Goal: Task Accomplishment & Management: Manage account settings

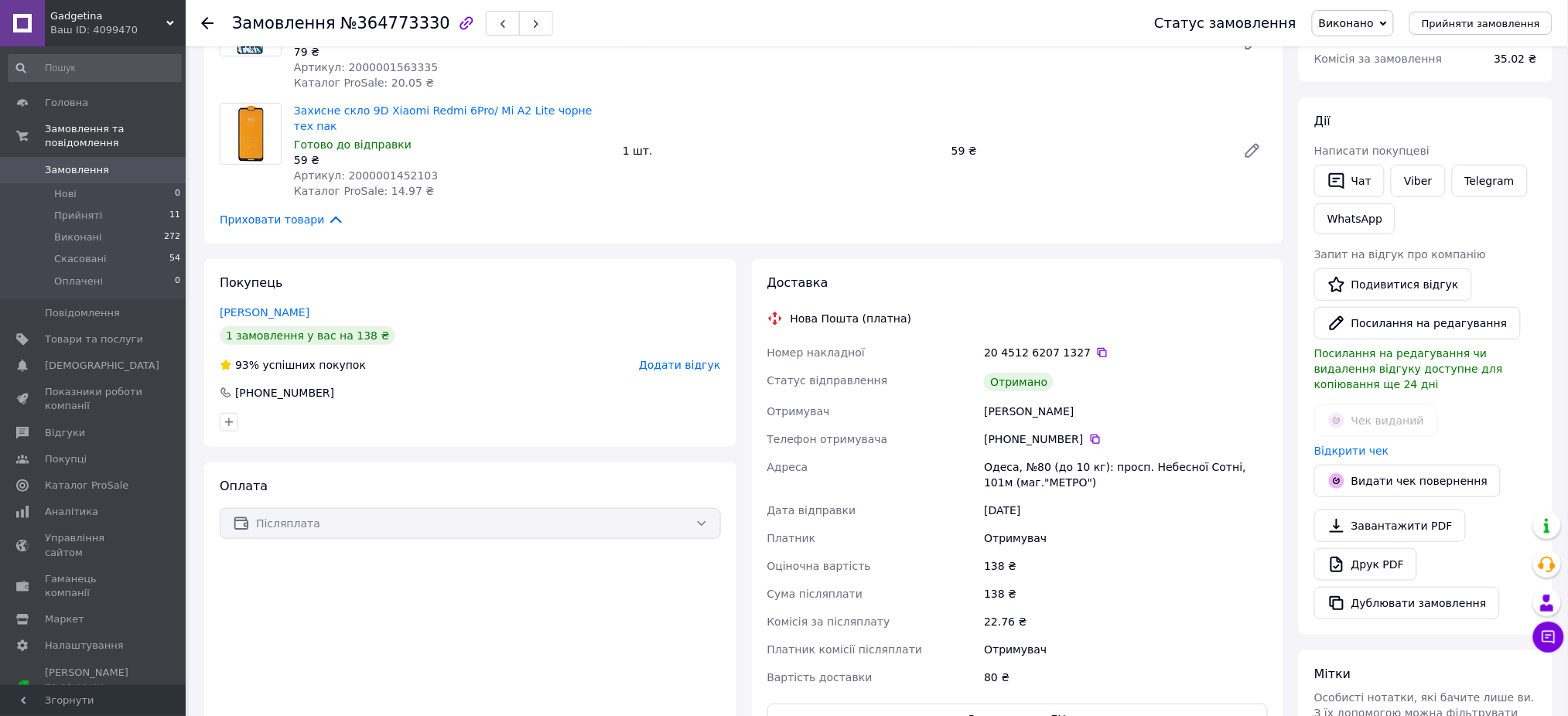
scroll to position [206, 0]
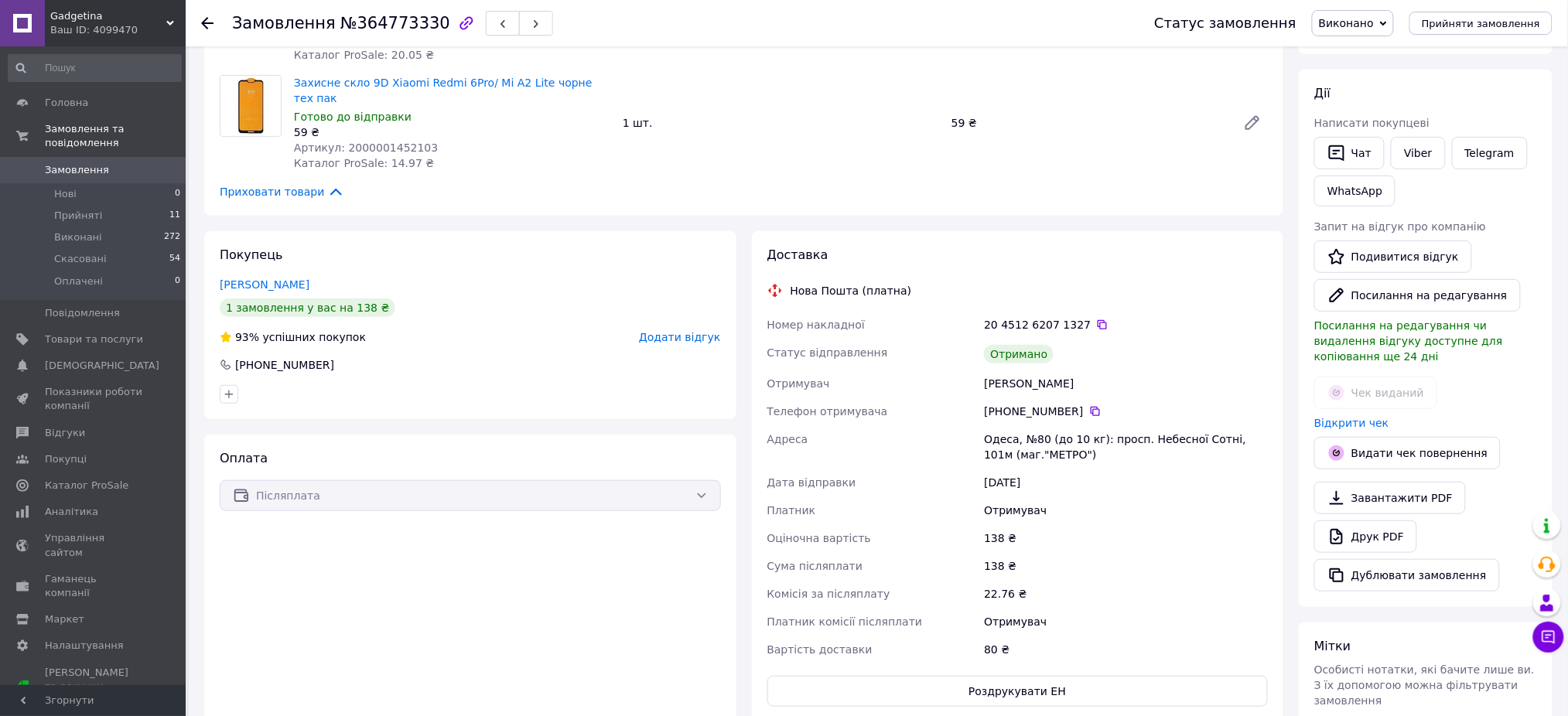
drag, startPoint x: 1097, startPoint y: 368, endPoint x: 1035, endPoint y: 370, distance: 62.0
click at [1035, 370] on div "Григорий Григорий" at bounding box center [1125, 383] width 290 height 27
copy div "Григорий"
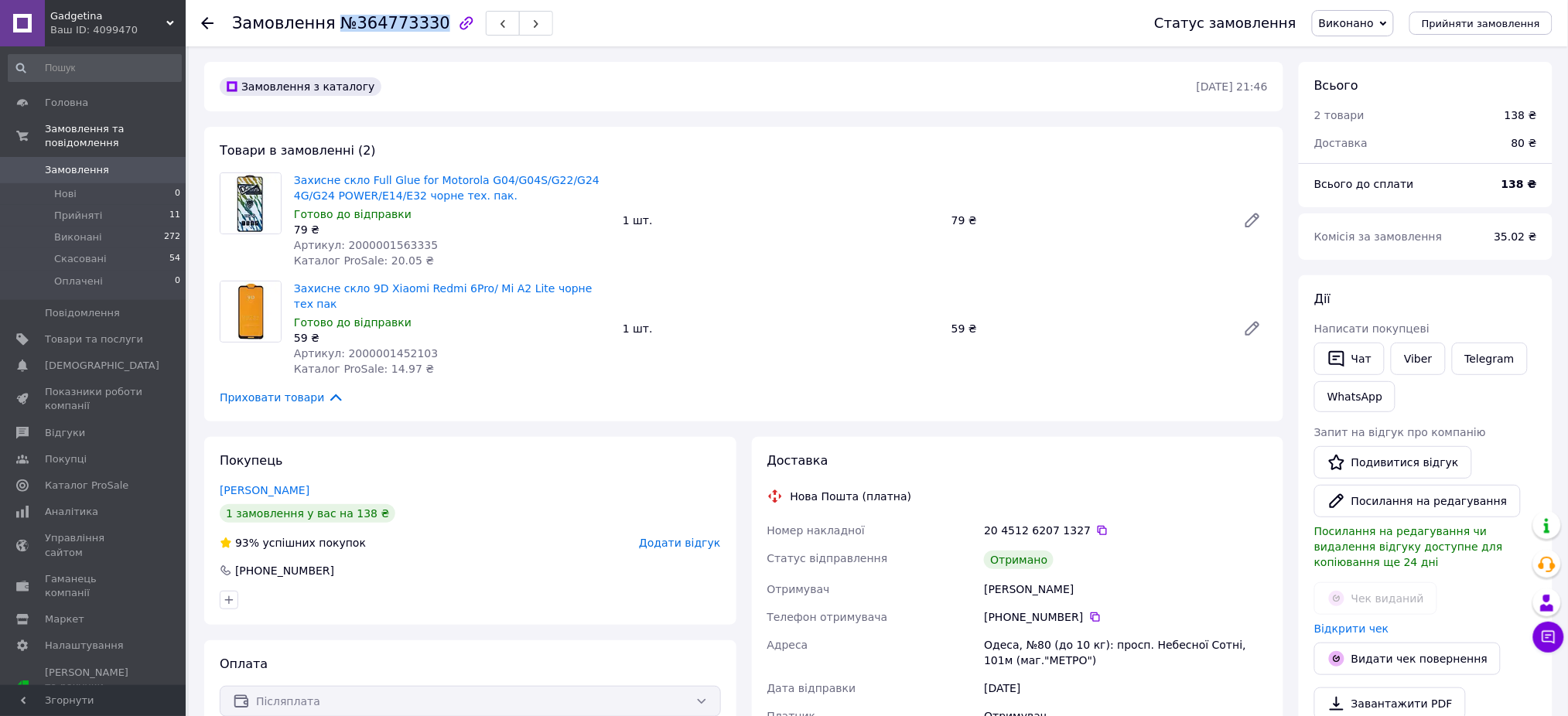
drag, startPoint x: 424, startPoint y: 21, endPoint x: 327, endPoint y: 21, distance: 97.0
click at [340, 21] on span "№364773330" at bounding box center [395, 24] width 110 height 19
click at [1096, 524] on icon at bounding box center [1102, 531] width 13 height 13
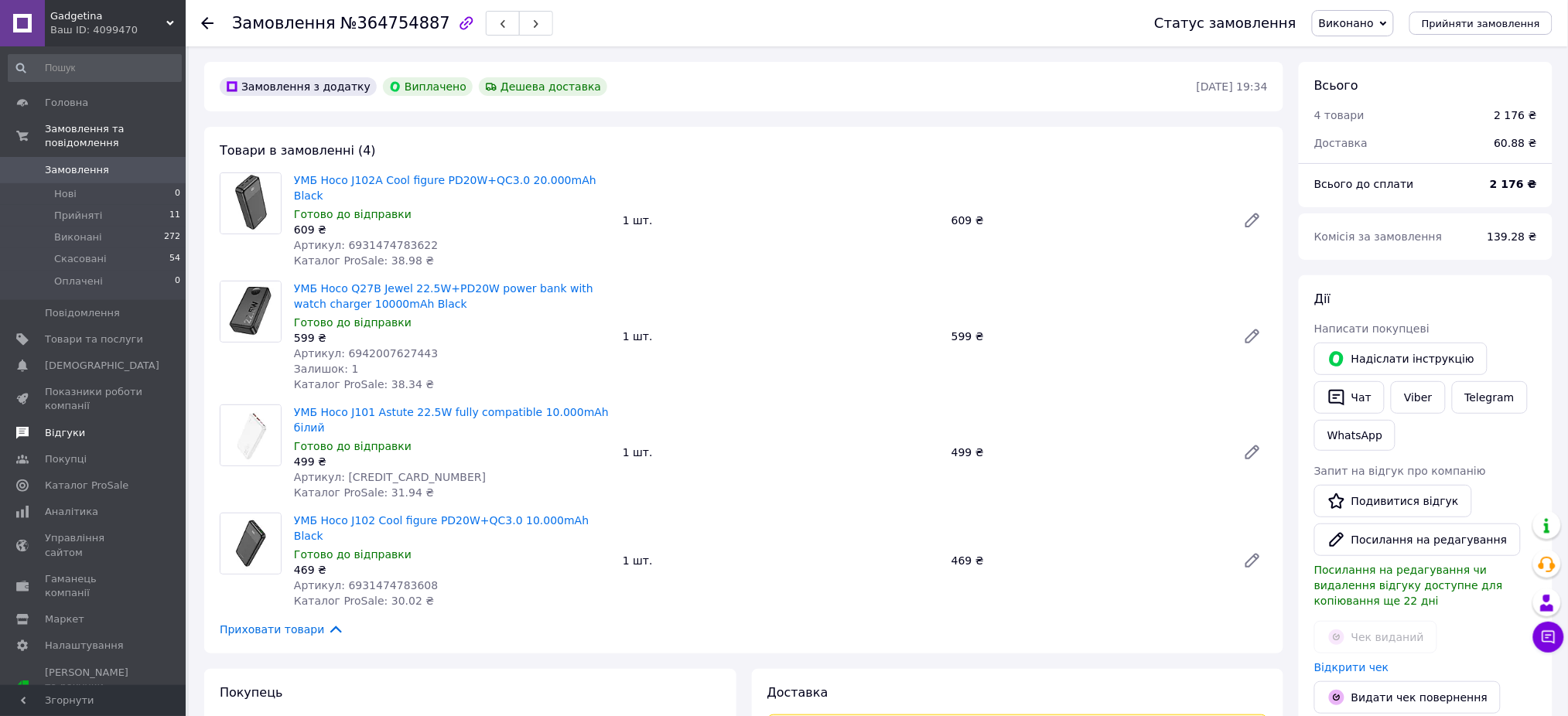
click at [77, 426] on span "Відгуки" at bounding box center [64, 433] width 40 height 14
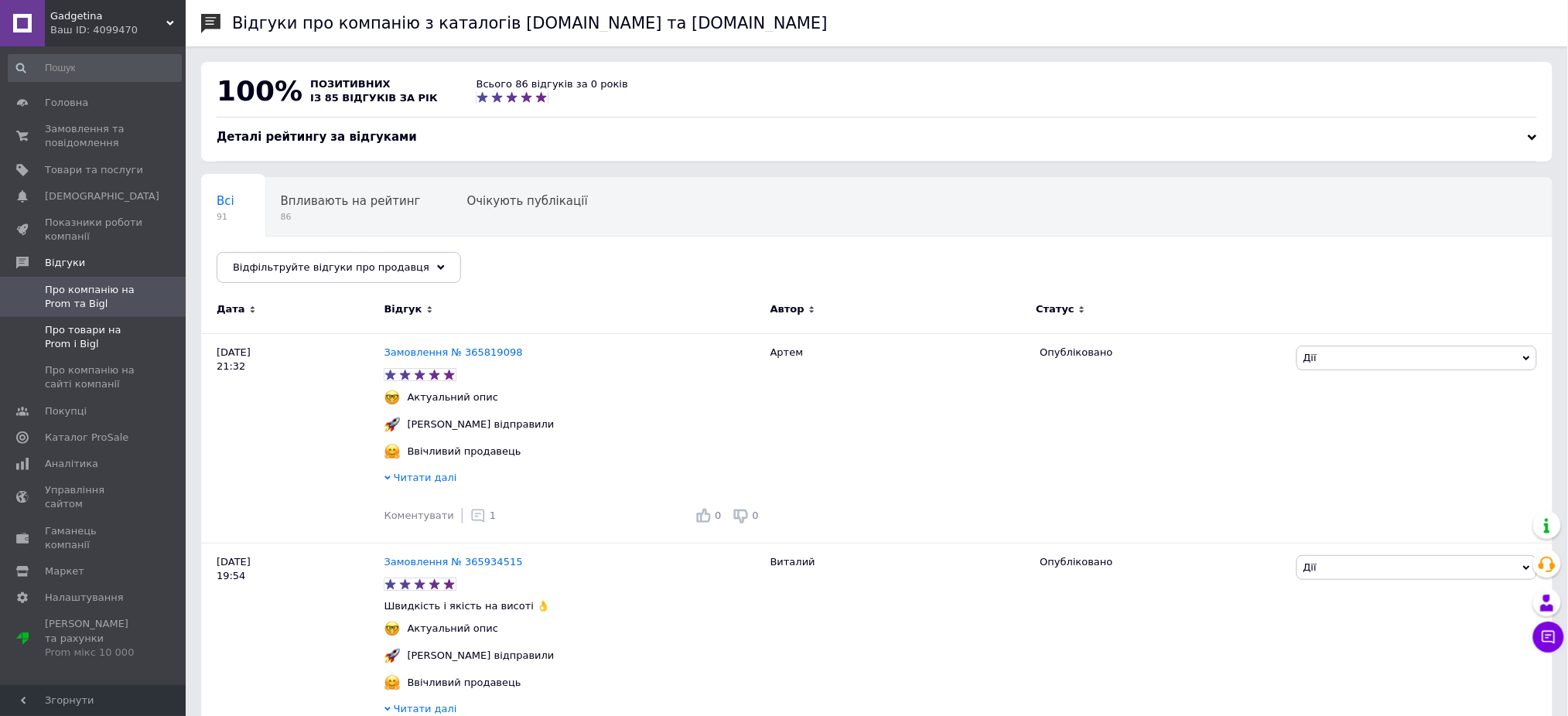
click at [60, 334] on span "Про товари на Prom і Bigl" at bounding box center [93, 337] width 98 height 27
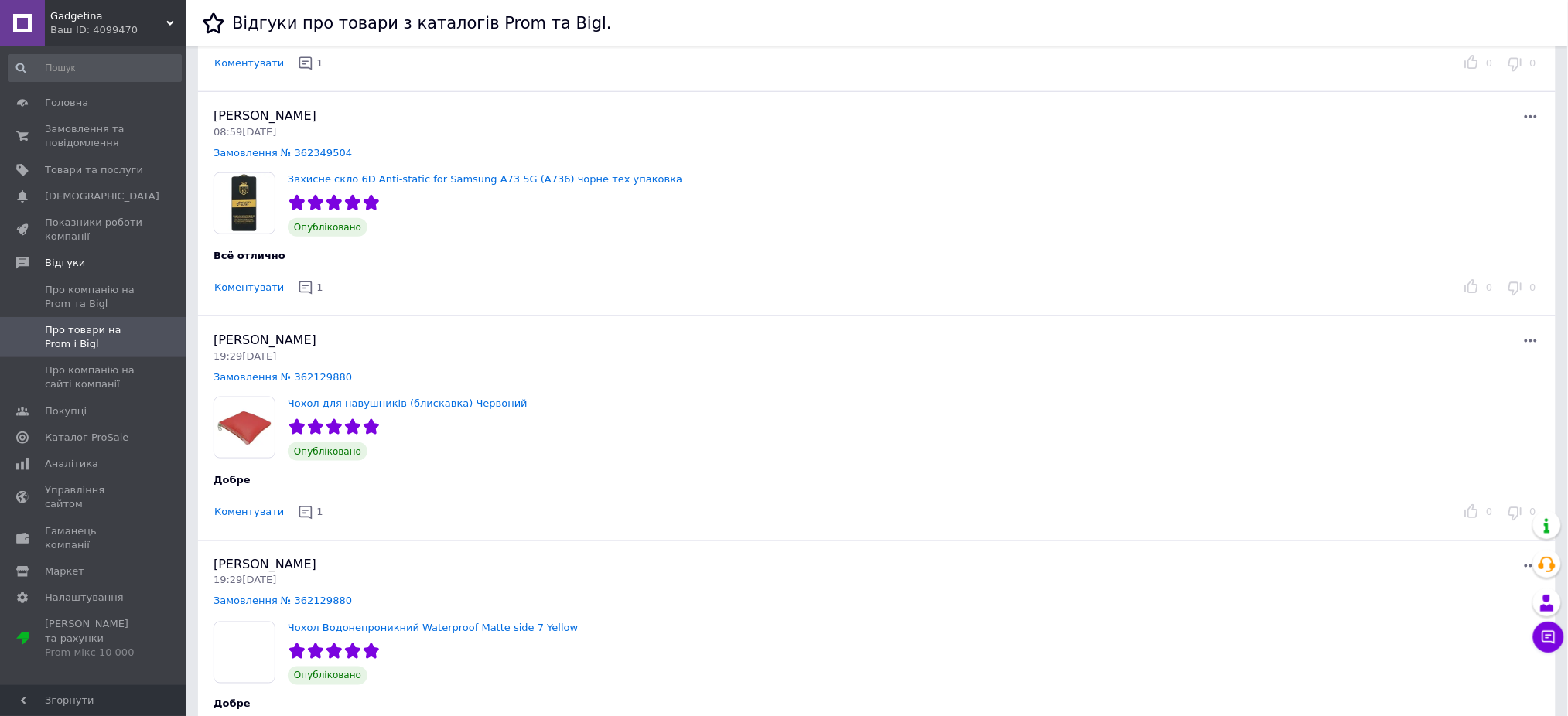
scroll to position [2680, 0]
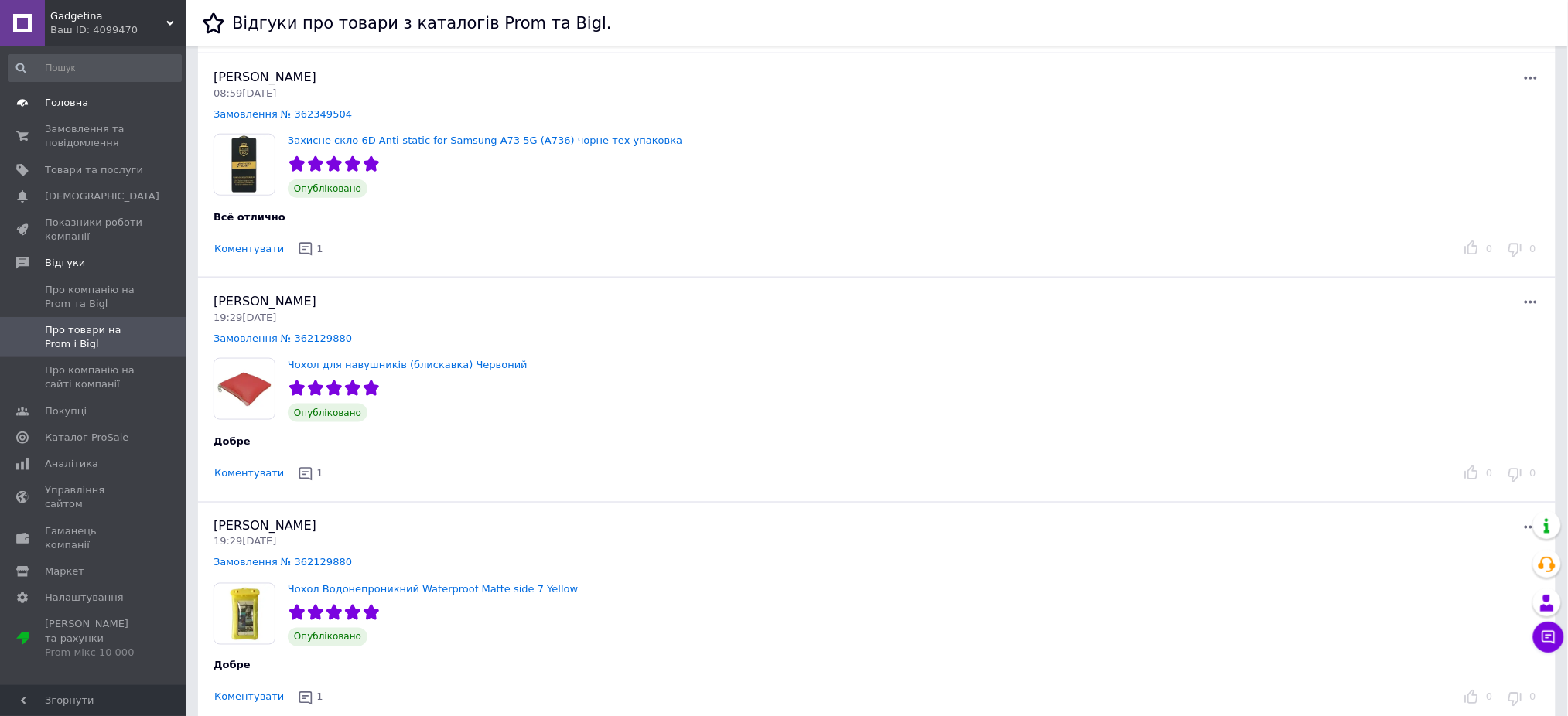
click at [31, 100] on span at bounding box center [22, 103] width 45 height 14
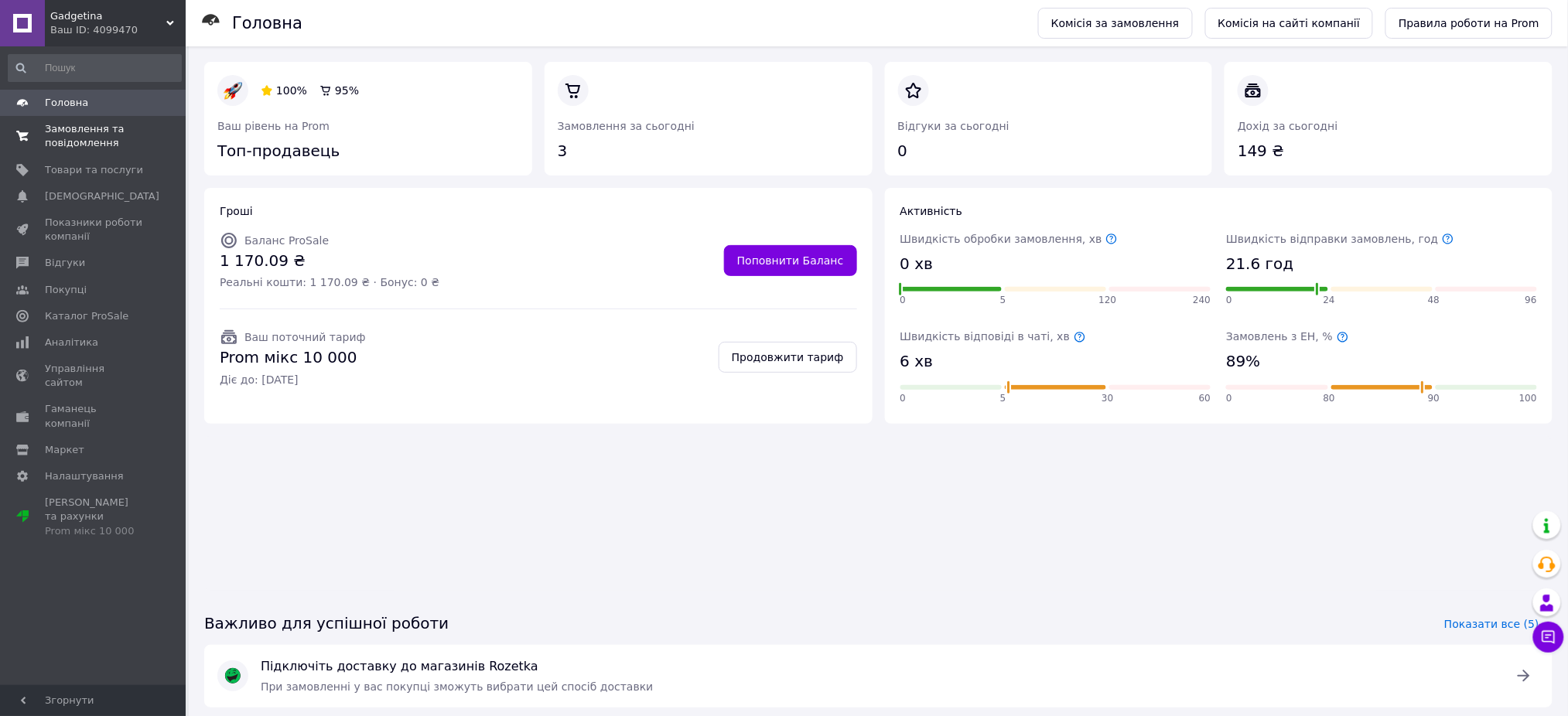
click at [57, 133] on span "Замовлення та повідомлення" at bounding box center [93, 136] width 98 height 27
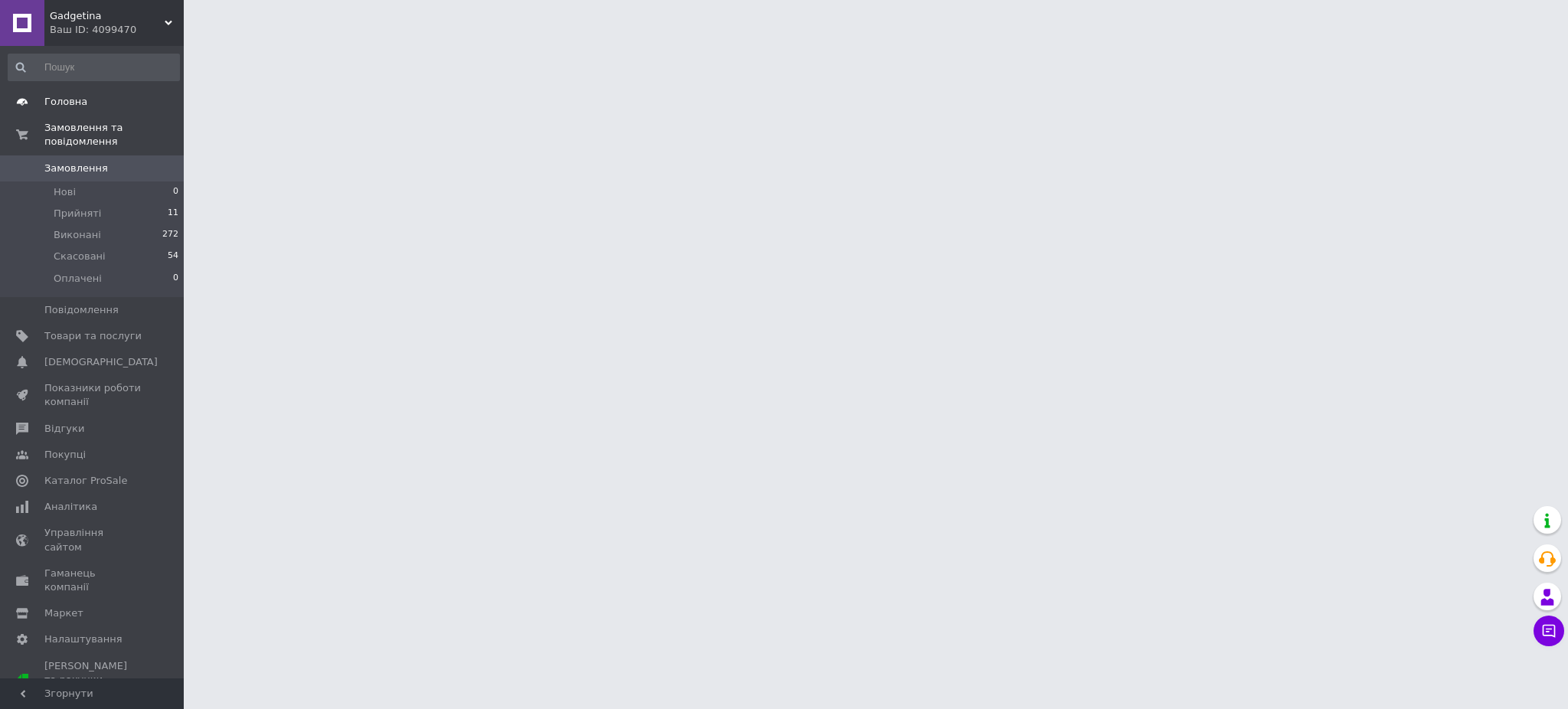
click at [65, 97] on span "Головна" at bounding box center [65, 102] width 43 height 14
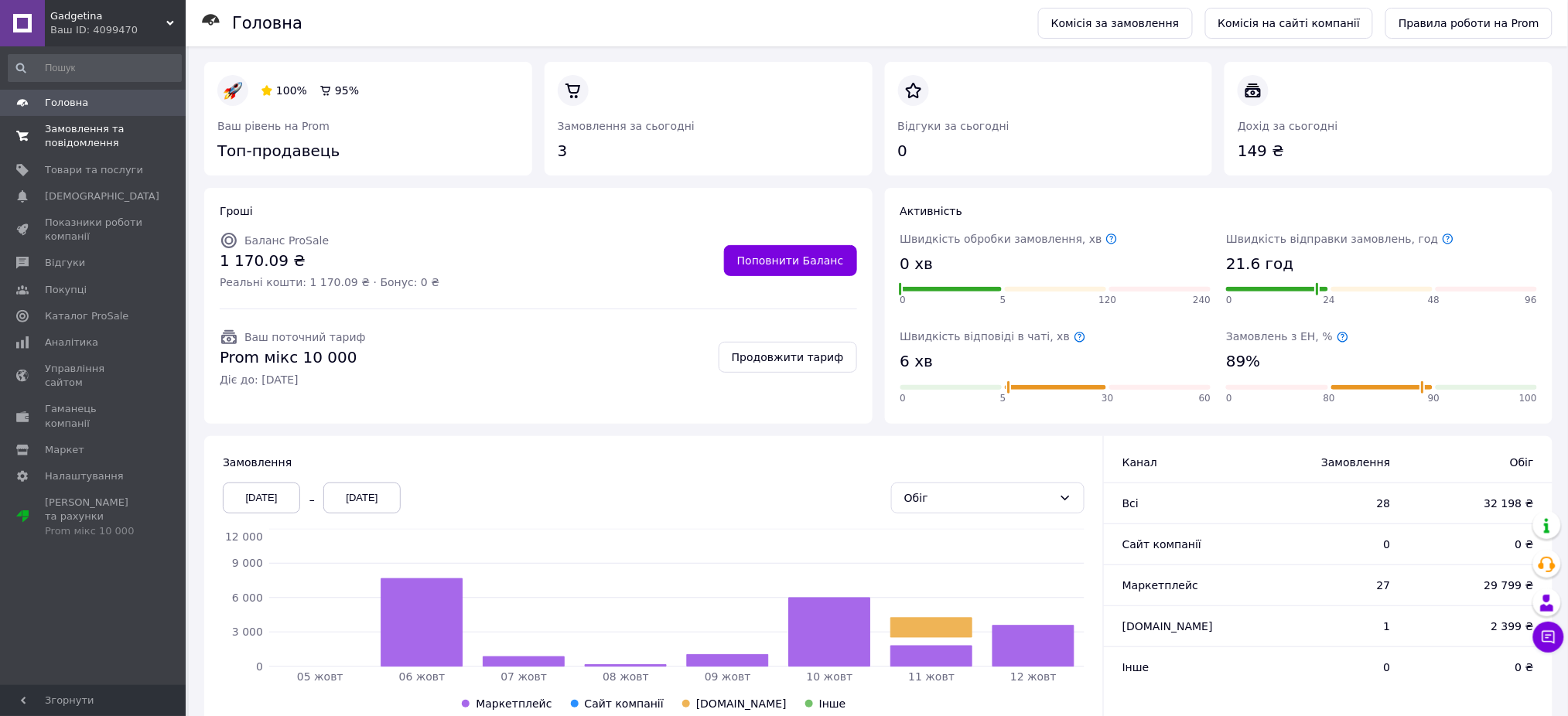
click at [69, 141] on span "Замовлення та повідомлення" at bounding box center [93, 136] width 98 height 27
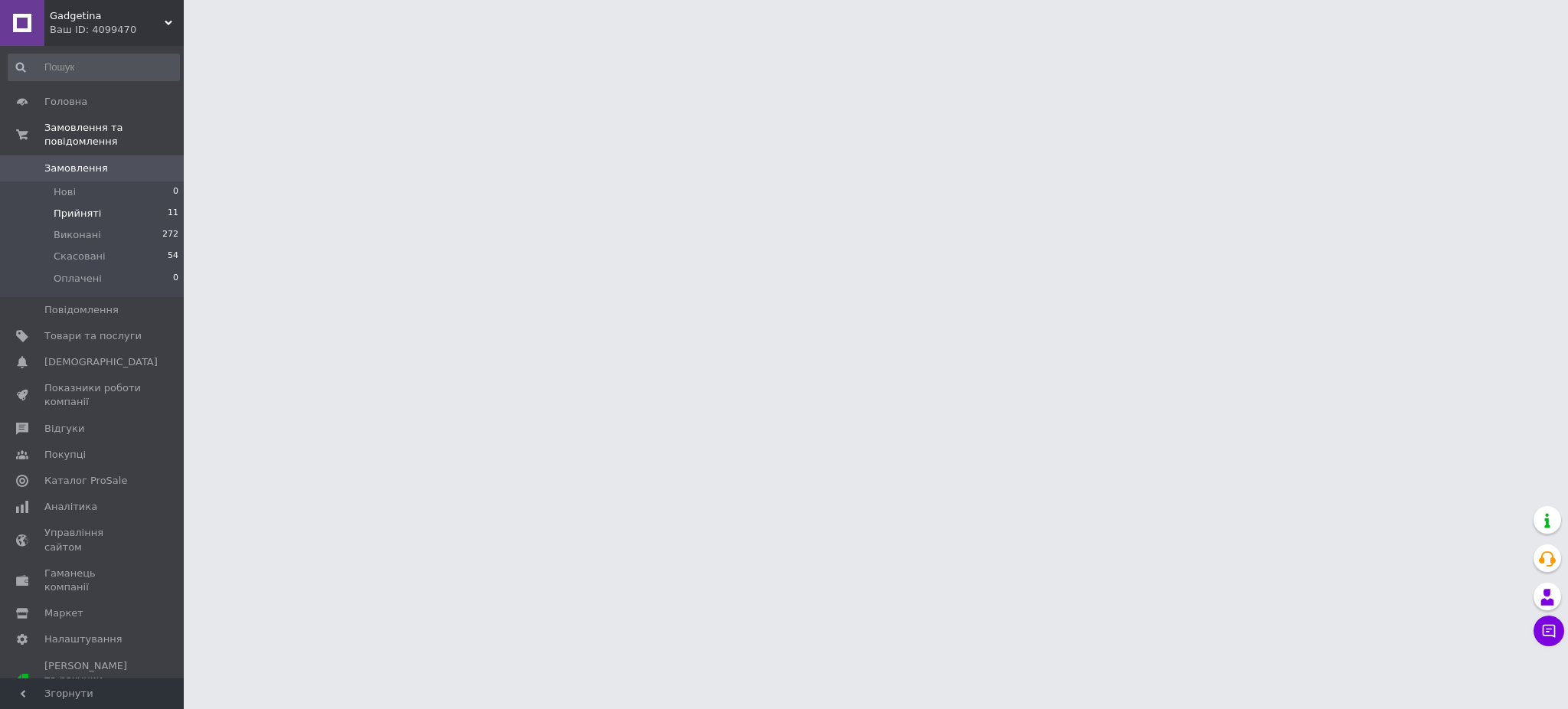
click at [72, 207] on span "Прийняті" at bounding box center [77, 214] width 47 height 14
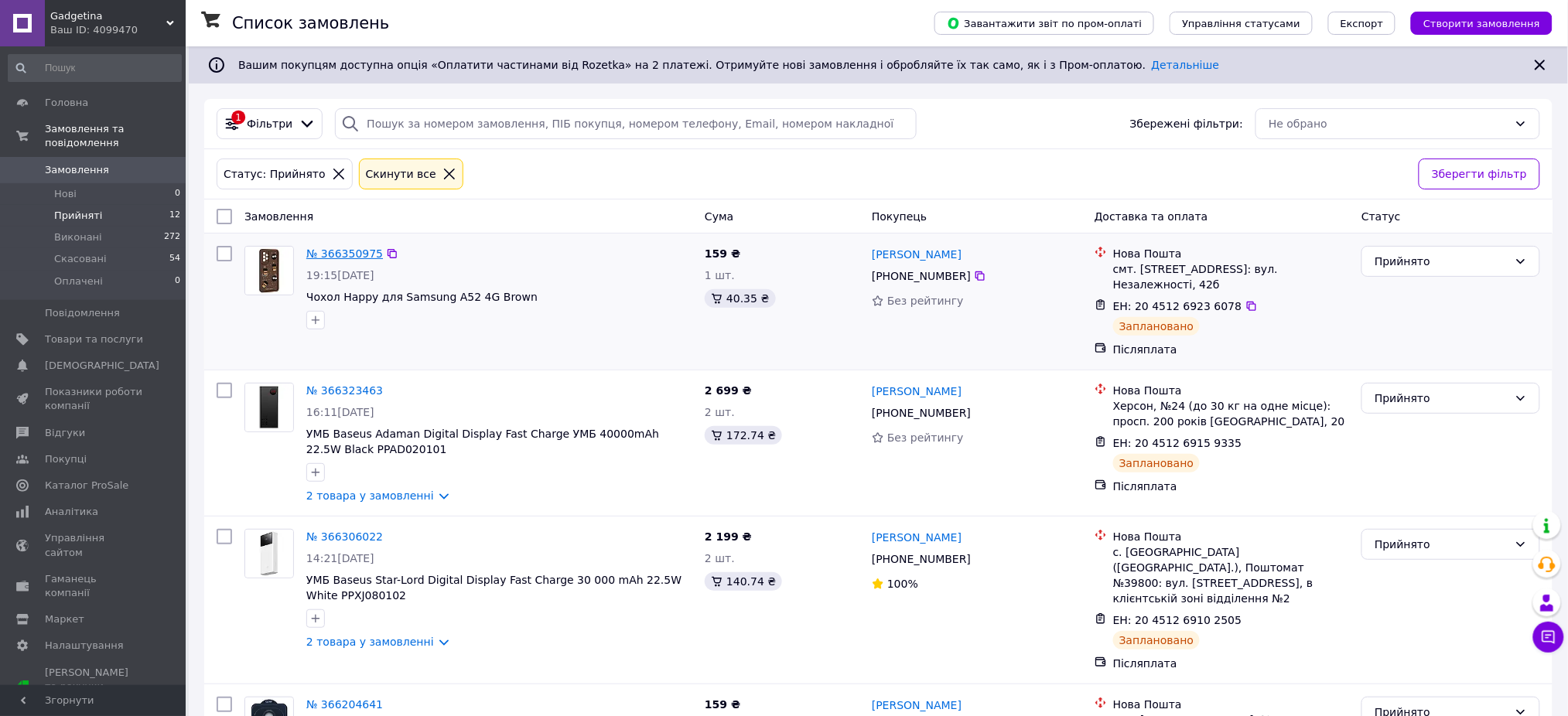
click at [329, 252] on link "№ 366350975" at bounding box center [344, 254] width 76 height 13
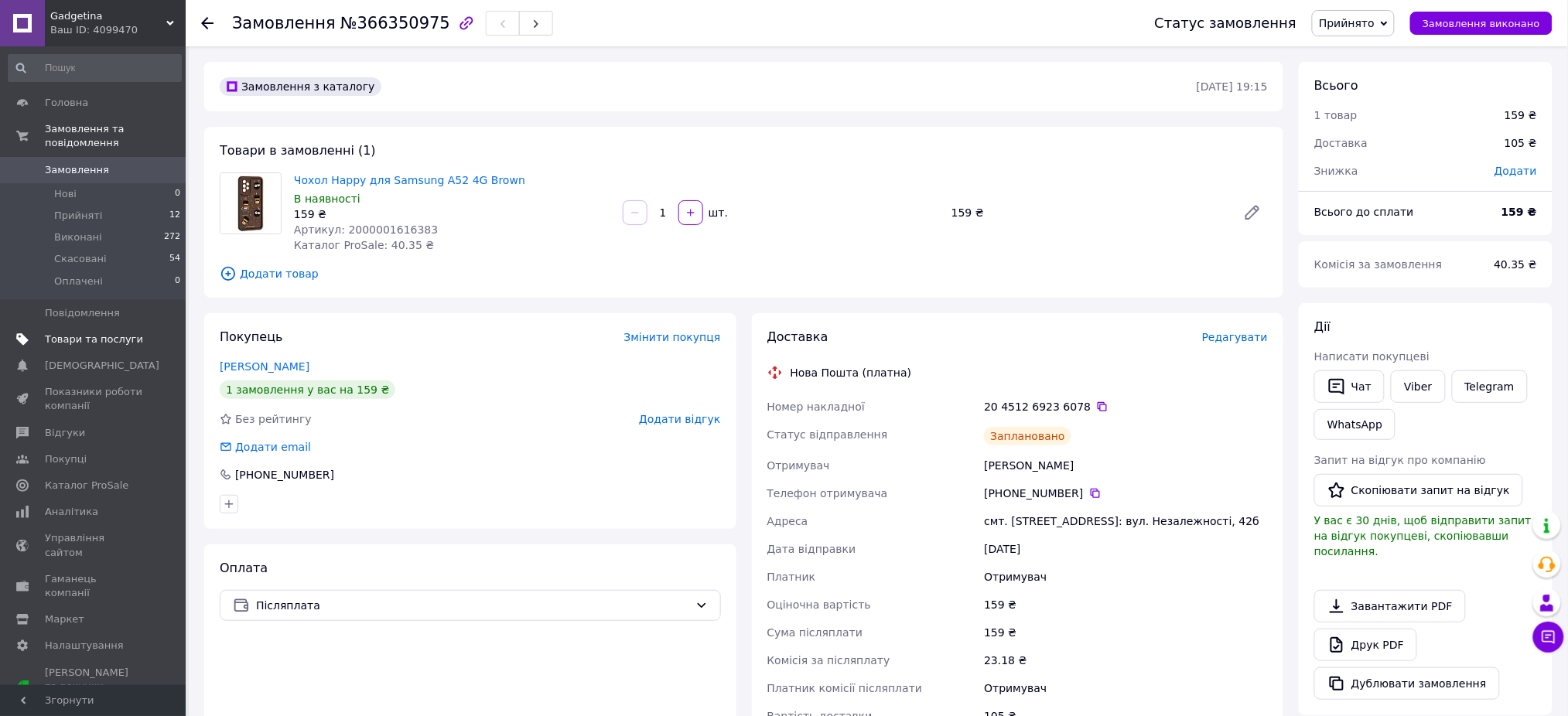
click at [90, 332] on span "Товари та послуги" at bounding box center [93, 339] width 98 height 14
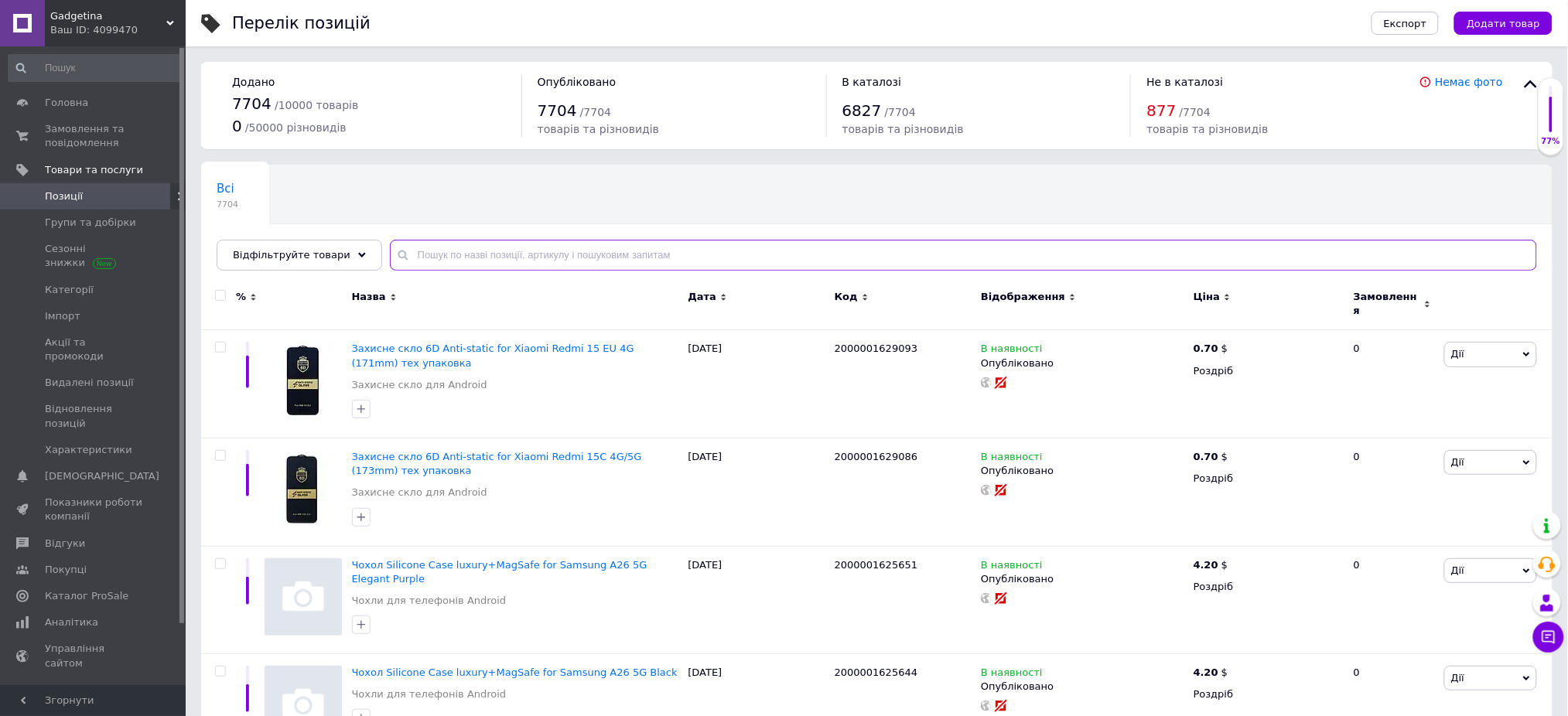
click at [632, 258] on input "text" at bounding box center [963, 254] width 1147 height 31
paste input "Чохол Happy"
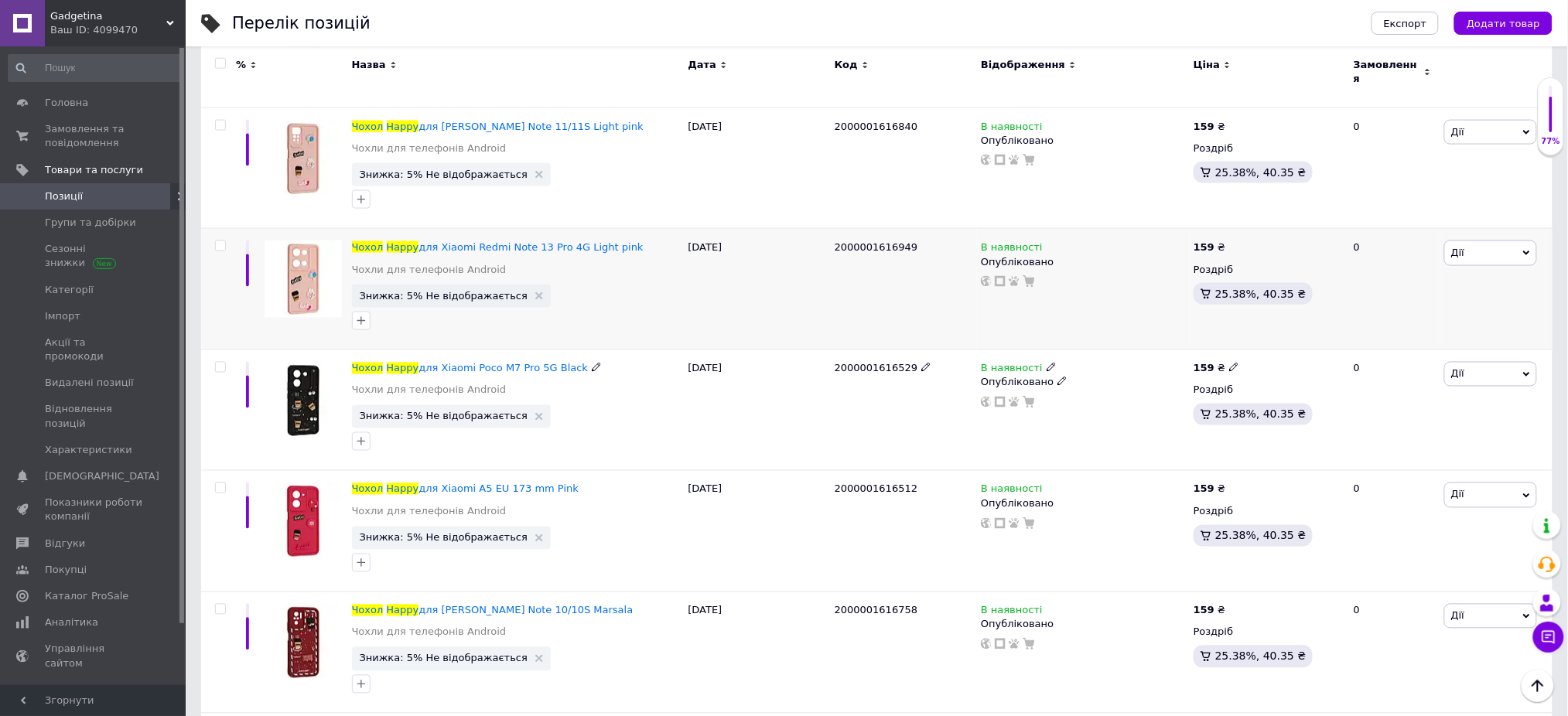
scroll to position [11620, 0]
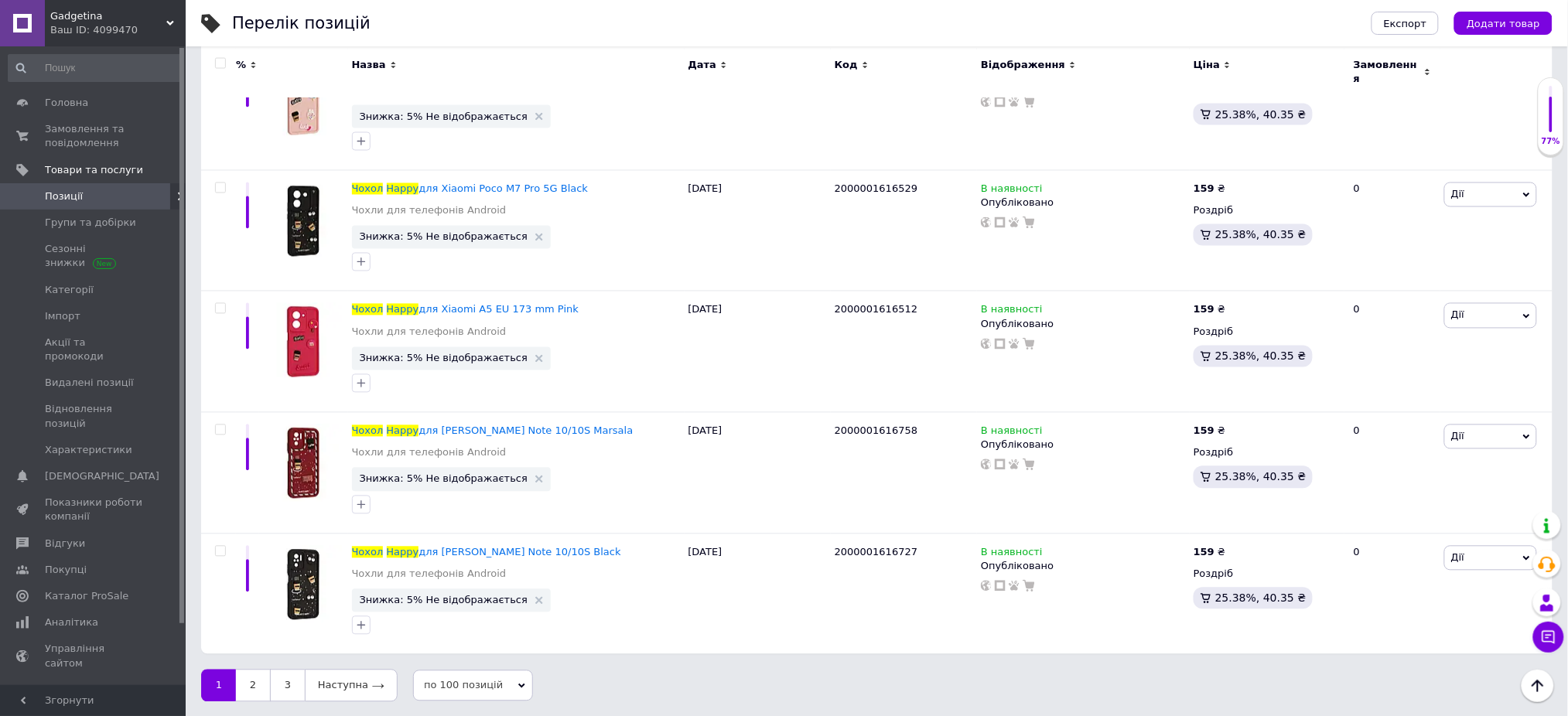
type input "Чохол Happy"
click at [463, 687] on span "по 100 позицій" at bounding box center [473, 685] width 120 height 31
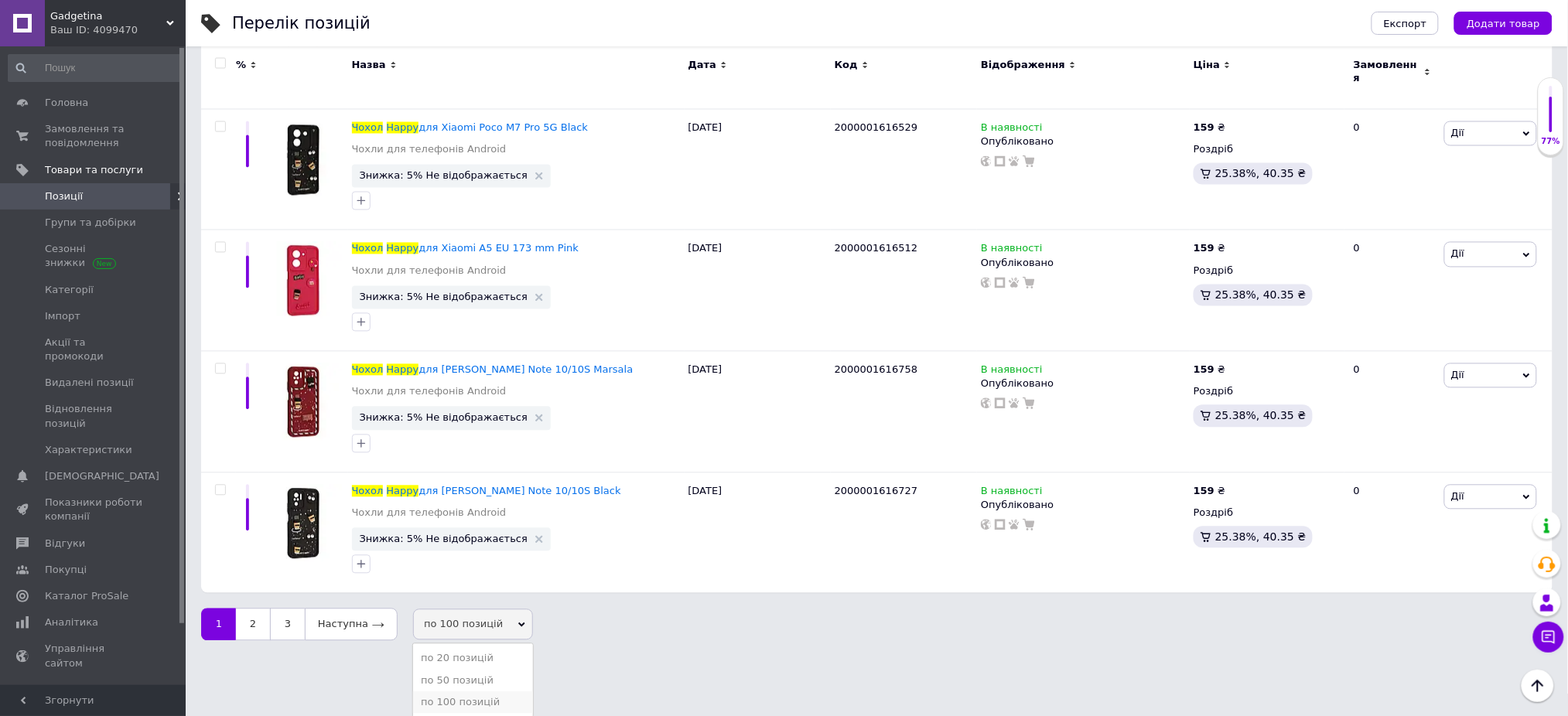
click at [452, 694] on li "по 100 позицій" at bounding box center [473, 703] width 120 height 22
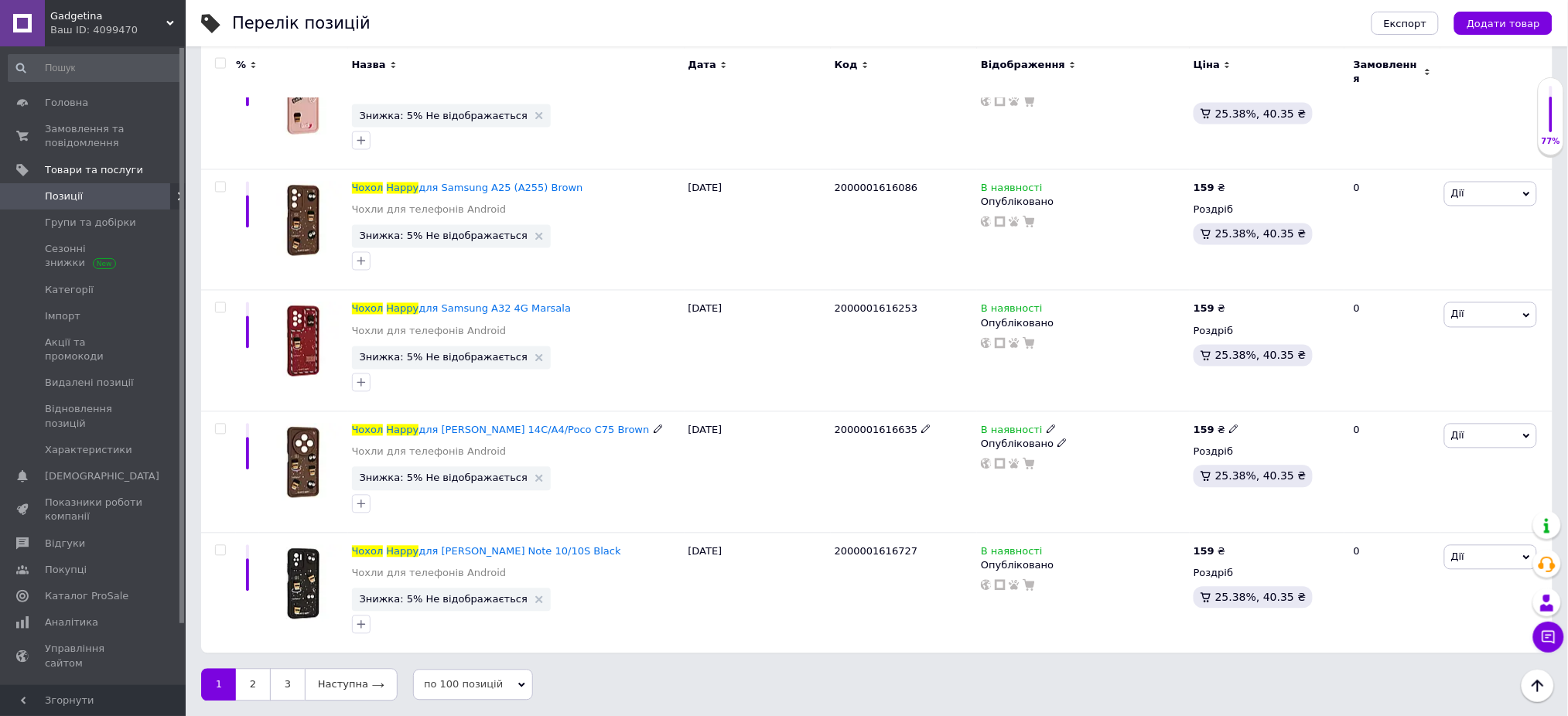
scroll to position [11620, 0]
click at [288, 675] on link "3" at bounding box center [288, 685] width 35 height 32
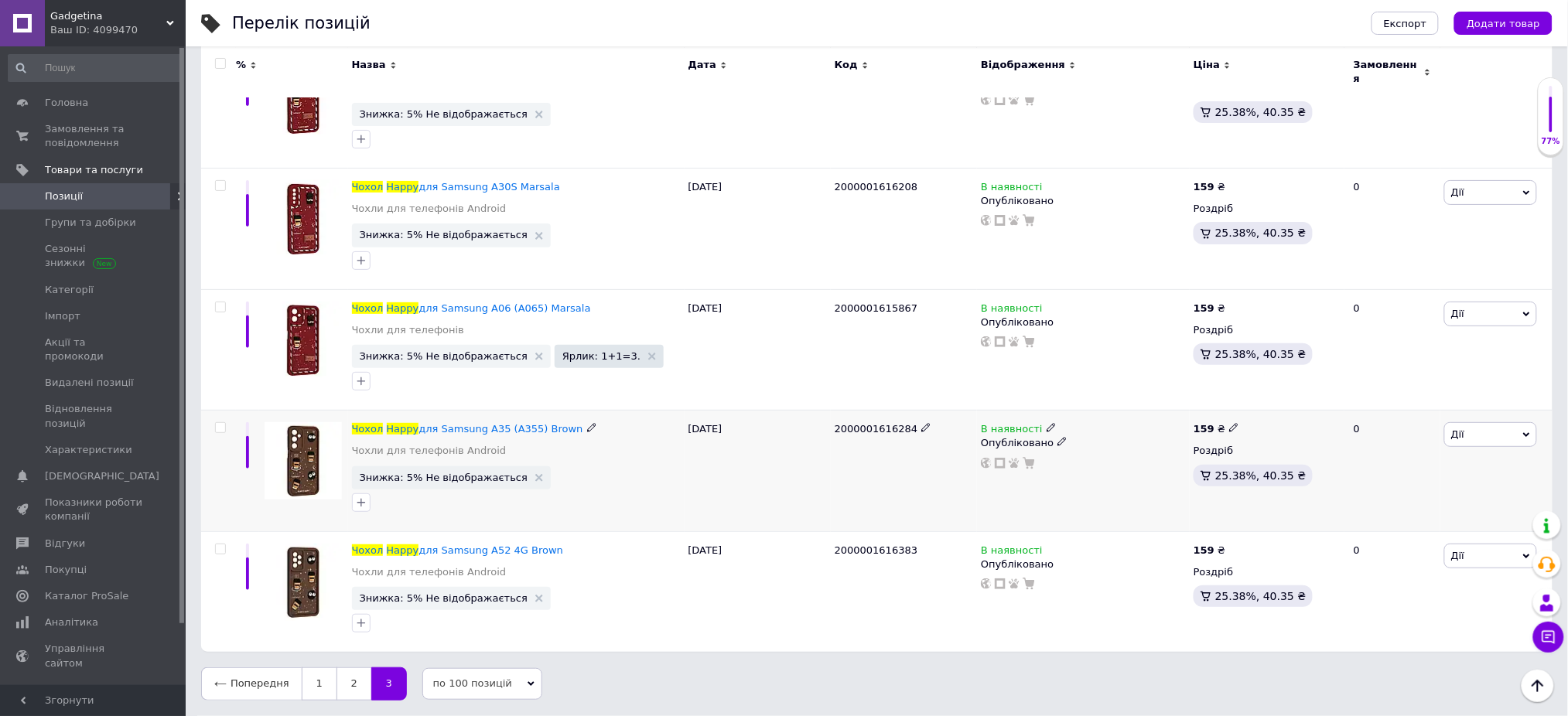
scroll to position [6429, 0]
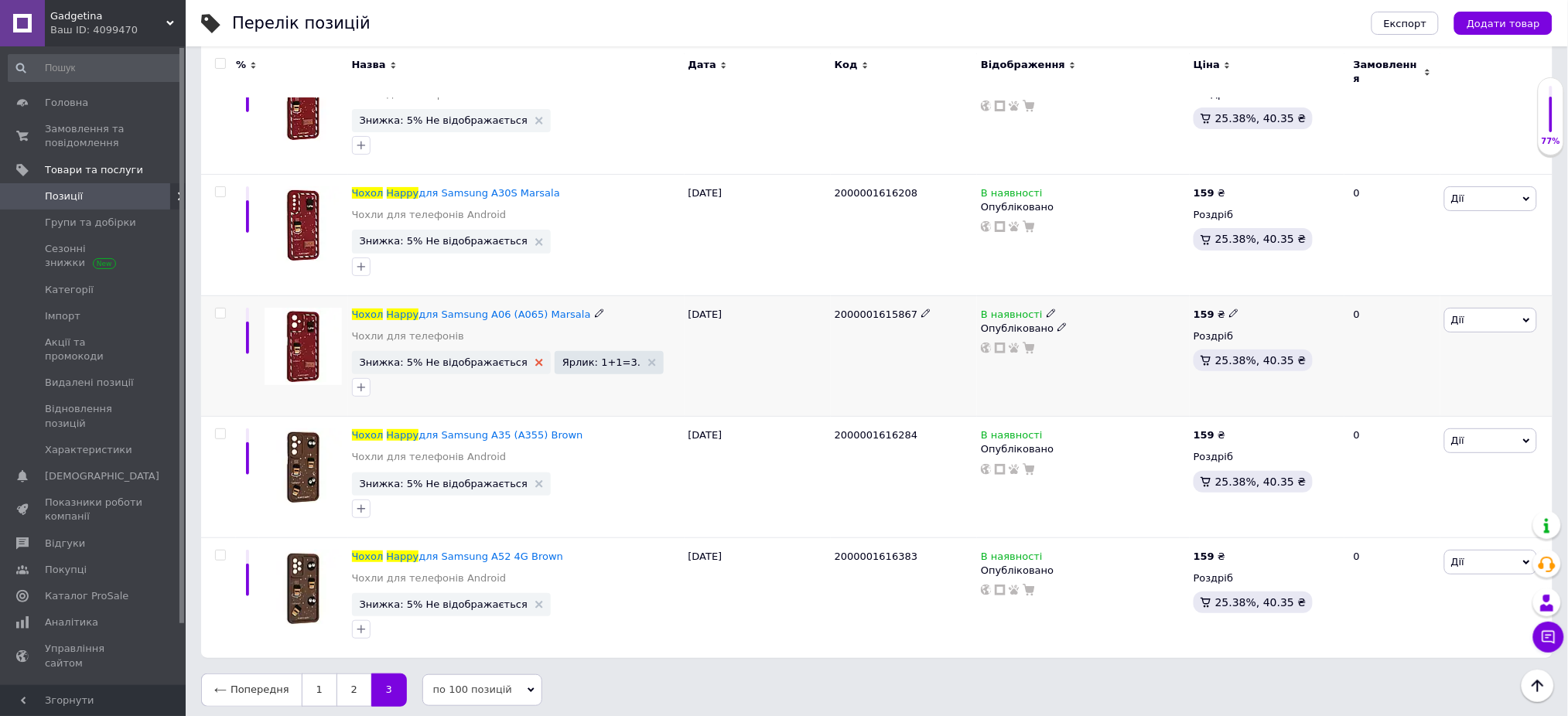
click at [535, 359] on icon at bounding box center [539, 363] width 8 height 8
click at [445, 359] on use at bounding box center [449, 363] width 8 height 8
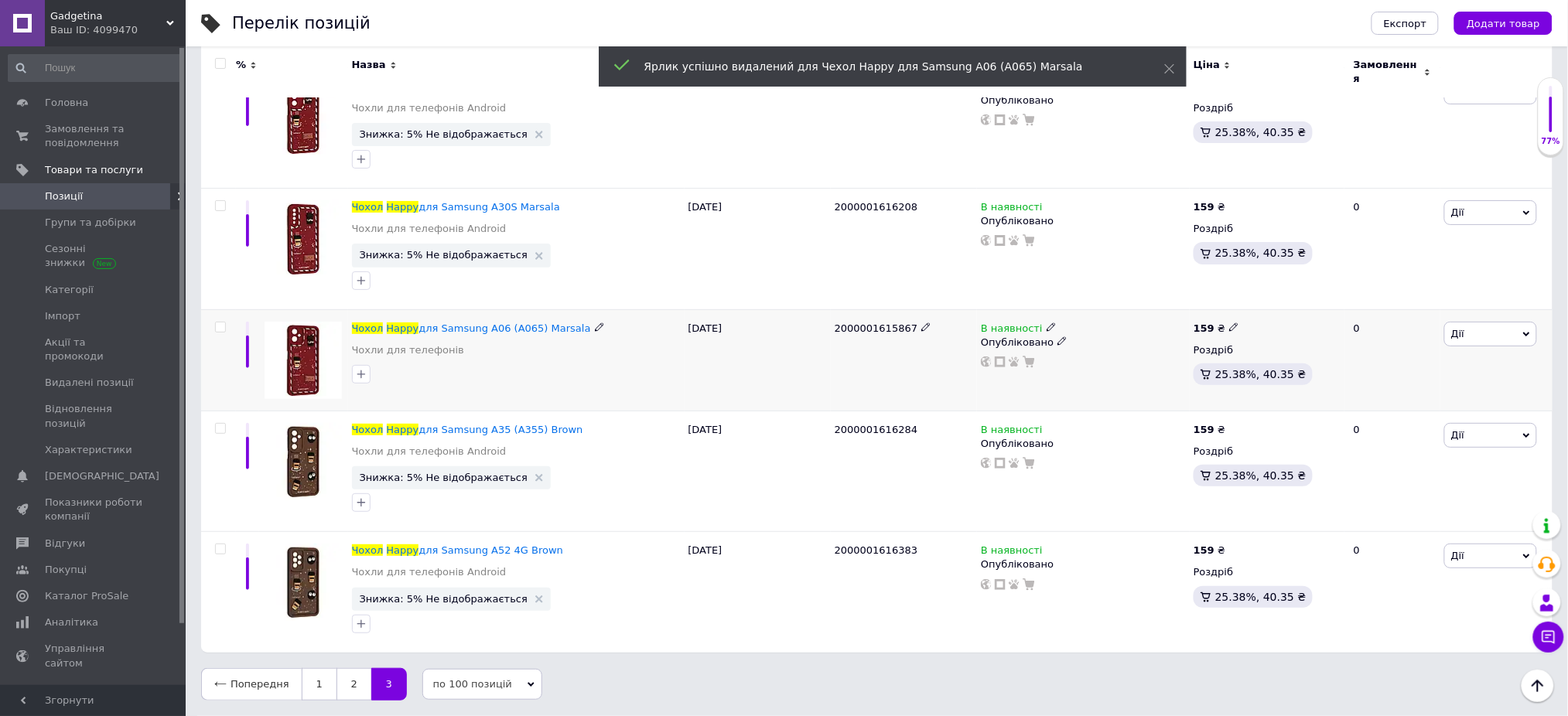
scroll to position [6409, 0]
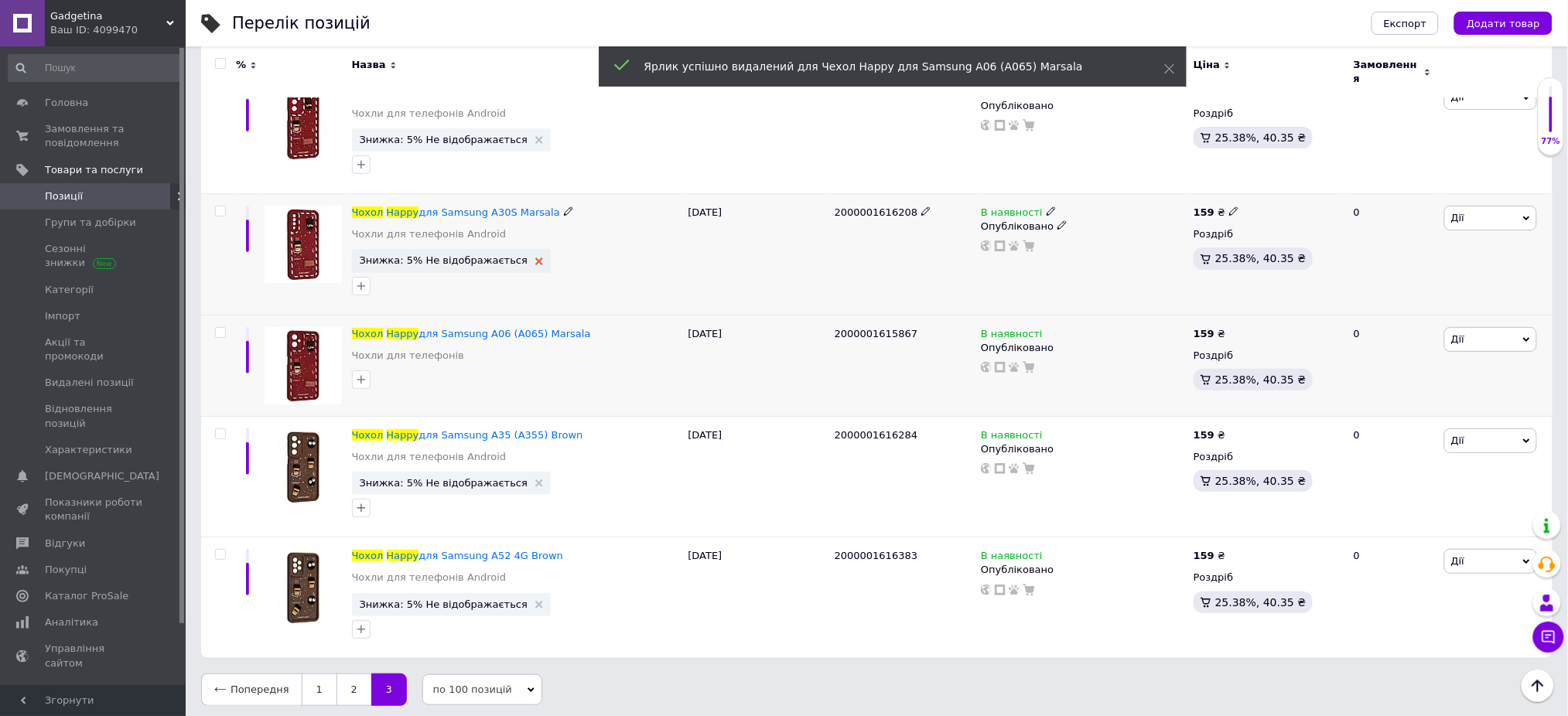
click at [535, 258] on icon at bounding box center [539, 261] width 8 height 8
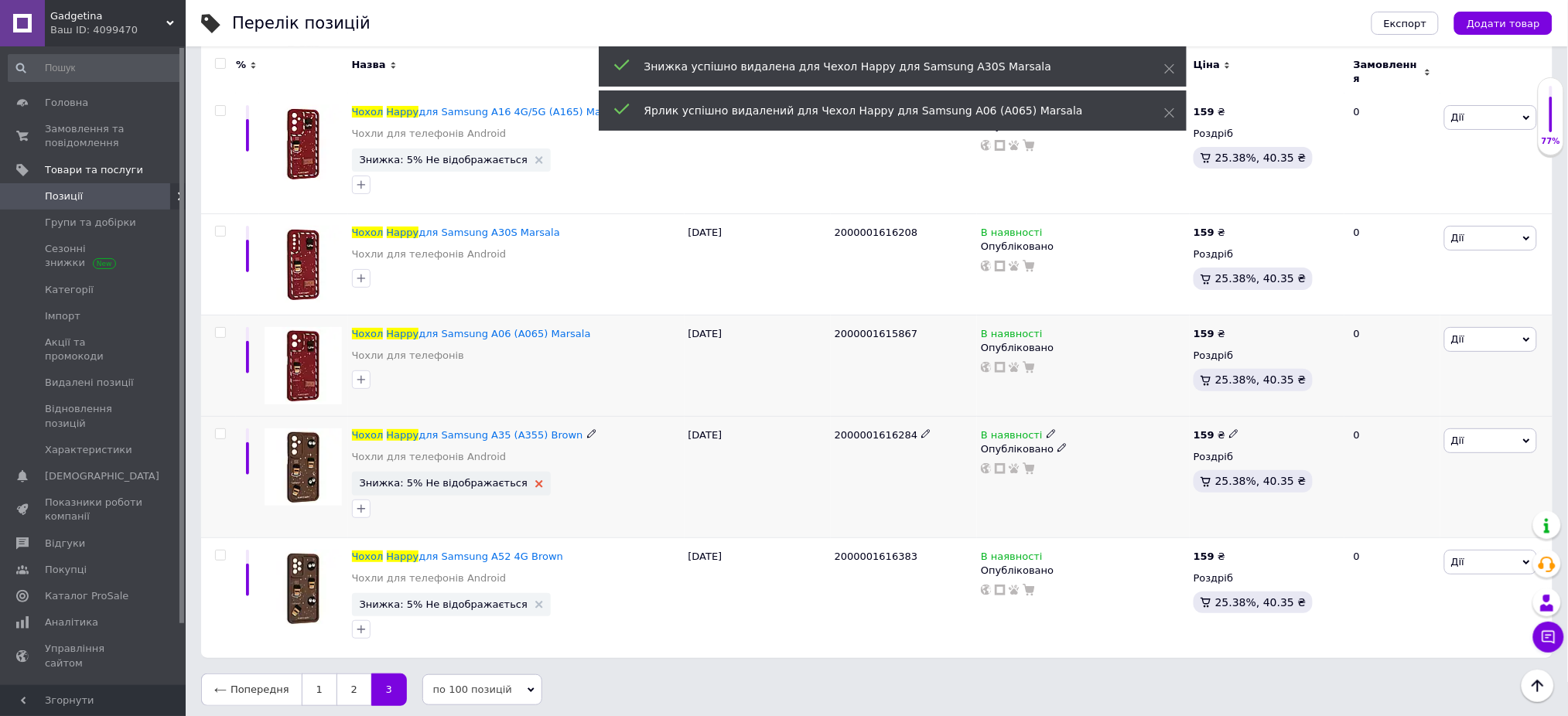
click at [535, 480] on icon at bounding box center [539, 484] width 8 height 8
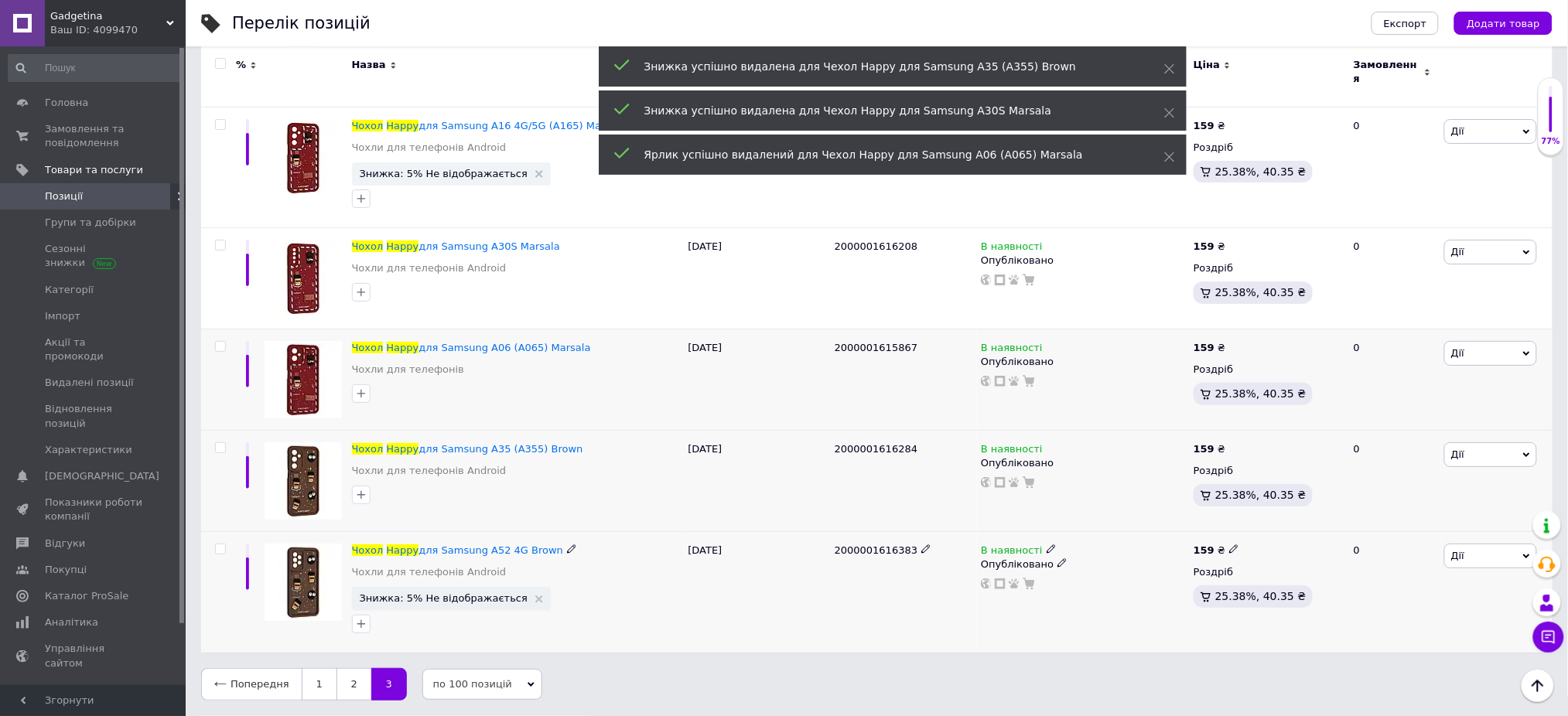
scroll to position [6370, 0]
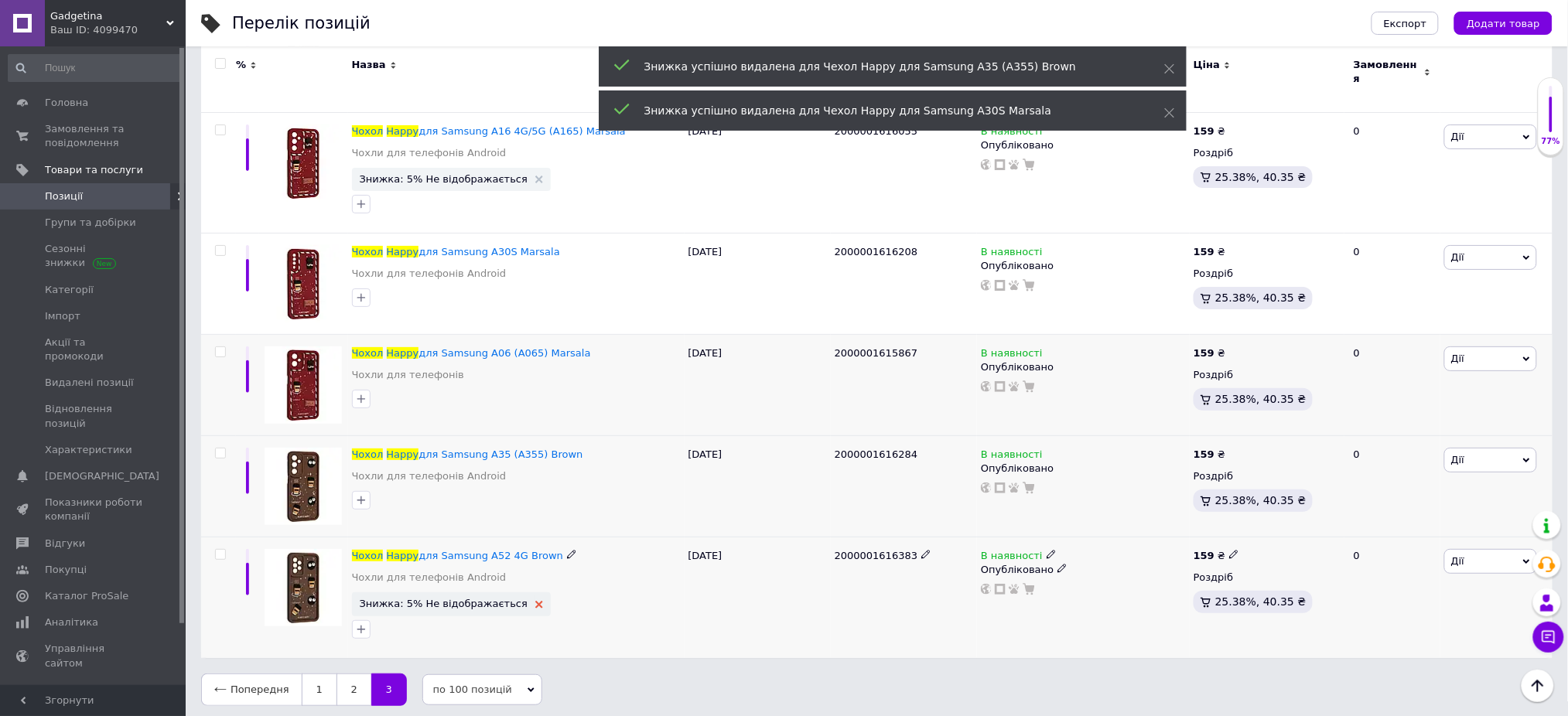
click at [535, 601] on icon at bounding box center [539, 605] width 8 height 8
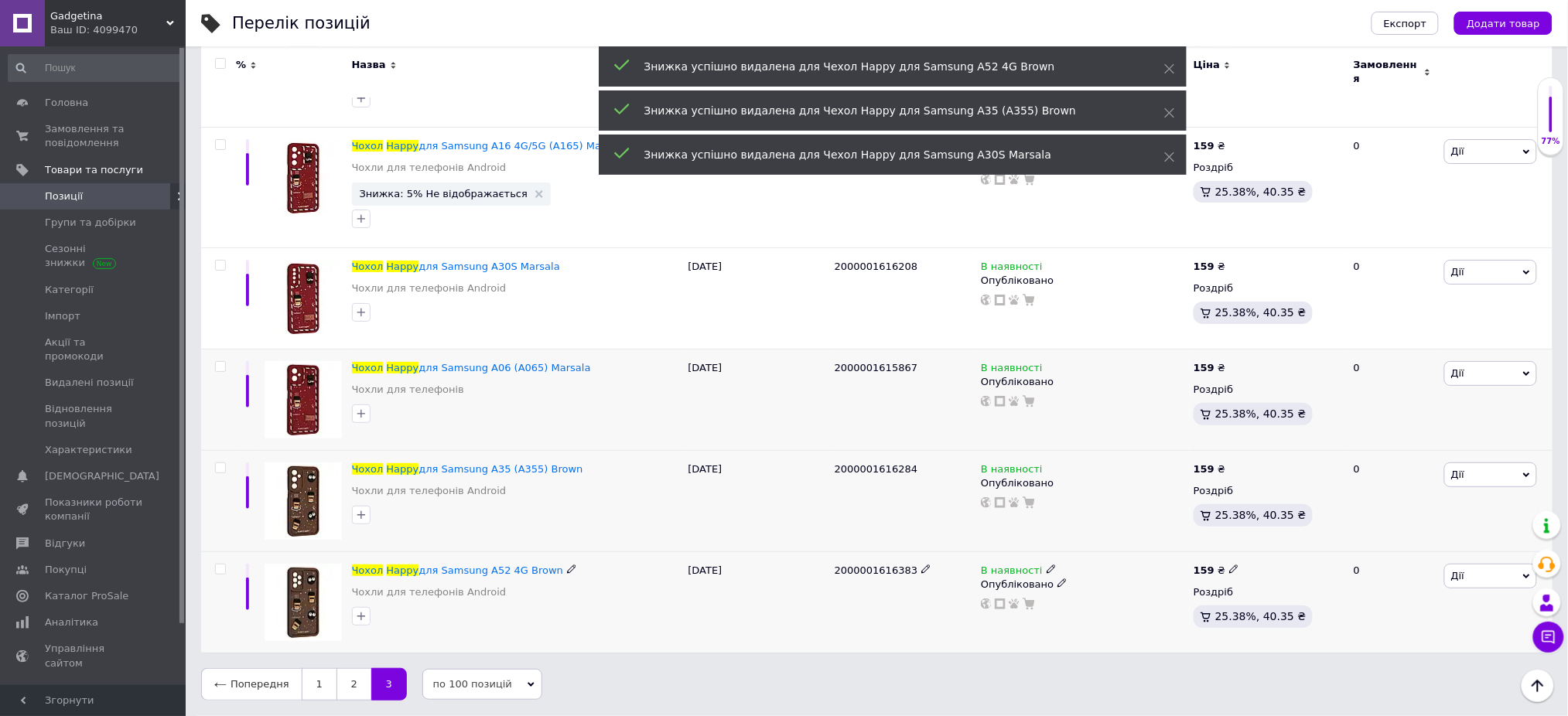
scroll to position [6351, 0]
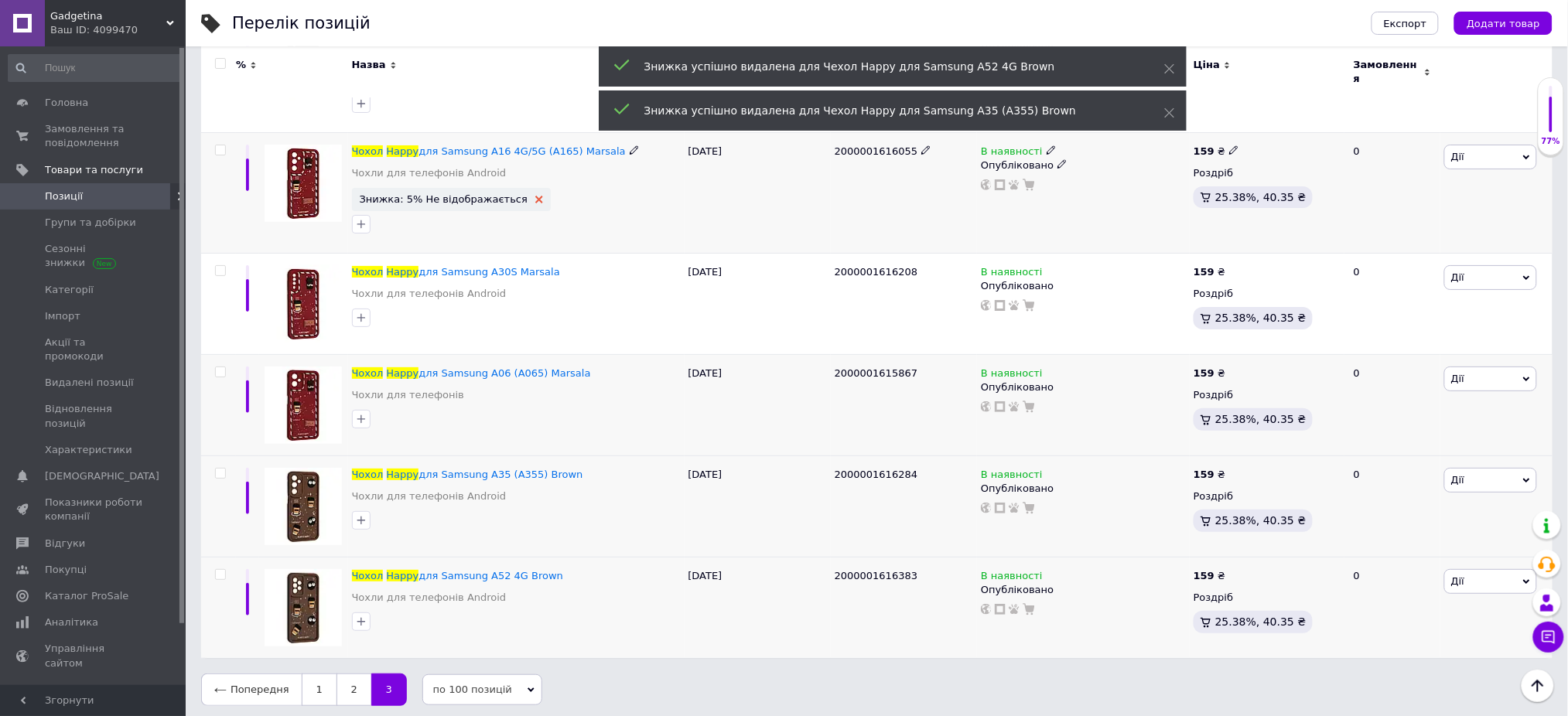
click at [535, 195] on use at bounding box center [539, 199] width 8 height 8
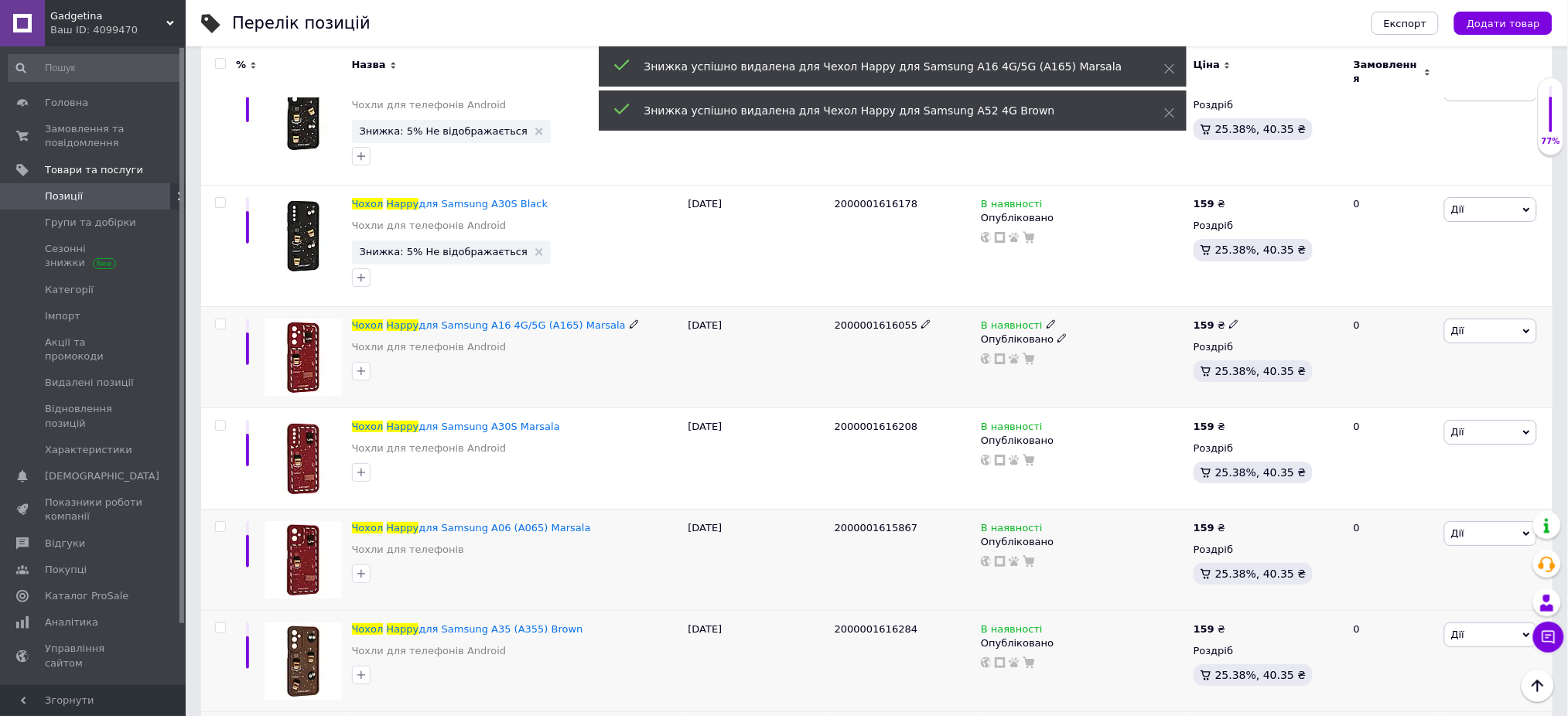
scroll to position [6021, 0]
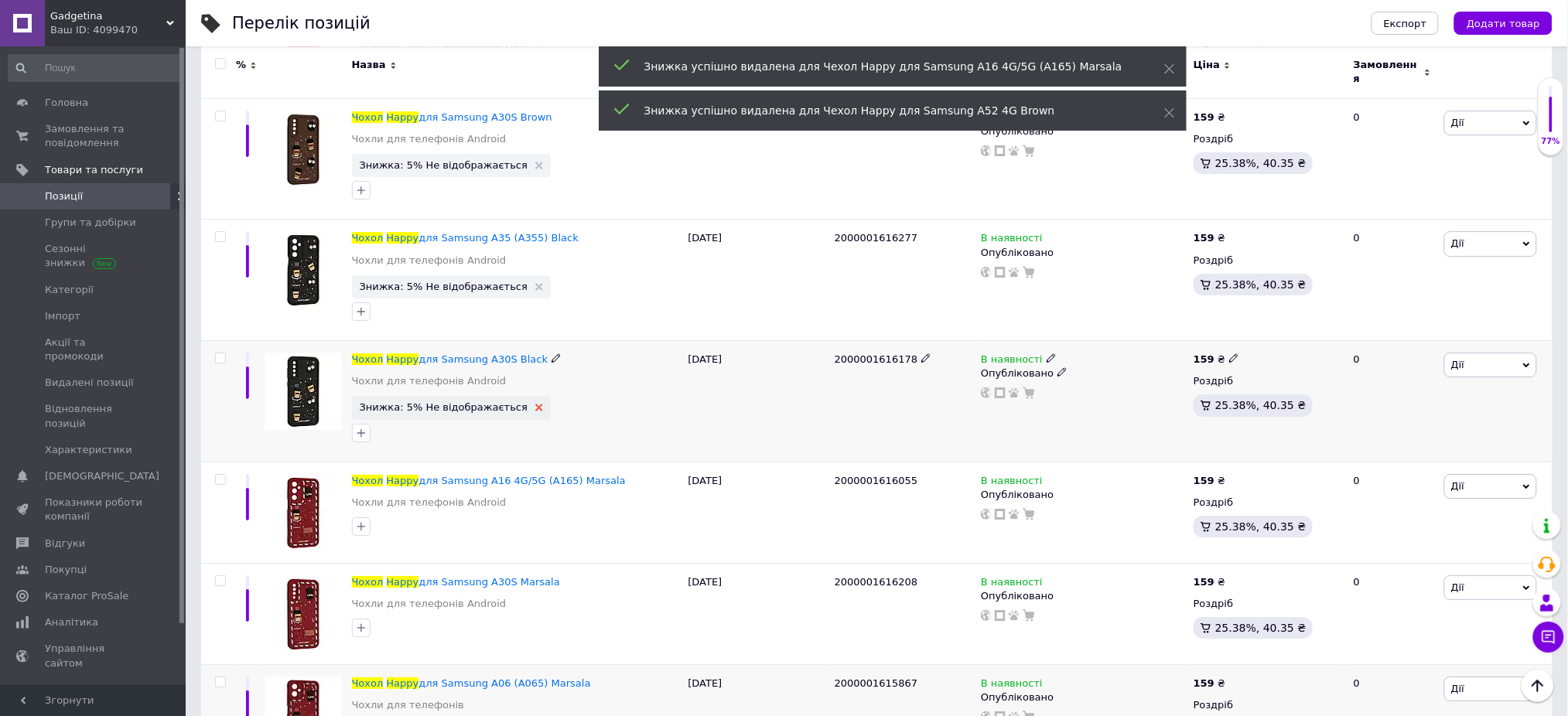
click at [535, 404] on use at bounding box center [539, 407] width 8 height 8
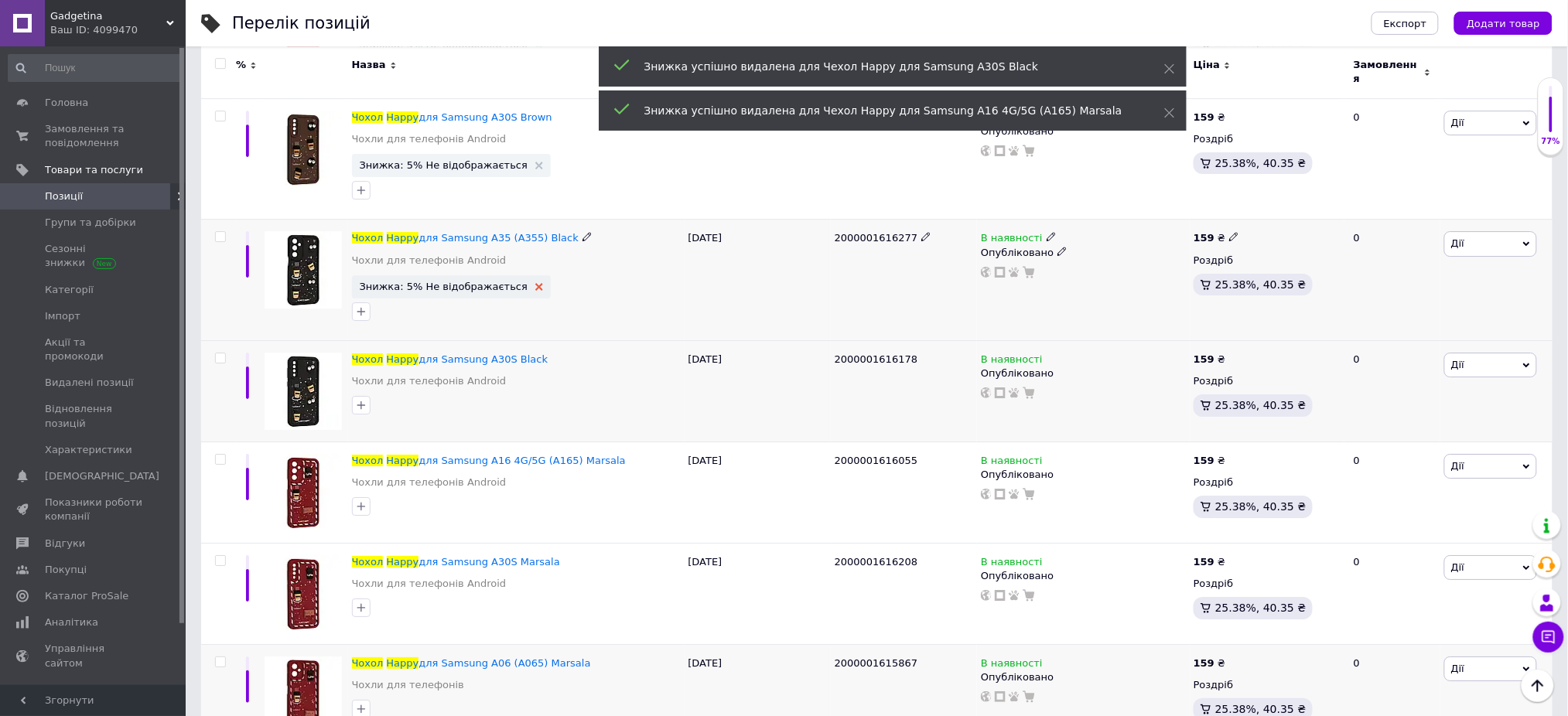
click at [535, 283] on icon at bounding box center [539, 287] width 8 height 8
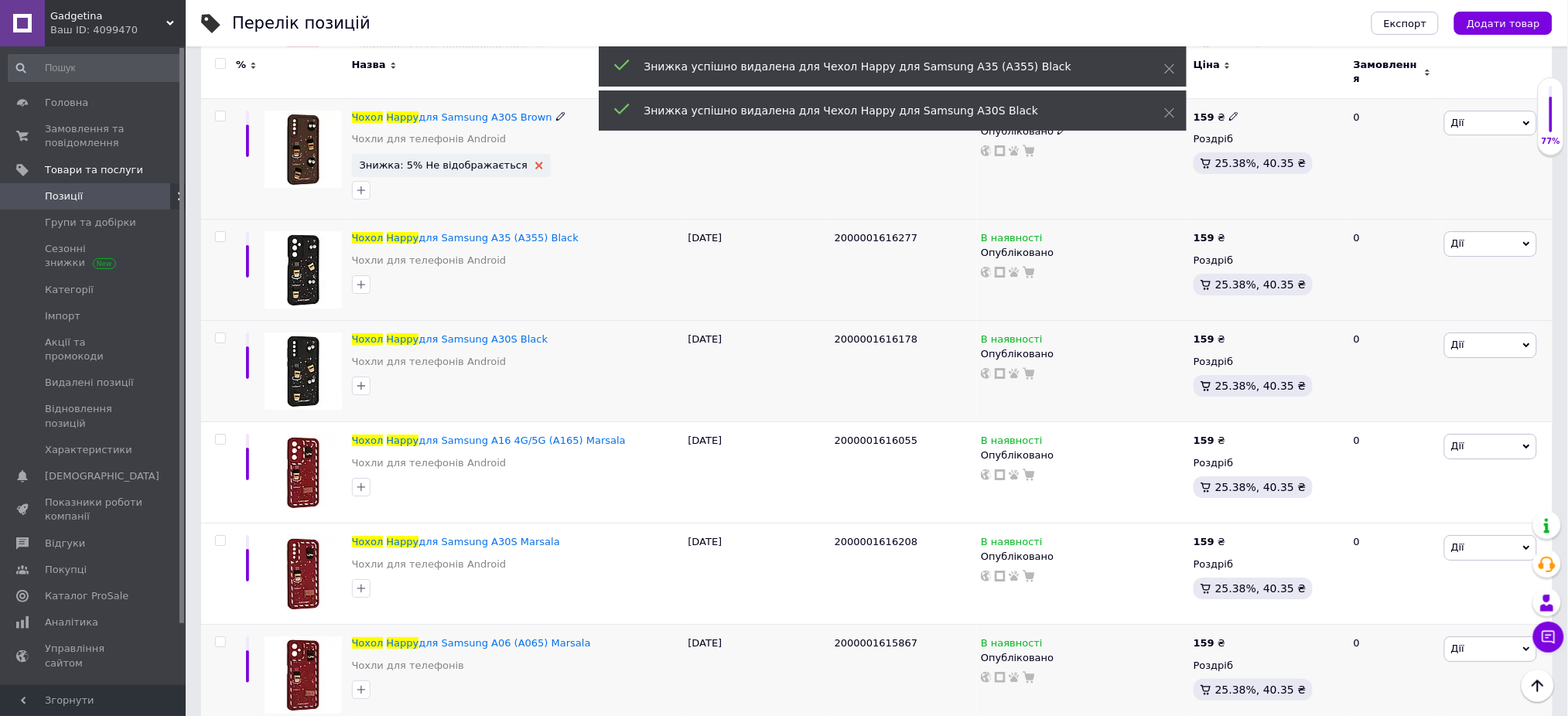
click at [535, 162] on use at bounding box center [539, 166] width 8 height 8
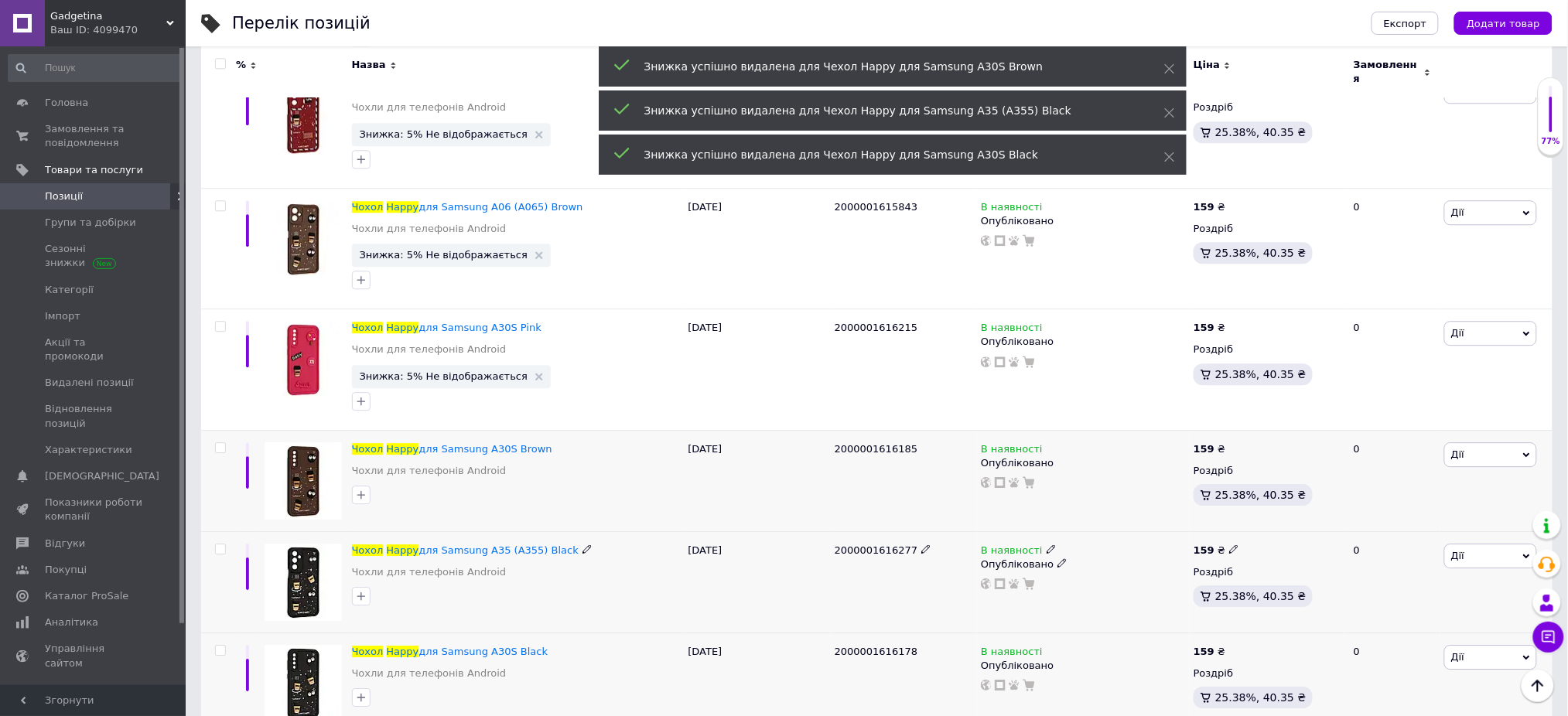
scroll to position [5609, 0]
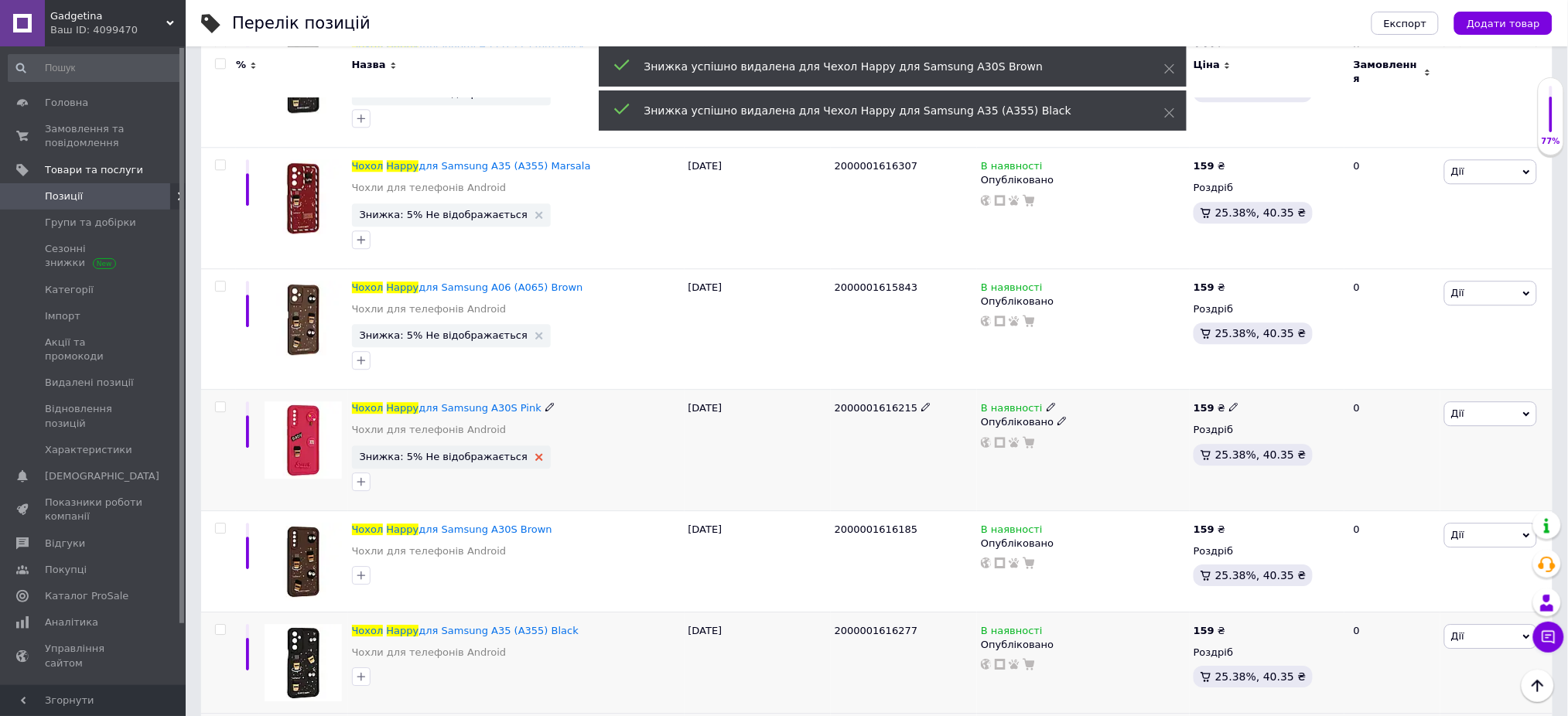
click at [535, 453] on use at bounding box center [539, 457] width 8 height 8
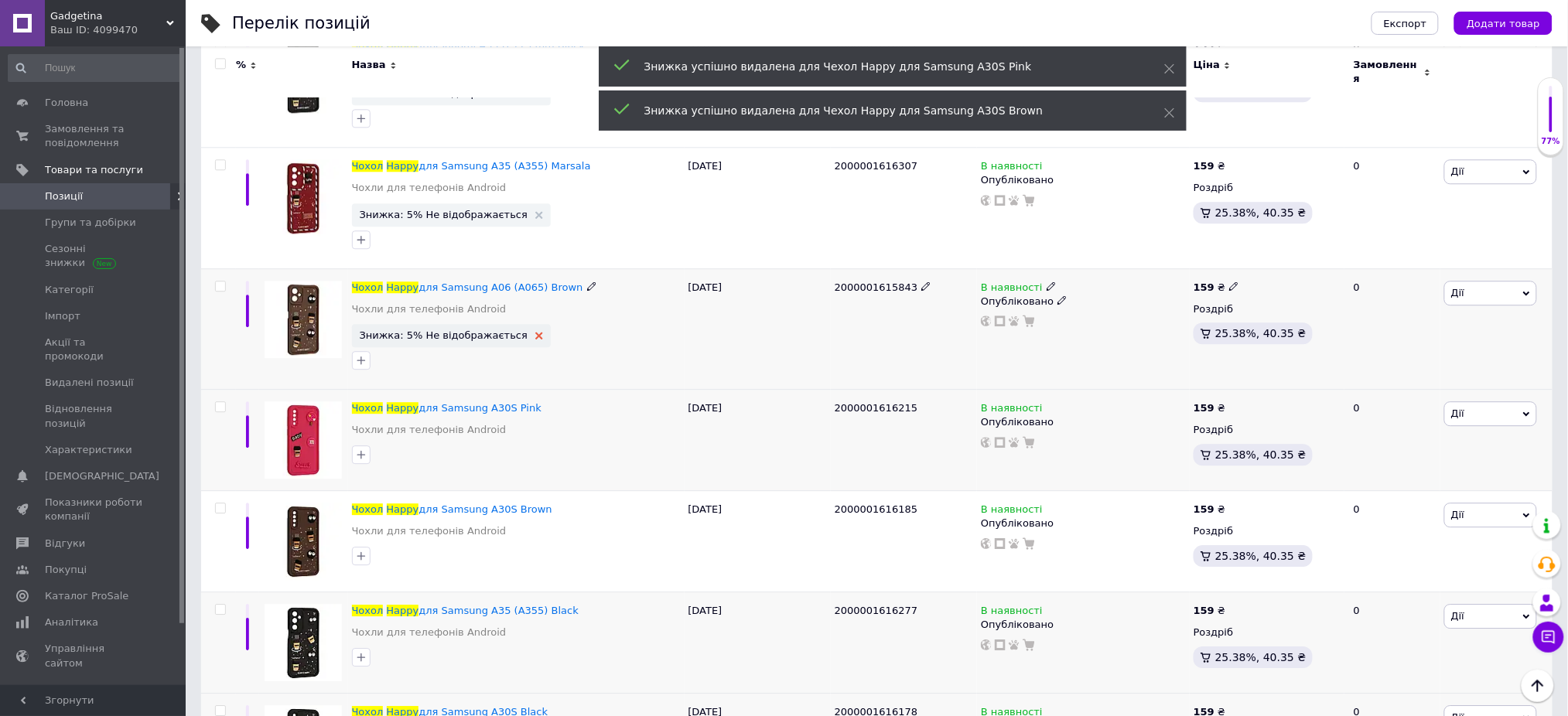
click at [535, 331] on icon at bounding box center [539, 335] width 8 height 8
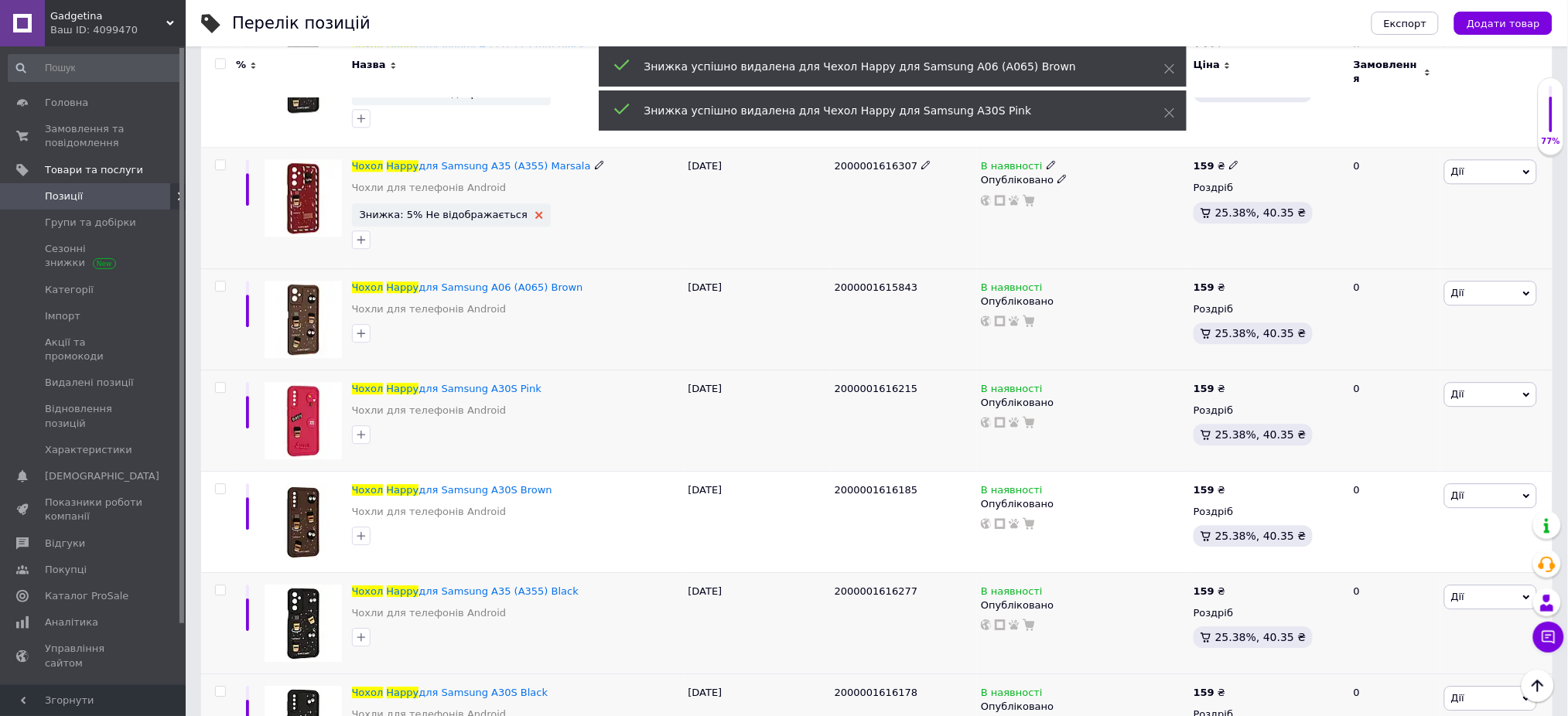
click at [535, 211] on icon at bounding box center [539, 215] width 8 height 8
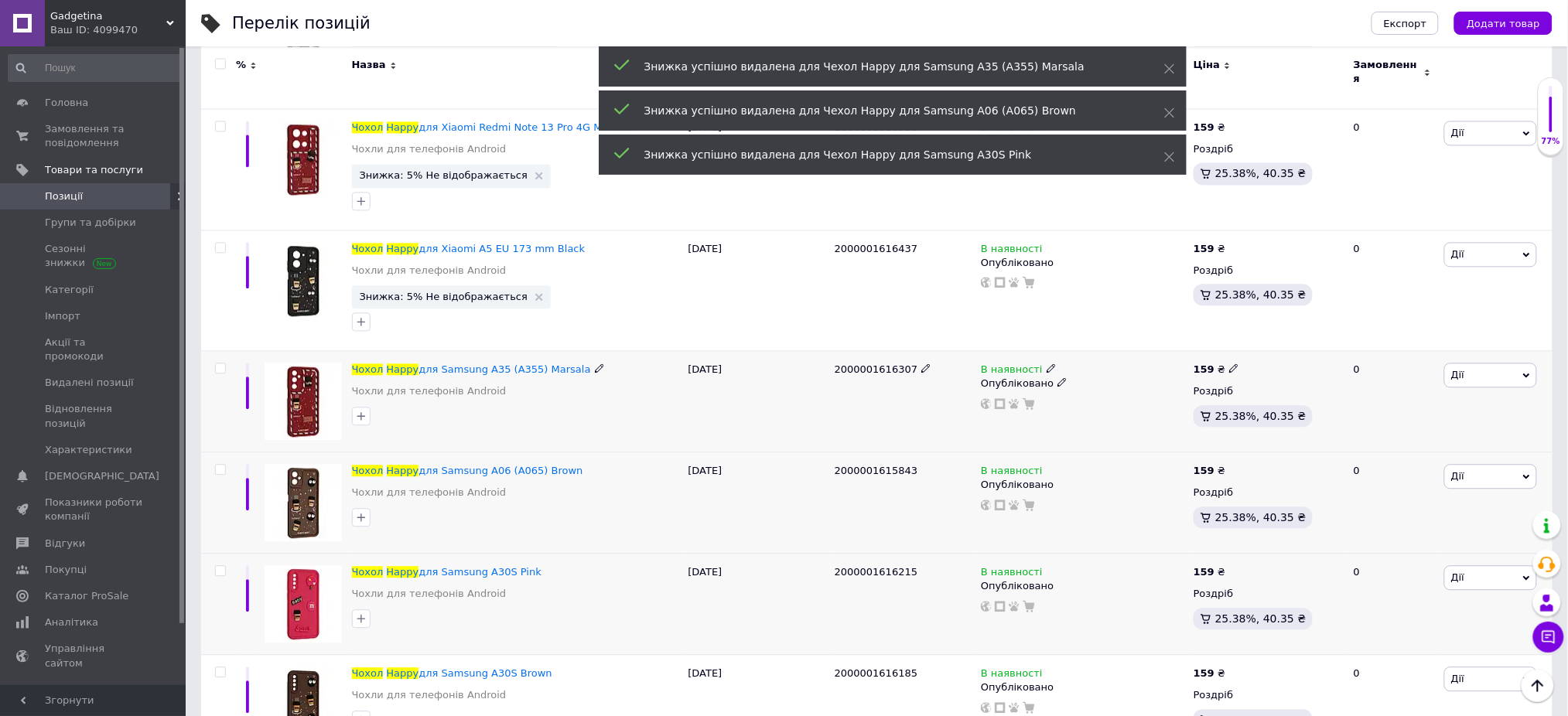
scroll to position [5197, 0]
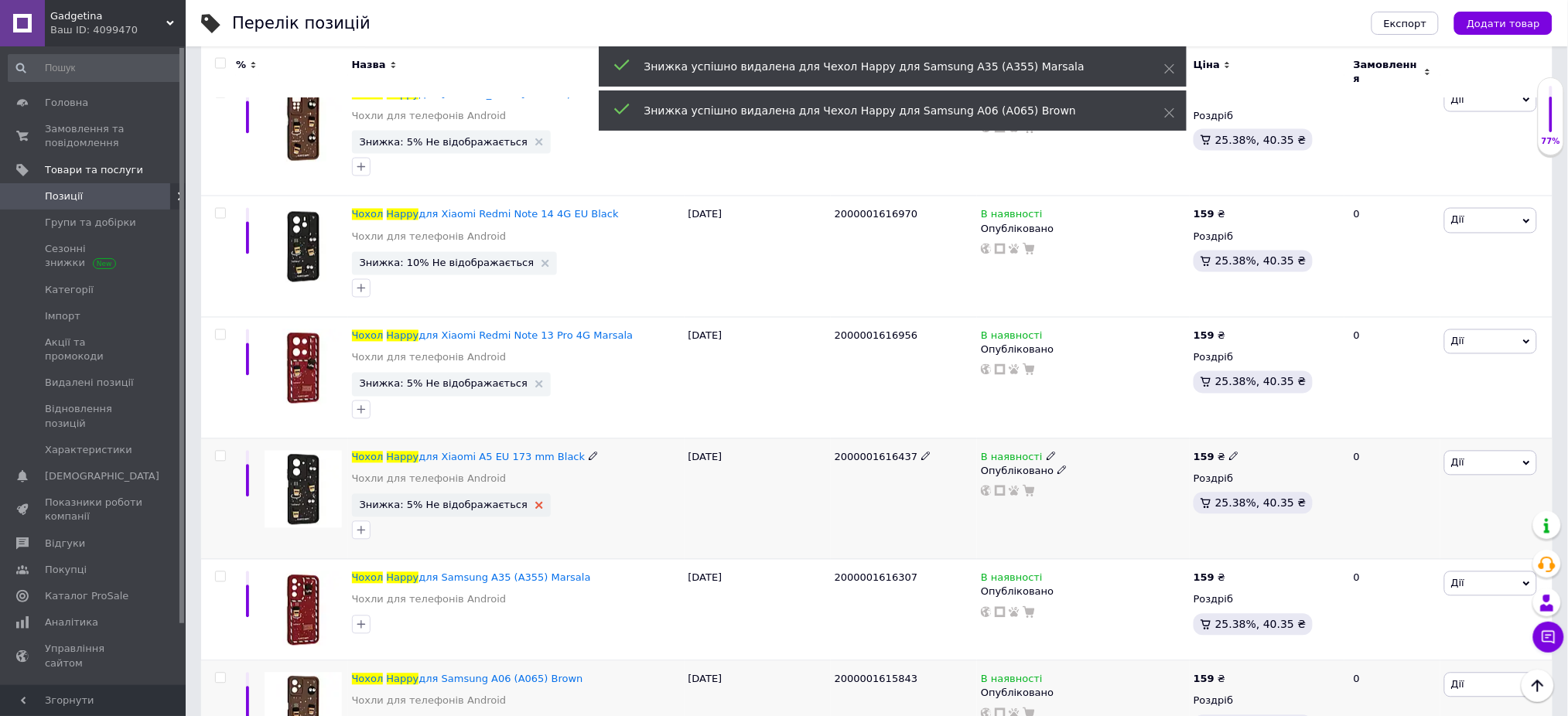
click at [535, 502] on use at bounding box center [539, 506] width 8 height 8
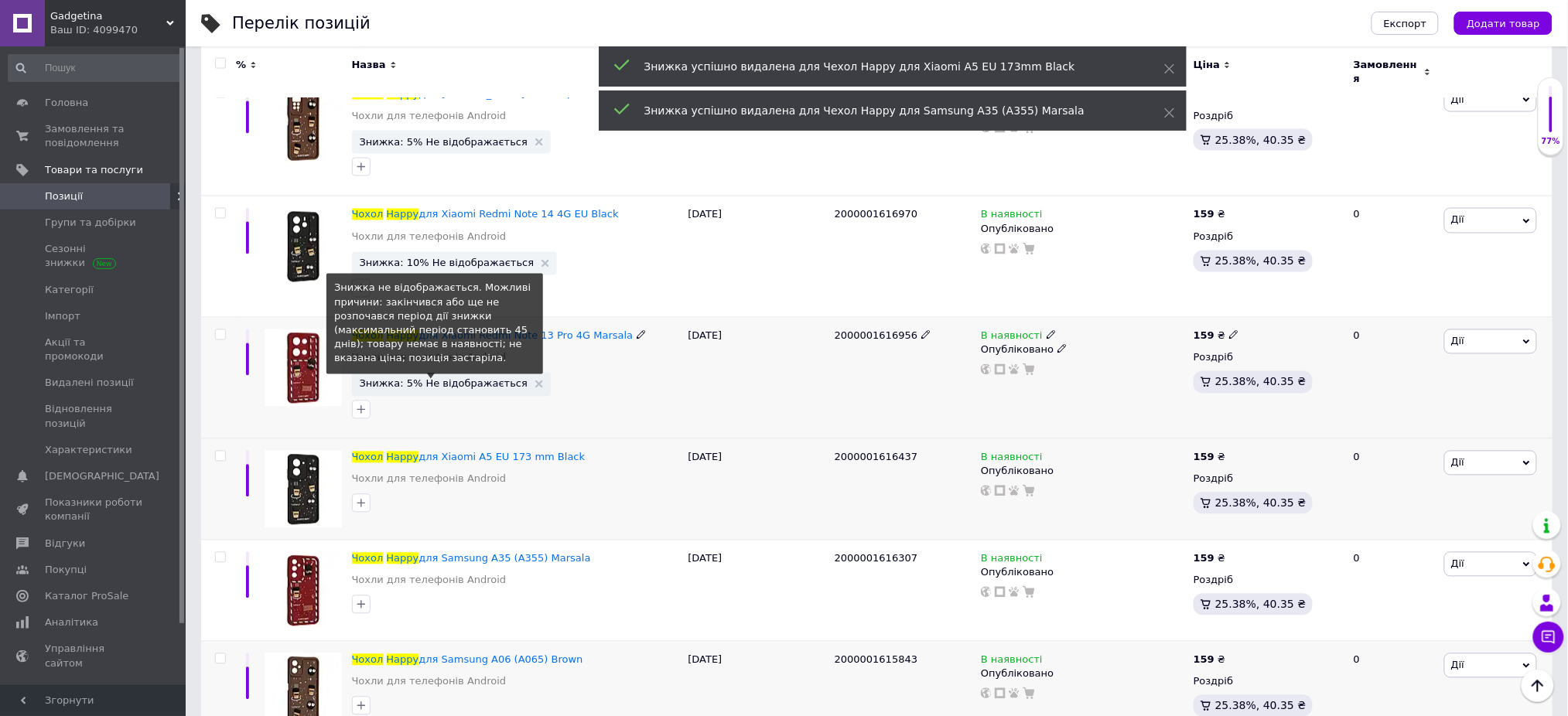
click at [515, 378] on span "Знижка: 5% Не відображається" at bounding box center [451, 383] width 183 height 10
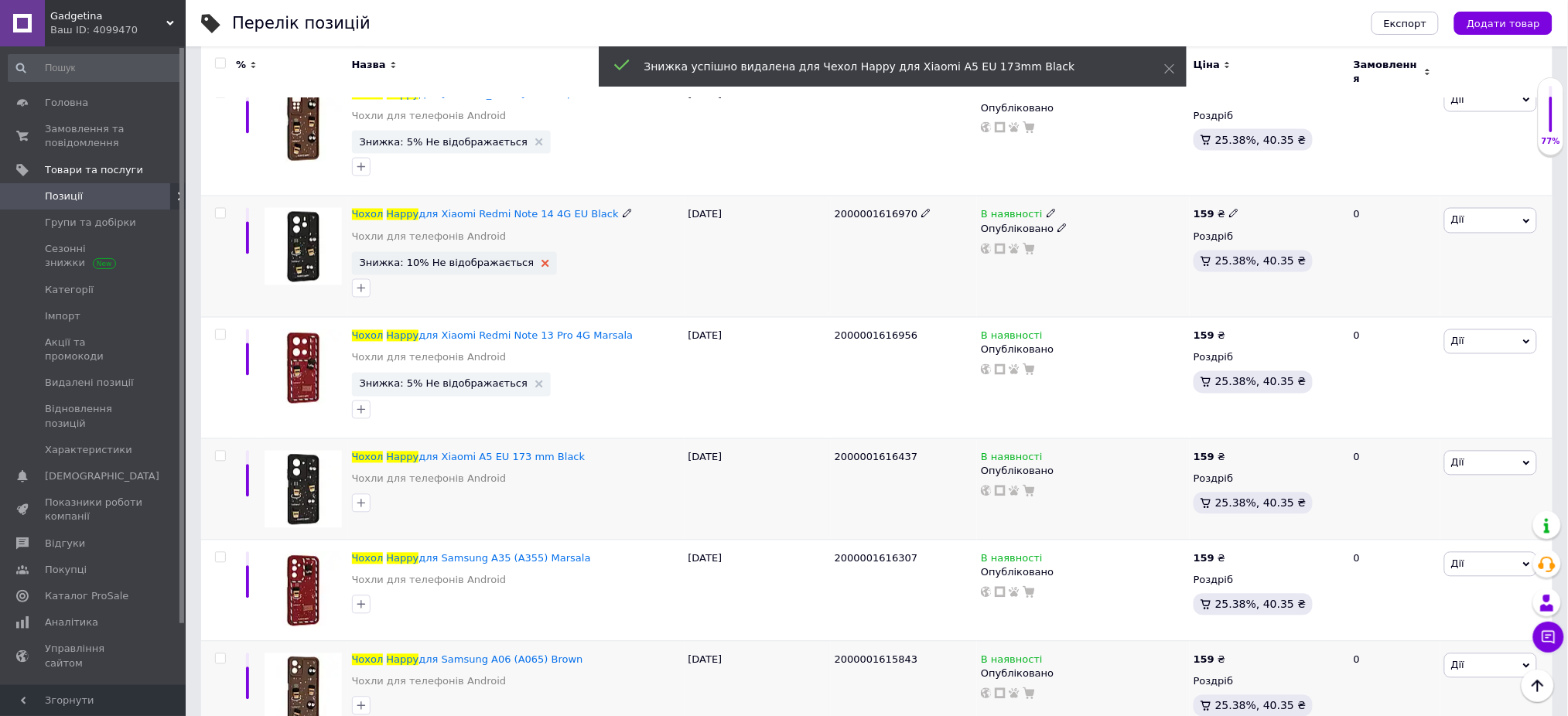
click at [541, 260] on use at bounding box center [545, 264] width 8 height 8
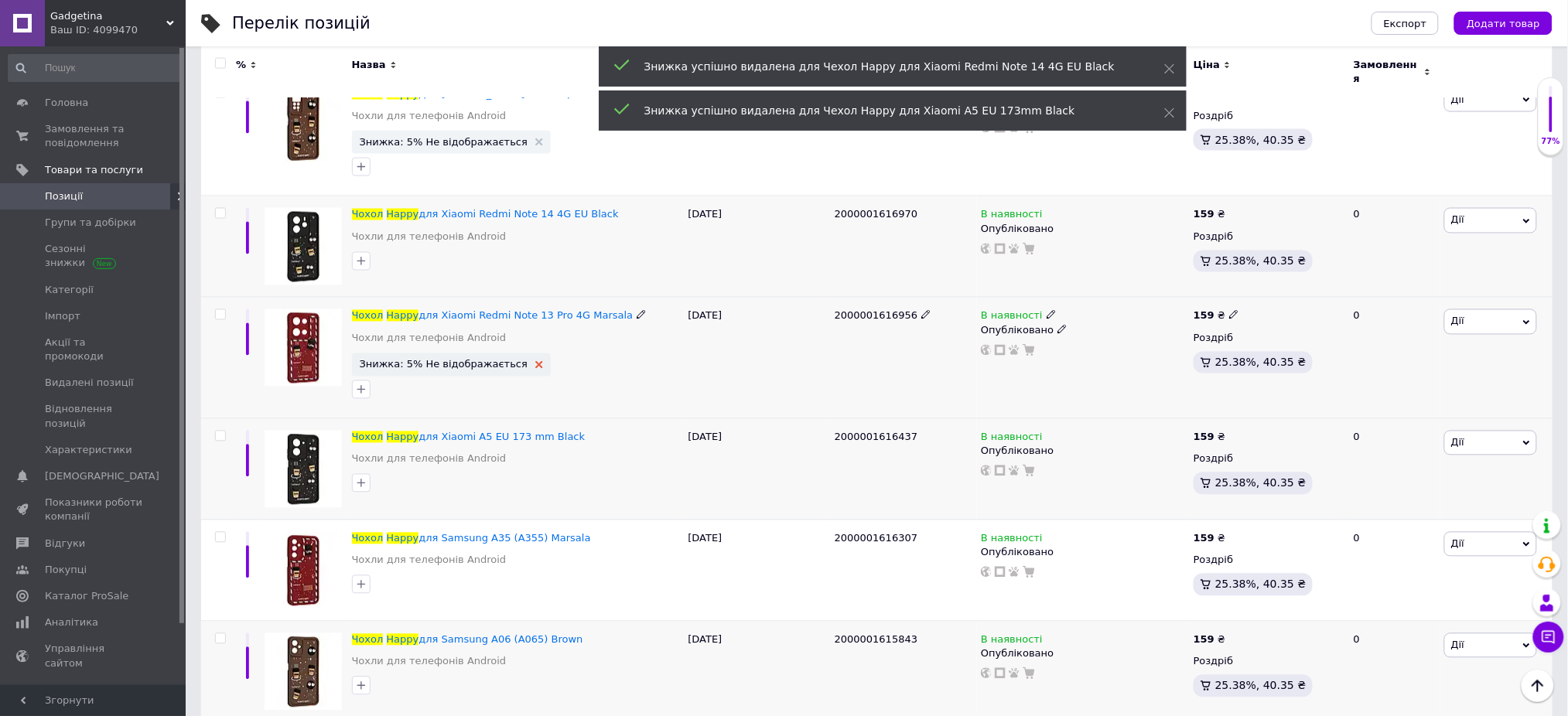
click at [535, 361] on use at bounding box center [539, 365] width 8 height 8
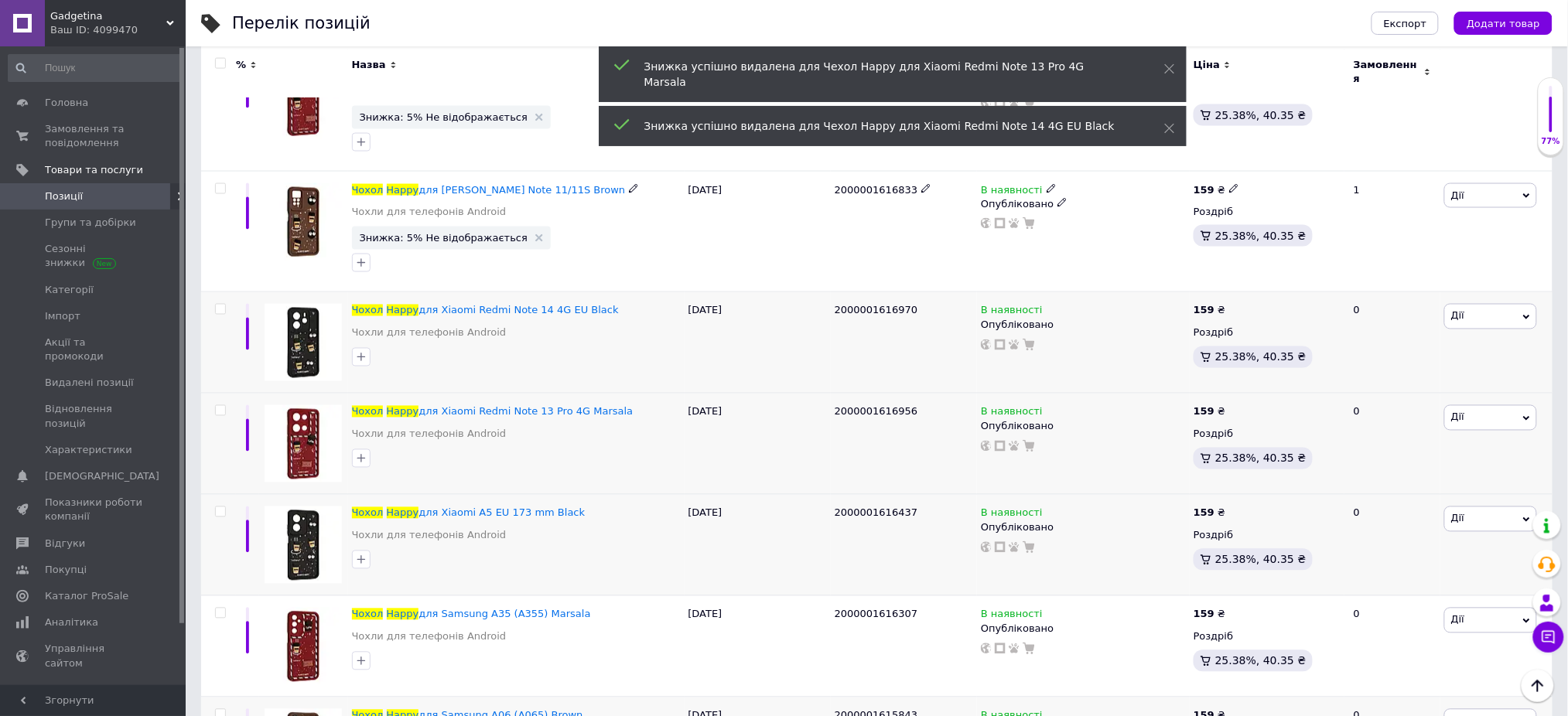
scroll to position [4991, 0]
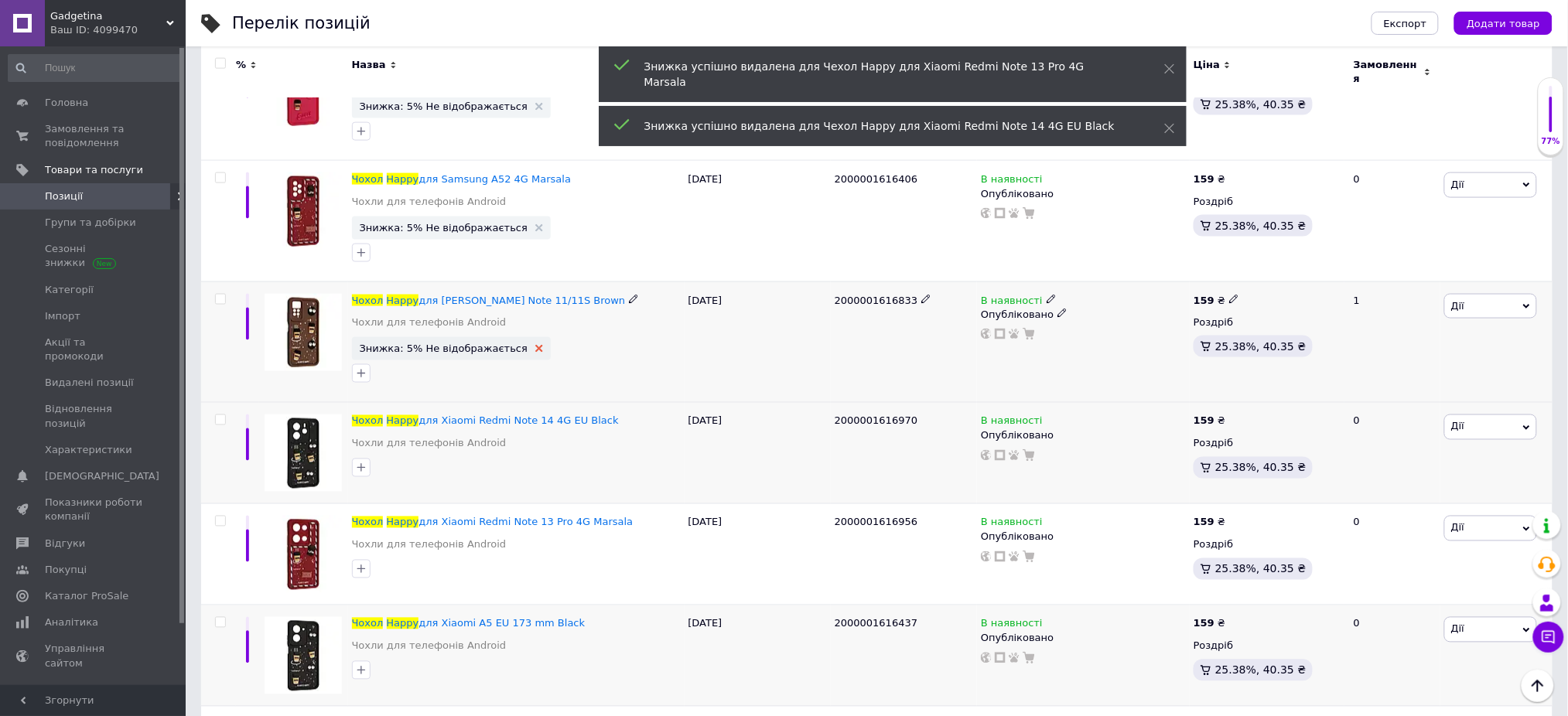
click at [535, 345] on use at bounding box center [539, 349] width 8 height 8
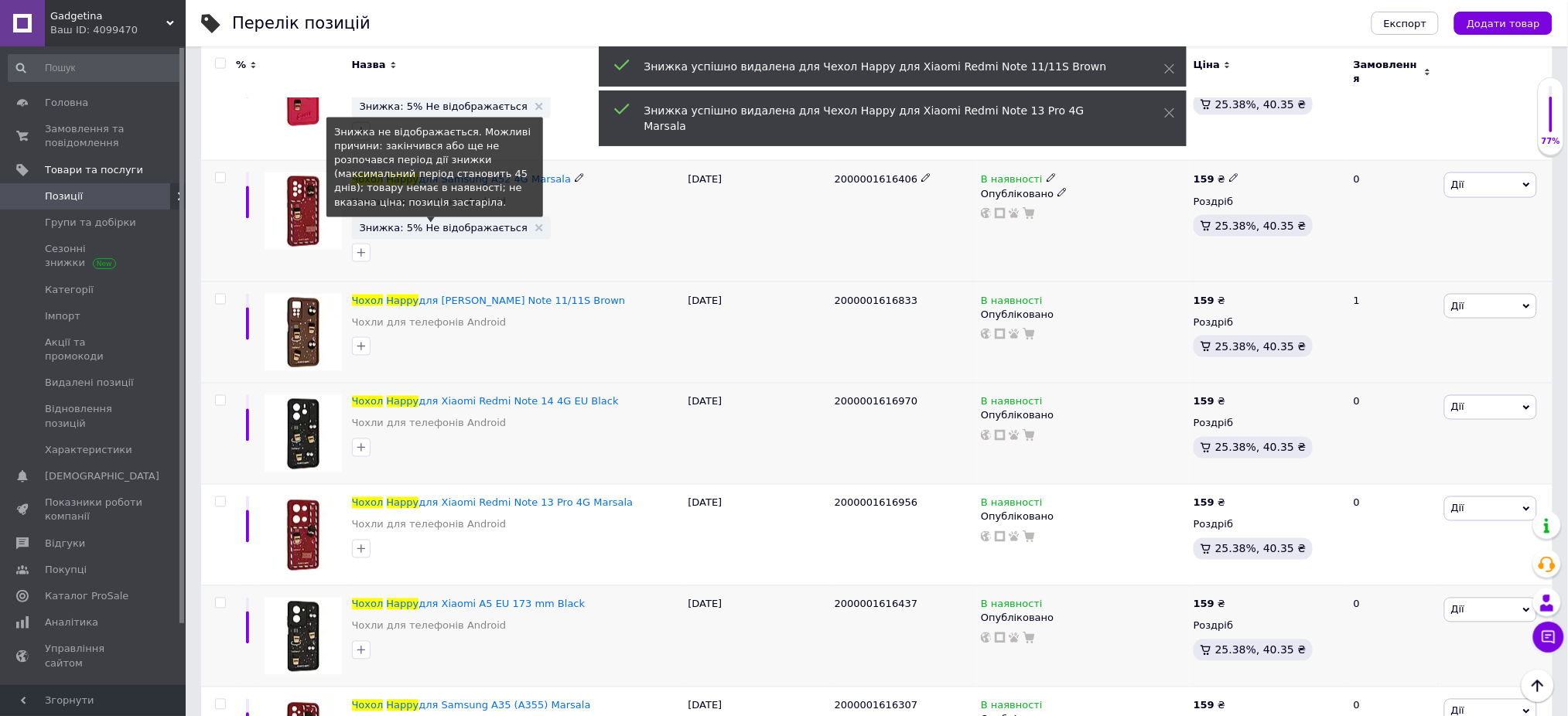
click at [514, 223] on span "Знижка: 5% Не відображається" at bounding box center [451, 228] width 183 height 10
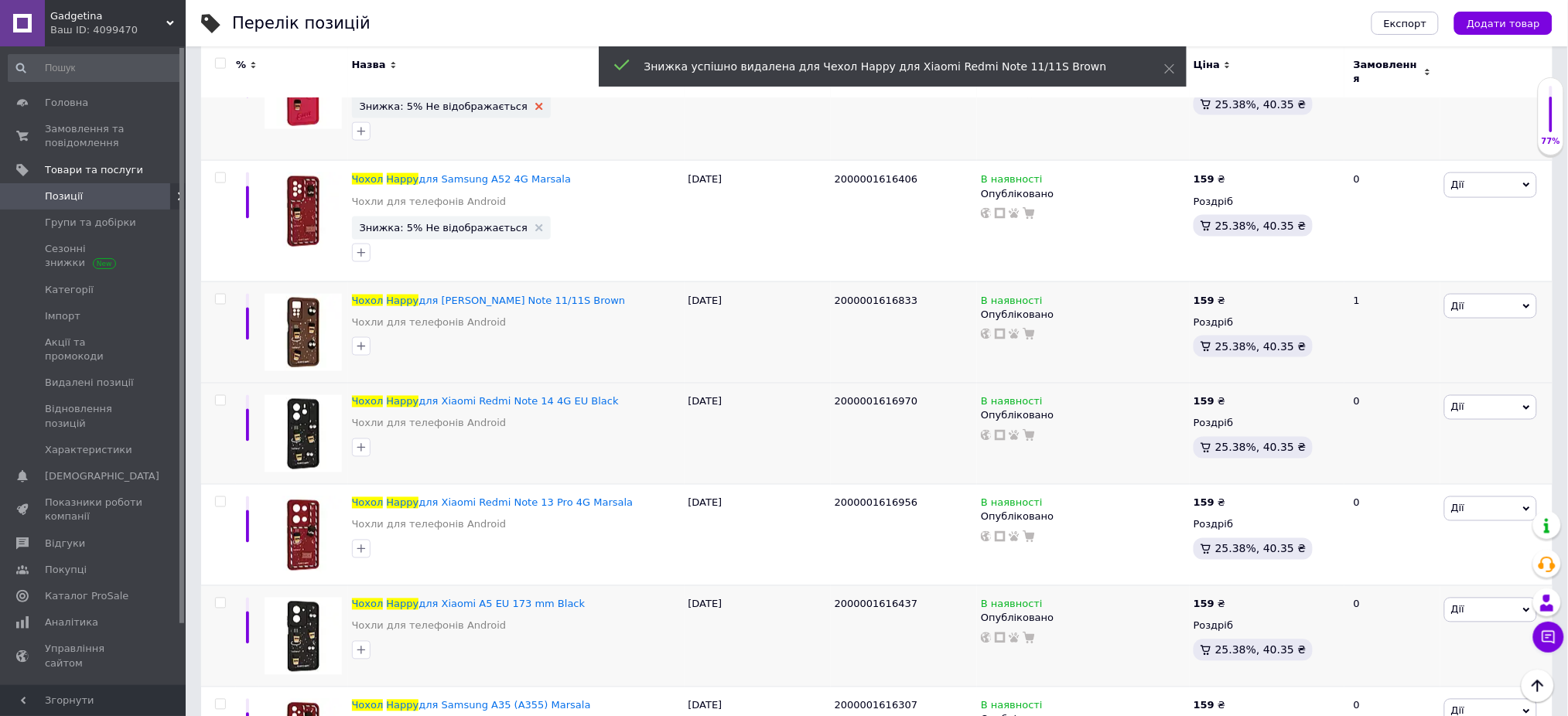
click at [535, 103] on use at bounding box center [539, 107] width 8 height 8
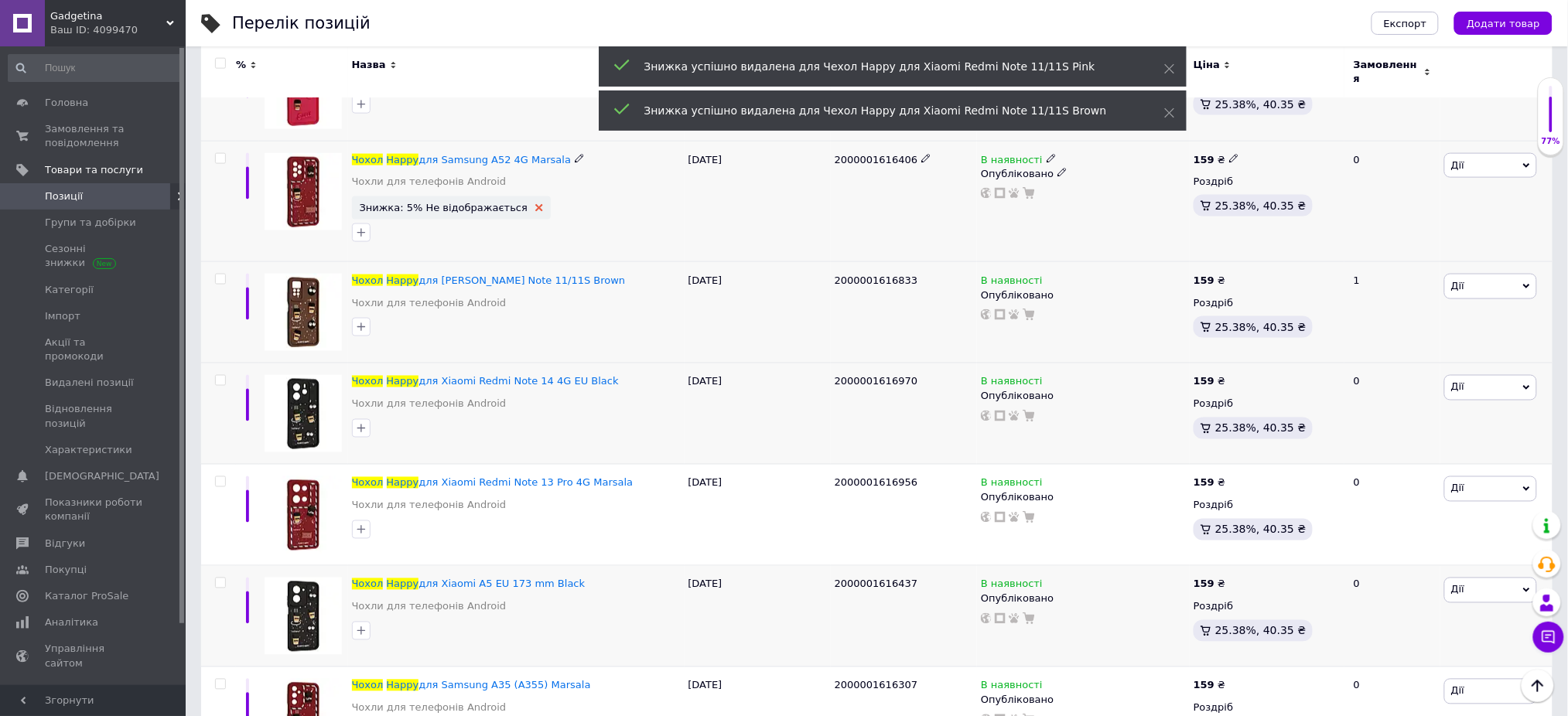
click at [535, 204] on use at bounding box center [539, 208] width 8 height 8
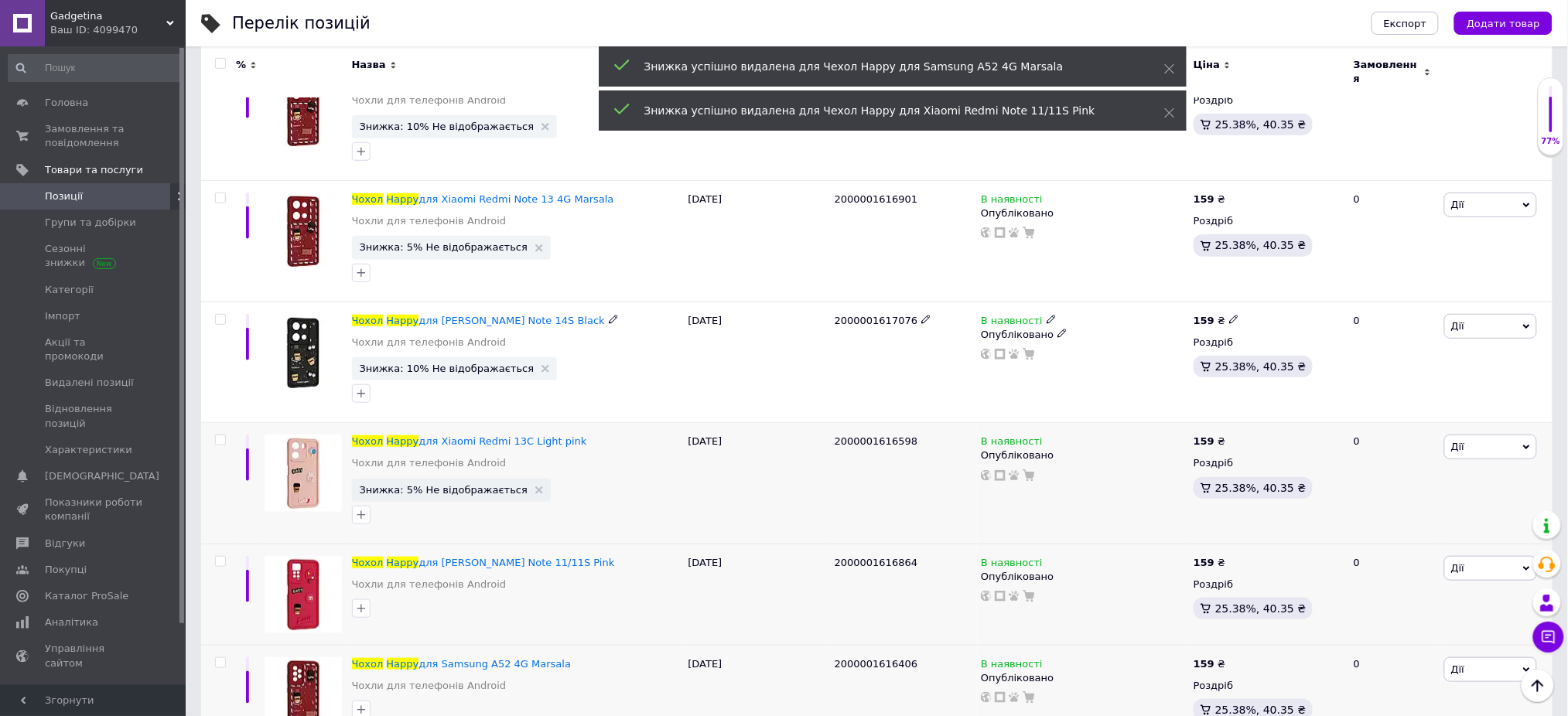
scroll to position [4475, 0]
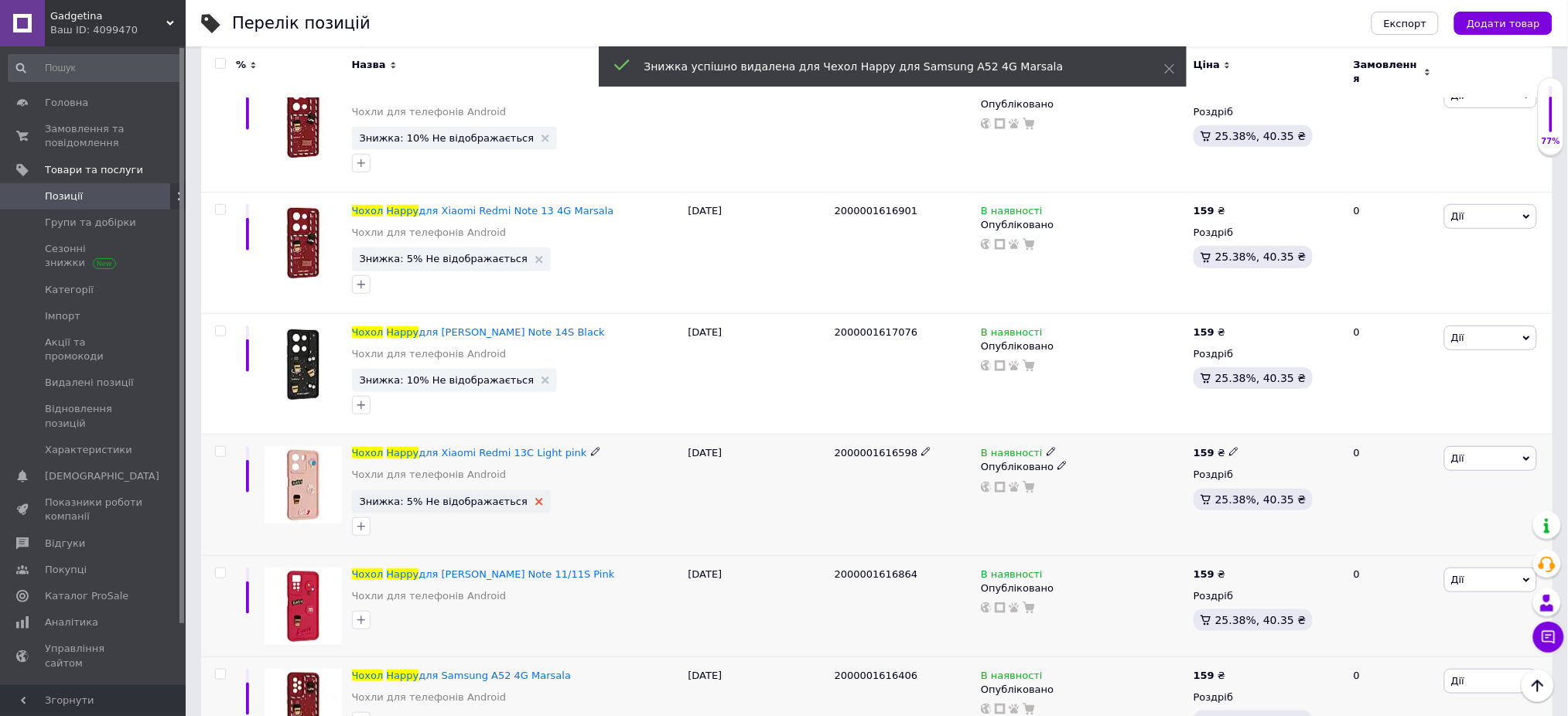
click at [535, 498] on icon at bounding box center [539, 502] width 8 height 8
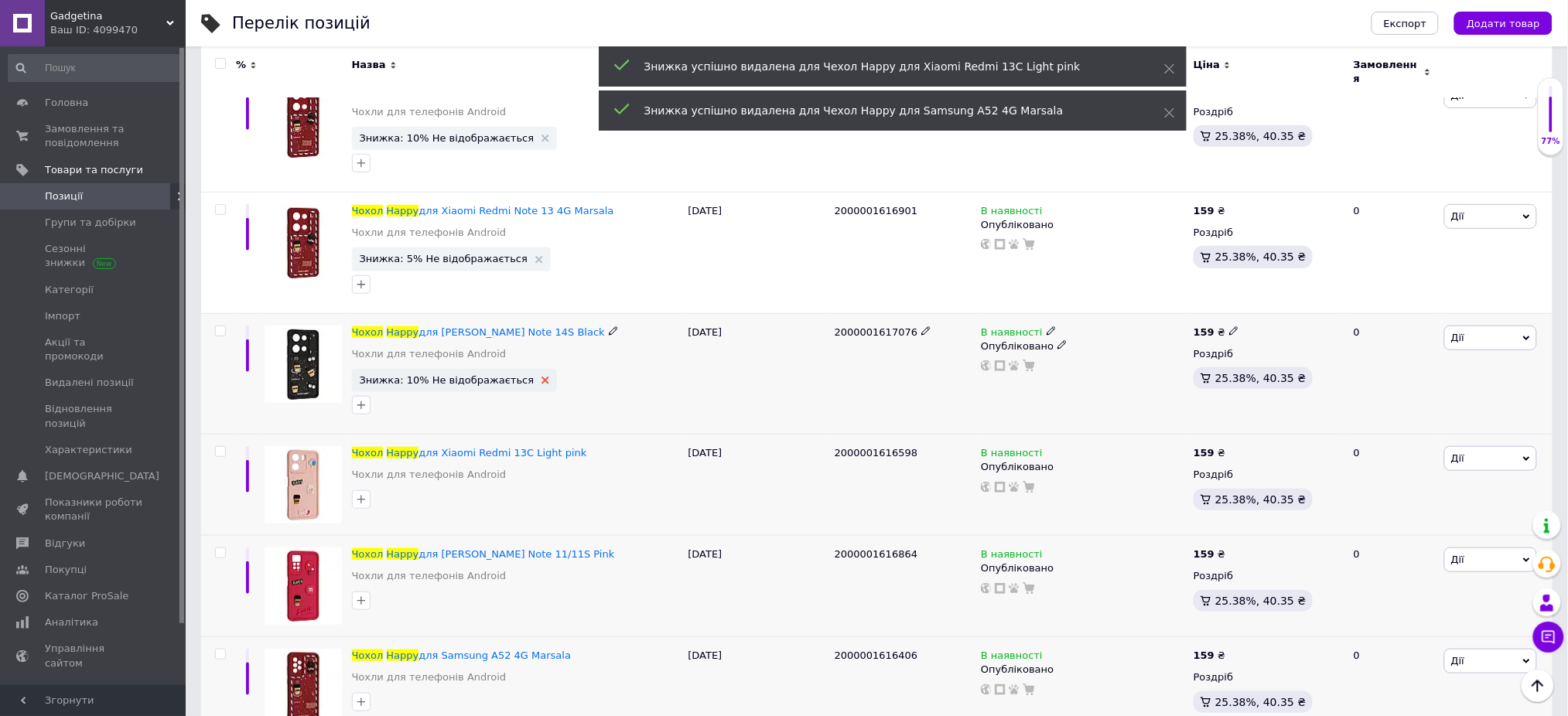
click at [541, 377] on use at bounding box center [545, 381] width 8 height 8
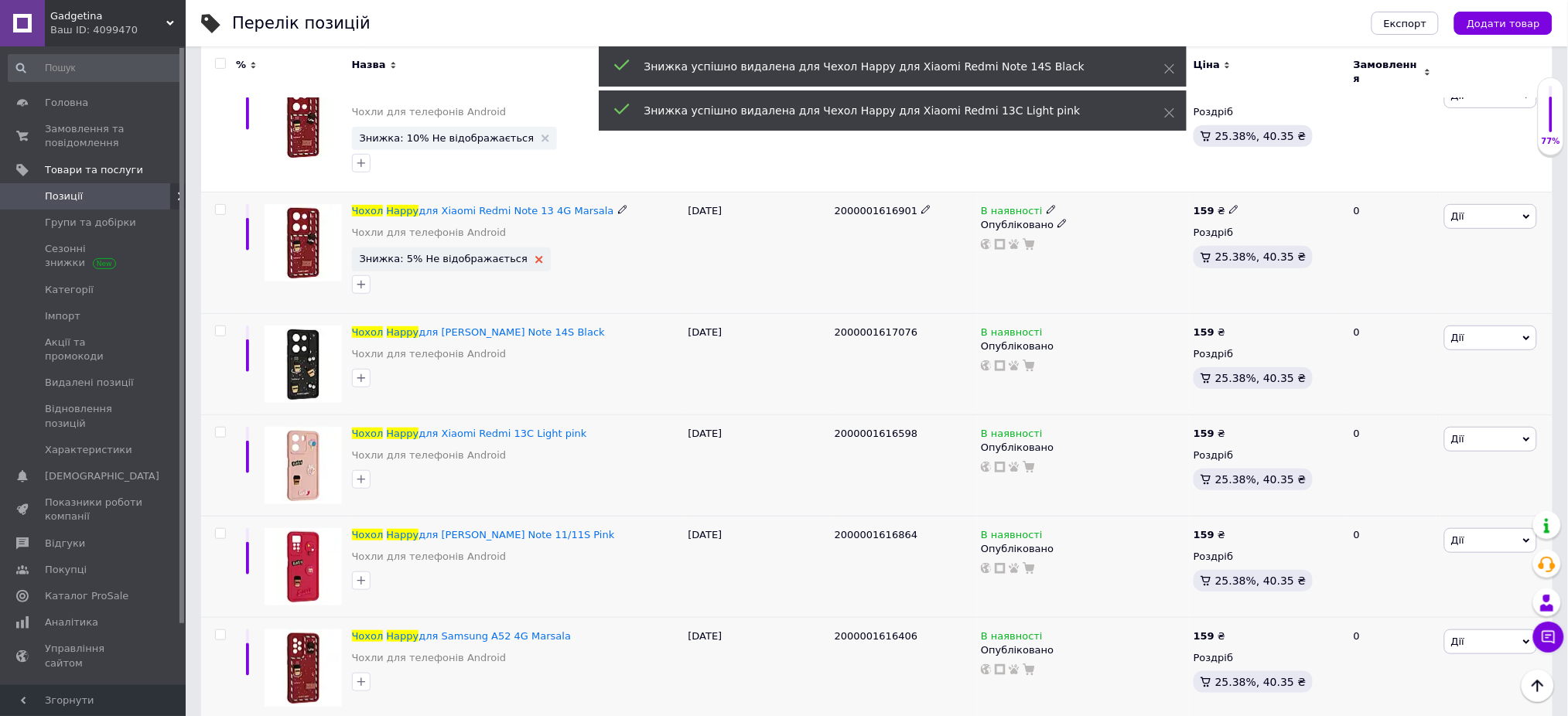
click at [535, 256] on icon at bounding box center [539, 260] width 8 height 8
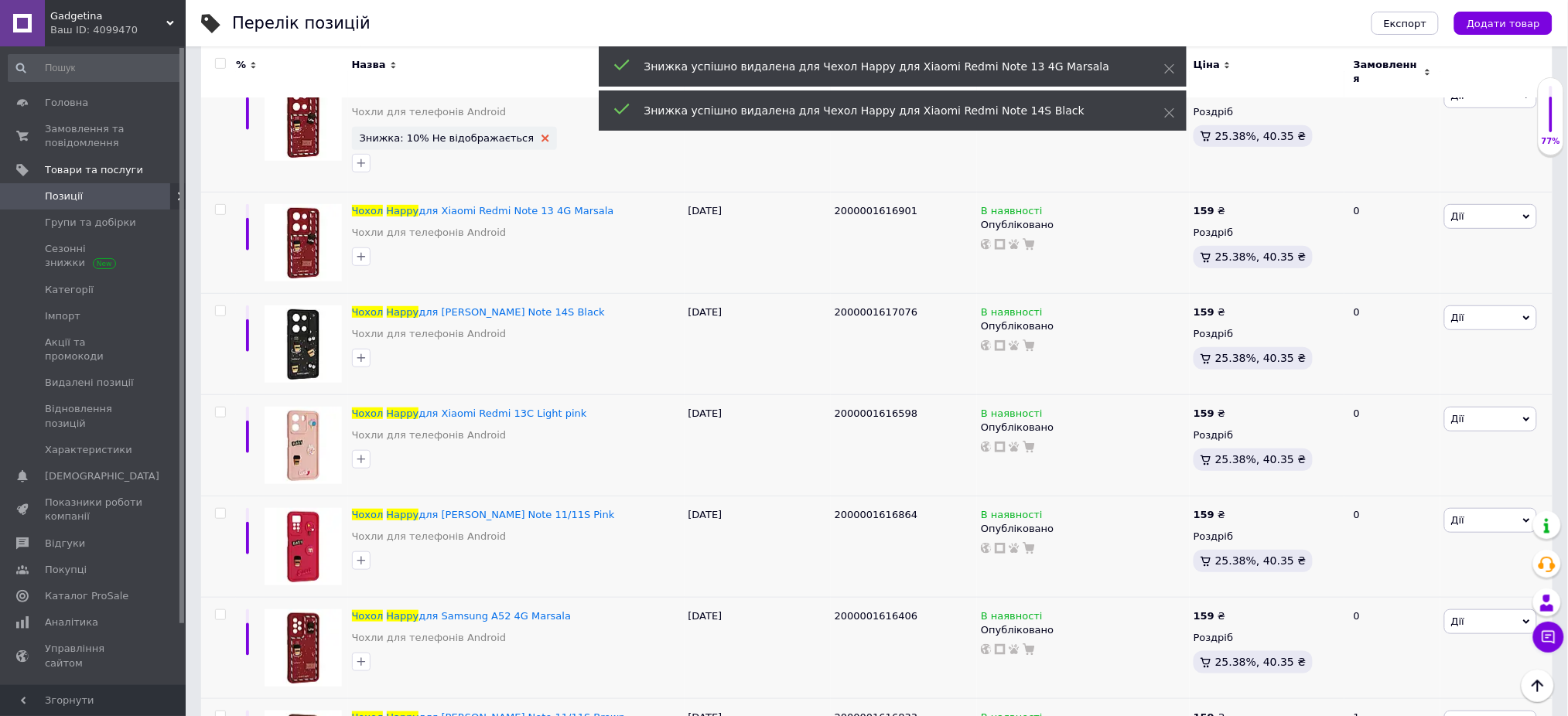
click at [541, 134] on use at bounding box center [545, 138] width 8 height 8
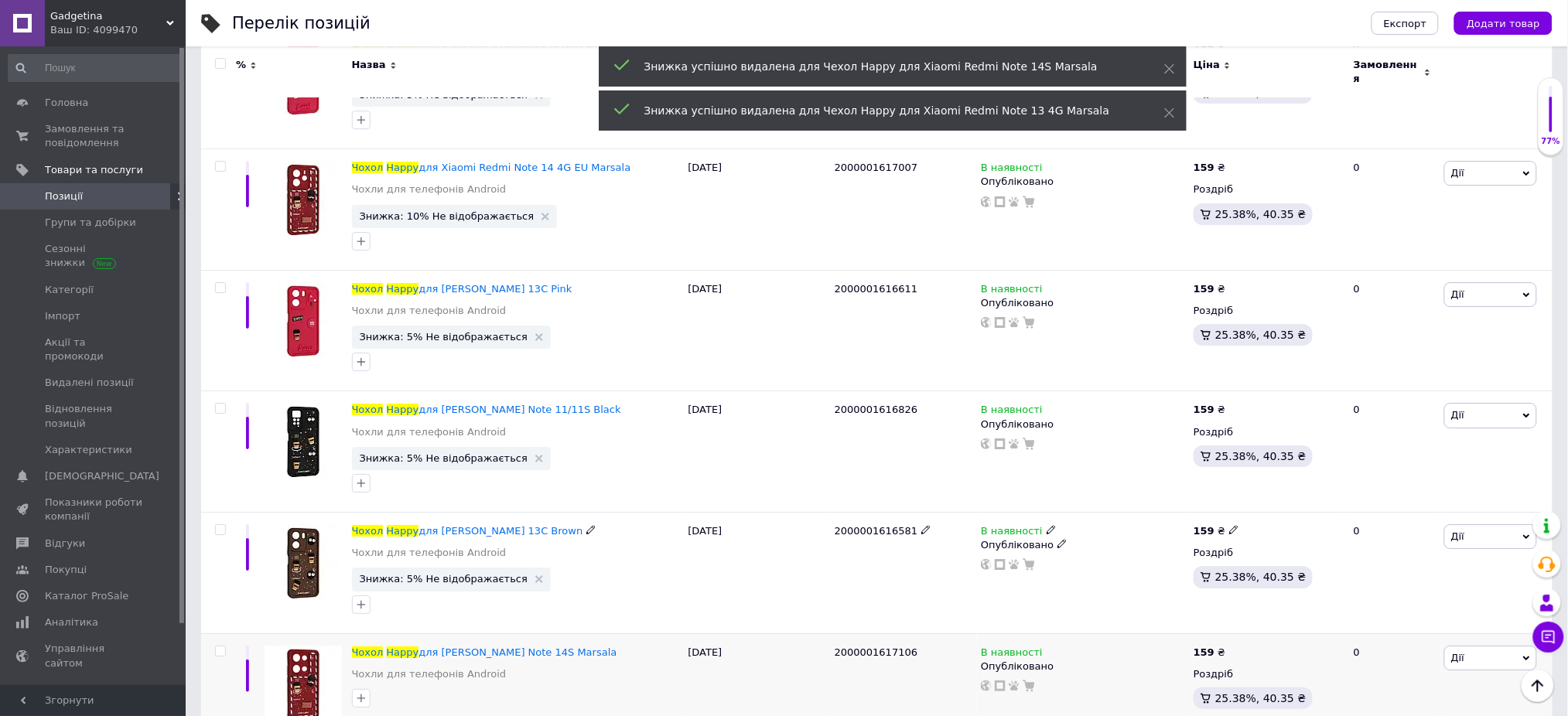
scroll to position [3960, 0]
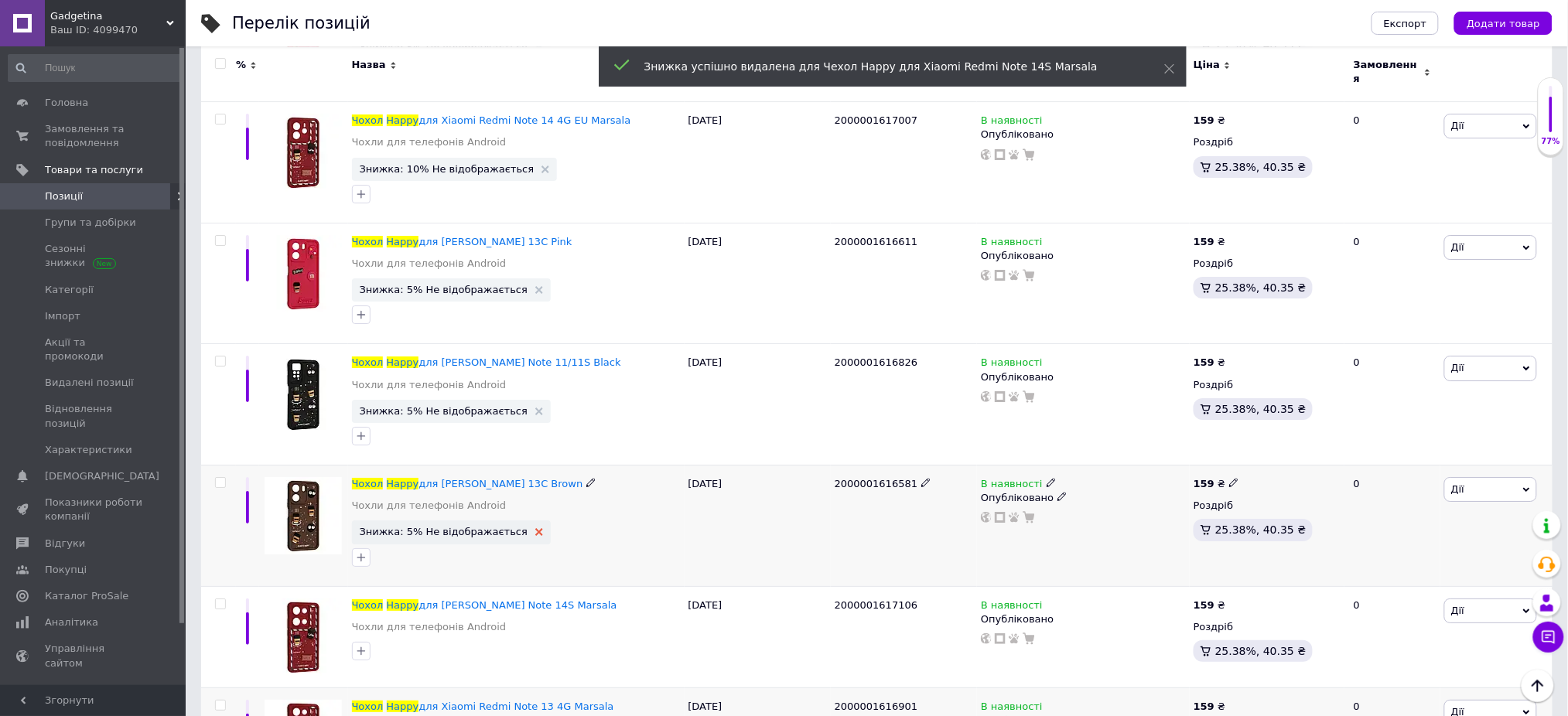
click at [535, 528] on icon at bounding box center [539, 532] width 8 height 8
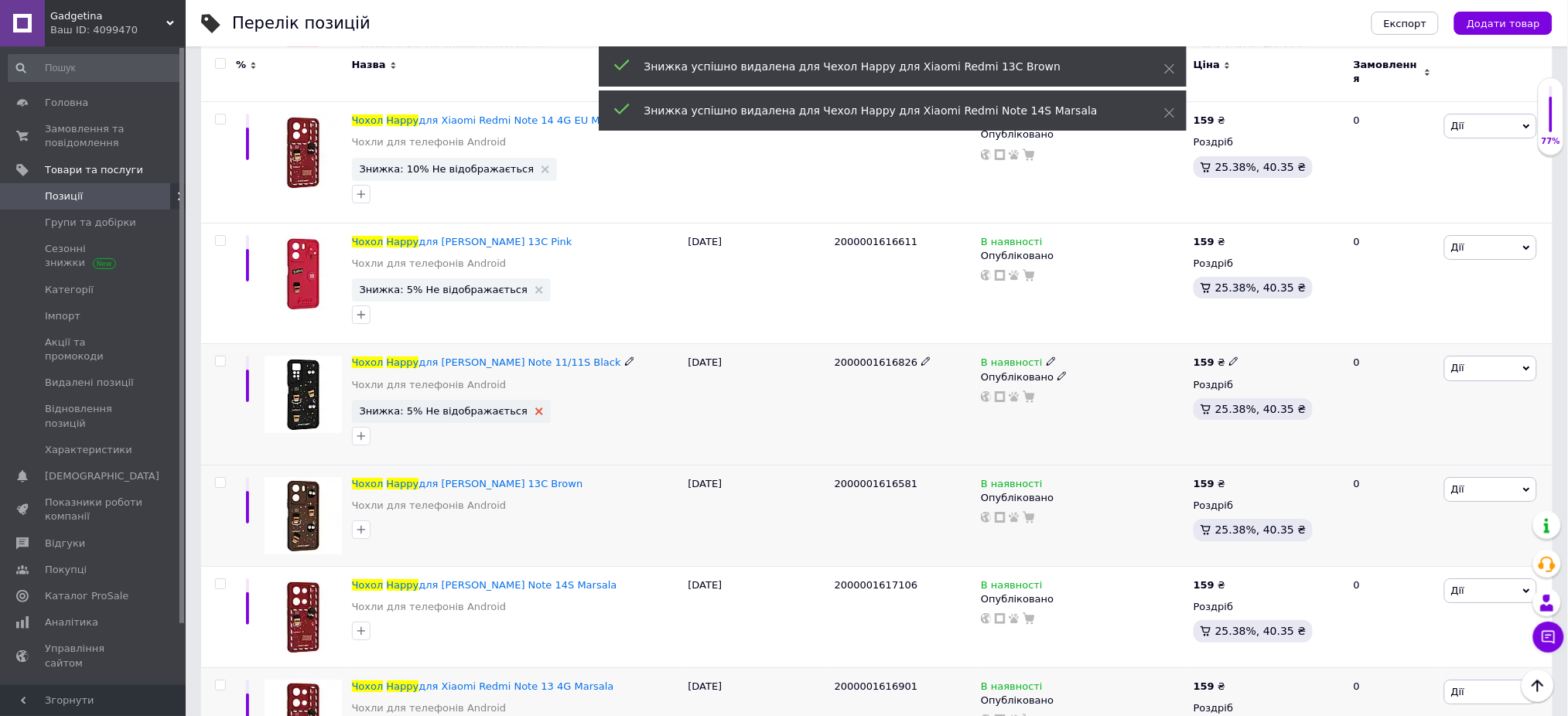
click at [535, 407] on use at bounding box center [539, 411] width 8 height 8
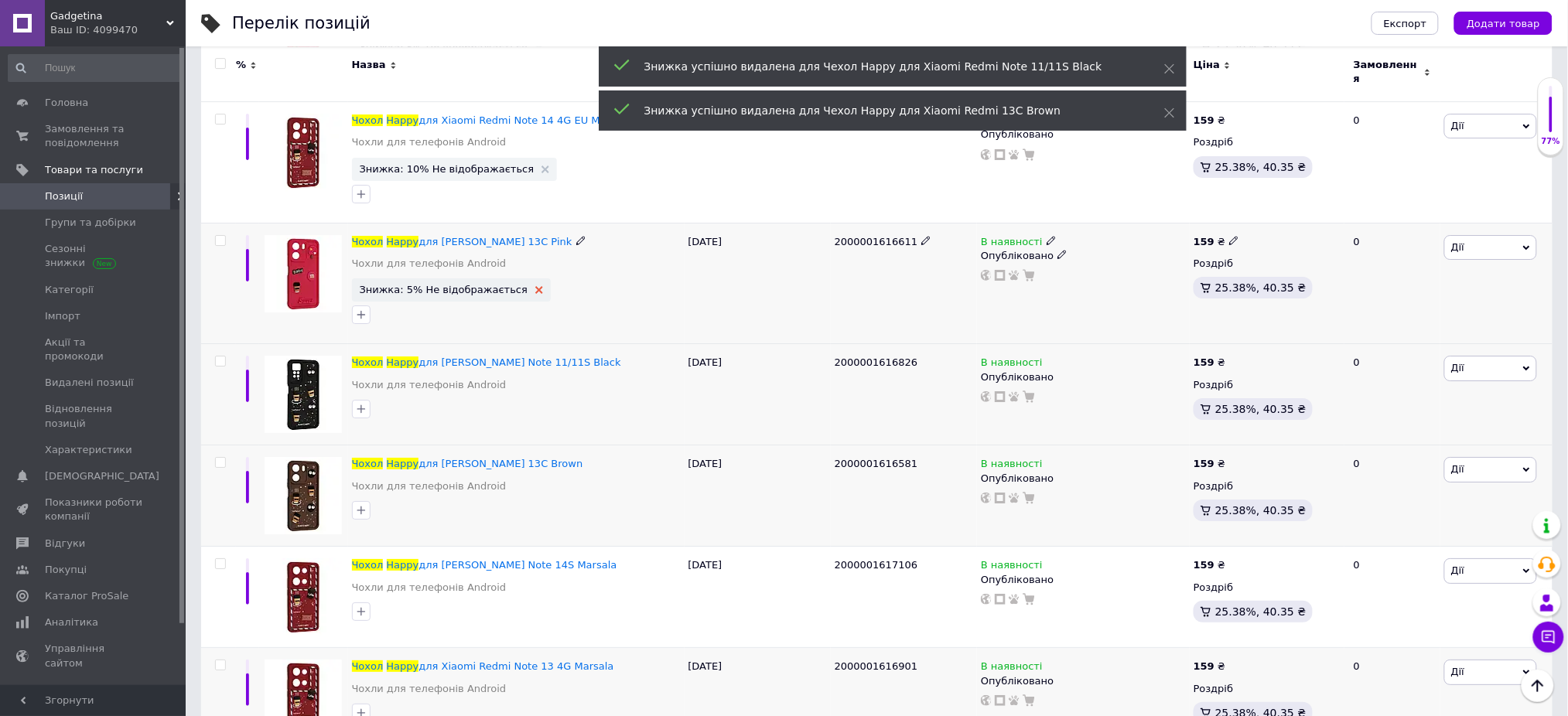
click at [535, 286] on icon at bounding box center [539, 290] width 8 height 8
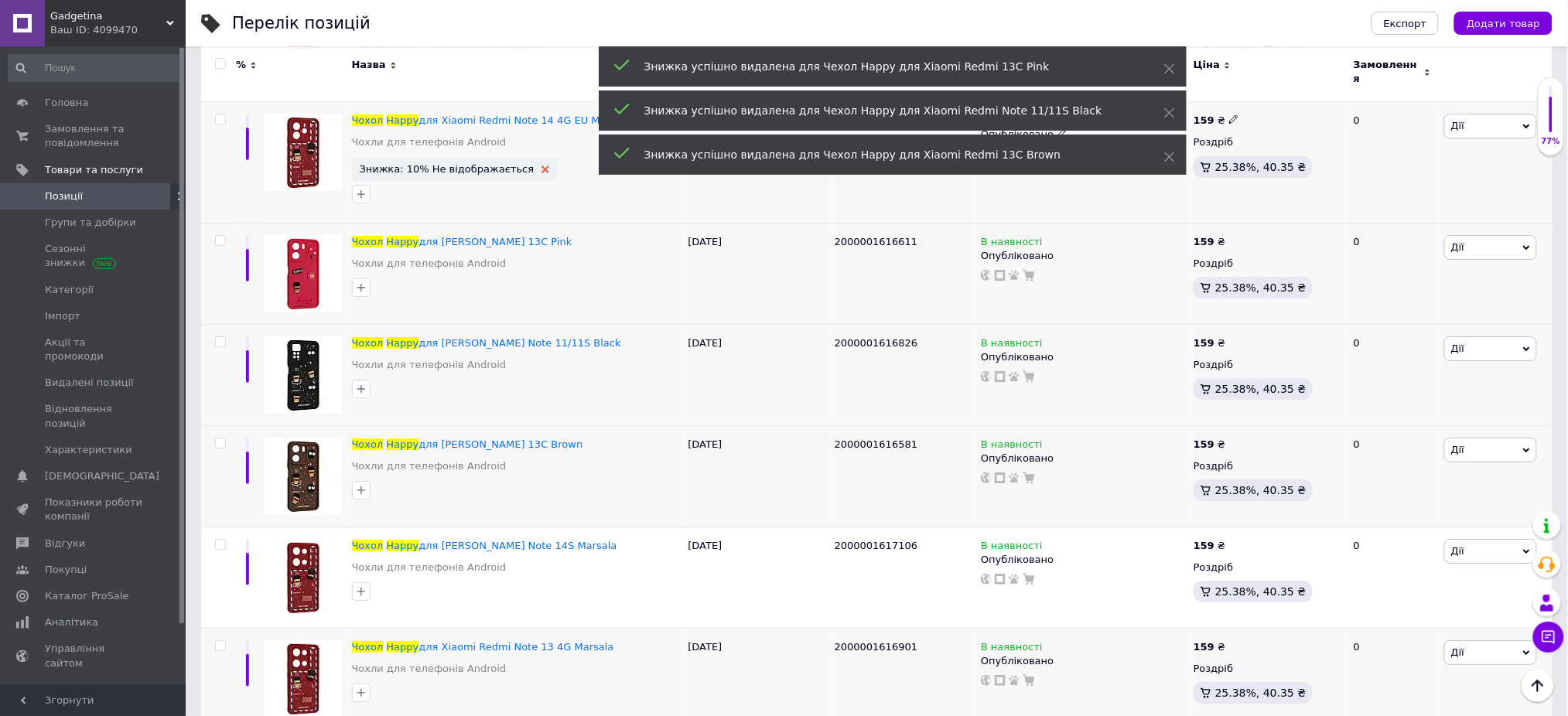
click at [541, 166] on icon at bounding box center [545, 170] width 8 height 8
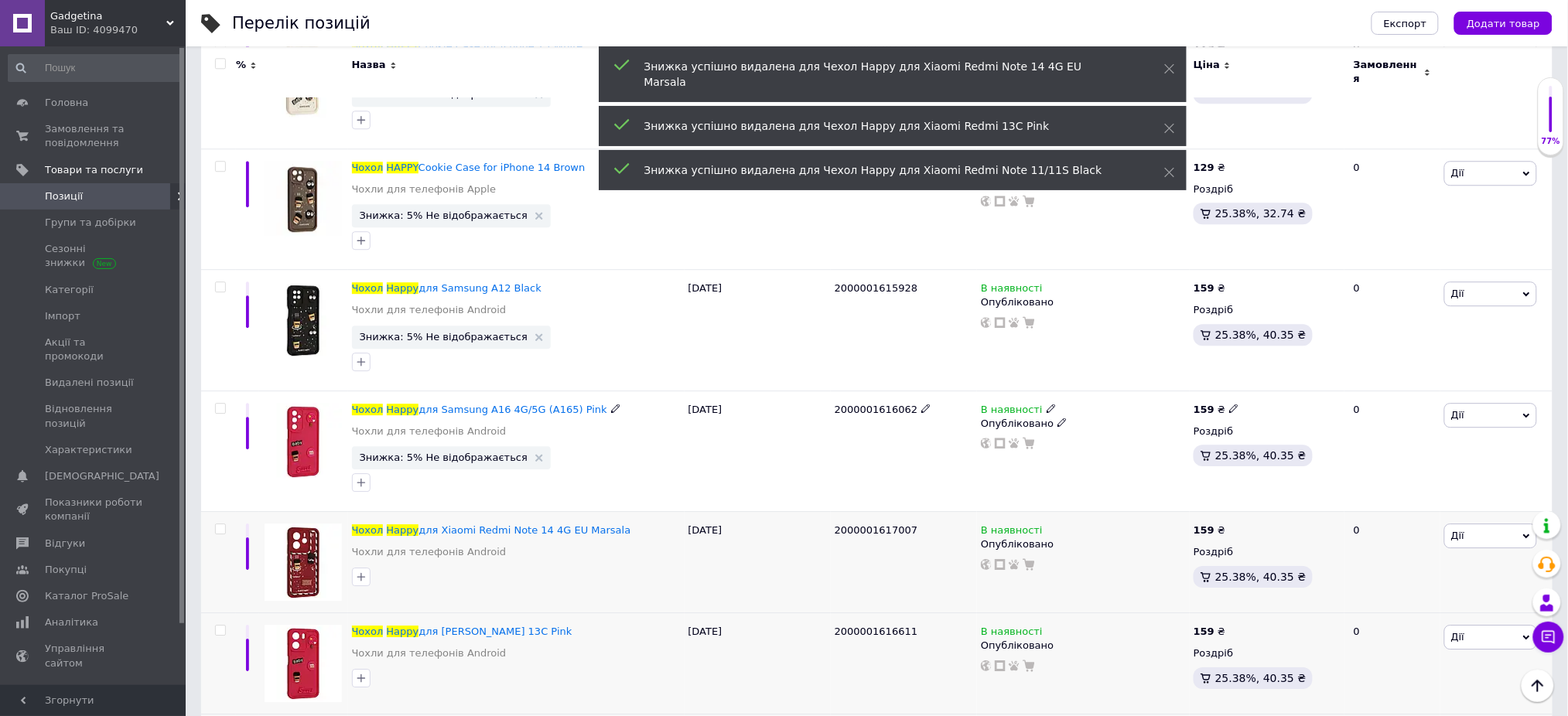
scroll to position [3547, 0]
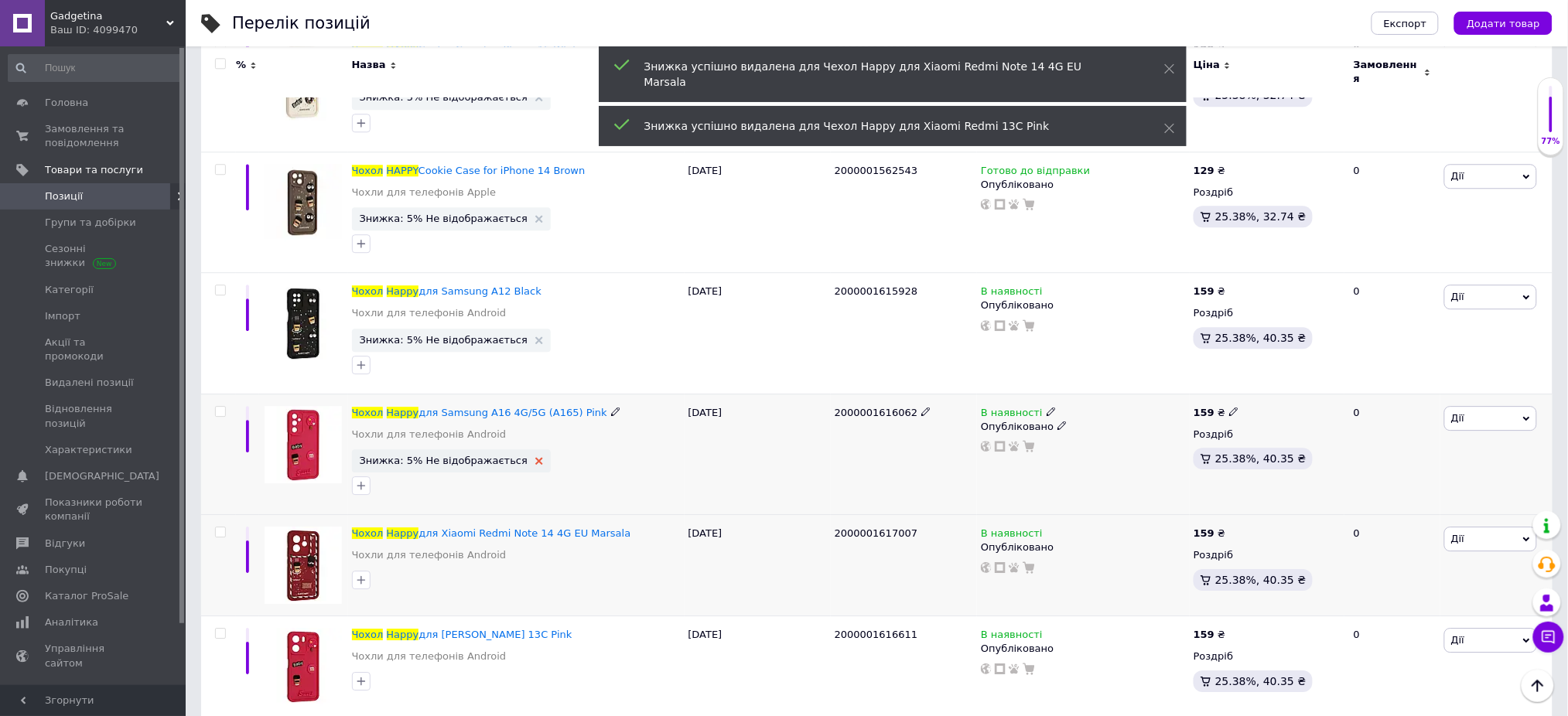
click at [535, 457] on icon at bounding box center [539, 461] width 8 height 8
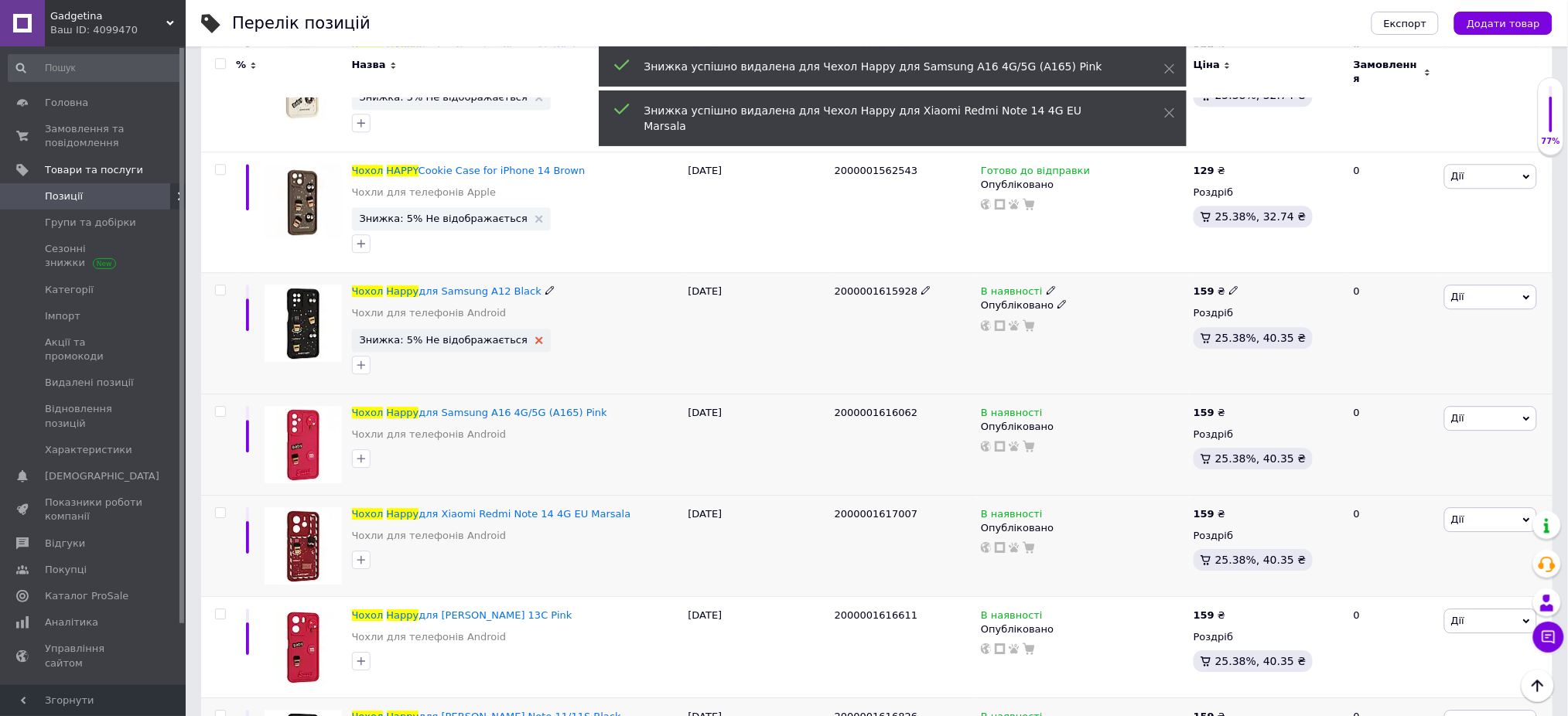
click at [535, 336] on icon at bounding box center [539, 340] width 8 height 8
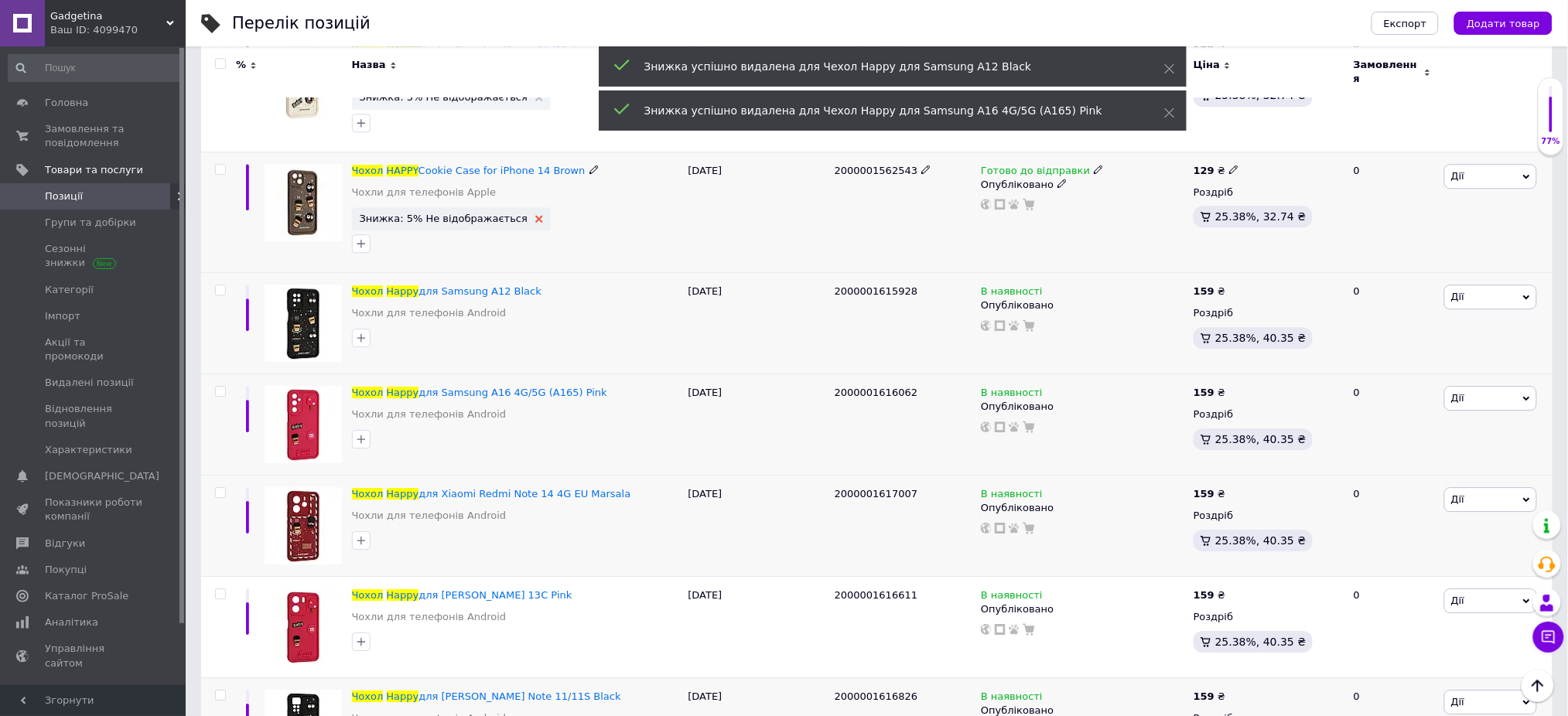
click at [535, 215] on use at bounding box center [539, 219] width 8 height 8
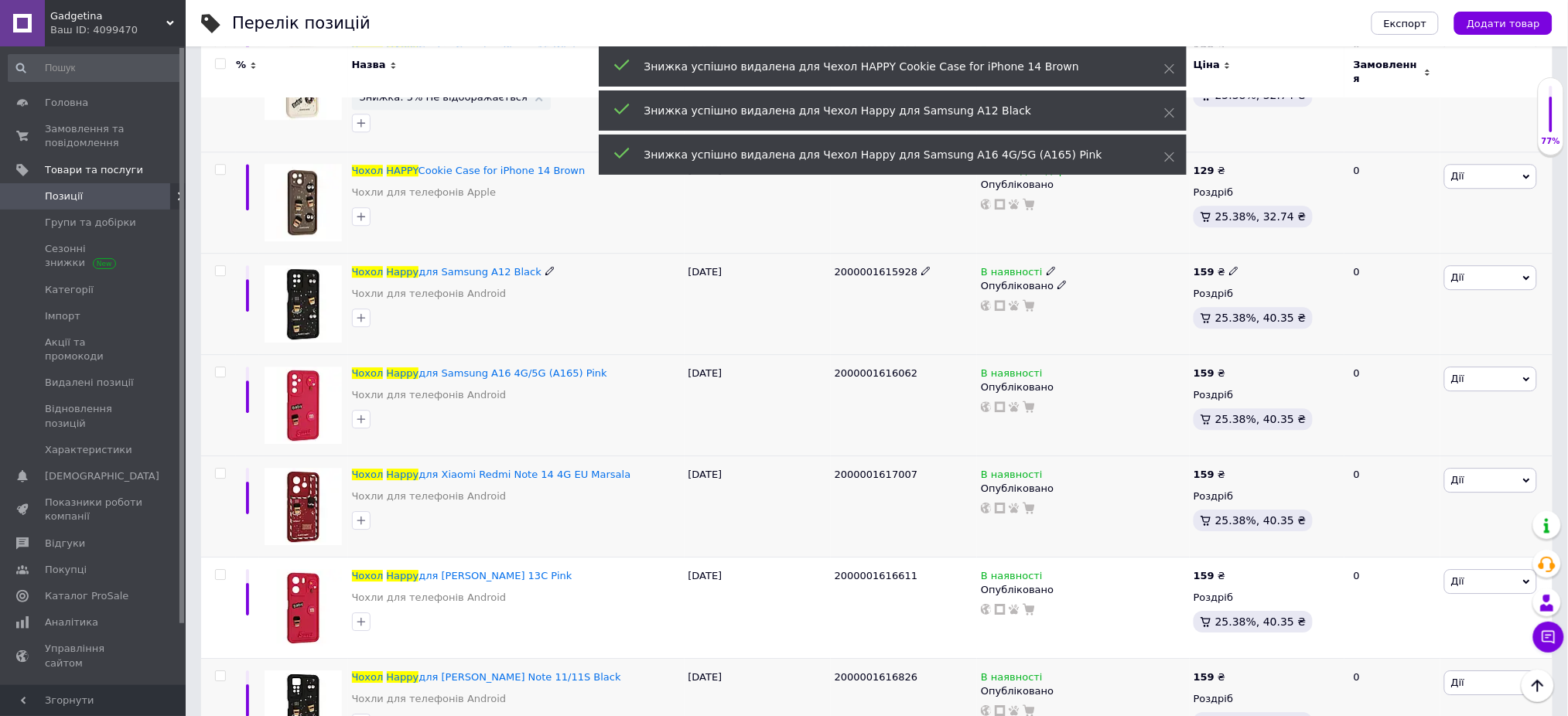
scroll to position [3033, 0]
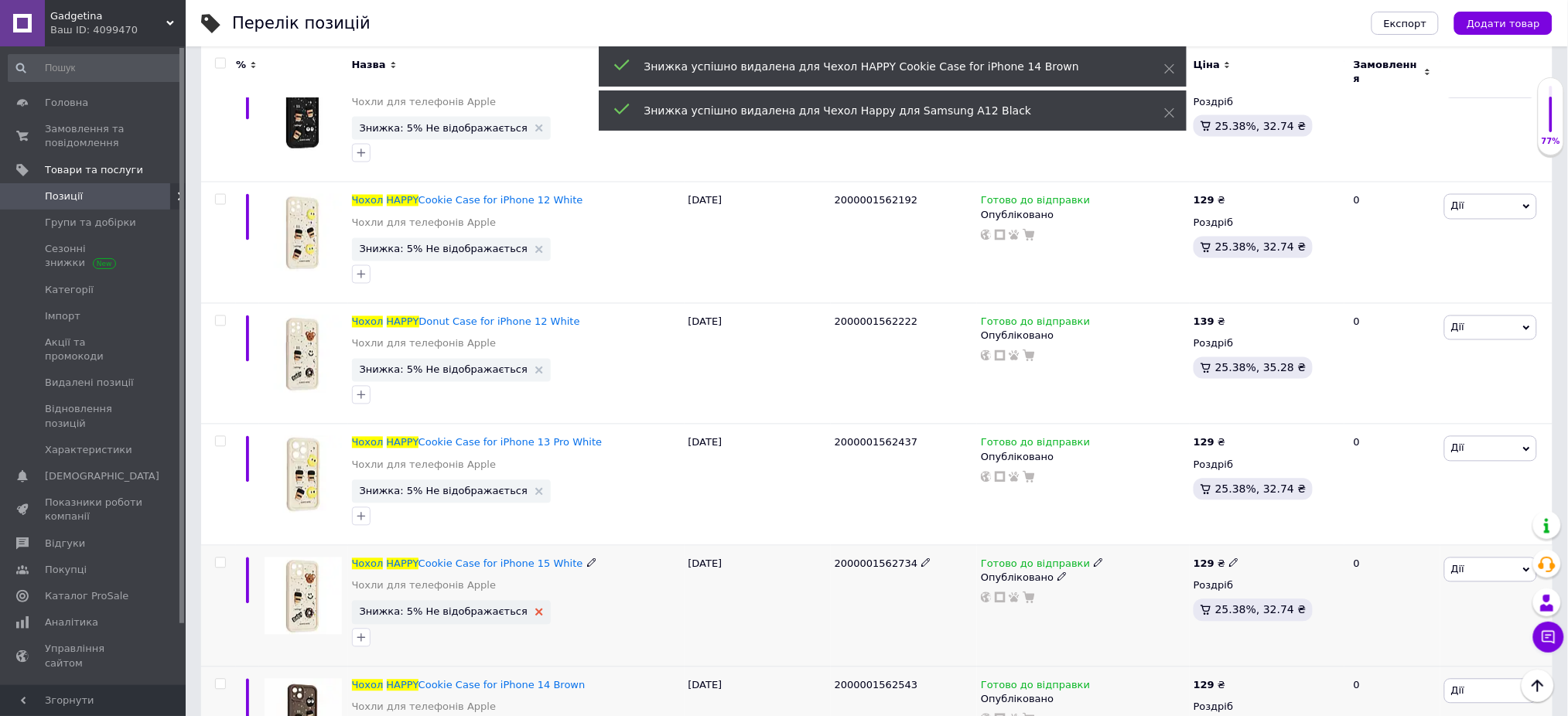
click at [535, 608] on icon at bounding box center [539, 612] width 8 height 8
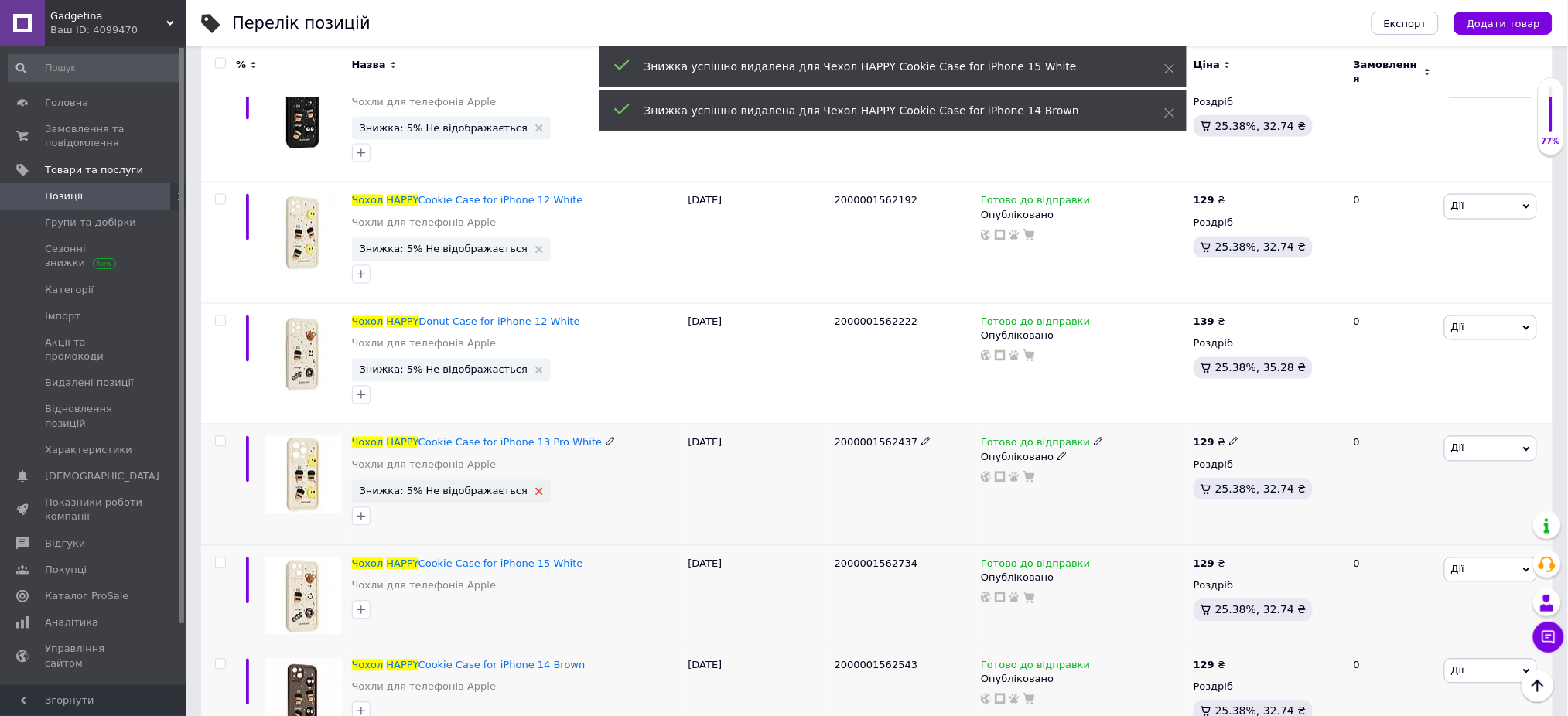
click at [535, 488] on use at bounding box center [539, 491] width 8 height 8
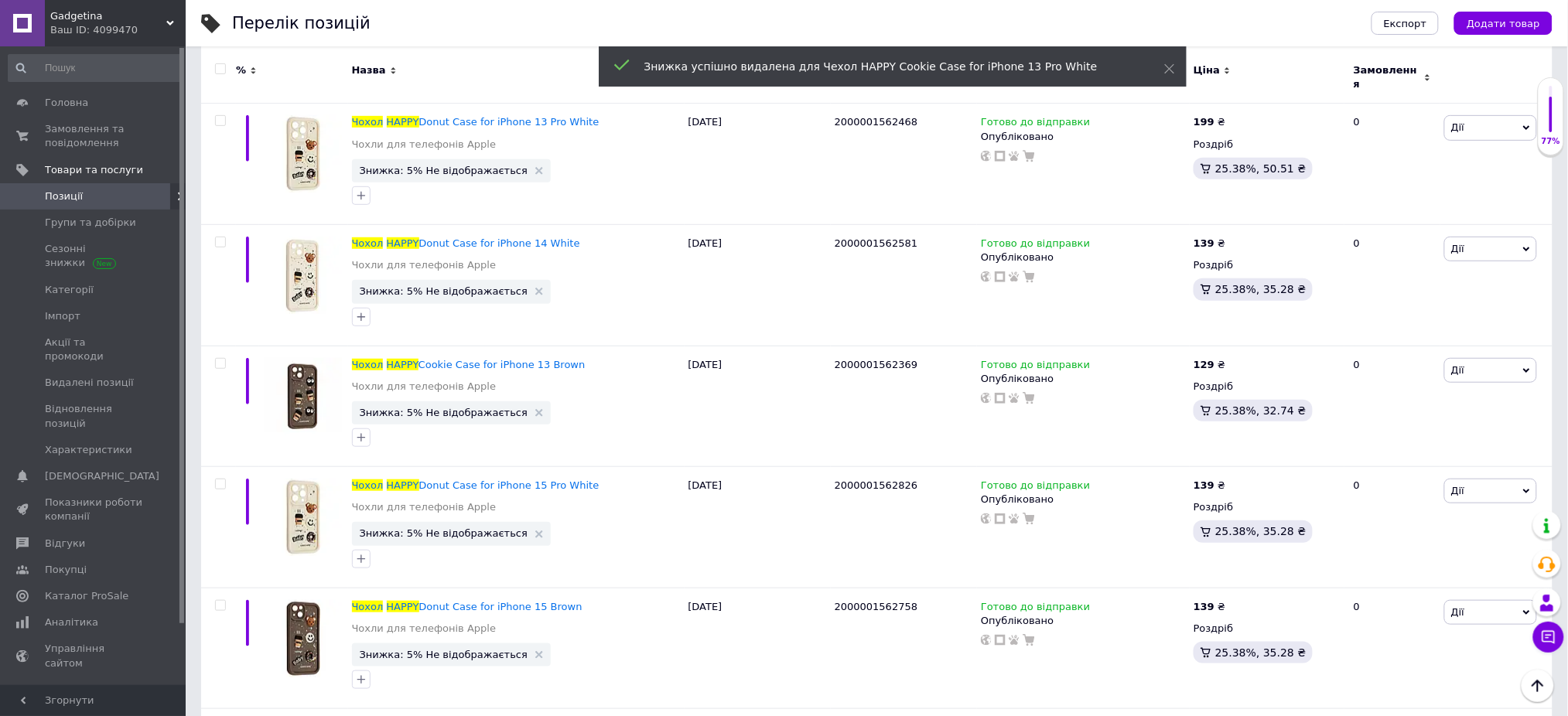
scroll to position [0, 0]
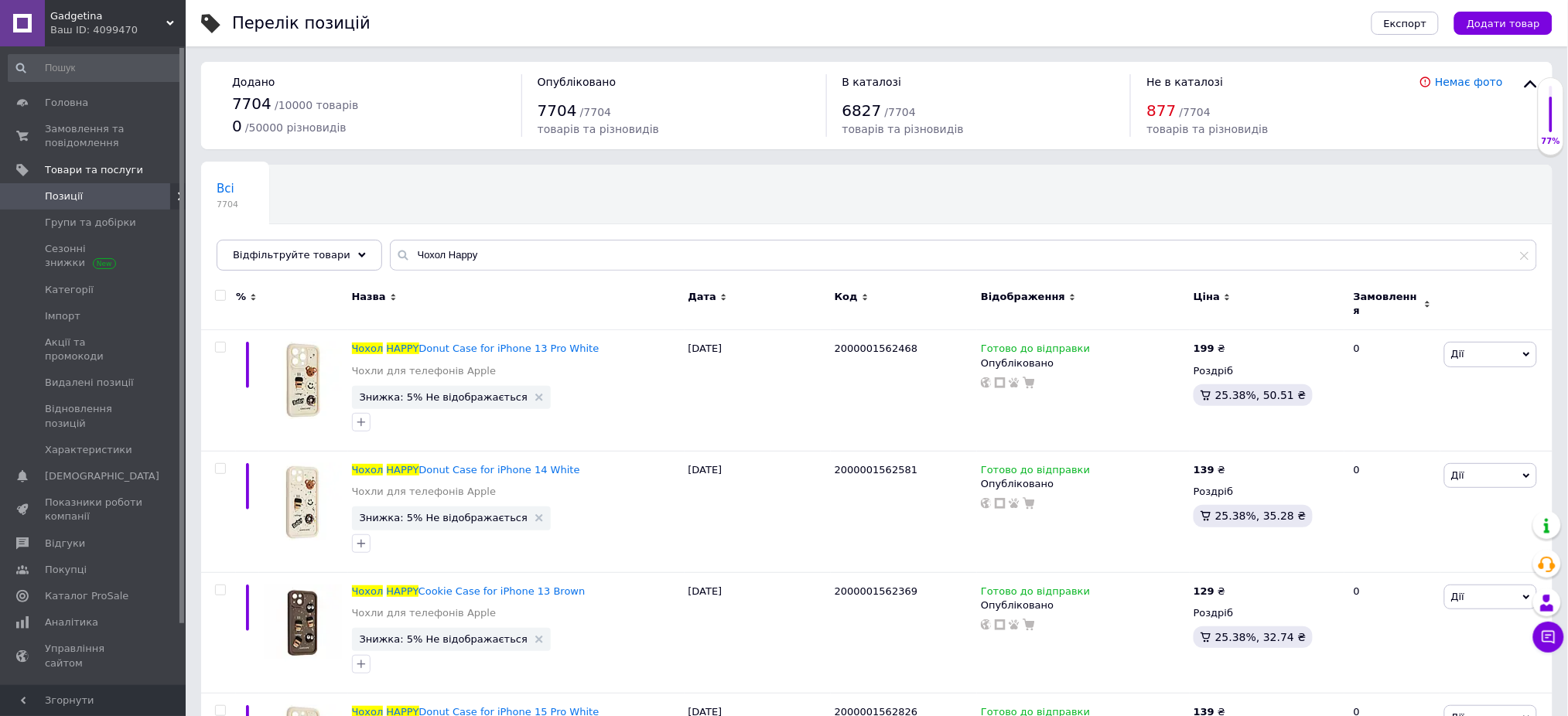
click at [217, 295] on input "checkbox" at bounding box center [220, 295] width 10 height 10
checkbox input "true"
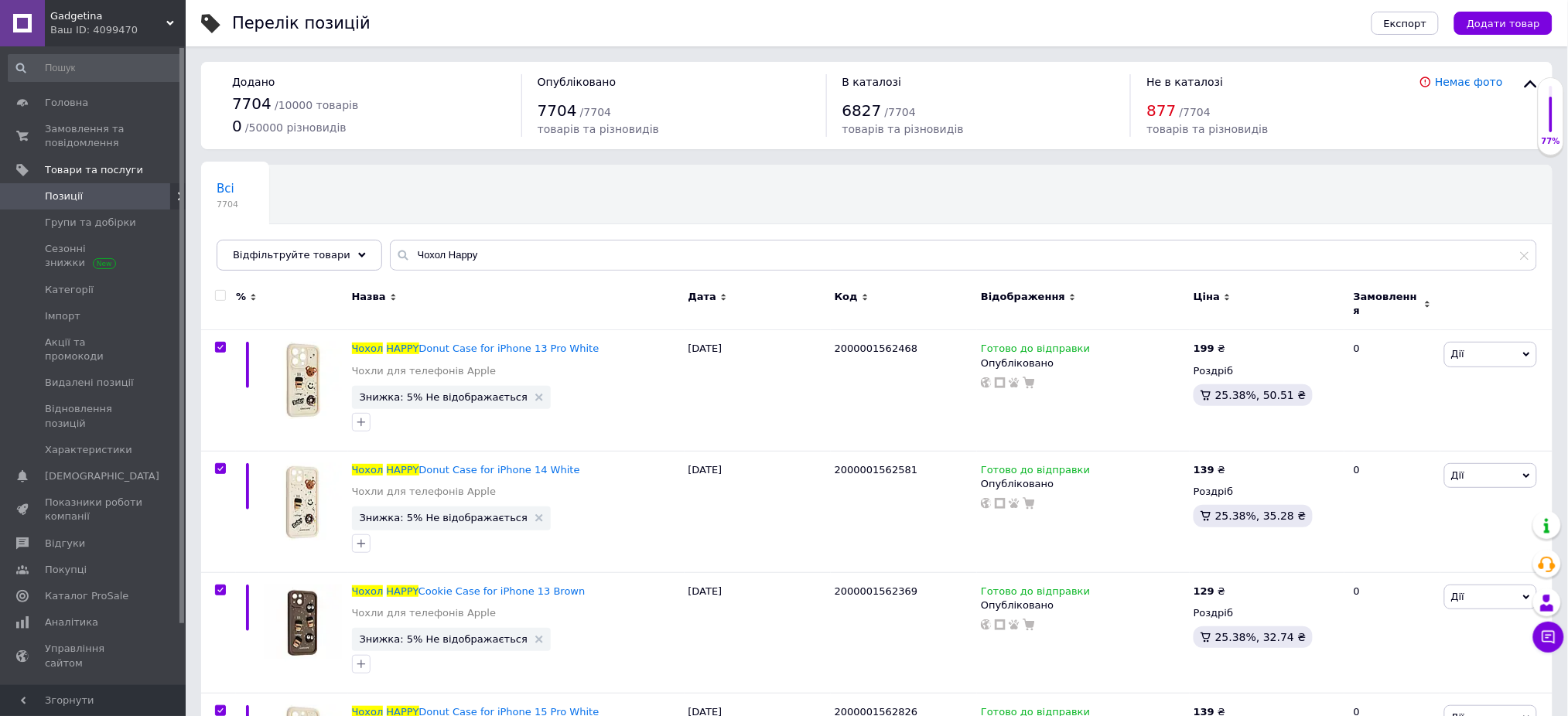
checkbox input "true"
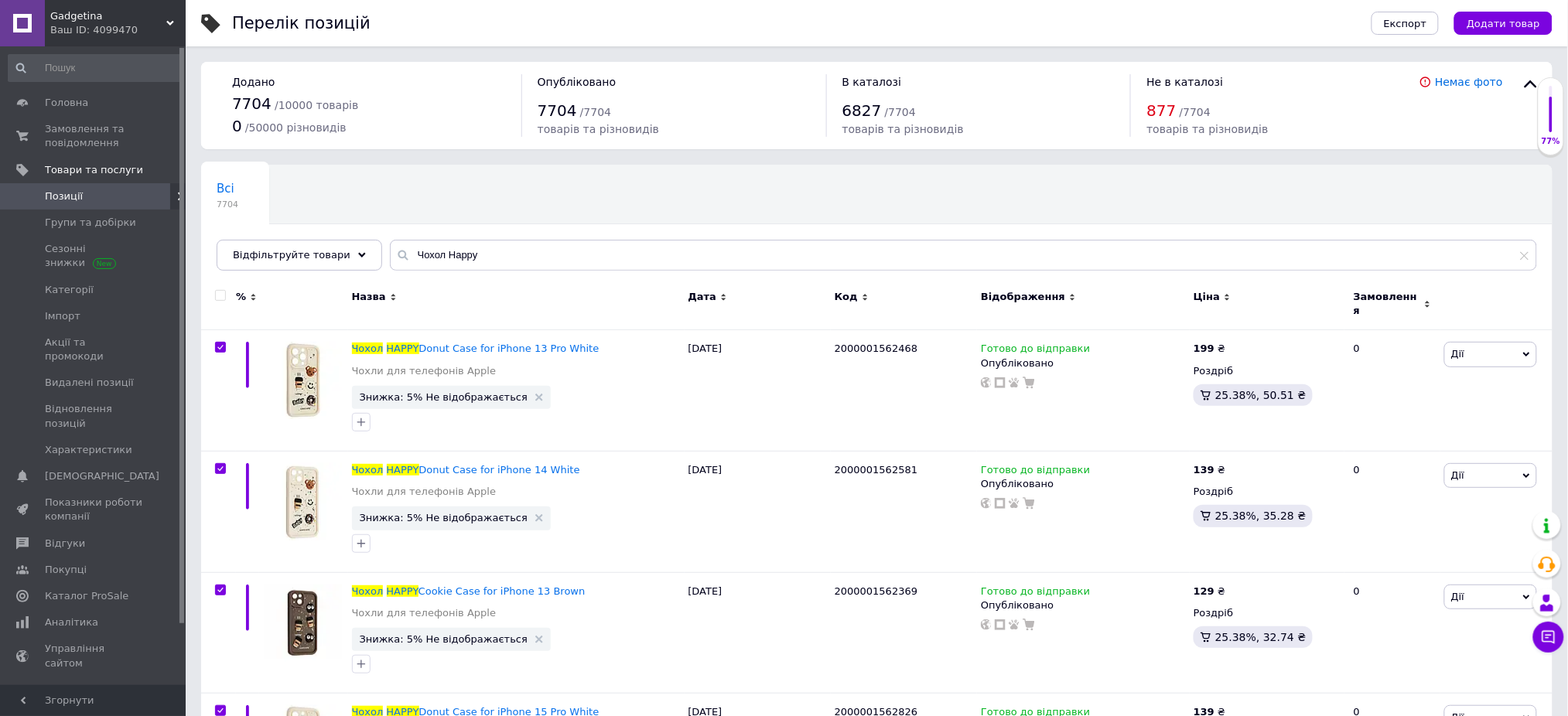
checkbox input "true"
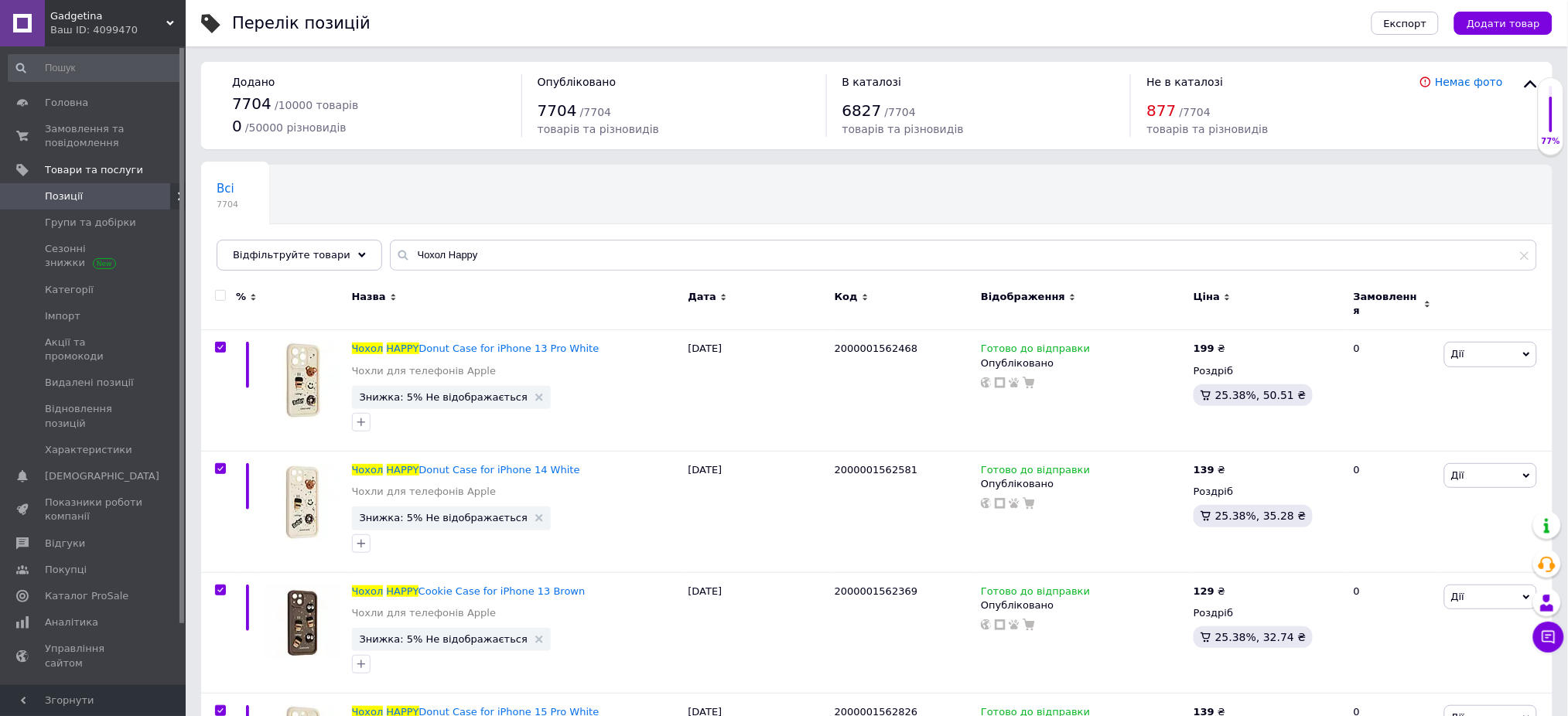
checkbox input "true"
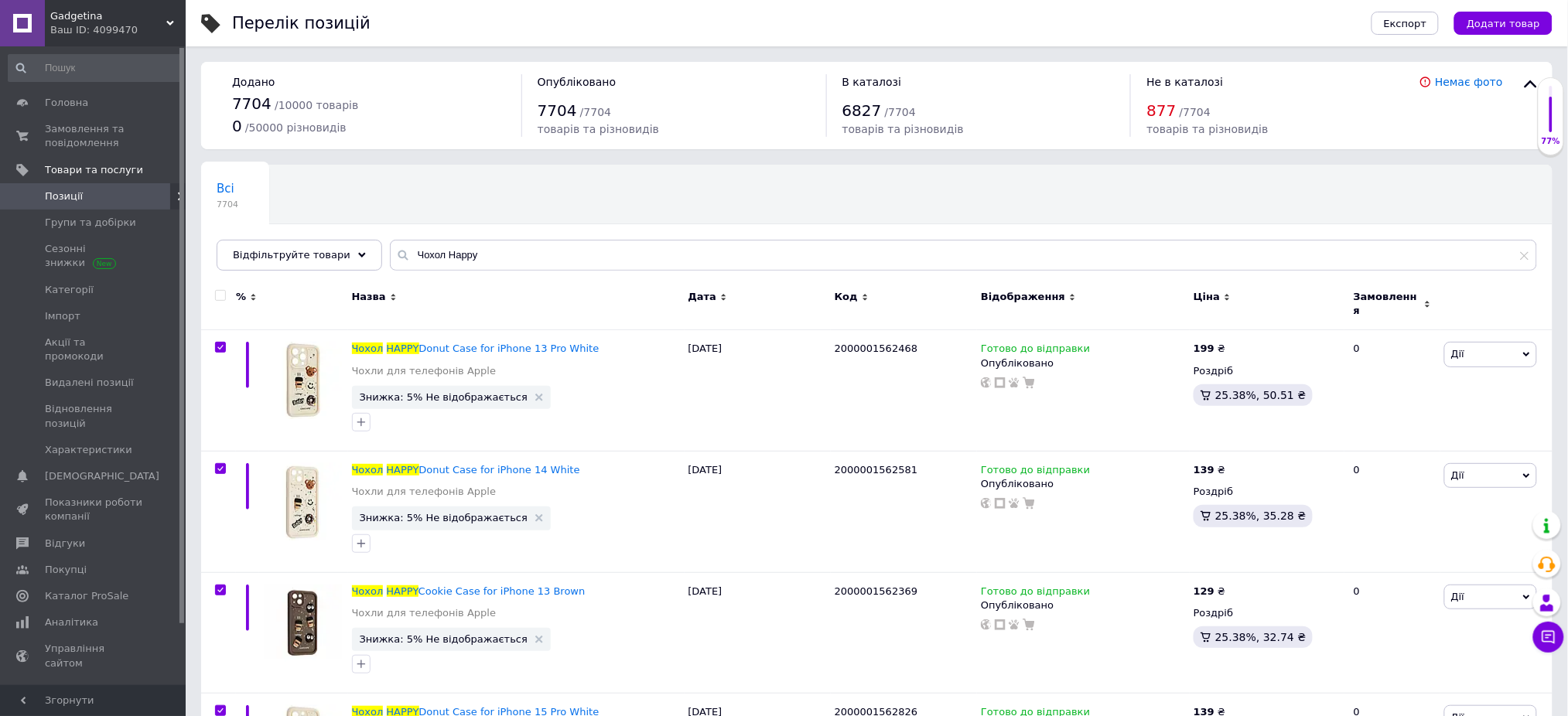
checkbox input "true"
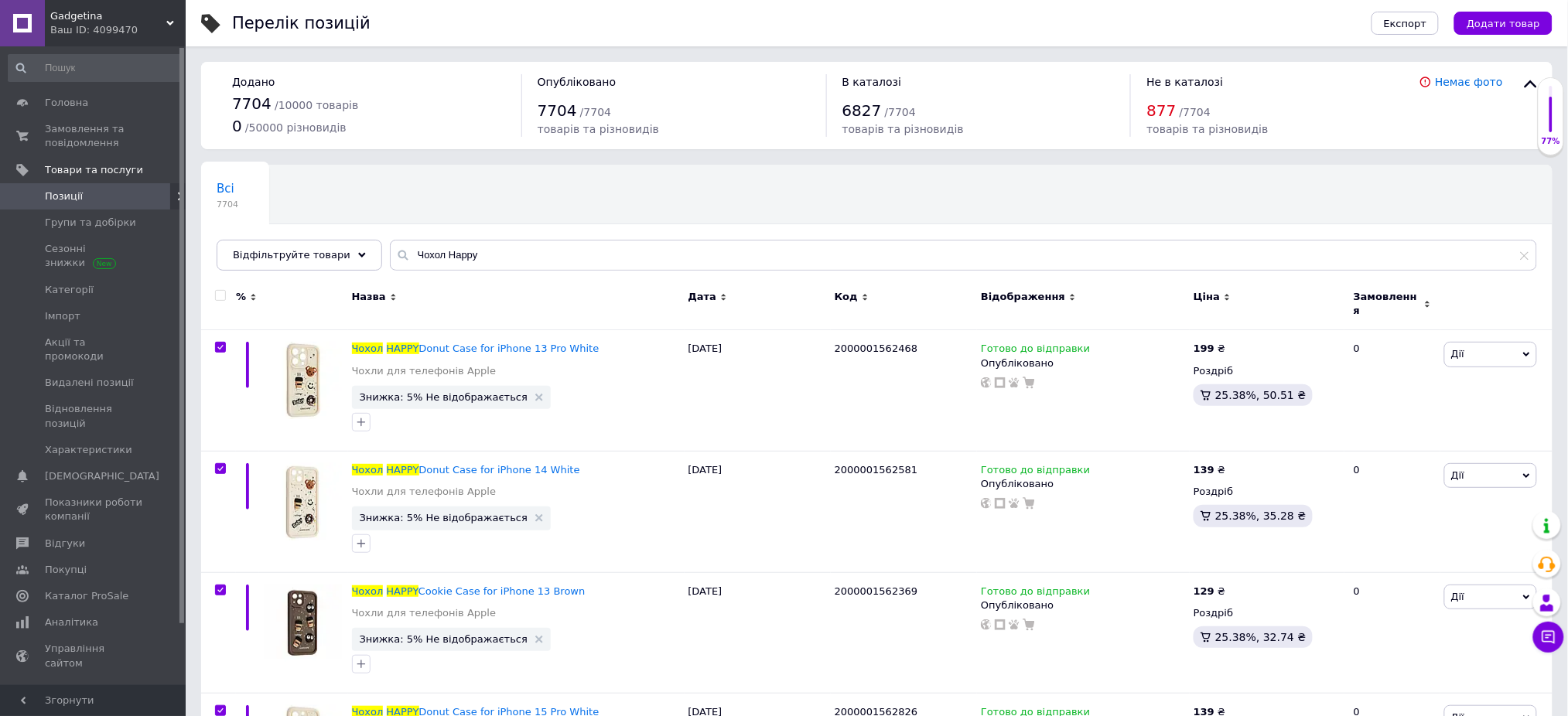
checkbox input "true"
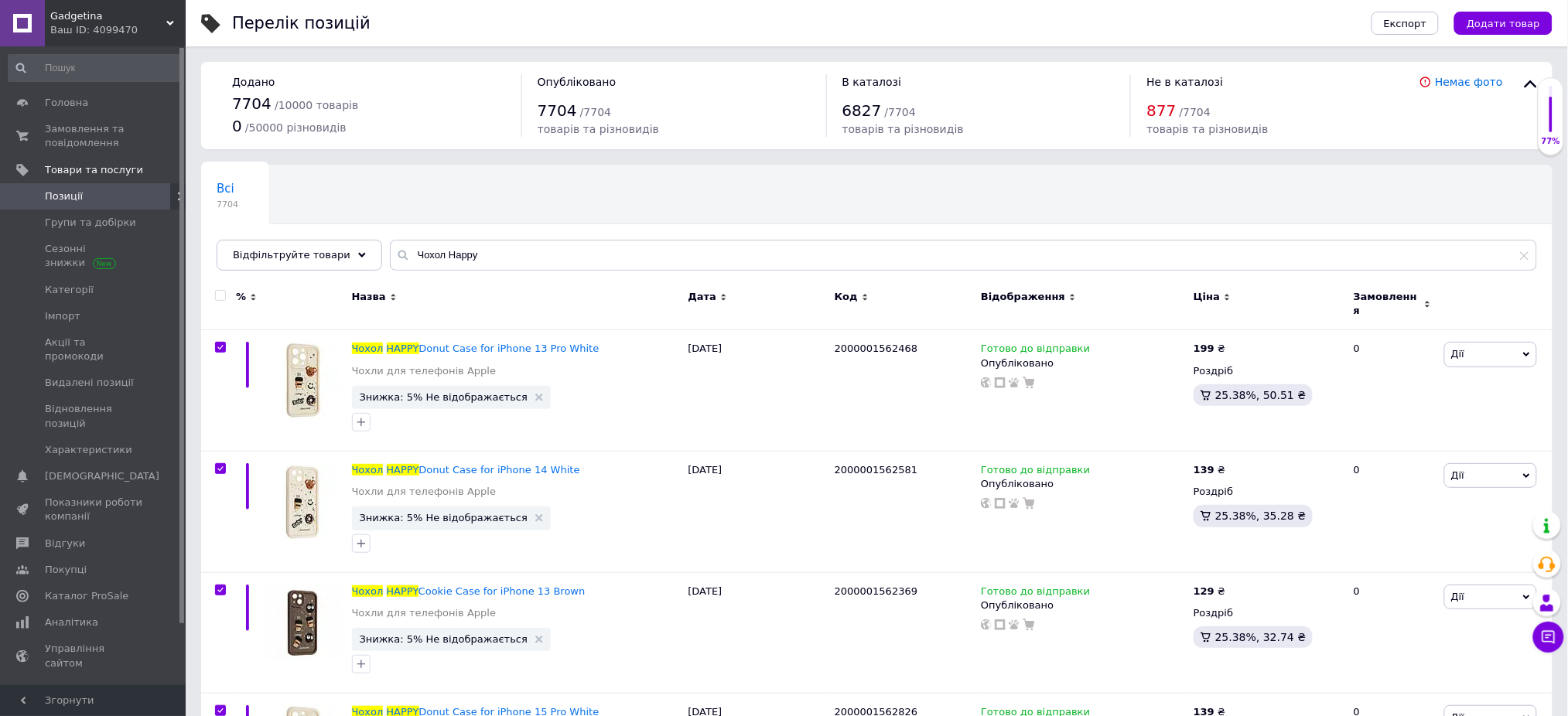
checkbox input "true"
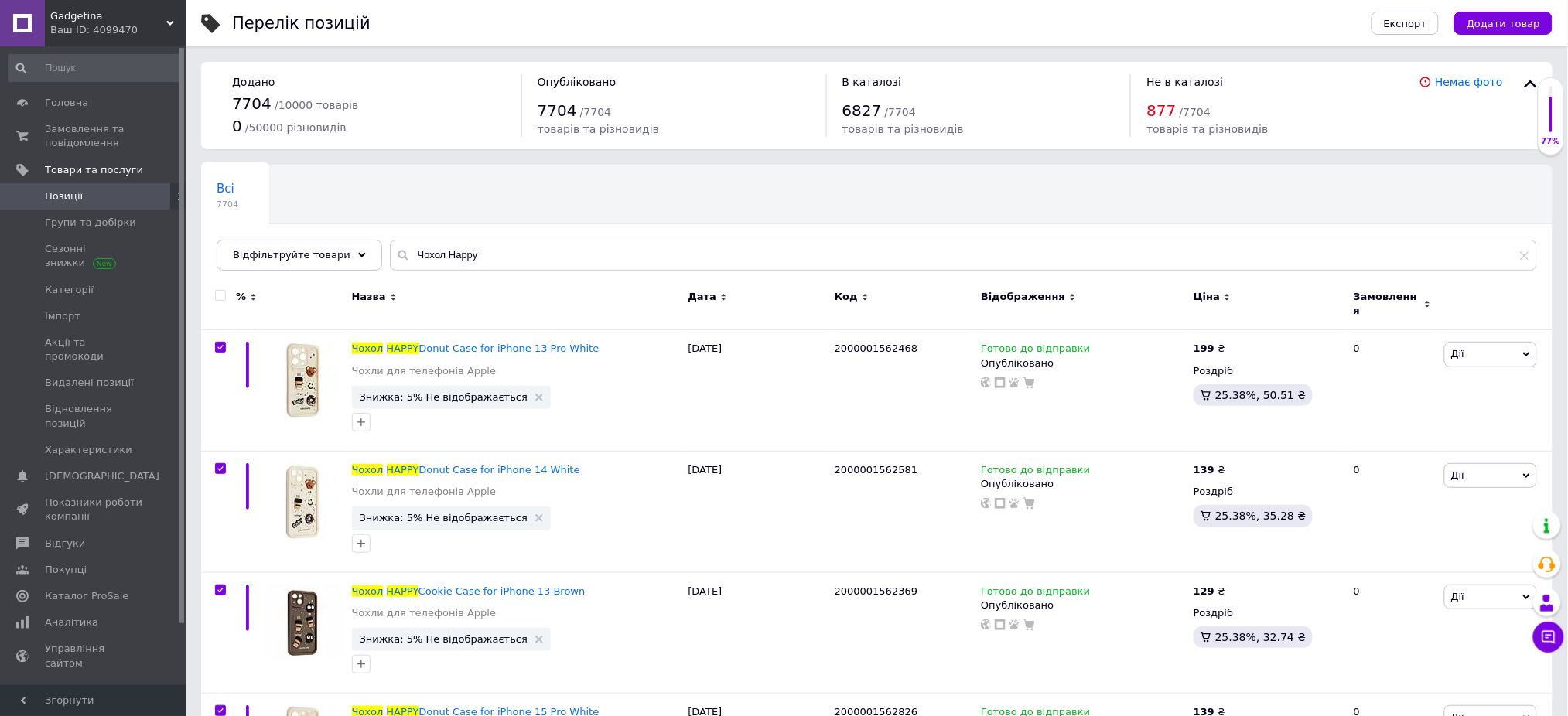
checkbox input "true"
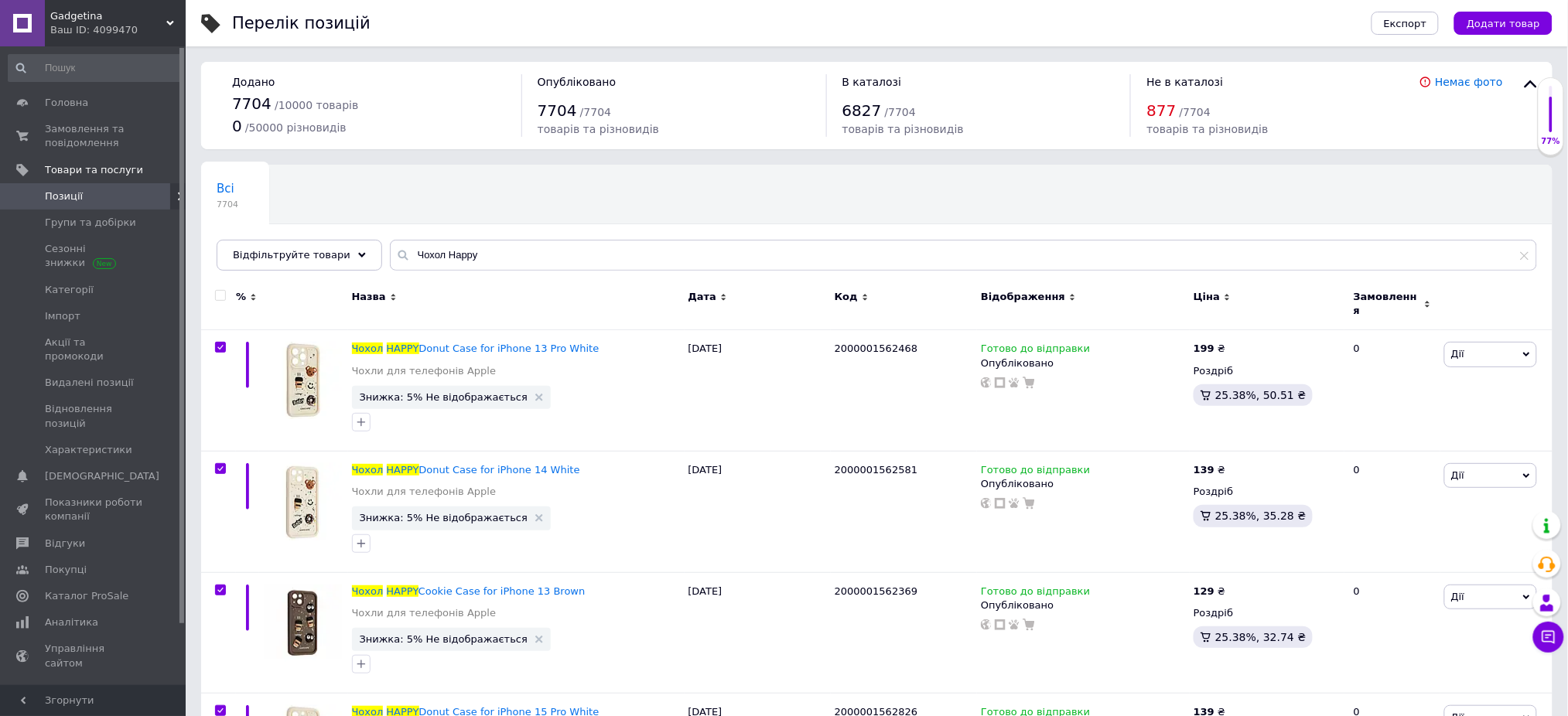
checkbox input "true"
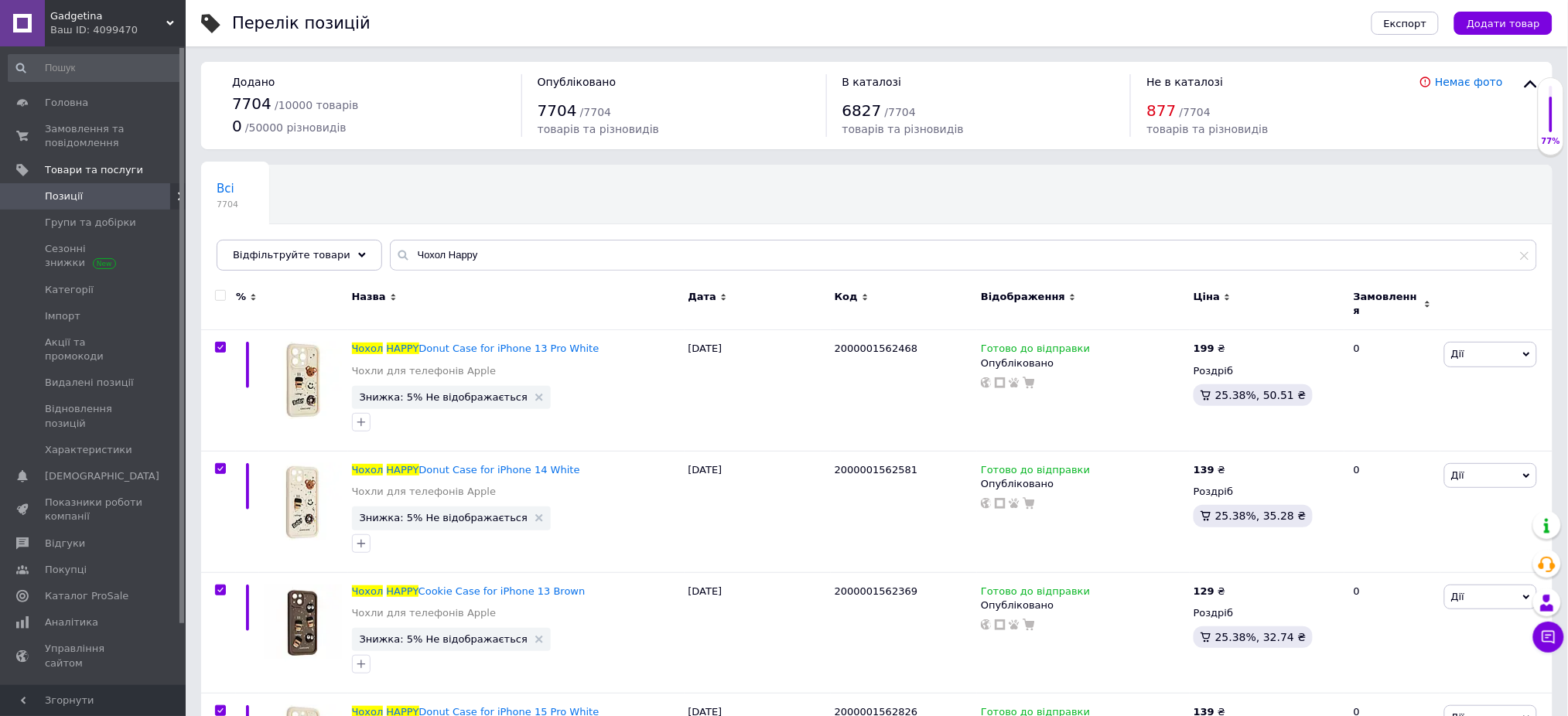
checkbox input "true"
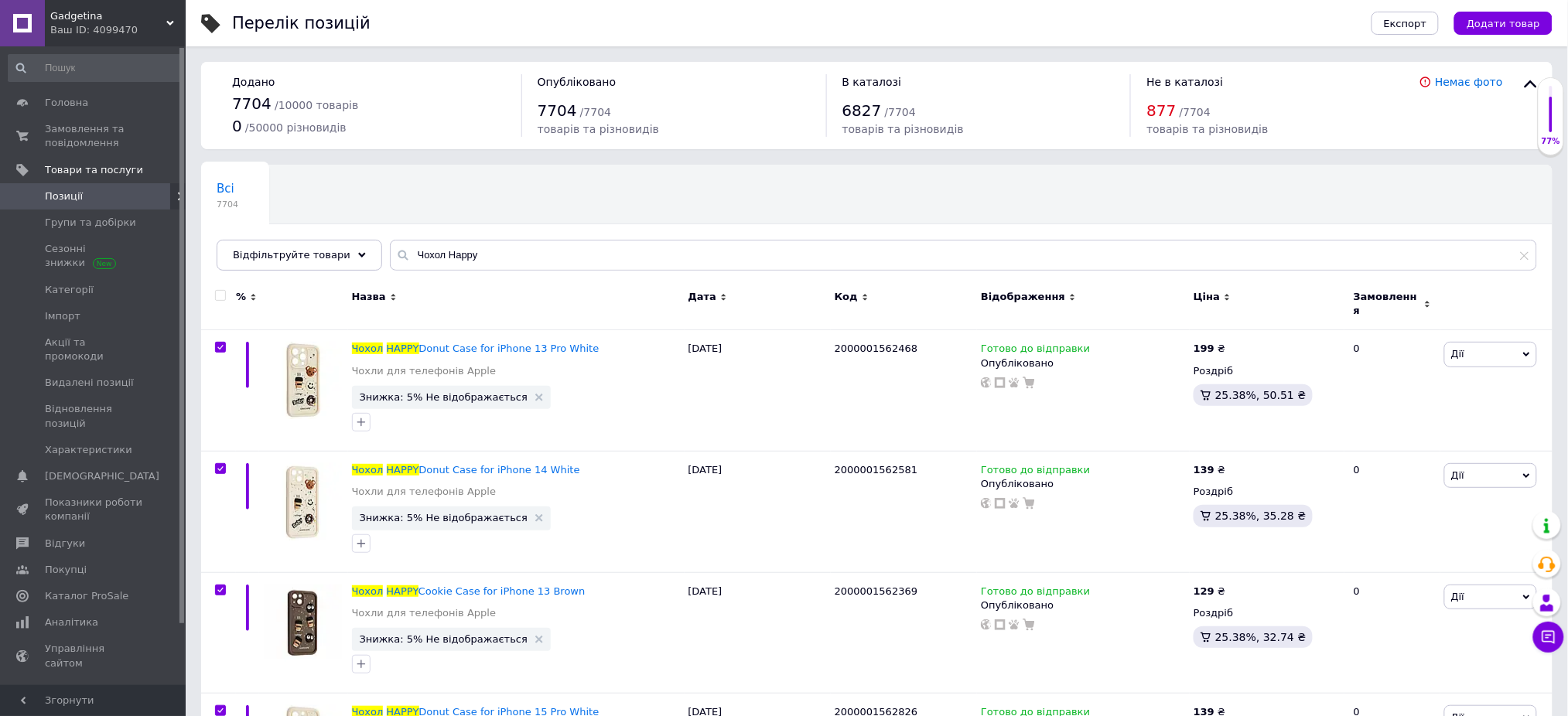
checkbox input "true"
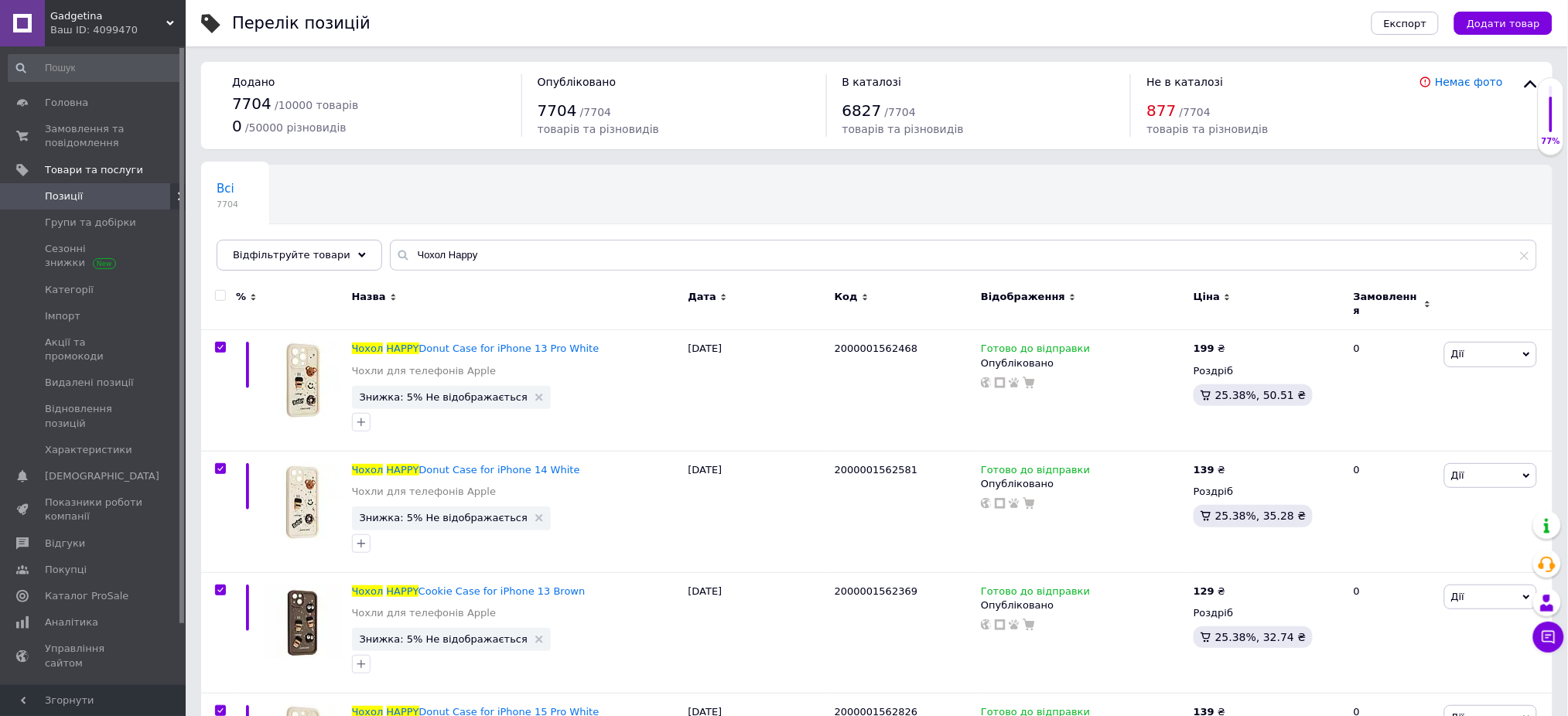
checkbox input "true"
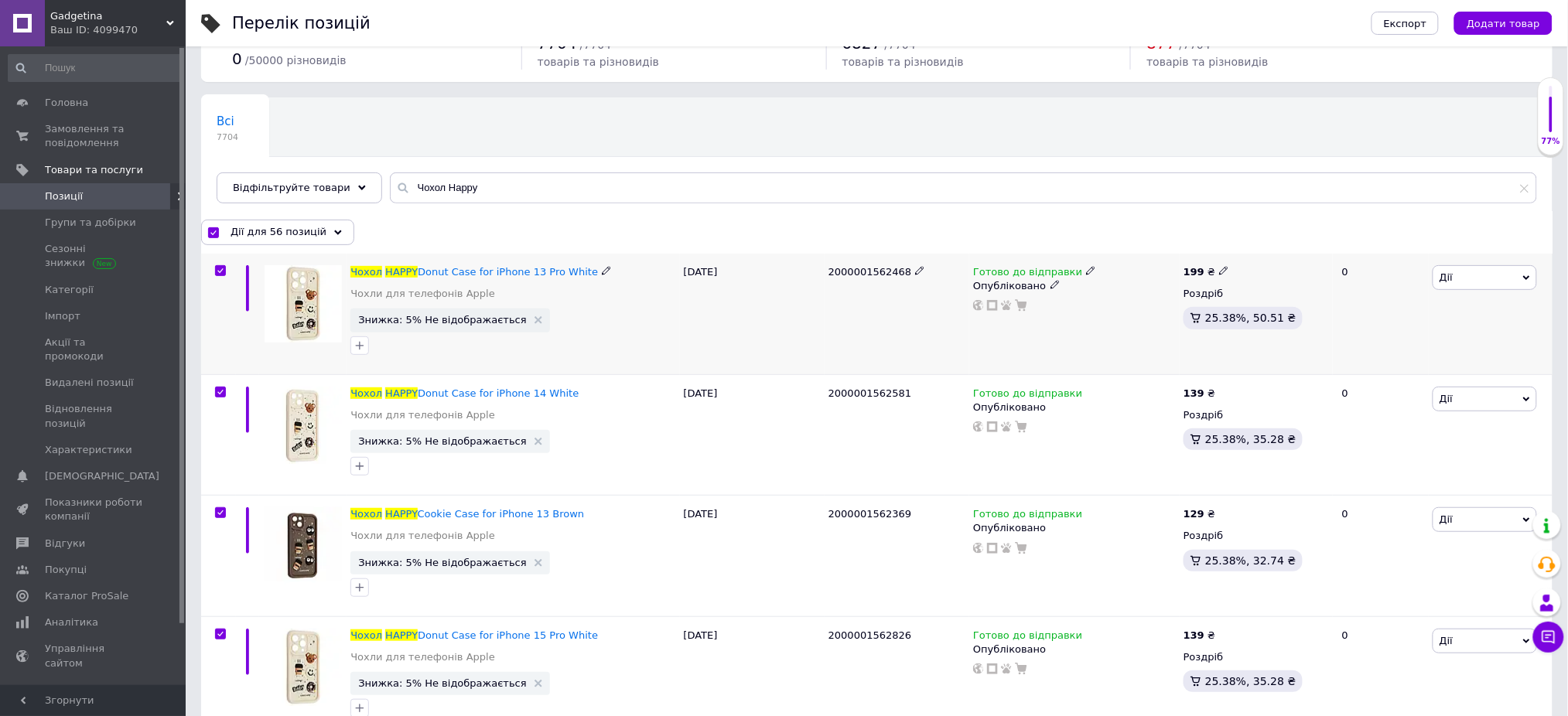
scroll to position [103, 0]
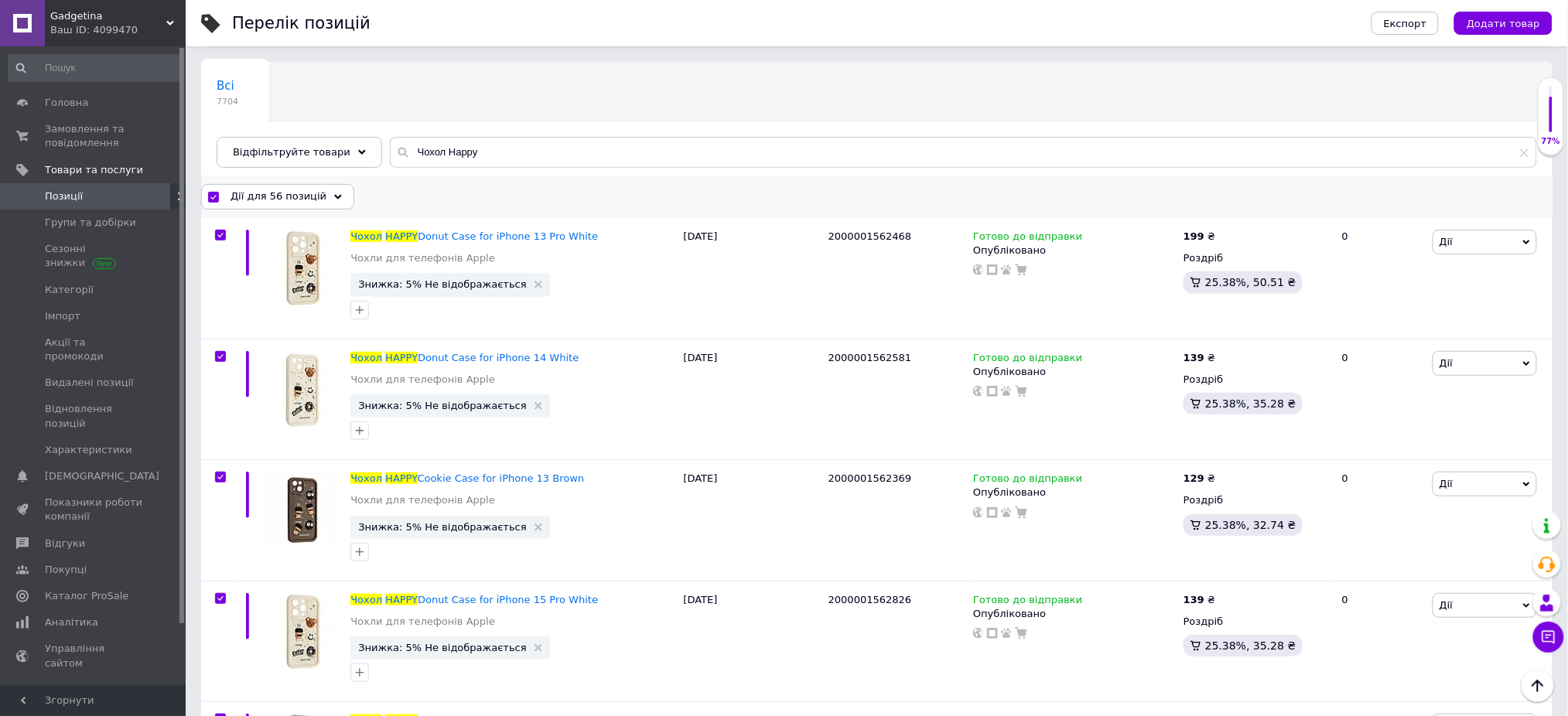
click at [265, 206] on div "Дії для 56 позицій" at bounding box center [277, 196] width 153 height 25
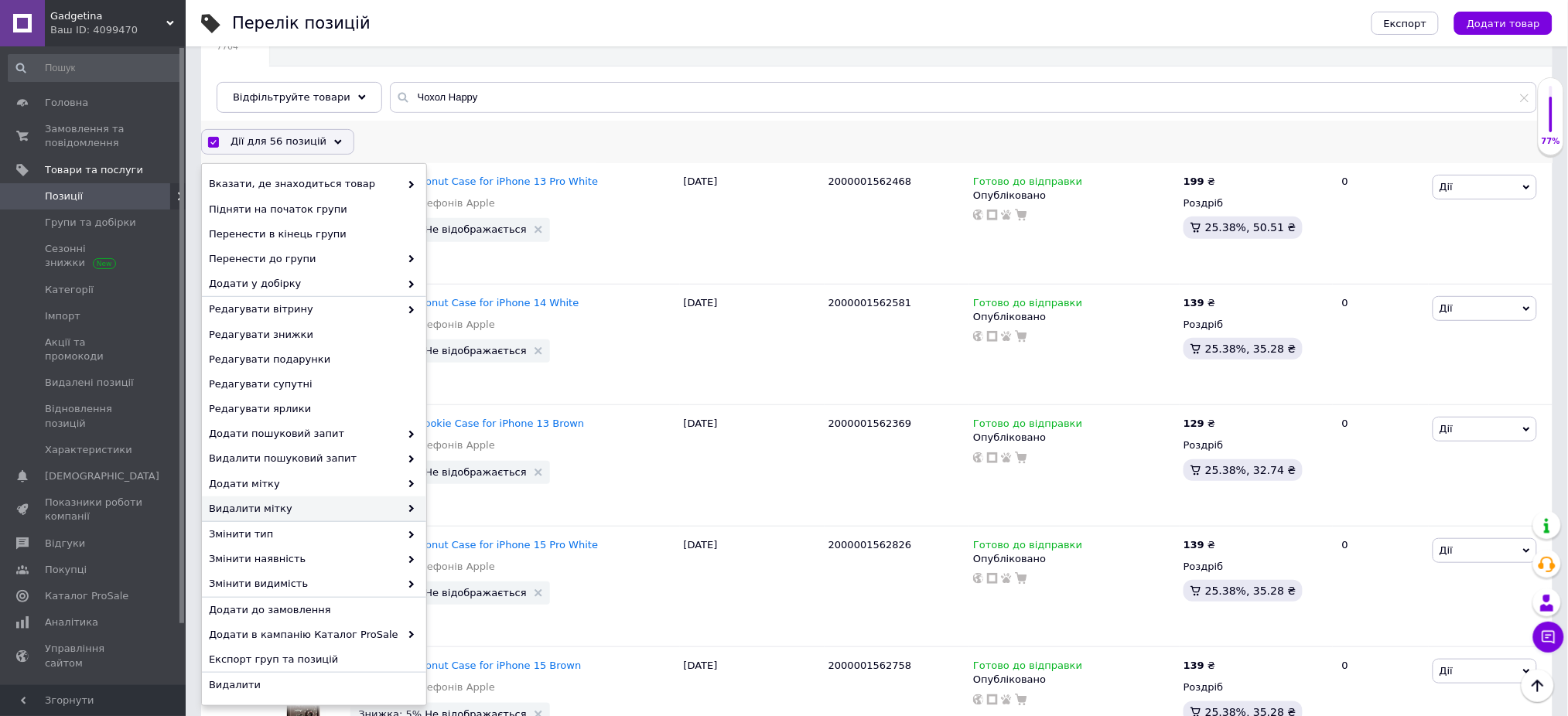
scroll to position [206, 0]
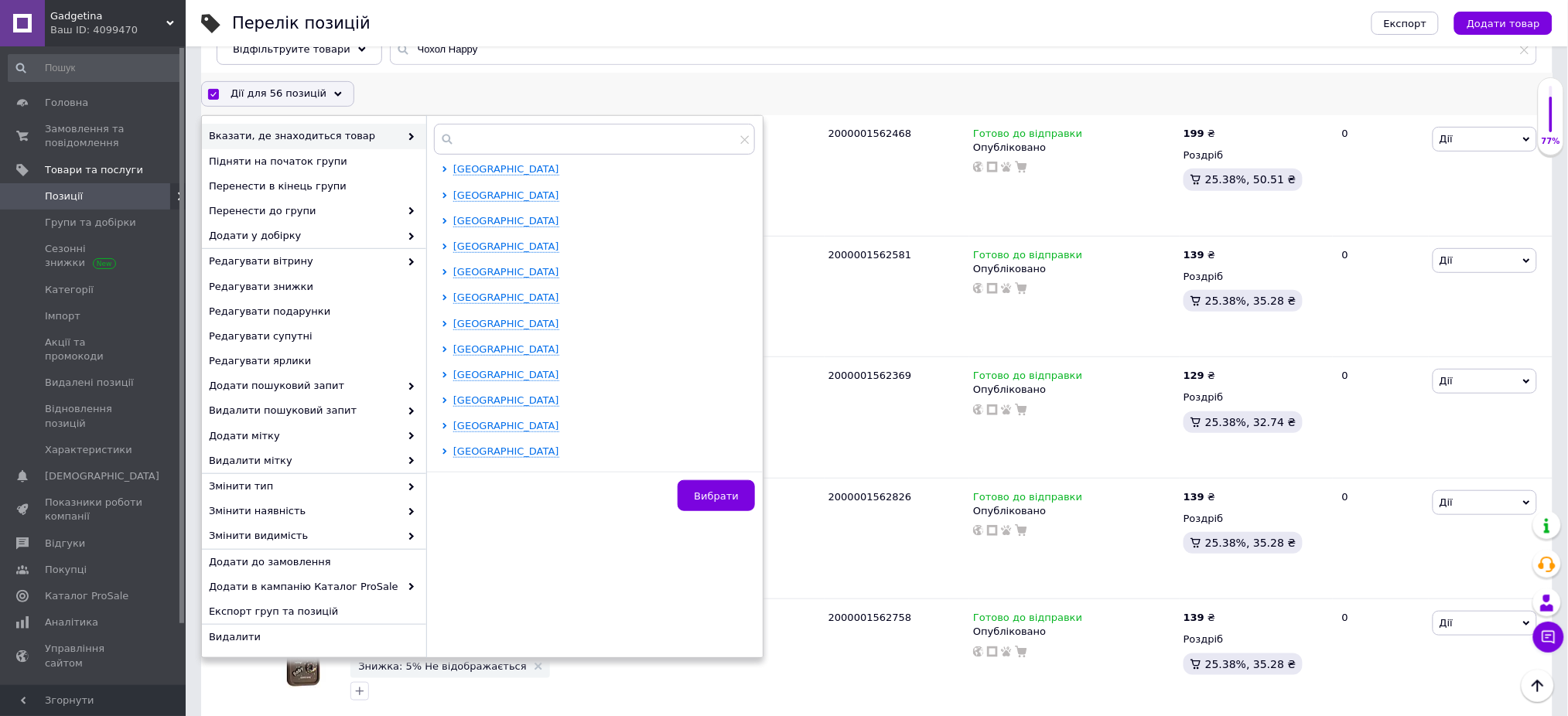
click at [452, 81] on div "Дії для 56 позицій Вибрати усі 256 позицій Вибрані всі 256 позицій Скасувати об…" at bounding box center [877, 93] width 1351 height 25
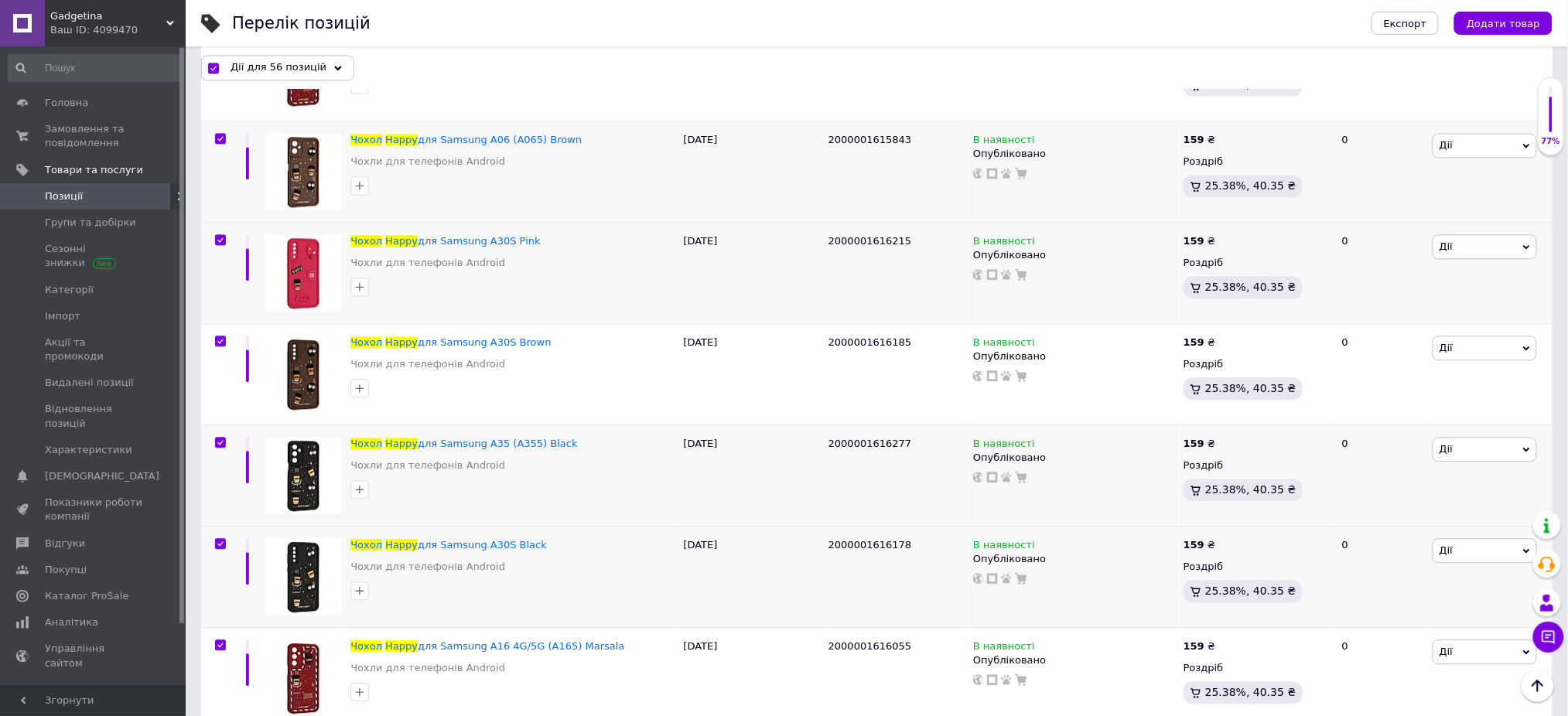
scroll to position [5836, 0]
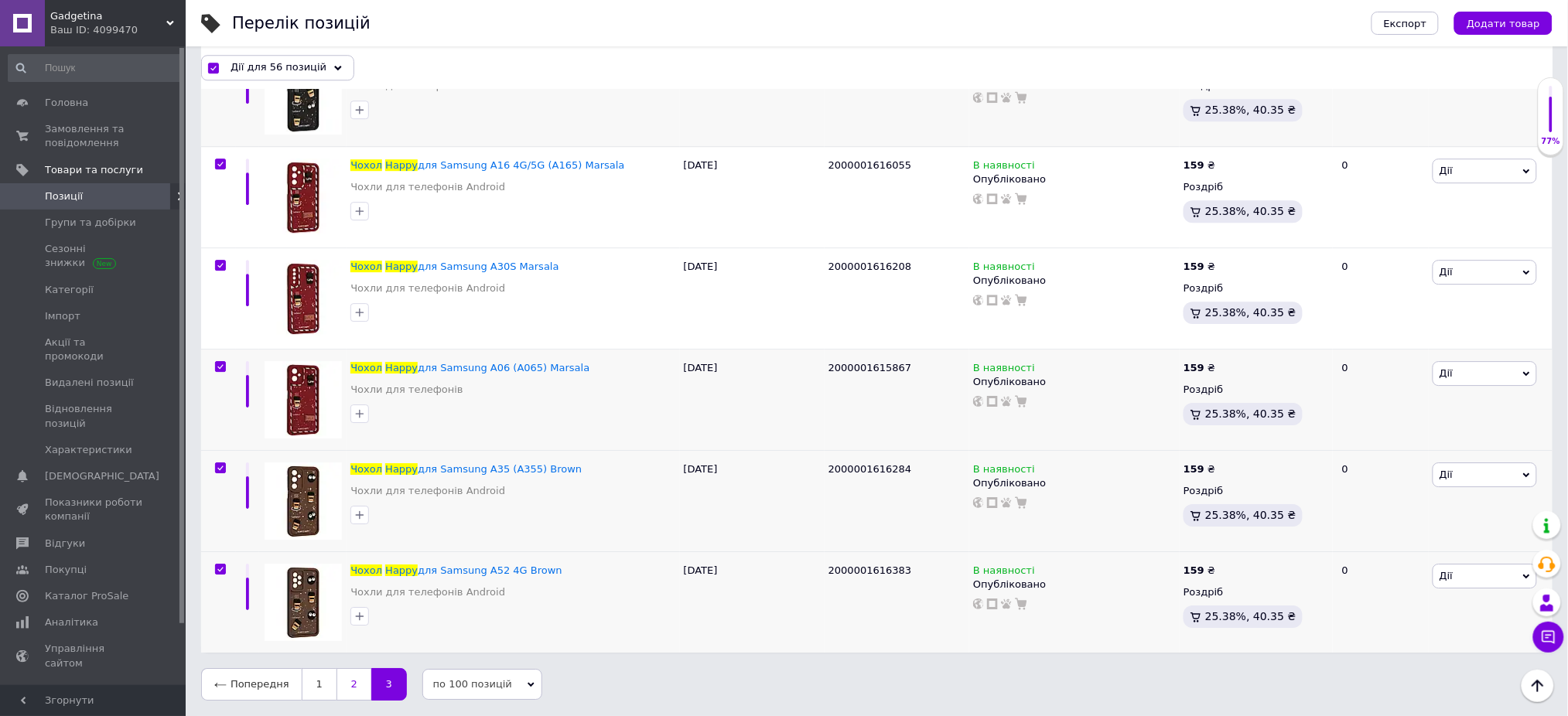
click at [339, 685] on link "2" at bounding box center [354, 684] width 35 height 32
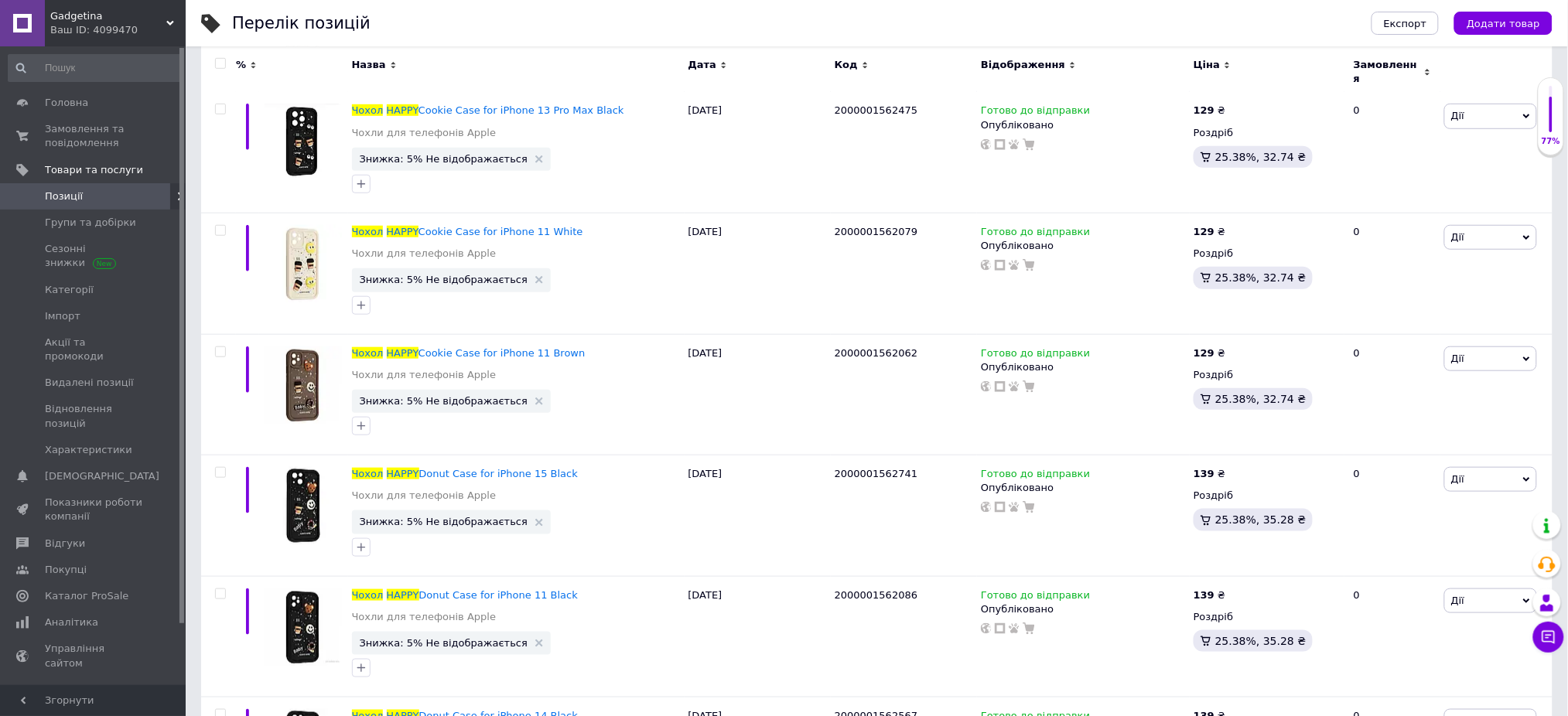
scroll to position [11560, 0]
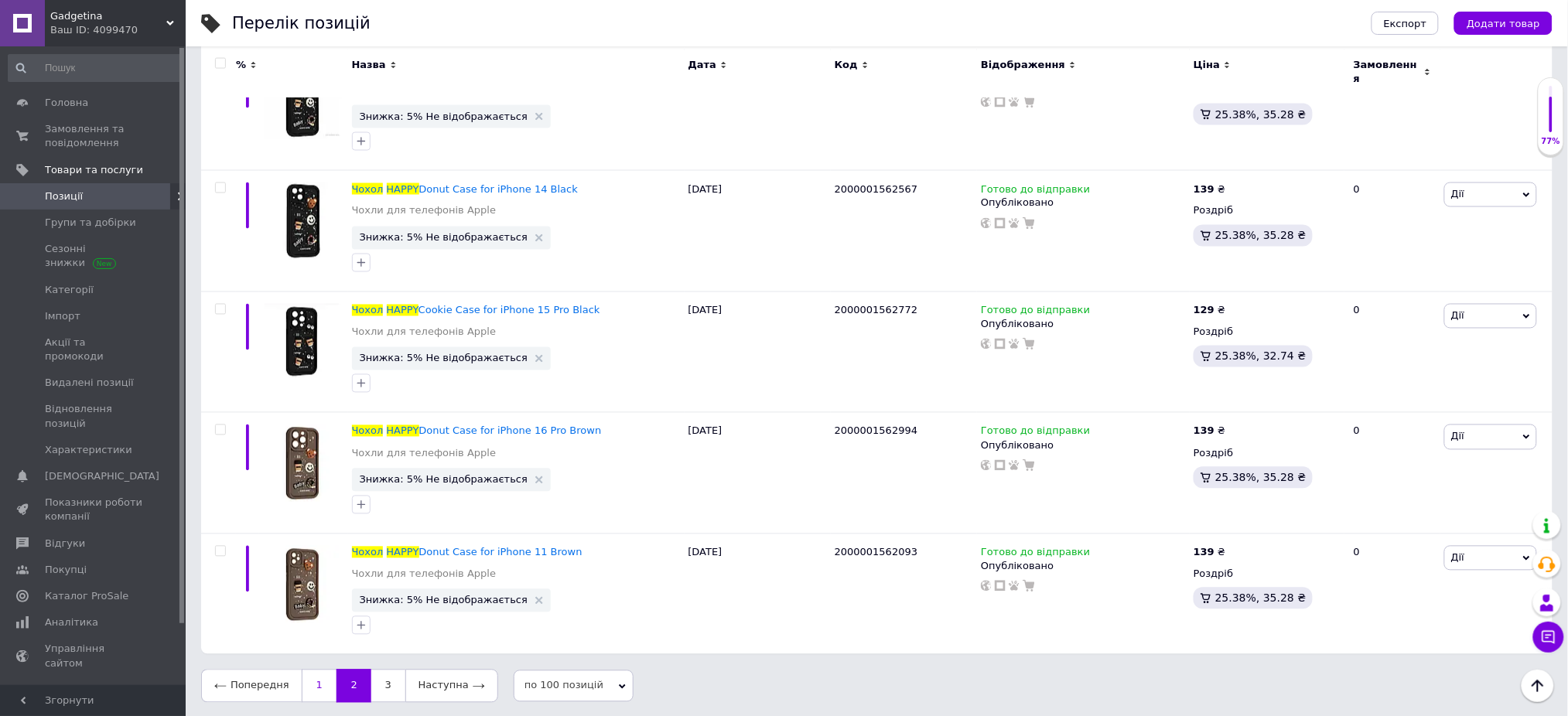
click at [306, 687] on link "1" at bounding box center [319, 685] width 35 height 32
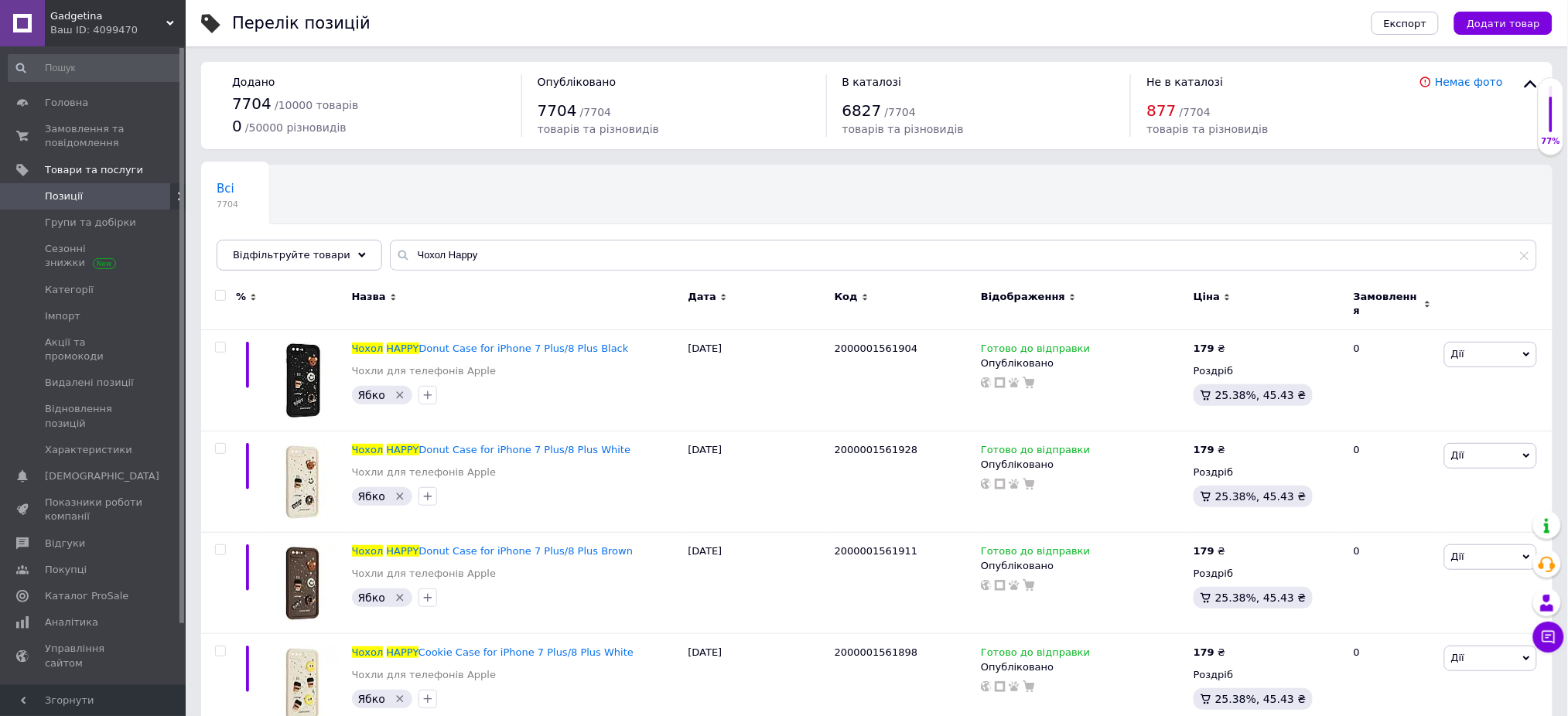
click at [1225, 294] on use at bounding box center [1228, 297] width 5 height 7
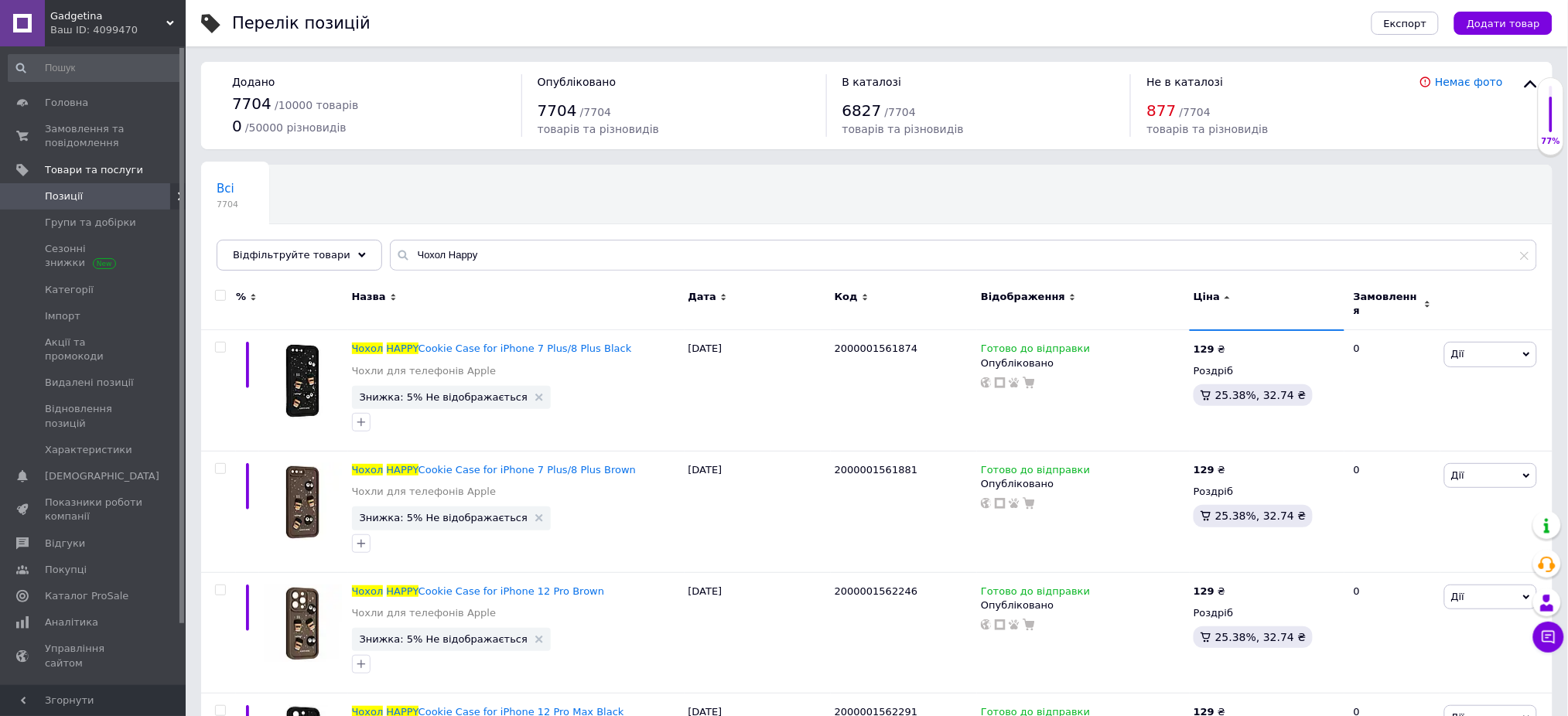
click at [1224, 294] on icon at bounding box center [1227, 297] width 7 height 7
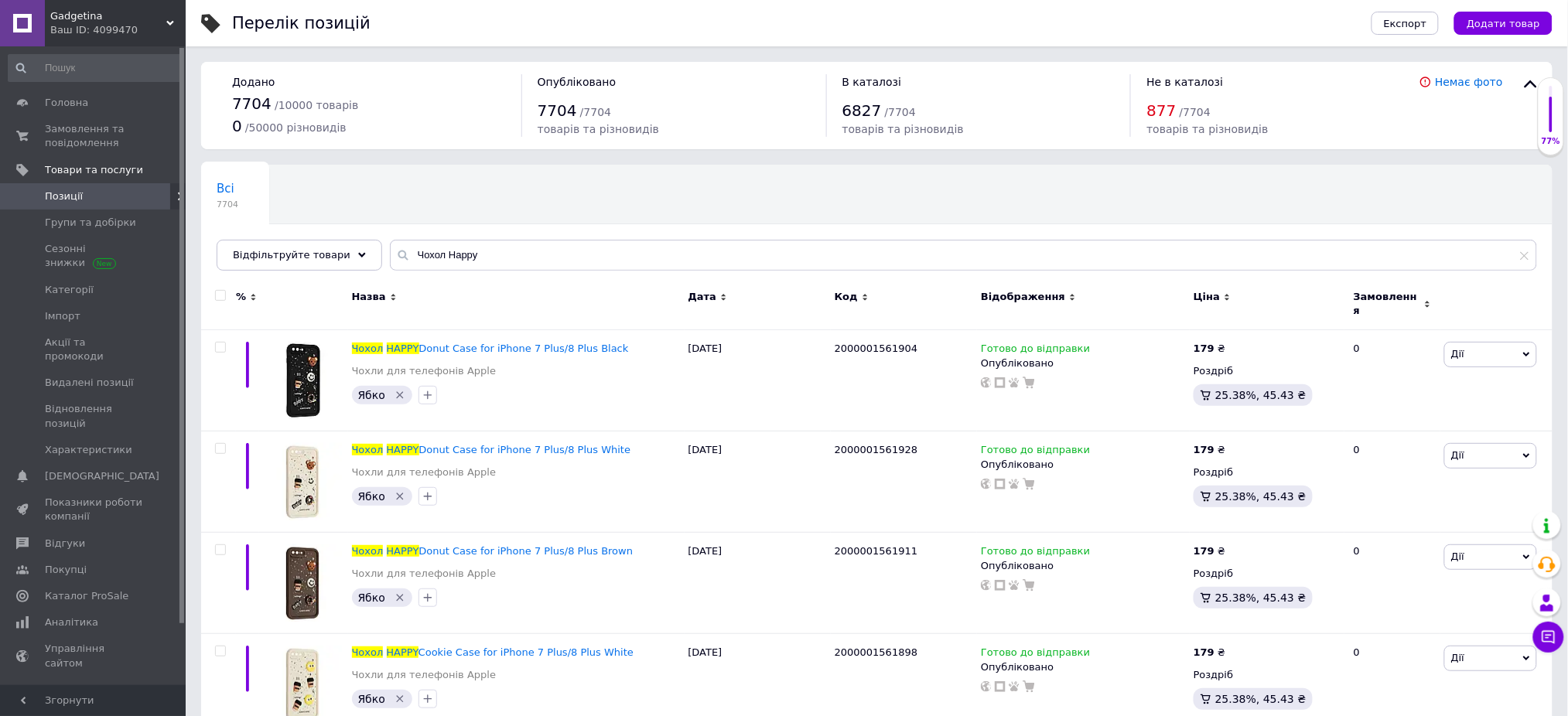
click at [1069, 294] on icon at bounding box center [1072, 297] width 7 height 7
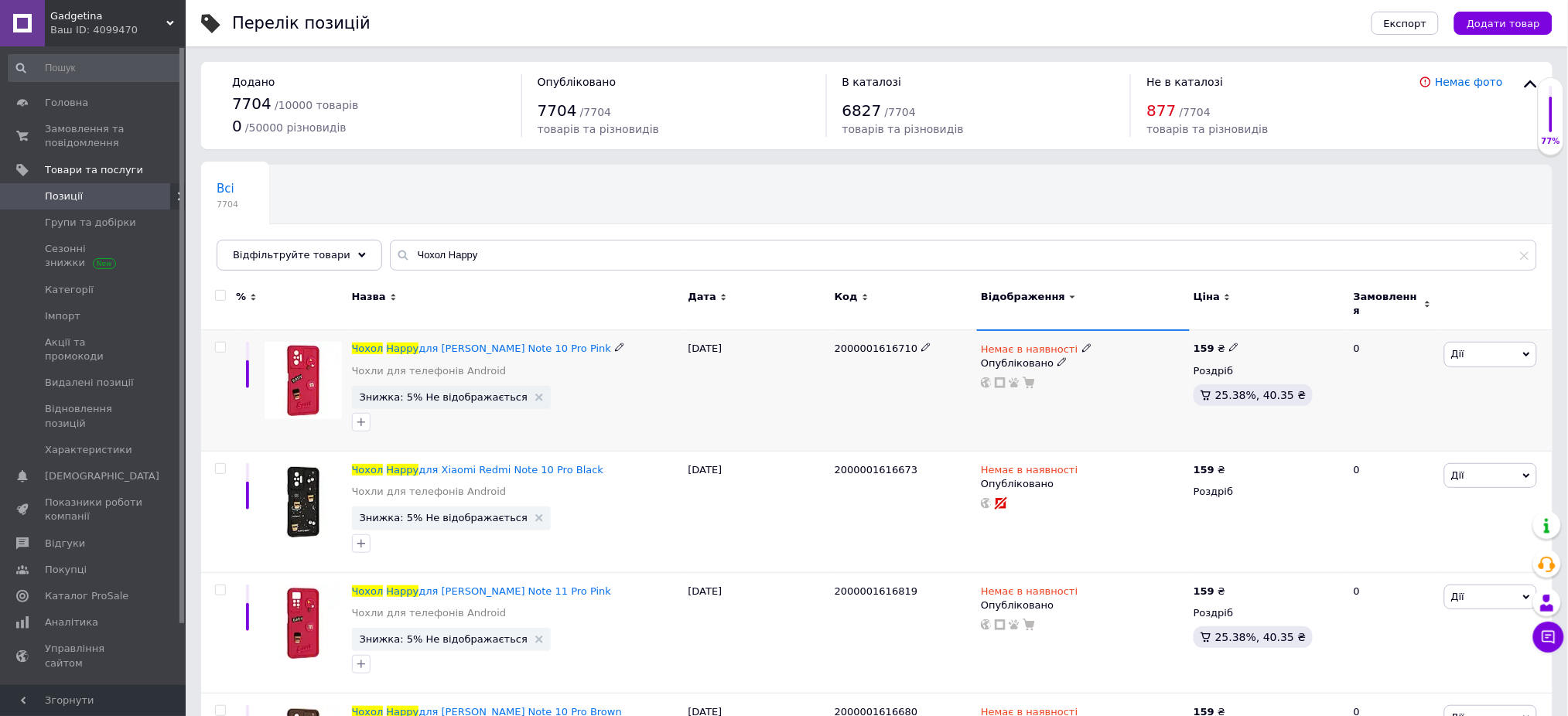
click at [1229, 342] on icon at bounding box center [1234, 347] width 9 height 9
type input "179"
click at [1328, 221] on div "Всі 7704 Ok Відфільтровано... Зберегти" at bounding box center [877, 225] width 1351 height 127
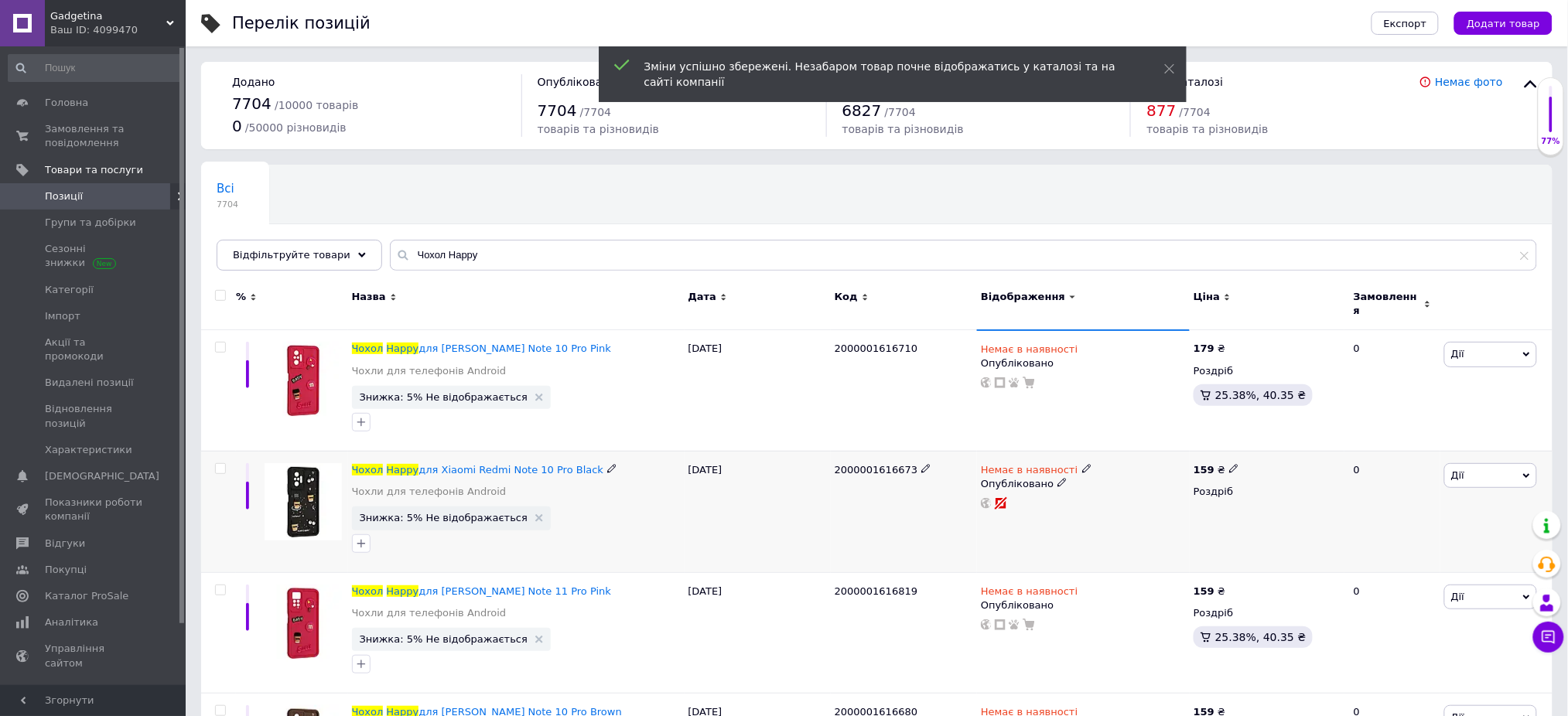
click at [1237, 463] on div "159 ₴" at bounding box center [1266, 470] width 147 height 14
click at [1229, 464] on icon at bounding box center [1234, 469] width 9 height 9
type input "179"
click at [1229, 585] on icon at bounding box center [1234, 590] width 9 height 9
type input "179"
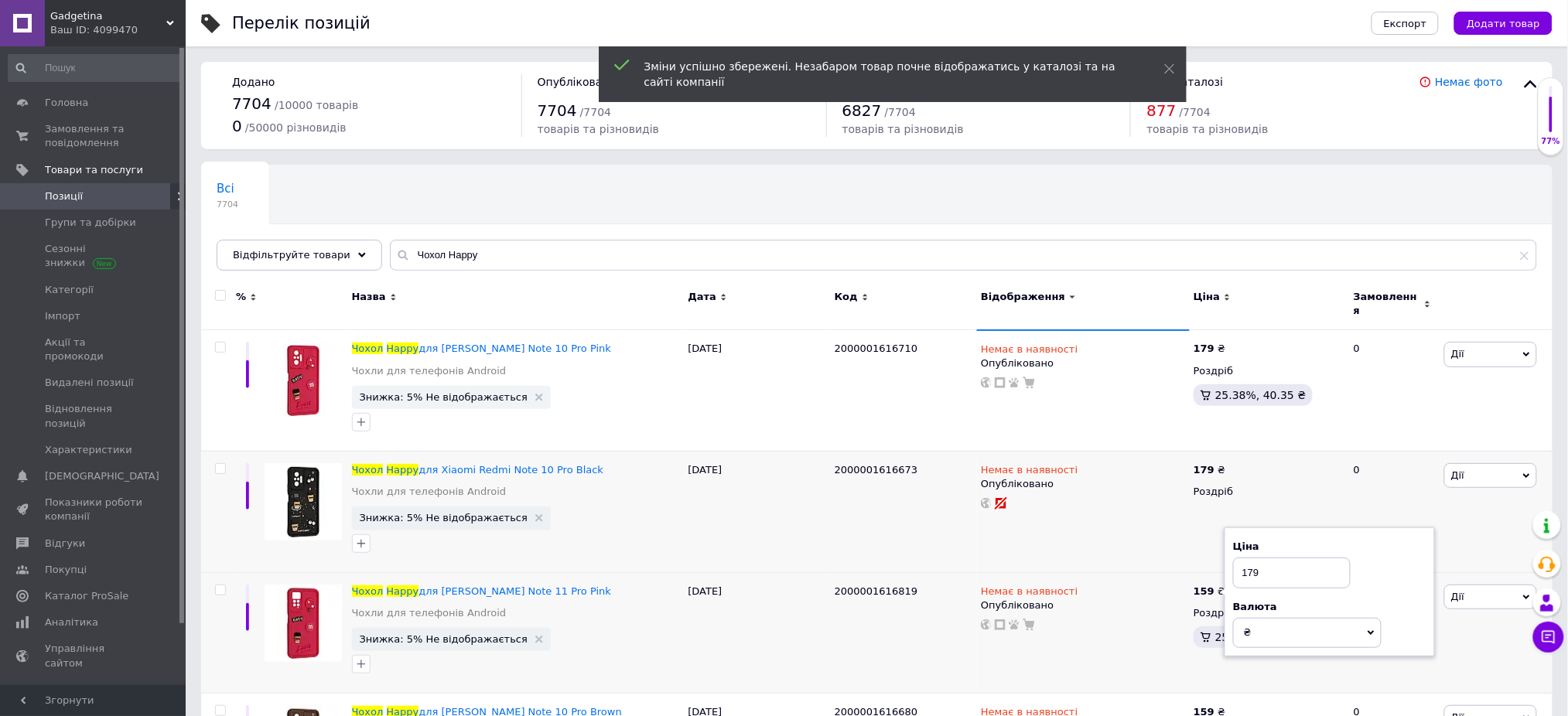
click at [1321, 175] on div "Всі 7704 Ok Відфільтровано... Зберегти" at bounding box center [877, 225] width 1351 height 127
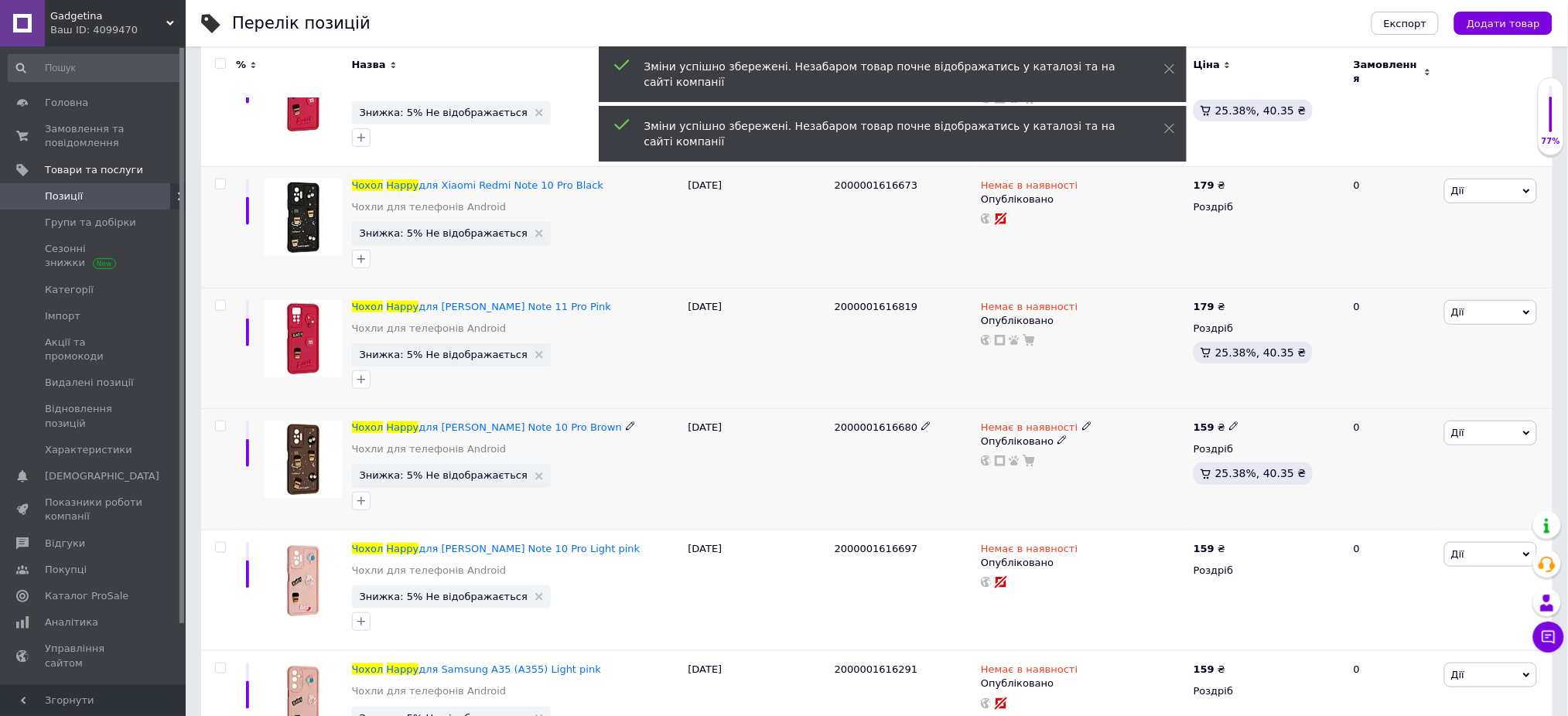
scroll to position [309, 0]
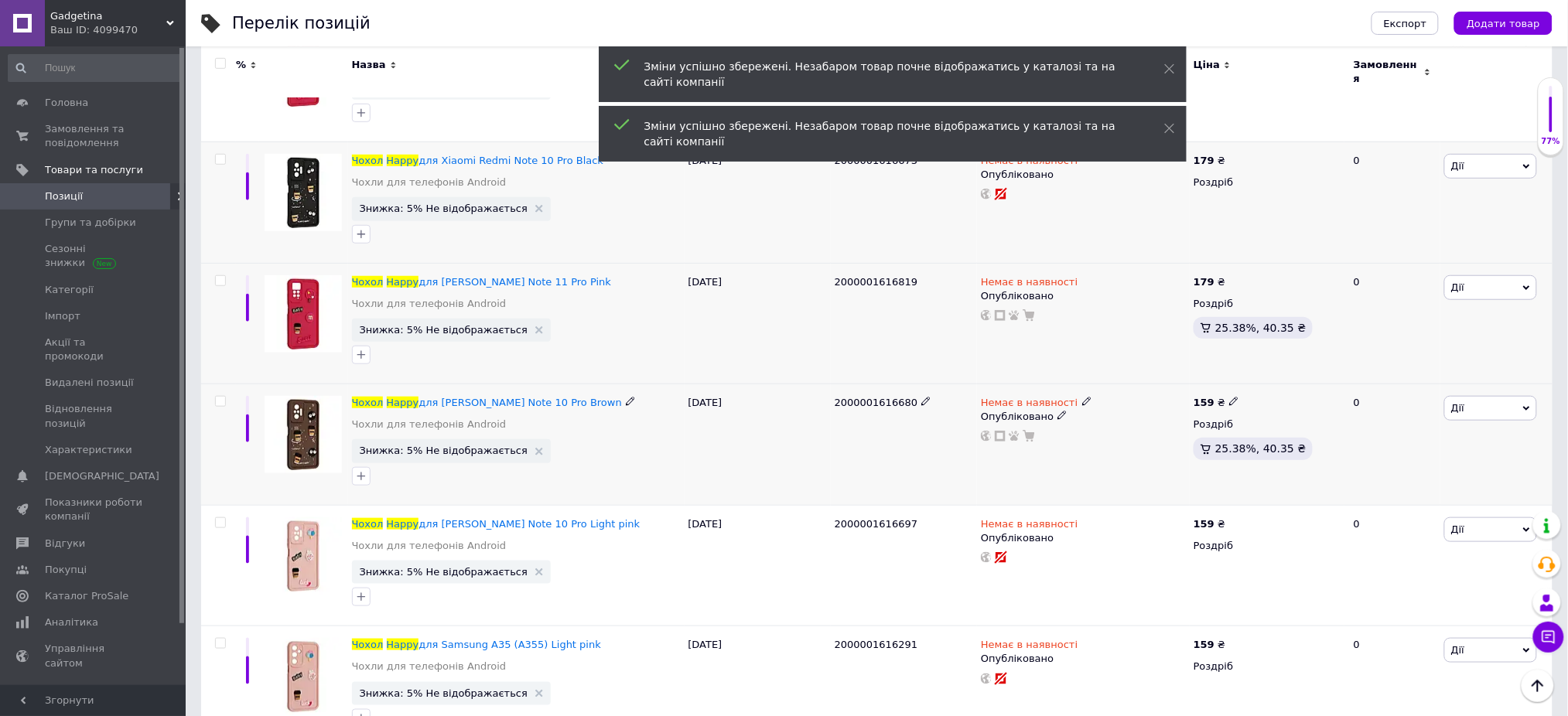
click at [1232, 396] on span at bounding box center [1234, 400] width 10 height 10
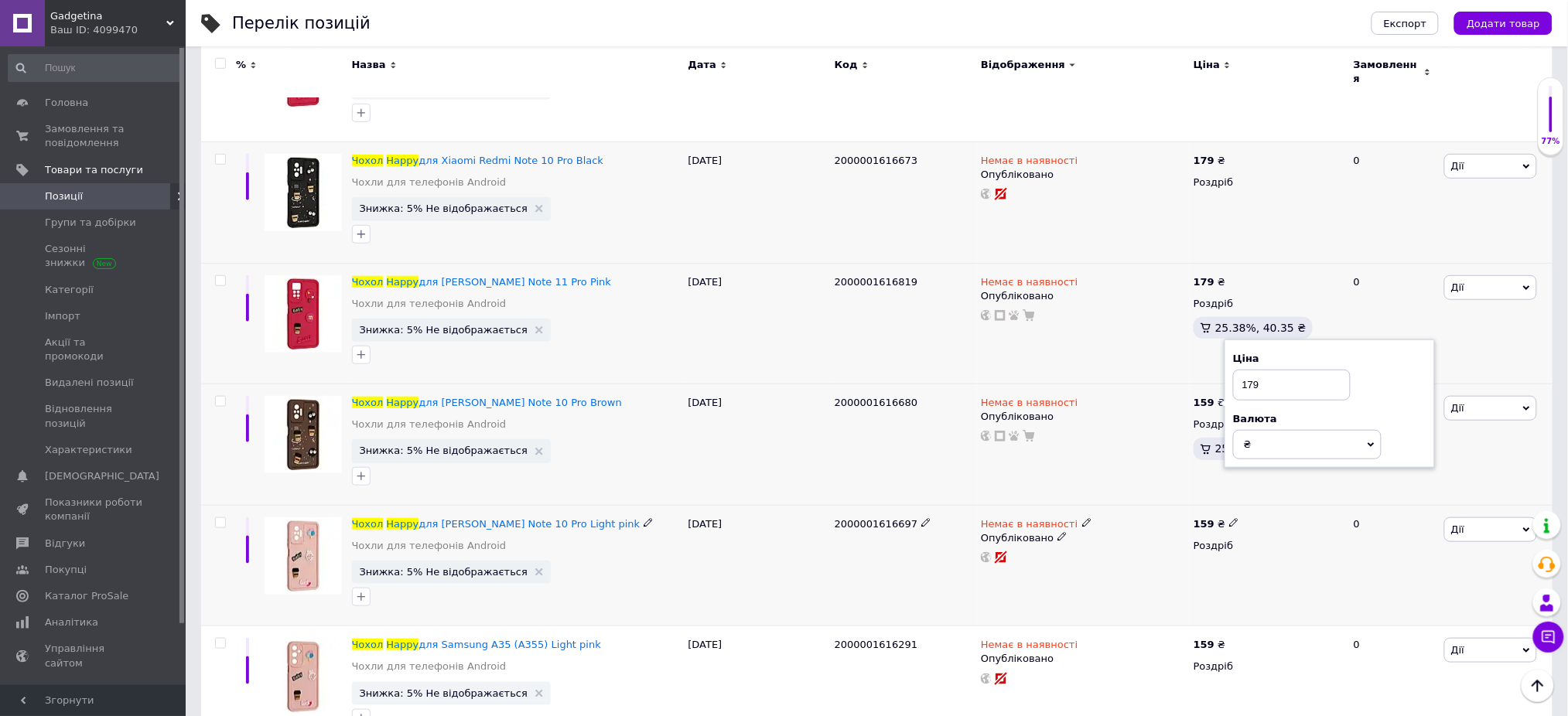
type input "179"
click at [1229, 518] on icon at bounding box center [1234, 523] width 9 height 9
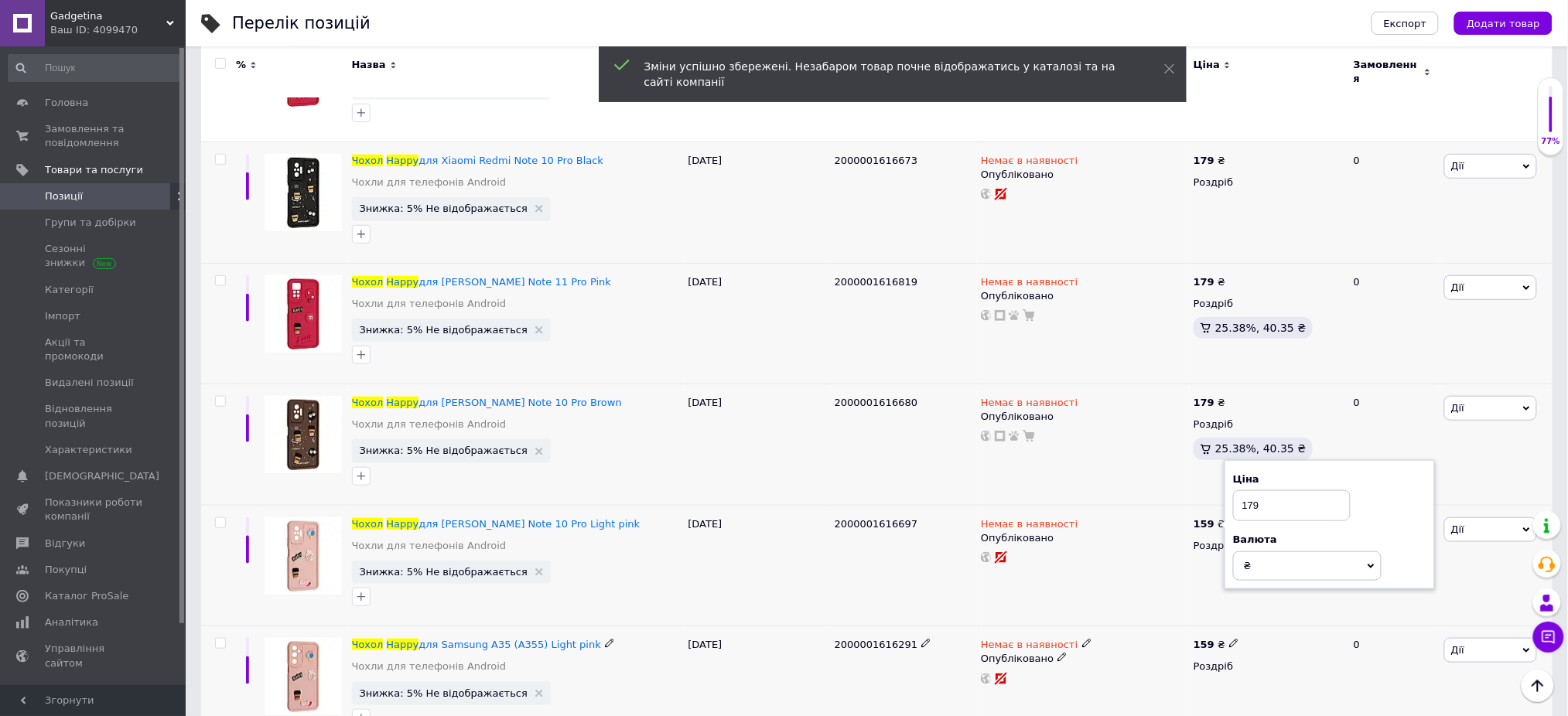
type input "179"
click at [1229, 638] on icon at bounding box center [1234, 643] width 9 height 9
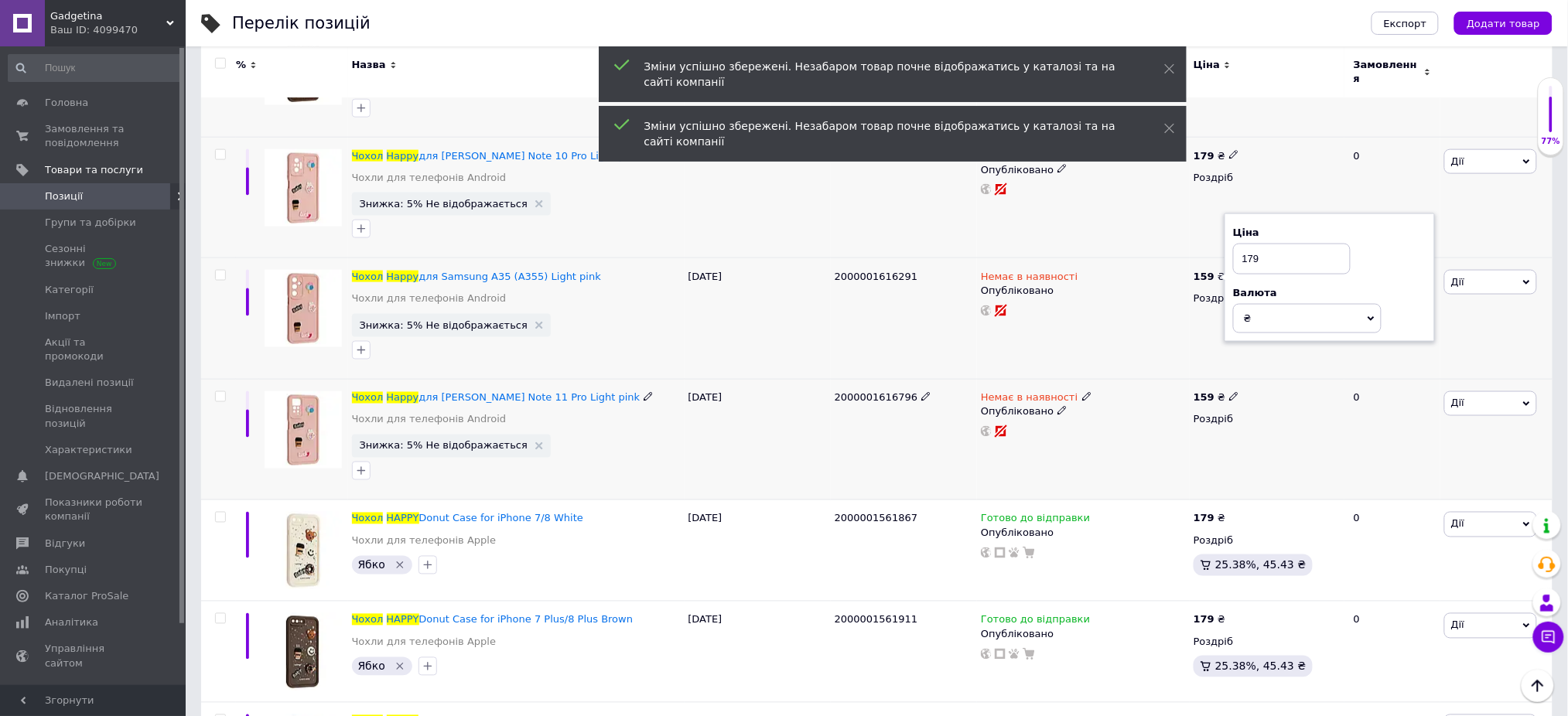
scroll to position [721, 0]
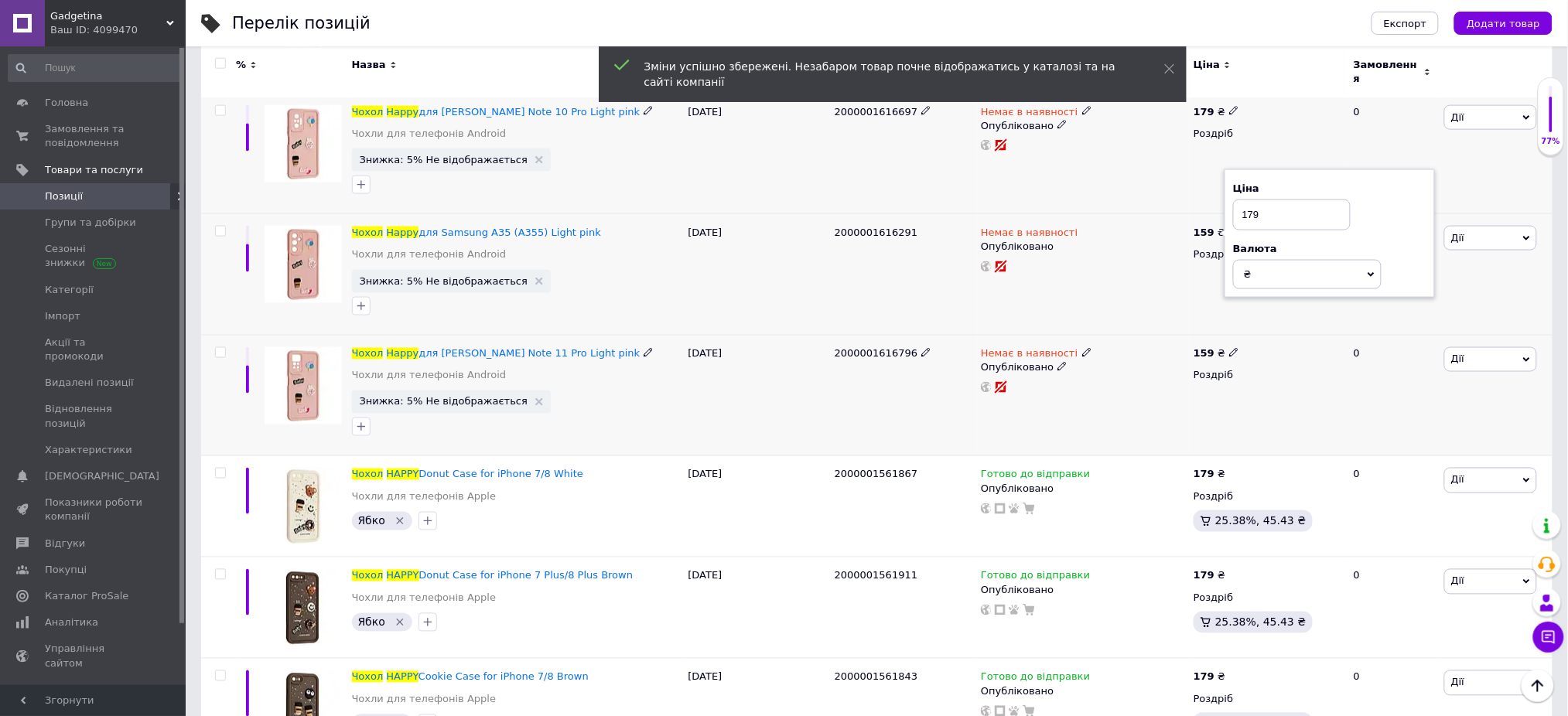
type input "179"
click at [1233, 347] on div "159 ₴" at bounding box center [1266, 354] width 147 height 14
click at [1231, 348] on icon at bounding box center [1234, 353] width 9 height 9
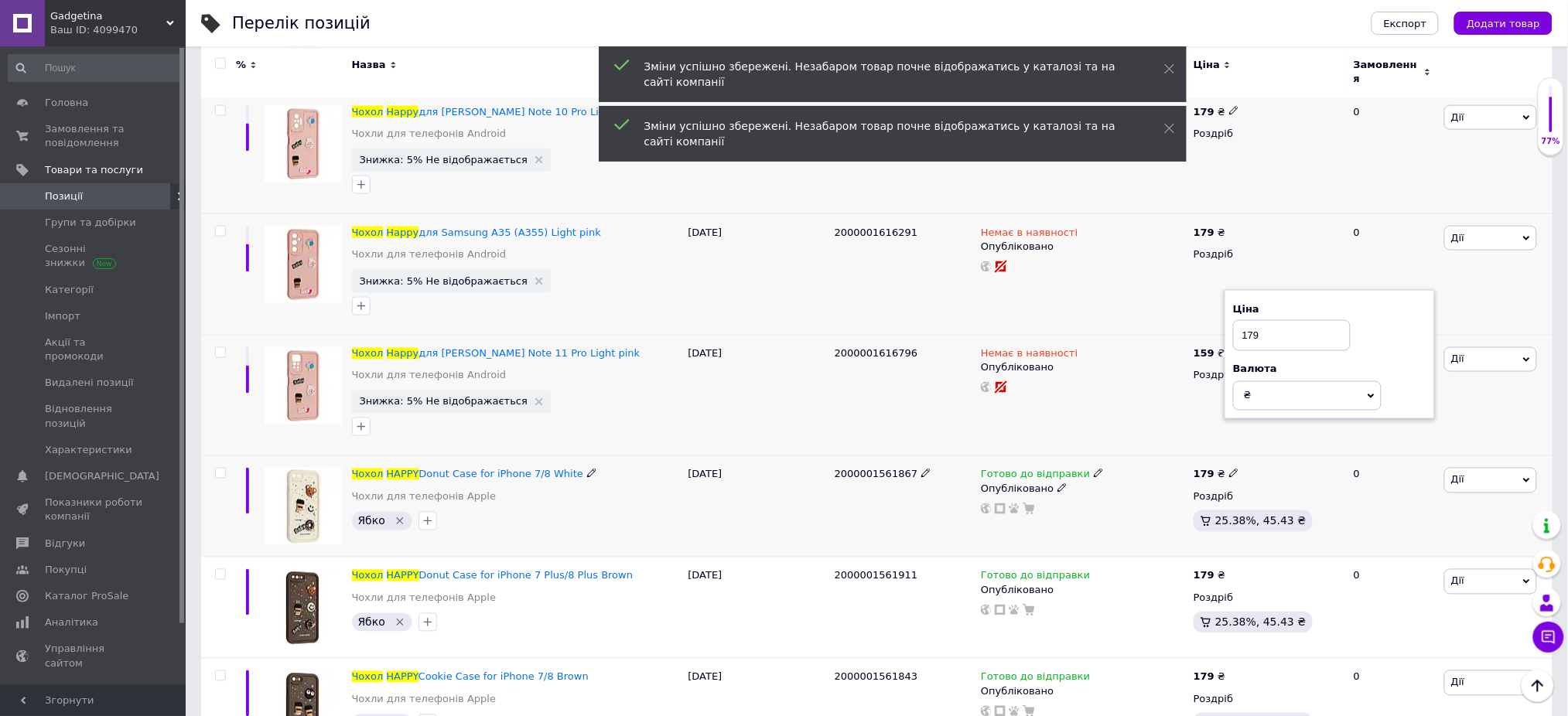
type input "179"
click at [1229, 469] on use at bounding box center [1233, 473] width 9 height 9
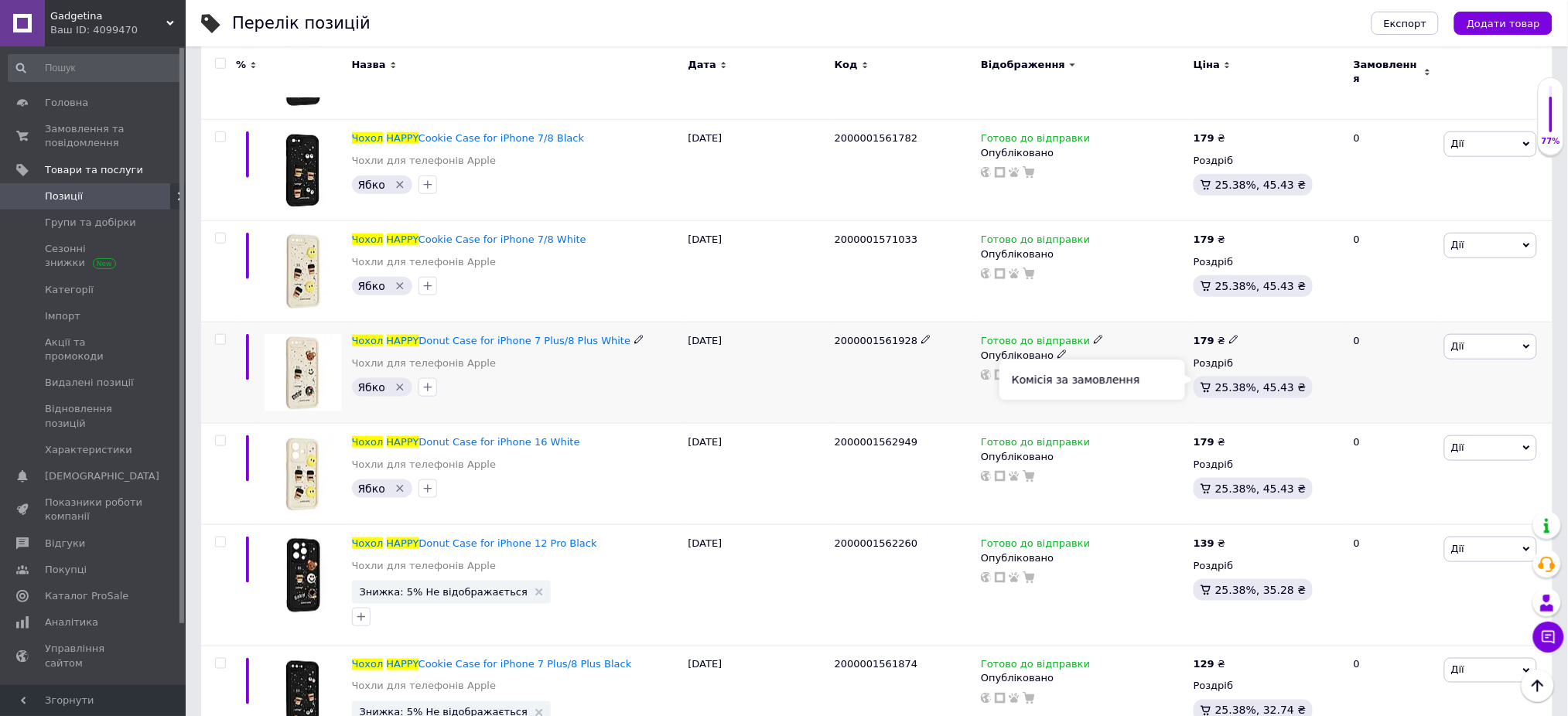
scroll to position [2680, 0]
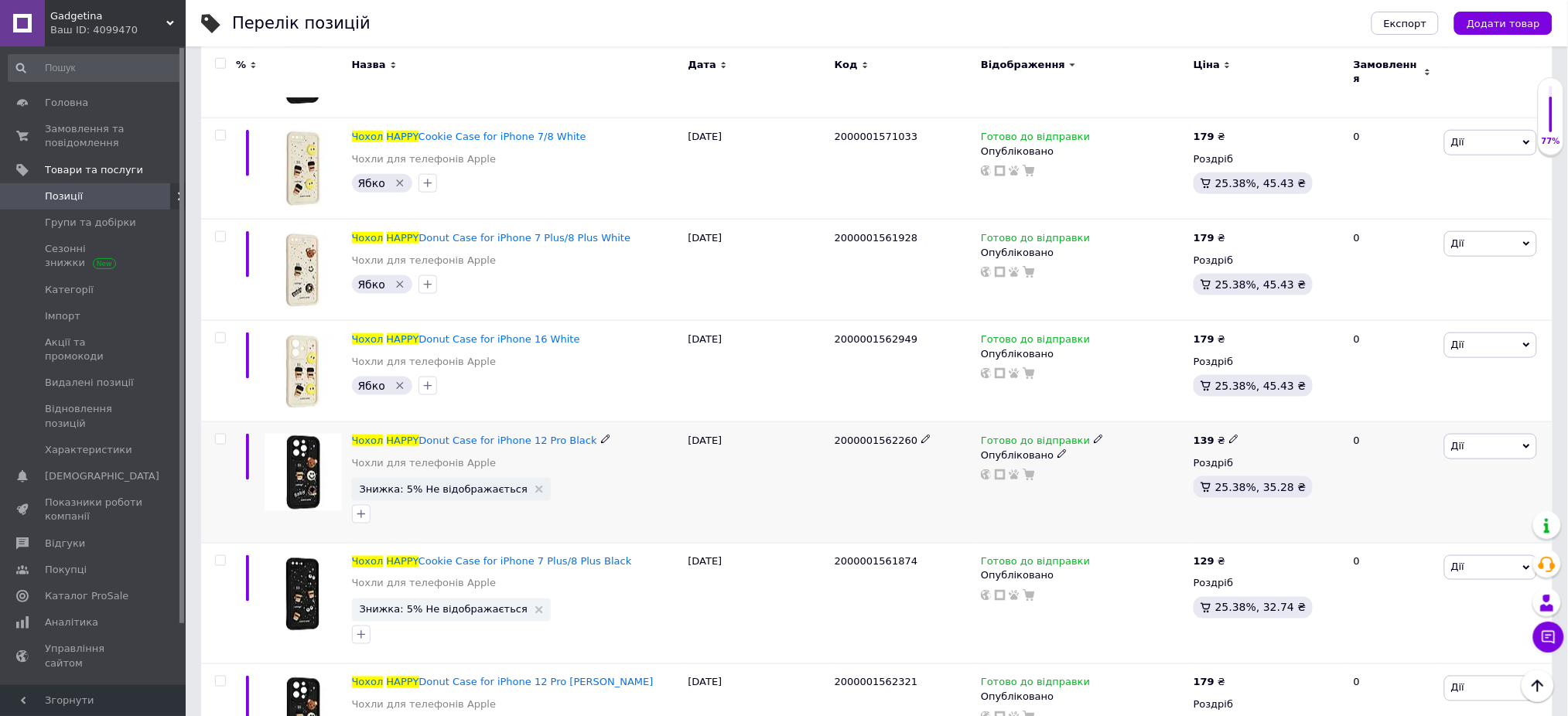
click at [1229, 434] on icon at bounding box center [1234, 439] width 9 height 9
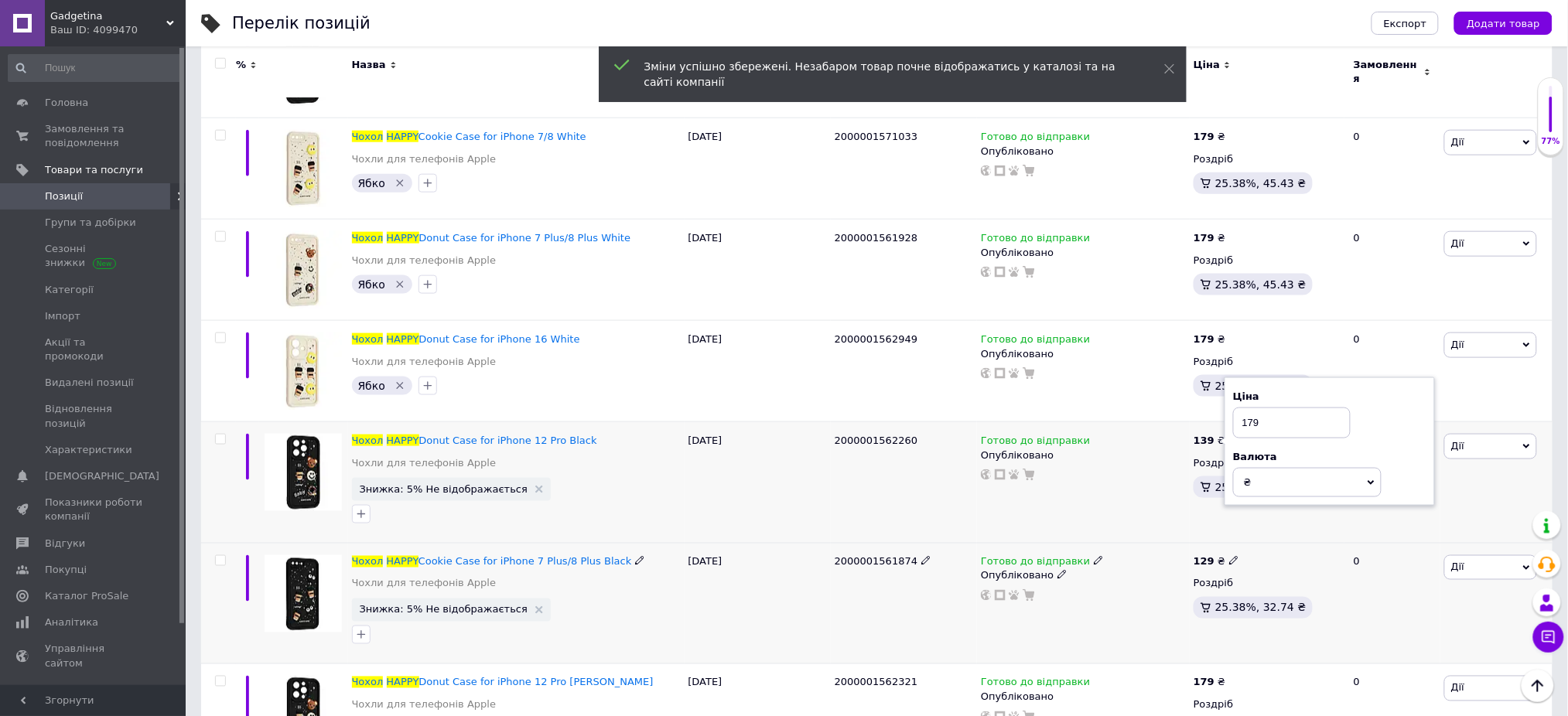
type input "179"
click at [1229, 556] on icon at bounding box center [1234, 561] width 9 height 9
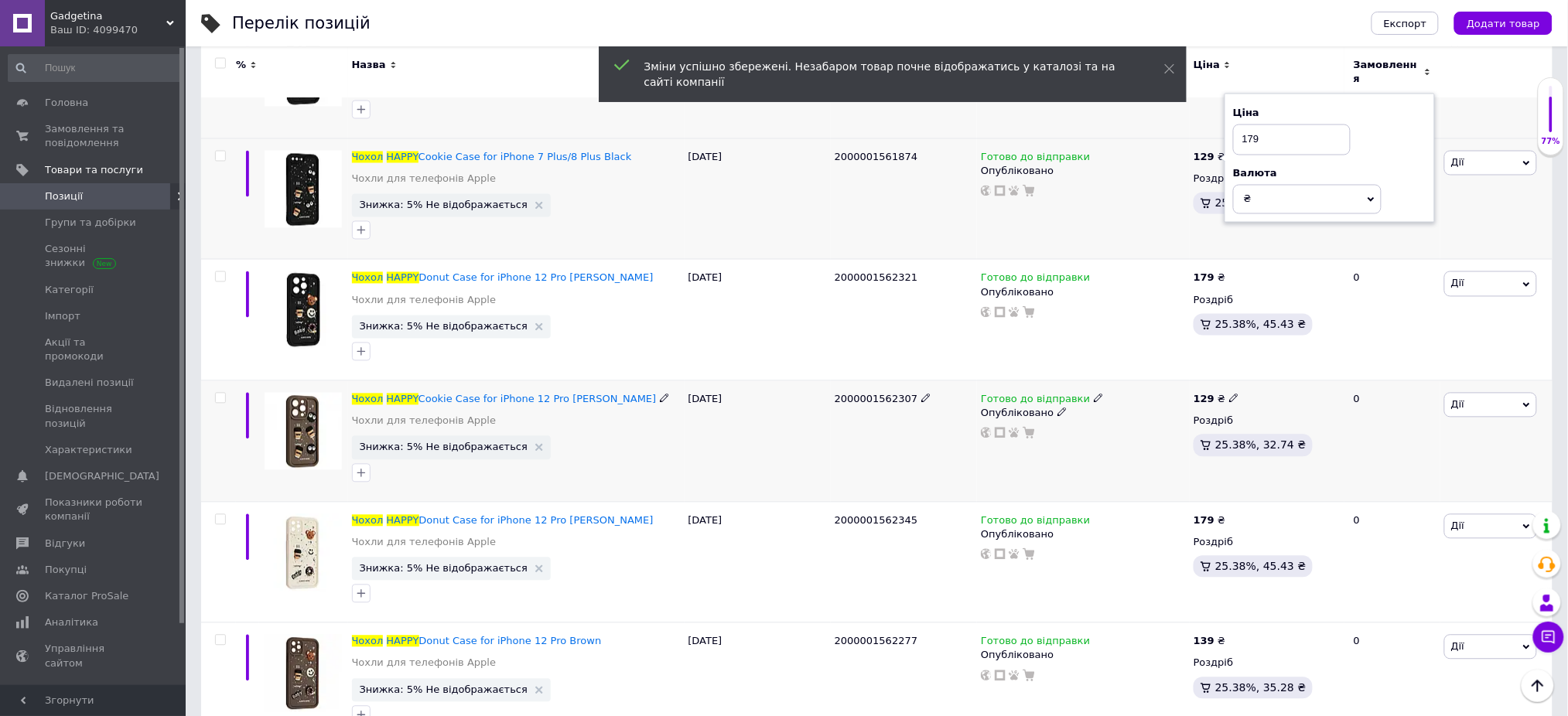
scroll to position [3092, 0]
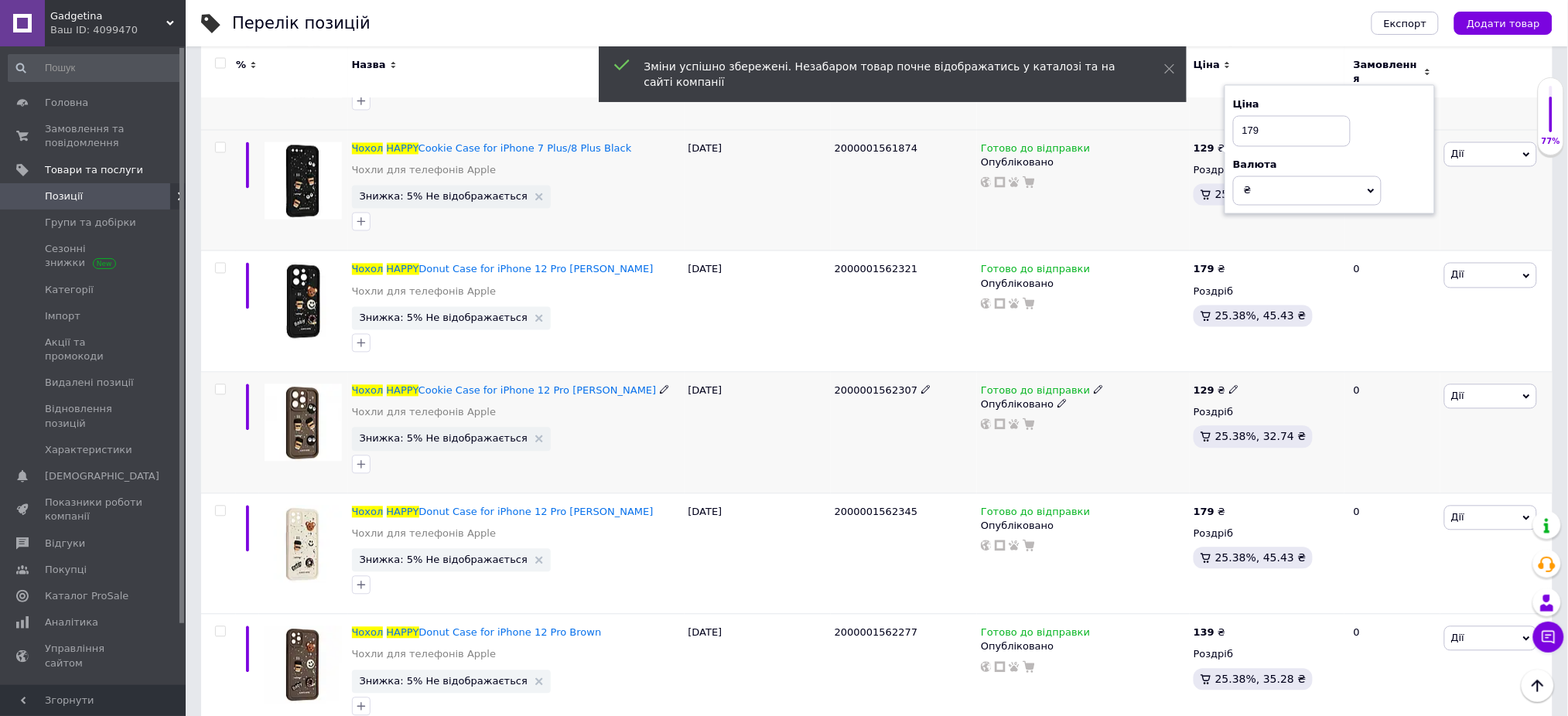
type input "179"
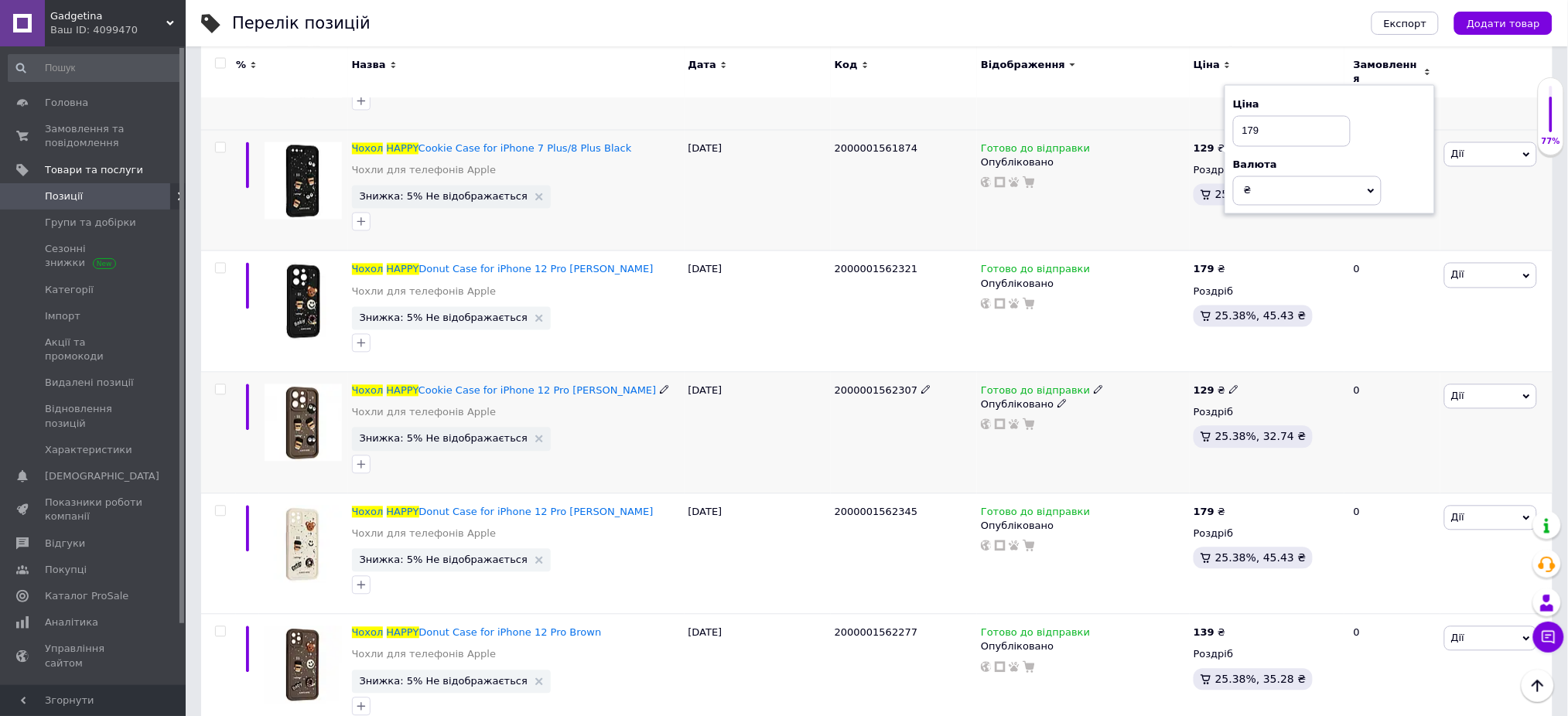
click at [1233, 384] on div "129 ₴" at bounding box center [1266, 391] width 147 height 14
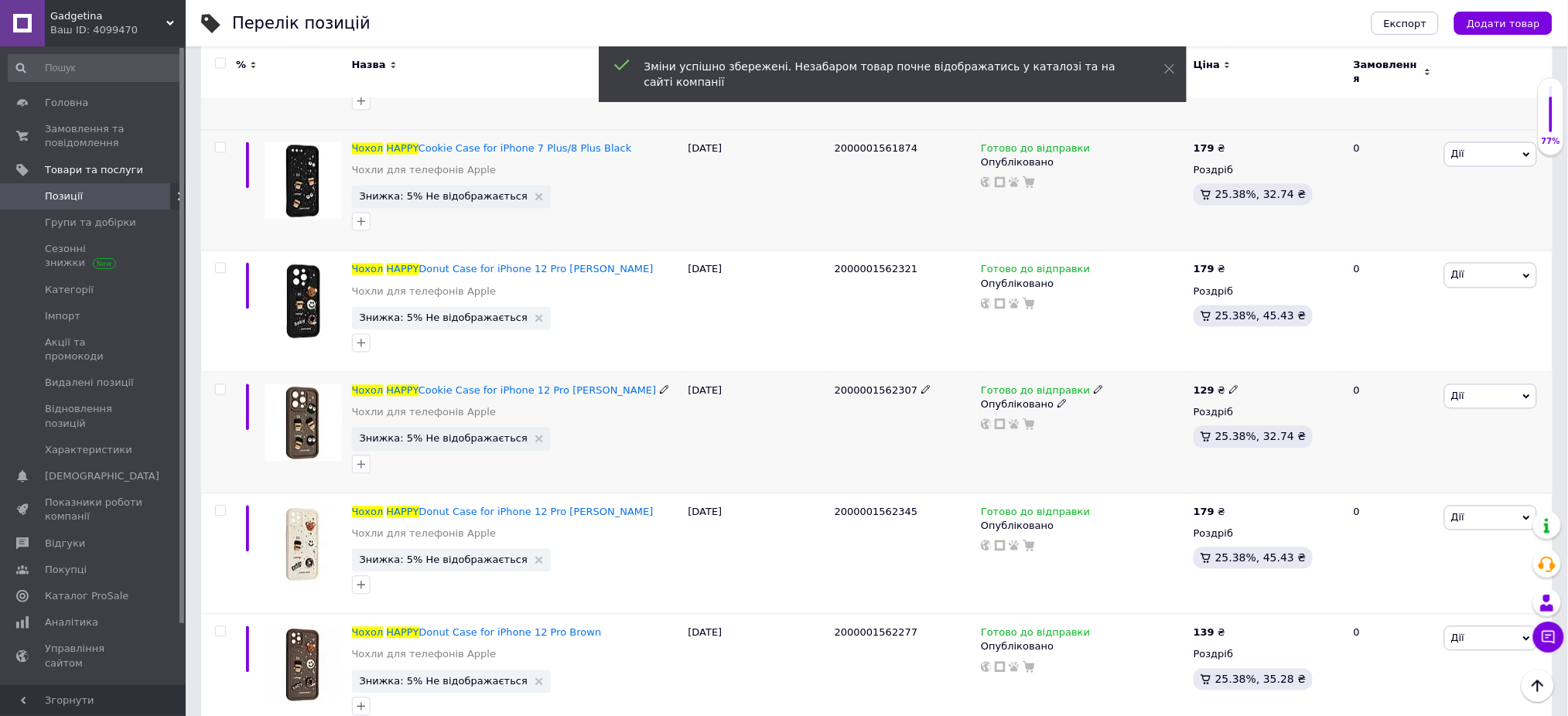
click at [1229, 385] on icon at bounding box center [1234, 389] width 9 height 9
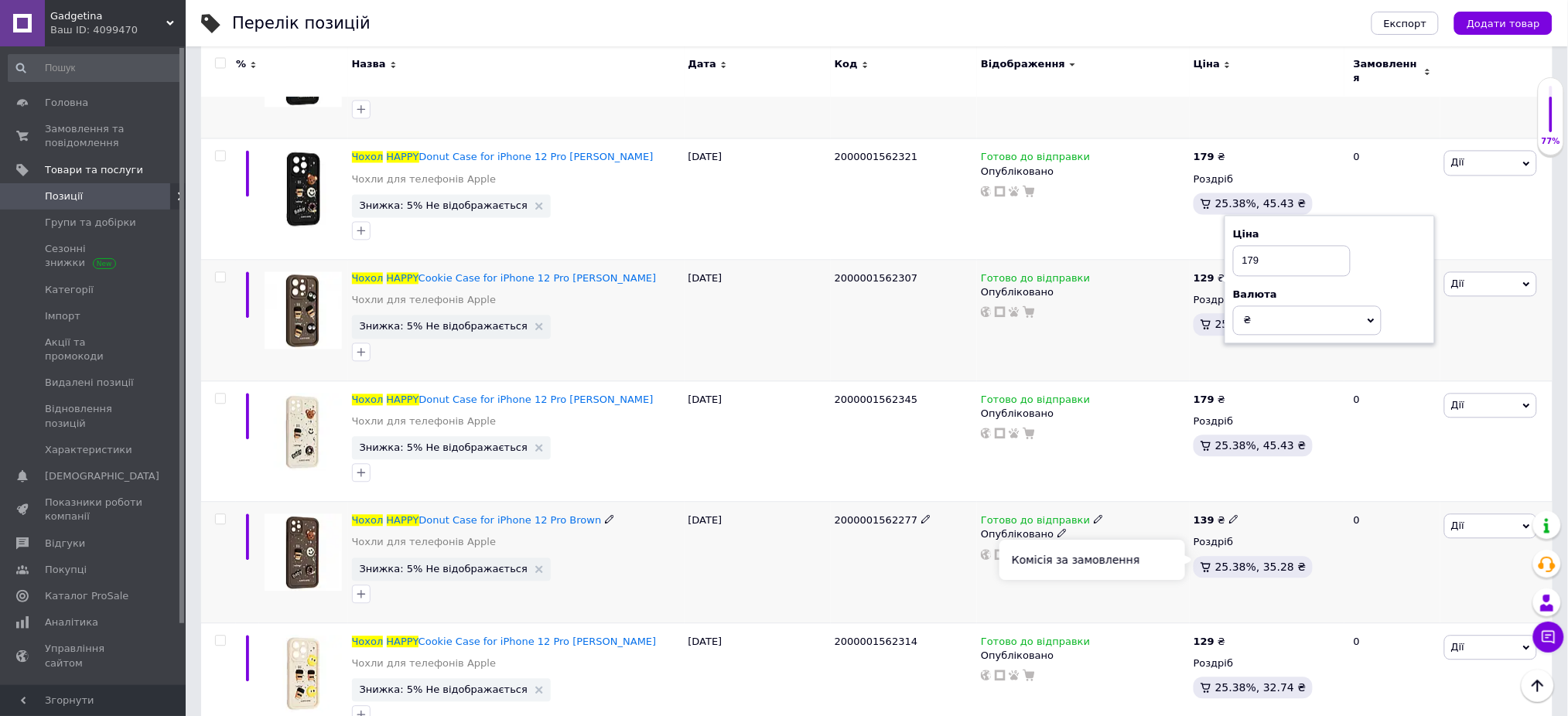
scroll to position [3297, 0]
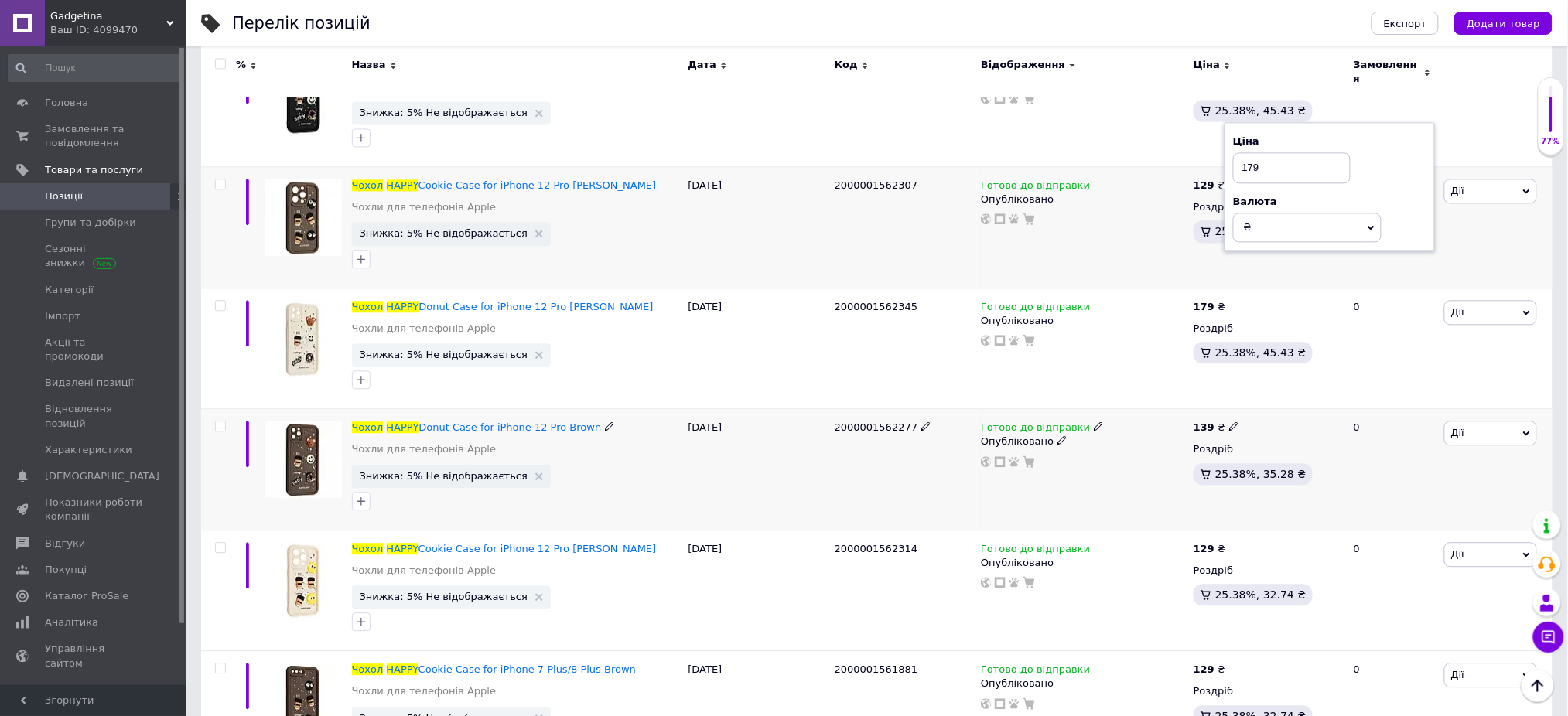
type input "179"
click at [1231, 422] on icon at bounding box center [1234, 426] width 9 height 9
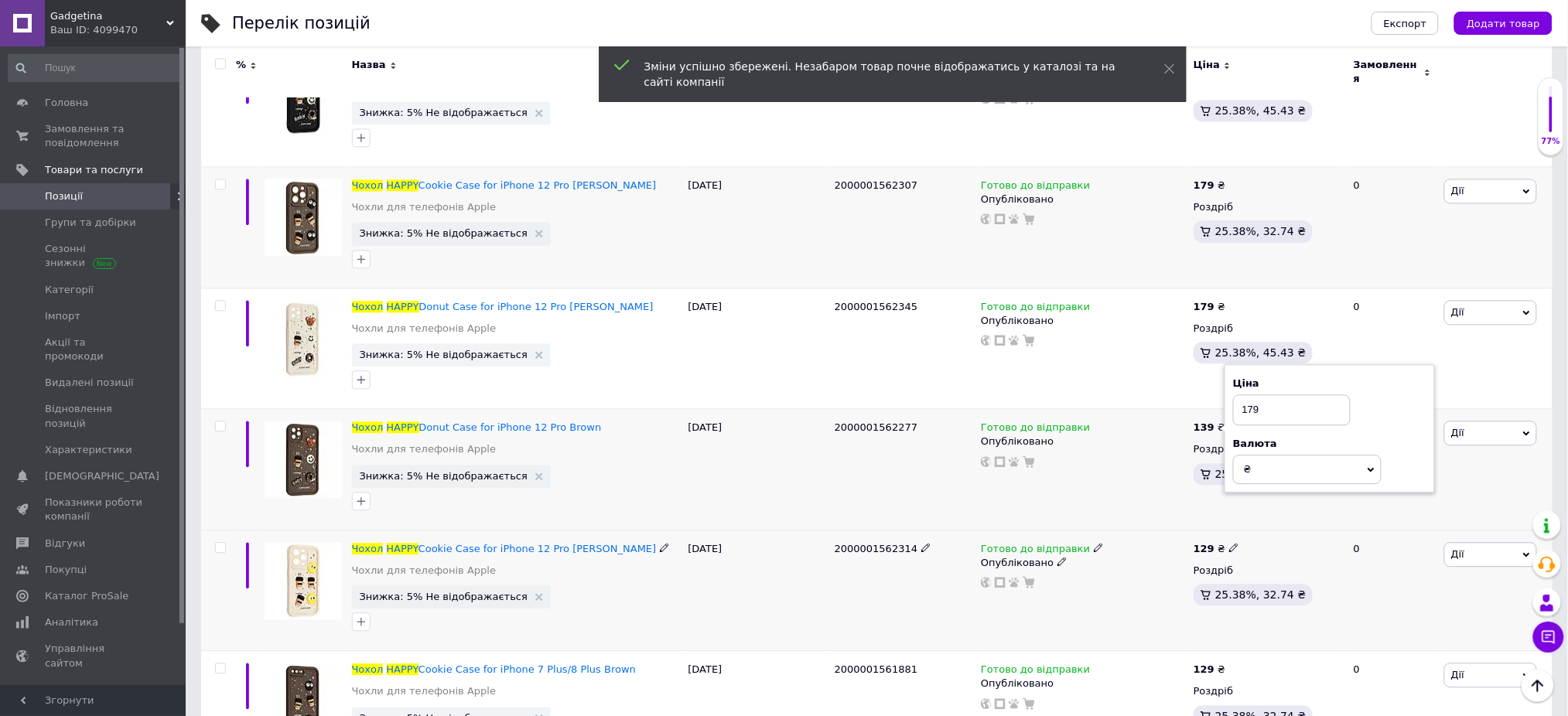
type input "179"
click at [1229, 542] on icon at bounding box center [1234, 547] width 9 height 9
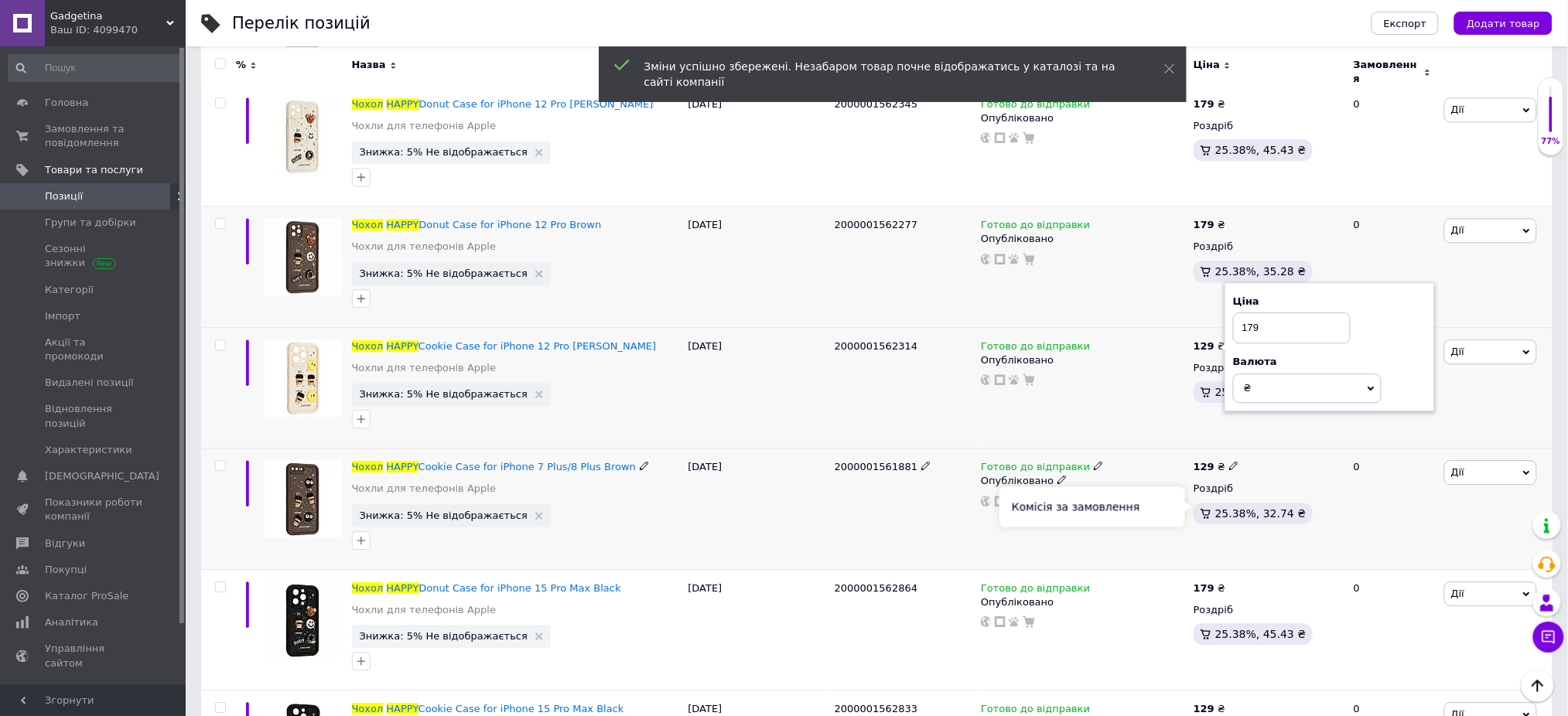
scroll to position [3504, 0]
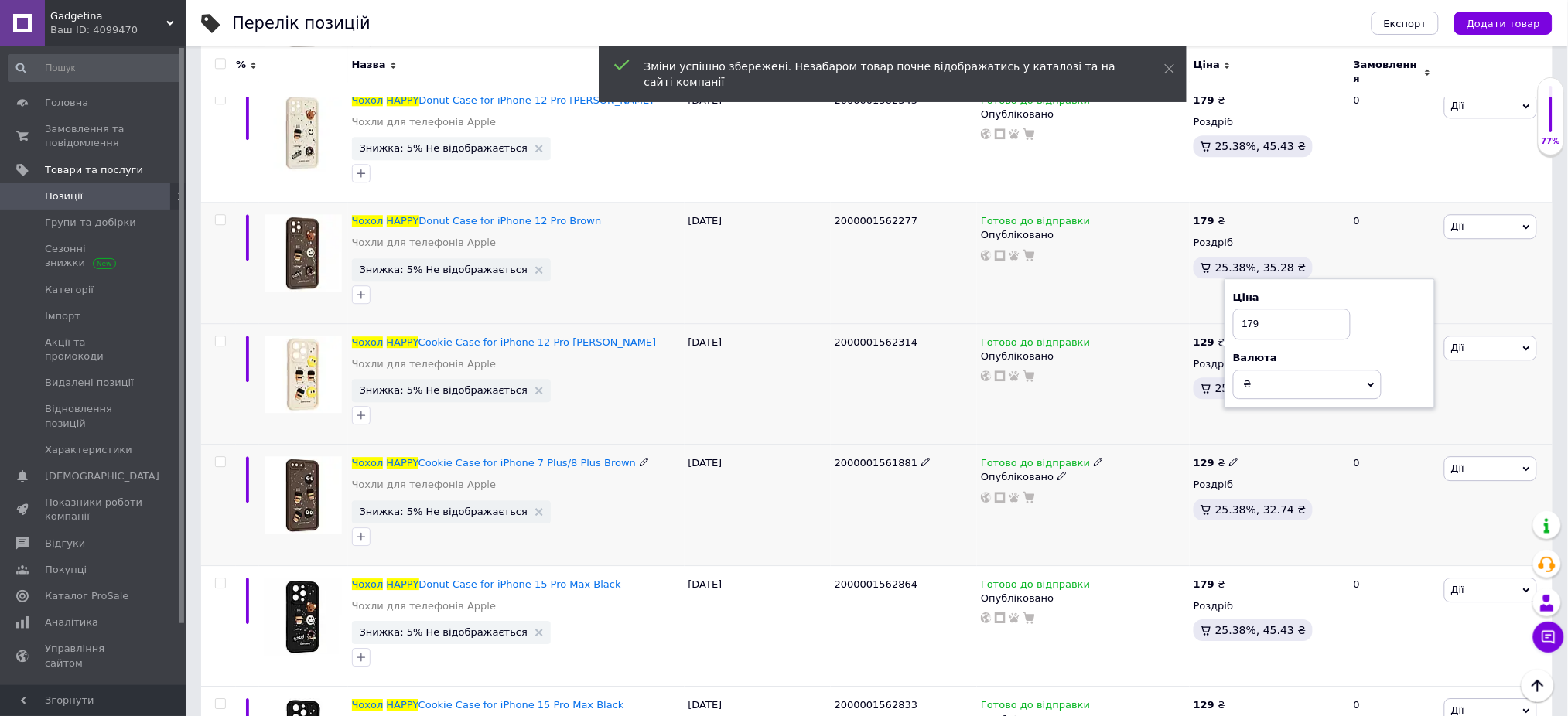
type input "179"
click at [1231, 457] on icon at bounding box center [1234, 462] width 9 height 9
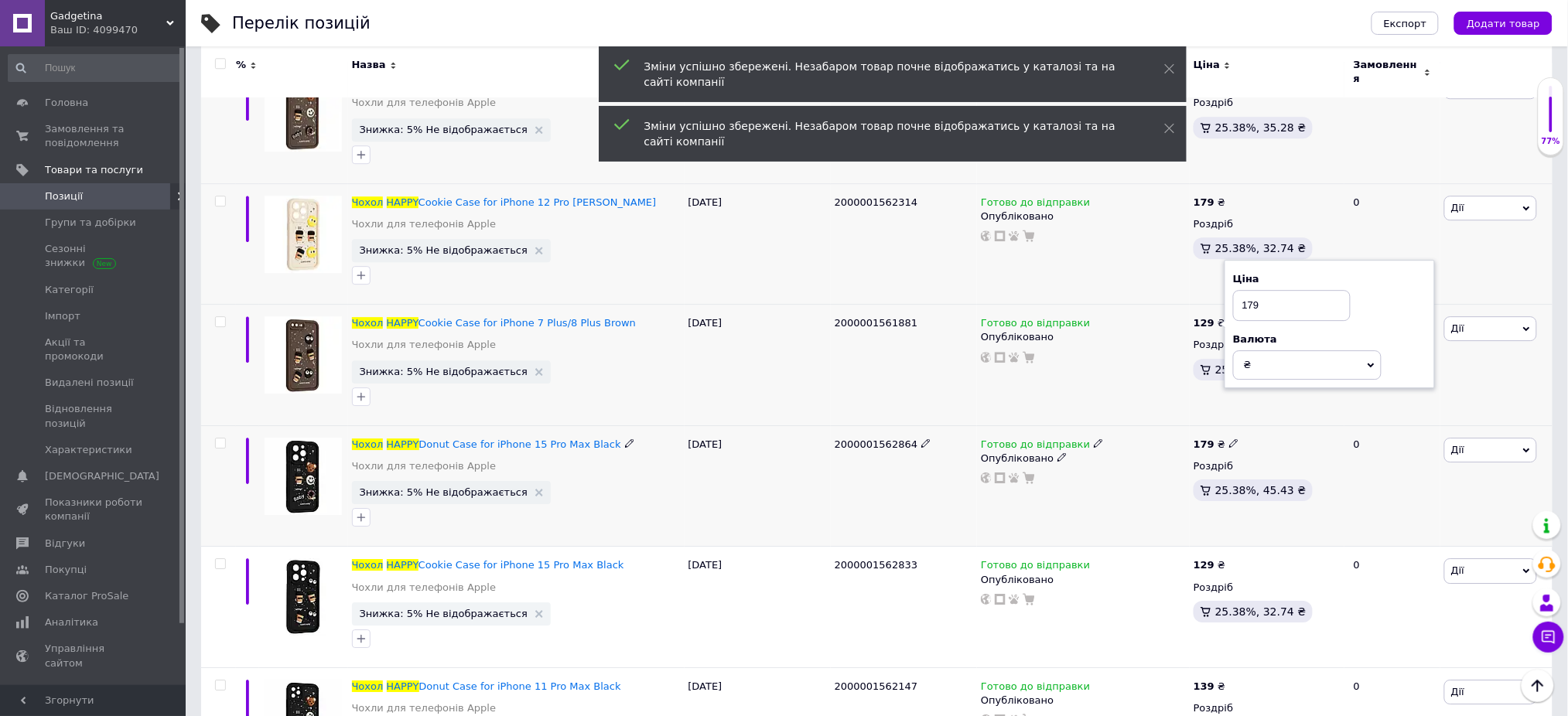
scroll to position [3710, 0]
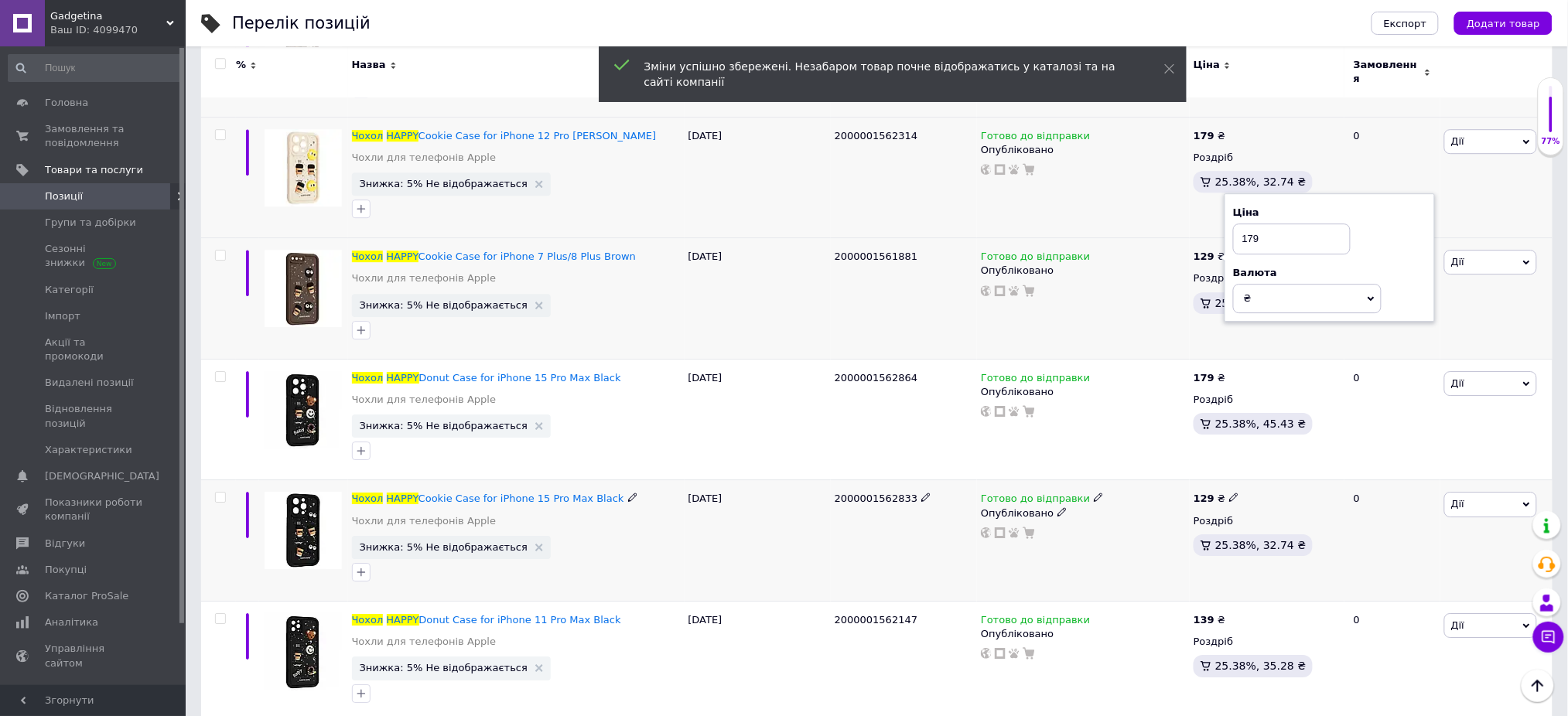
type input "179"
click at [1229, 493] on use at bounding box center [1233, 497] width 9 height 9
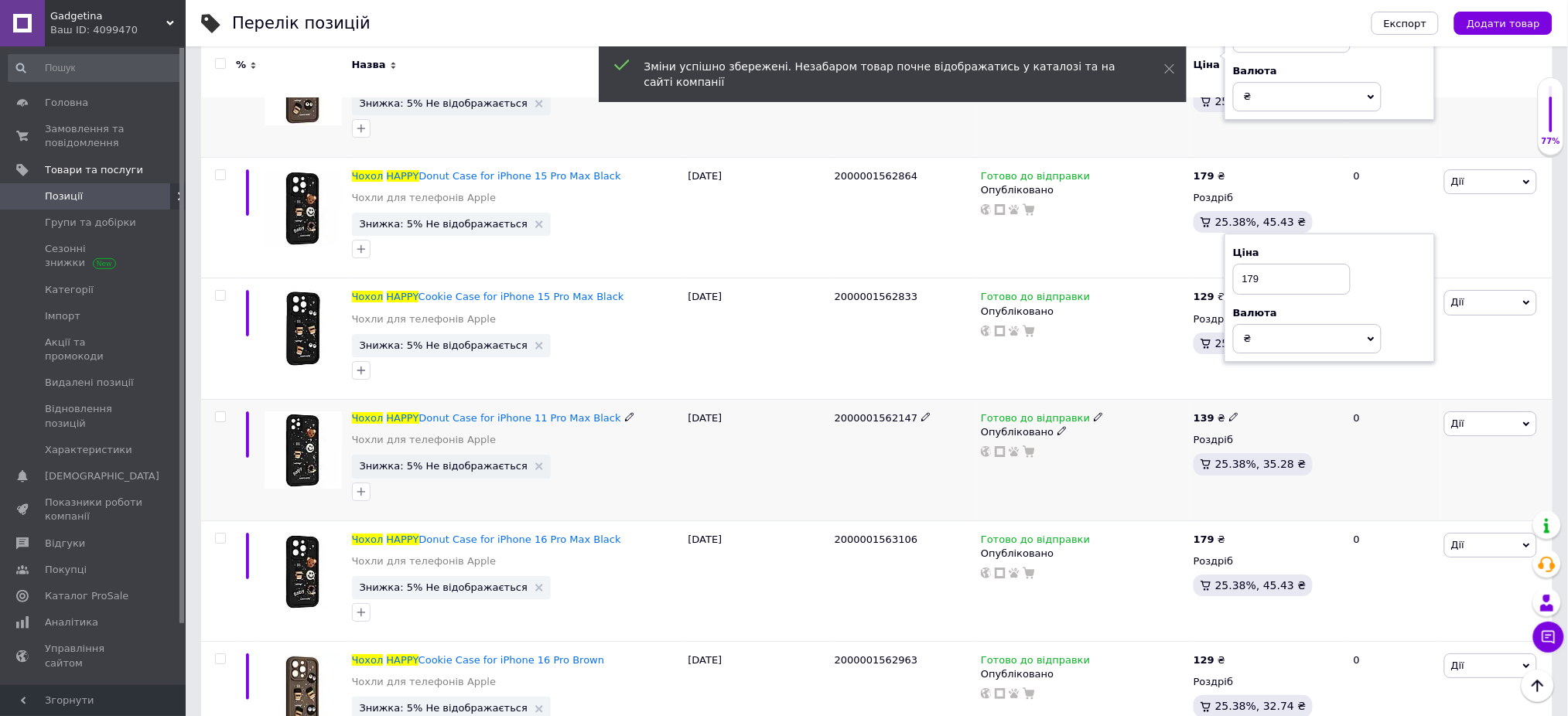
scroll to position [3916, 0]
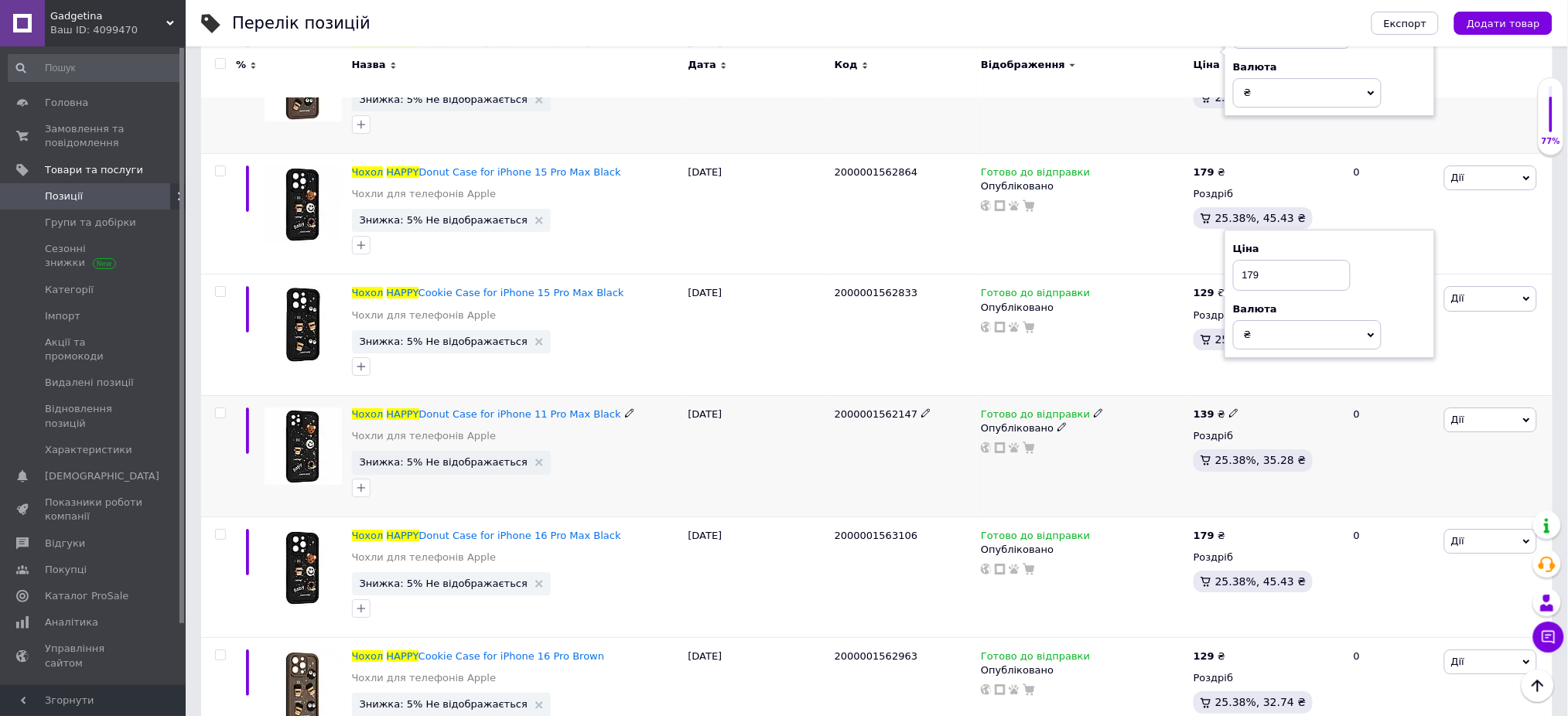
type input "179"
click at [1231, 408] on icon at bounding box center [1234, 413] width 9 height 9
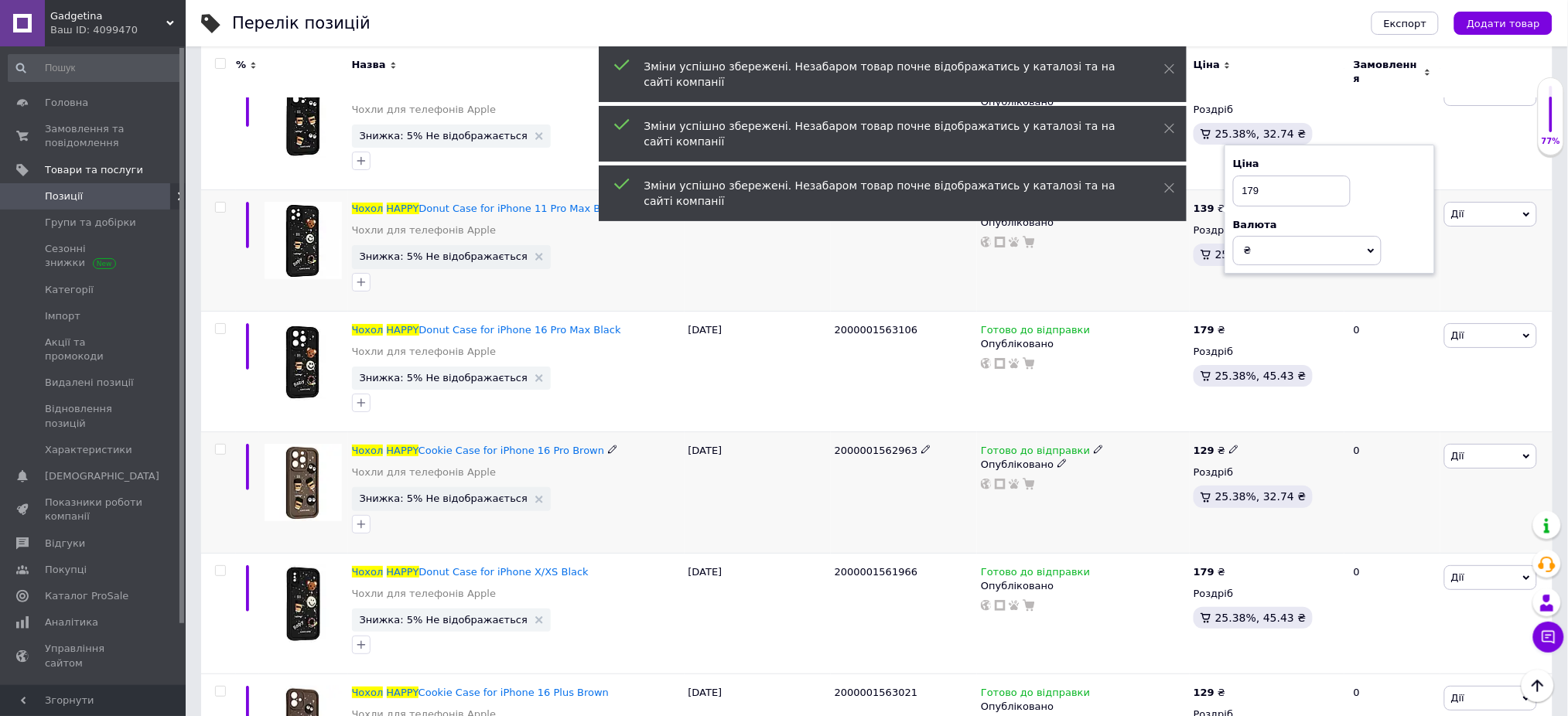
scroll to position [4122, 0]
type input "179"
click at [1229, 444] on use at bounding box center [1233, 448] width 9 height 9
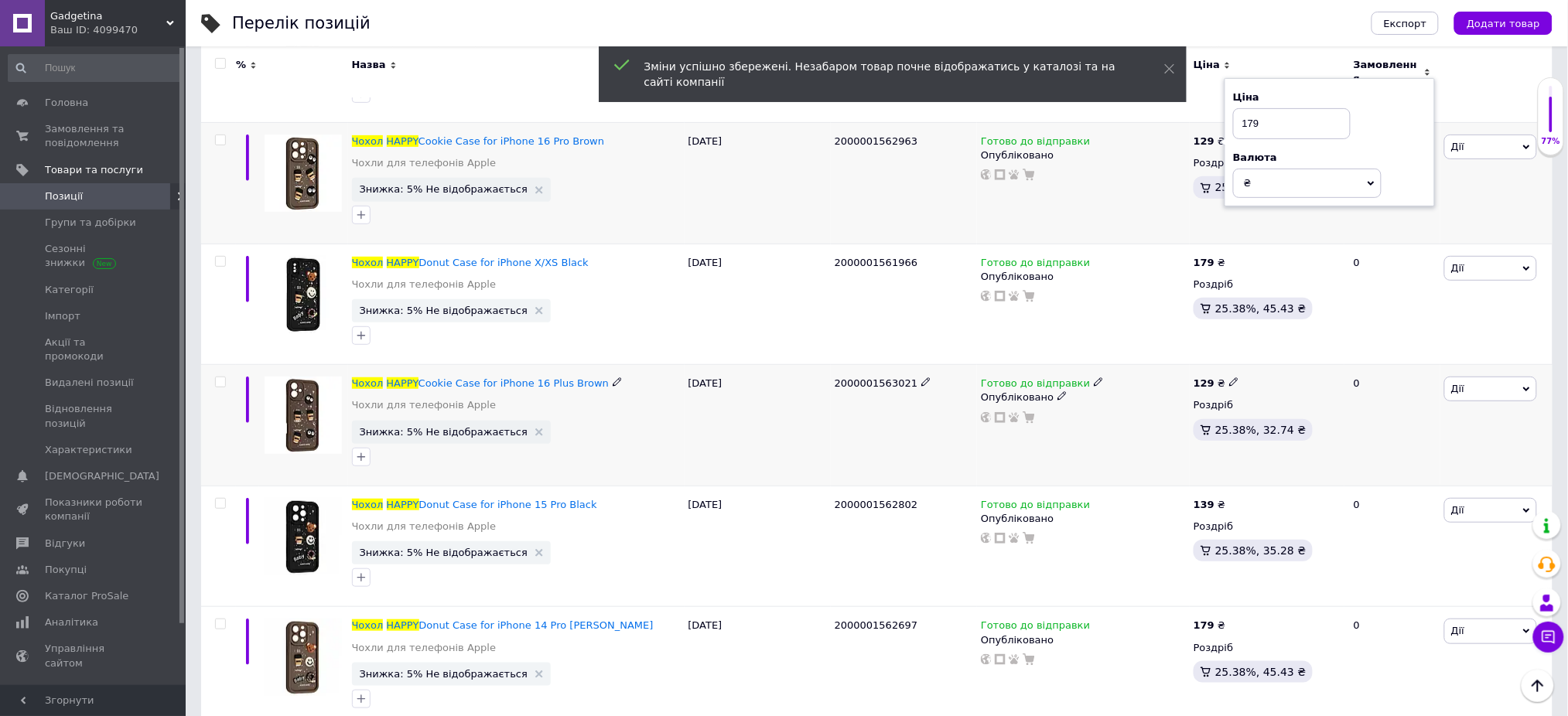
scroll to position [4432, 0]
type input "179"
click at [1229, 377] on icon at bounding box center [1234, 382] width 9 height 9
type input "179"
click at [1231, 498] on icon at bounding box center [1234, 502] width 9 height 9
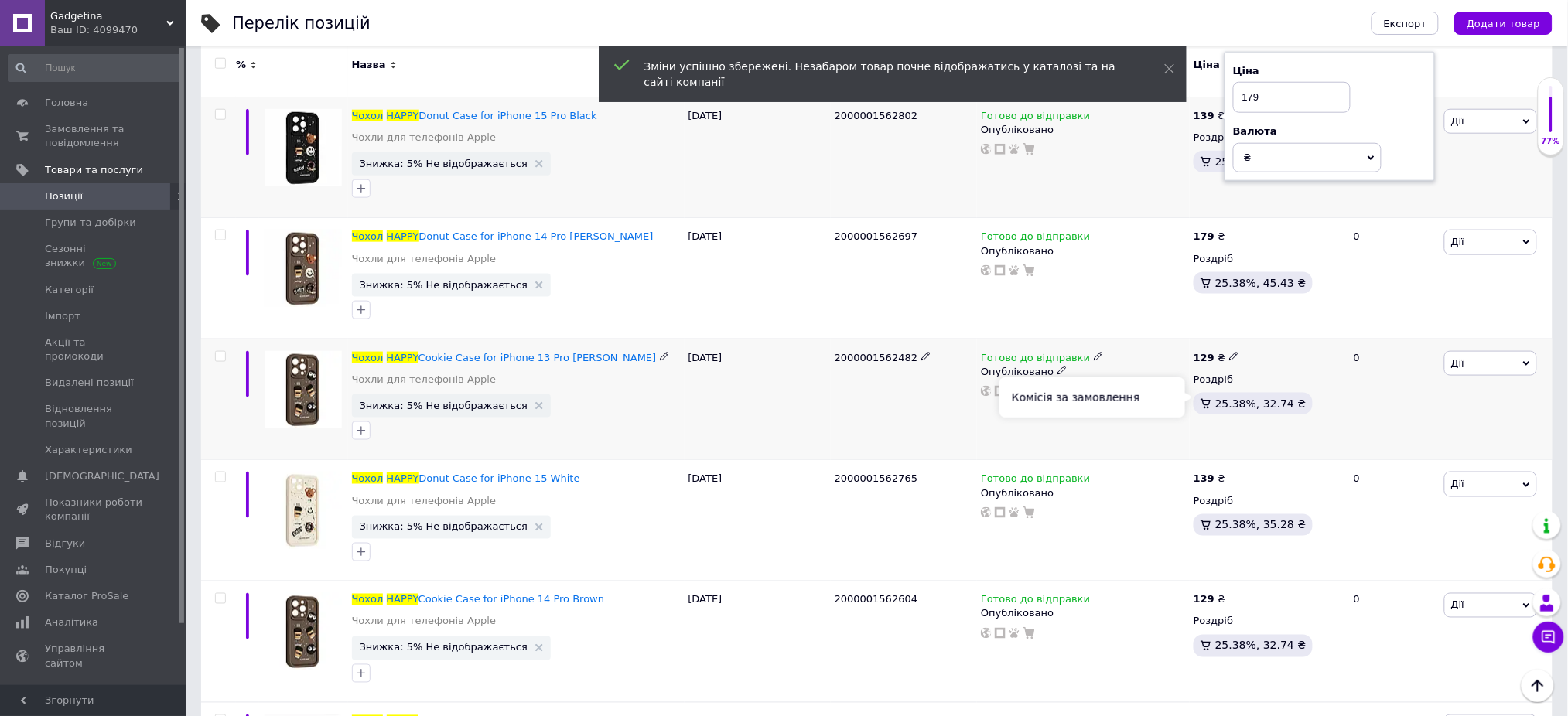
scroll to position [4844, 0]
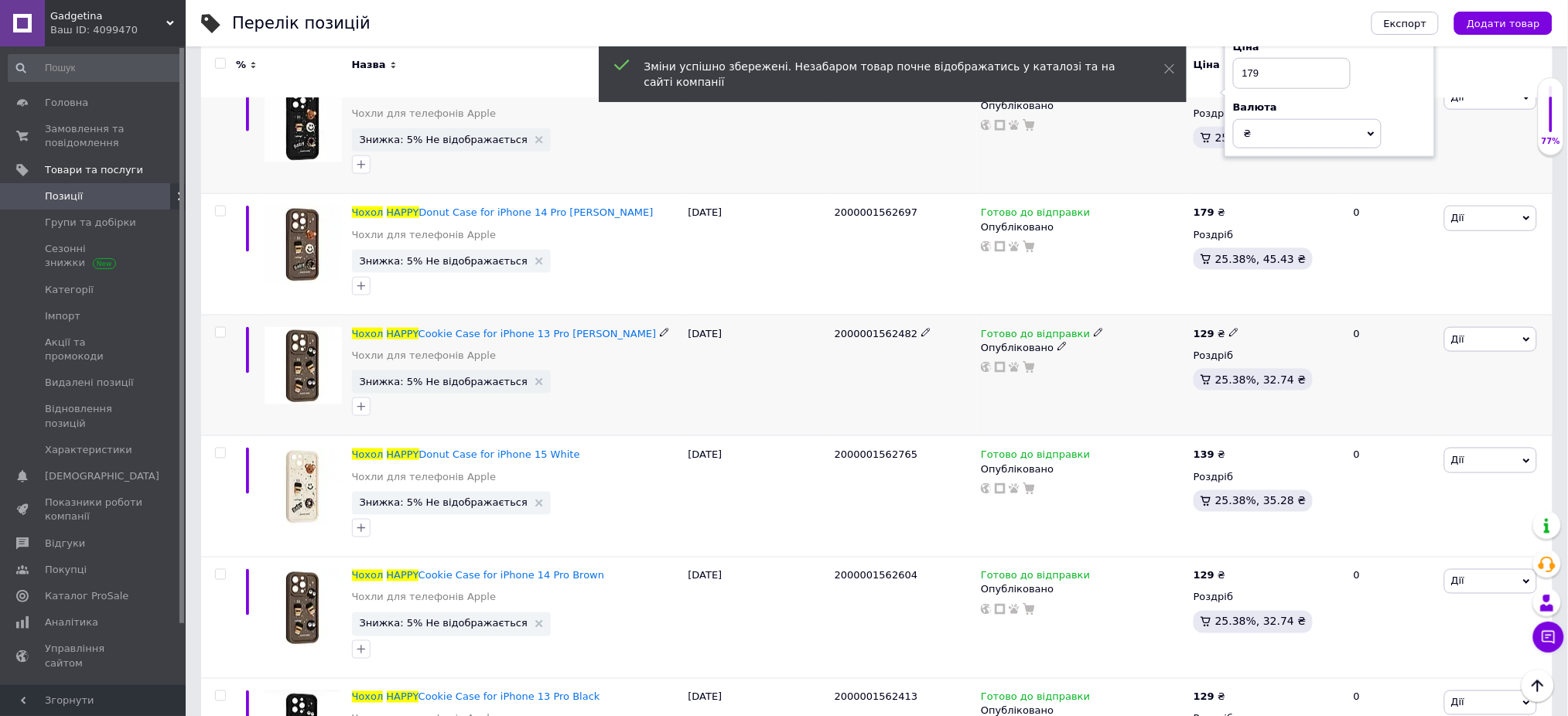
type input "179"
click at [1229, 329] on icon at bounding box center [1234, 332] width 9 height 9
type input "179"
click at [1230, 439] on div "139 ₴ Роздріб 25.38%, 35.28 ₴" at bounding box center [1266, 496] width 155 height 122
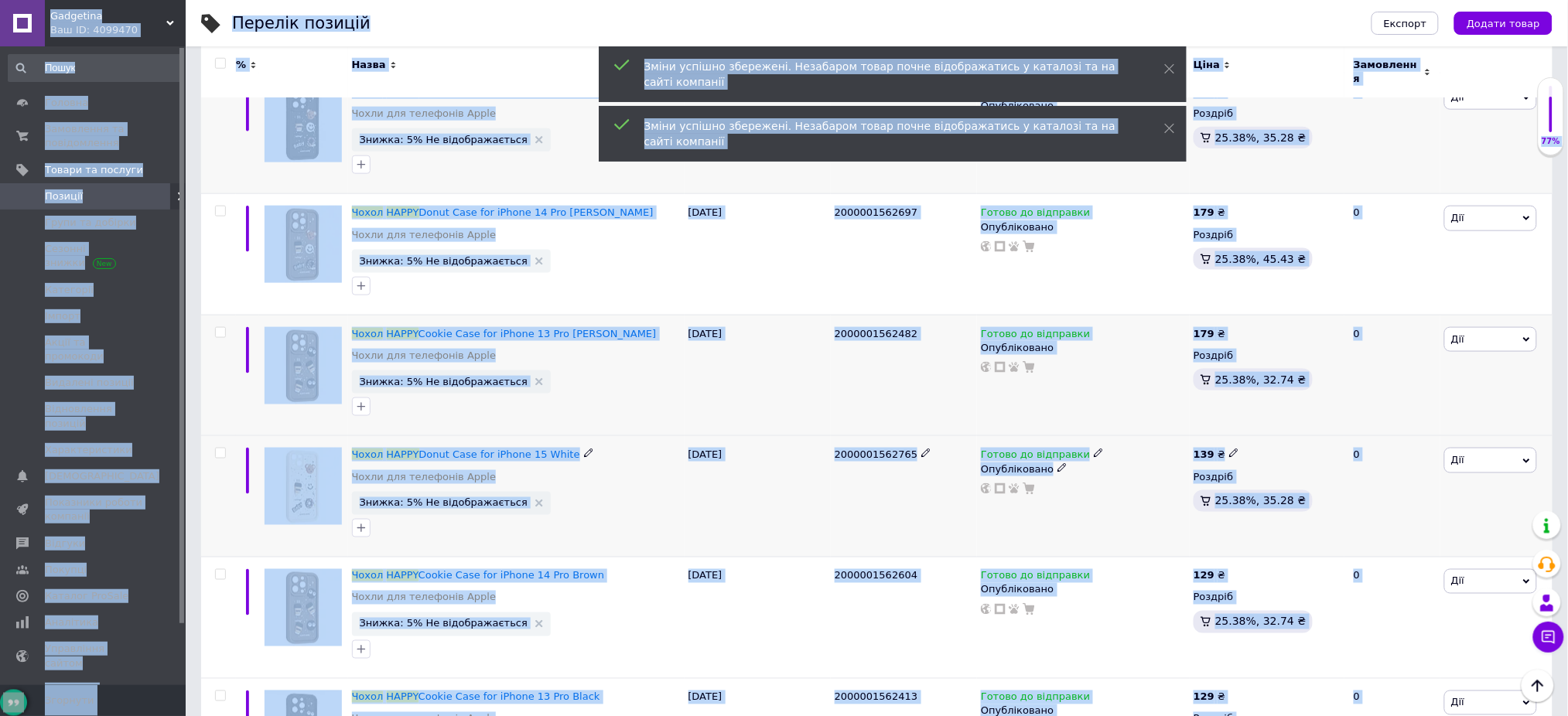
click at [1233, 448] on div "139 ₴" at bounding box center [1266, 455] width 147 height 14
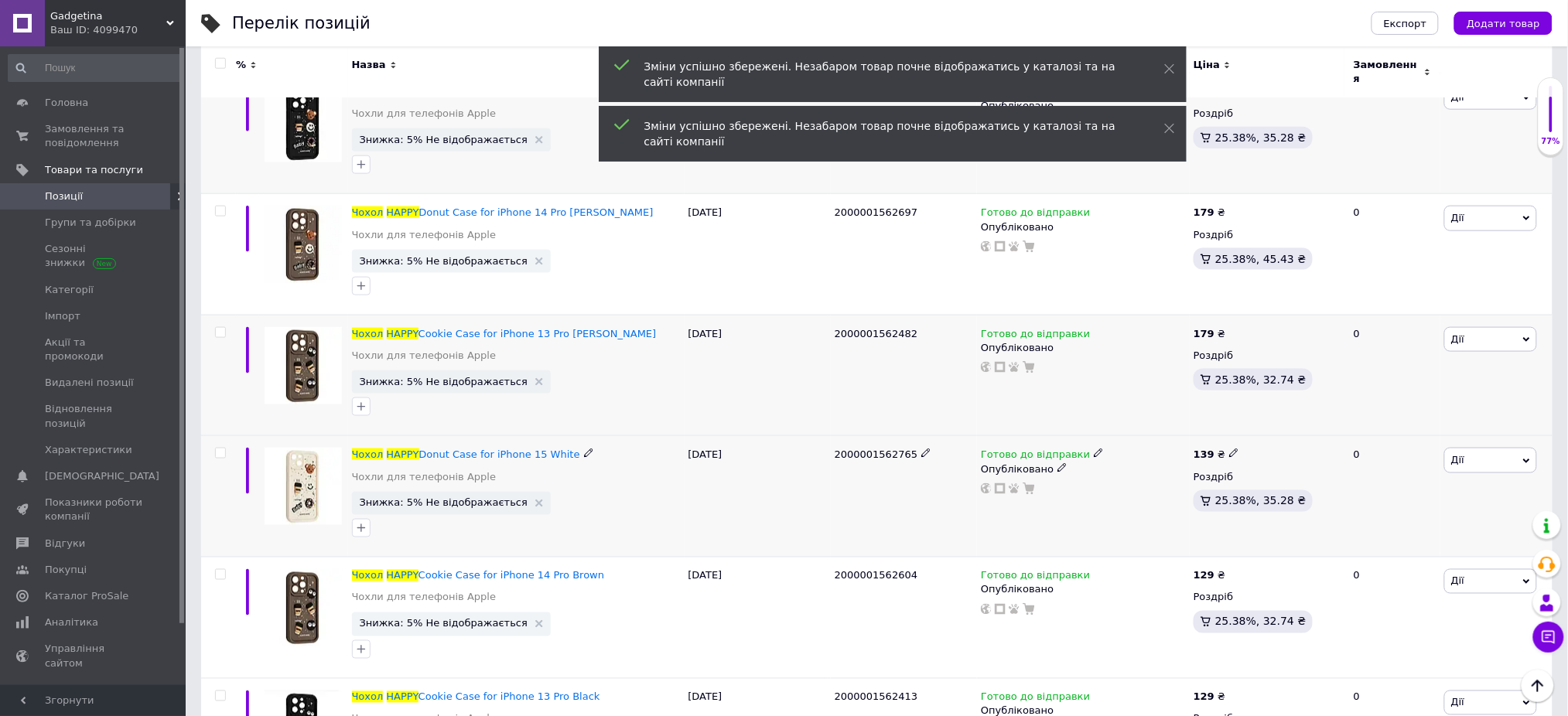
click at [1229, 449] on use at bounding box center [1233, 453] width 9 height 9
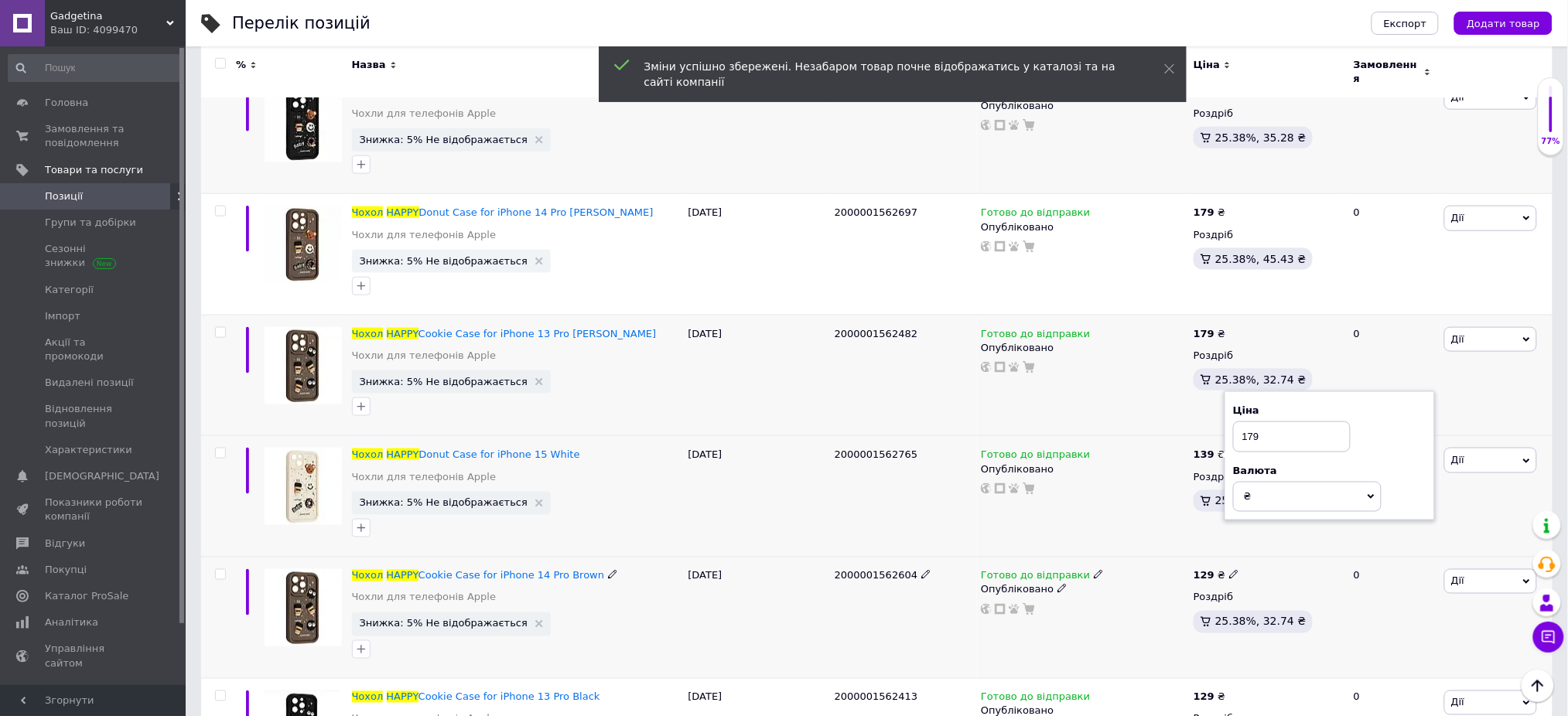
type input "179"
click at [1229, 570] on icon at bounding box center [1234, 575] width 9 height 9
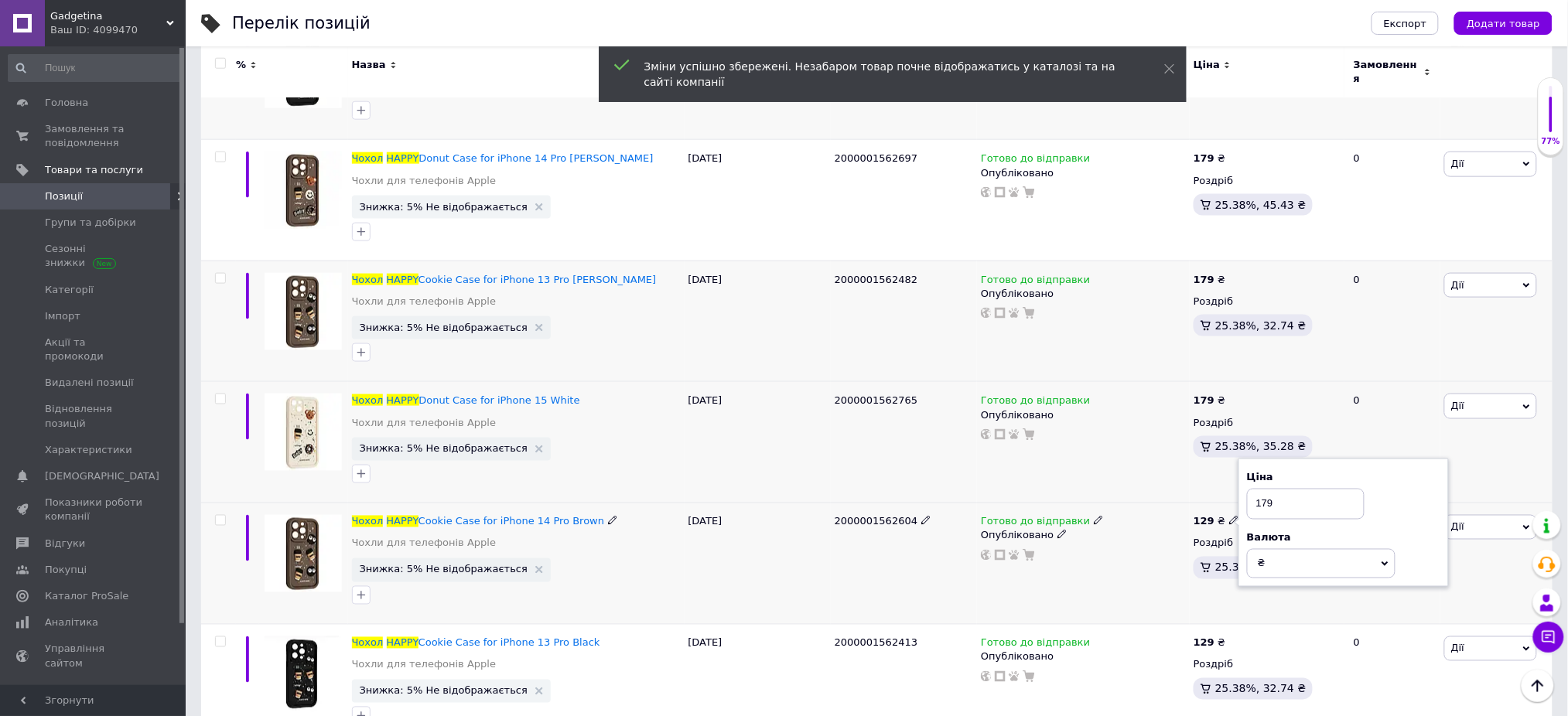
scroll to position [5050, 0]
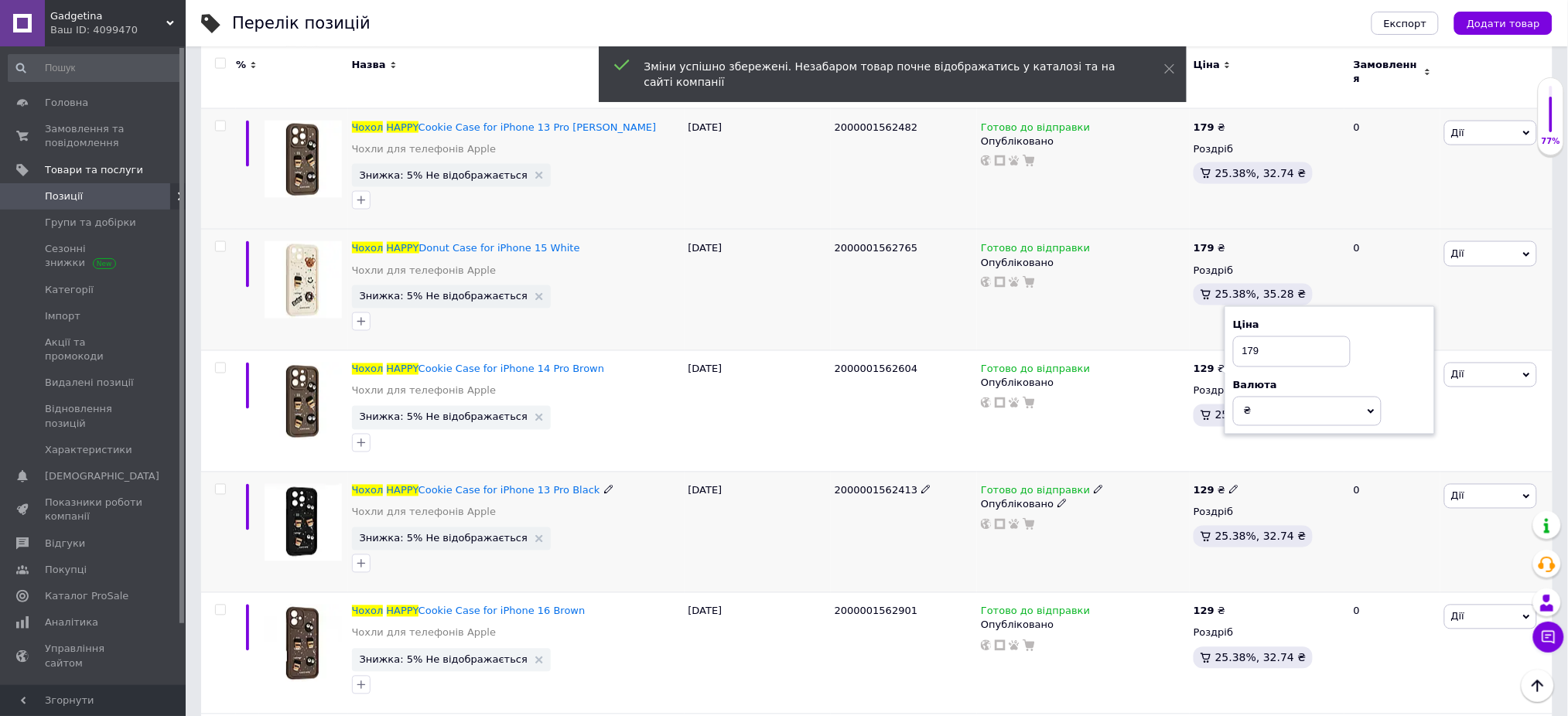
type input "179"
click at [1230, 484] on icon at bounding box center [1234, 489] width 9 height 9
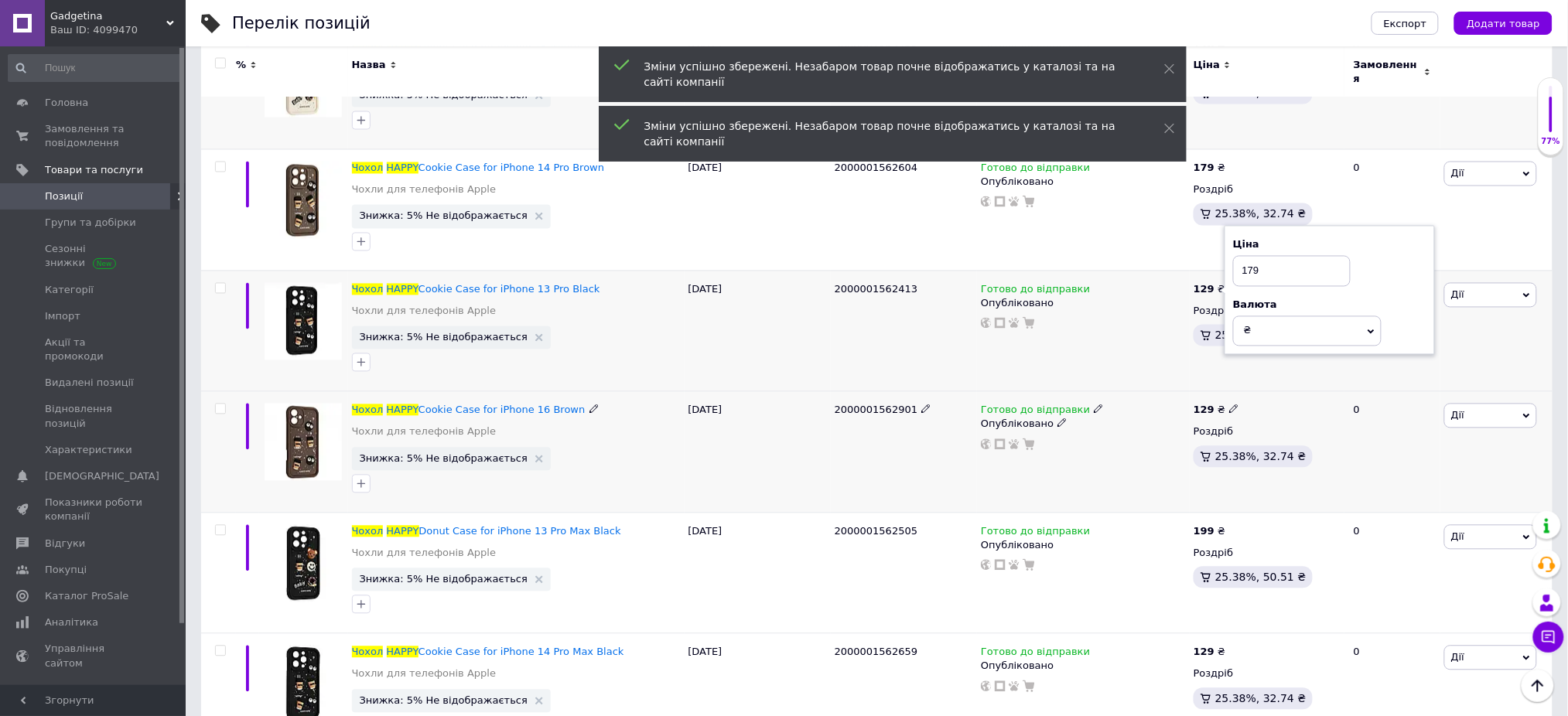
scroll to position [5256, 0]
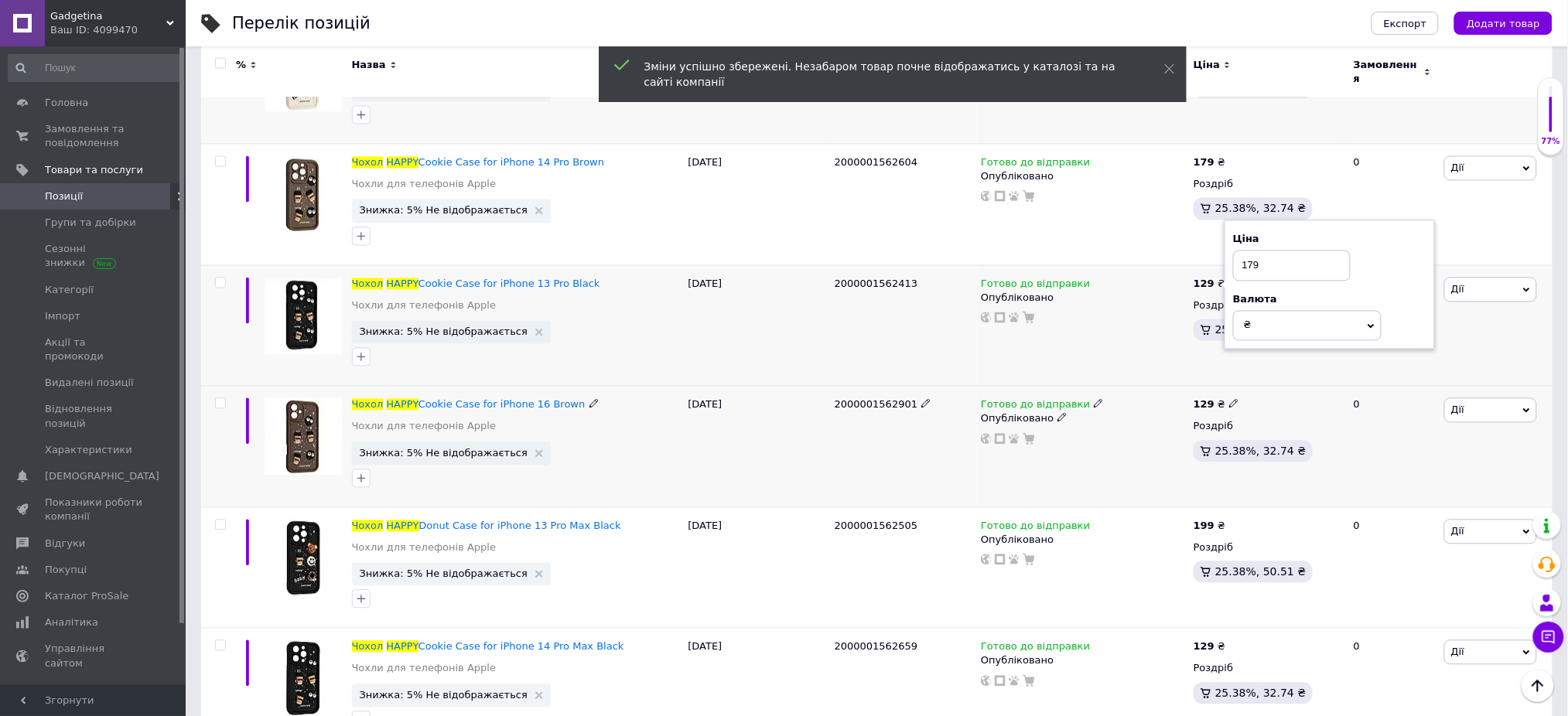
type input "179"
click at [1229, 399] on icon at bounding box center [1234, 404] width 9 height 9
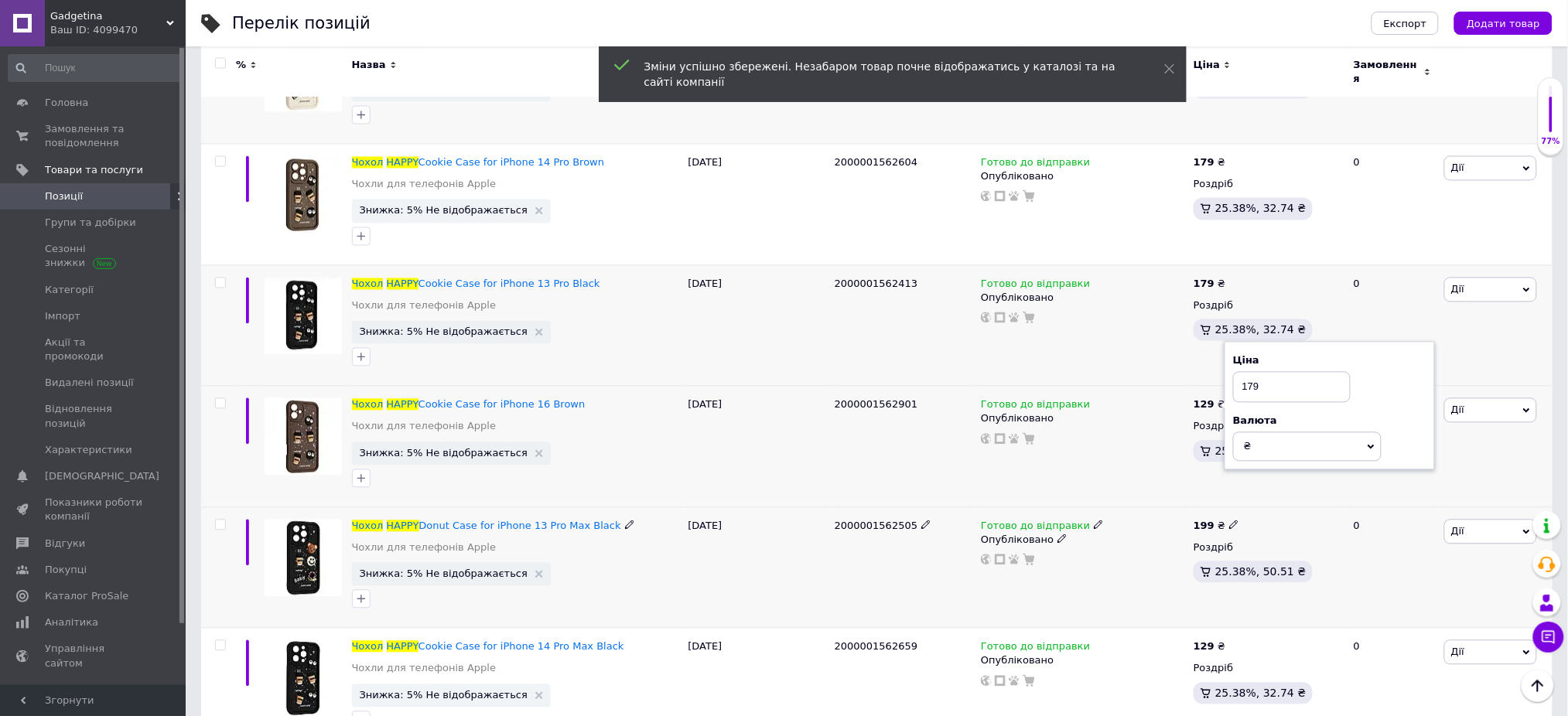
type input "179"
click at [1229, 521] on icon at bounding box center [1234, 525] width 9 height 9
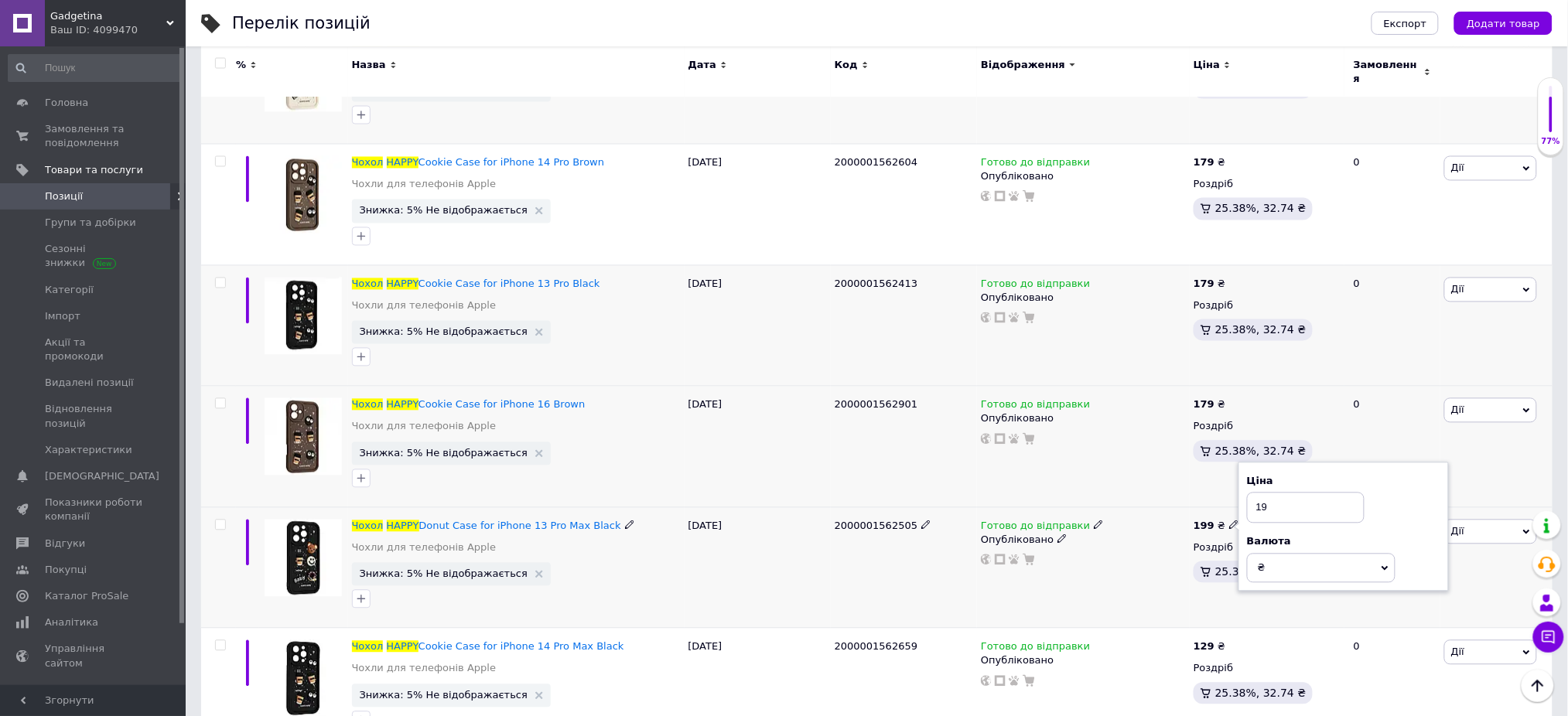
type input "199"
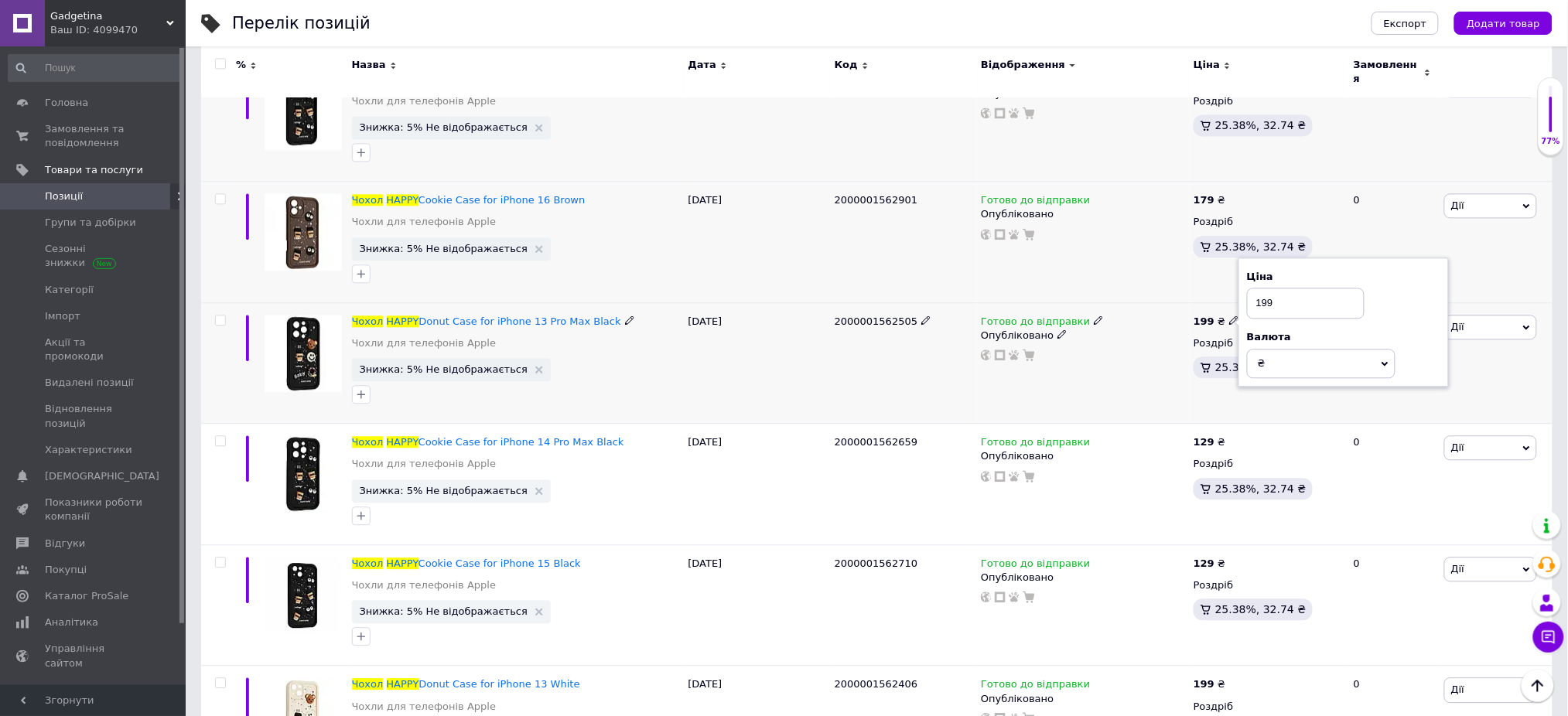
scroll to position [5462, 0]
click at [1230, 435] on icon at bounding box center [1234, 440] width 9 height 9
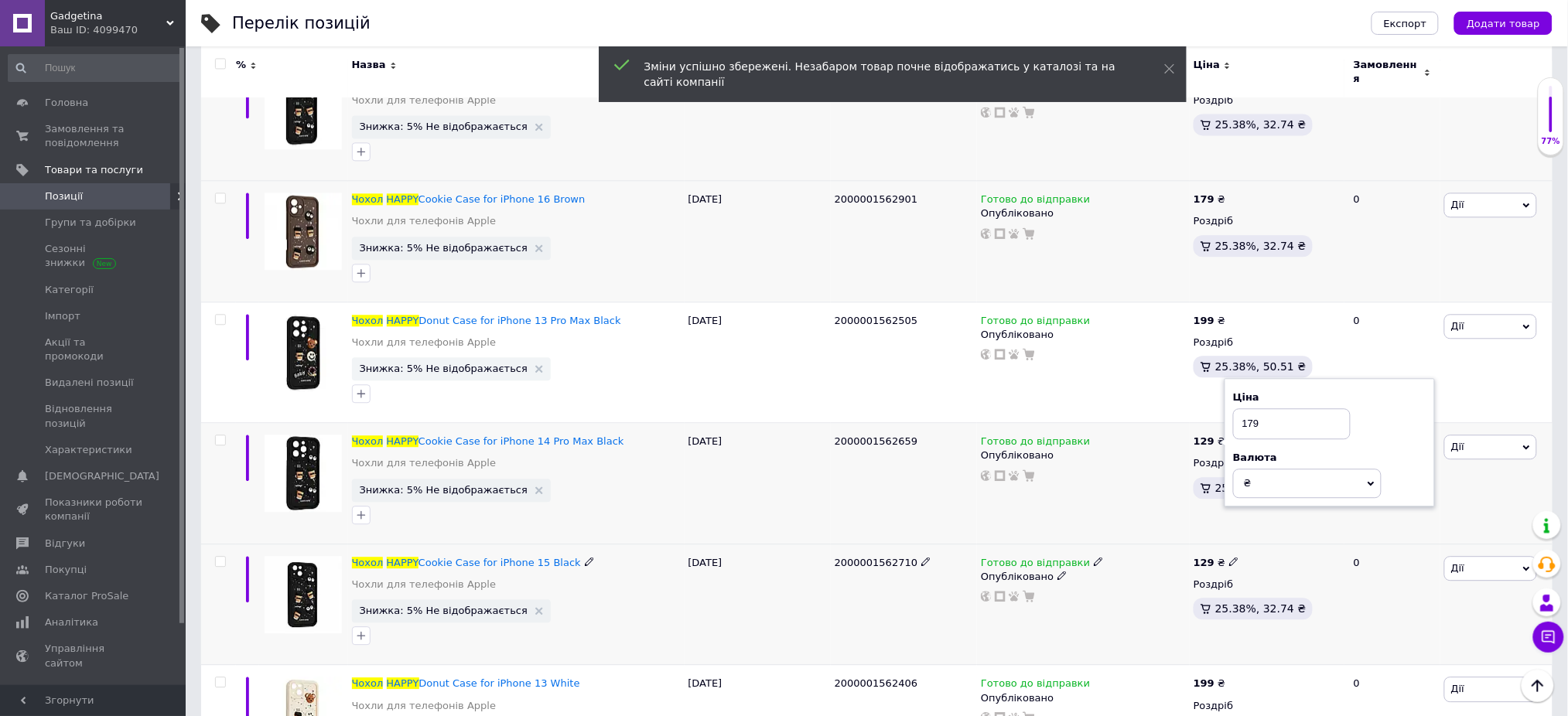
type input "179"
click at [1231, 557] on icon at bounding box center [1234, 561] width 9 height 9
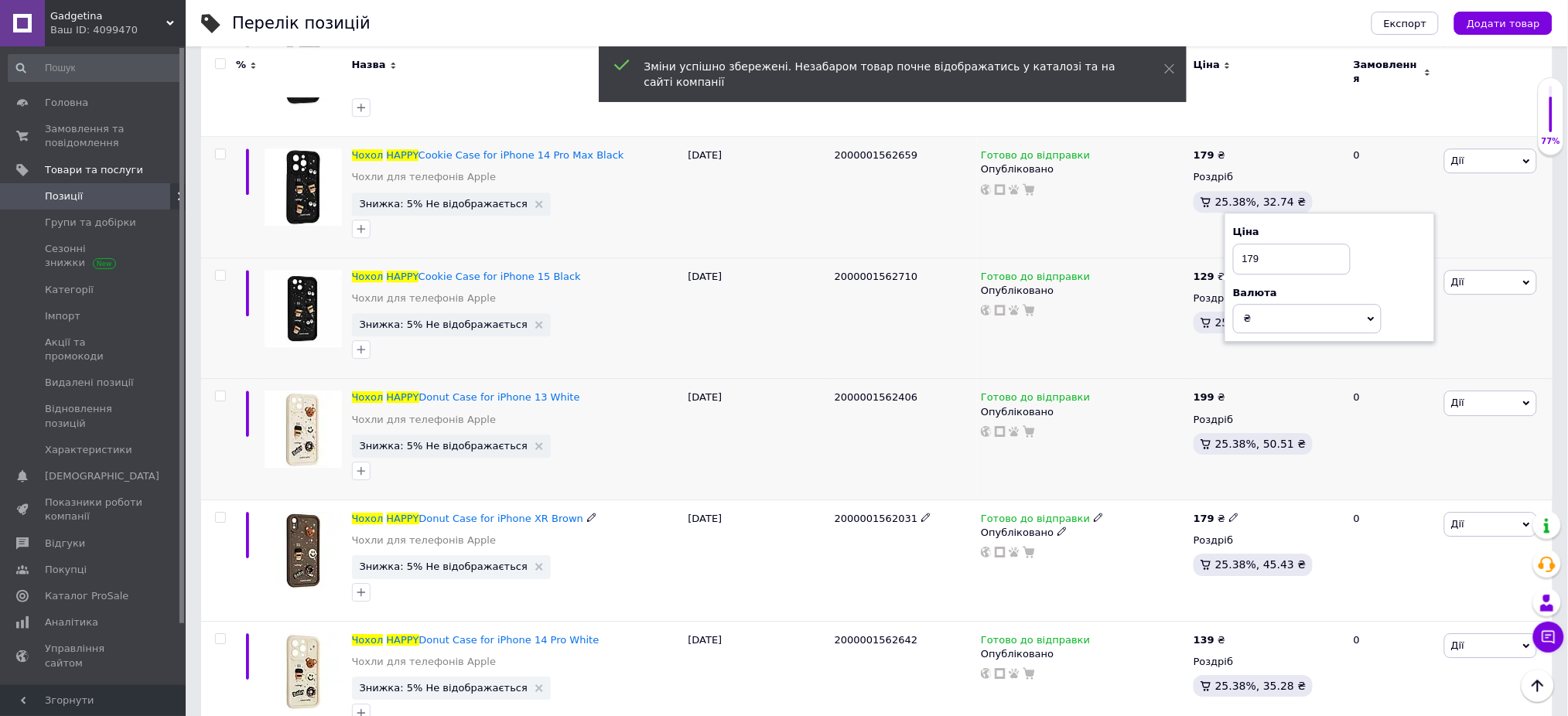
scroll to position [5771, 0]
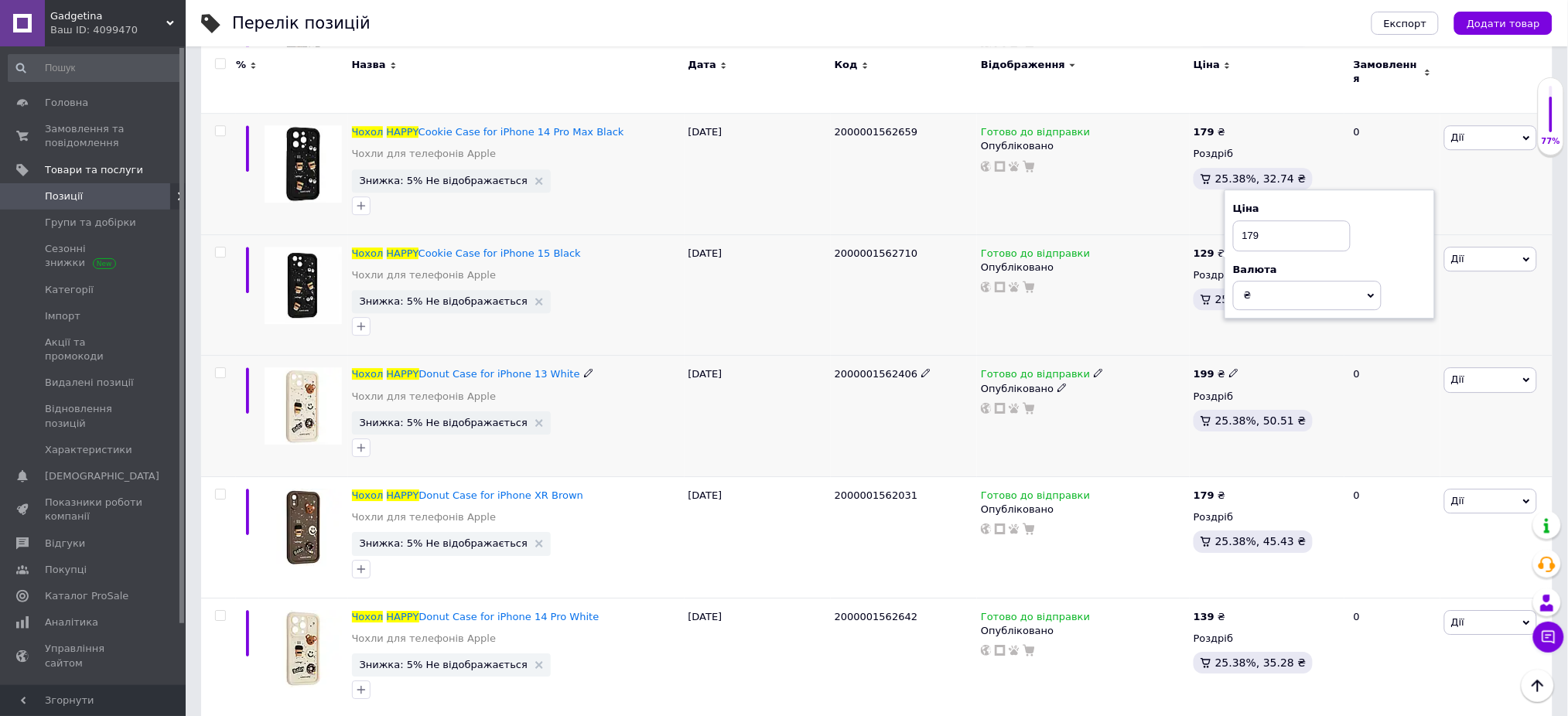
type input "179"
click at [1231, 369] on use at bounding box center [1233, 373] width 9 height 9
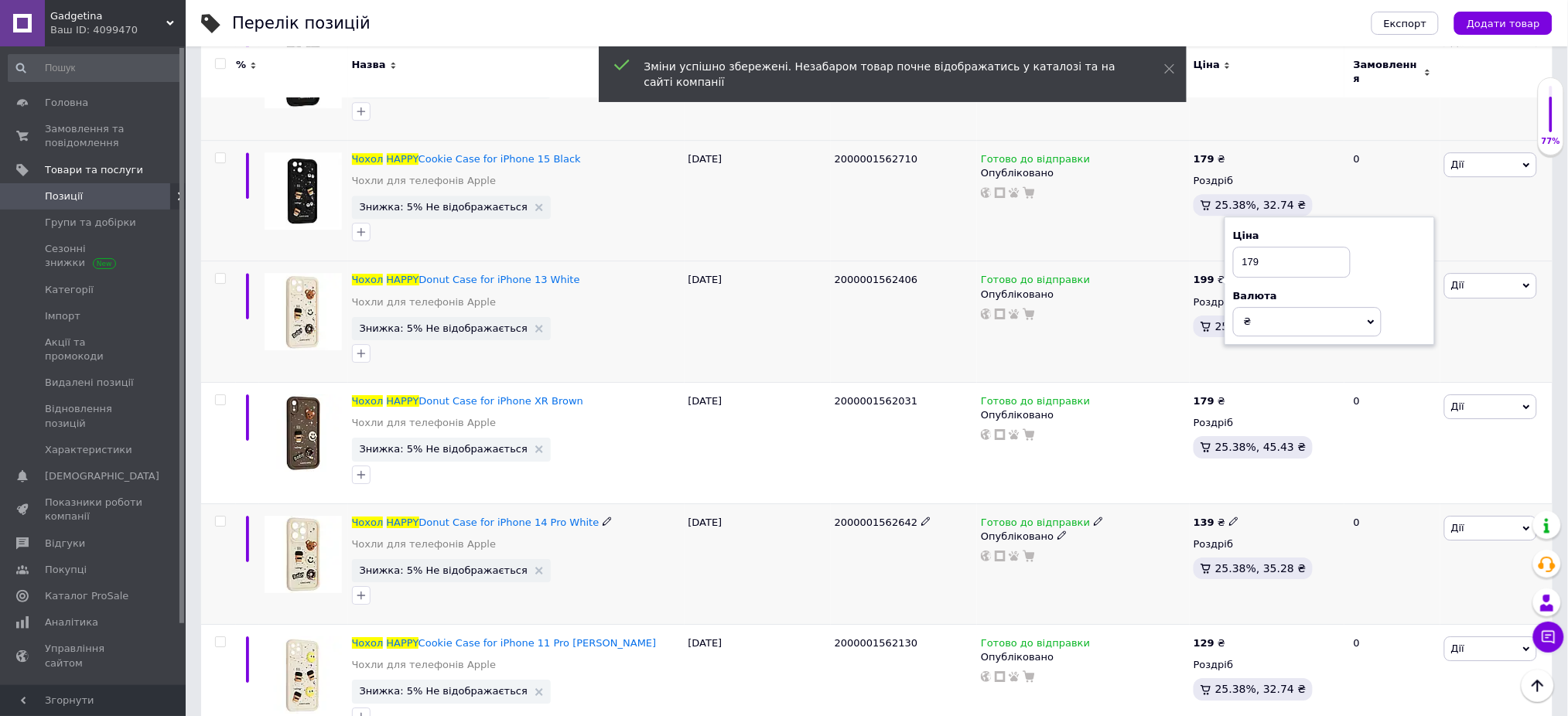
scroll to position [5978, 0]
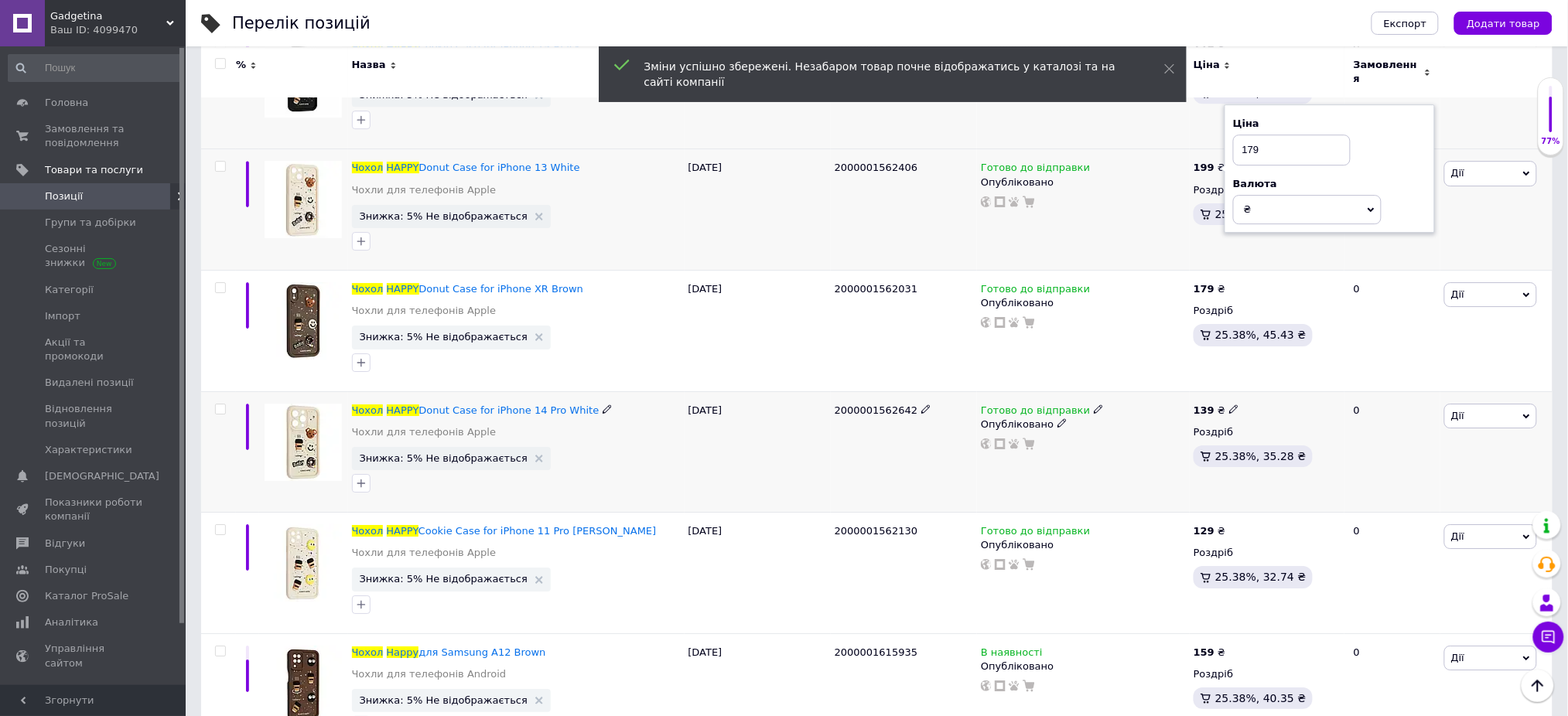
type input "179"
click at [1229, 404] on icon at bounding box center [1234, 409] width 9 height 9
type input "179"
click at [1229, 525] on icon at bounding box center [1234, 530] width 9 height 9
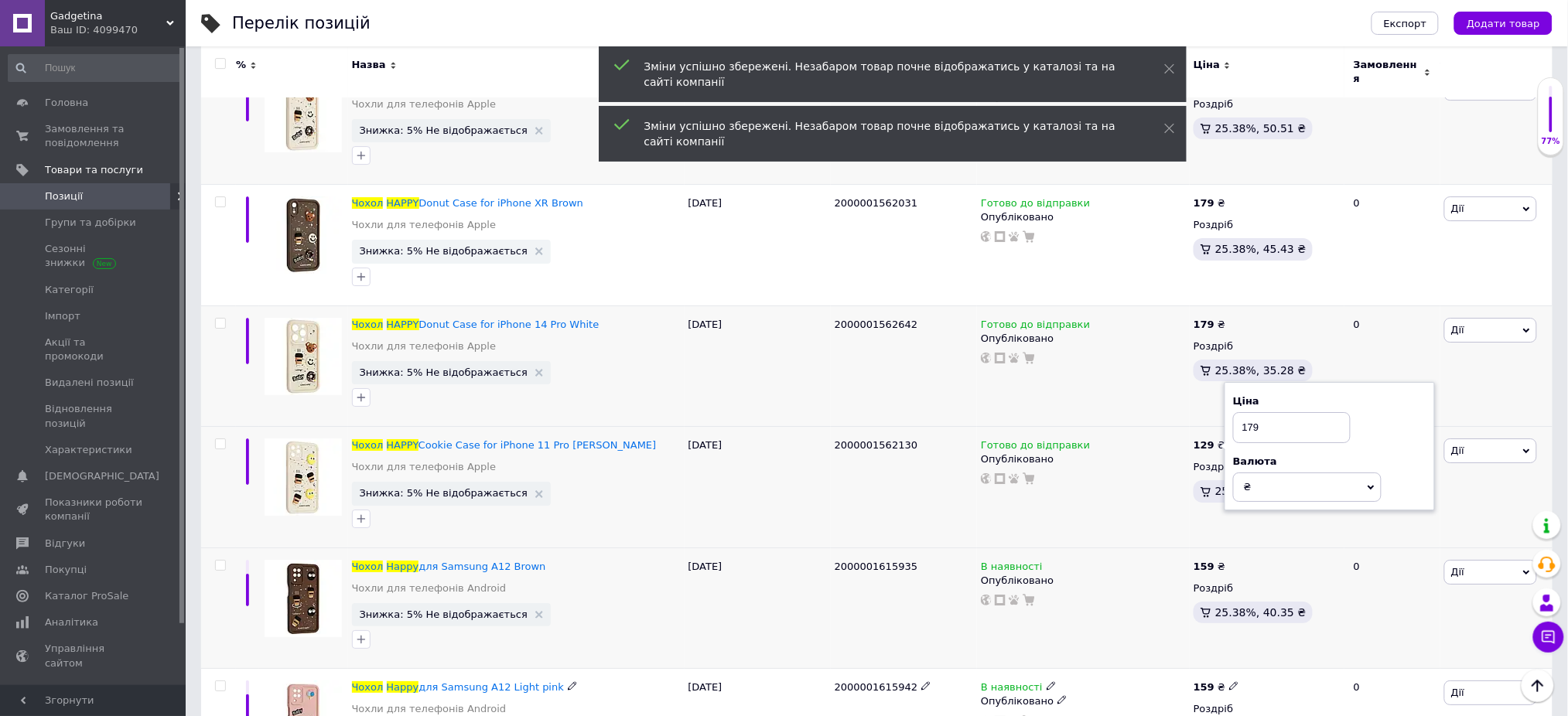
scroll to position [6184, 0]
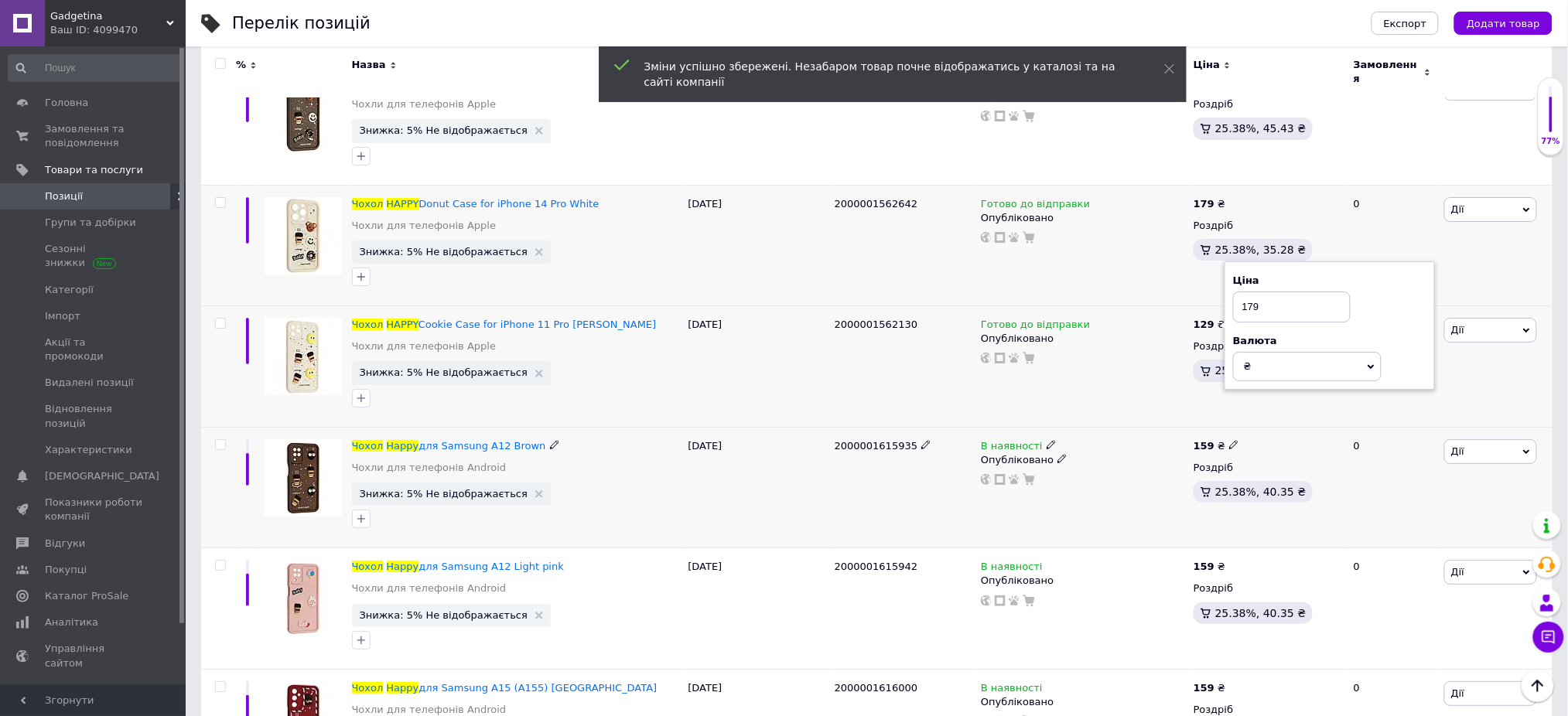
type input "179"
click at [1230, 440] on use at bounding box center [1233, 444] width 9 height 9
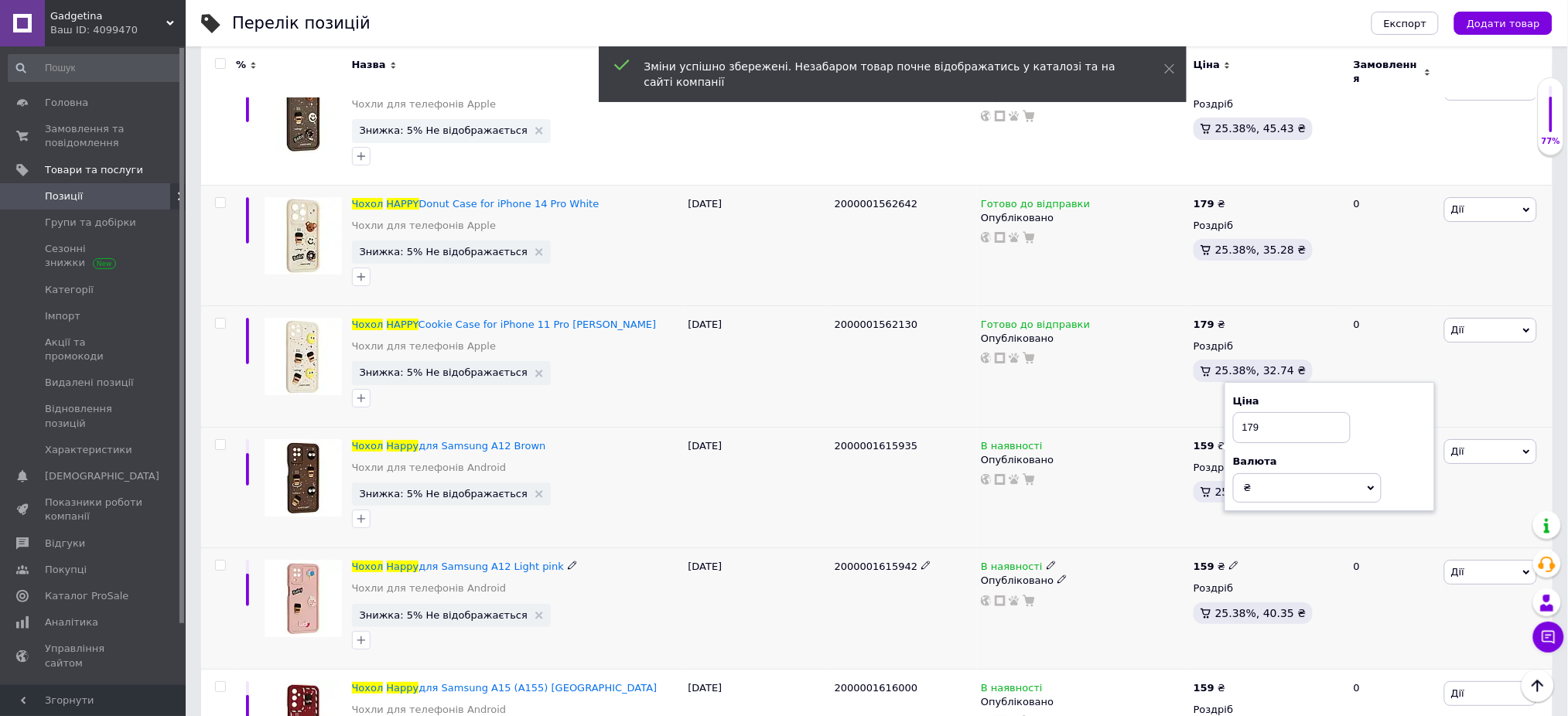
type input "179"
click at [1229, 560] on span at bounding box center [1234, 565] width 9 height 11
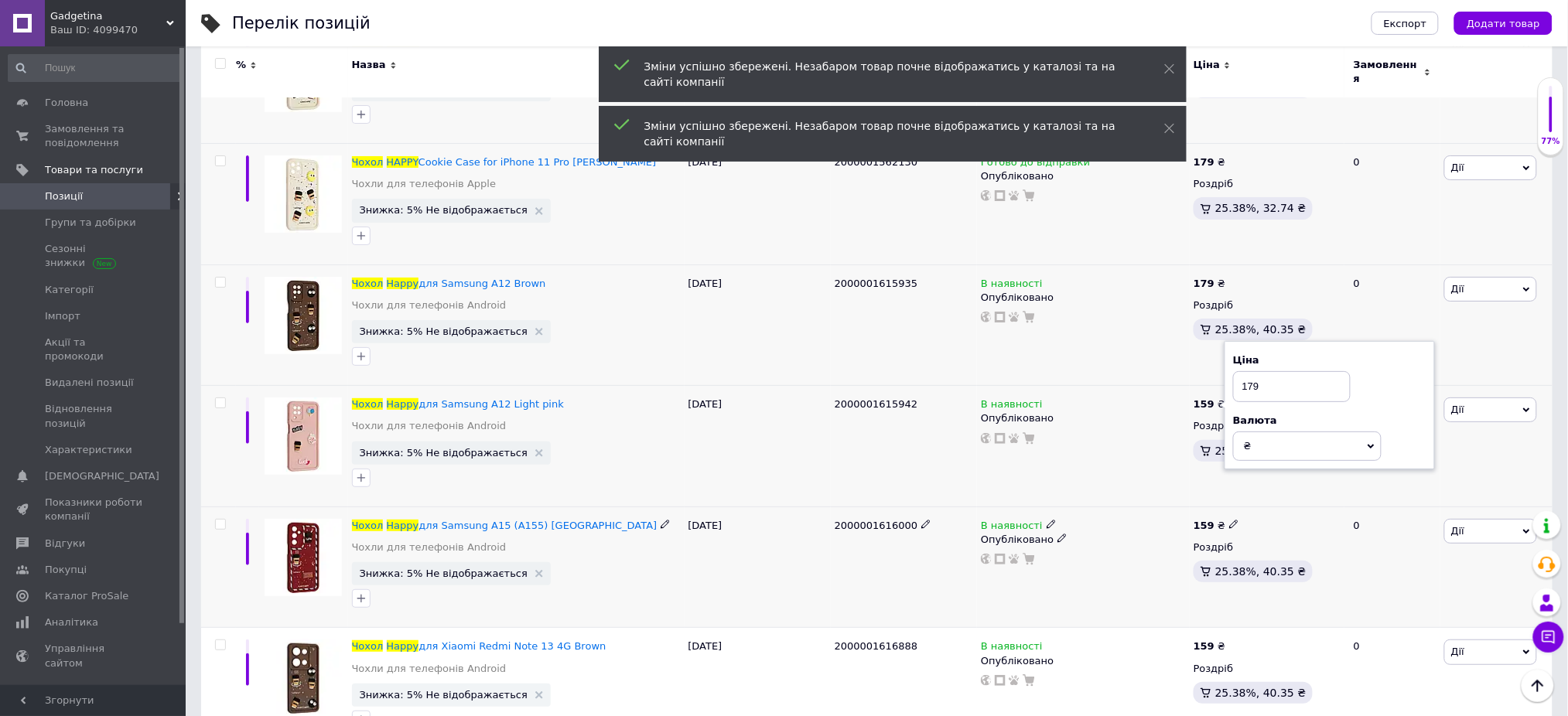
scroll to position [6390, 0]
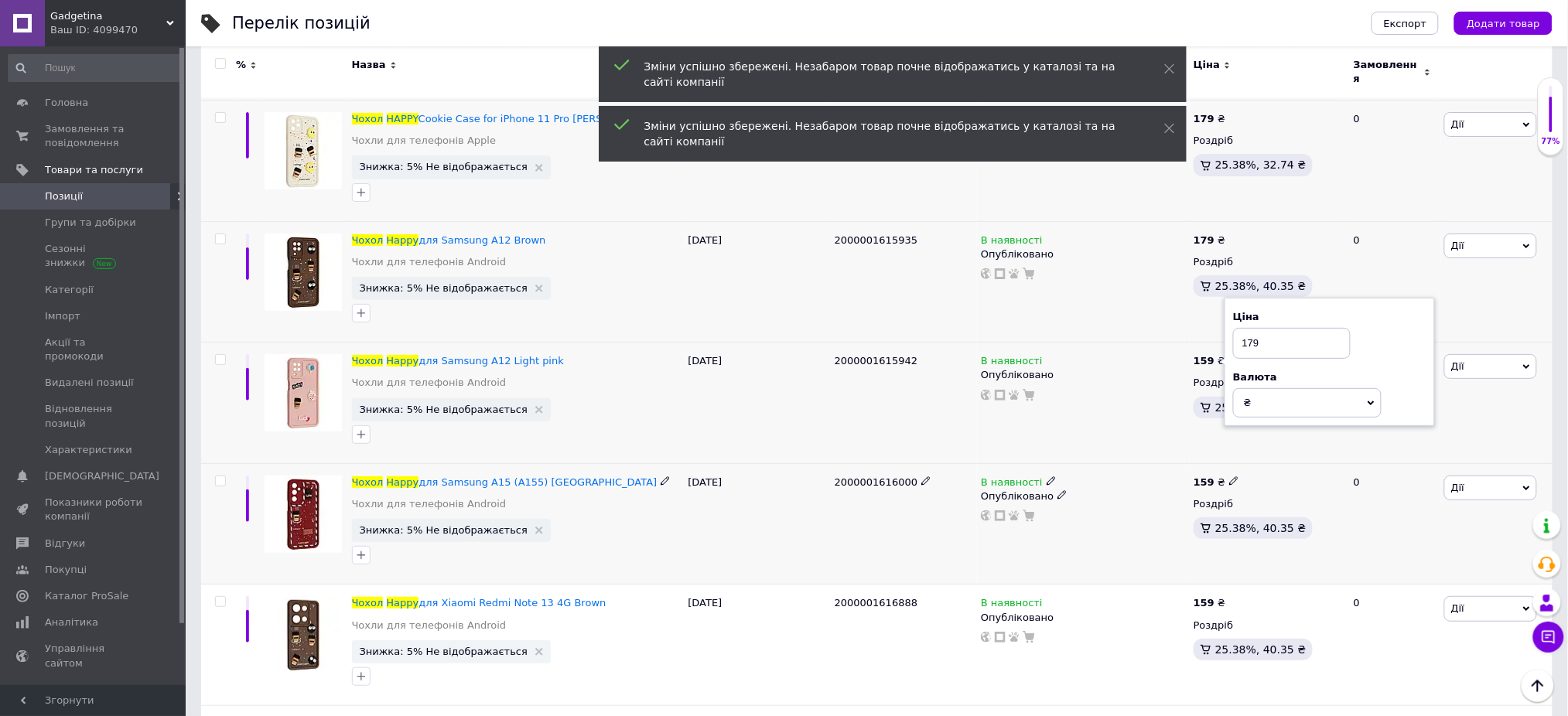
type input "179"
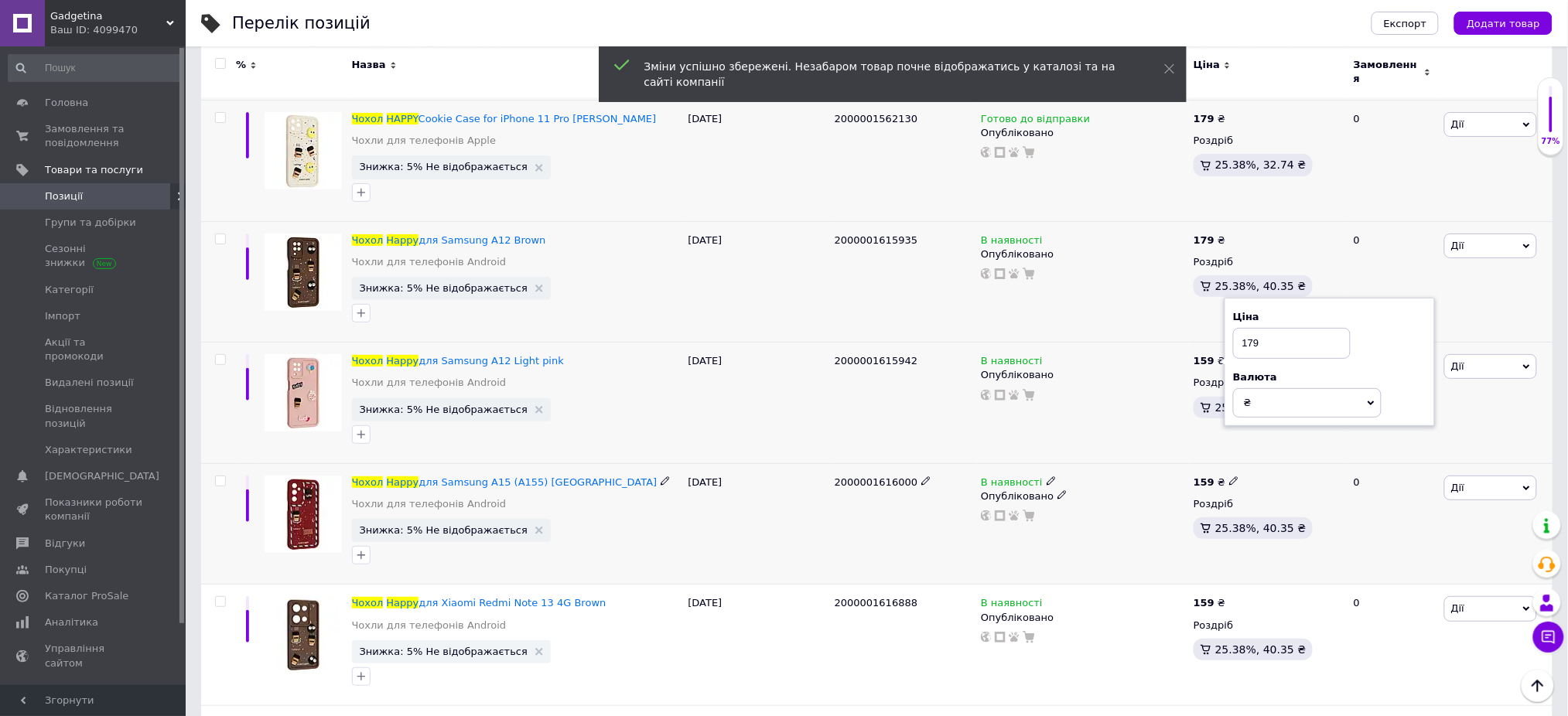
click at [1229, 478] on use at bounding box center [1233, 481] width 9 height 9
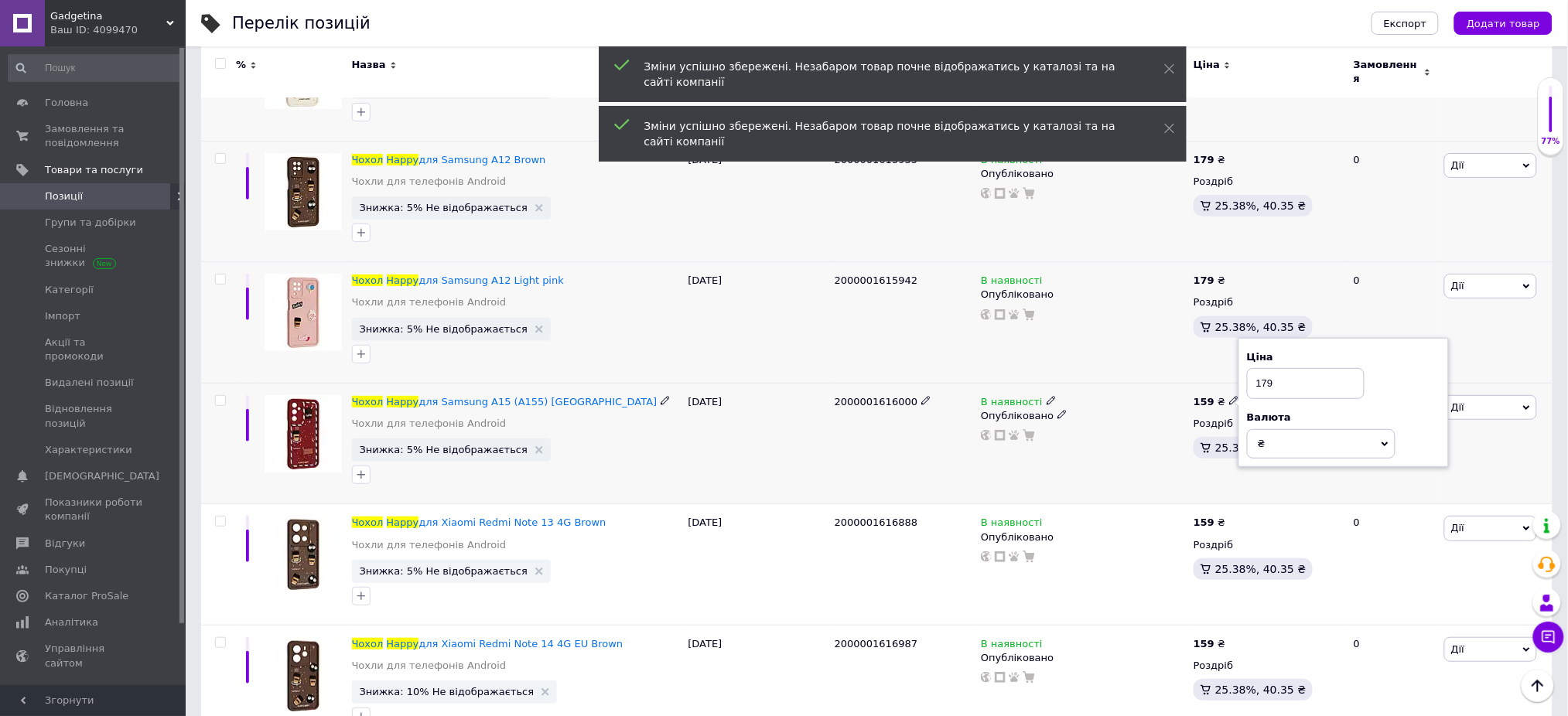
scroll to position [6493, 0]
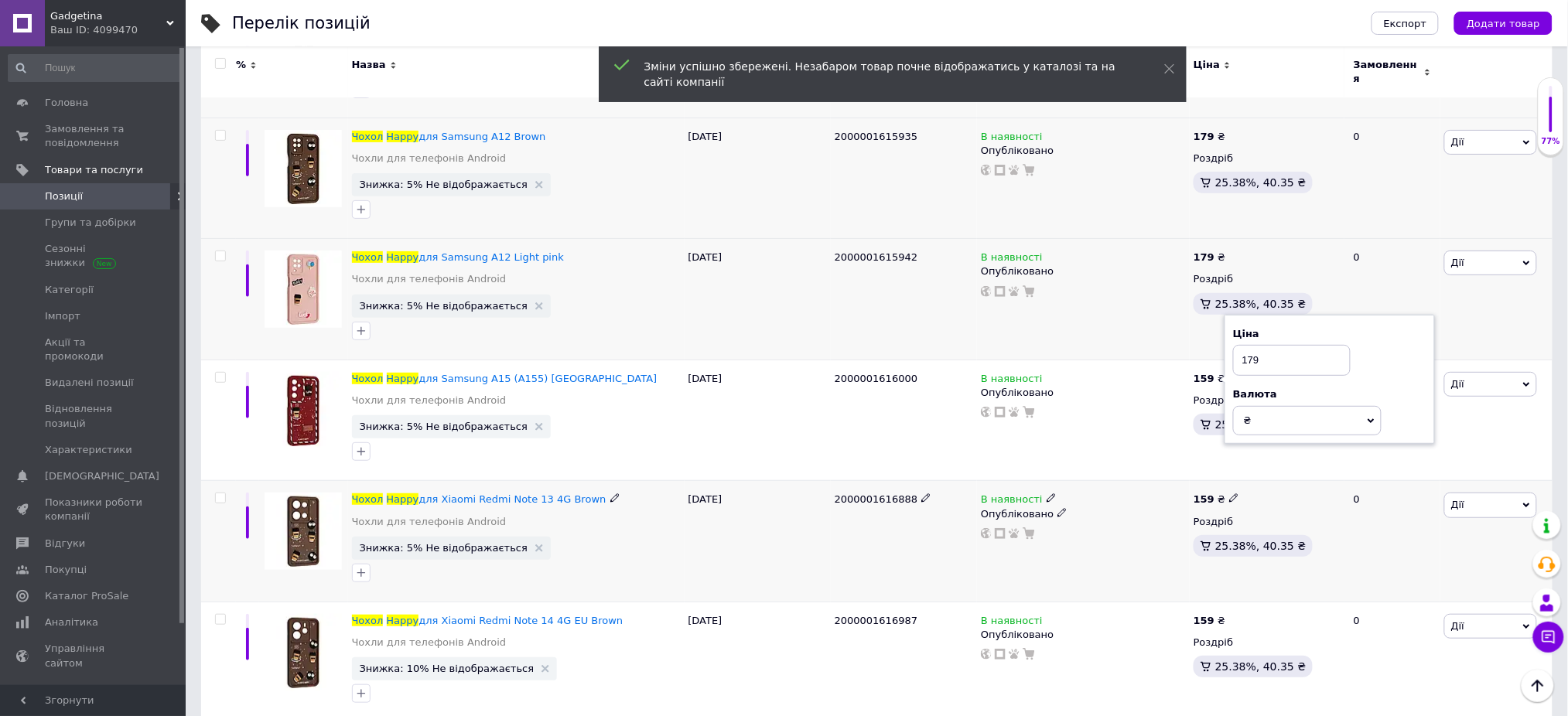
type input "179"
click at [1229, 493] on icon at bounding box center [1234, 498] width 9 height 9
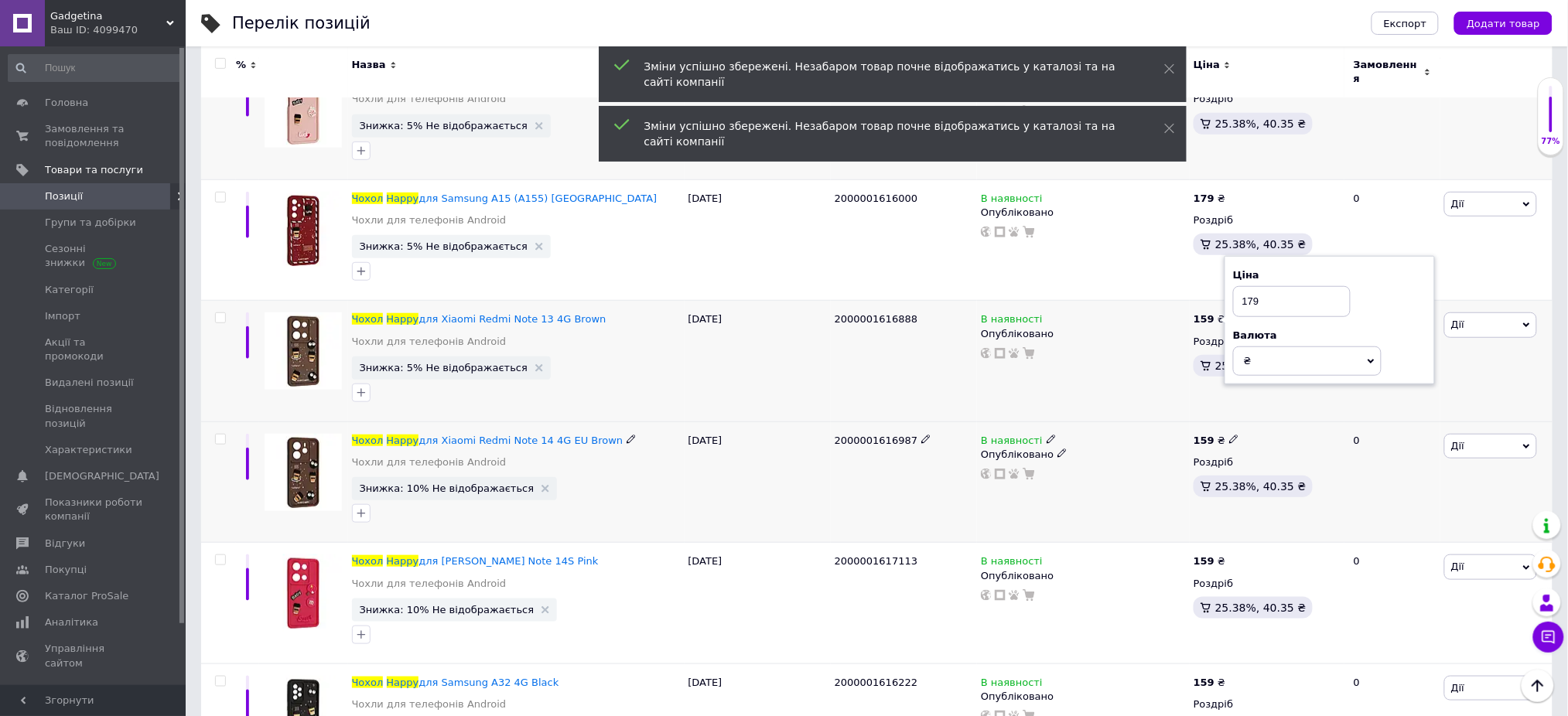
scroll to position [6699, 0]
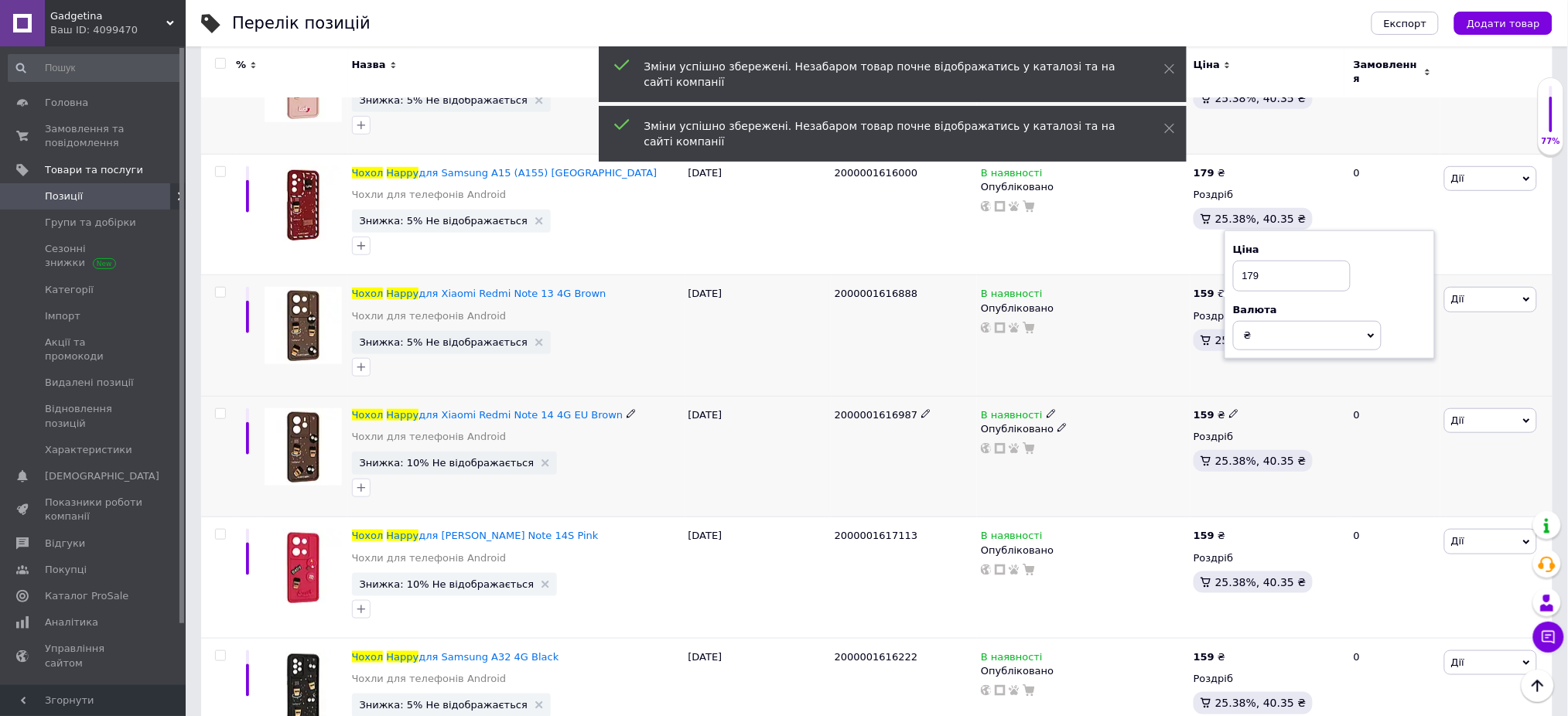
type input "179"
click at [1229, 409] on icon at bounding box center [1234, 414] width 9 height 9
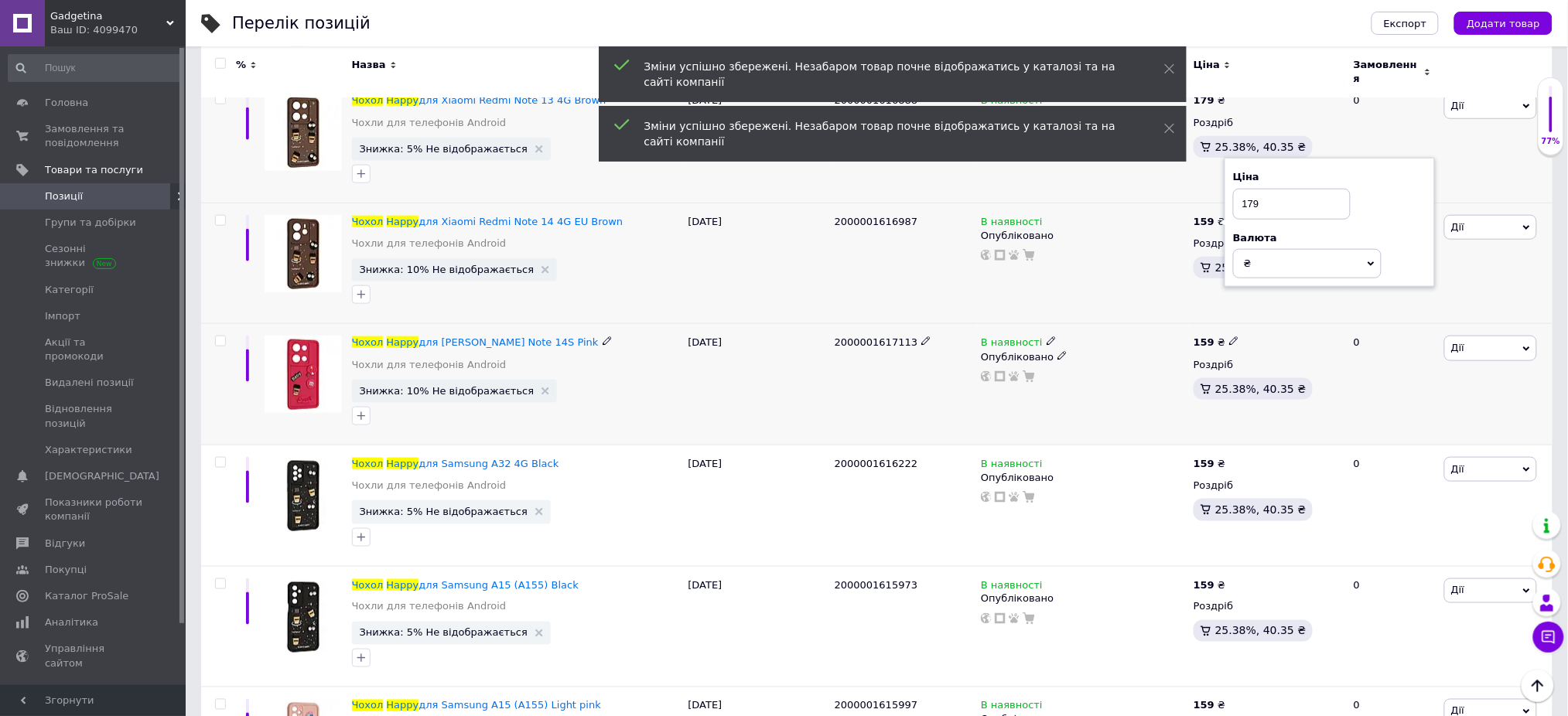
scroll to position [6905, 0]
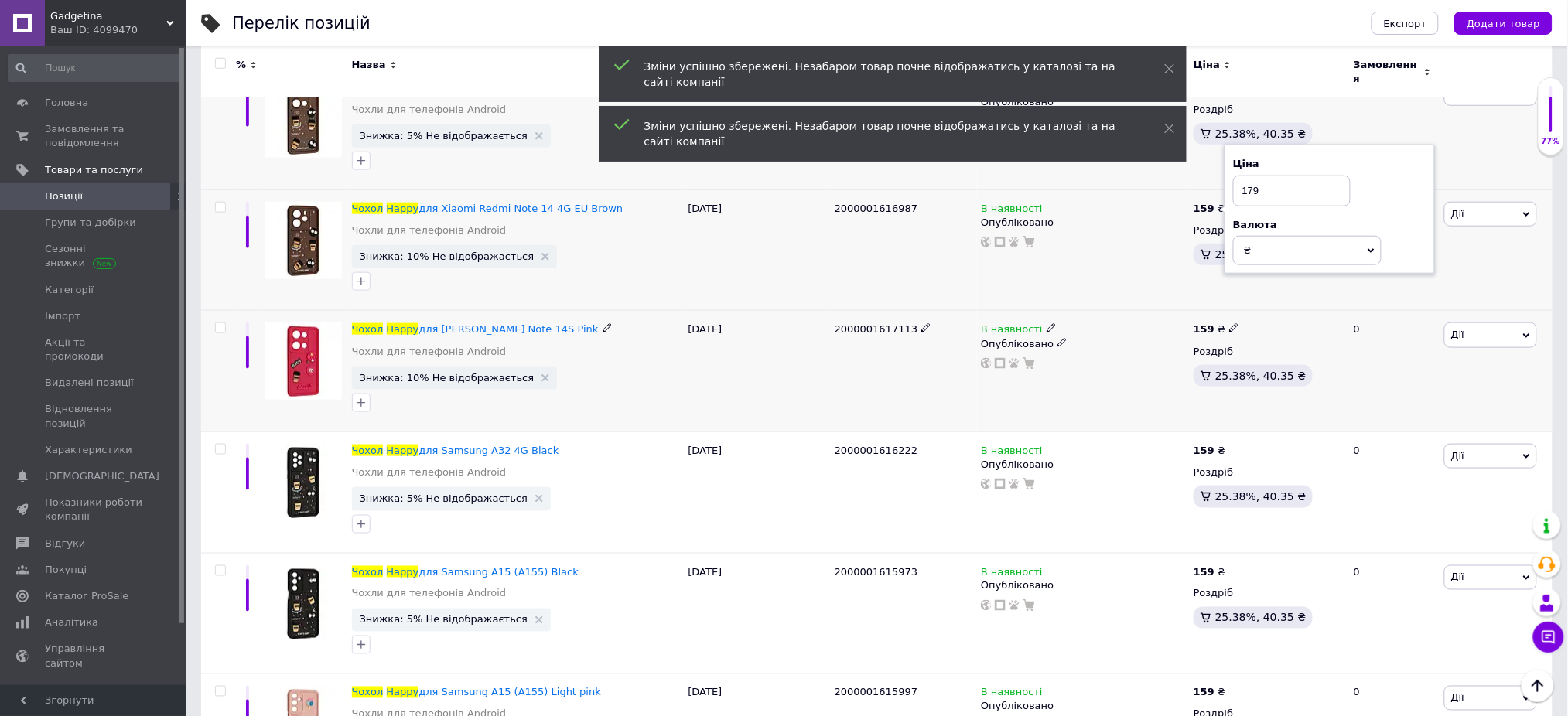
type input "179"
click at [1234, 323] on div "159 ₴" at bounding box center [1266, 330] width 147 height 14
click at [1233, 323] on div "159 ₴" at bounding box center [1266, 330] width 147 height 14
click at [1230, 323] on icon at bounding box center [1234, 328] width 9 height 9
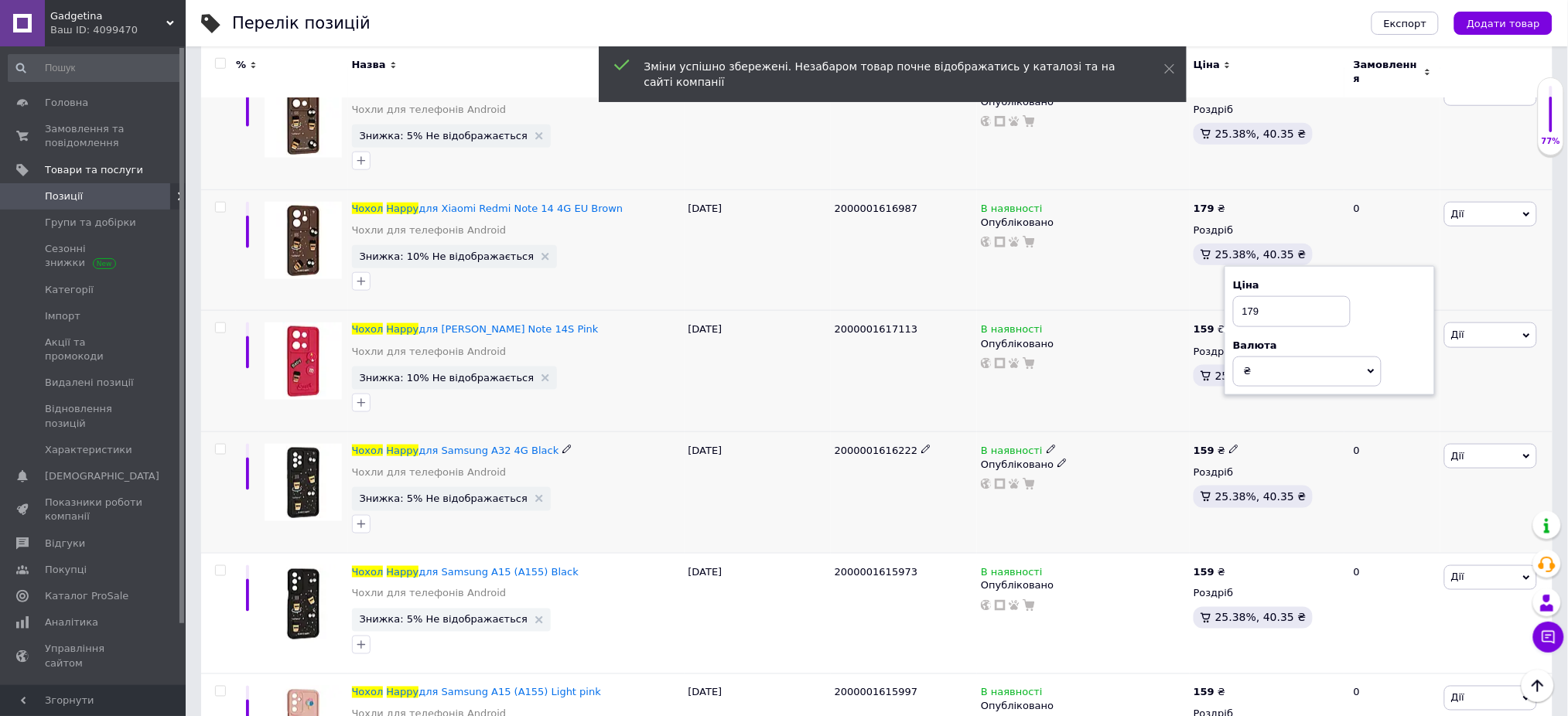
type input "179"
click at [1229, 444] on icon at bounding box center [1234, 449] width 9 height 9
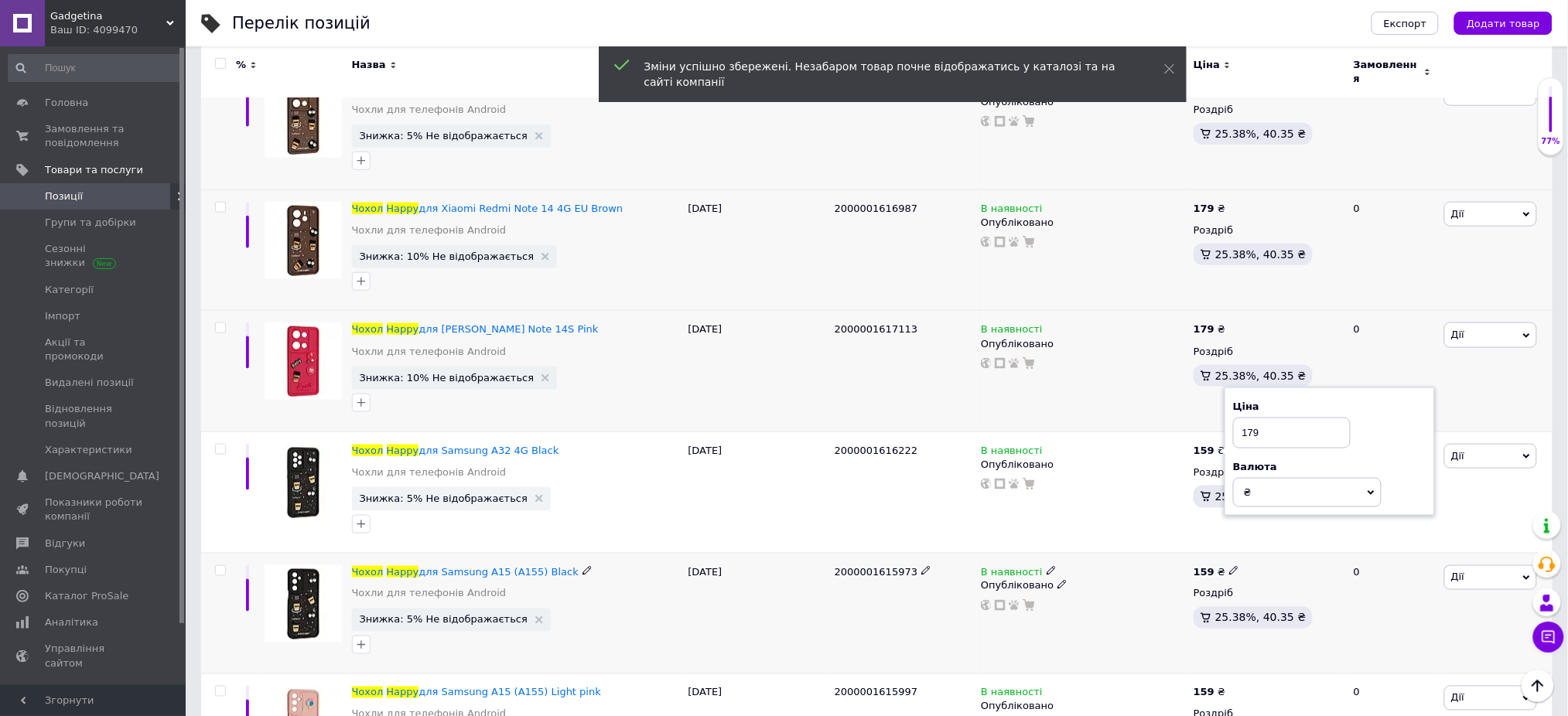
type input "179"
click at [1229, 566] on icon at bounding box center [1234, 571] width 9 height 9
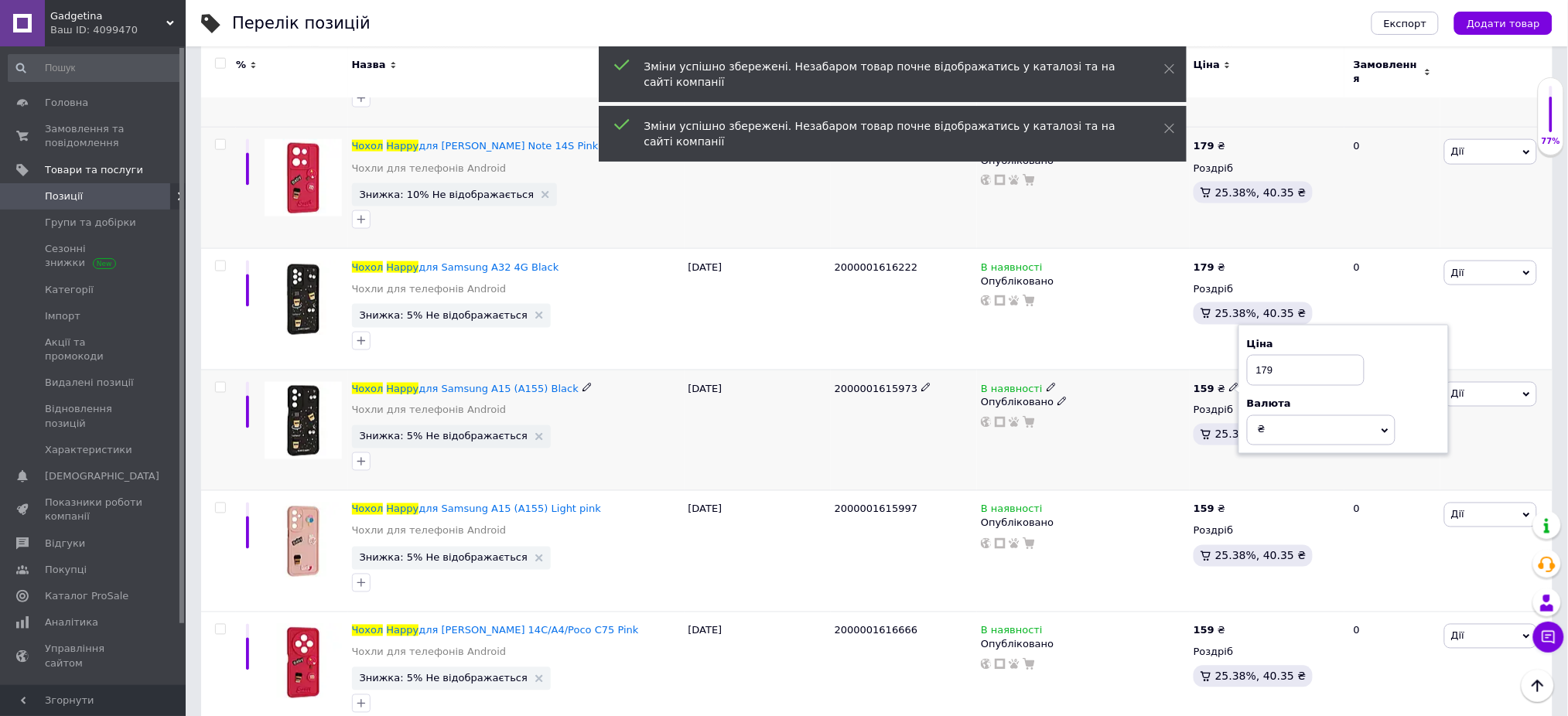
scroll to position [7111, 0]
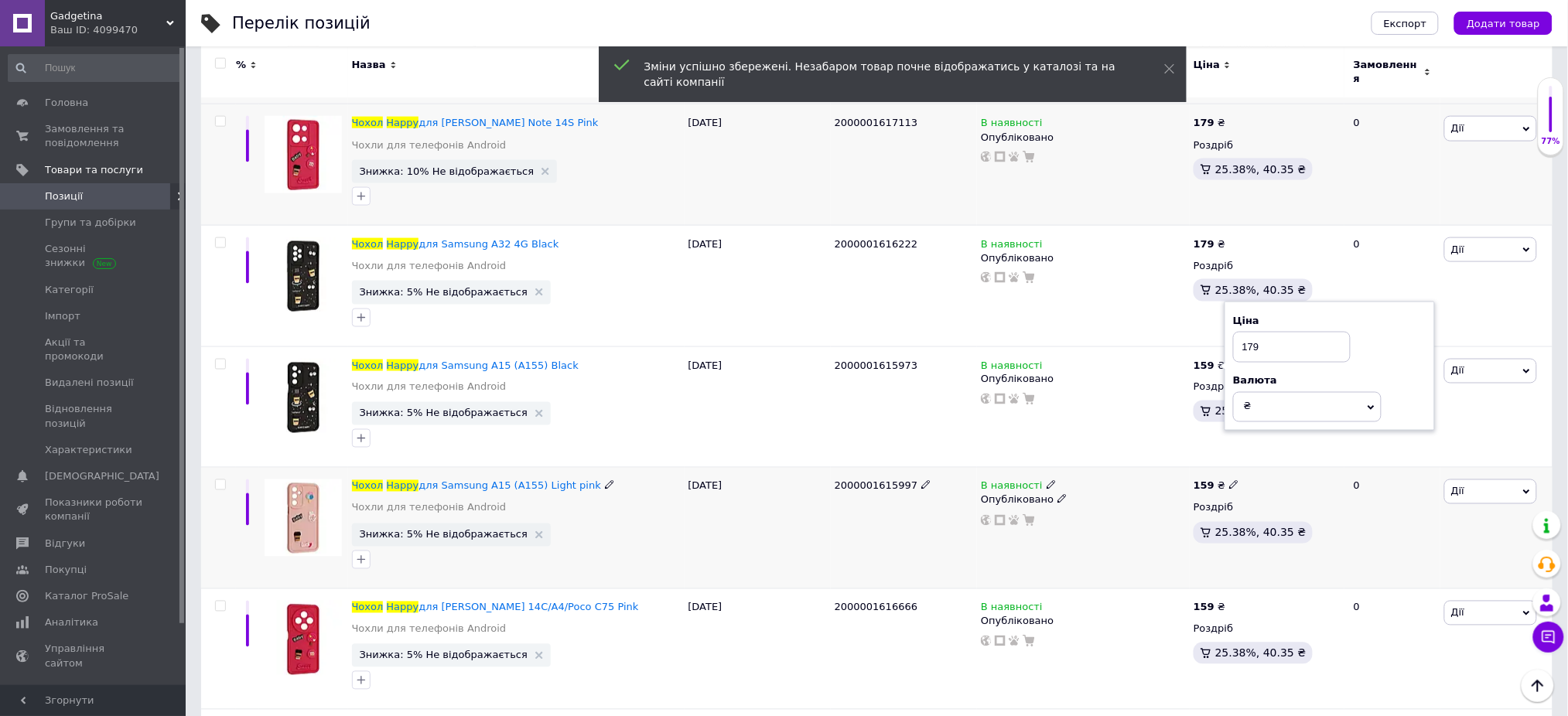
type input "179"
click at [1229, 480] on use at bounding box center [1233, 484] width 9 height 9
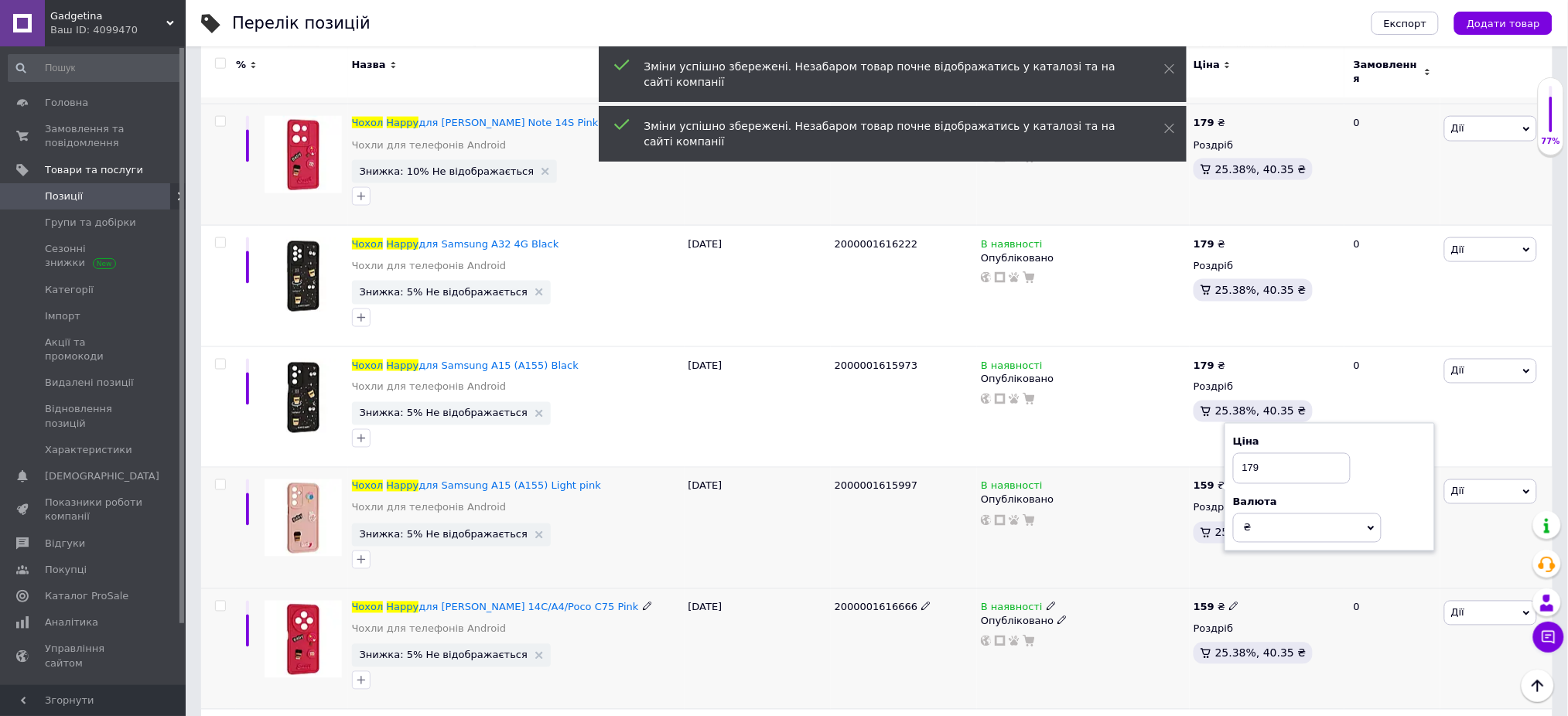
type input "179"
click at [1229, 601] on icon at bounding box center [1234, 606] width 9 height 9
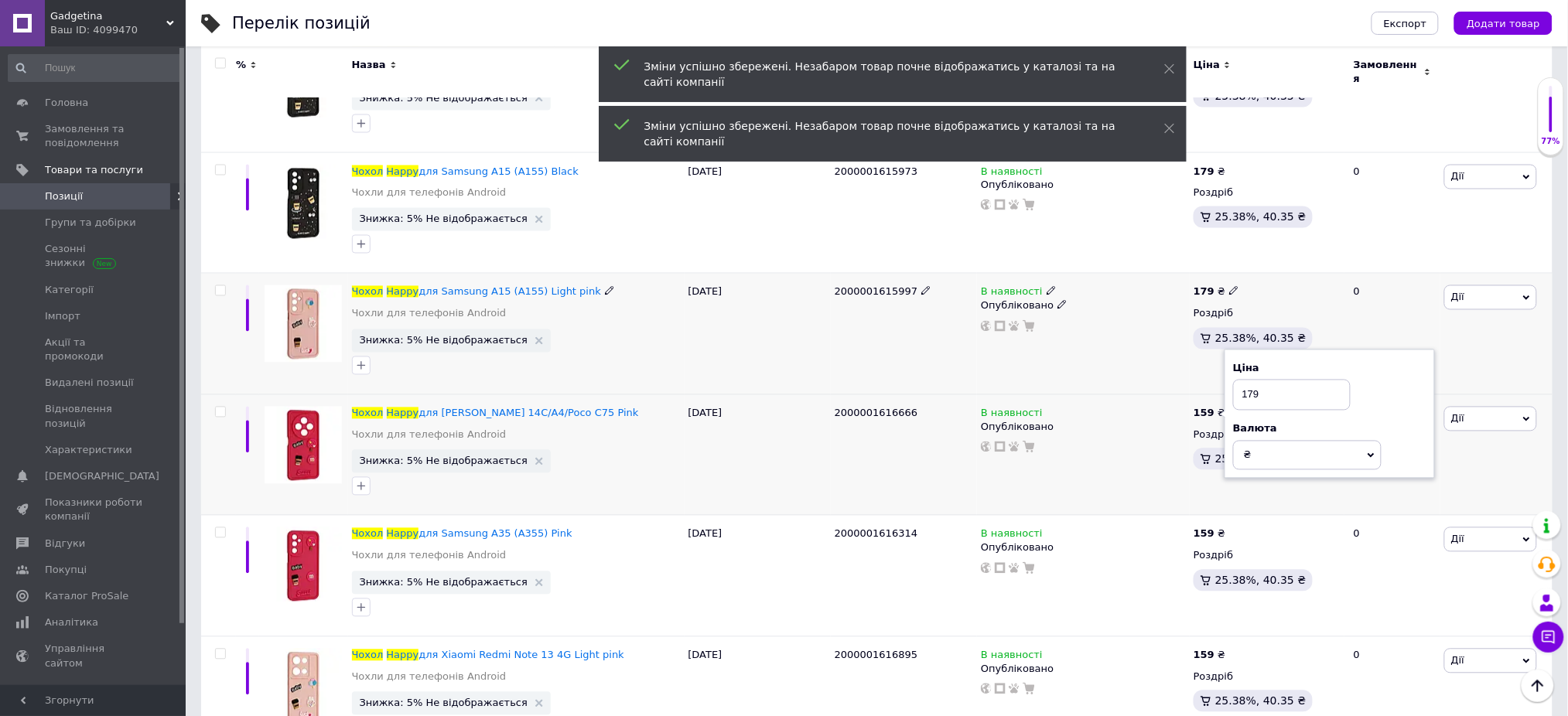
scroll to position [7317, 0]
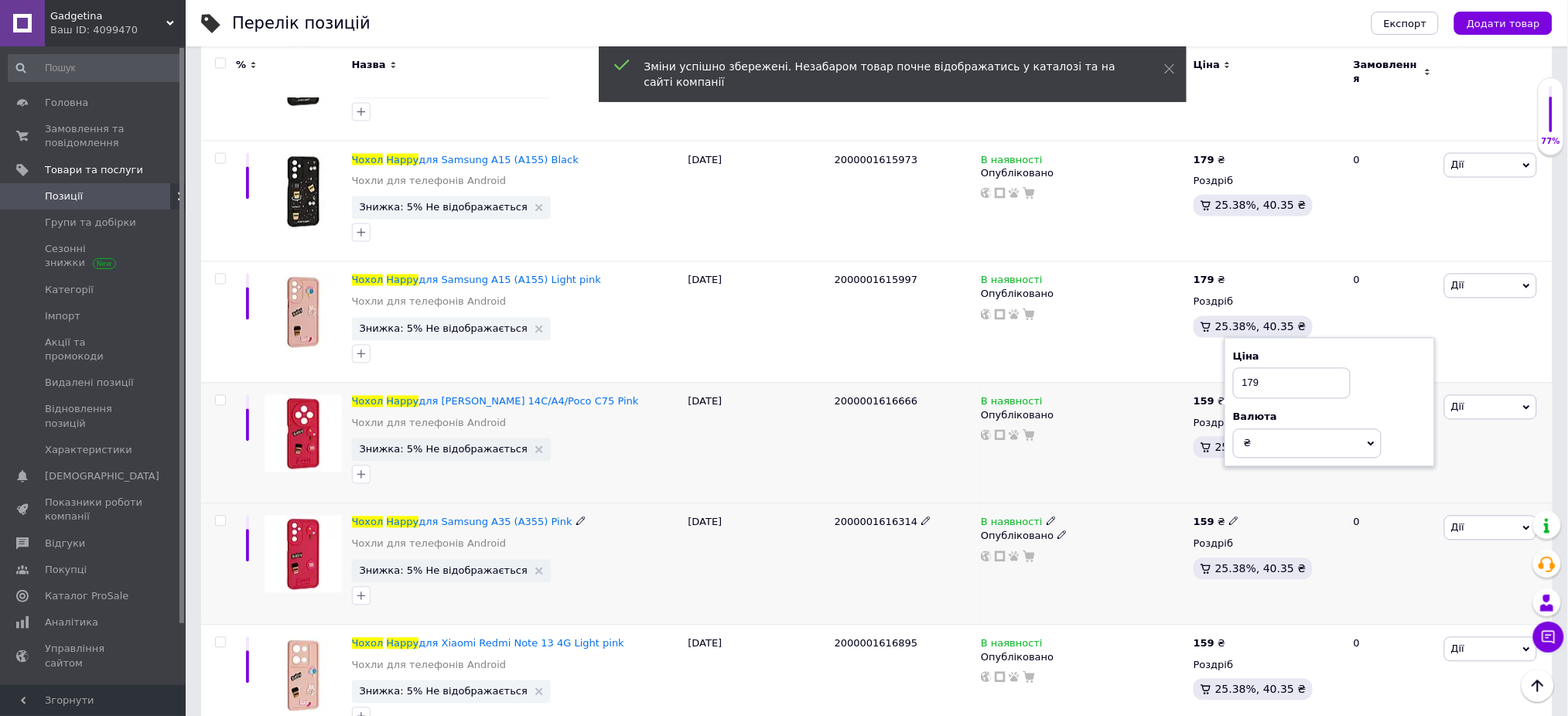
type input "179"
click at [1229, 517] on icon at bounding box center [1234, 521] width 9 height 9
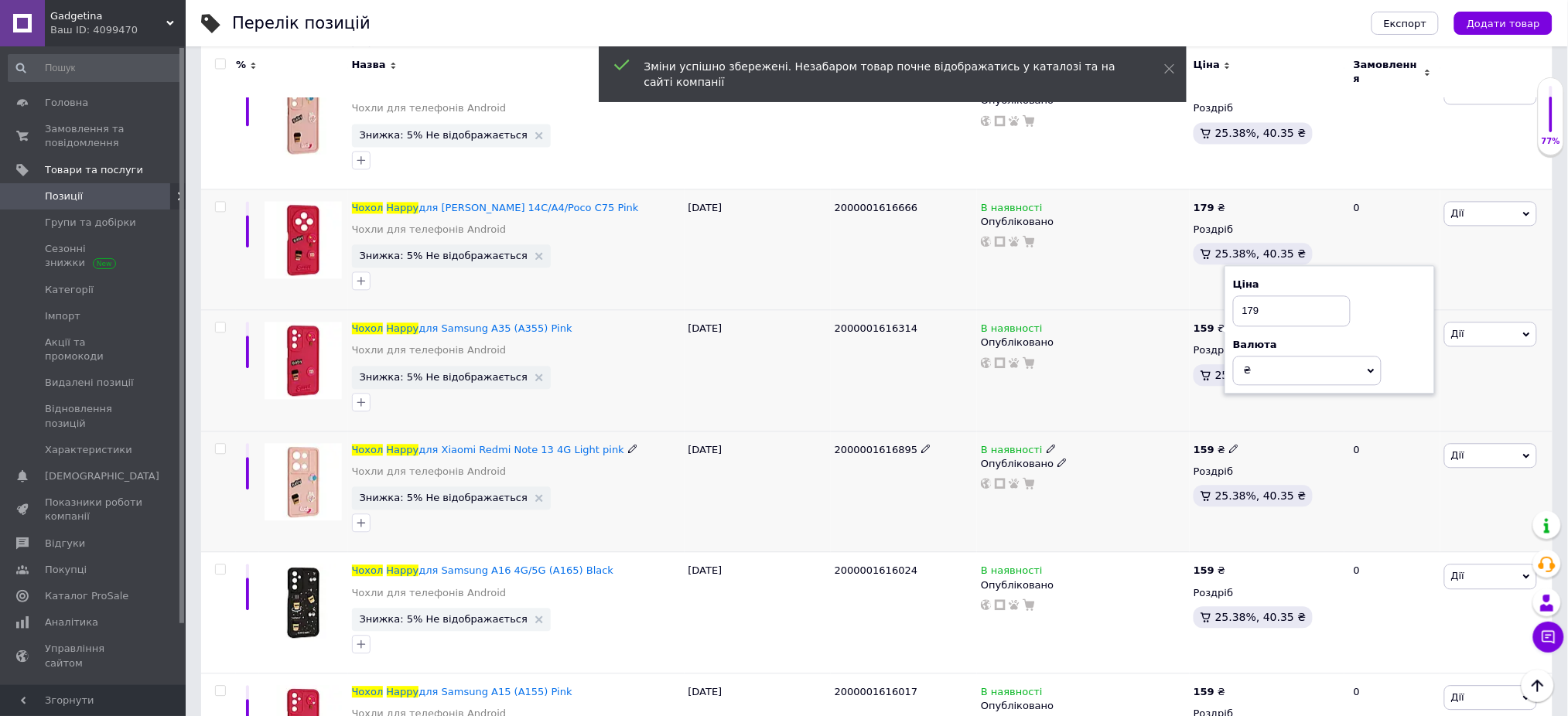
scroll to position [7523, 0]
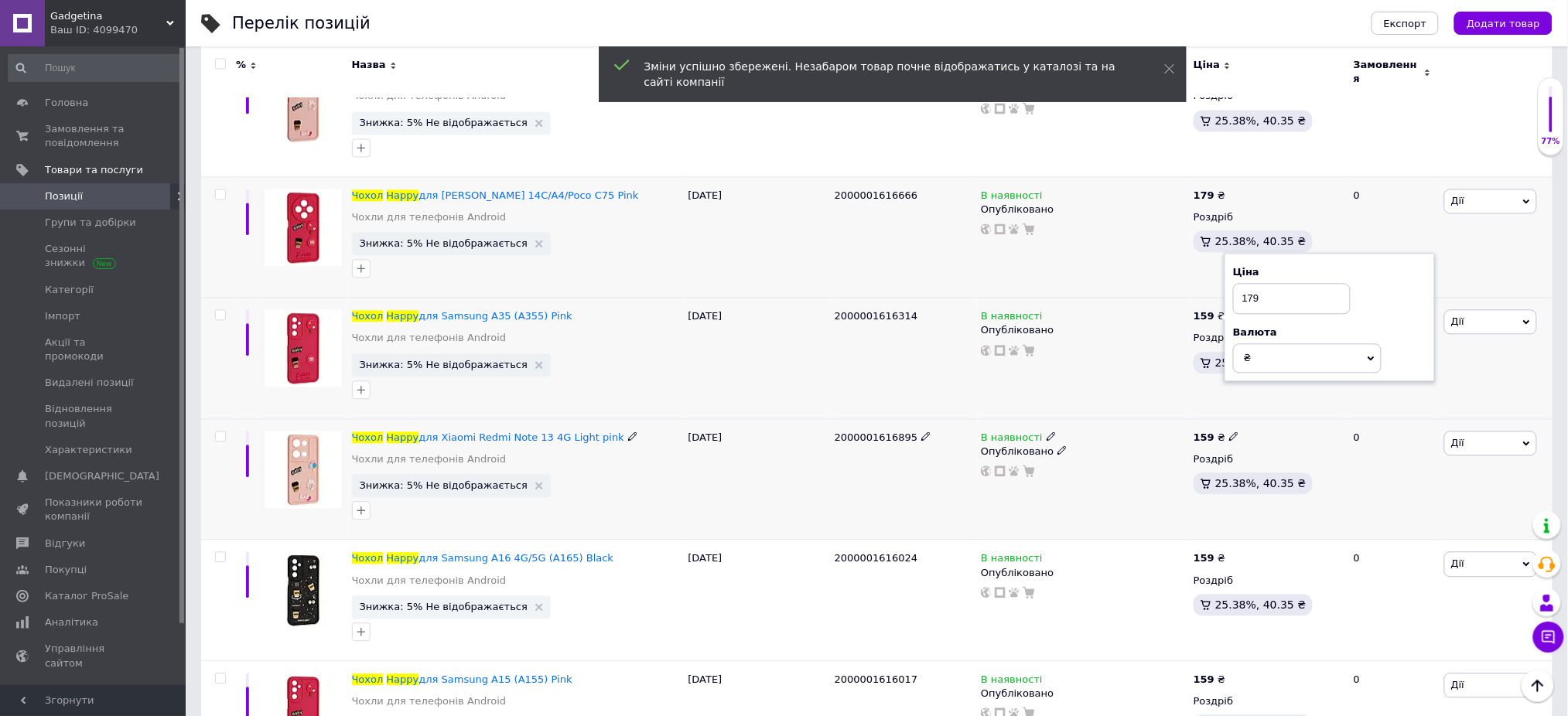
type input "179"
click at [1229, 432] on use at bounding box center [1233, 436] width 9 height 9
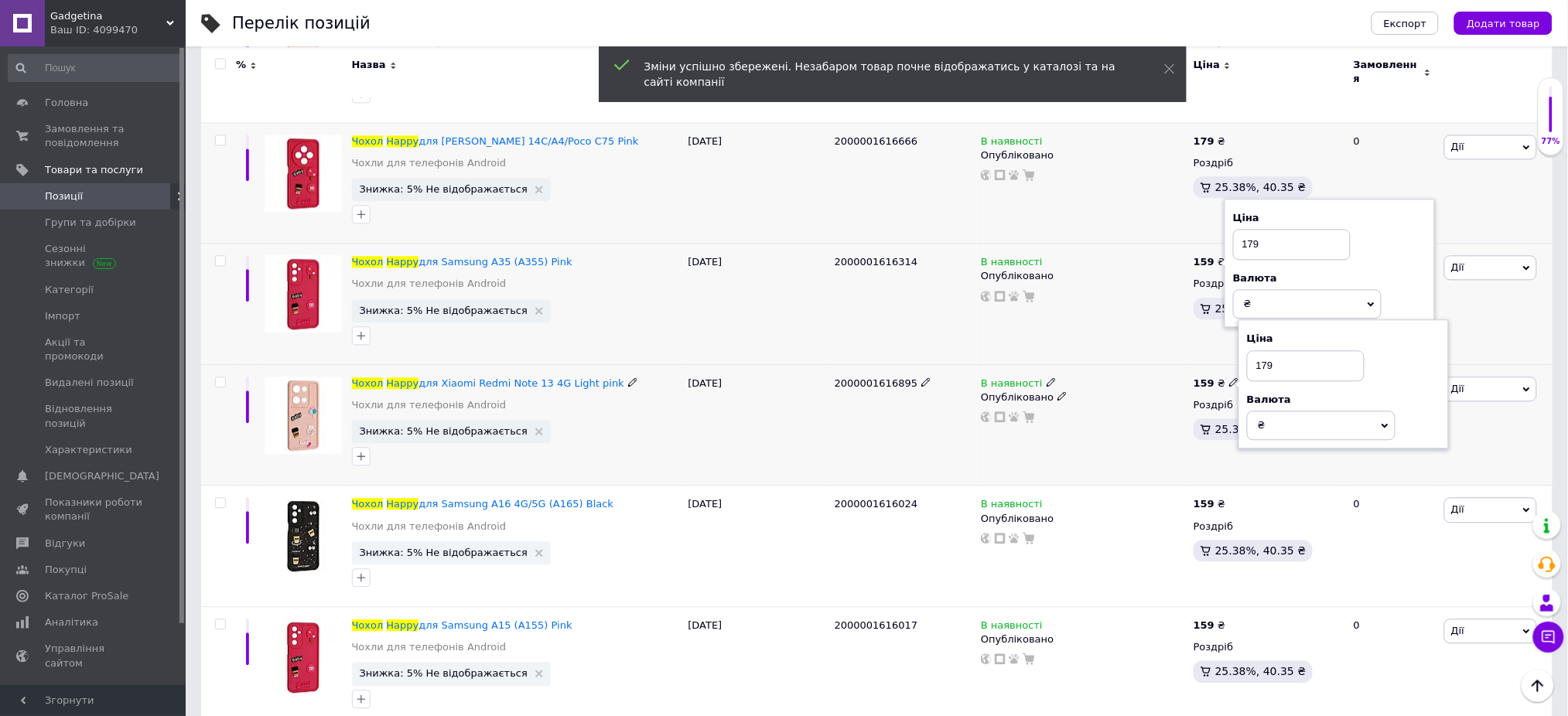
scroll to position [7626, 0]
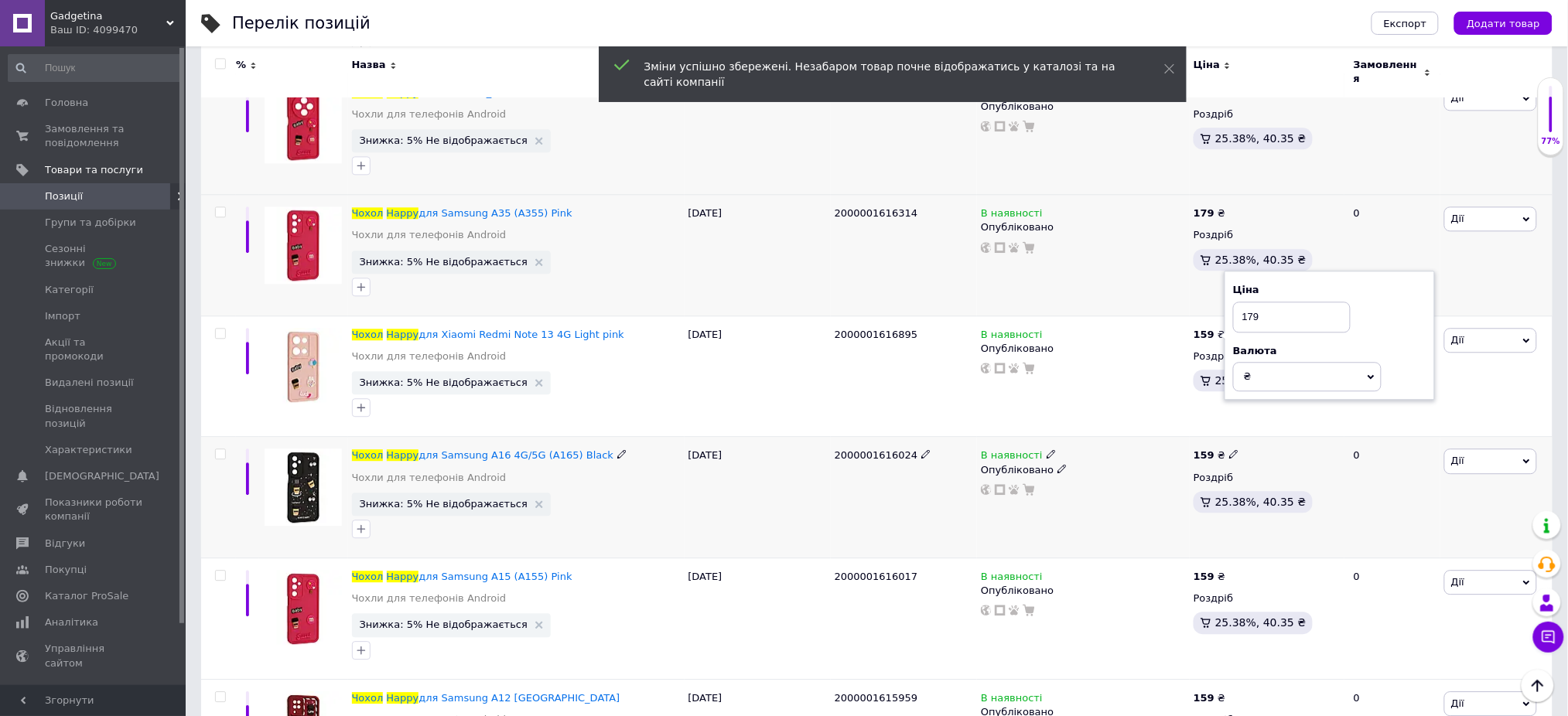
type input "179"
click at [1229, 449] on icon at bounding box center [1234, 454] width 9 height 9
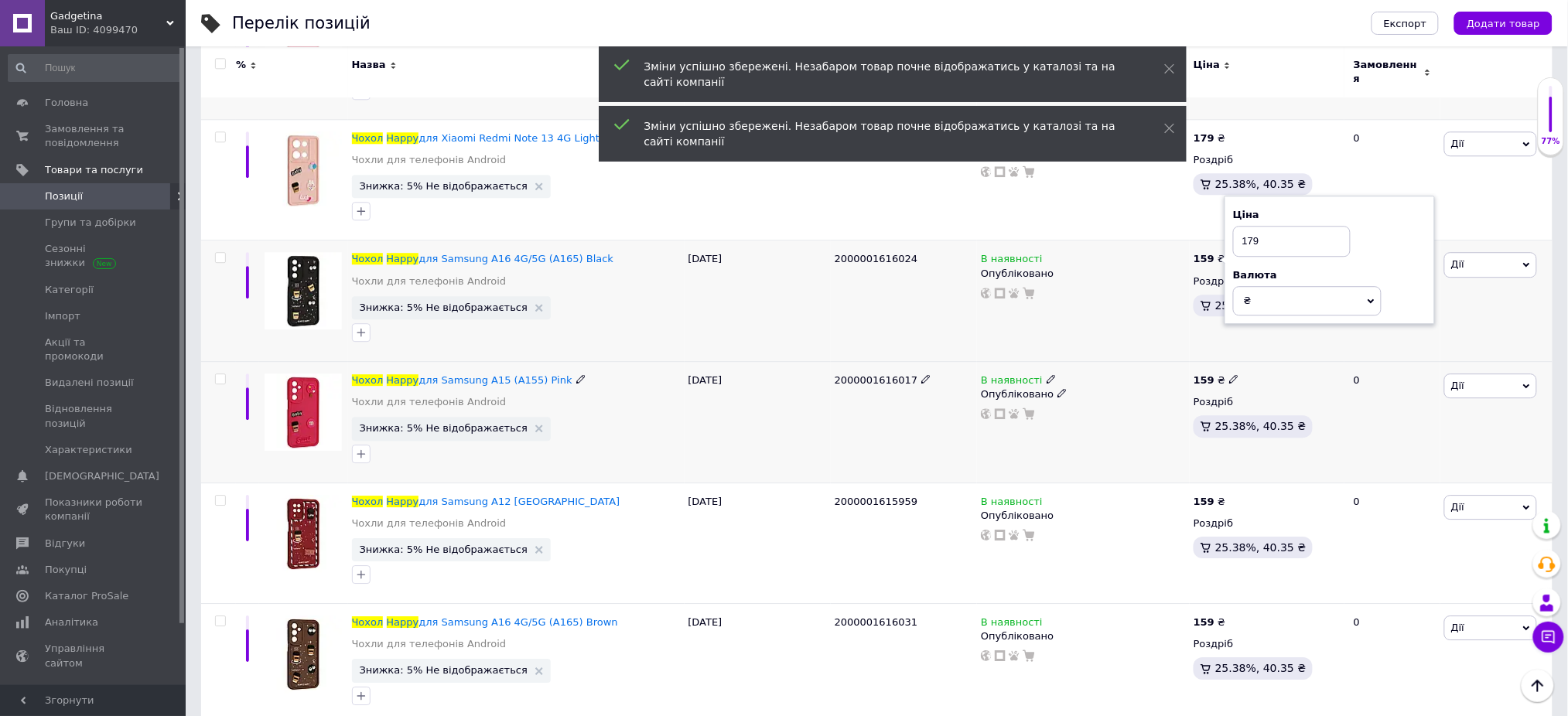
scroll to position [7833, 0]
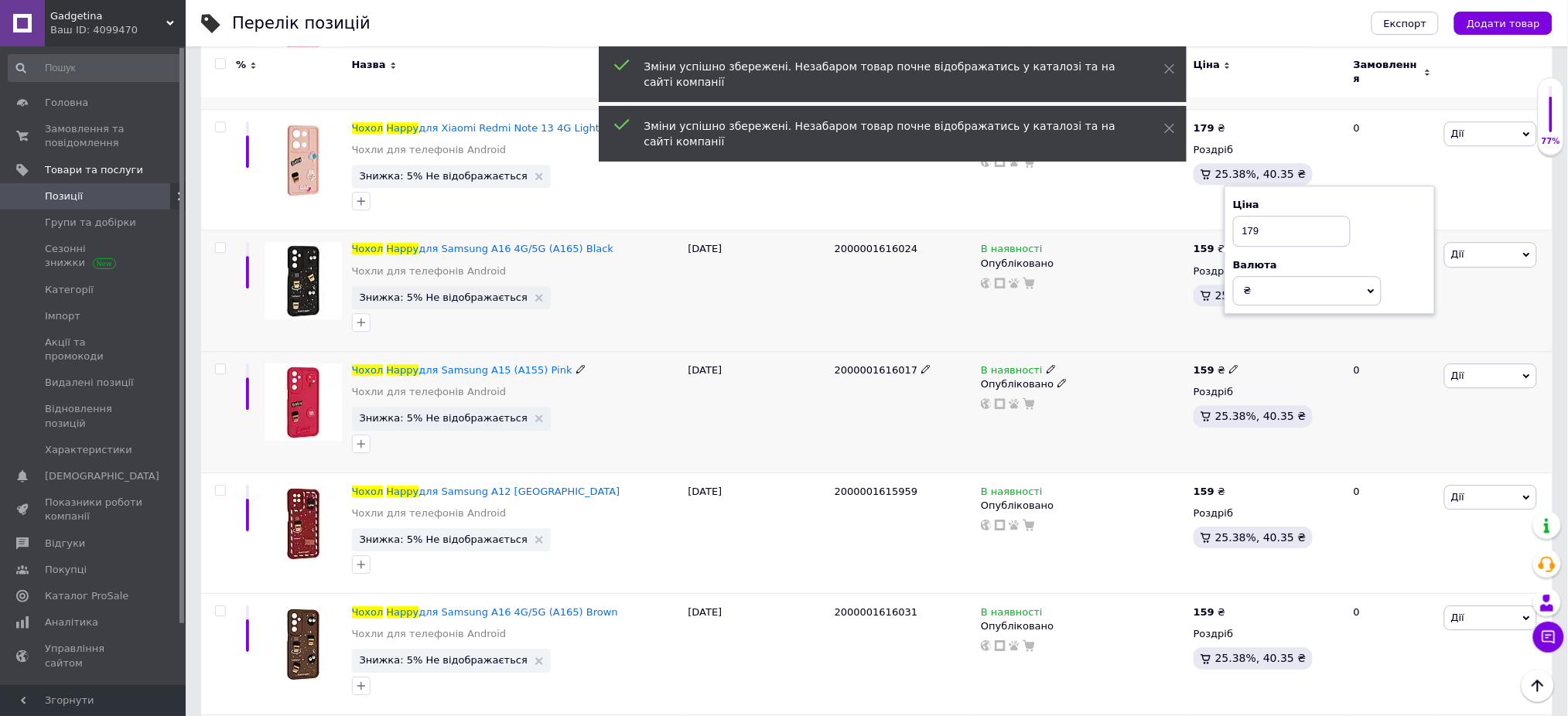
type input "179"
click at [1231, 364] on icon at bounding box center [1234, 369] width 9 height 9
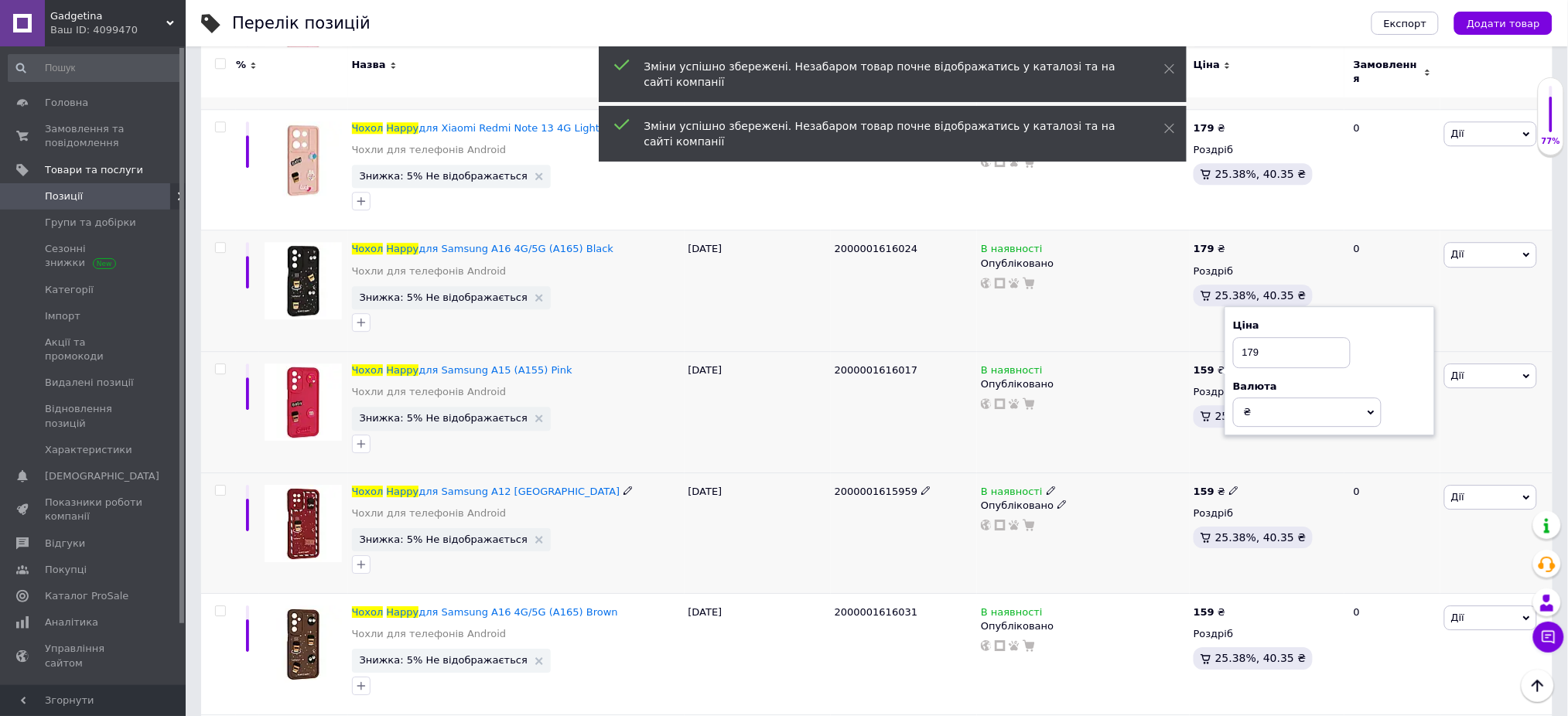
type input "179"
click at [1231, 485] on icon at bounding box center [1234, 490] width 9 height 9
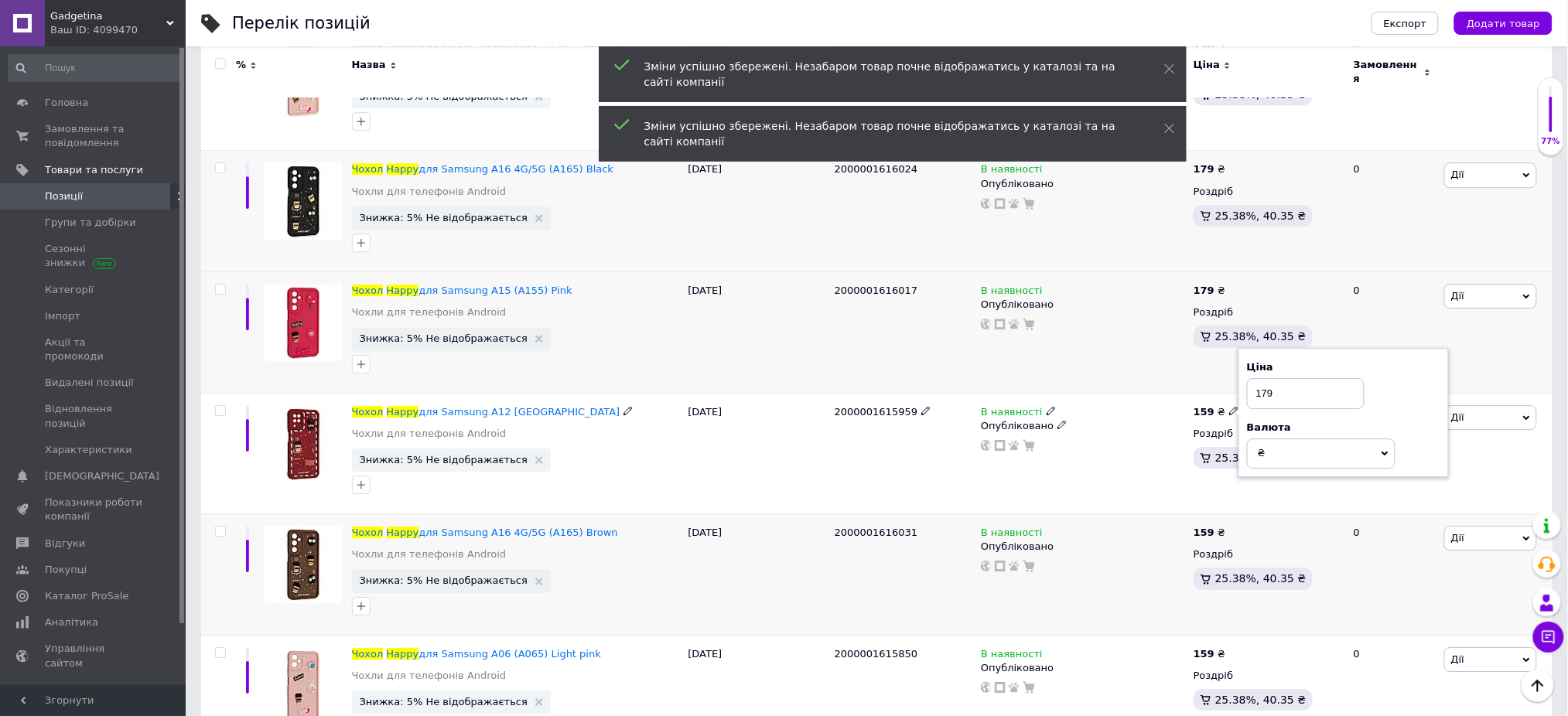
scroll to position [8039, 0]
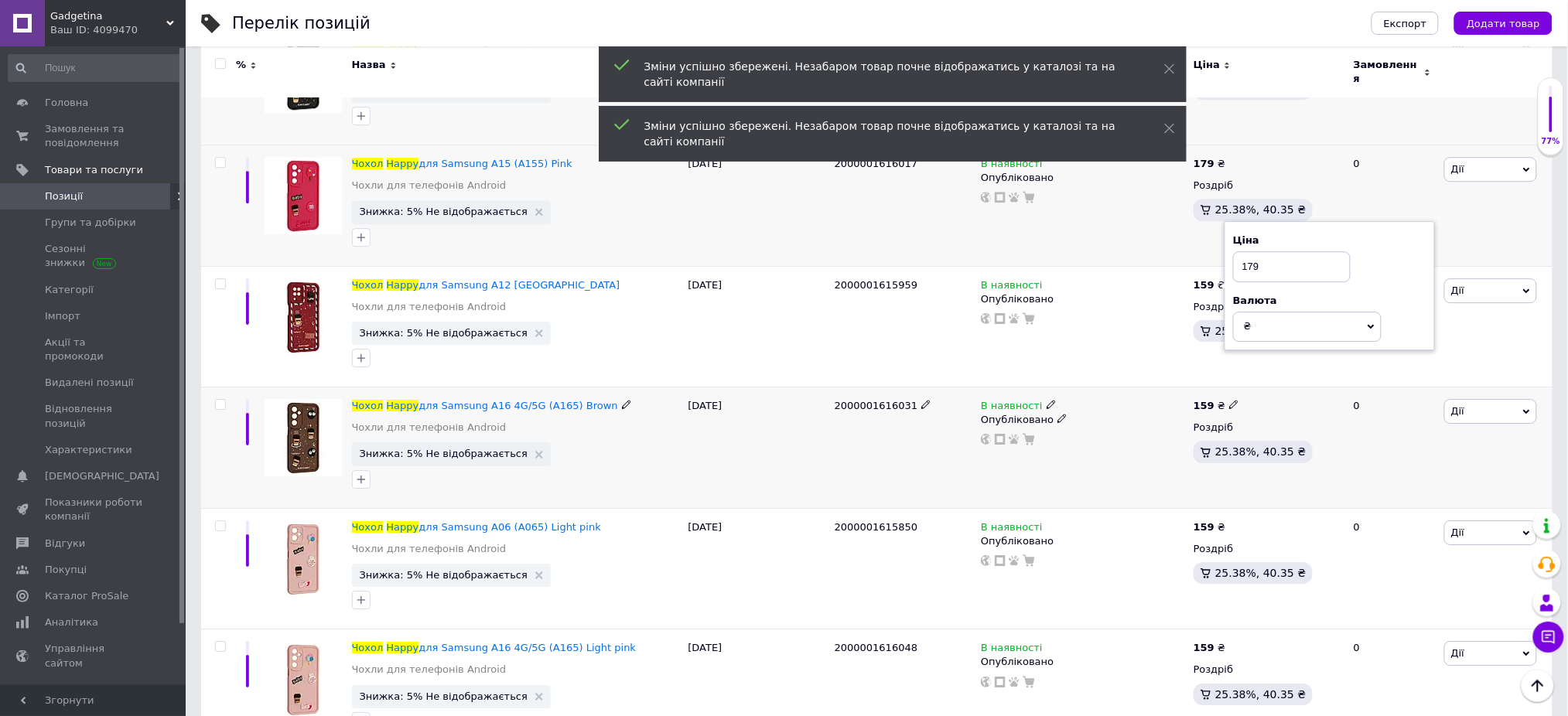
type input "179"
click at [1229, 400] on icon at bounding box center [1234, 404] width 9 height 9
type input "179"
click at [1229, 521] on icon at bounding box center [1234, 526] width 9 height 9
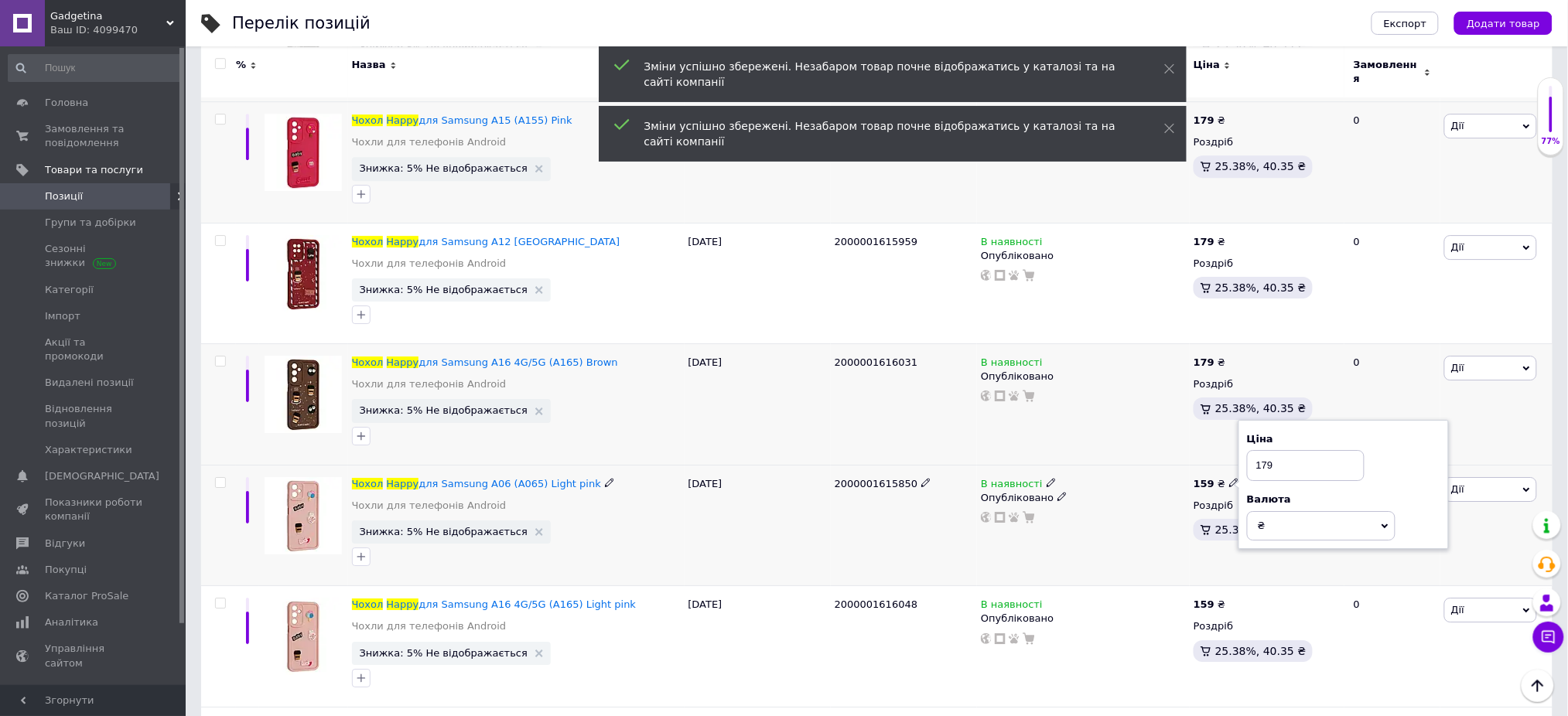
scroll to position [8245, 0]
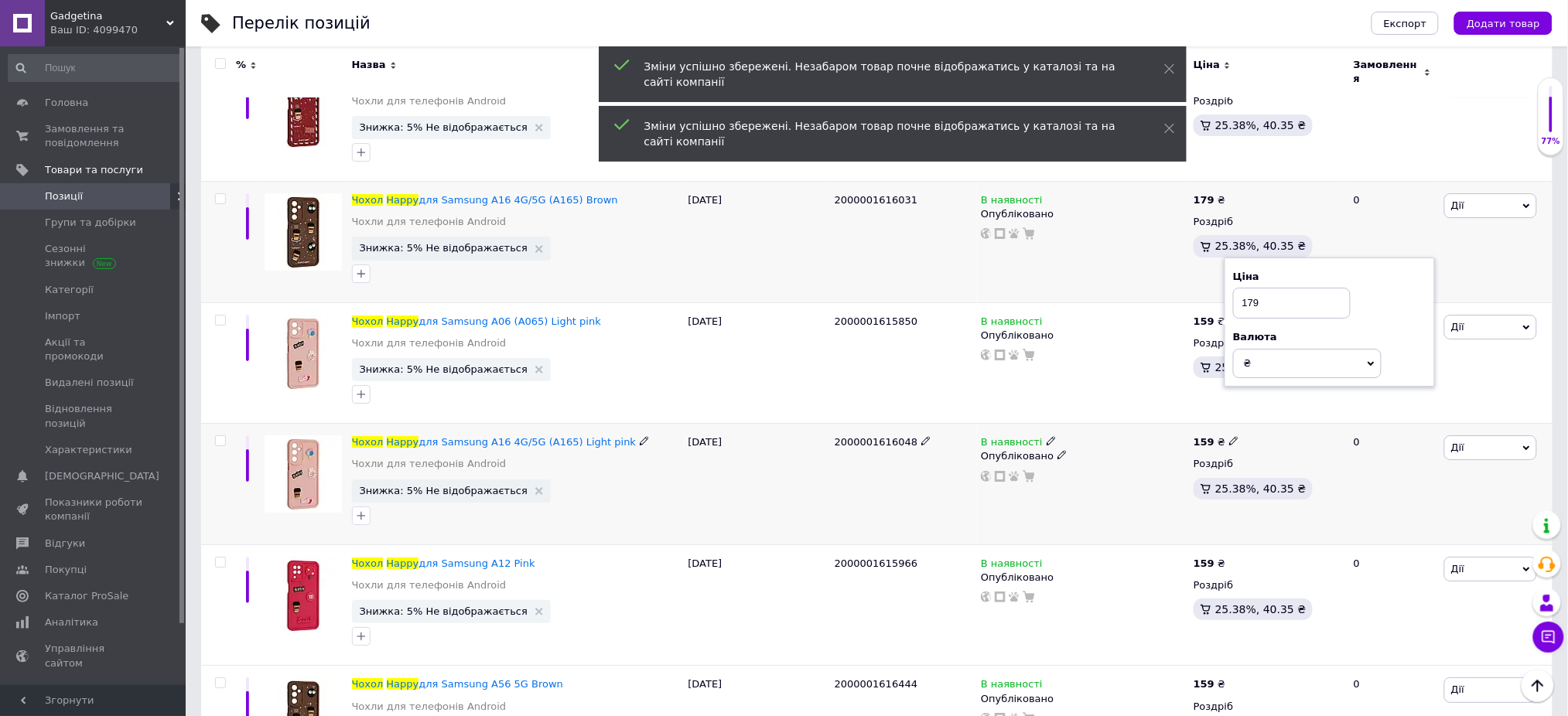
type input "179"
click at [1229, 436] on icon at bounding box center [1234, 440] width 9 height 9
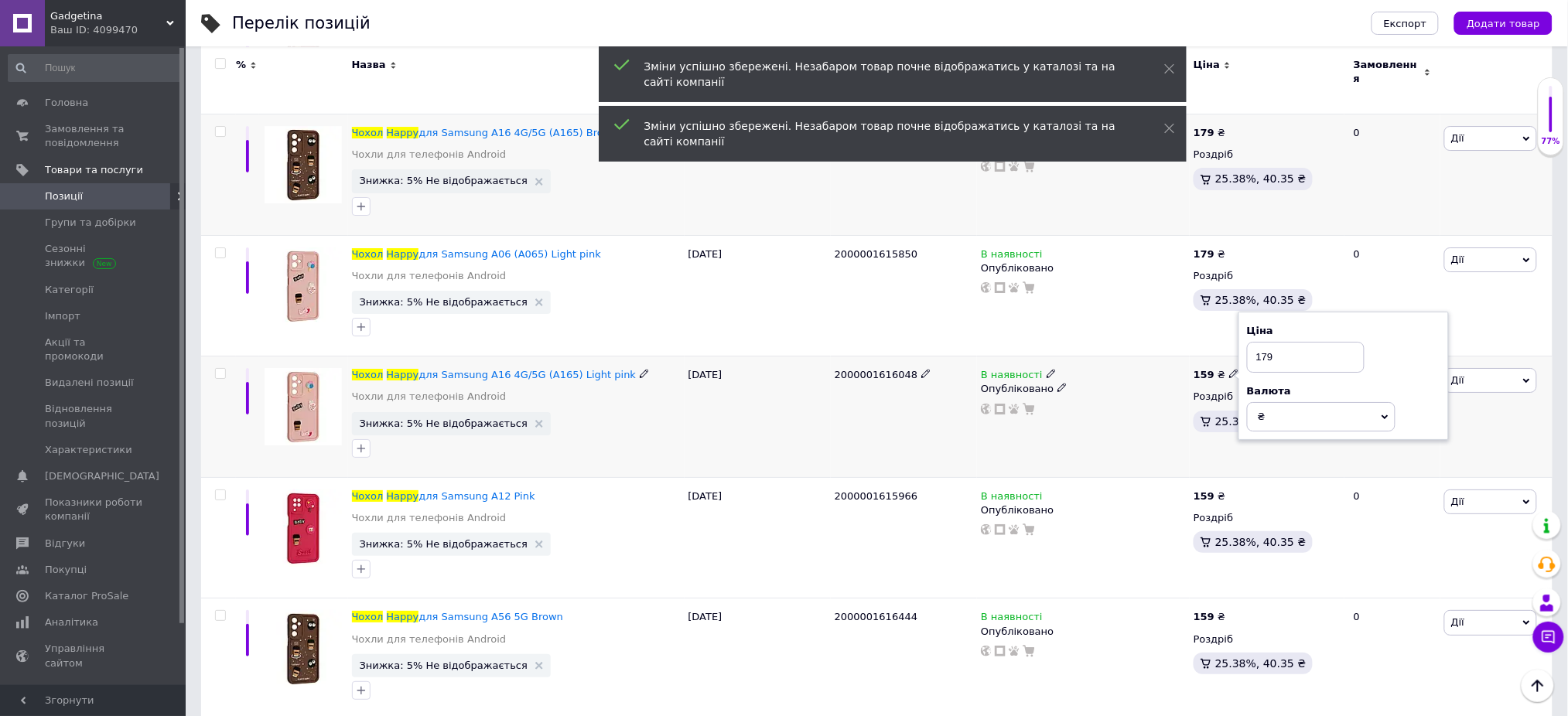
scroll to position [8349, 0]
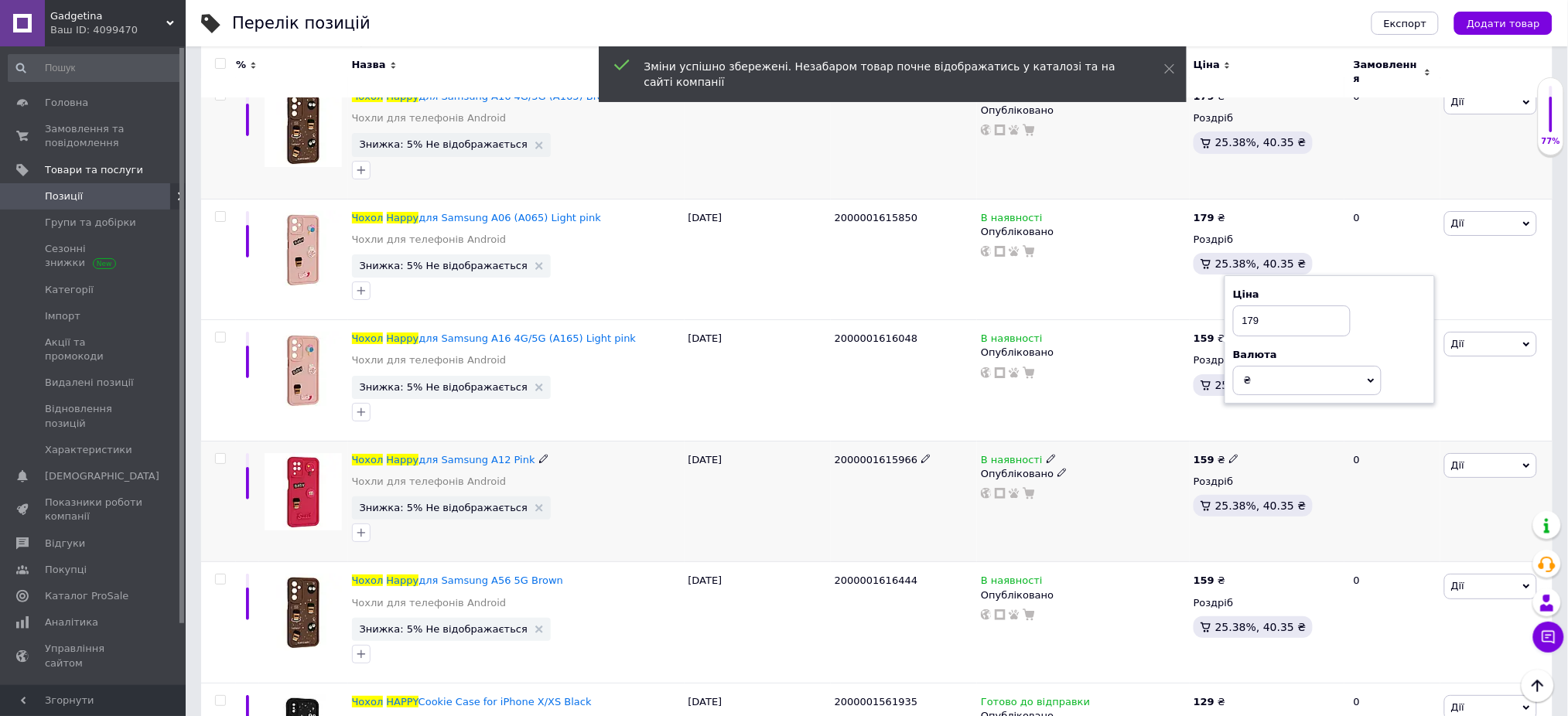
type input "179"
click at [1229, 454] on icon at bounding box center [1234, 458] width 9 height 9
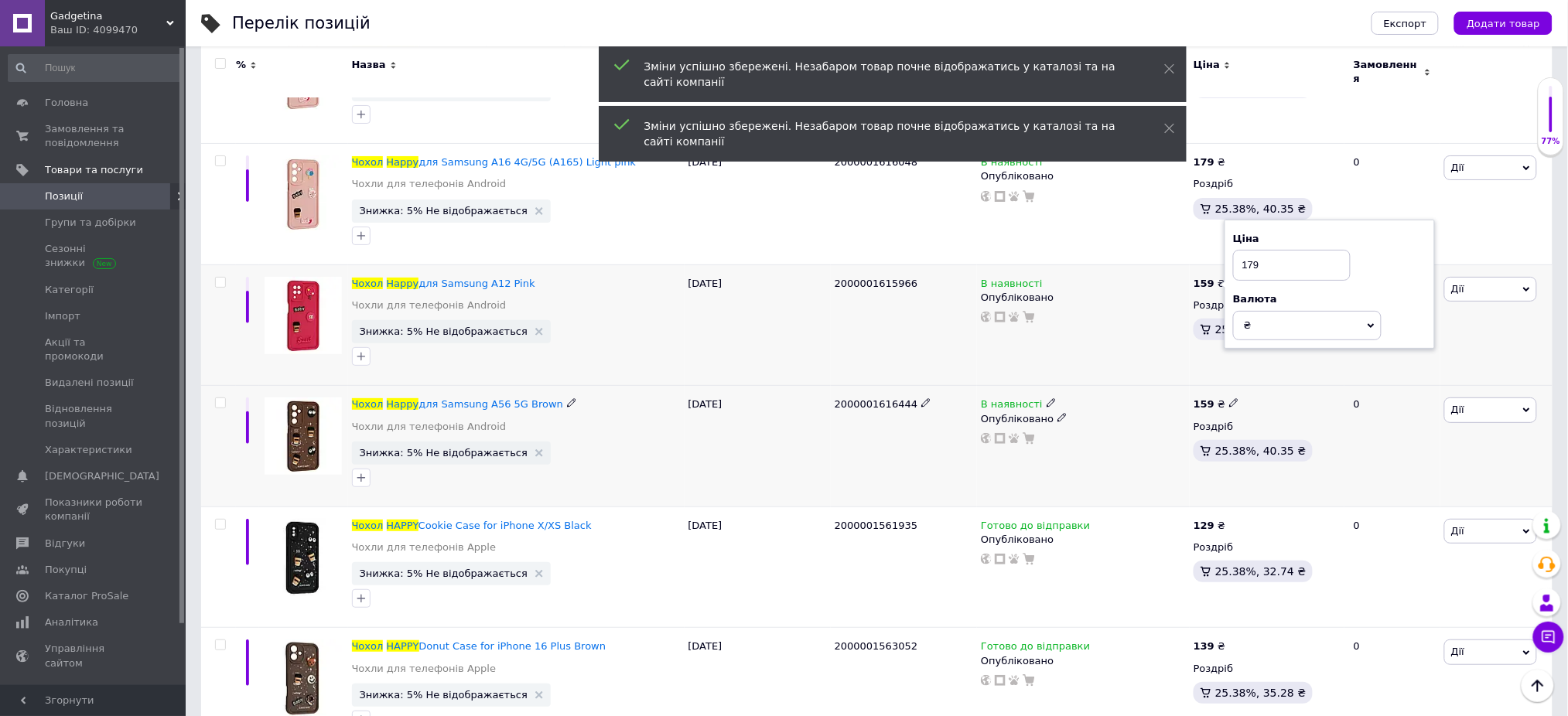
scroll to position [8554, 0]
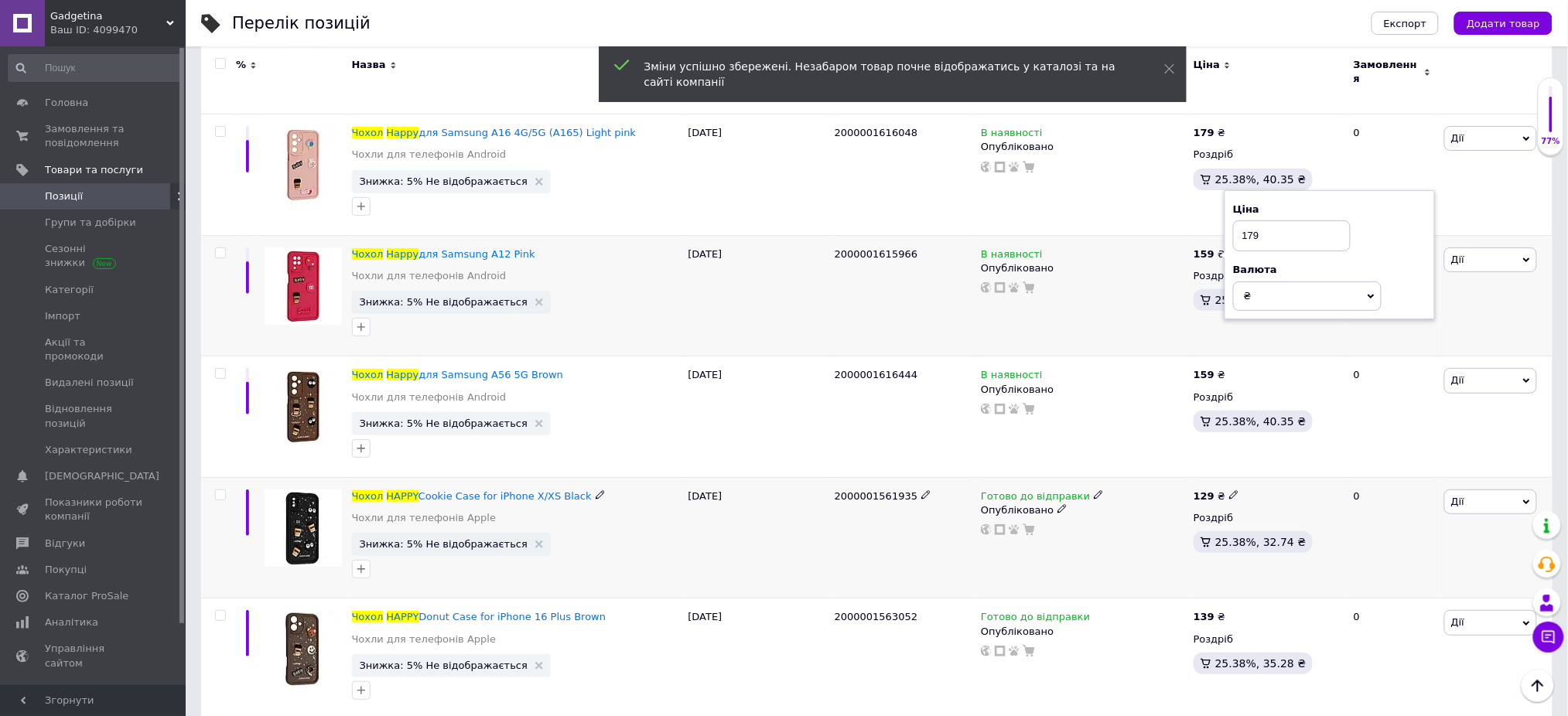
type input "179"
click at [1229, 490] on icon at bounding box center [1234, 495] width 9 height 9
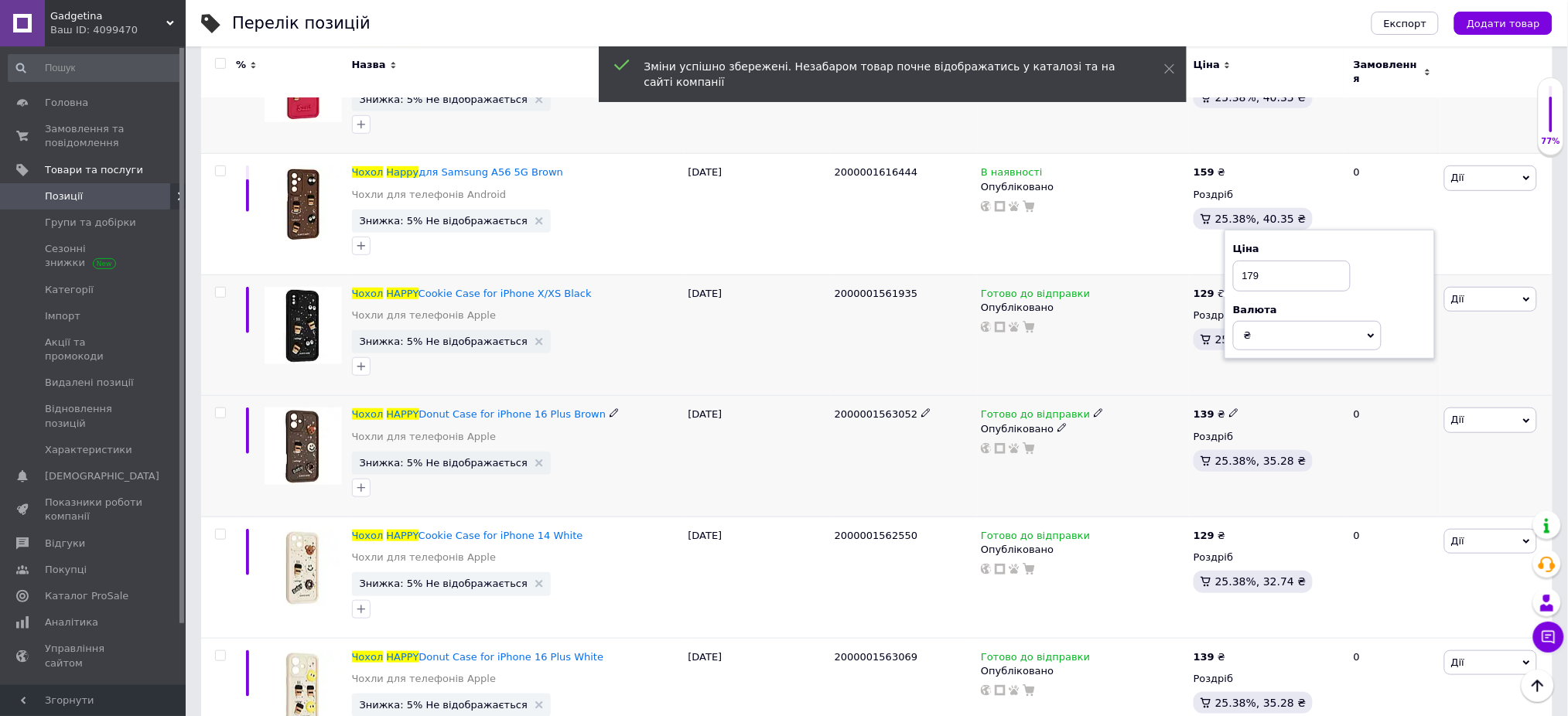
scroll to position [8761, 0]
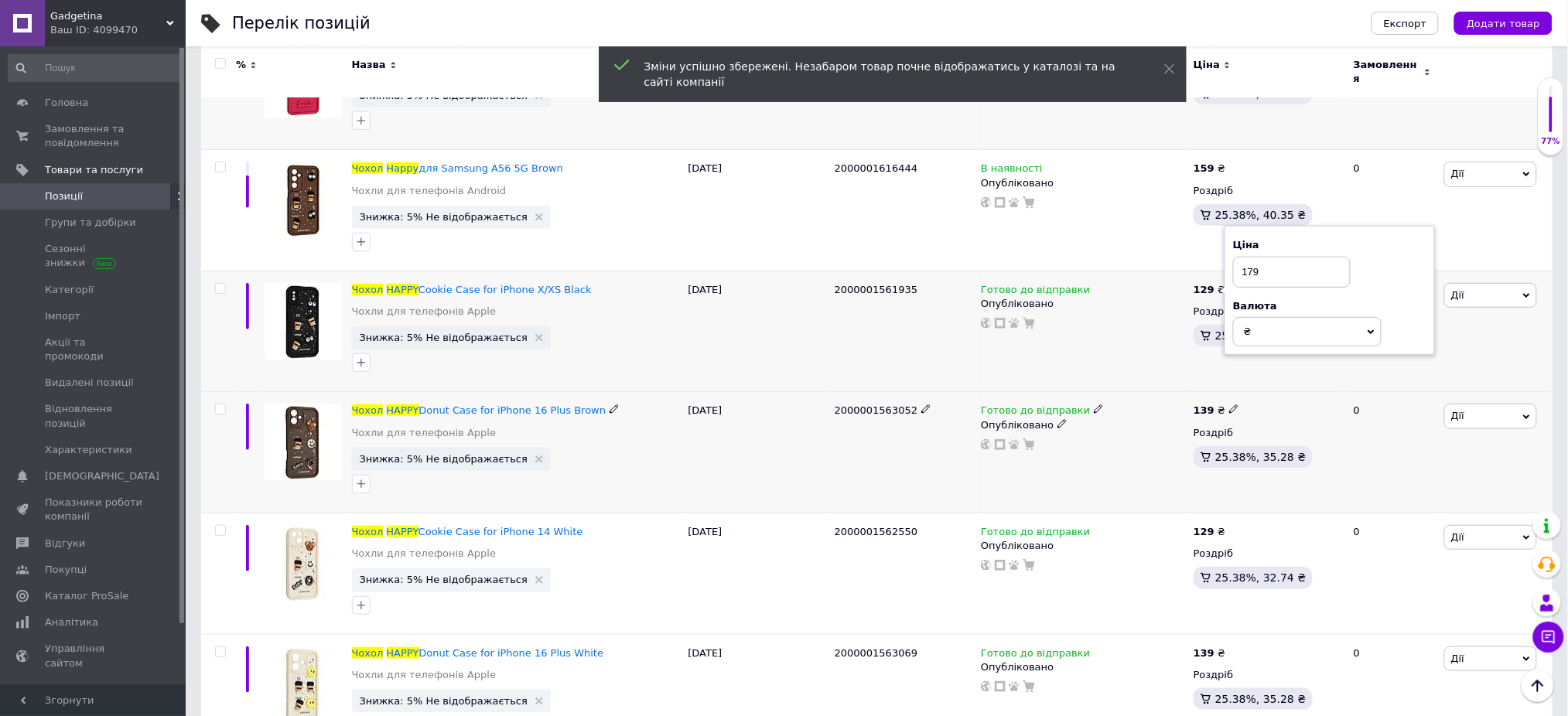
type input "179"
click at [1229, 407] on use at bounding box center [1233, 409] width 9 height 9
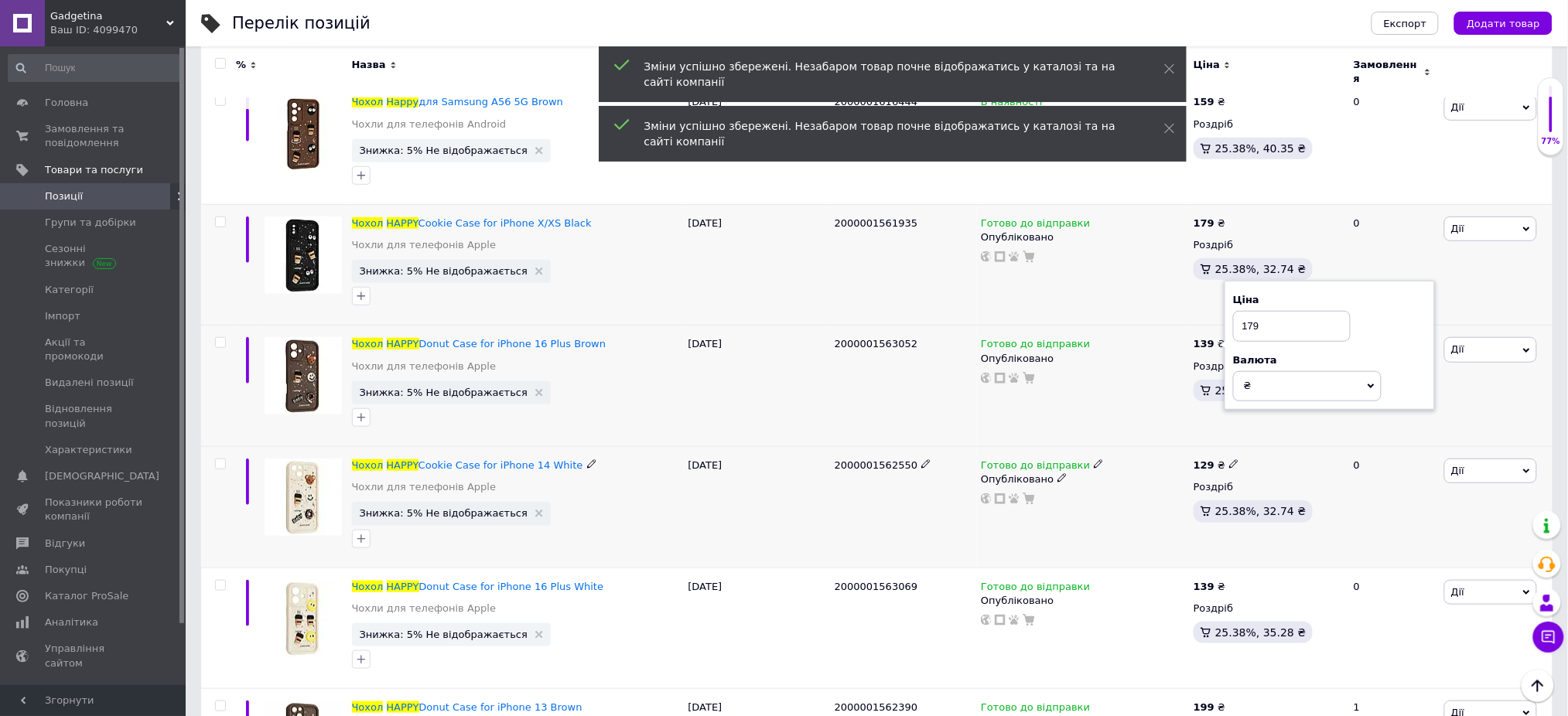
scroll to position [8864, 0]
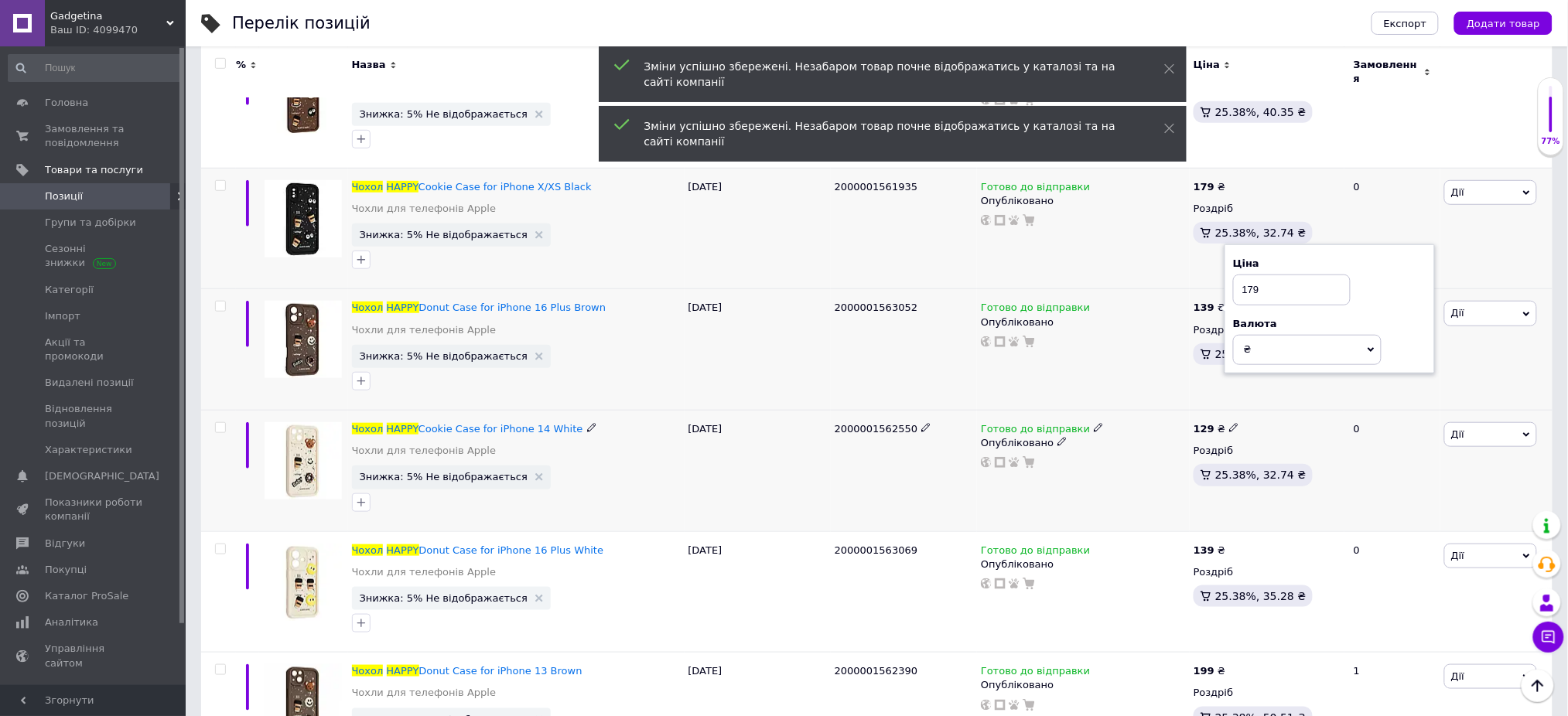
type input "179"
click at [1229, 423] on icon at bounding box center [1234, 428] width 9 height 9
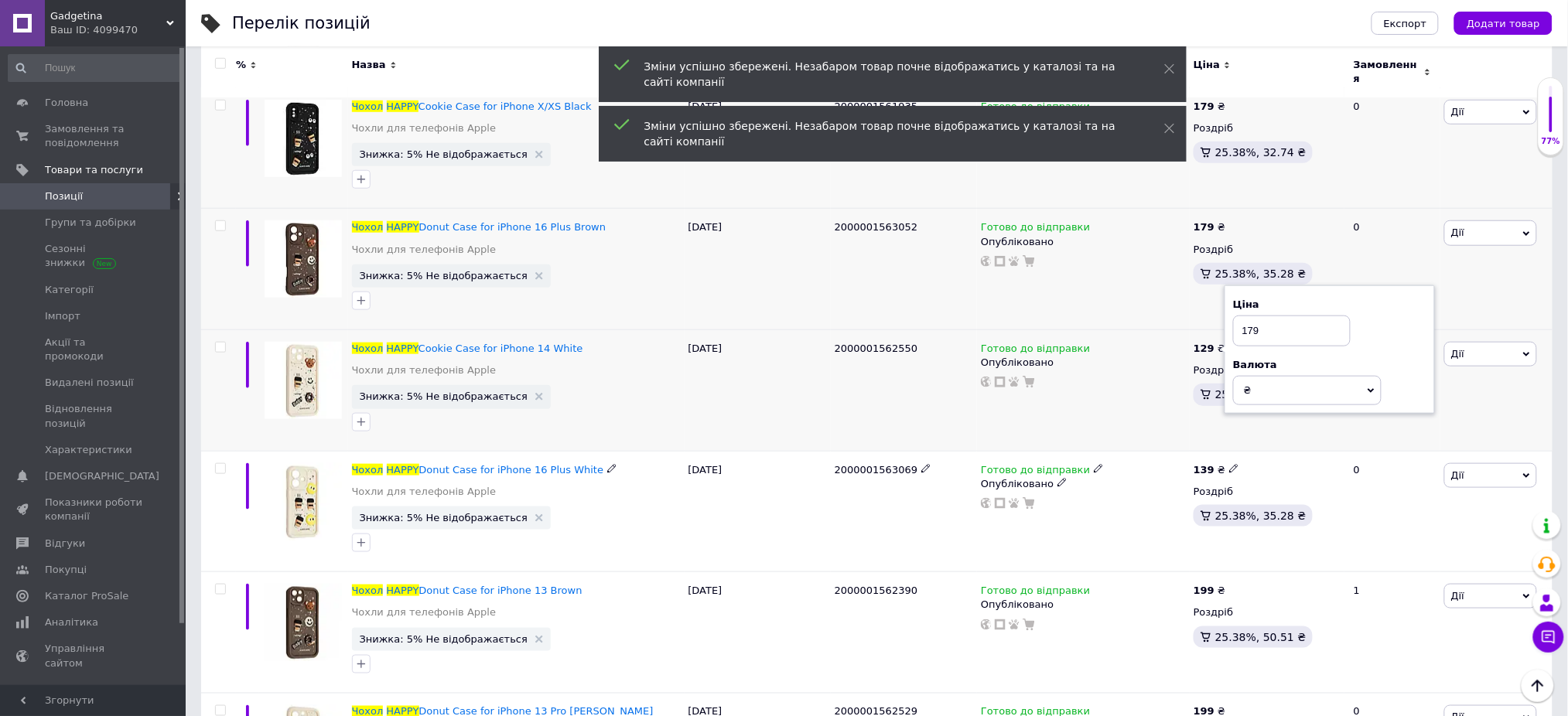
scroll to position [8966, 0]
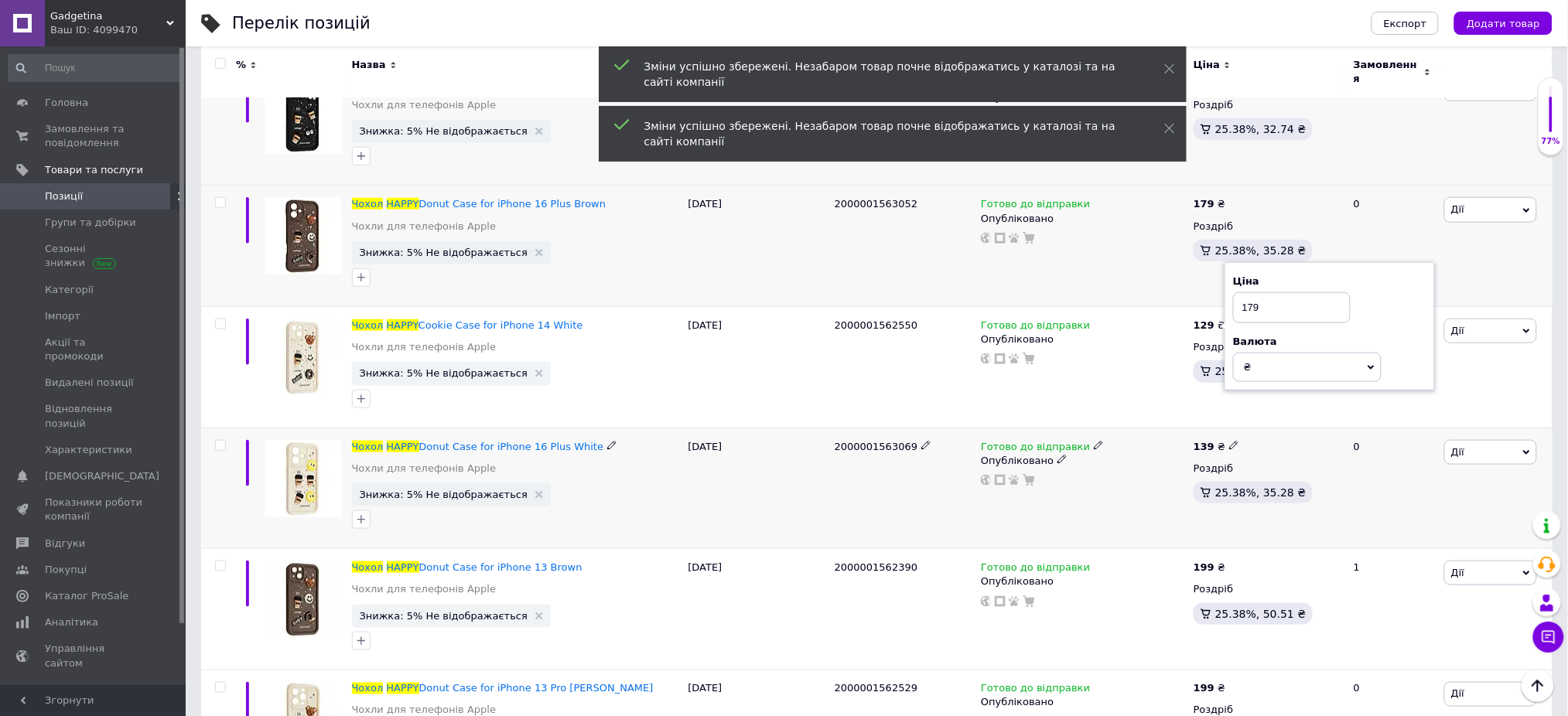
type input "179"
click at [1232, 440] on span at bounding box center [1234, 444] width 10 height 10
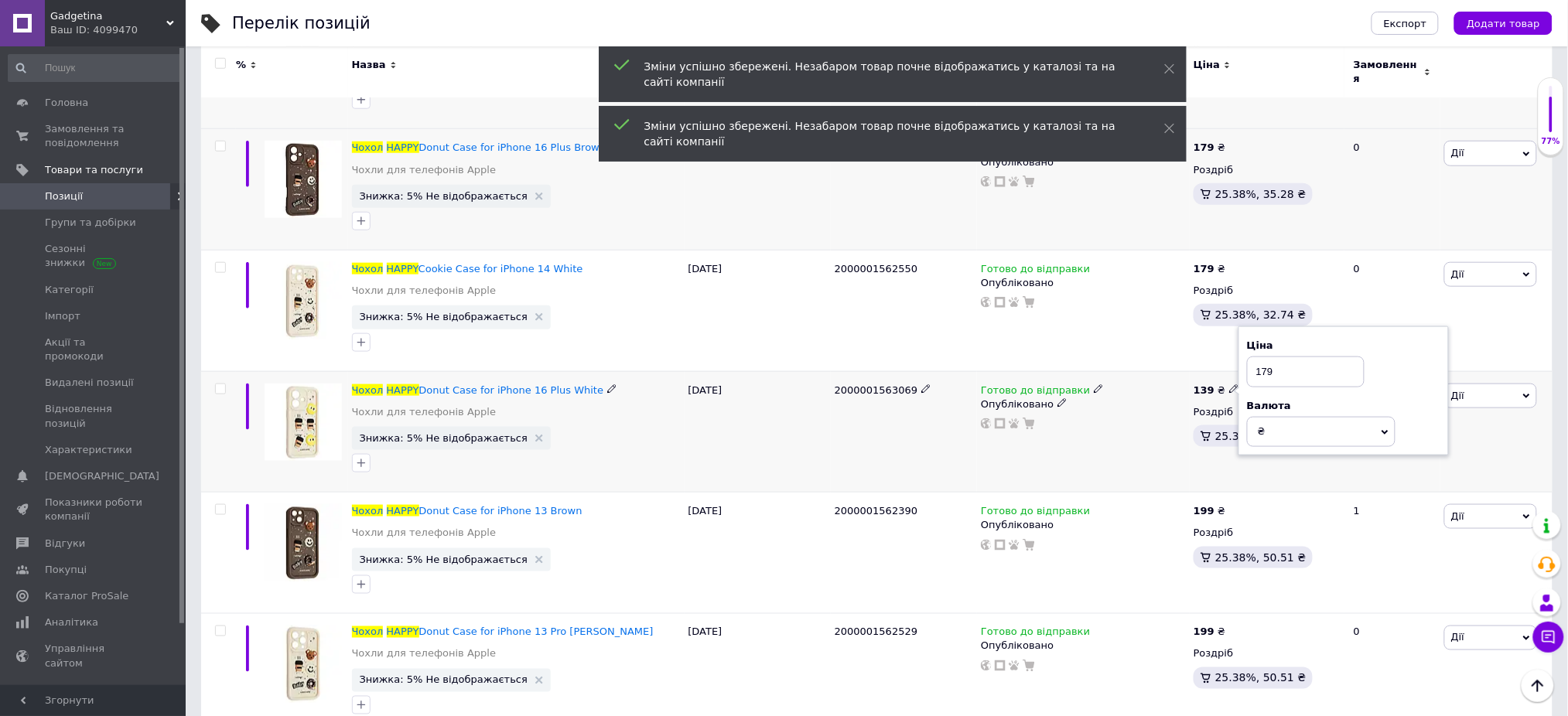
scroll to position [9069, 0]
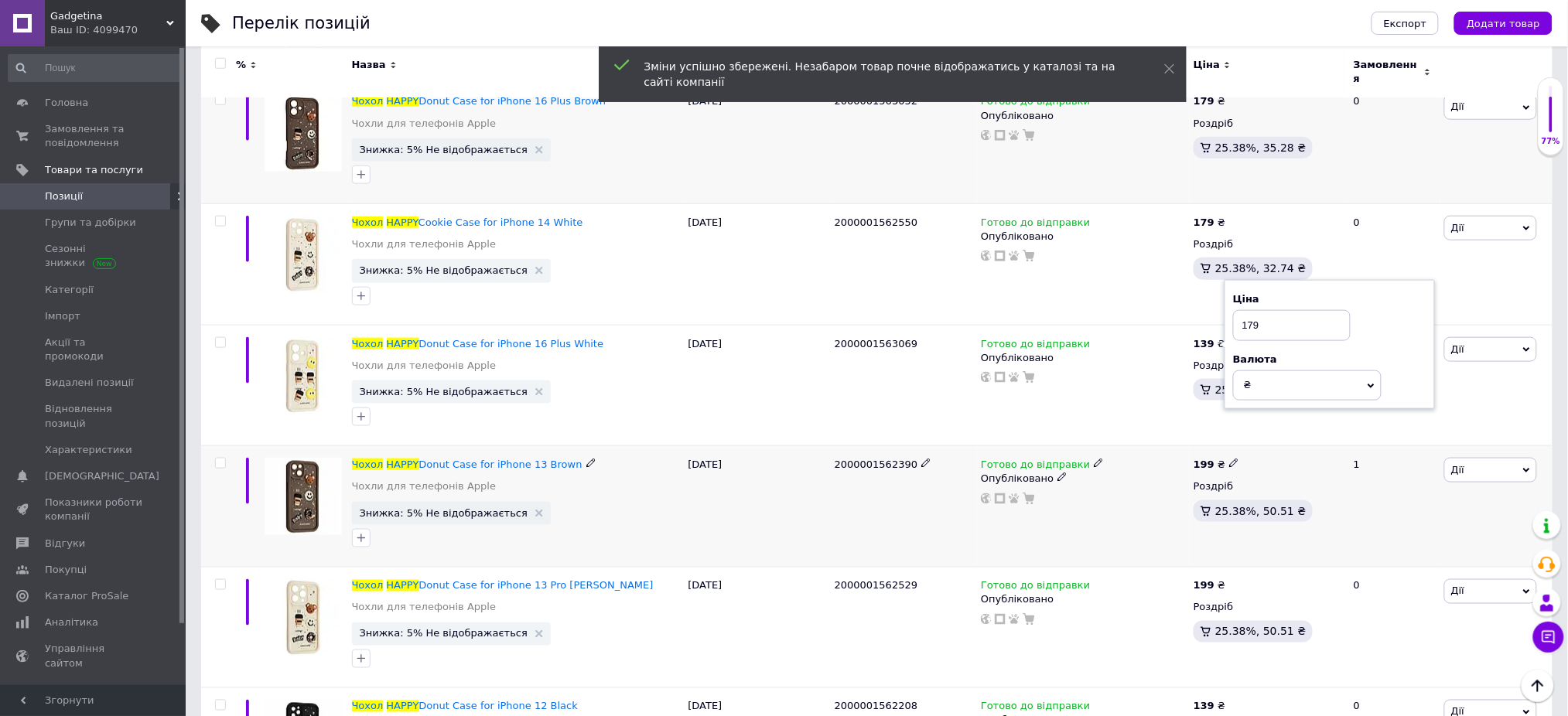
type input "179"
click at [1229, 459] on use at bounding box center [1233, 463] width 9 height 9
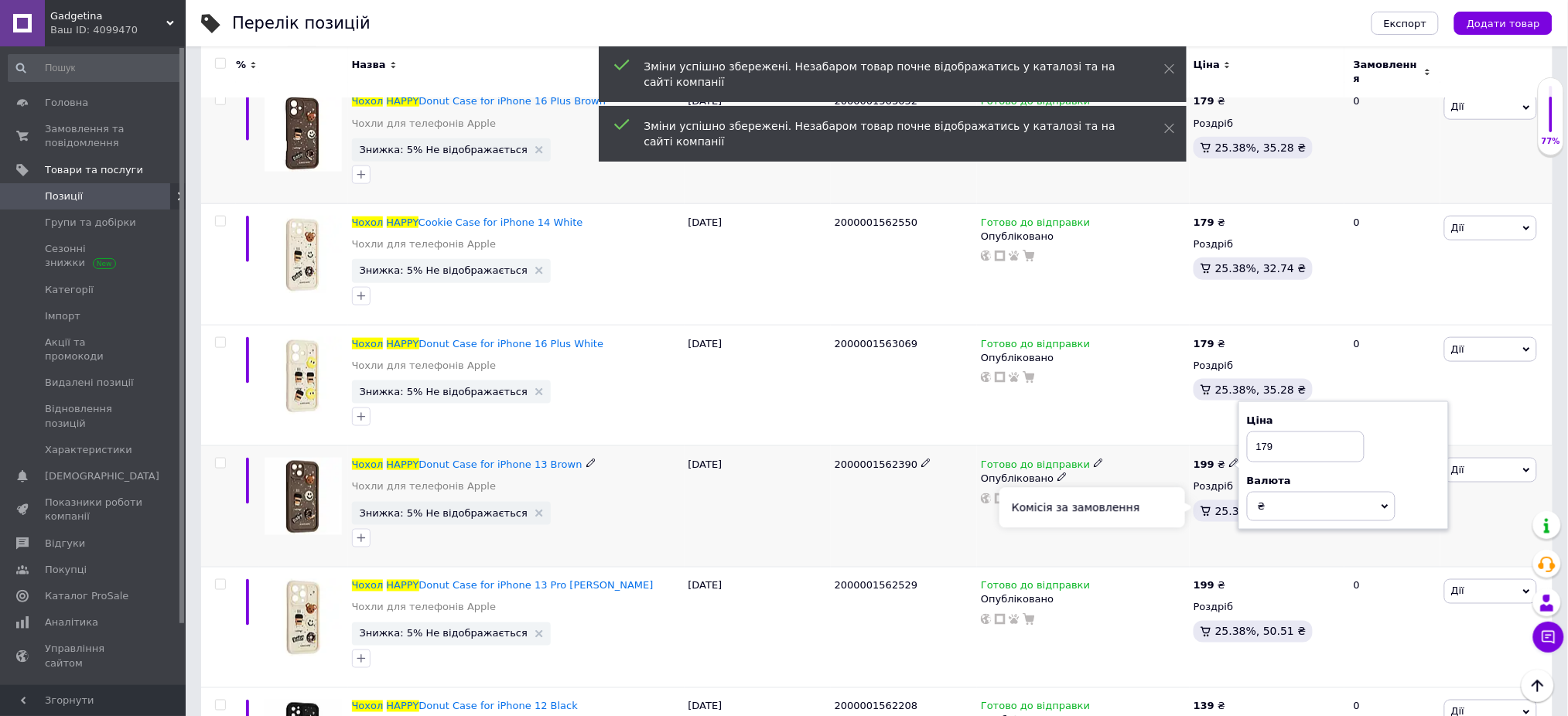
scroll to position [9276, 0]
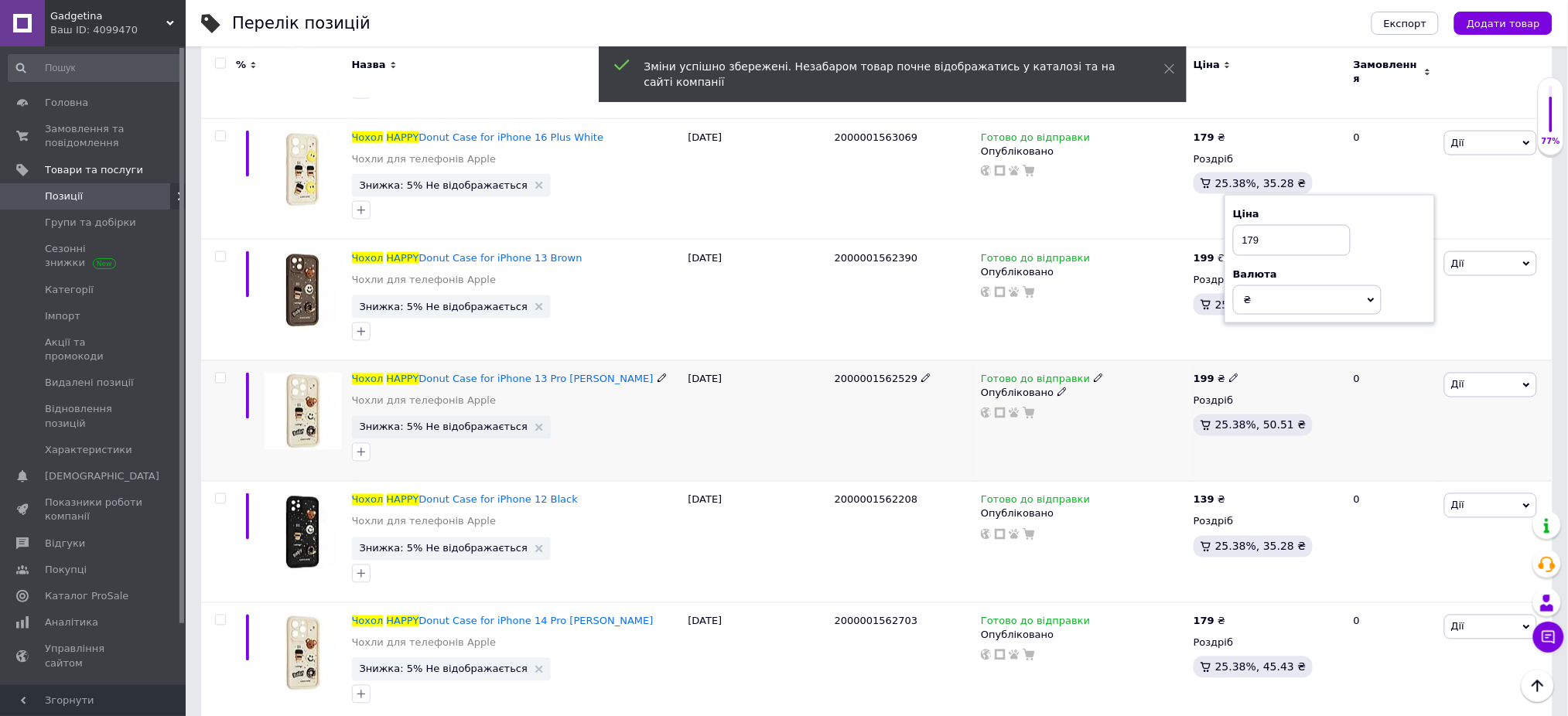
type input "179"
click at [1229, 377] on use at bounding box center [1233, 378] width 9 height 9
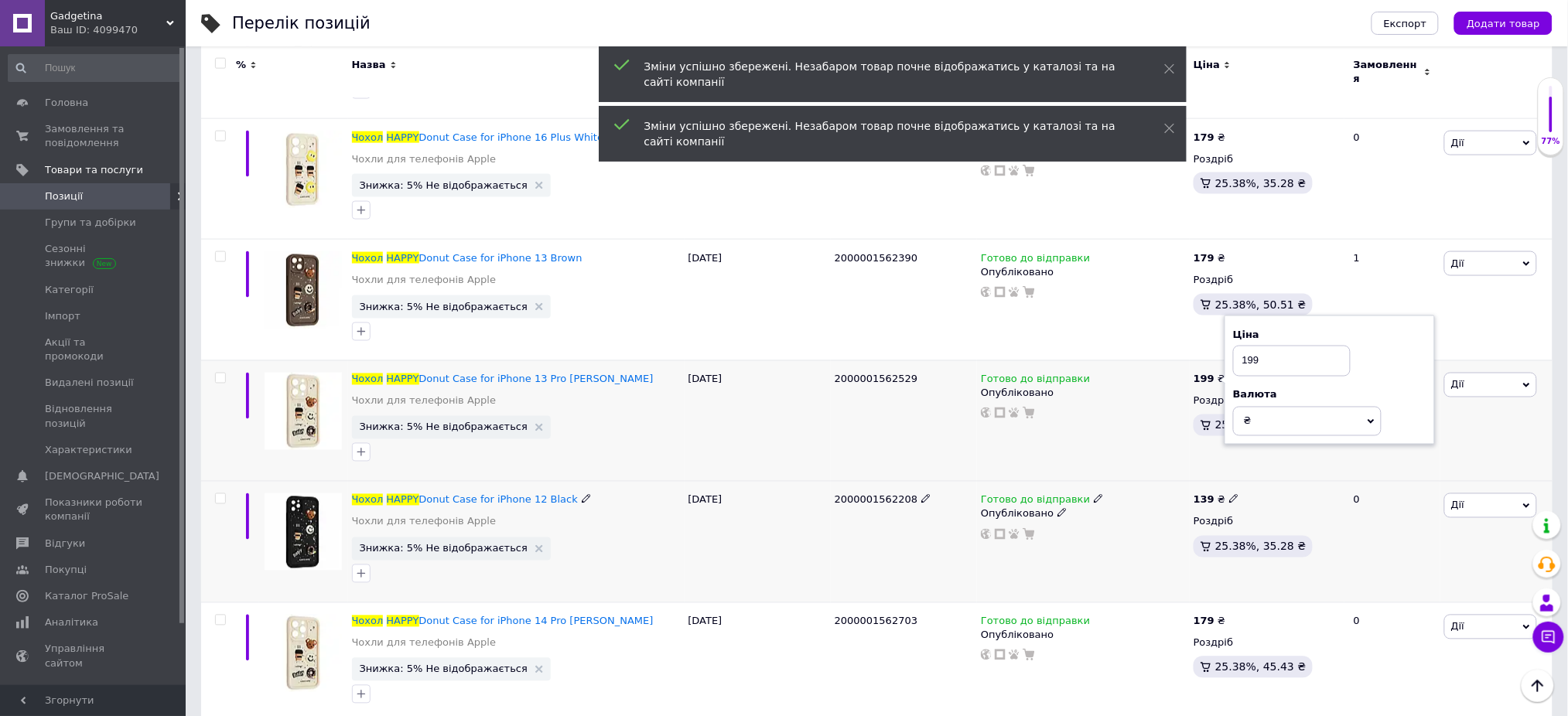
click at [1229, 494] on icon at bounding box center [1234, 499] width 9 height 9
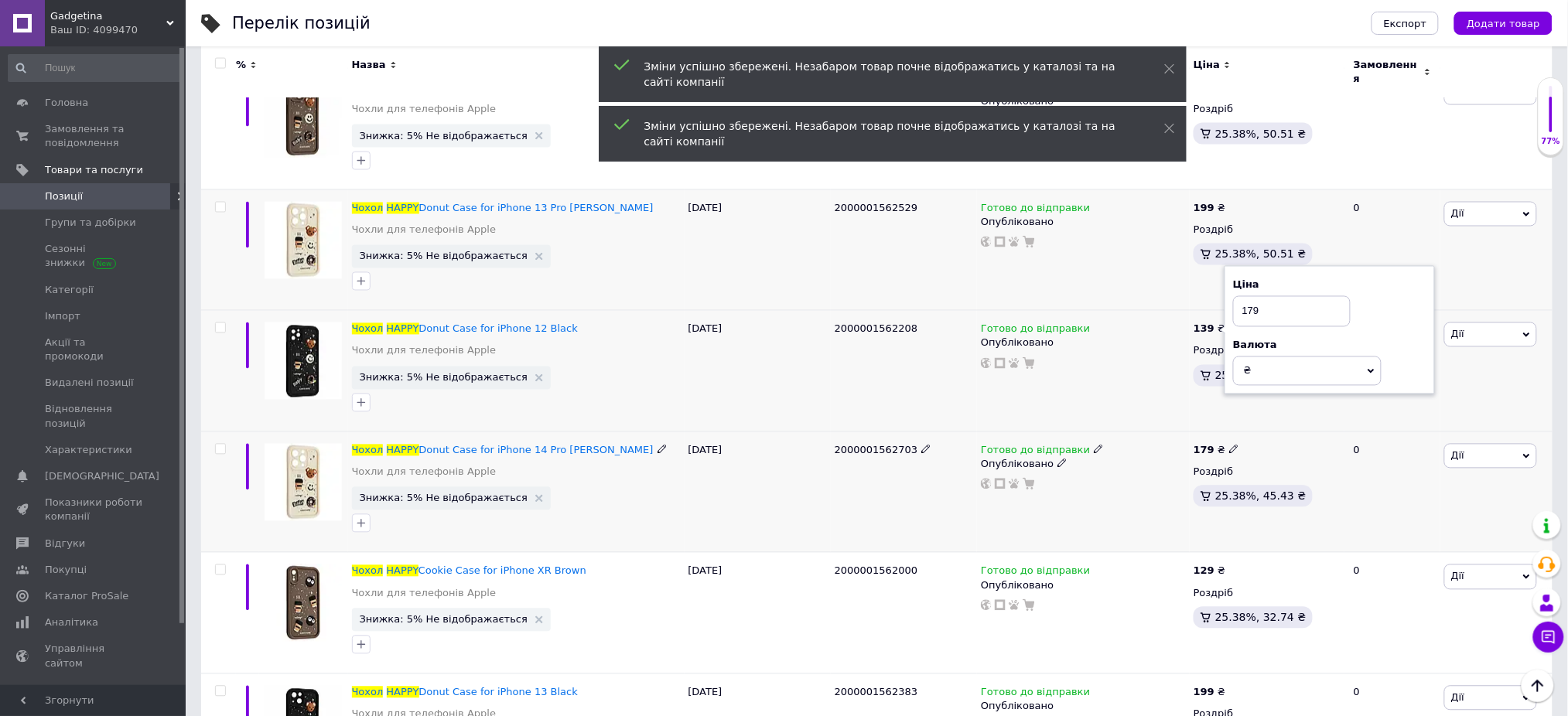
scroll to position [9482, 0]
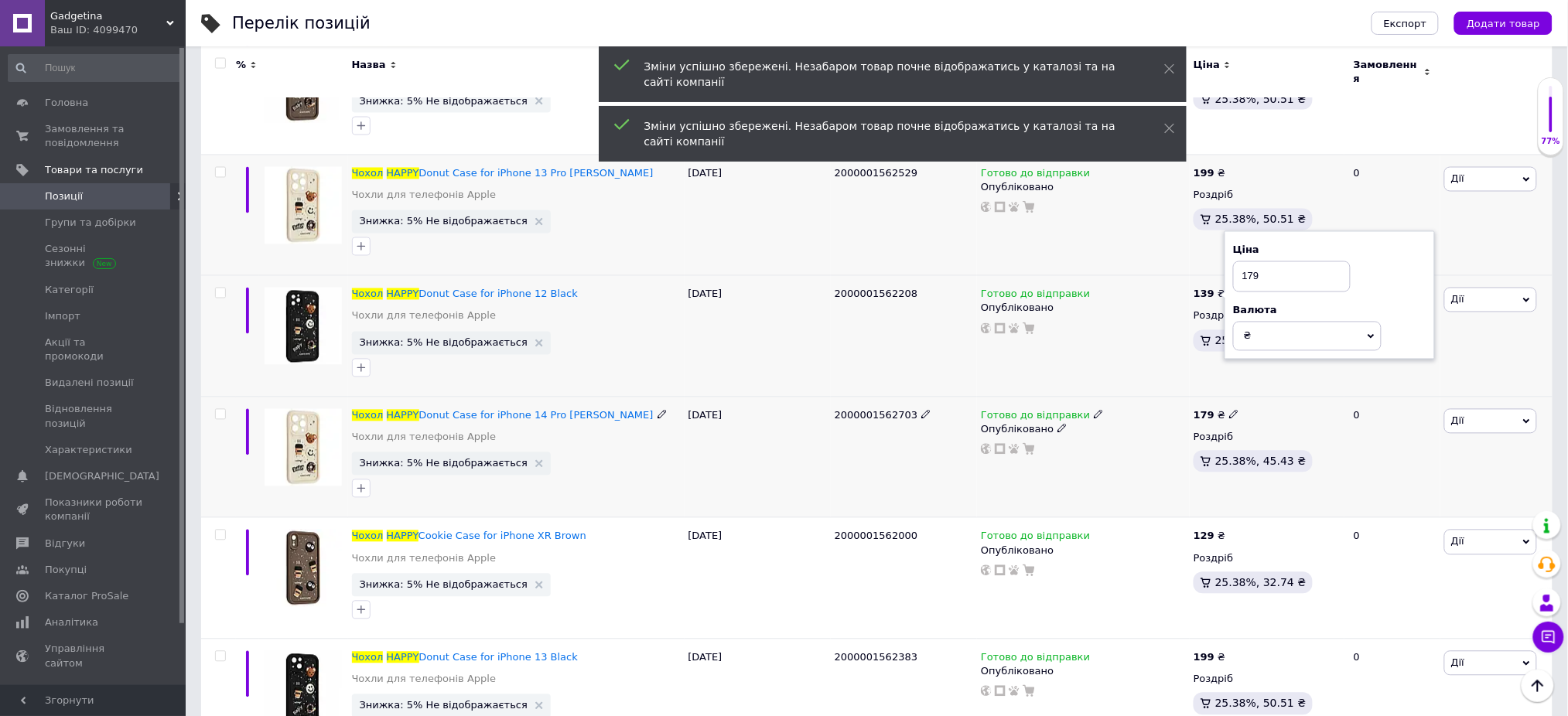
type input "179"
click at [1229, 410] on icon at bounding box center [1234, 415] width 9 height 9
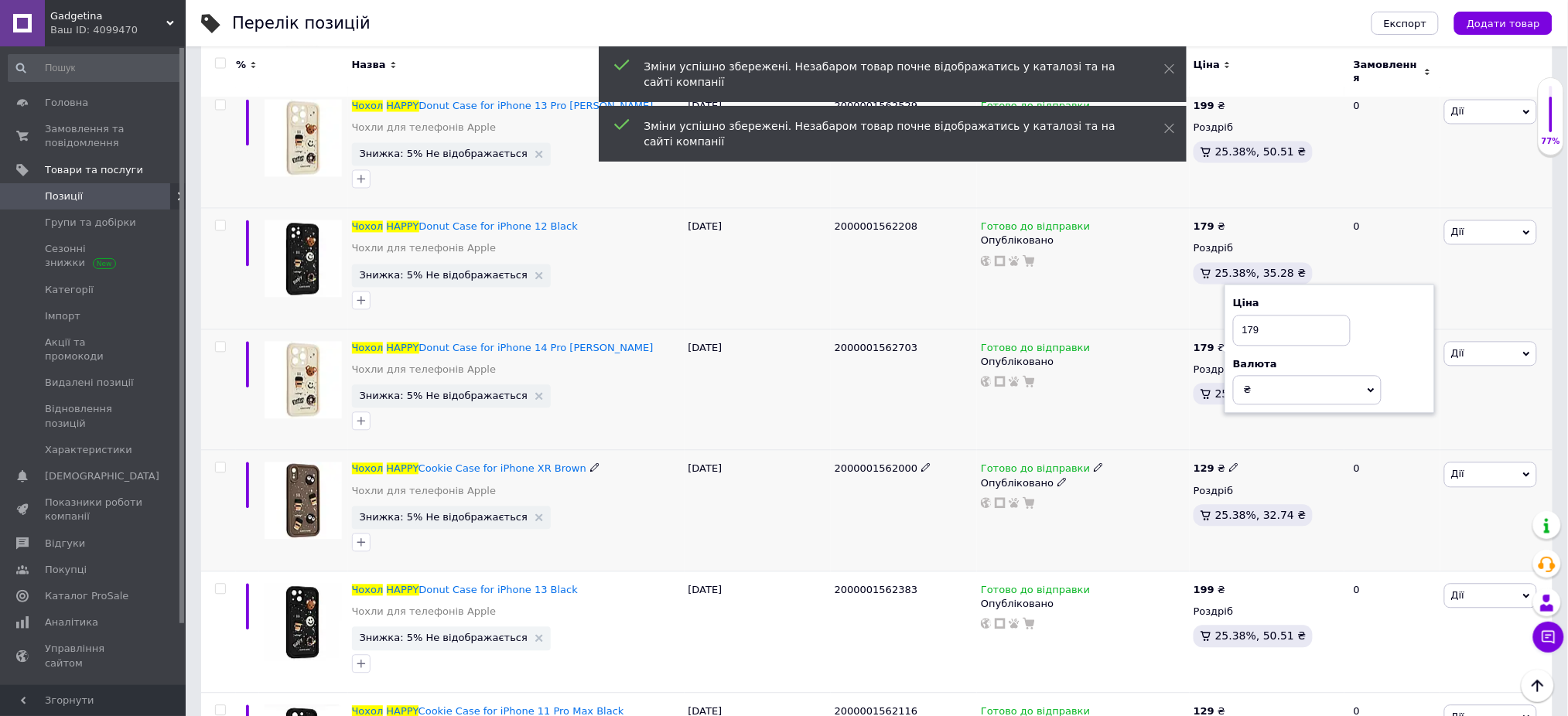
scroll to position [9585, 0]
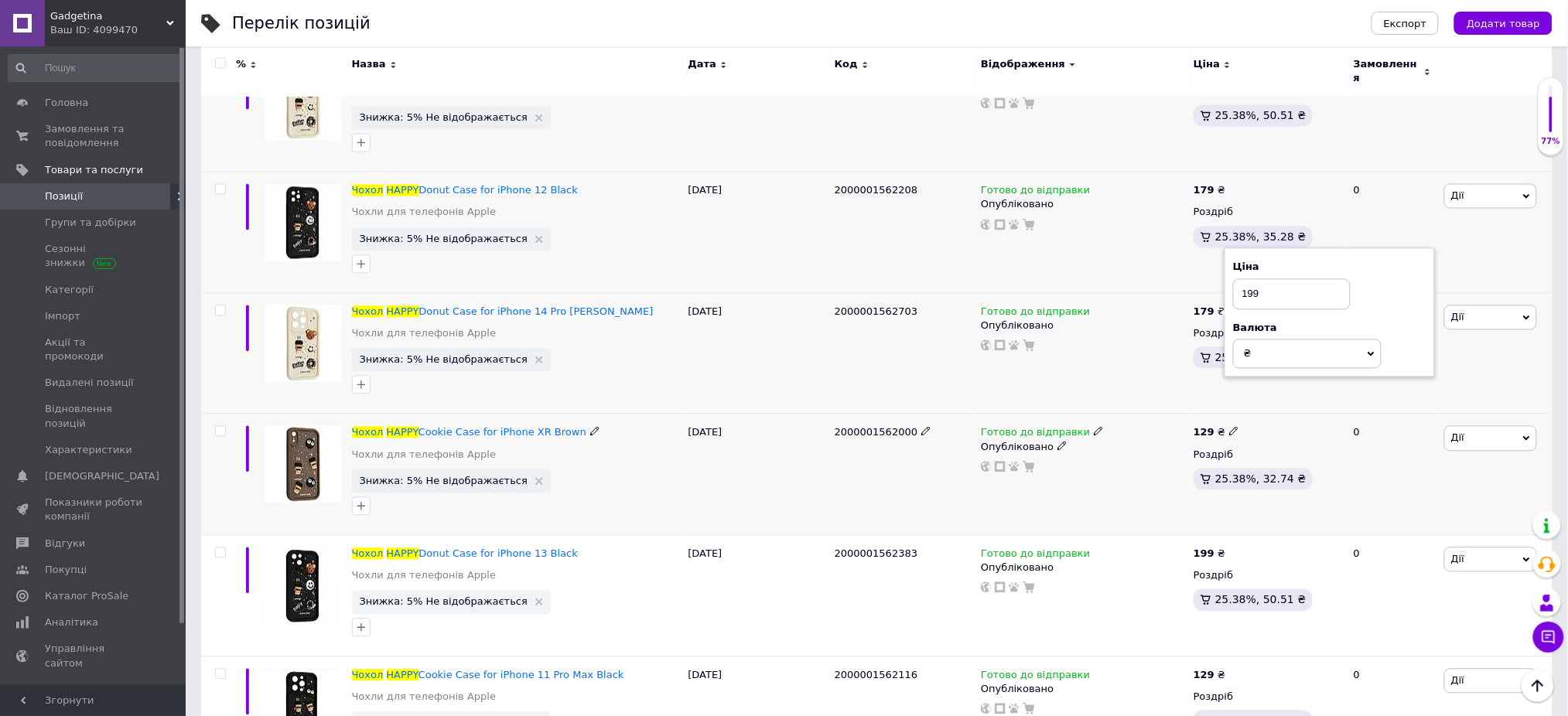
type input "199"
click at [1229, 428] on icon at bounding box center [1234, 432] width 9 height 9
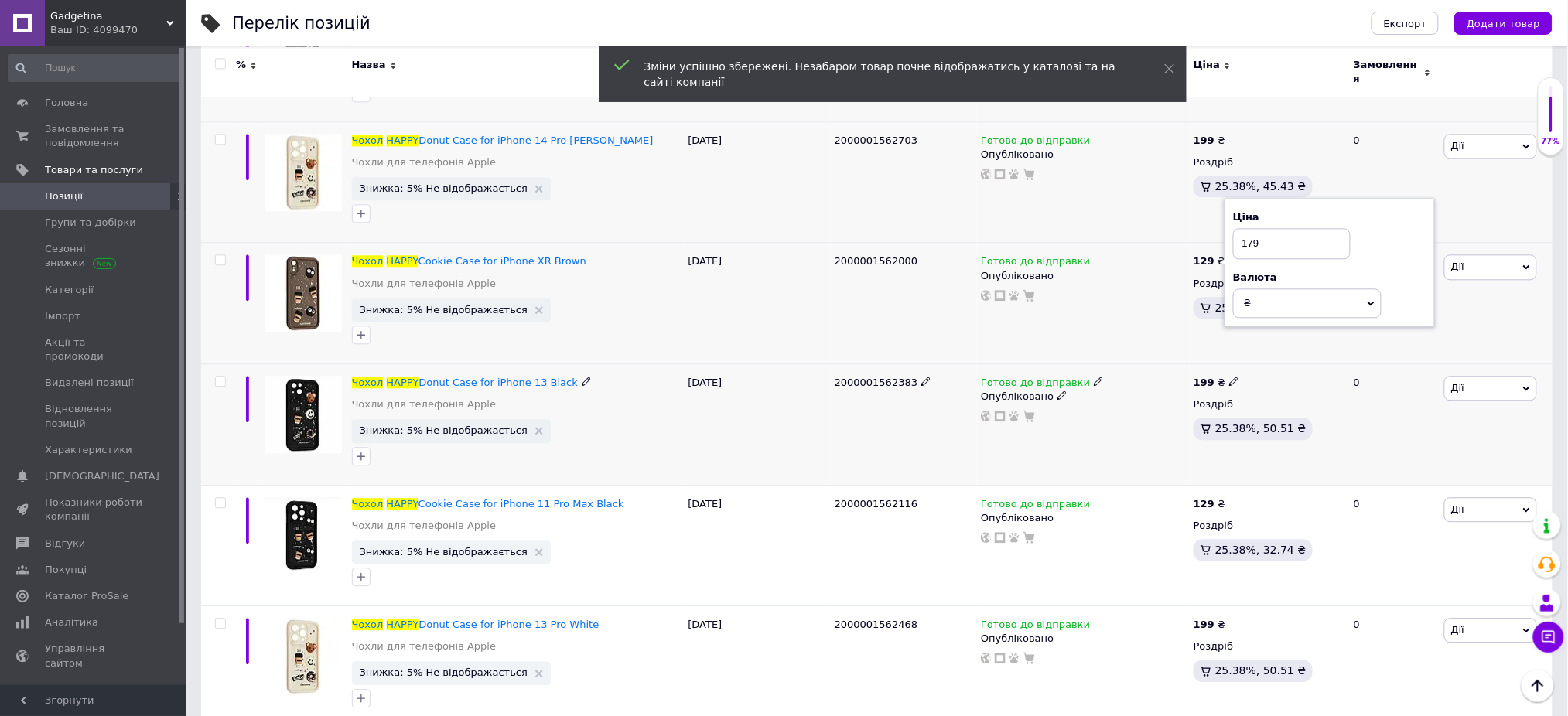
scroll to position [9791, 0]
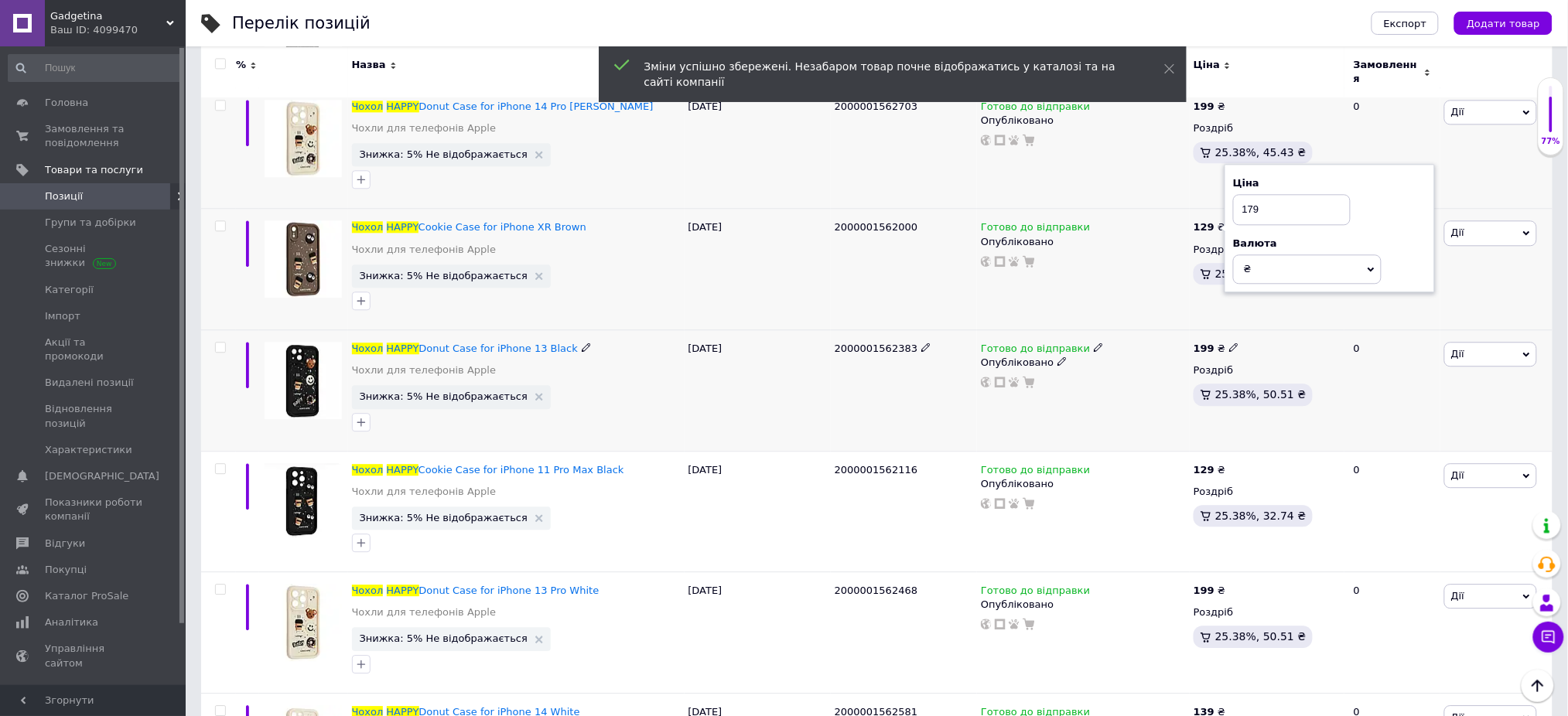
type input "179"
click at [1231, 342] on icon at bounding box center [1234, 347] width 9 height 9
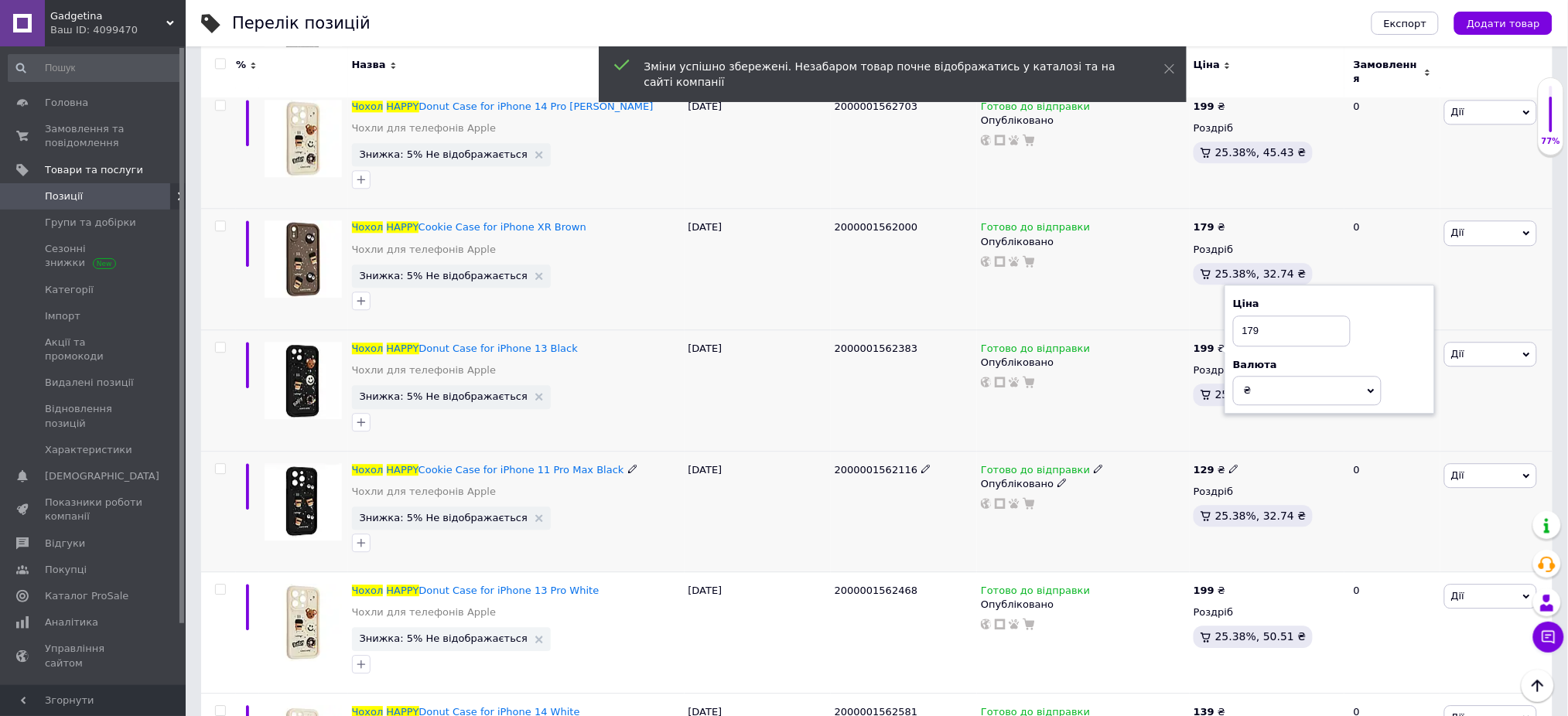
type input "179"
click at [1229, 462] on span at bounding box center [1234, 468] width 9 height 11
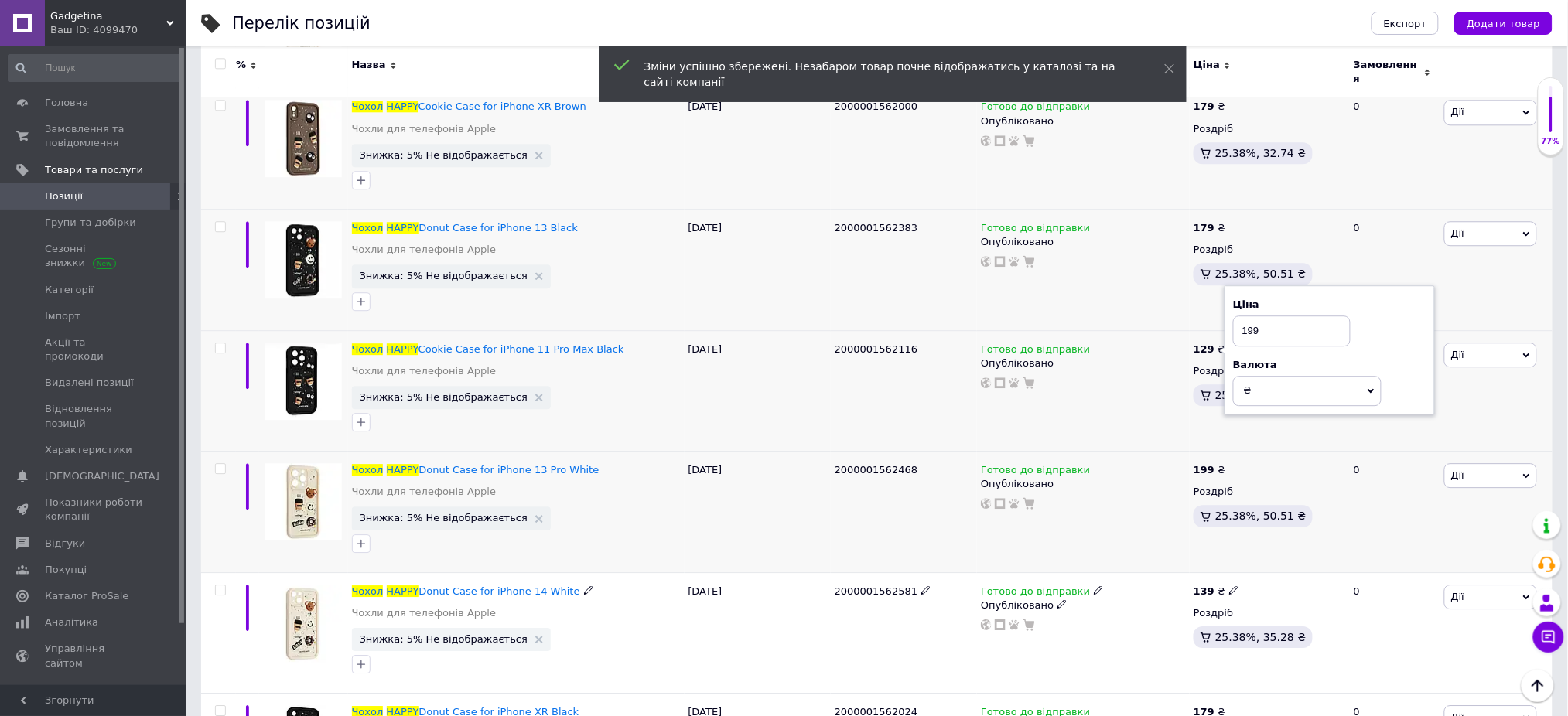
scroll to position [9997, 0]
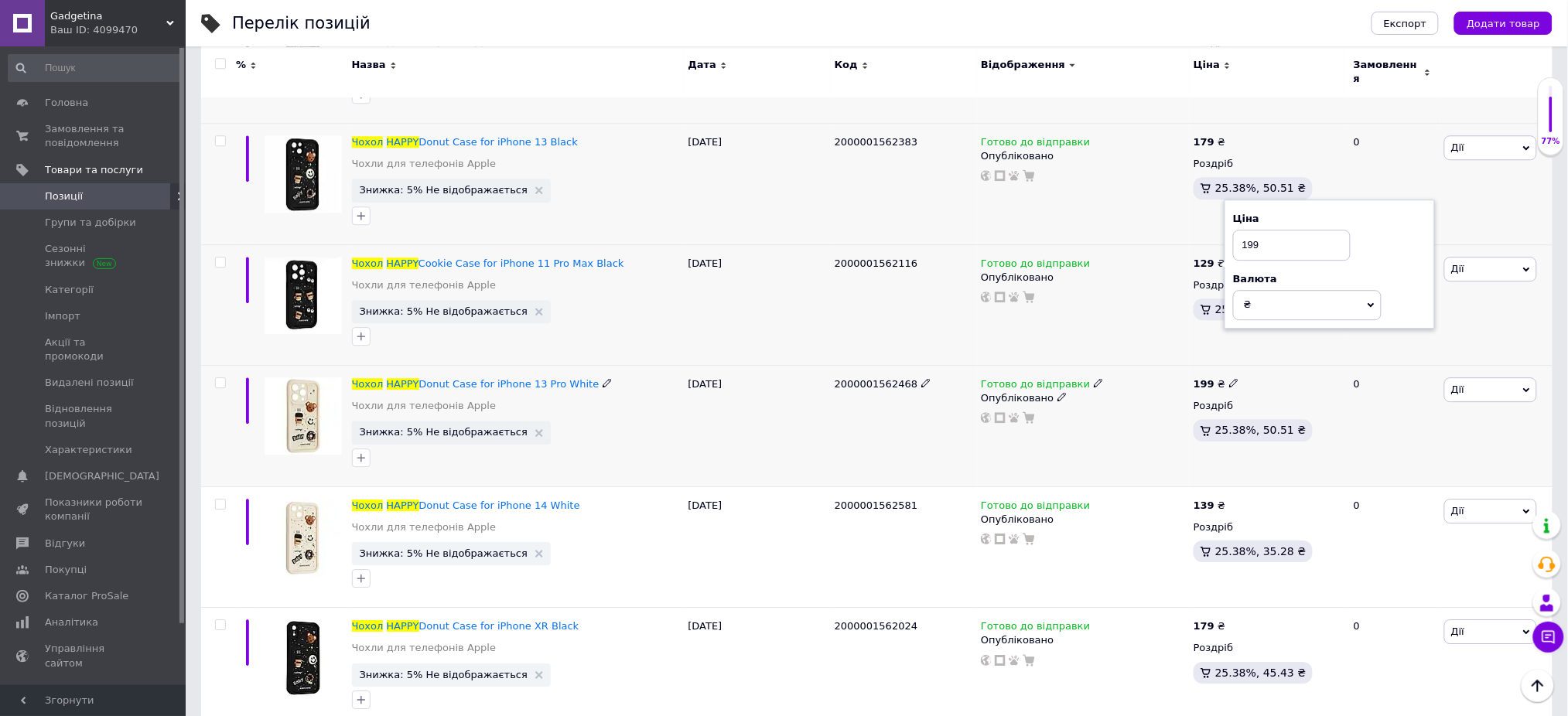
type input "199"
click at [1229, 381] on use at bounding box center [1233, 382] width 9 height 9
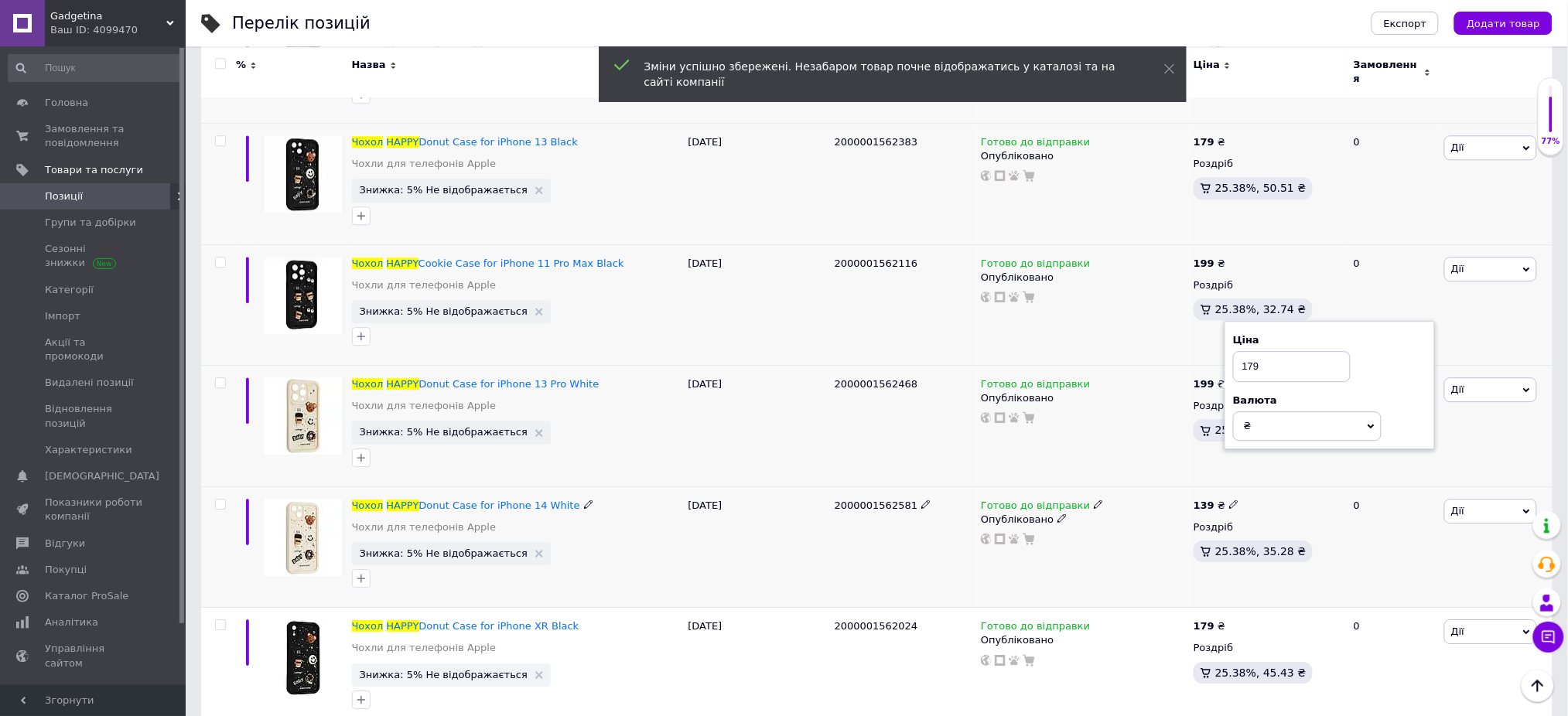
type input "179"
click at [1230, 499] on icon at bounding box center [1234, 504] width 9 height 9
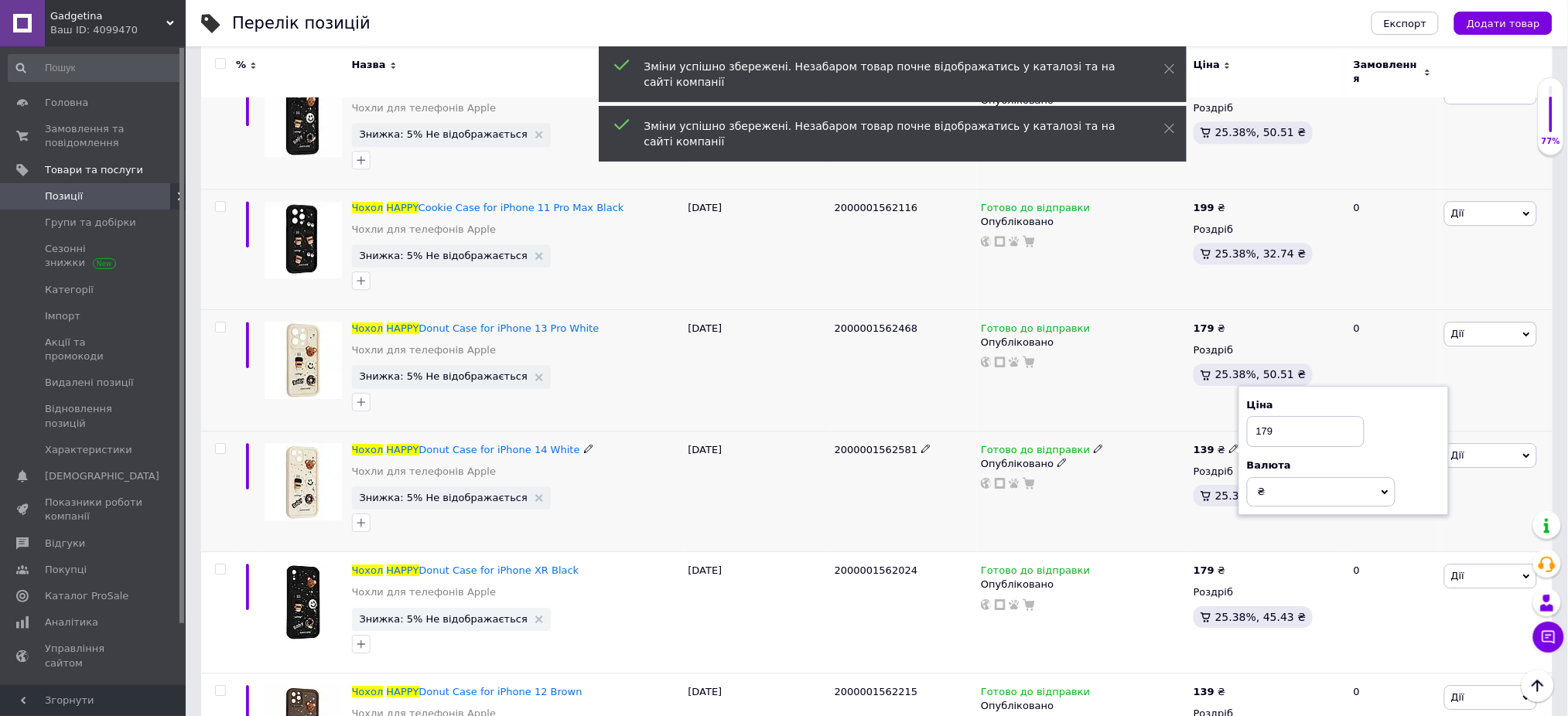
scroll to position [10100, 0]
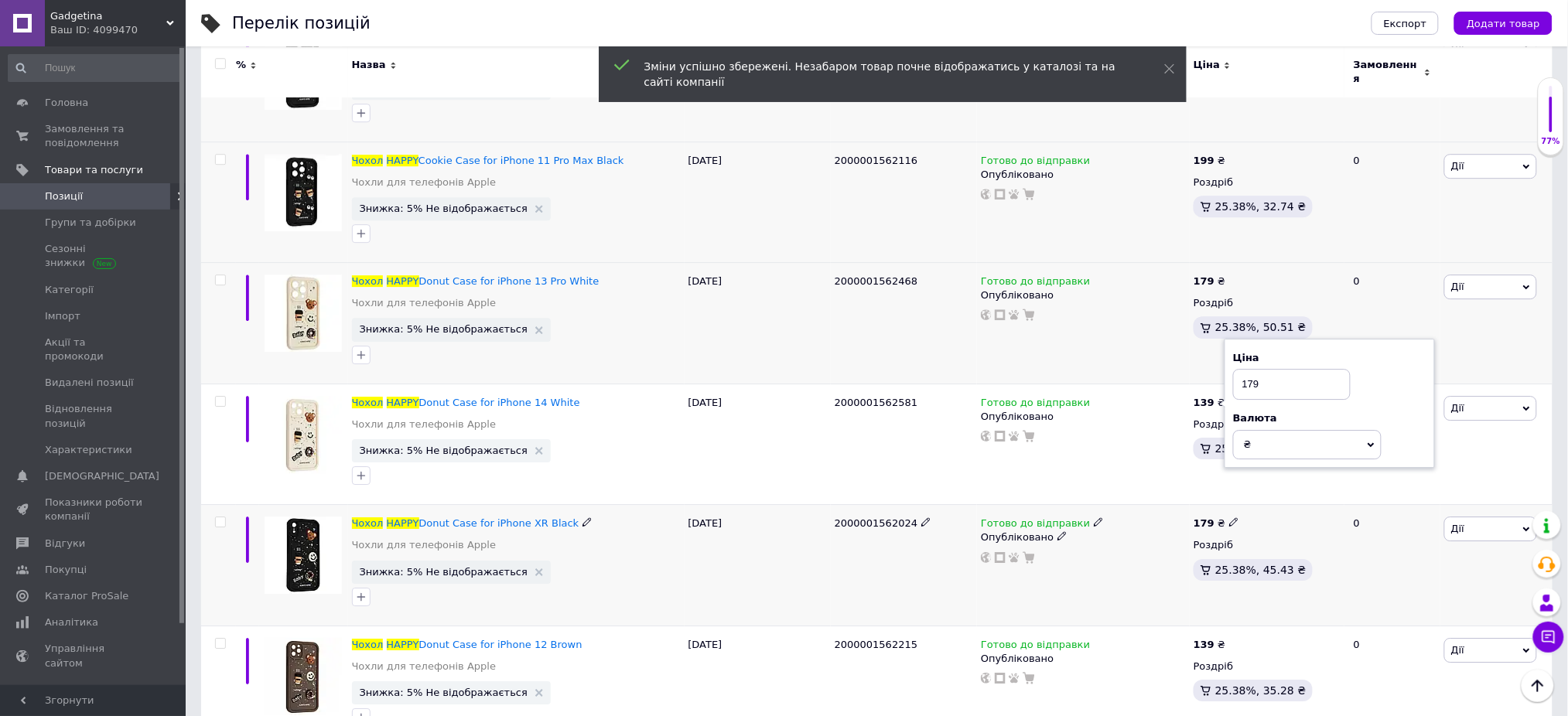
type input "179"
click at [1229, 517] on span at bounding box center [1234, 522] width 9 height 11
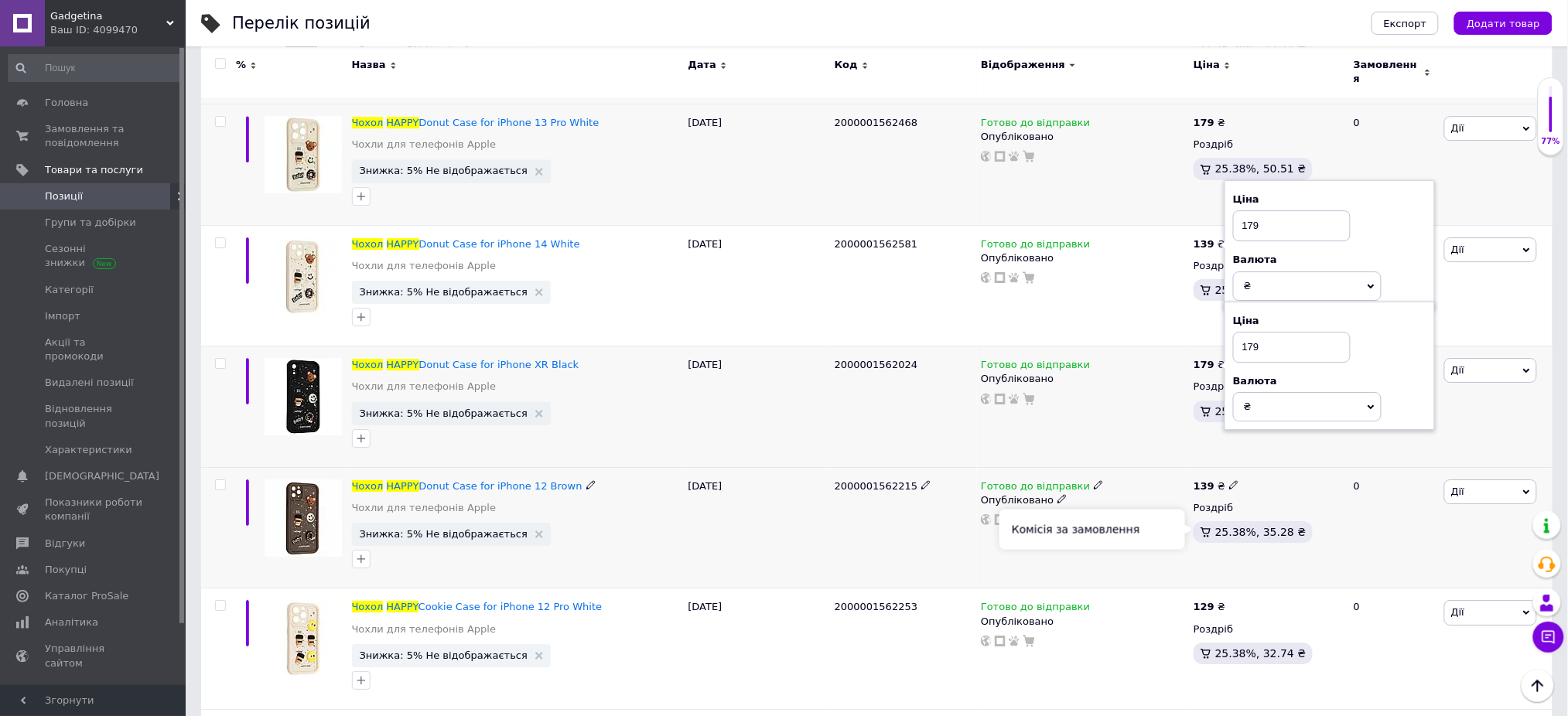
scroll to position [10307, 0]
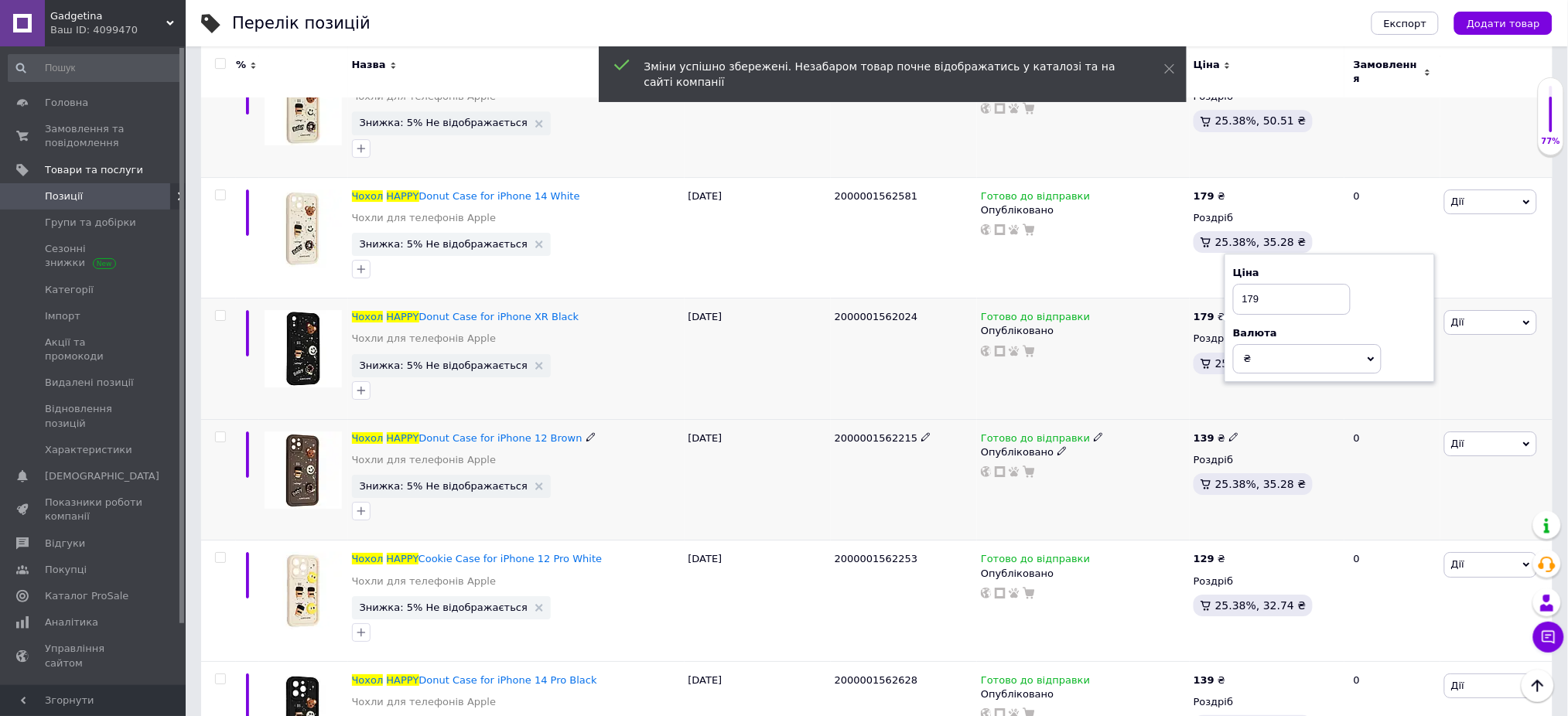
click at [1231, 432] on icon at bounding box center [1234, 437] width 9 height 9
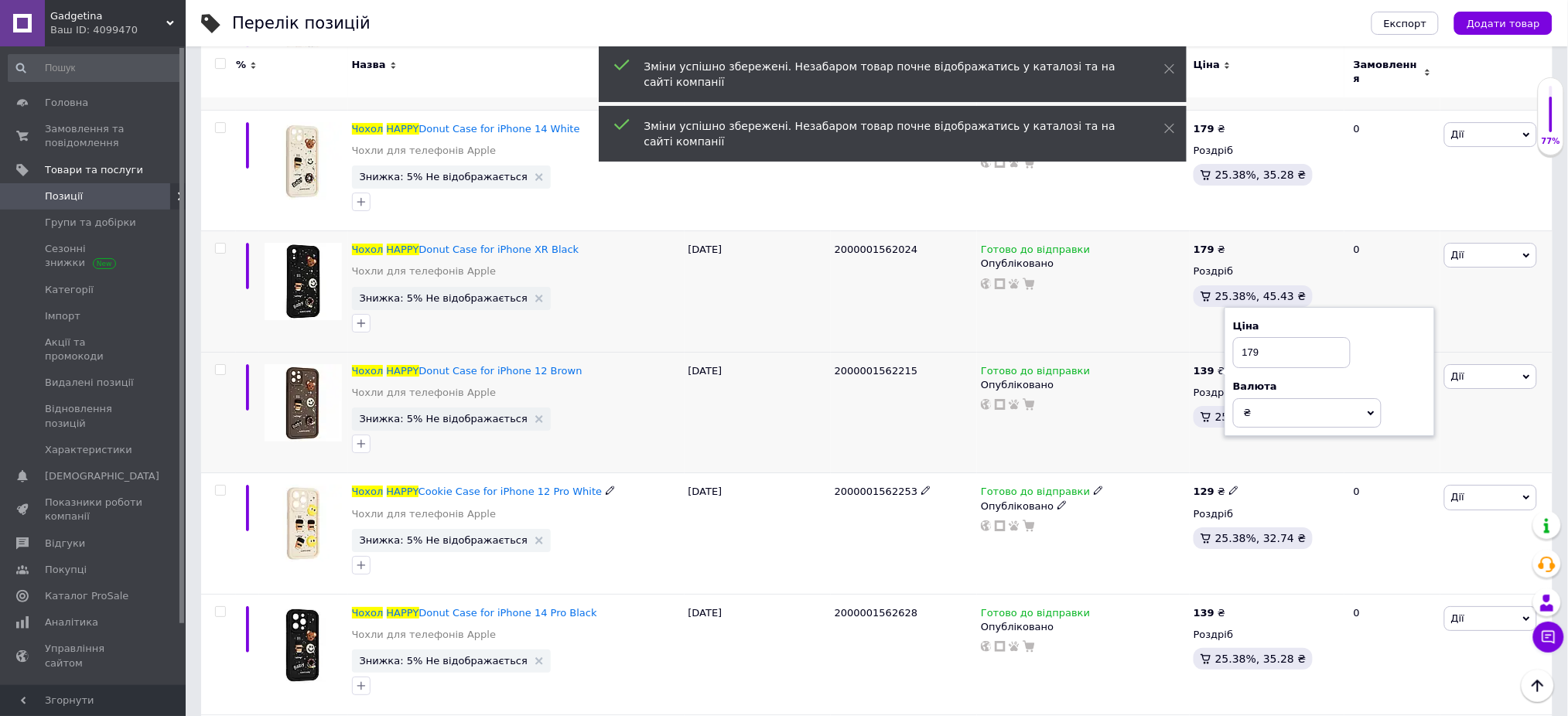
scroll to position [10409, 0]
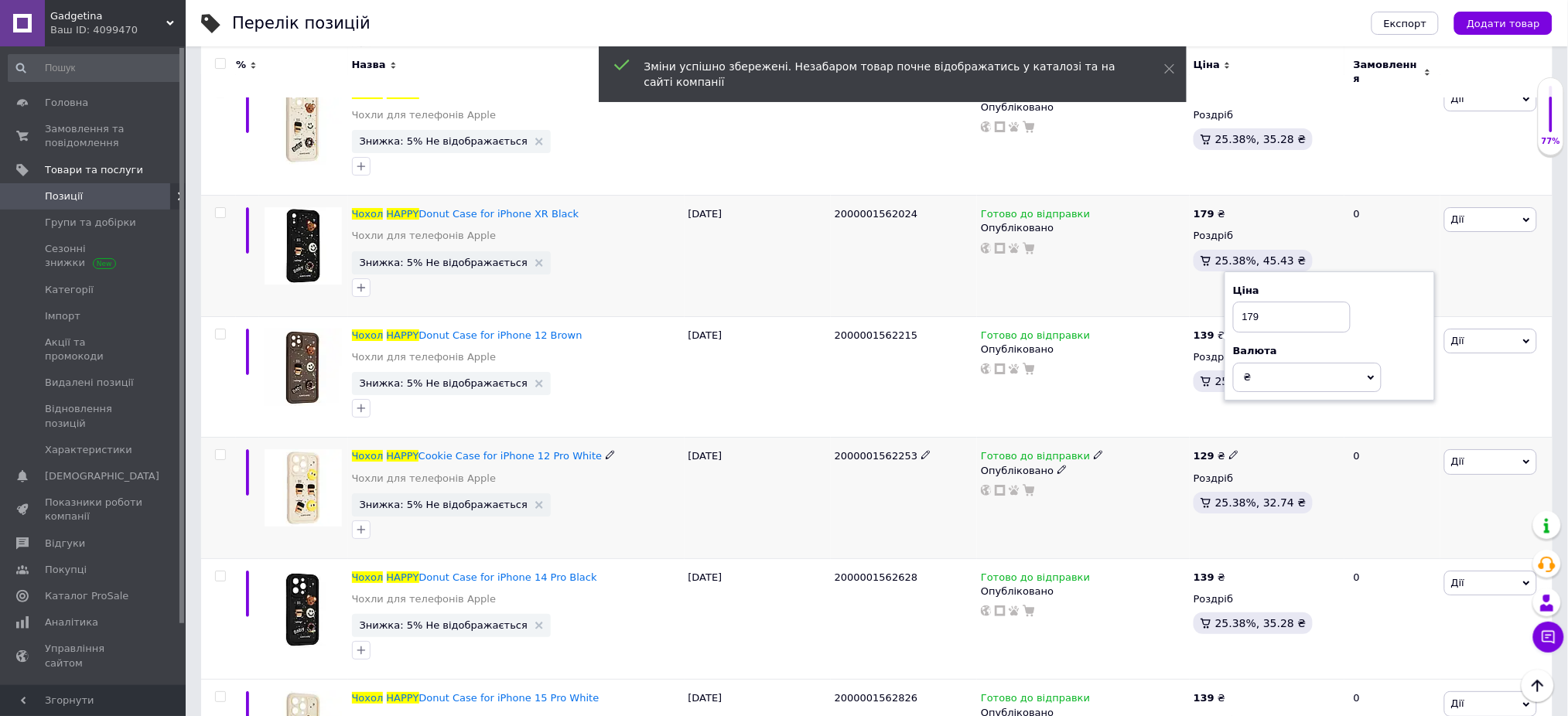
type input "179"
click at [1229, 450] on icon at bounding box center [1234, 455] width 9 height 9
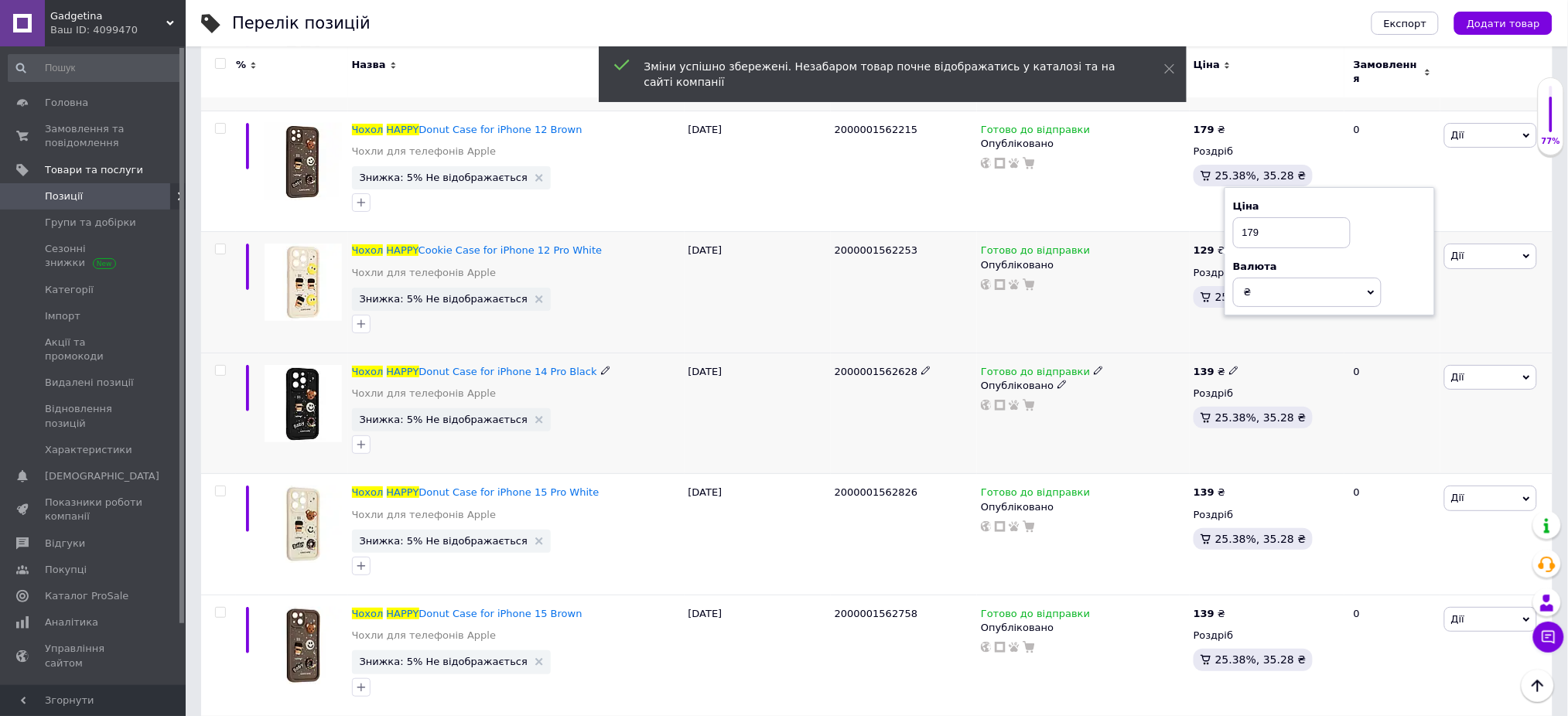
scroll to position [10616, 0]
type input "179"
click at [1231, 367] on icon at bounding box center [1234, 370] width 9 height 9
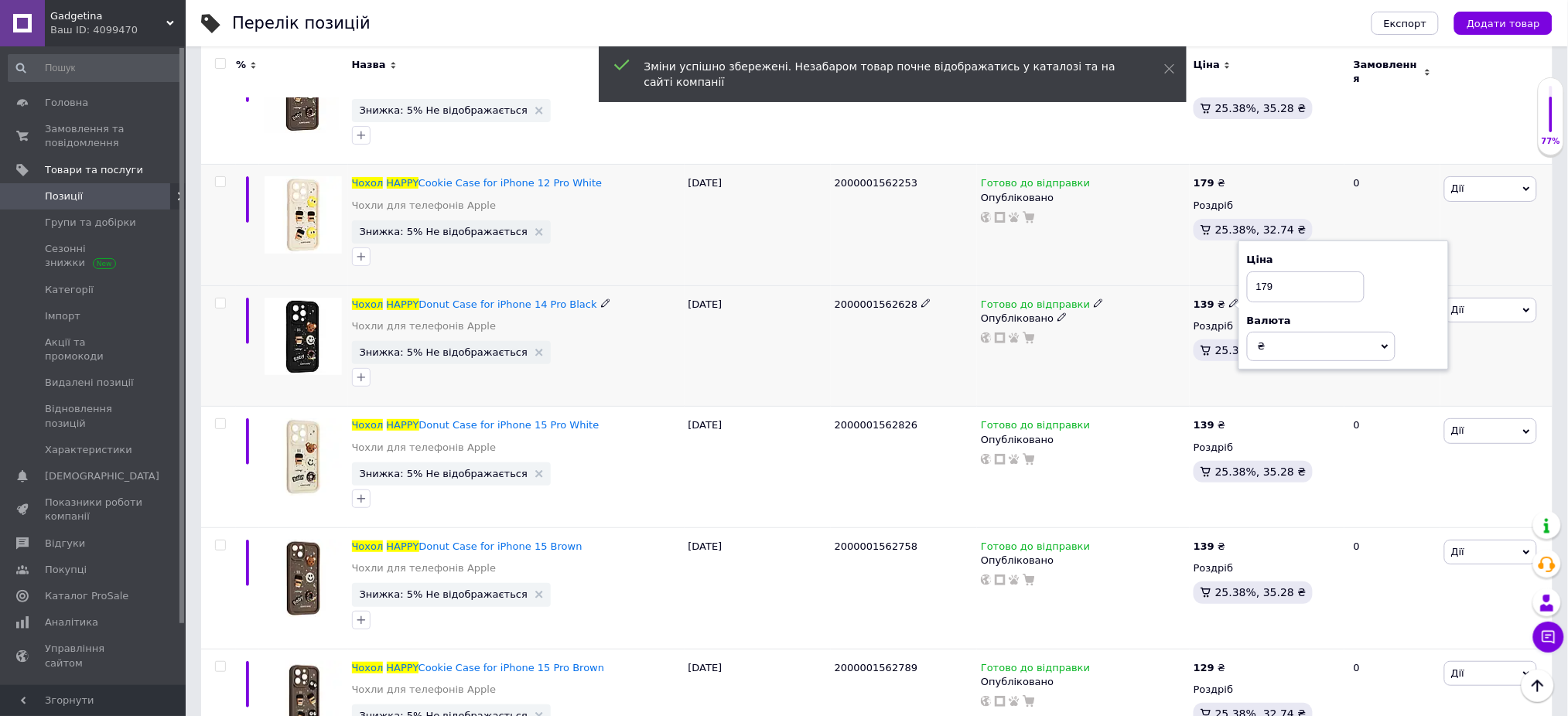
scroll to position [10719, 0]
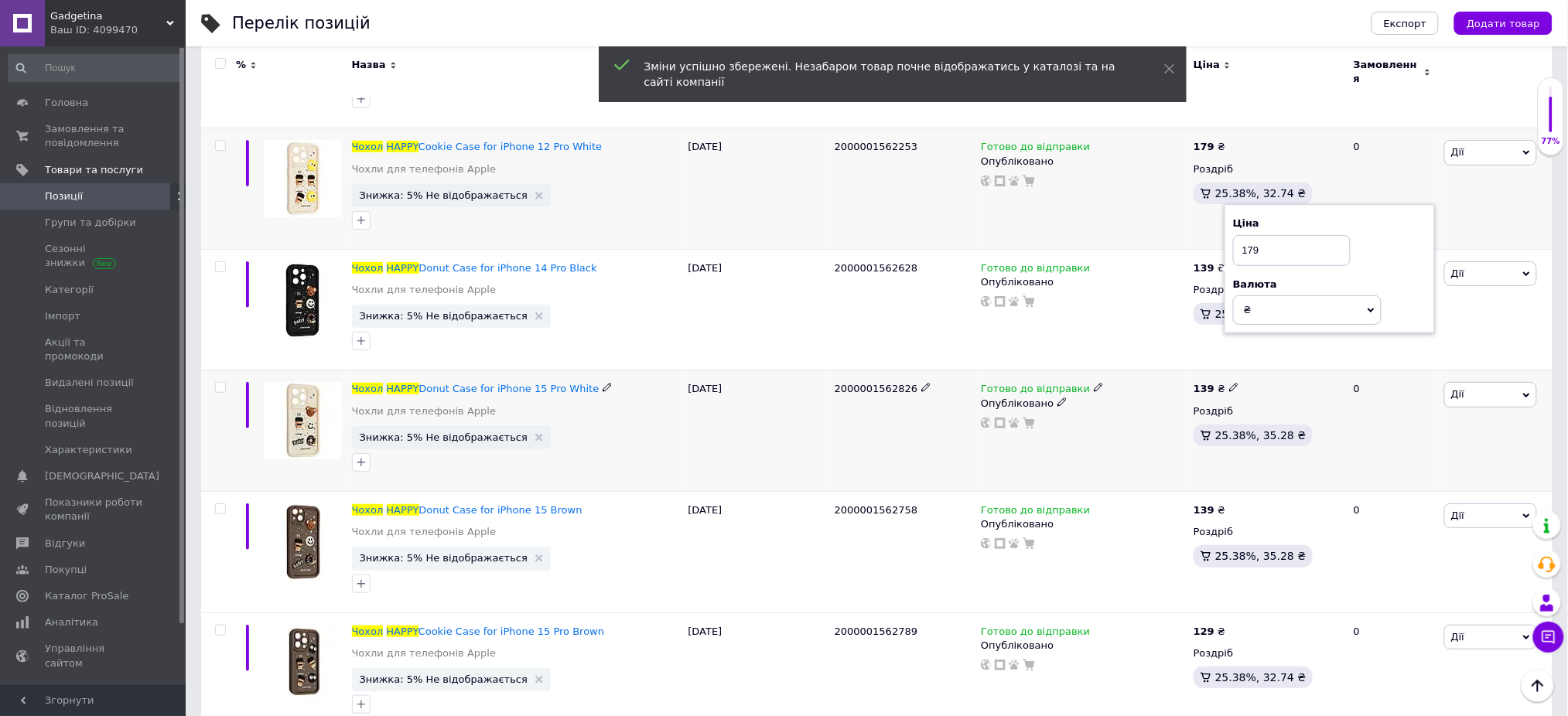
type input "179"
click at [1229, 382] on span at bounding box center [1234, 387] width 9 height 11
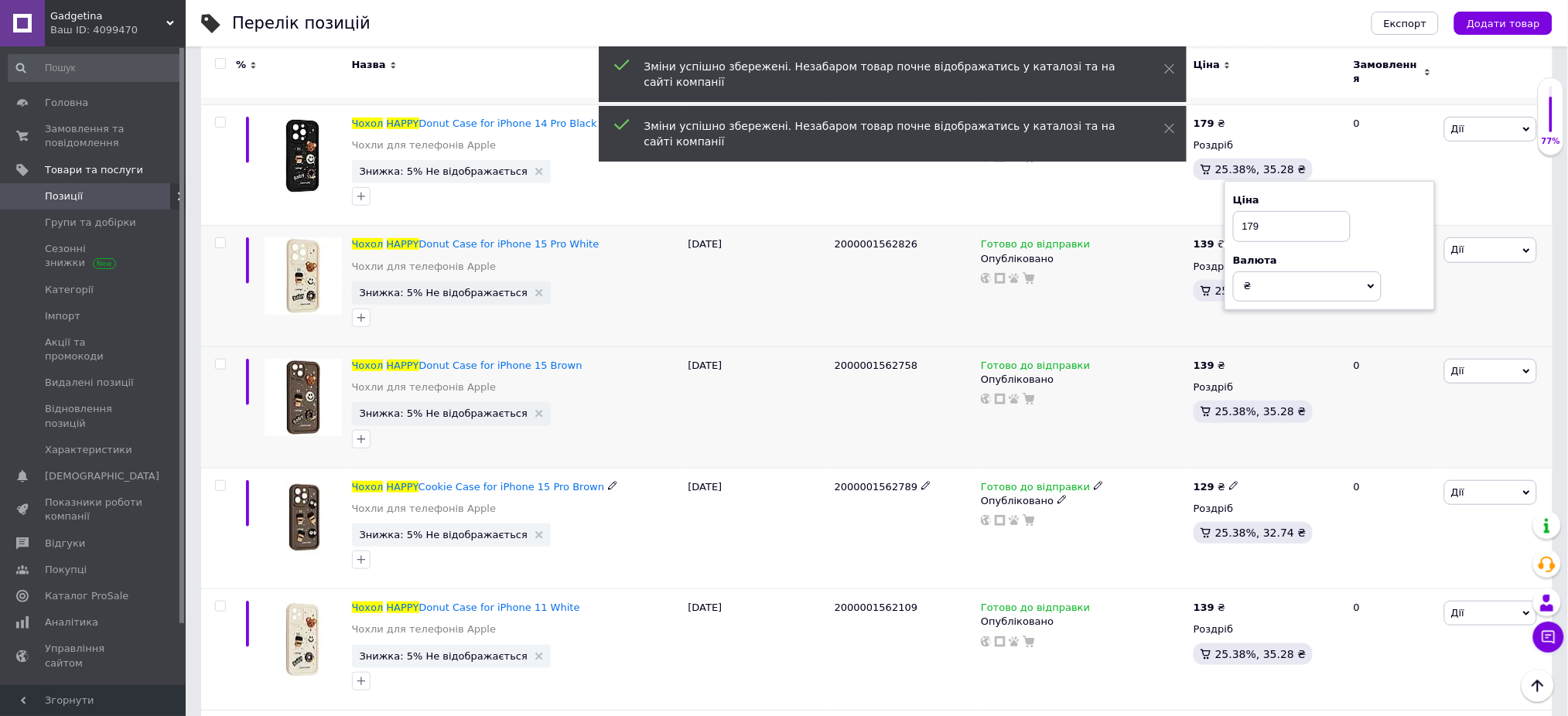
scroll to position [10924, 0]
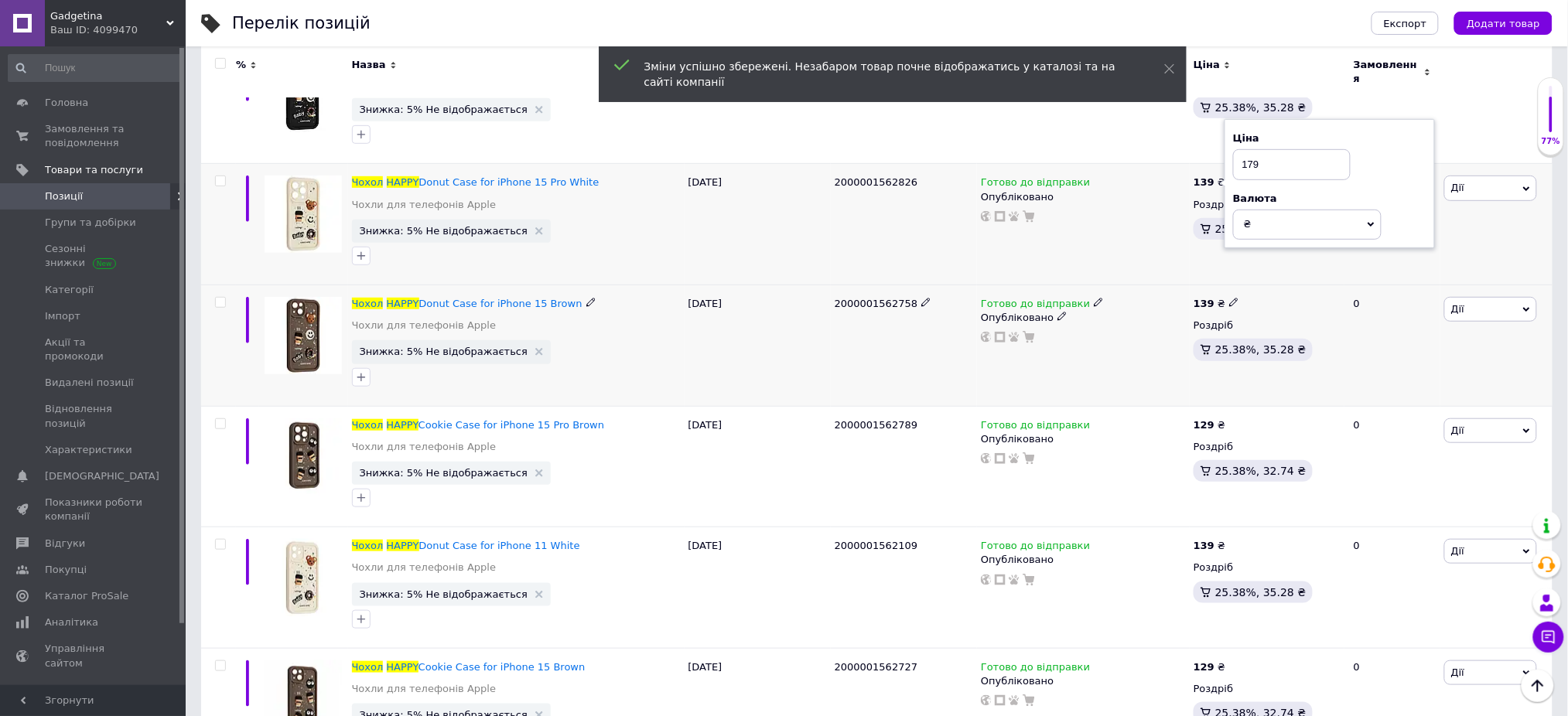
type input "179"
click at [1229, 298] on icon at bounding box center [1234, 302] width 9 height 9
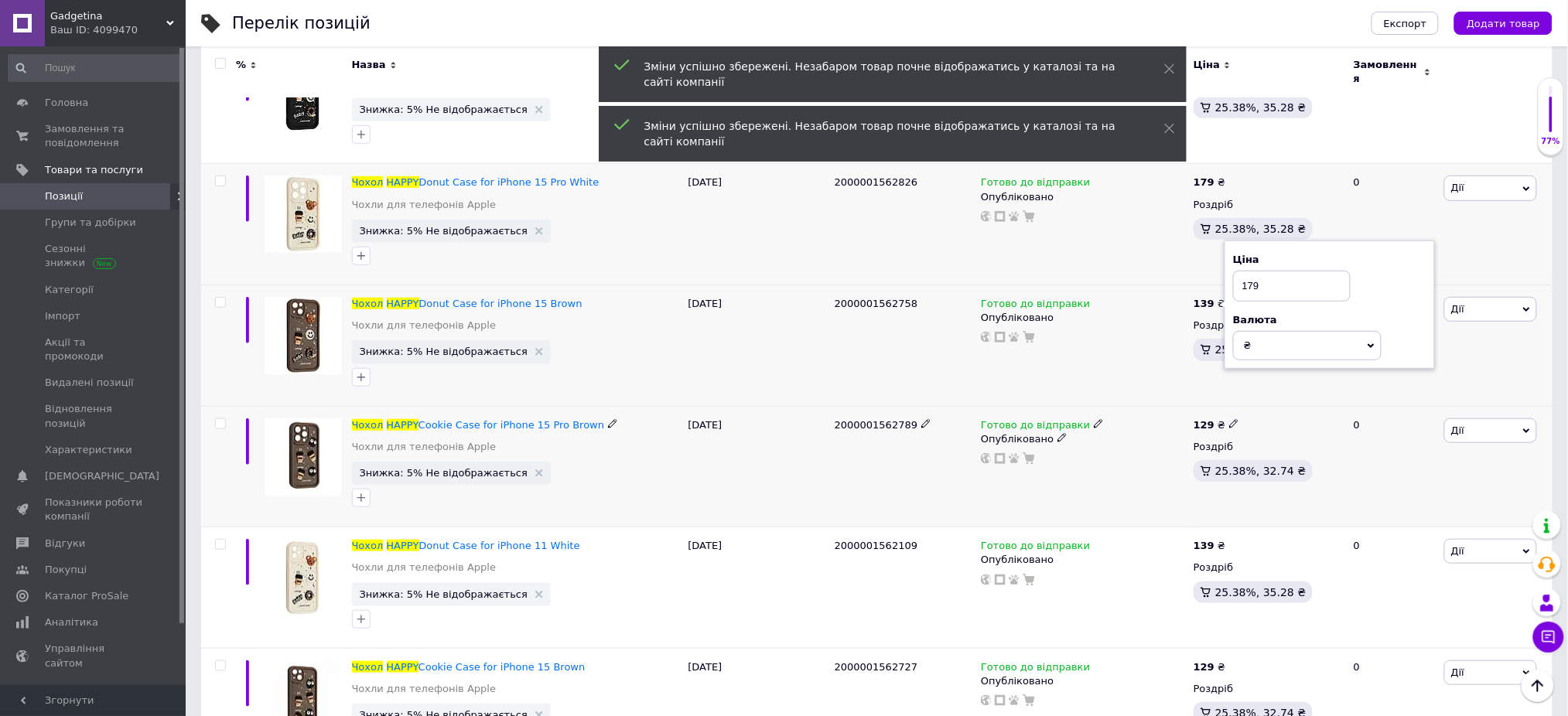
type input "179"
click at [1230, 422] on icon at bounding box center [1234, 424] width 9 height 9
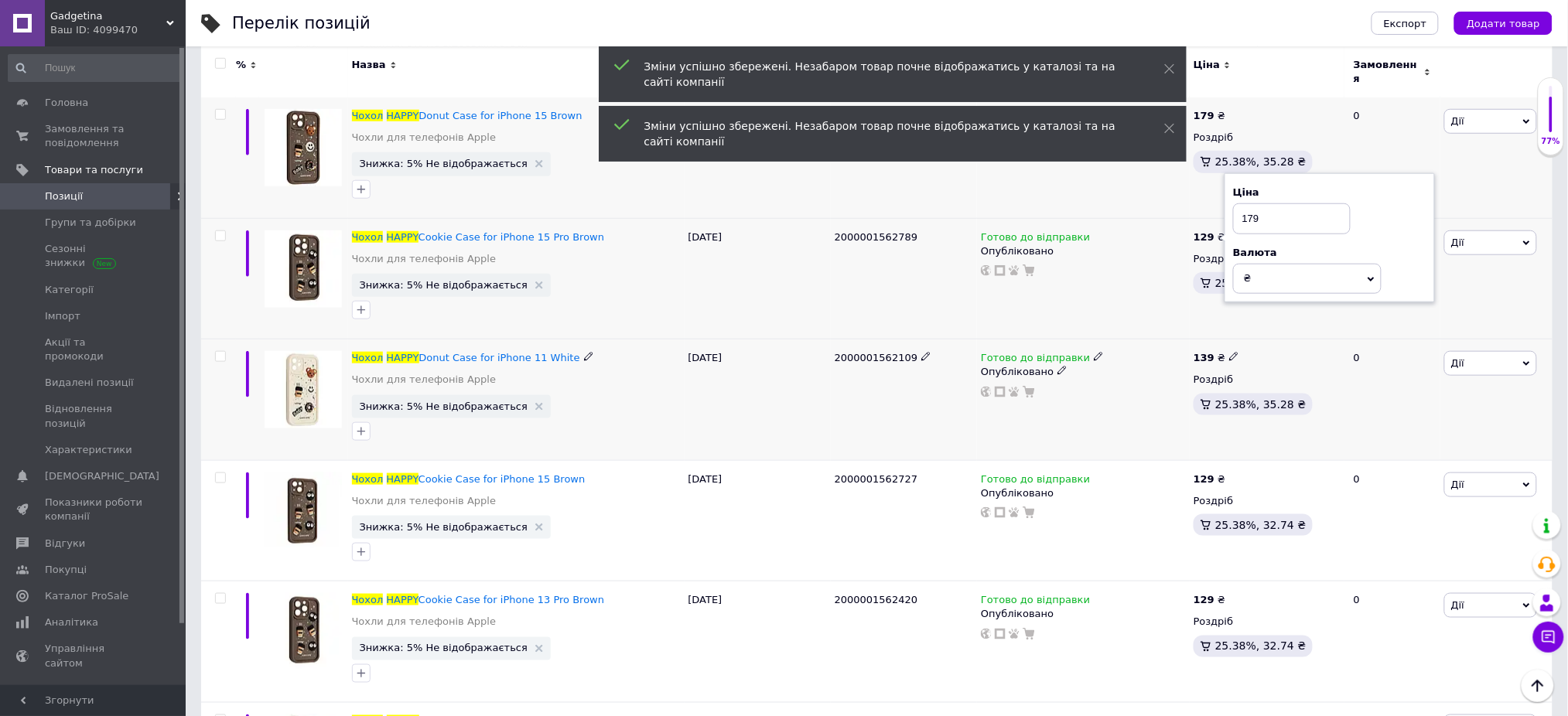
scroll to position [11131, 0]
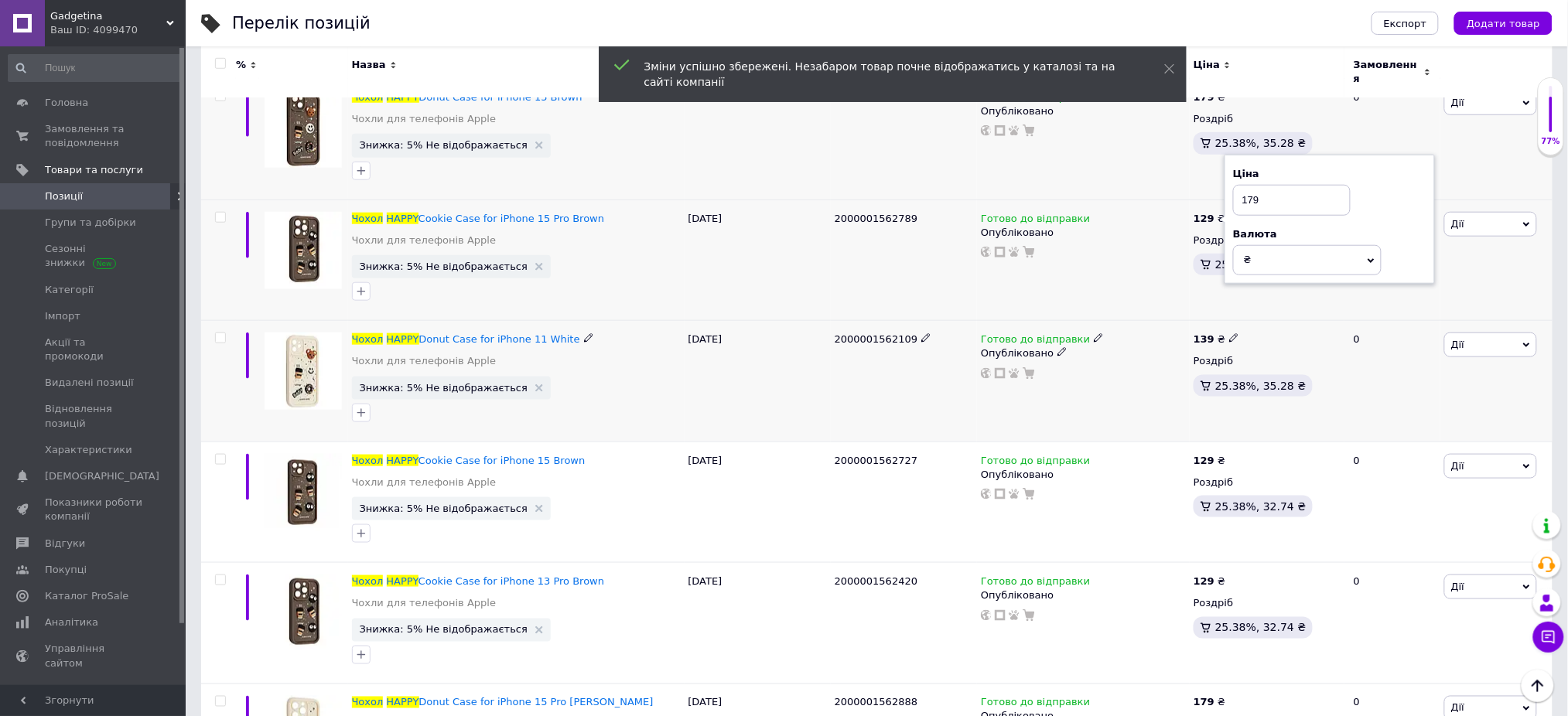
type input "179"
click at [1229, 333] on icon at bounding box center [1234, 338] width 9 height 9
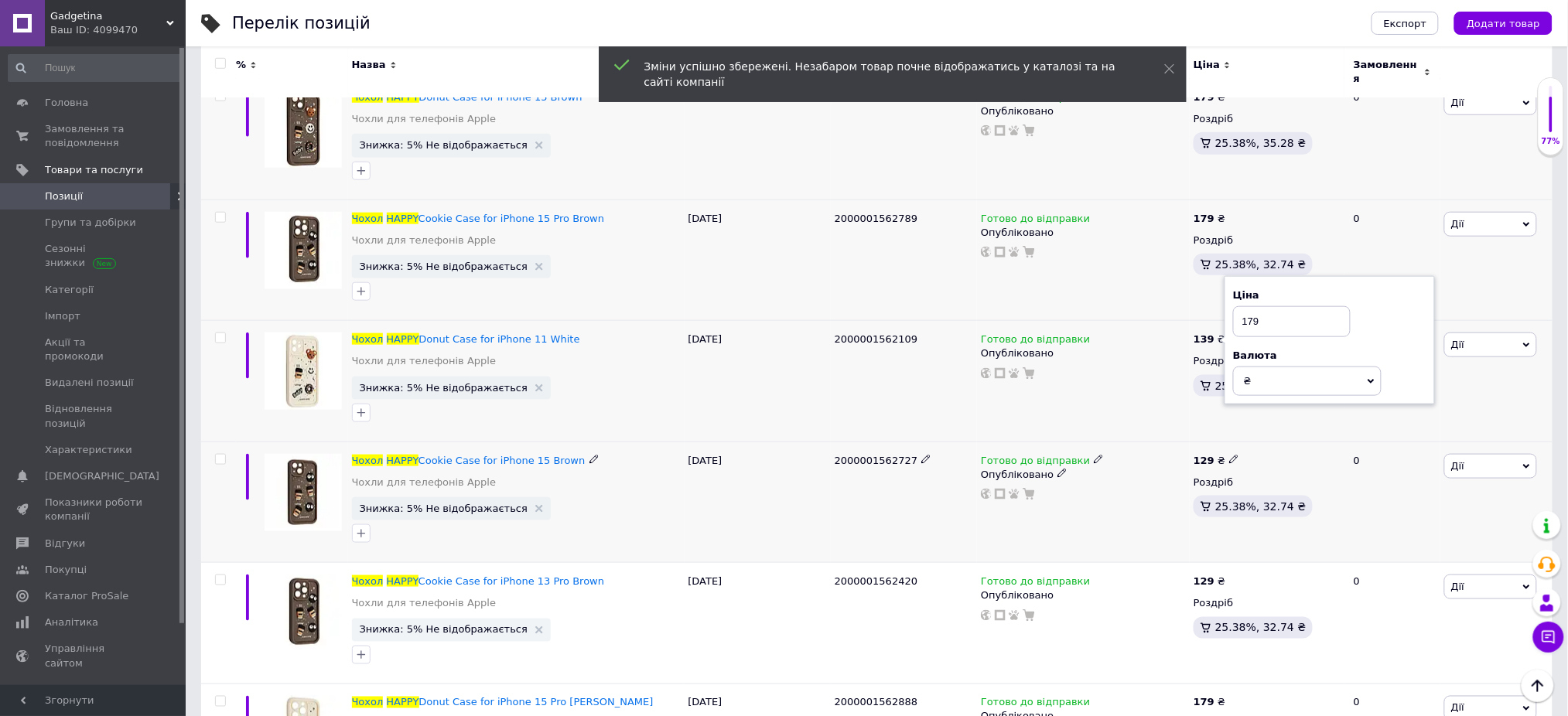
type input "179"
click at [1229, 455] on icon at bounding box center [1234, 459] width 9 height 9
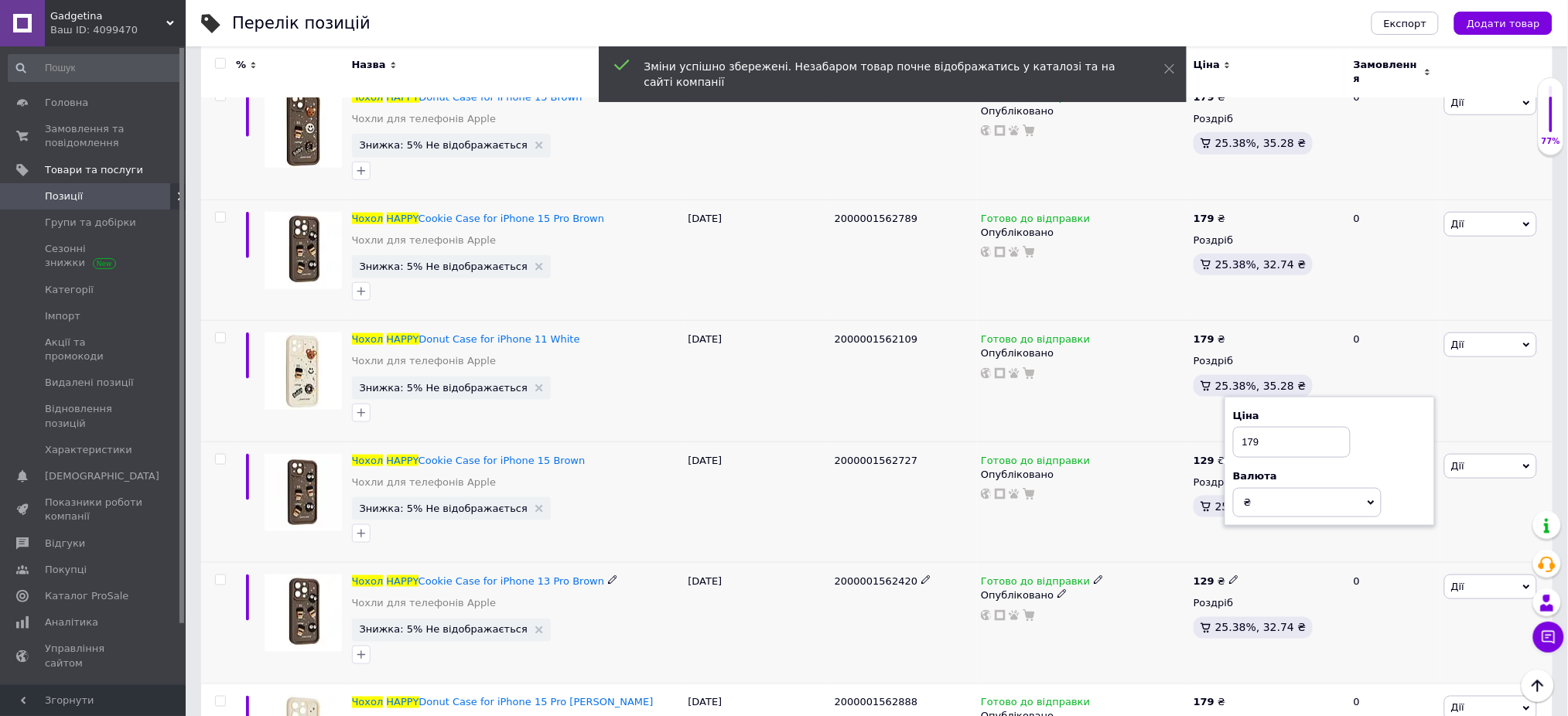
type input "179"
click at [1231, 578] on icon at bounding box center [1234, 580] width 9 height 9
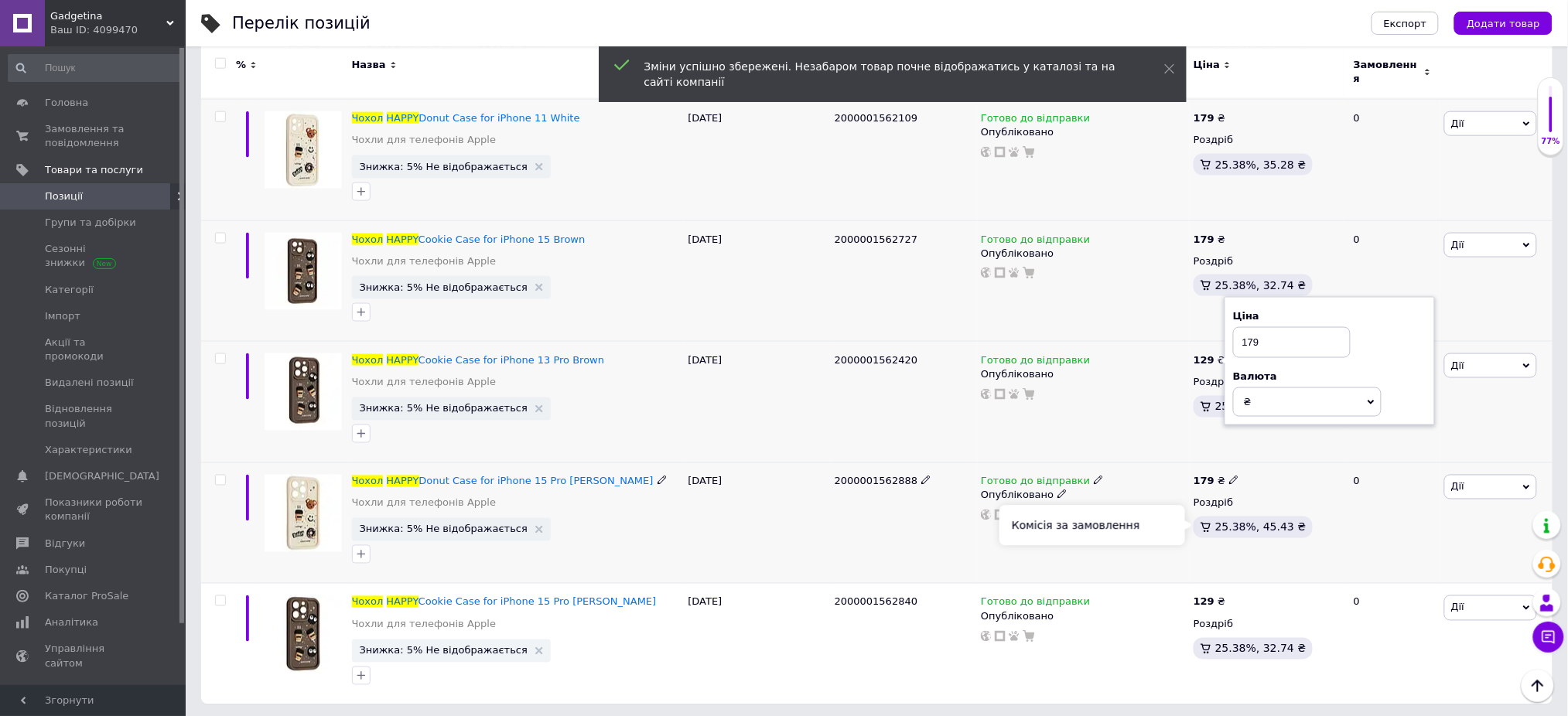
scroll to position [11402, 0]
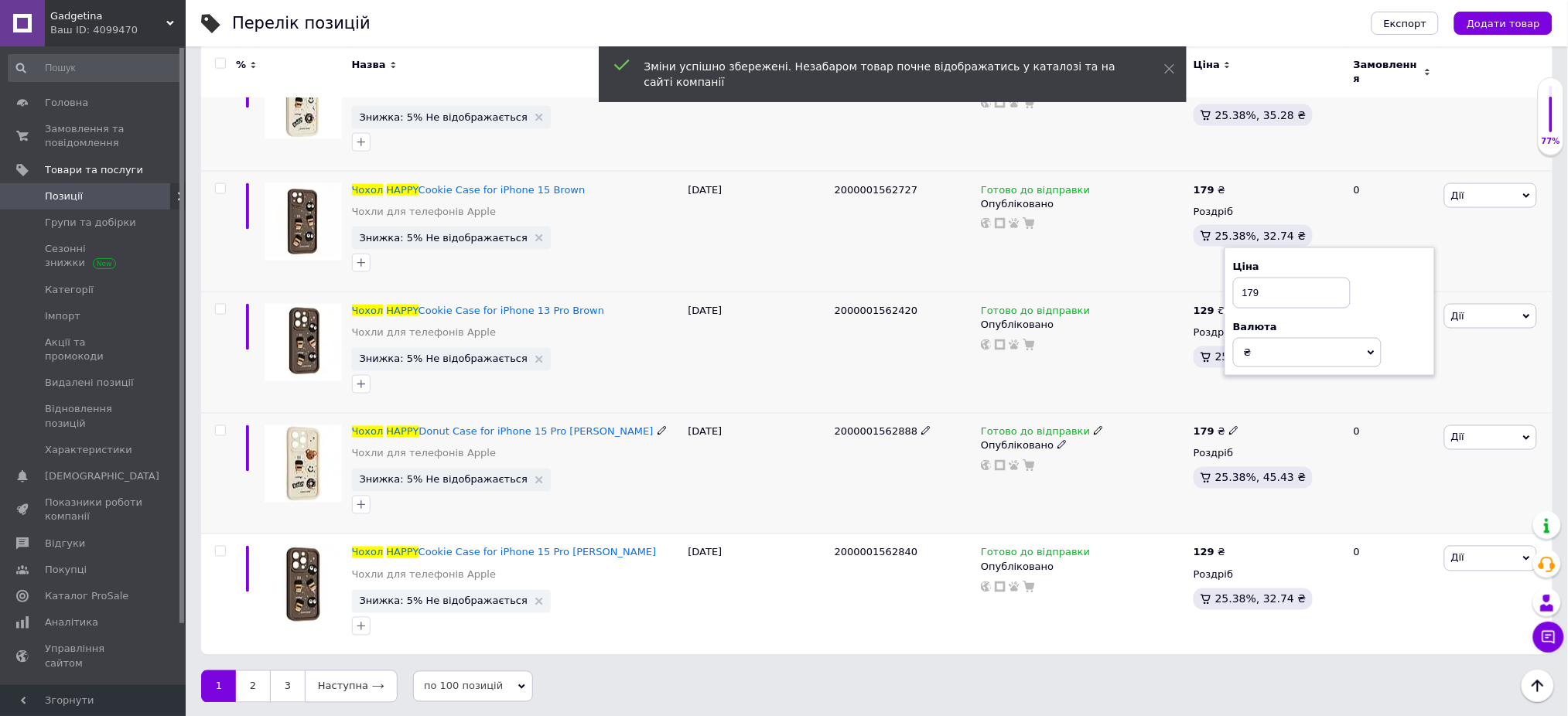
type input "179"
click at [1232, 431] on span at bounding box center [1234, 430] width 10 height 10
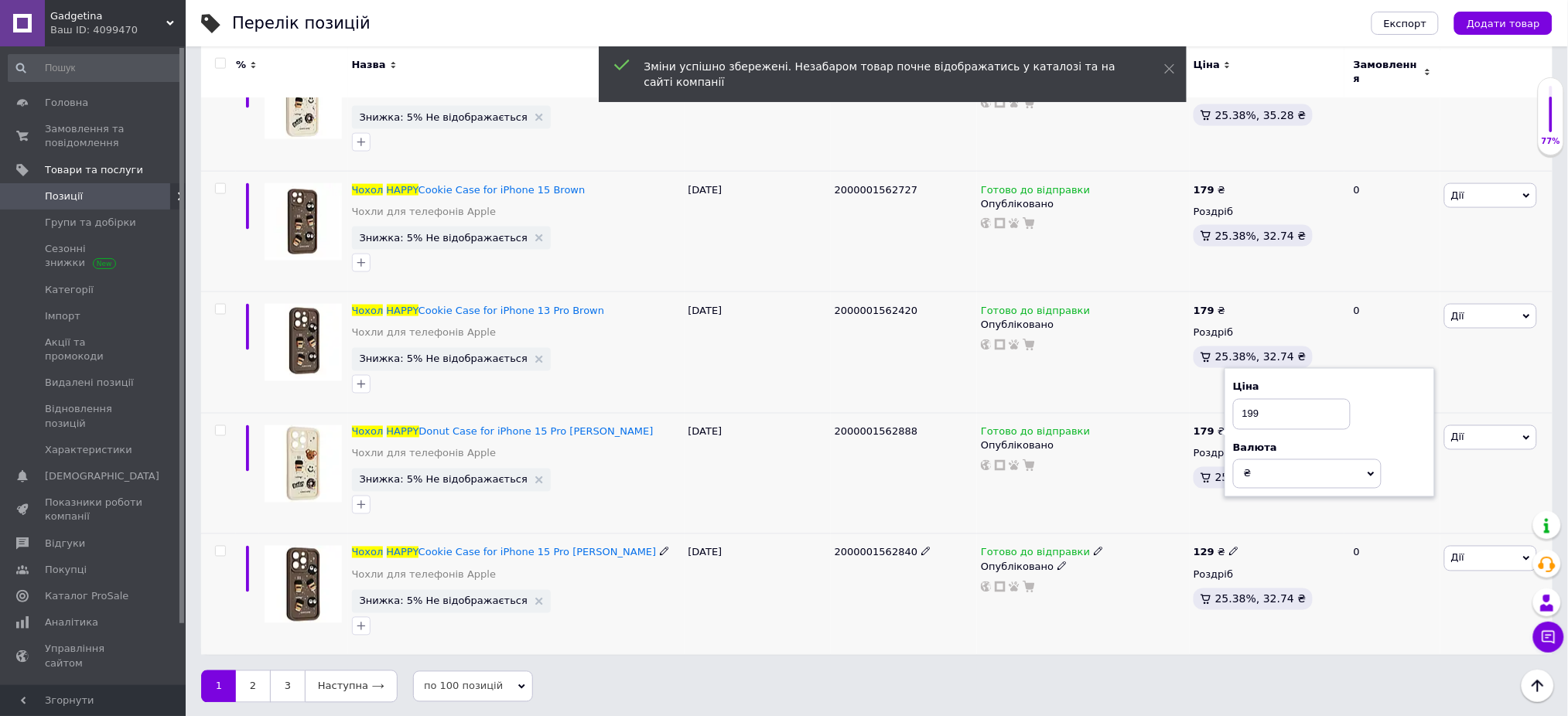
type input "199"
click at [1229, 548] on icon at bounding box center [1234, 551] width 9 height 9
type input "199"
click at [1174, 640] on div "Готово до відправки Опубліковано" at bounding box center [1083, 594] width 213 height 121
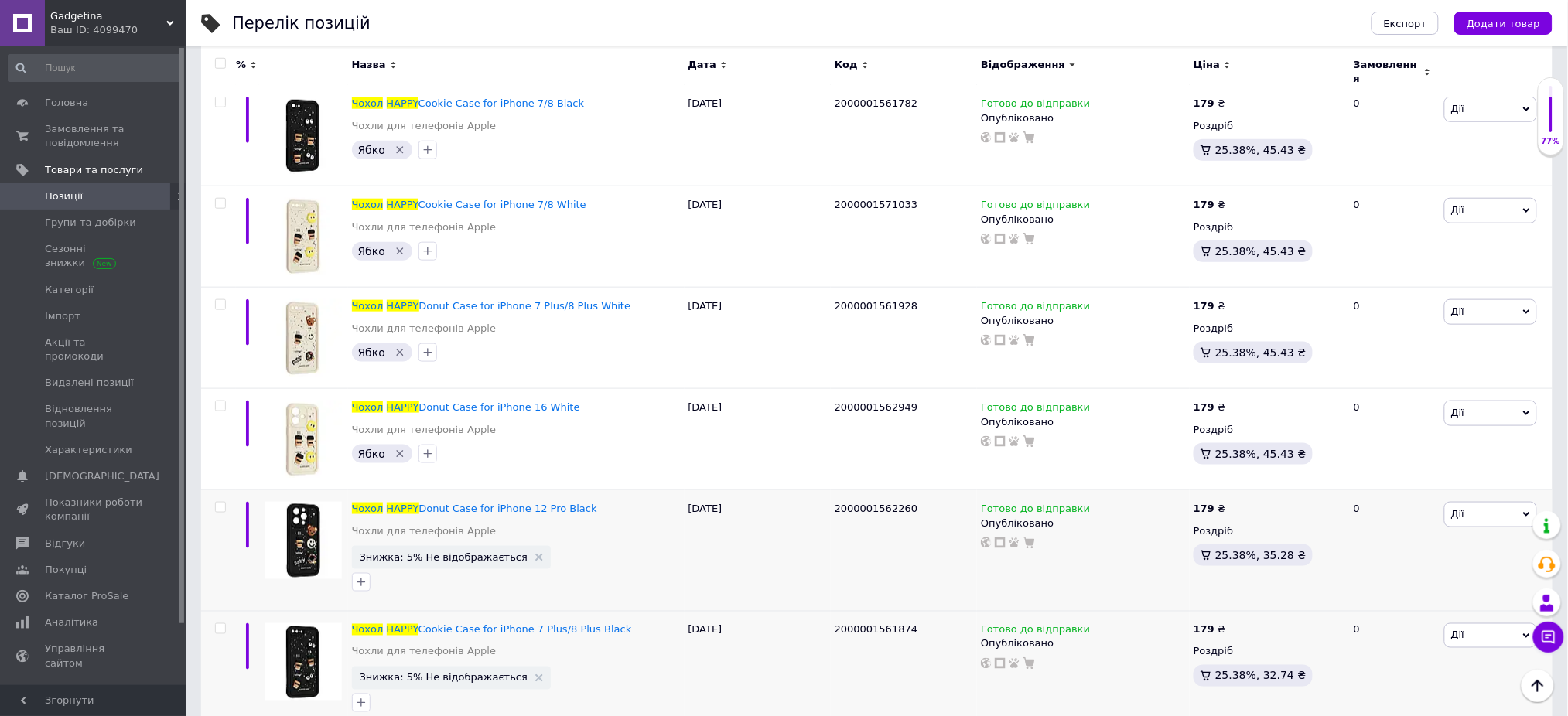
scroll to position [0, 0]
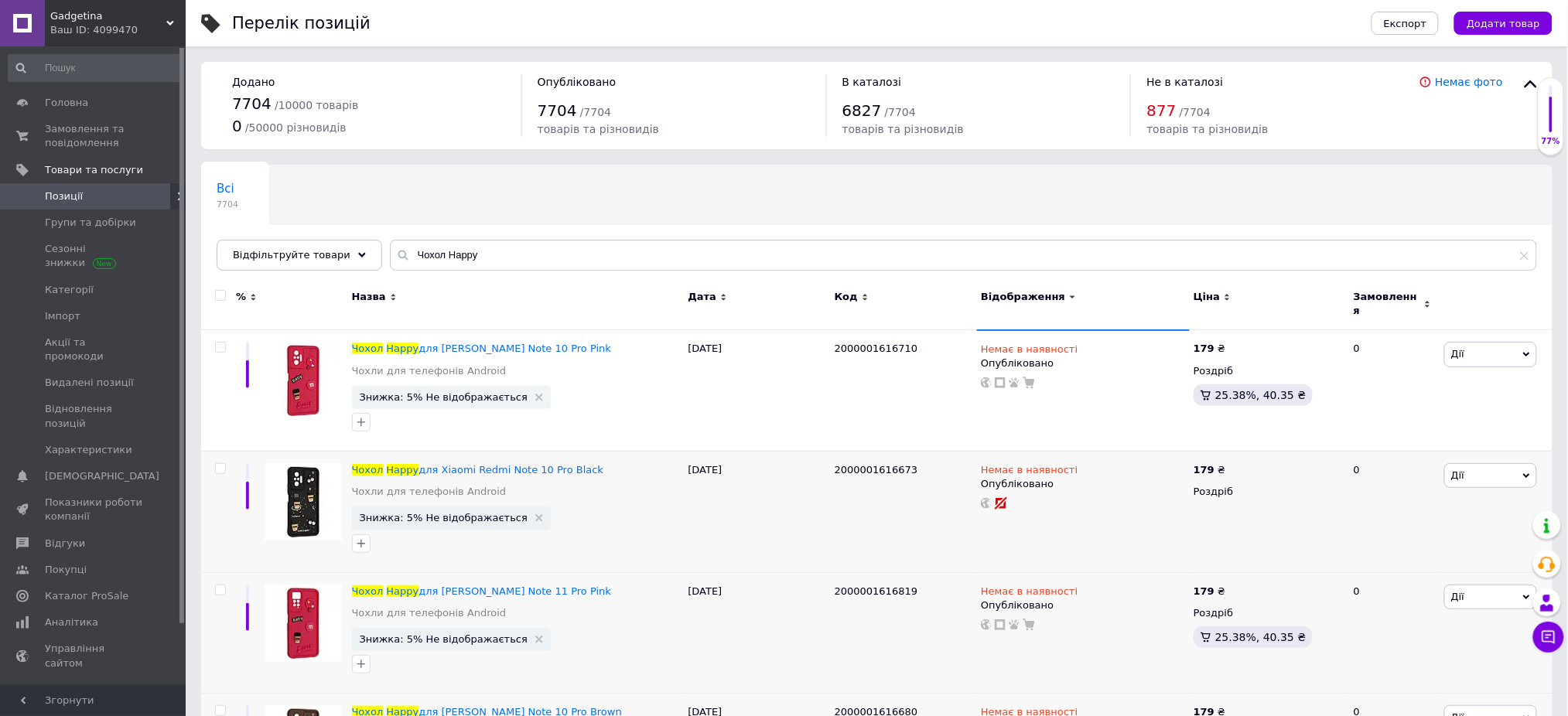
click at [222, 294] on input "checkbox" at bounding box center [220, 295] width 10 height 10
checkbox input "true"
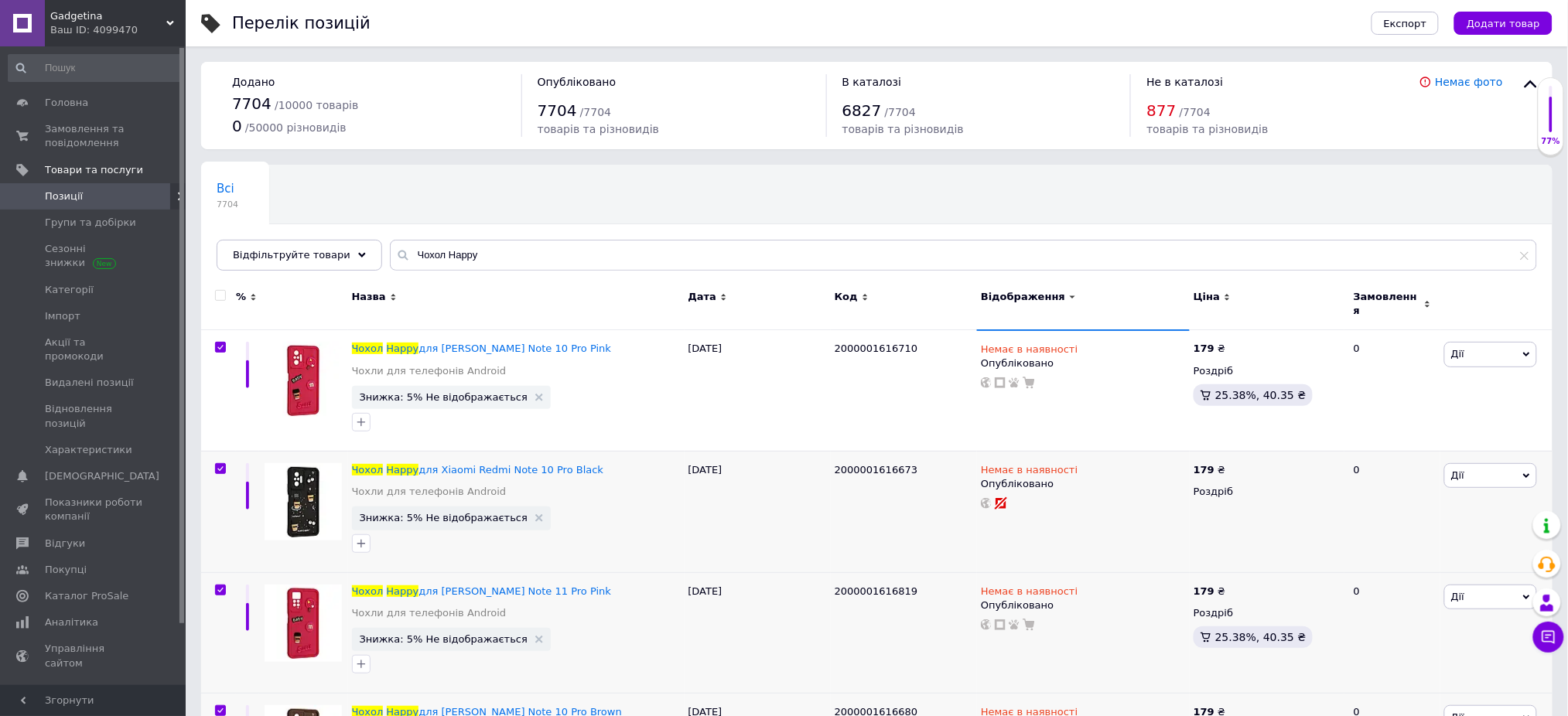
checkbox input "true"
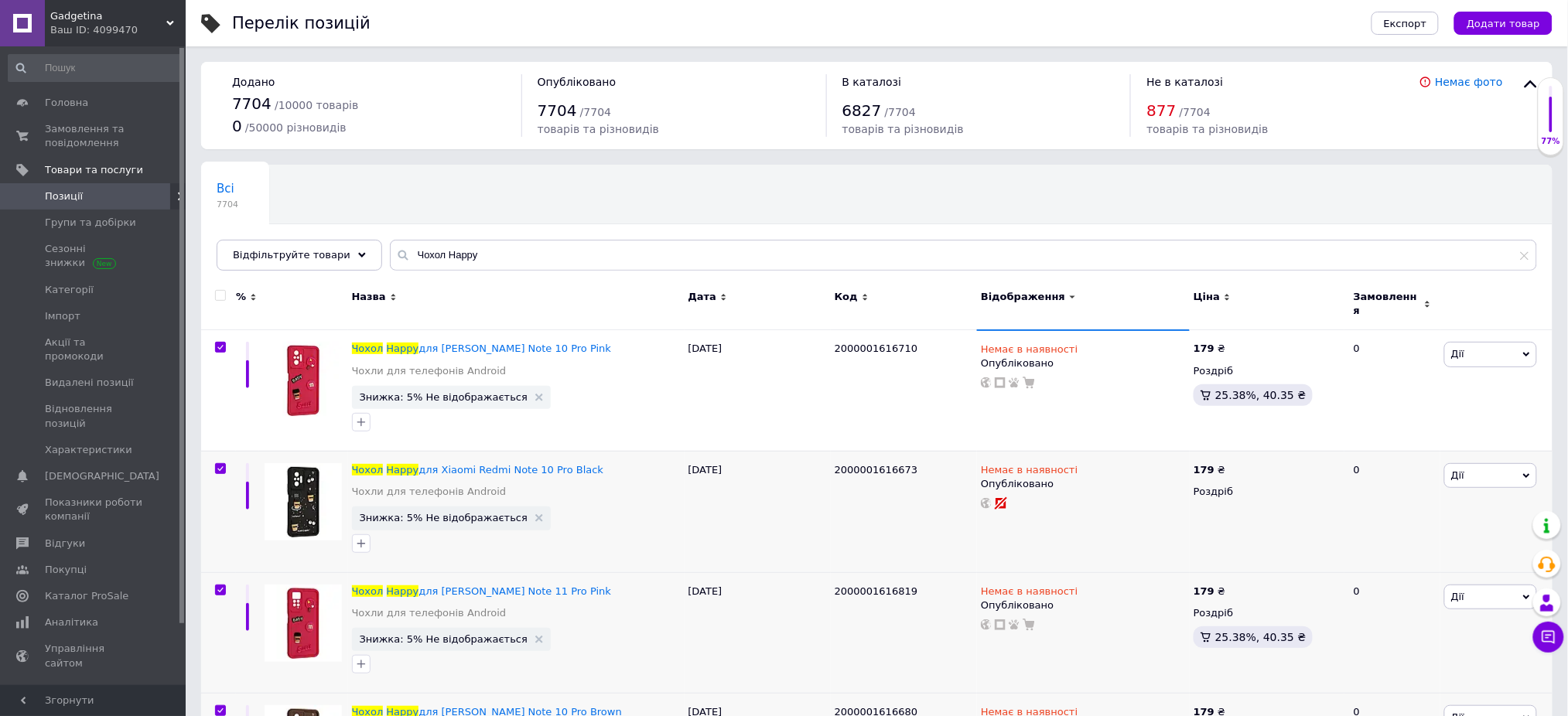
checkbox input "true"
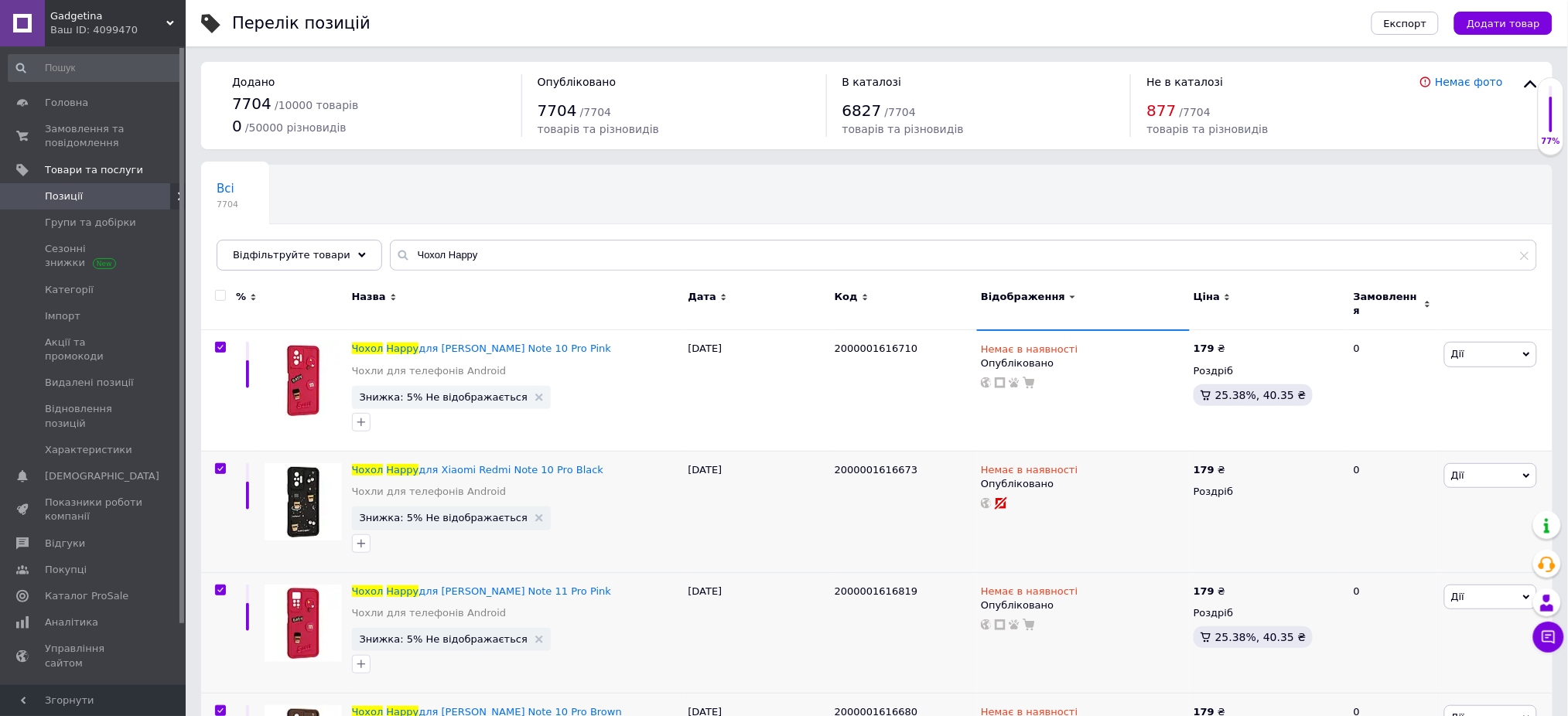
checkbox input "true"
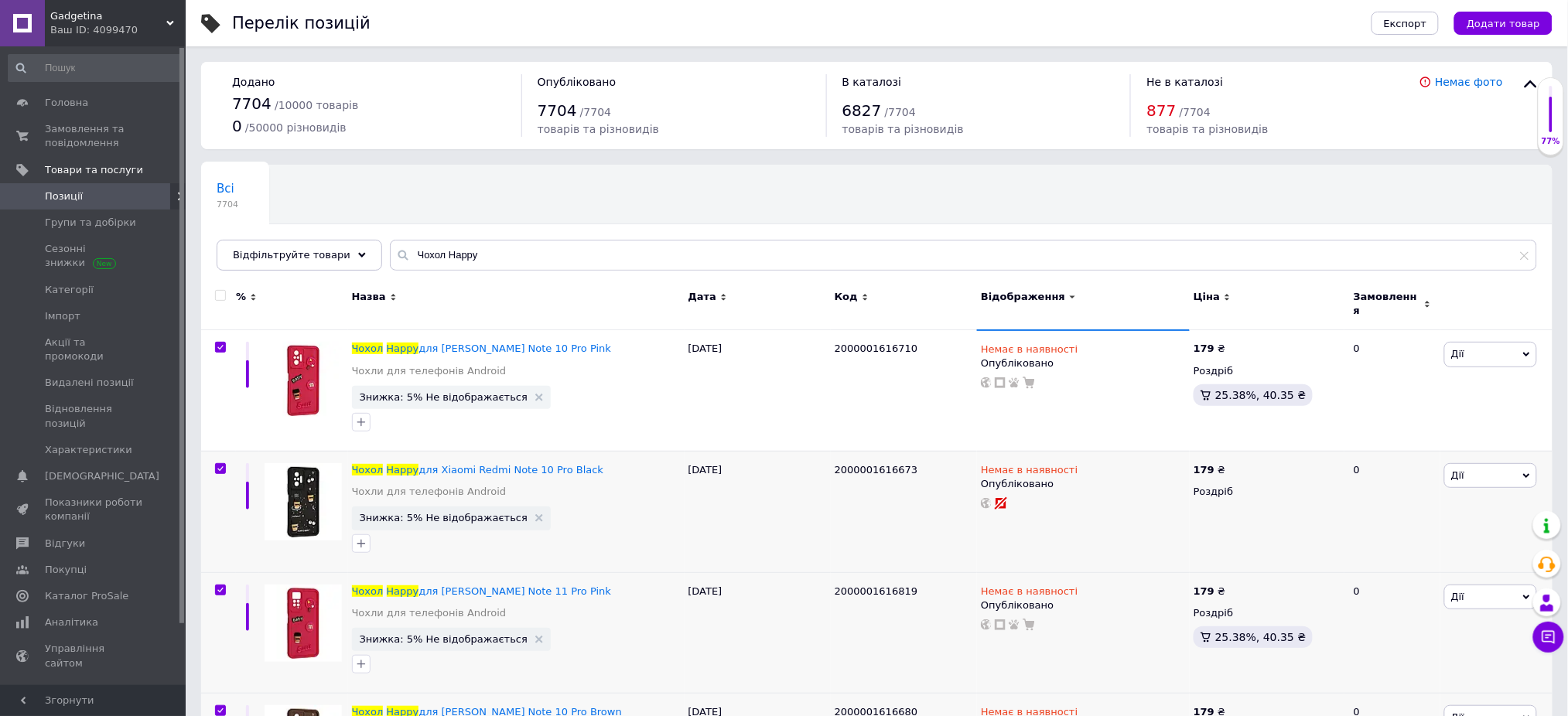
checkbox input "true"
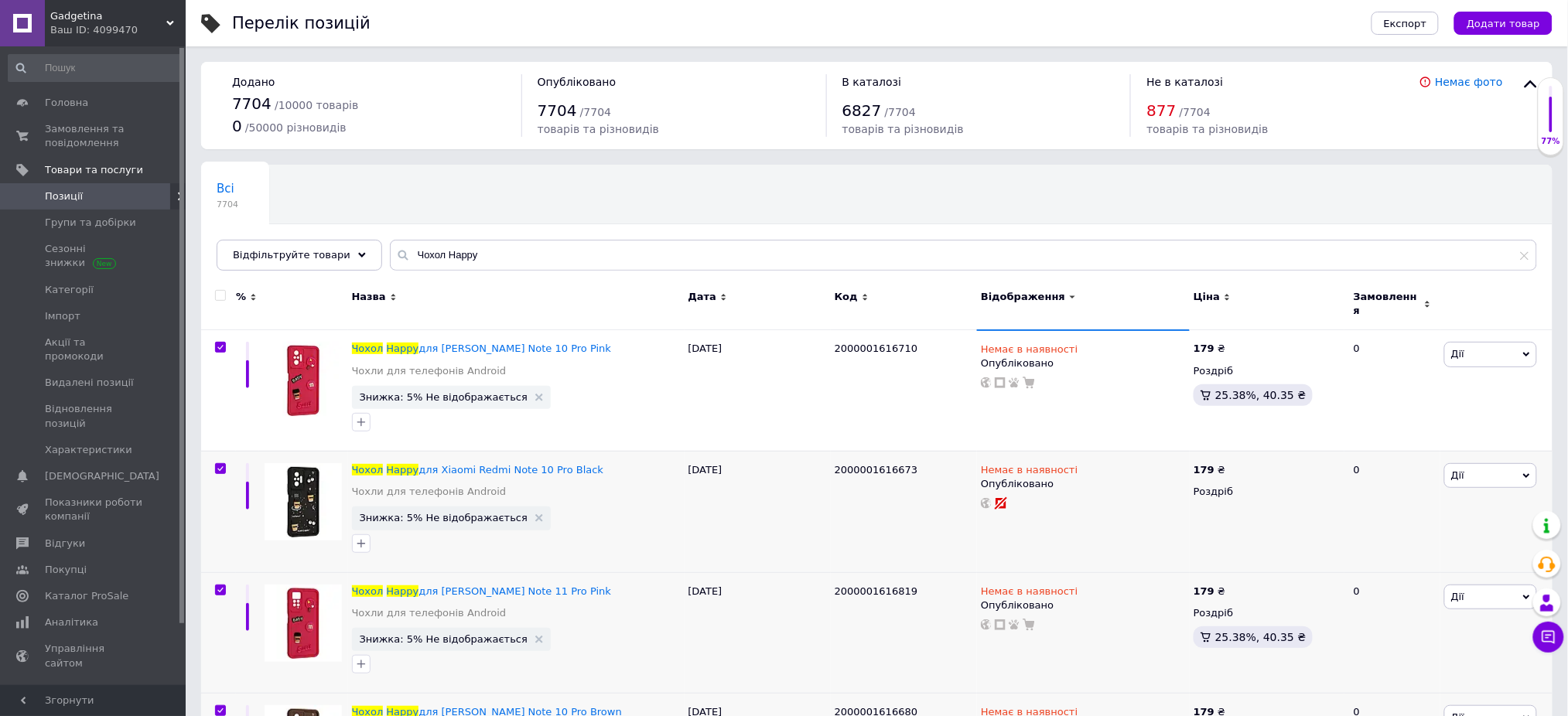
checkbox input "true"
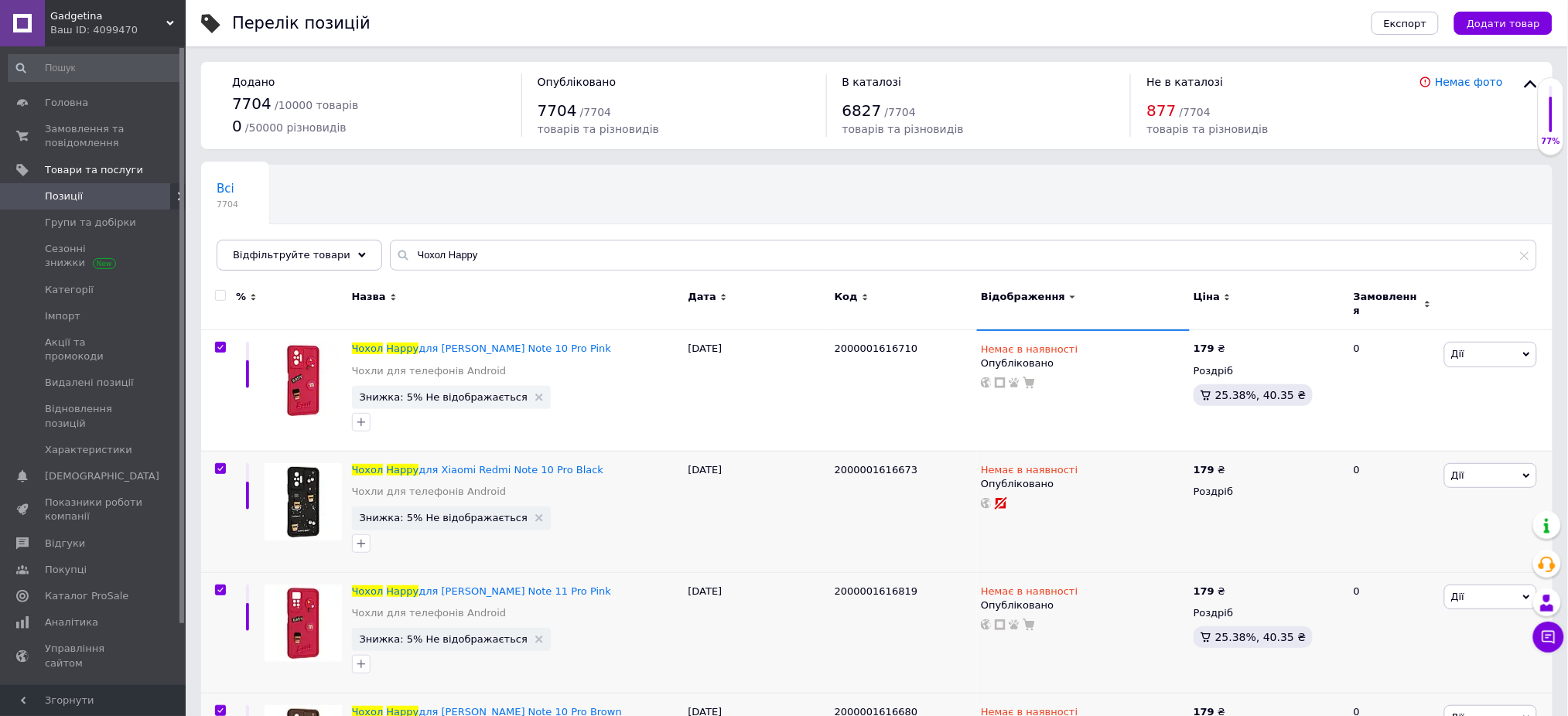
checkbox input "true"
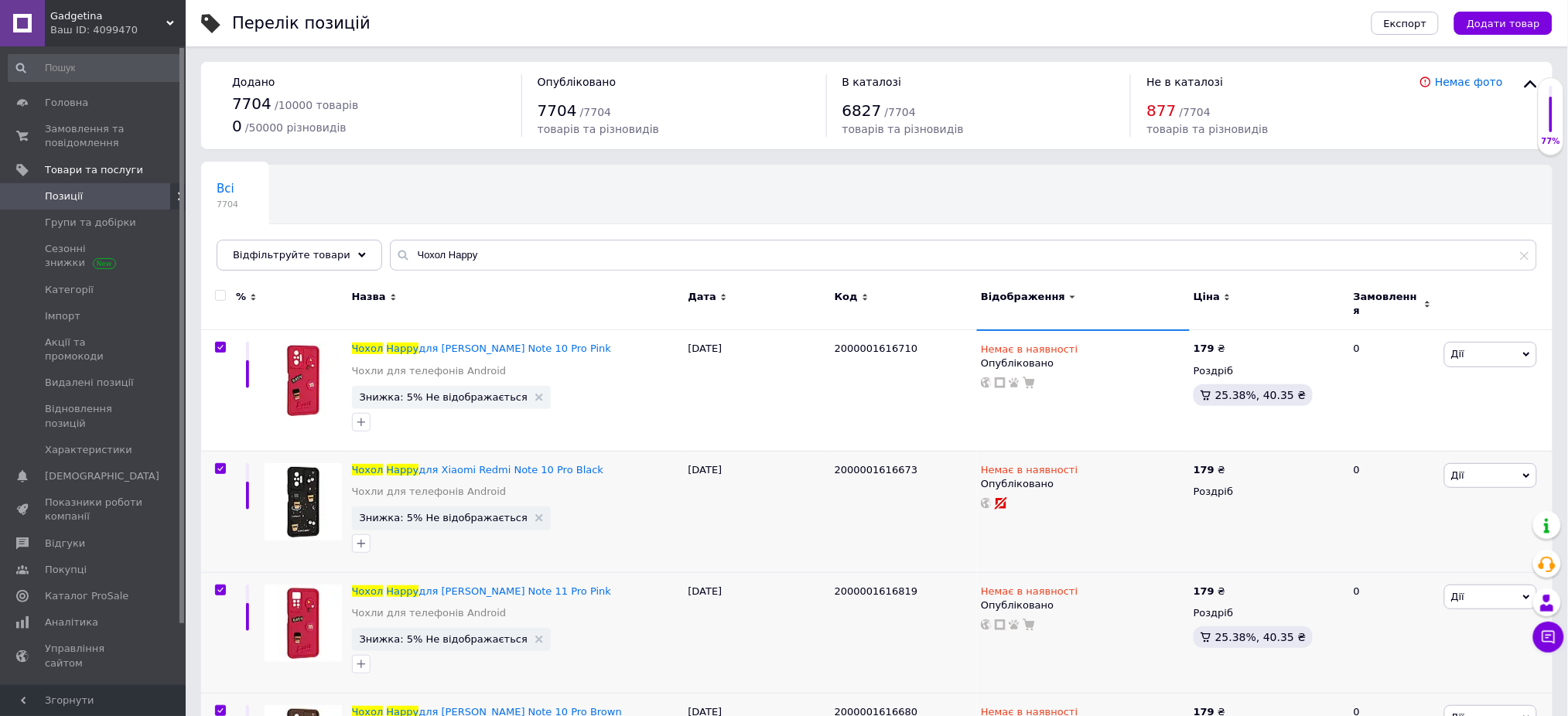
checkbox input "true"
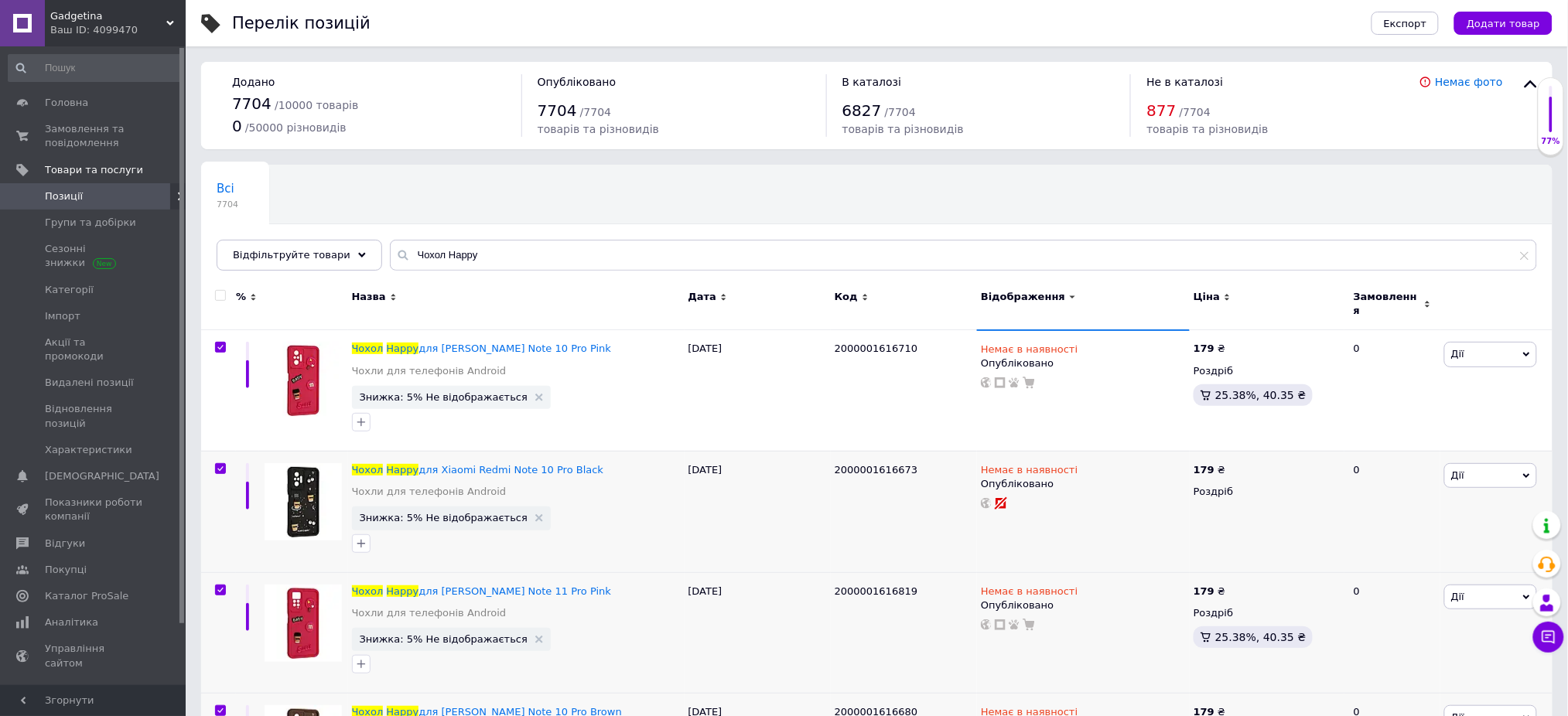
checkbox input "true"
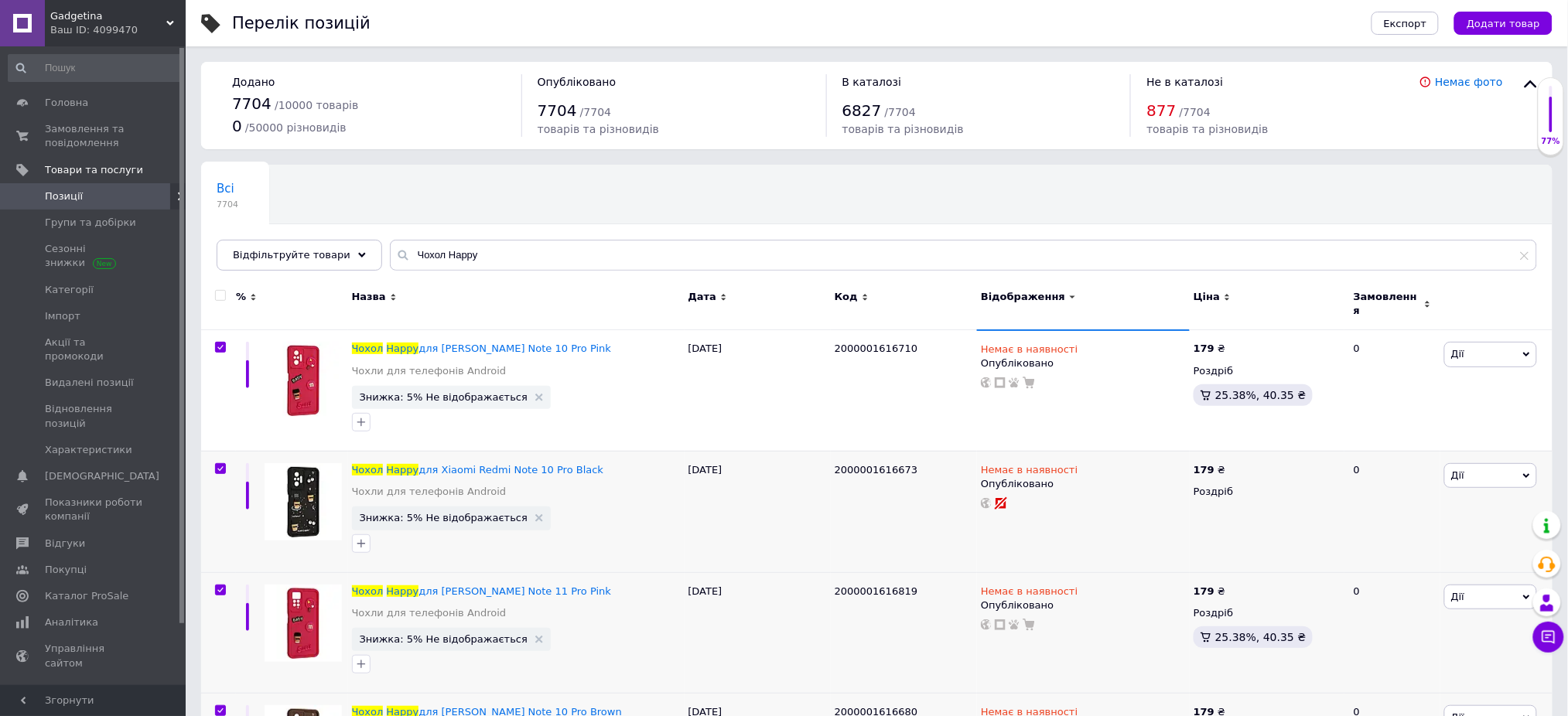
checkbox input "true"
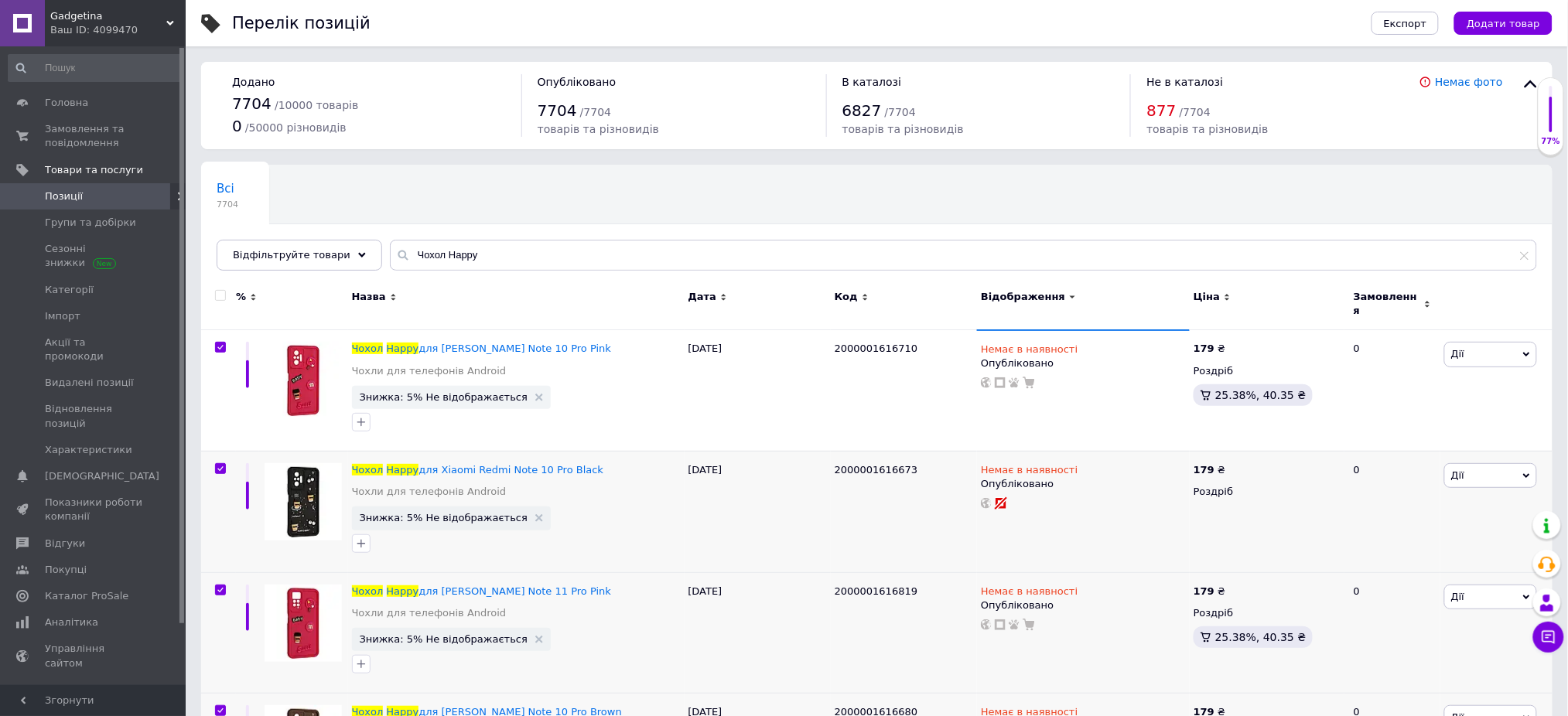
checkbox input "true"
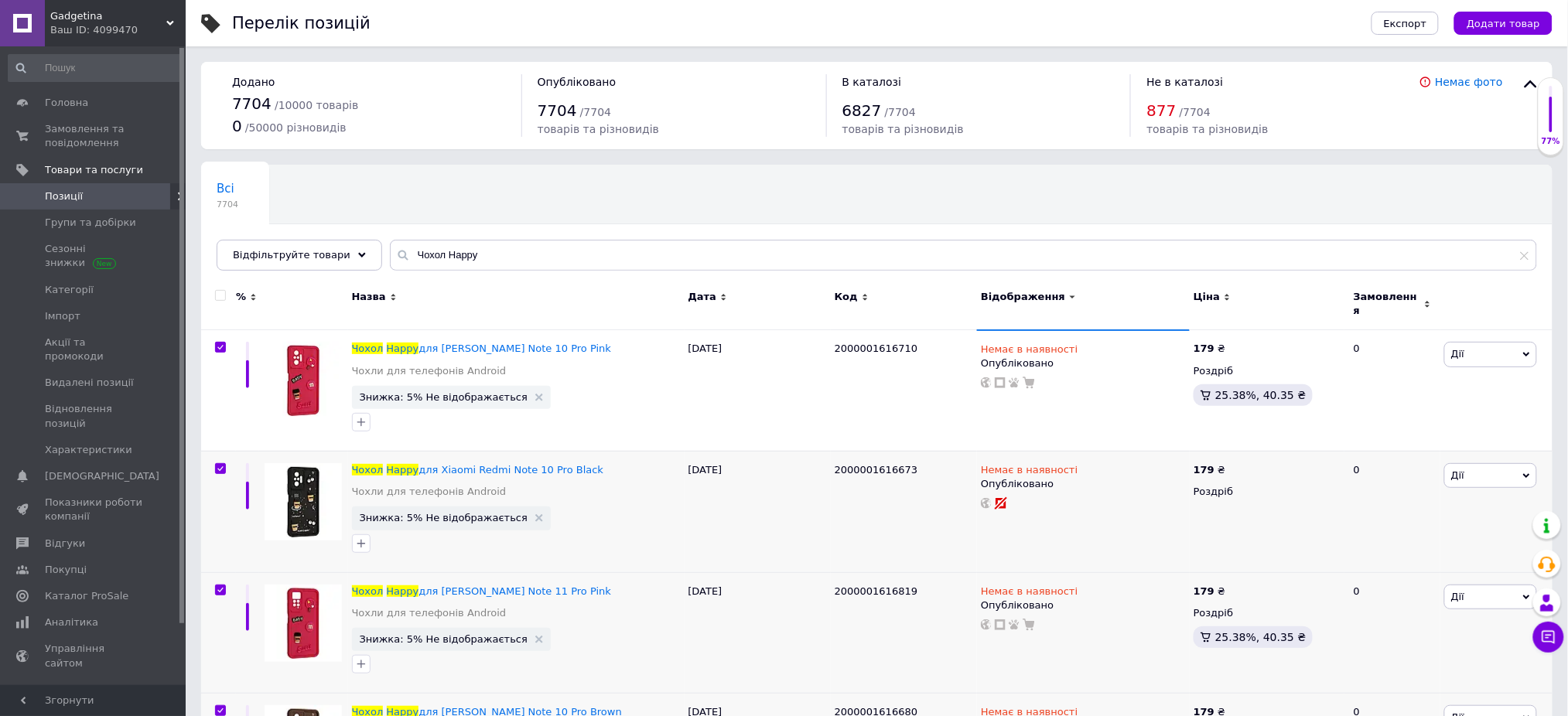
checkbox input "true"
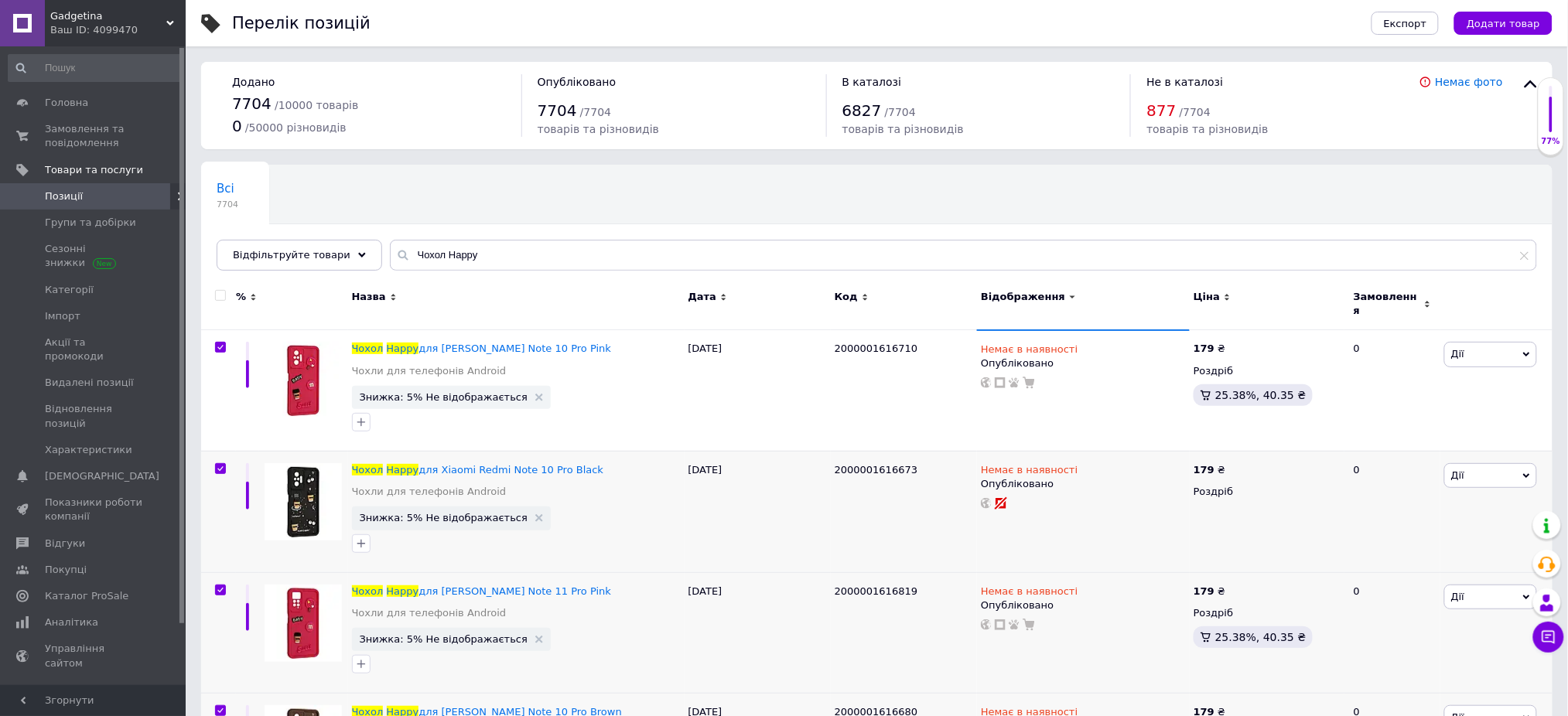
checkbox input "true"
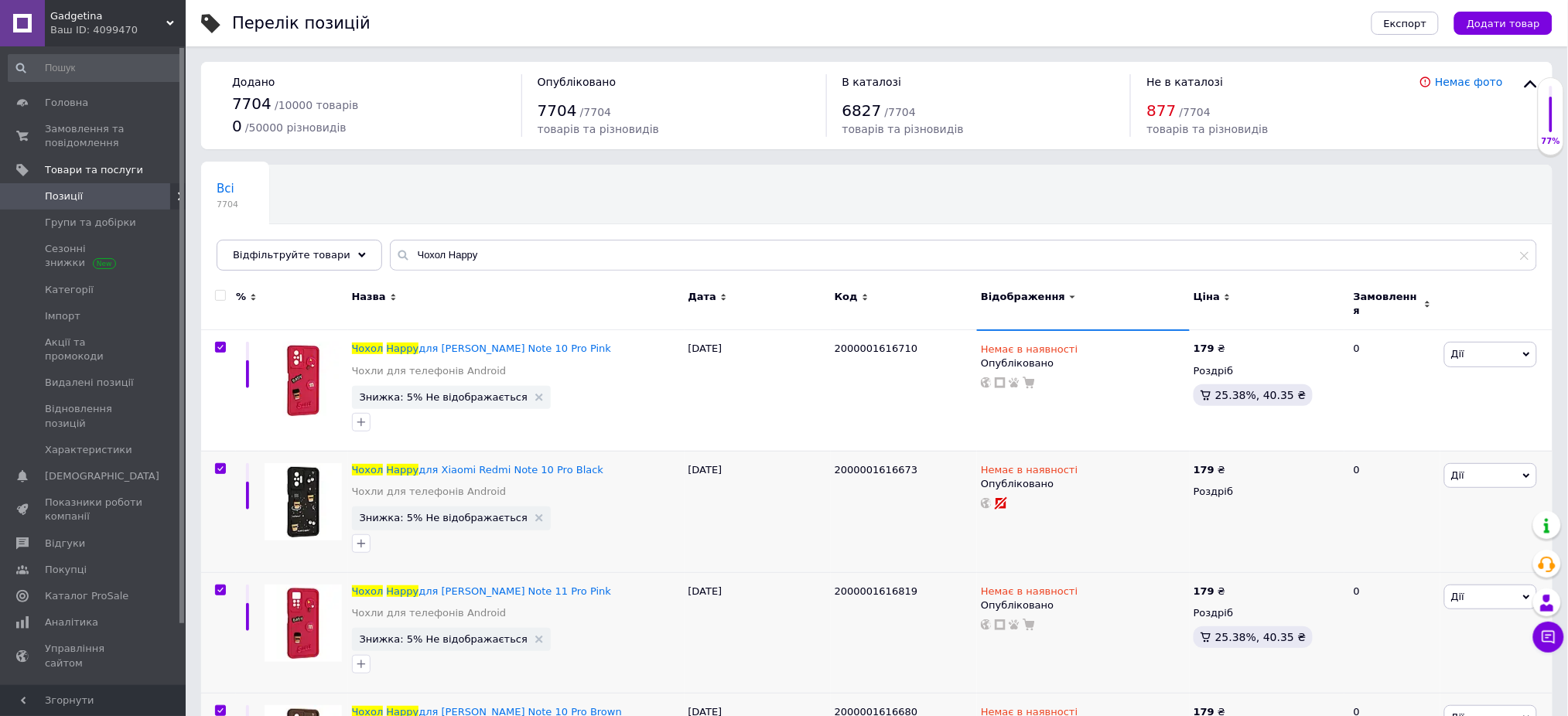
checkbox input "true"
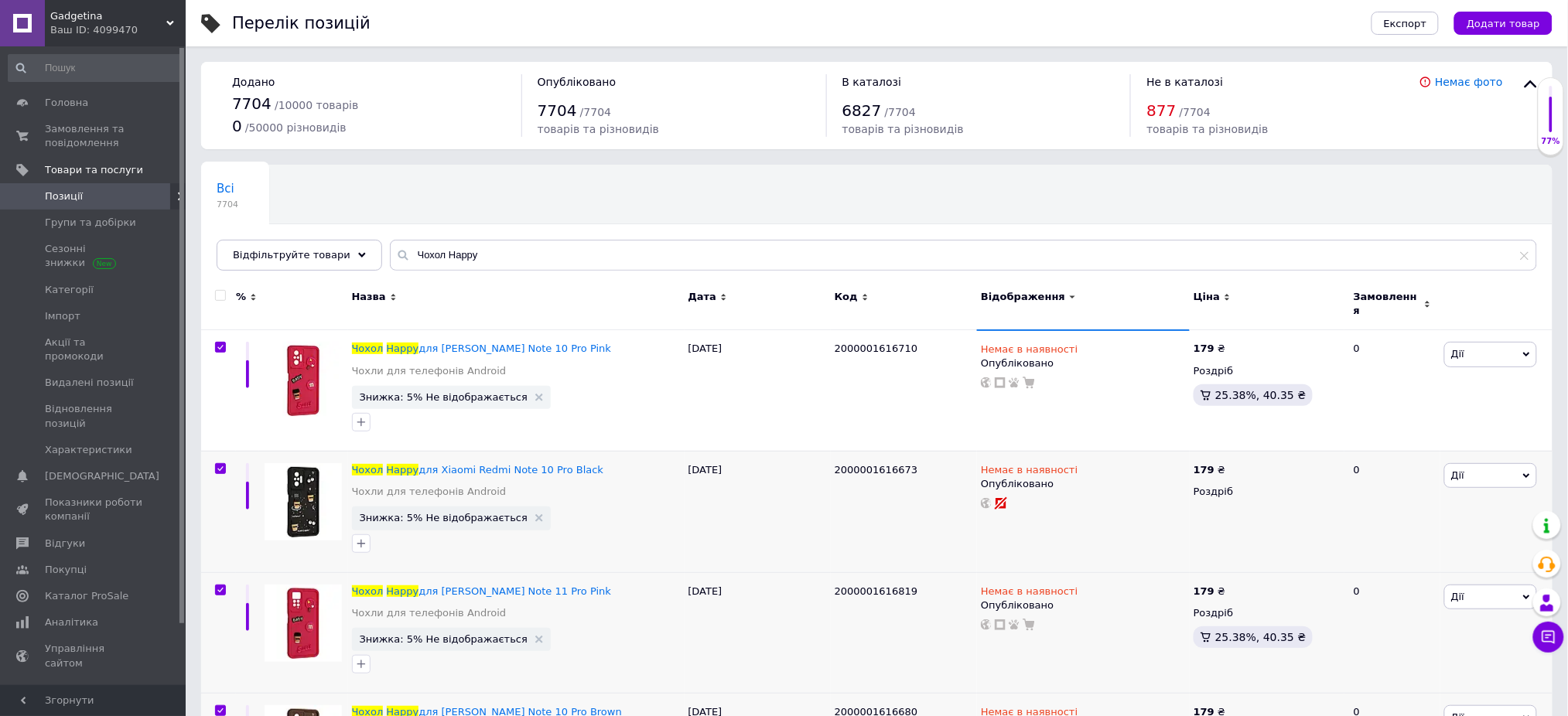
checkbox input "true"
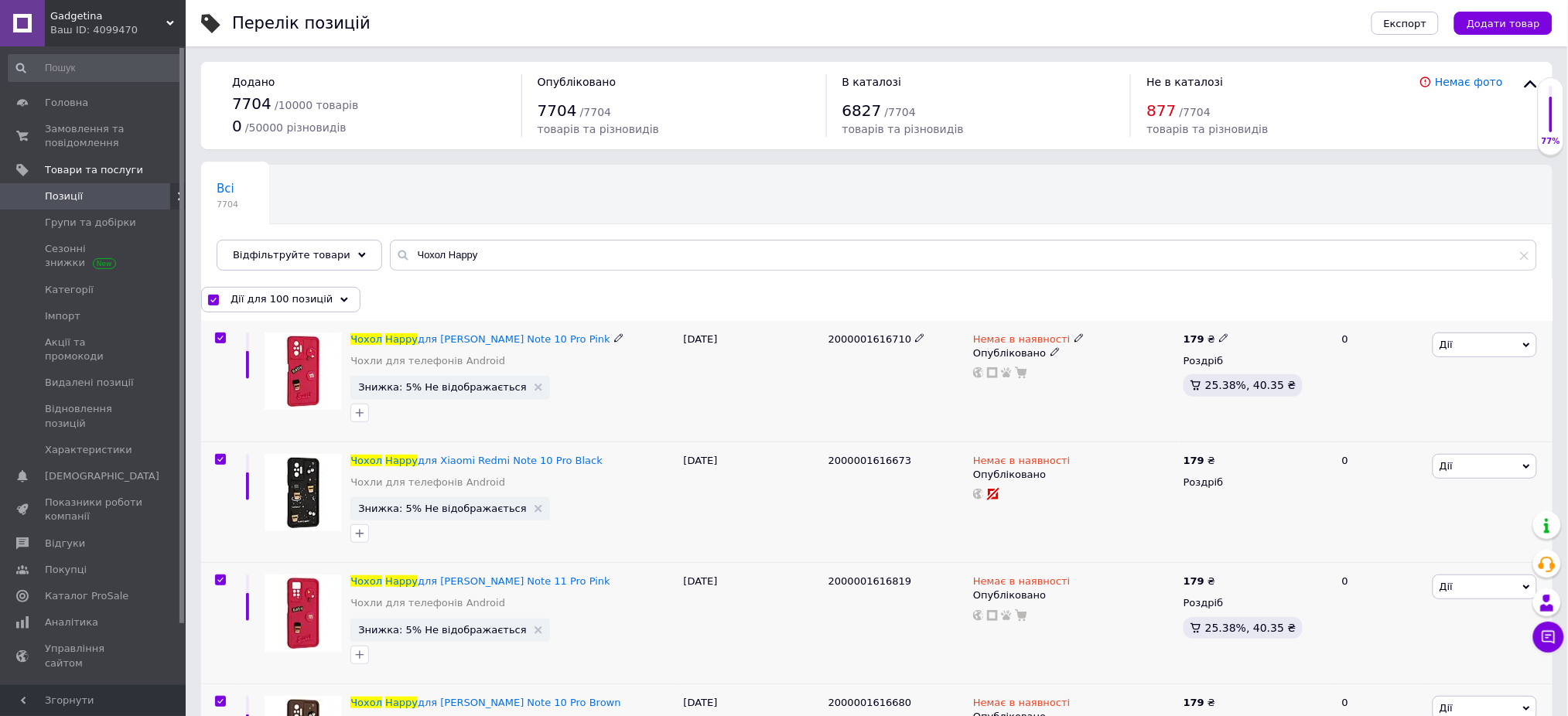
click at [223, 337] on input "checkbox" at bounding box center [220, 338] width 10 height 10
click at [218, 456] on input "checkbox" at bounding box center [220, 459] width 10 height 10
click at [218, 578] on input "checkbox" at bounding box center [220, 580] width 10 height 10
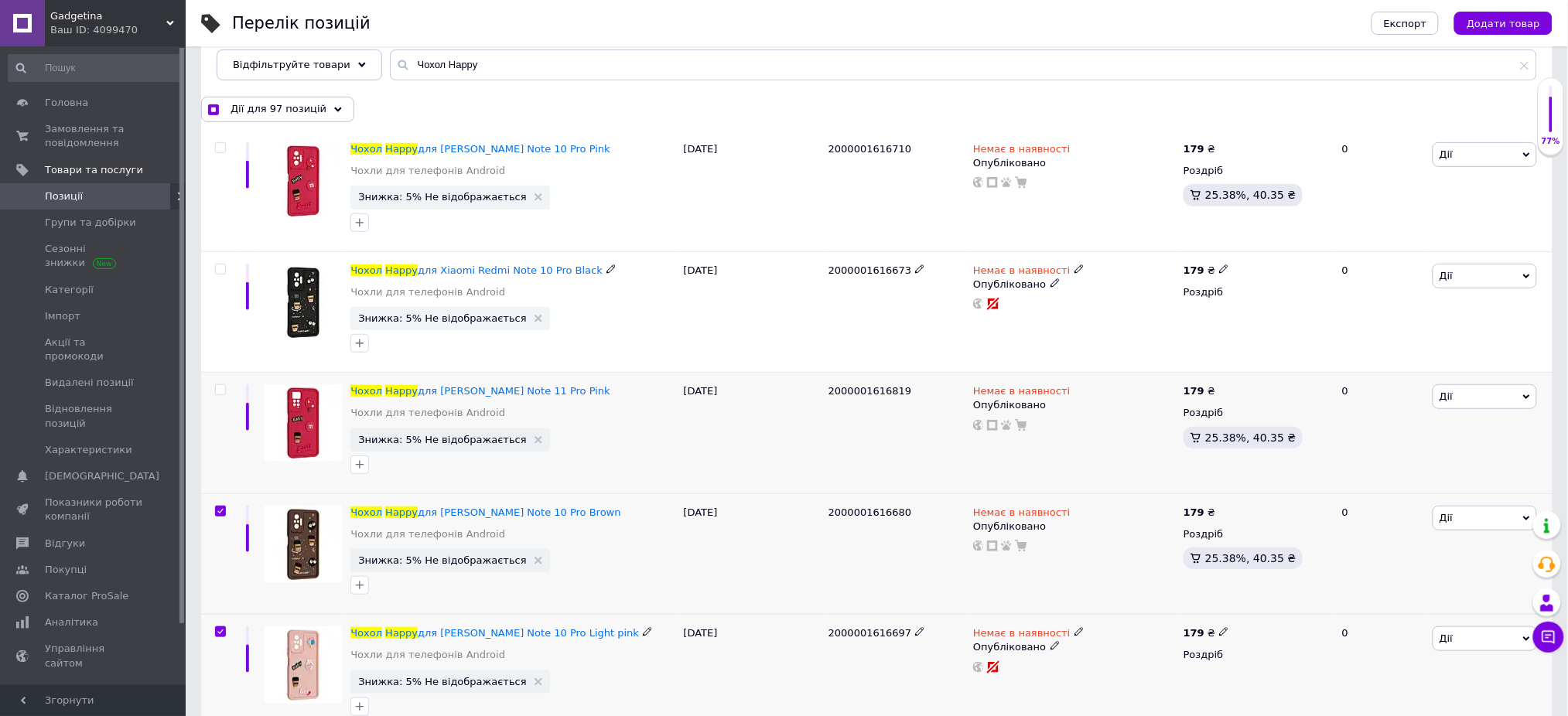
scroll to position [309, 0]
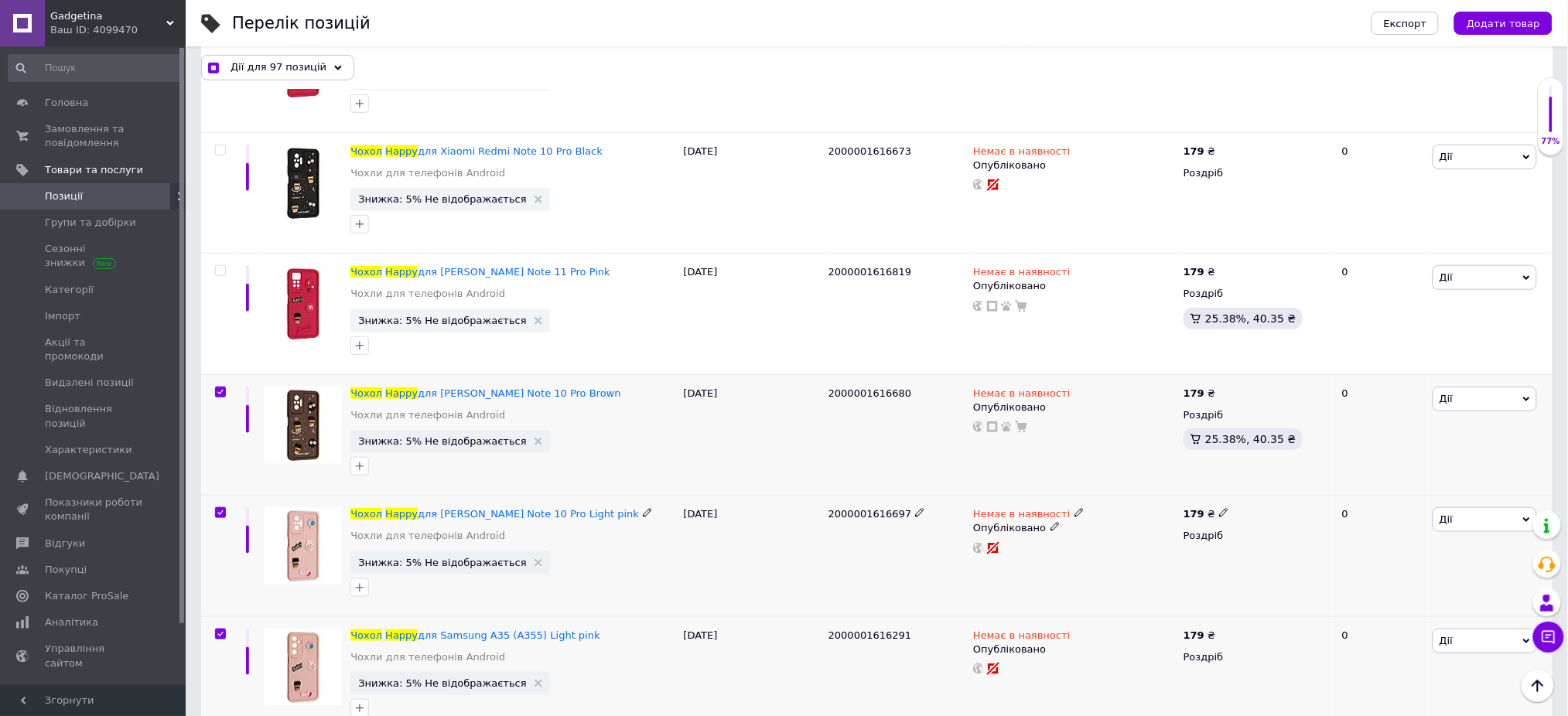
click at [220, 387] on input "checkbox" at bounding box center [220, 392] width 10 height 10
click at [220, 508] on input "checkbox" at bounding box center [220, 513] width 10 height 10
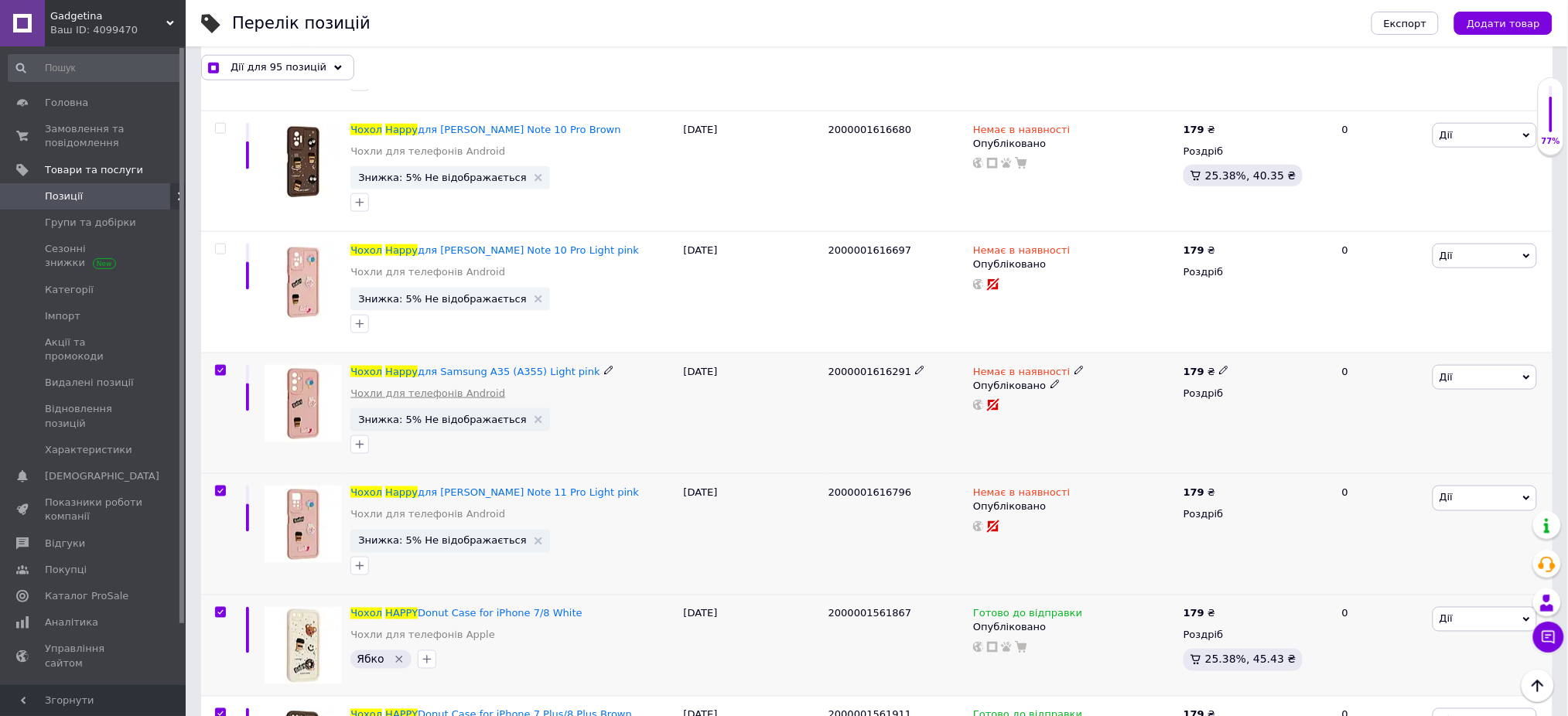
scroll to position [619, 0]
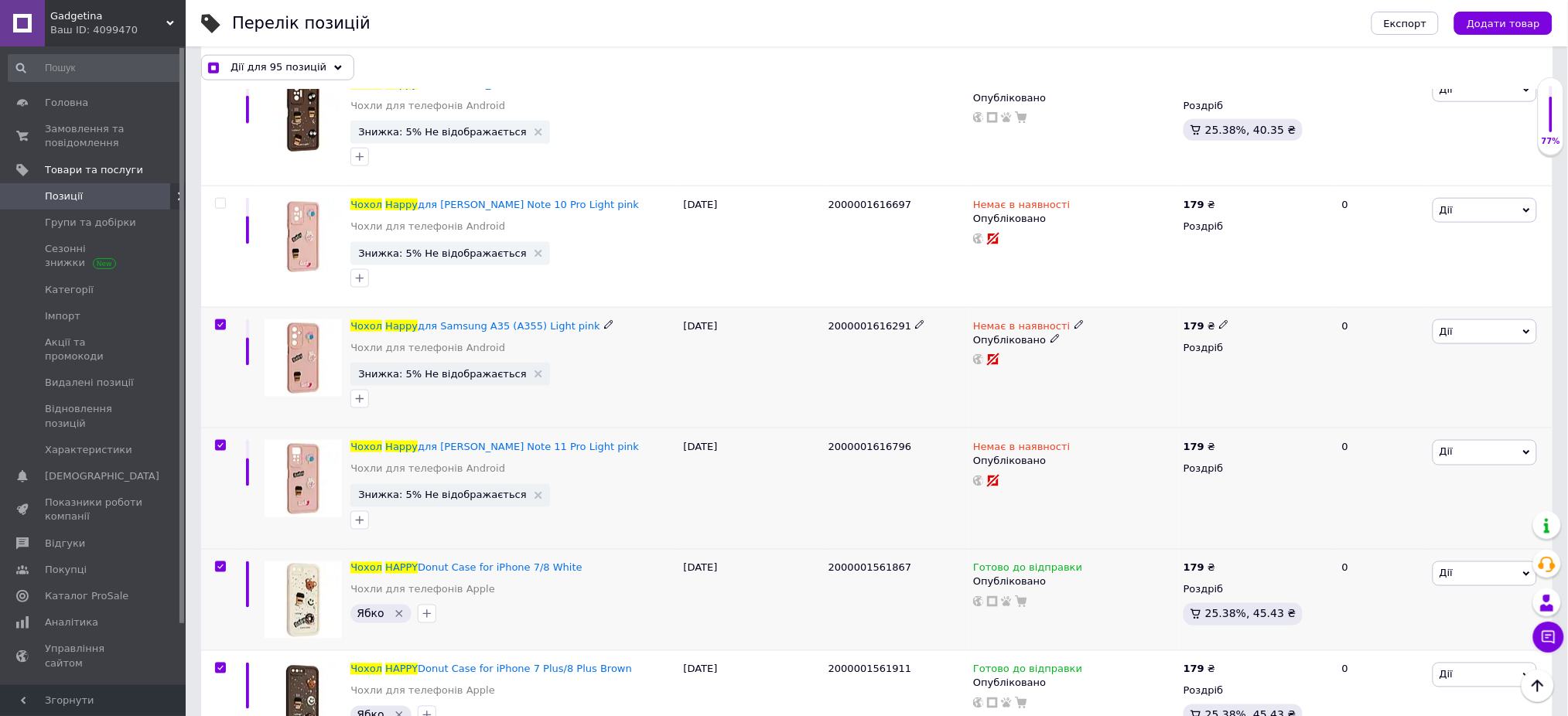
click at [219, 323] on input "checkbox" at bounding box center [220, 325] width 10 height 10
click at [220, 449] on input "checkbox" at bounding box center [220, 445] width 10 height 10
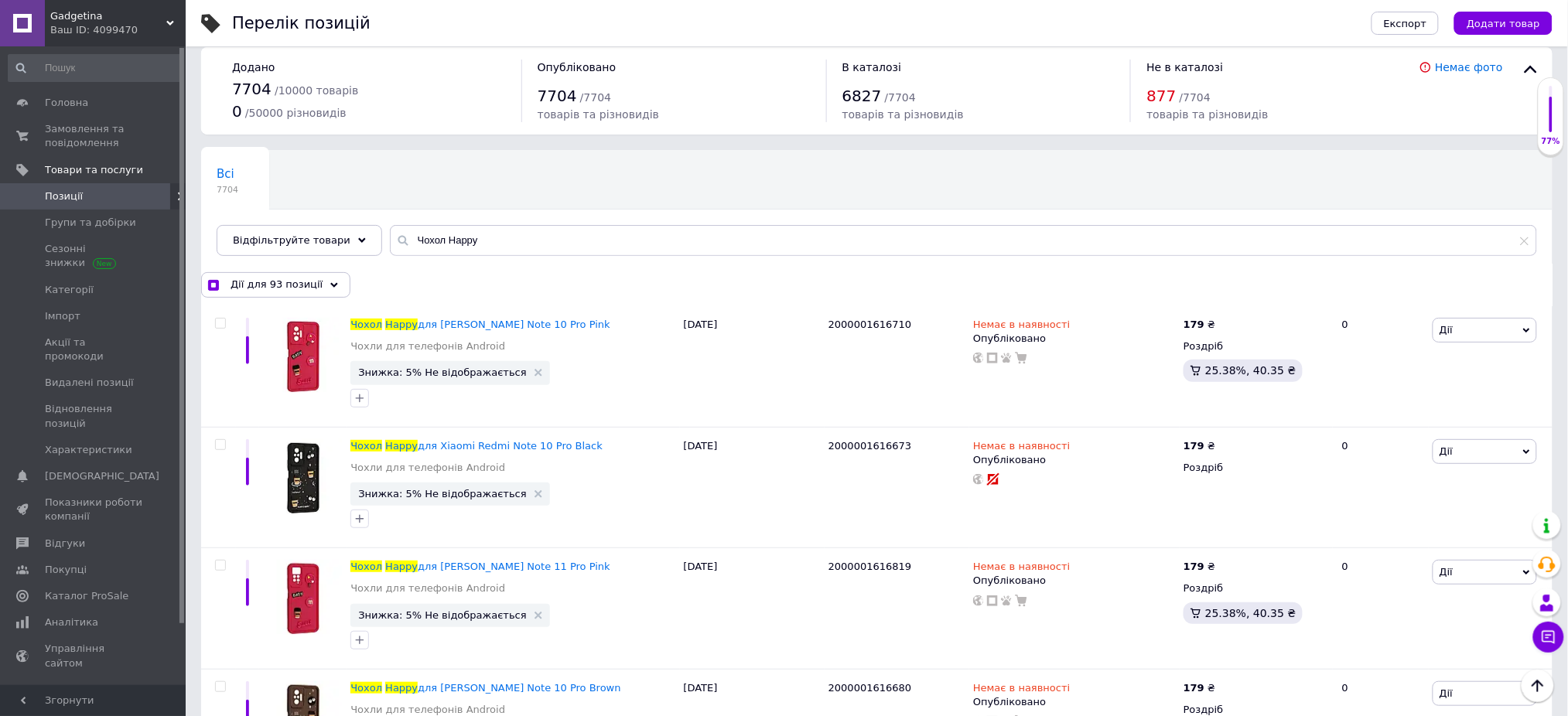
scroll to position [0, 0]
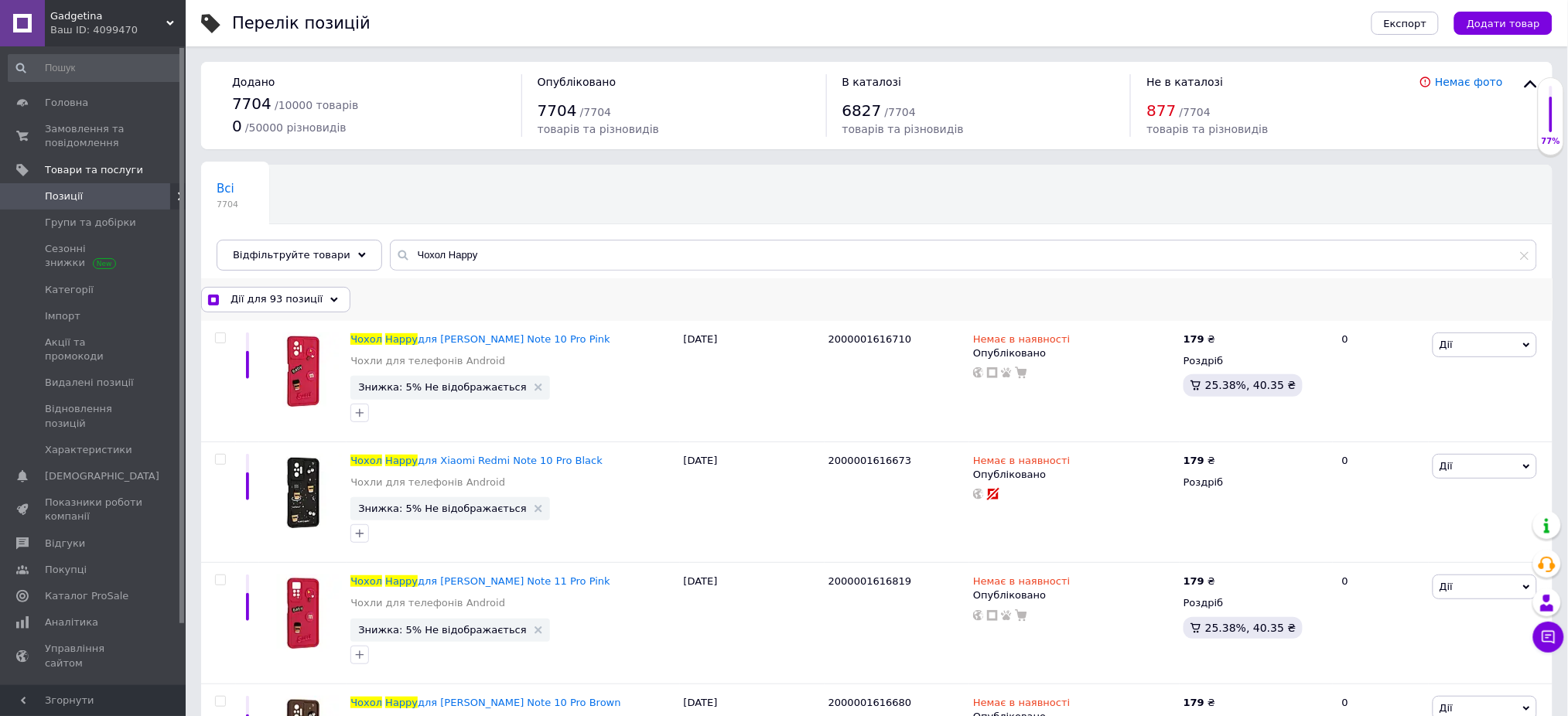
click at [263, 296] on span "Дії для 93 позиції" at bounding box center [276, 299] width 92 height 14
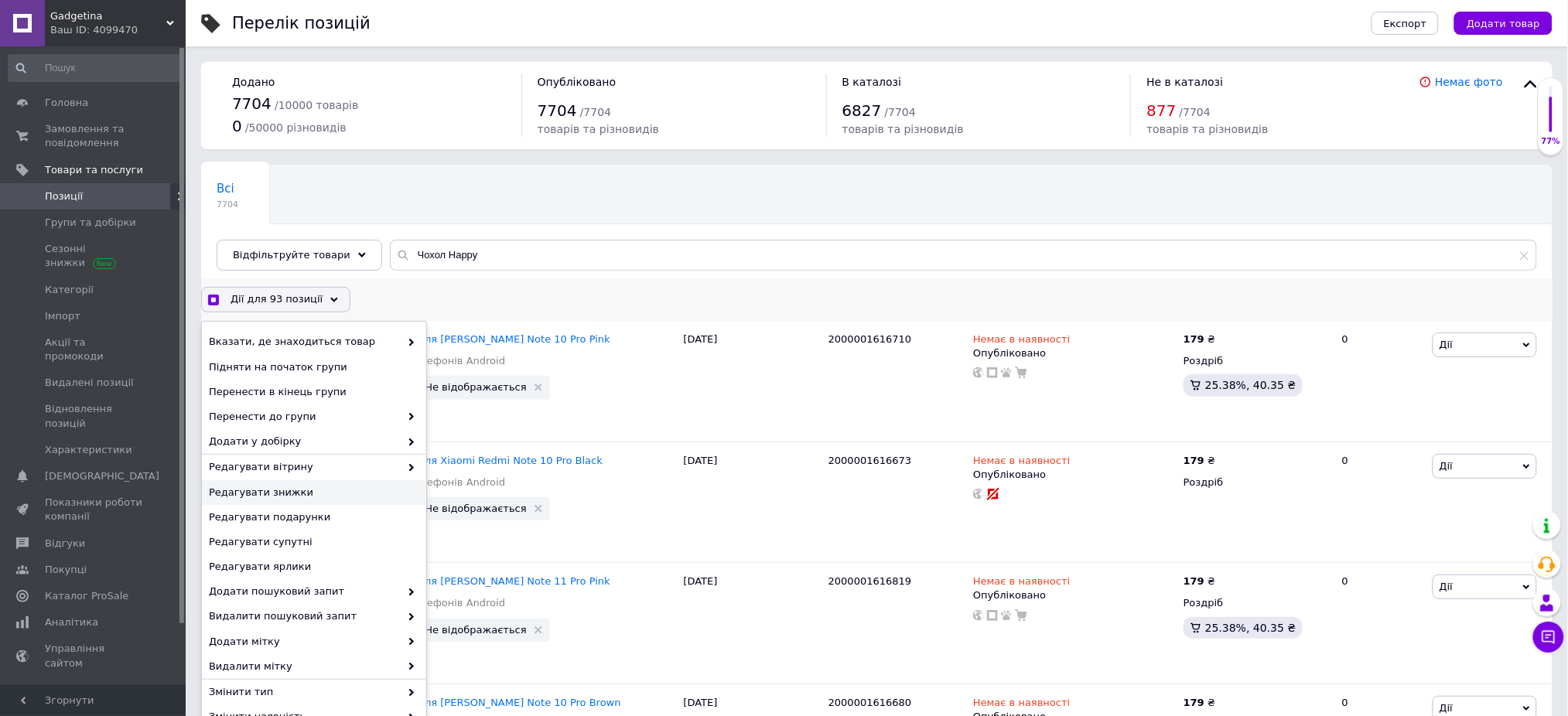
click at [369, 491] on span "Редагувати знижки" at bounding box center [312, 492] width 207 height 14
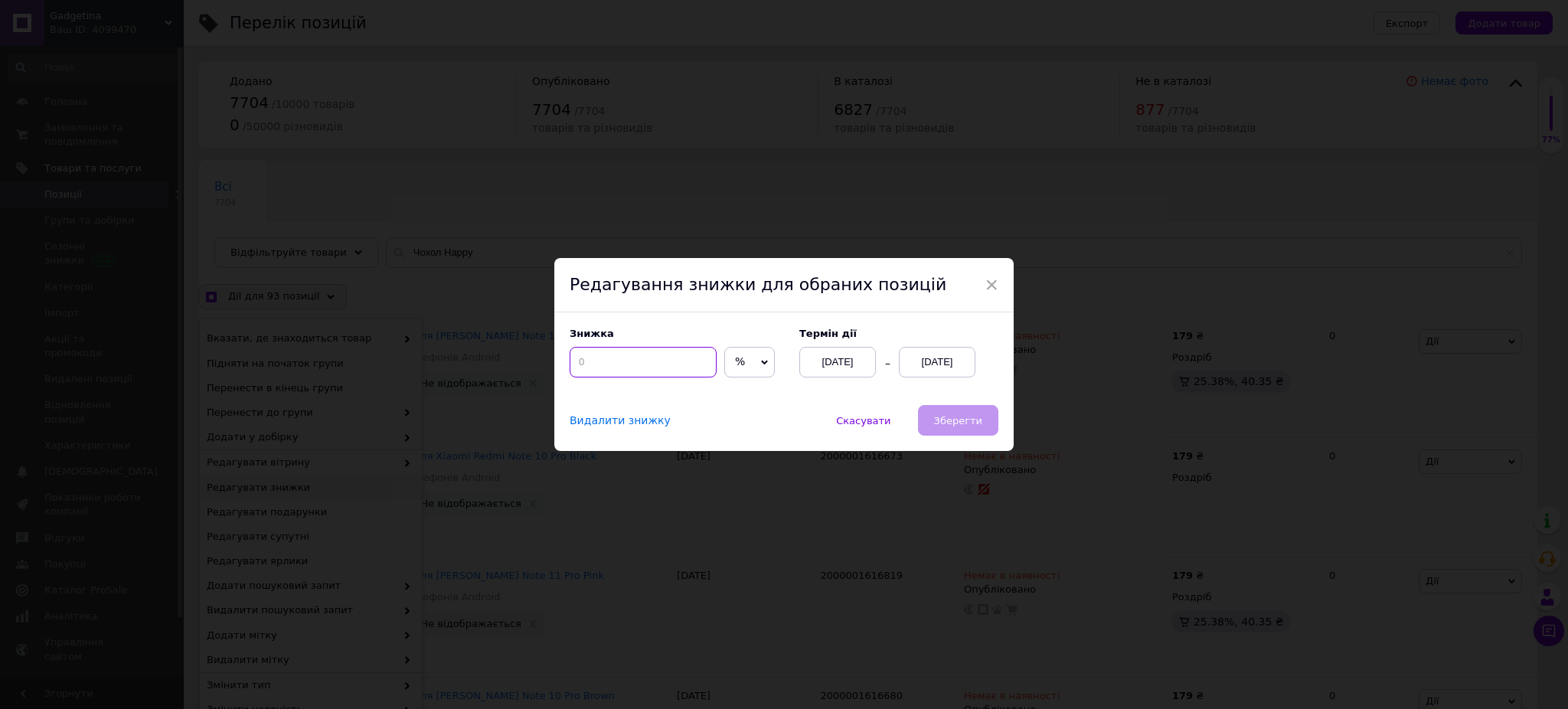
click at [628, 375] on input at bounding box center [643, 361] width 147 height 30
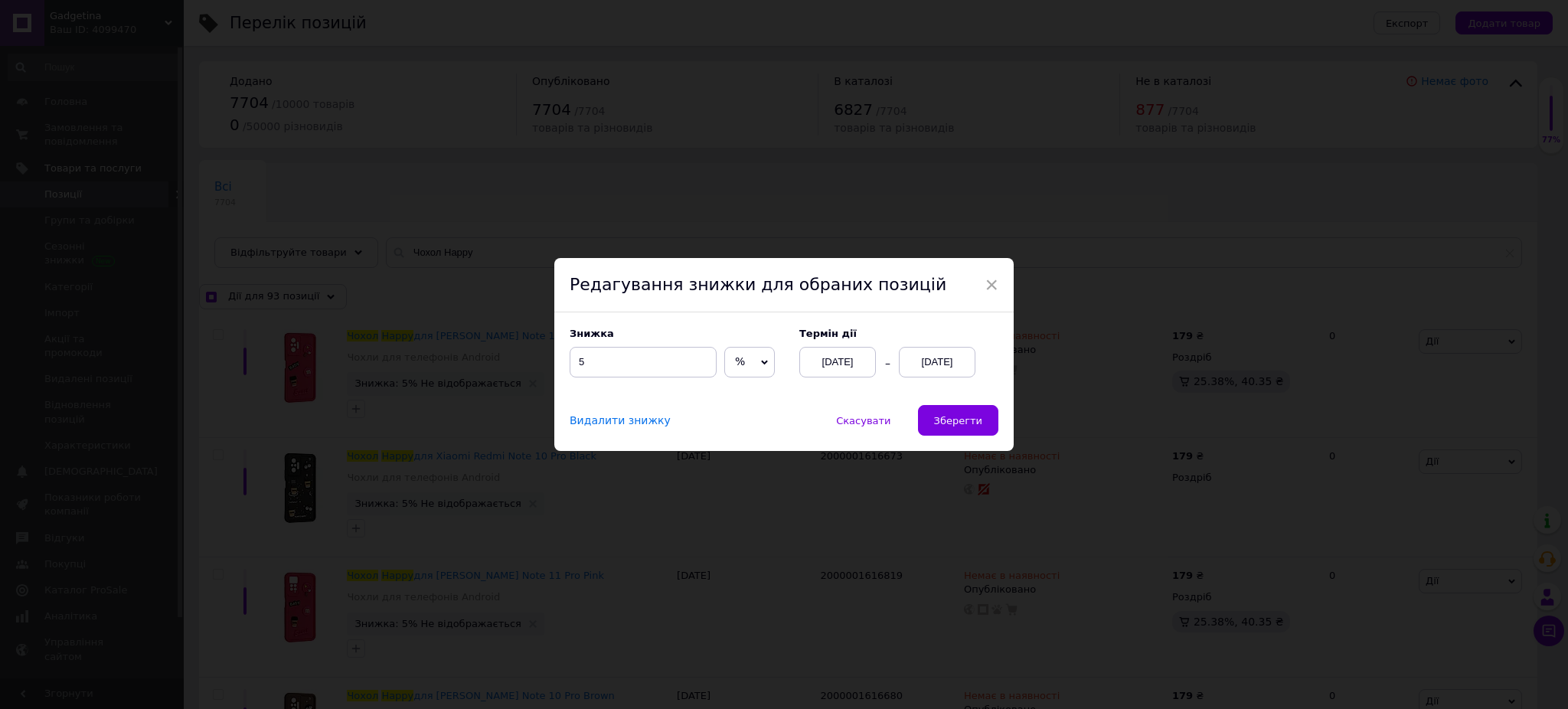
click at [927, 360] on div "[DATE]" at bounding box center [937, 361] width 76 height 30
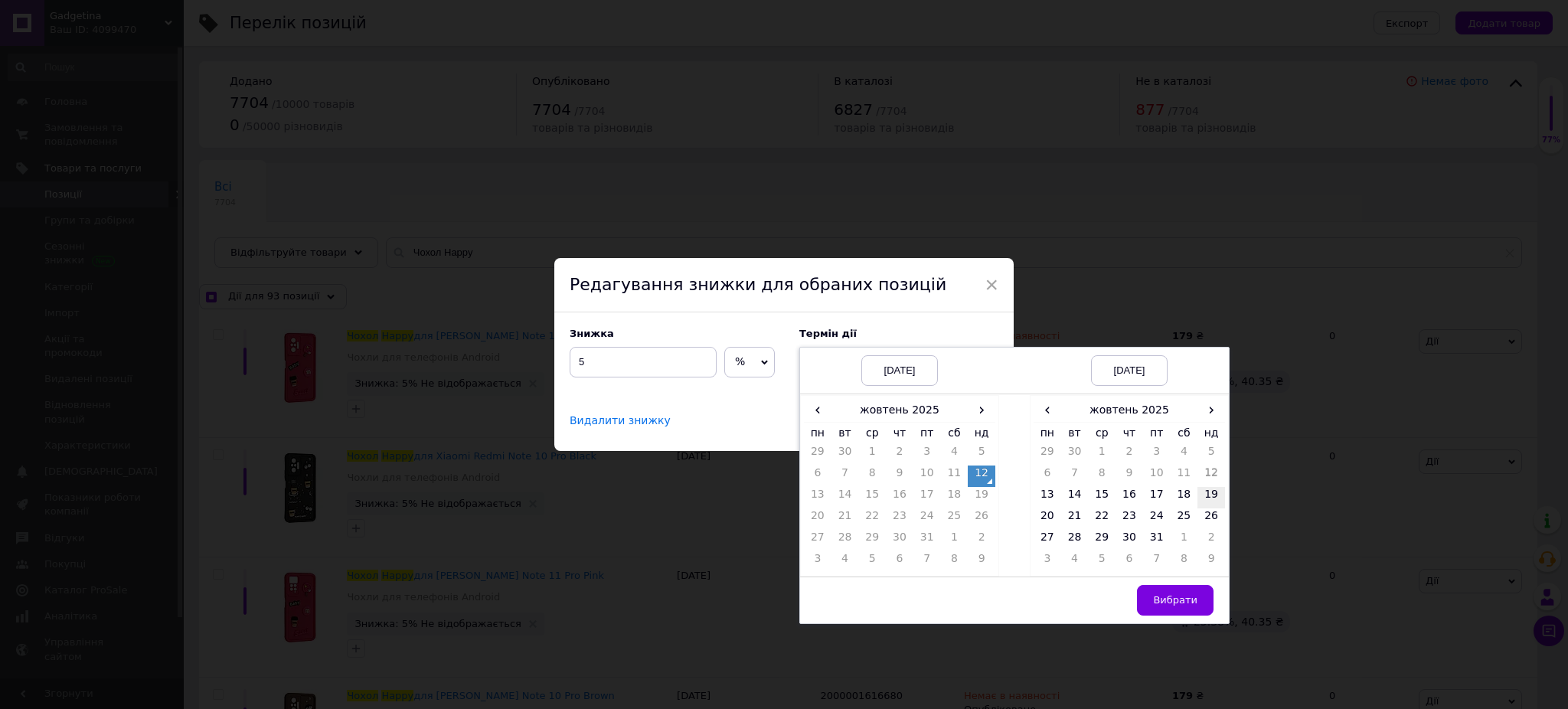
click at [1206, 496] on td "19" at bounding box center [1211, 498] width 27 height 22
click at [1154, 496] on td "17" at bounding box center [1157, 498] width 27 height 22
click at [1165, 597] on span "Вибрати" at bounding box center [1175, 599] width 44 height 12
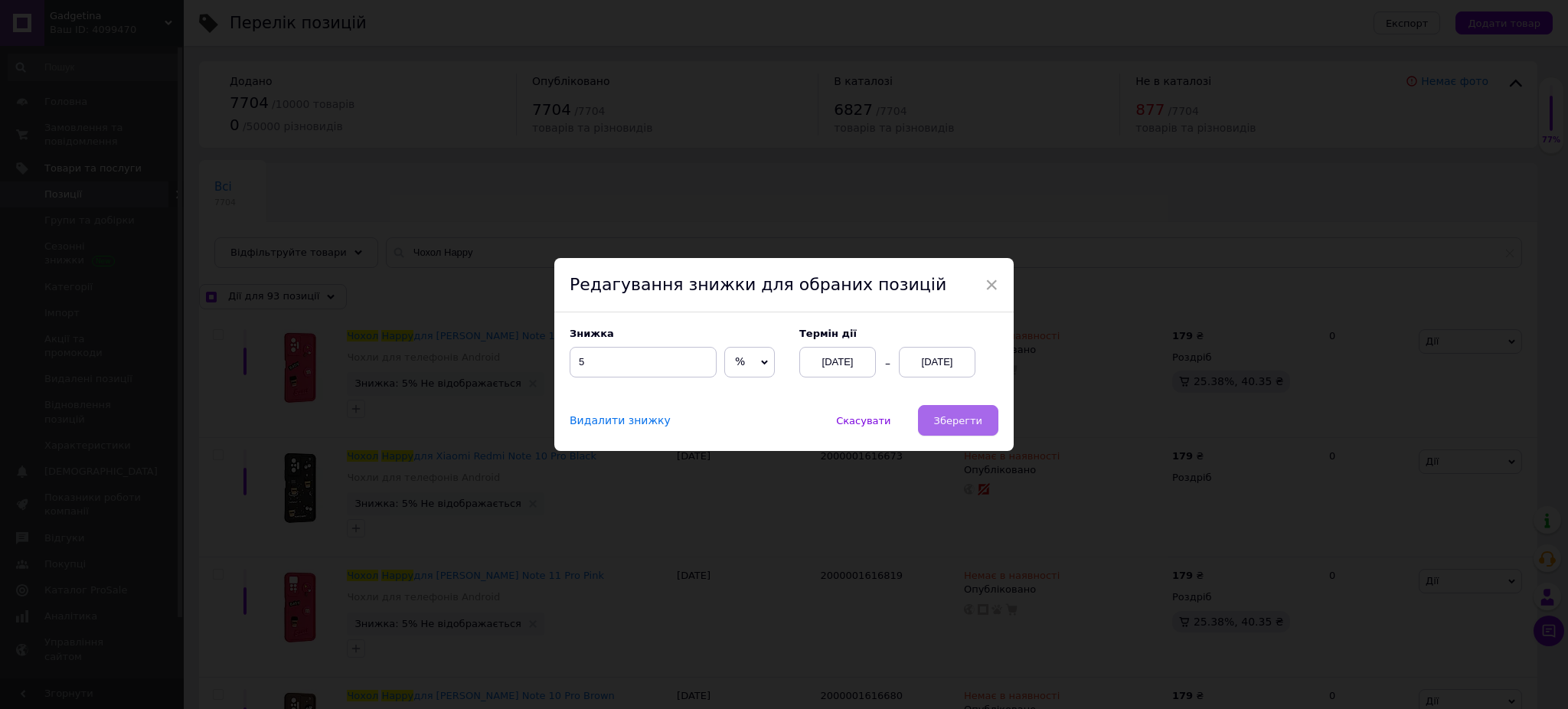
click at [950, 420] on span "Зберегти" at bounding box center [958, 421] width 48 height 12
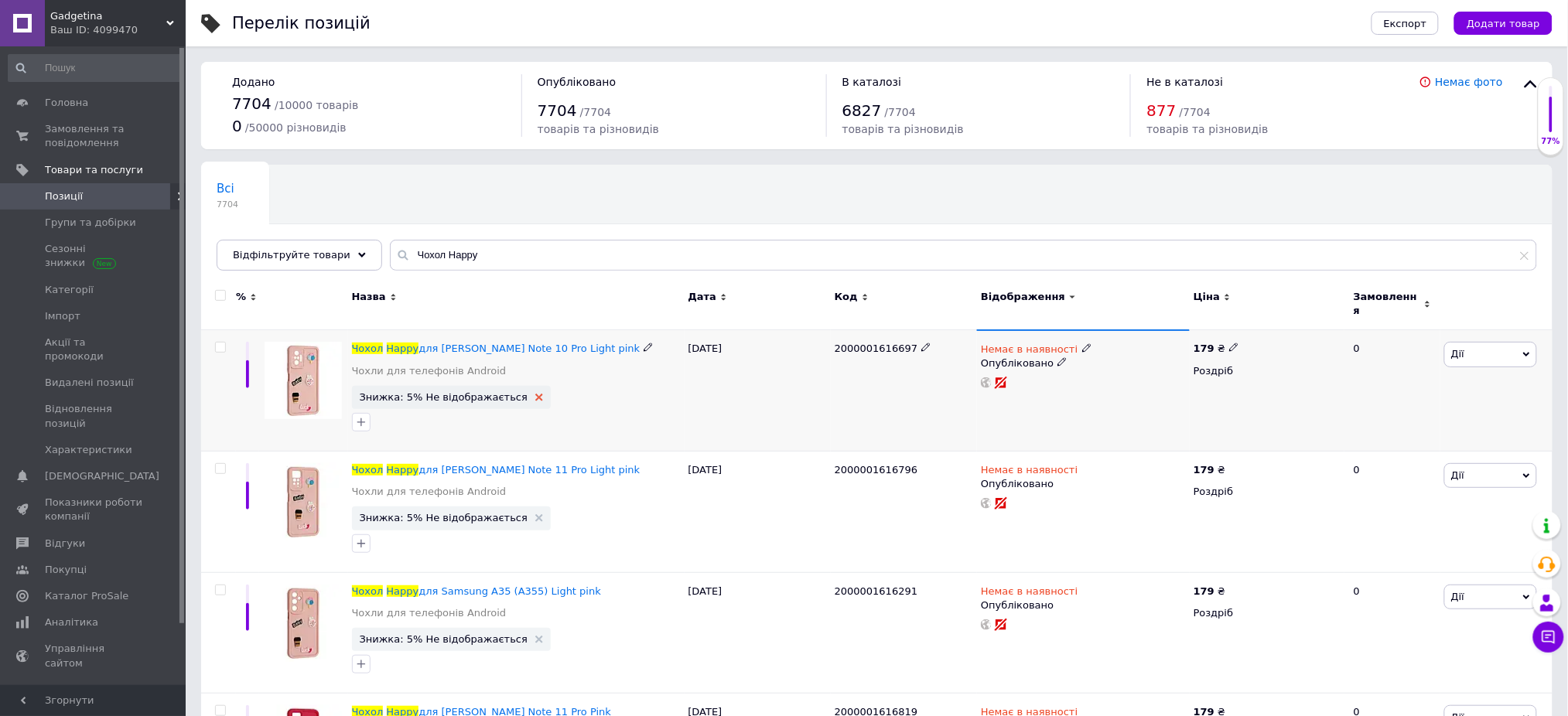
click at [535, 393] on icon at bounding box center [539, 397] width 8 height 8
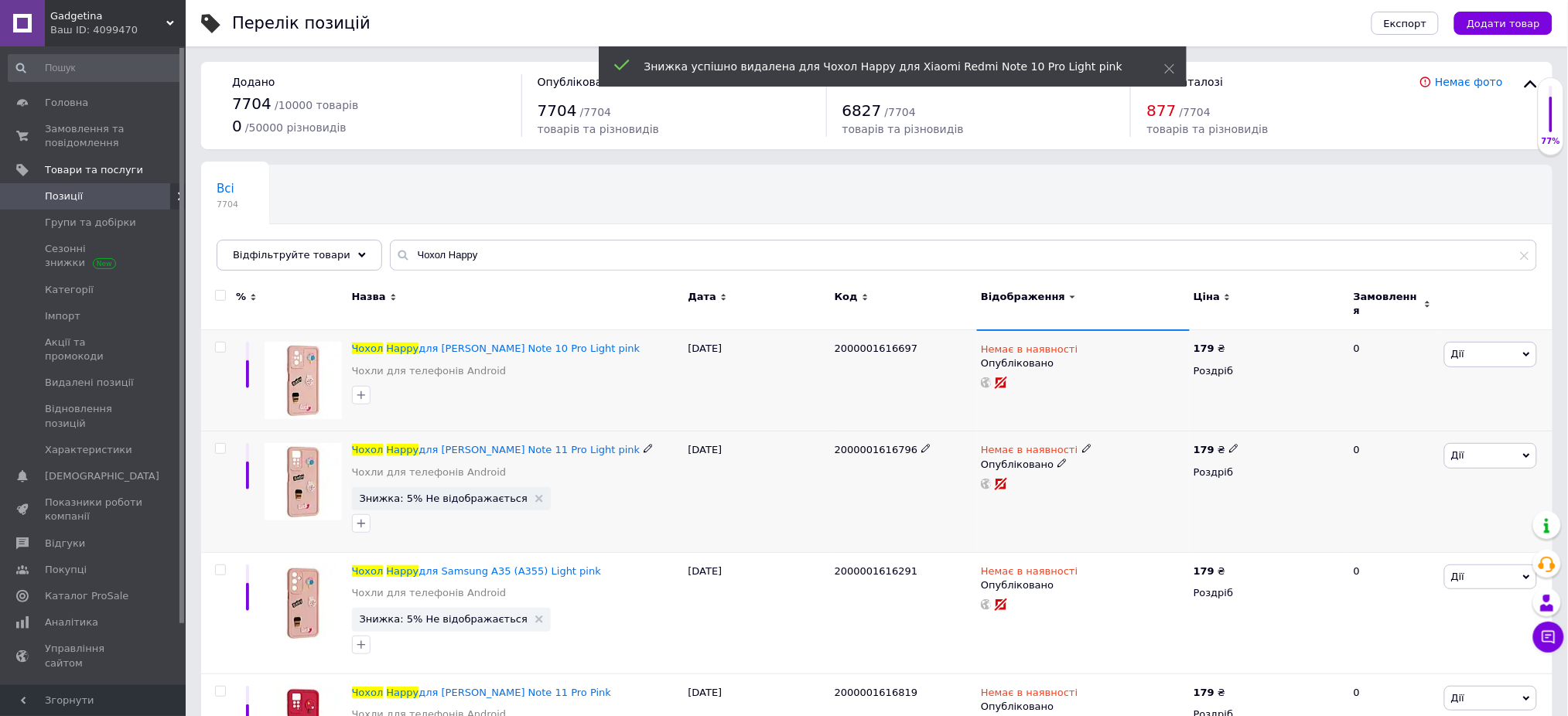
click at [535, 495] on icon at bounding box center [539, 499] width 8 height 8
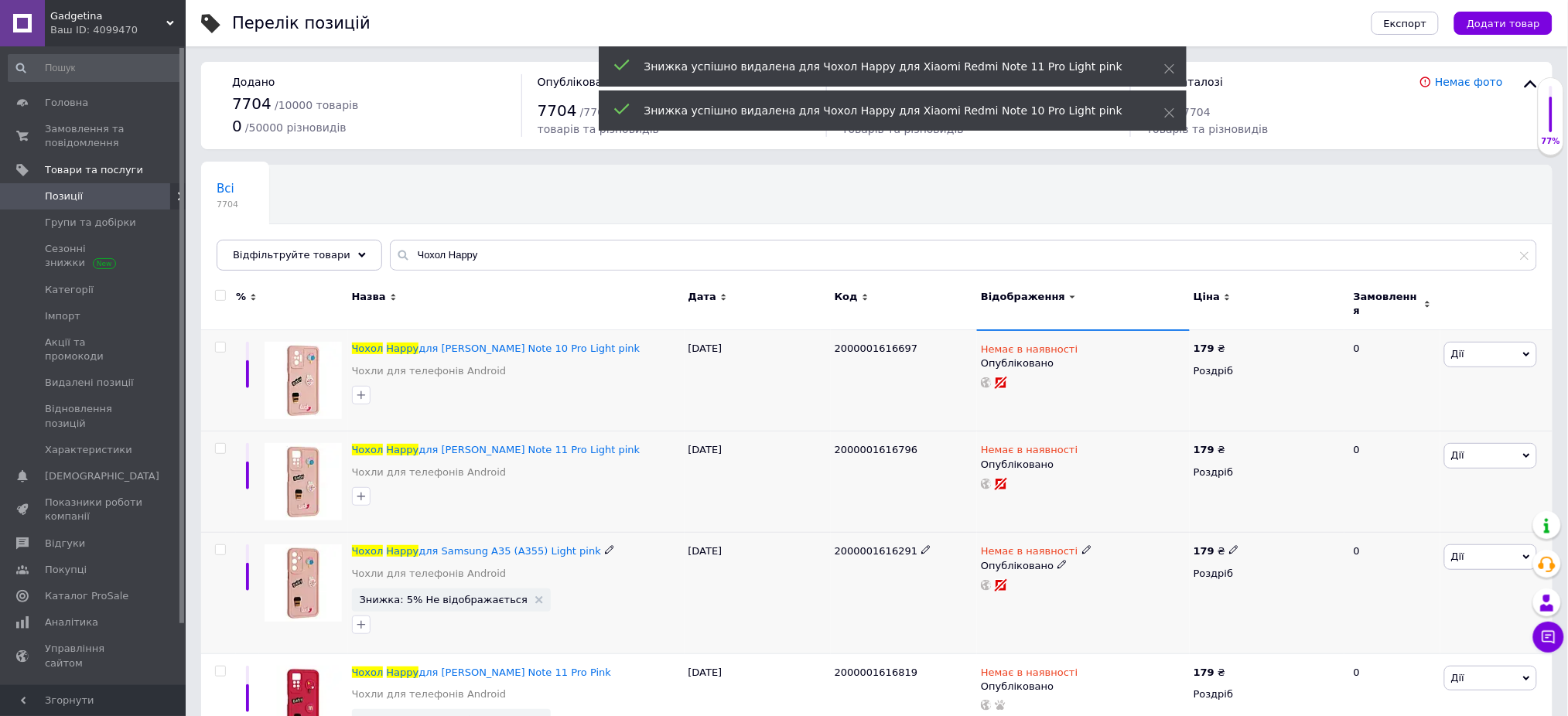
click at [535, 596] on icon at bounding box center [539, 600] width 8 height 8
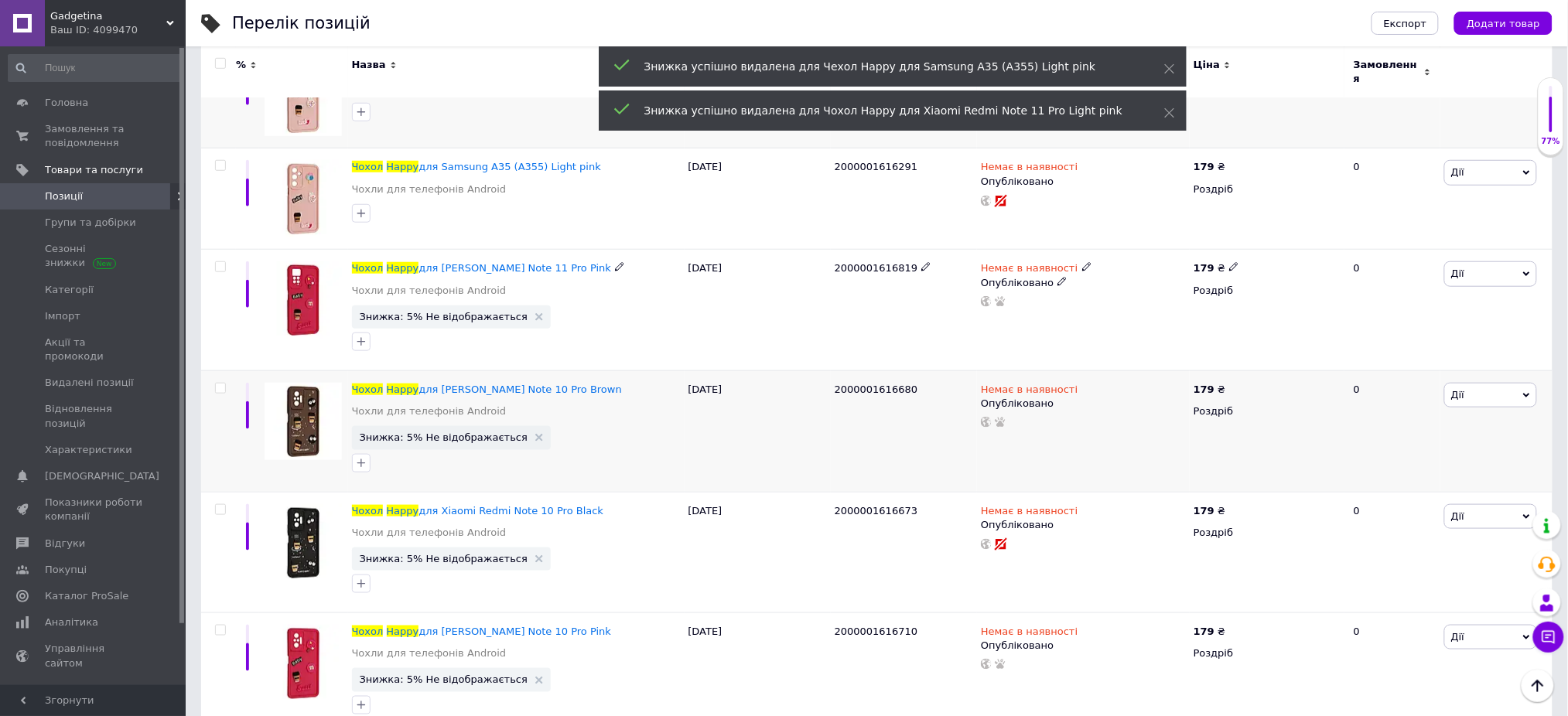
scroll to position [412, 0]
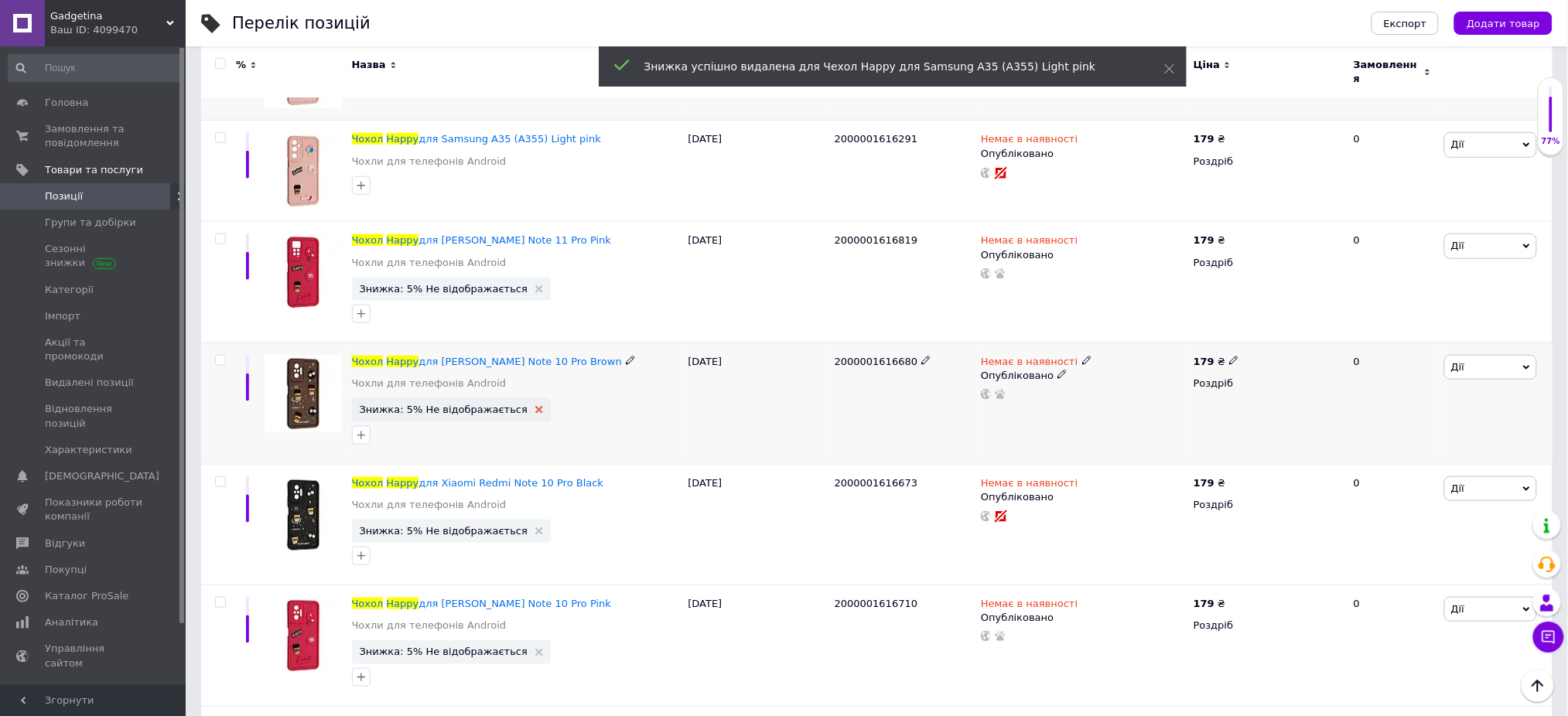
click at [535, 406] on use at bounding box center [539, 410] width 8 height 8
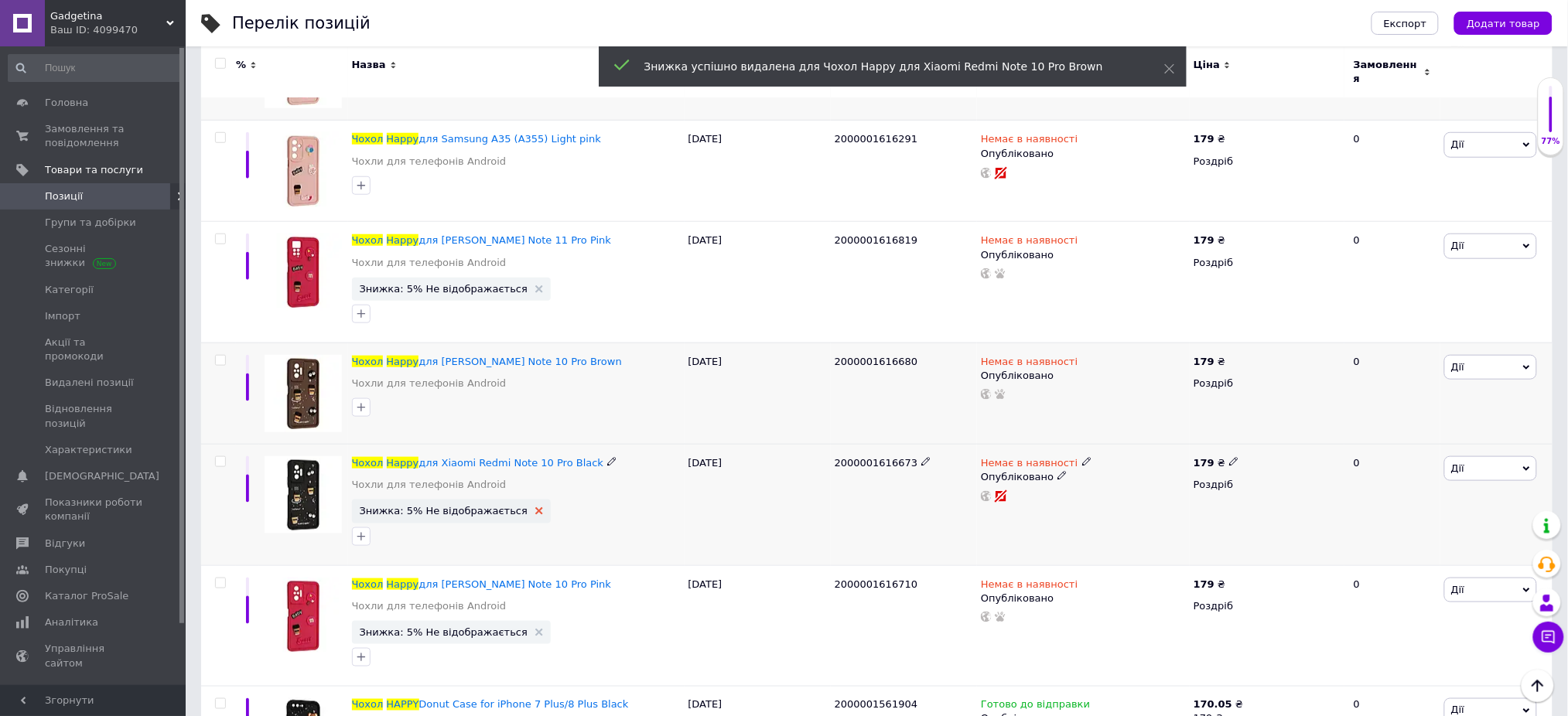
click at [535, 507] on use at bounding box center [539, 511] width 8 height 8
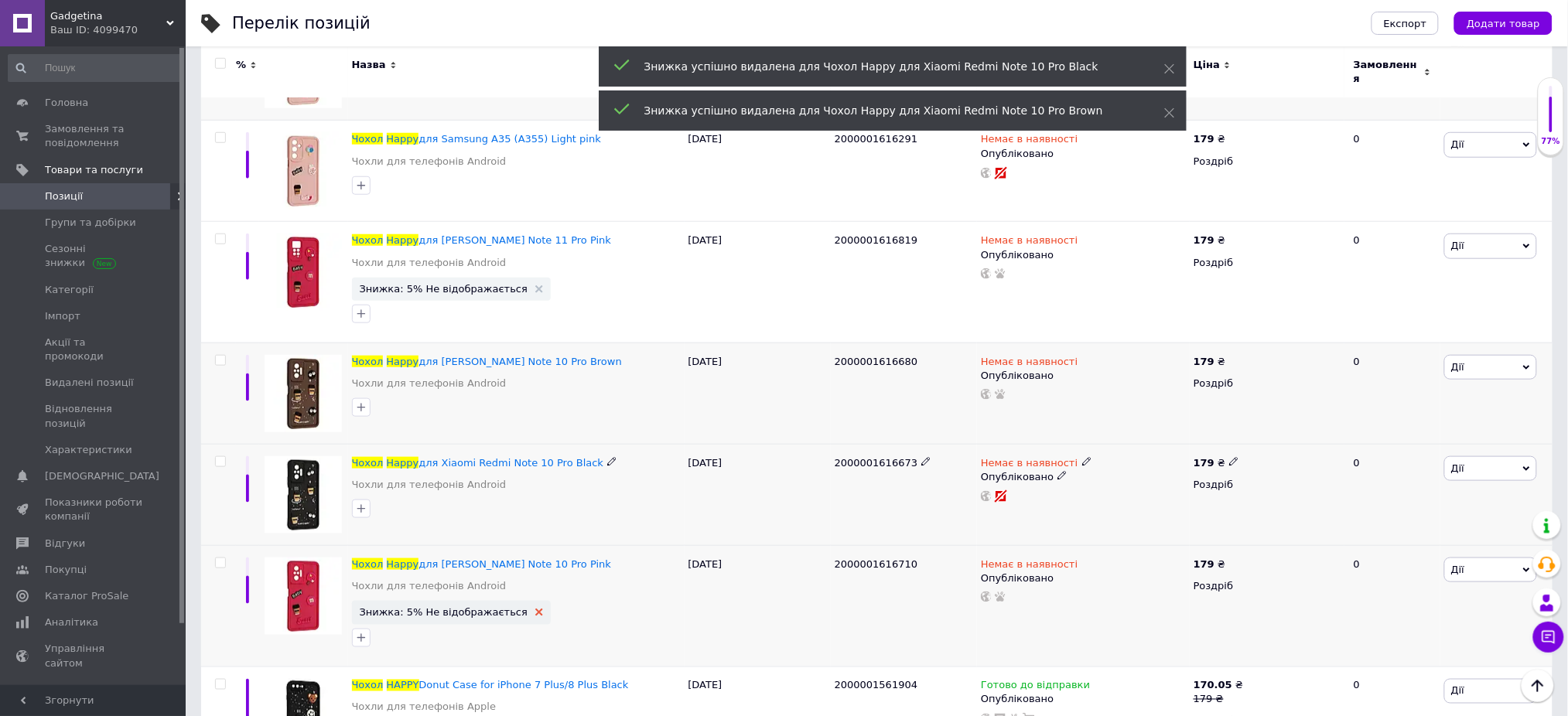
click at [535, 608] on icon at bounding box center [539, 612] width 8 height 8
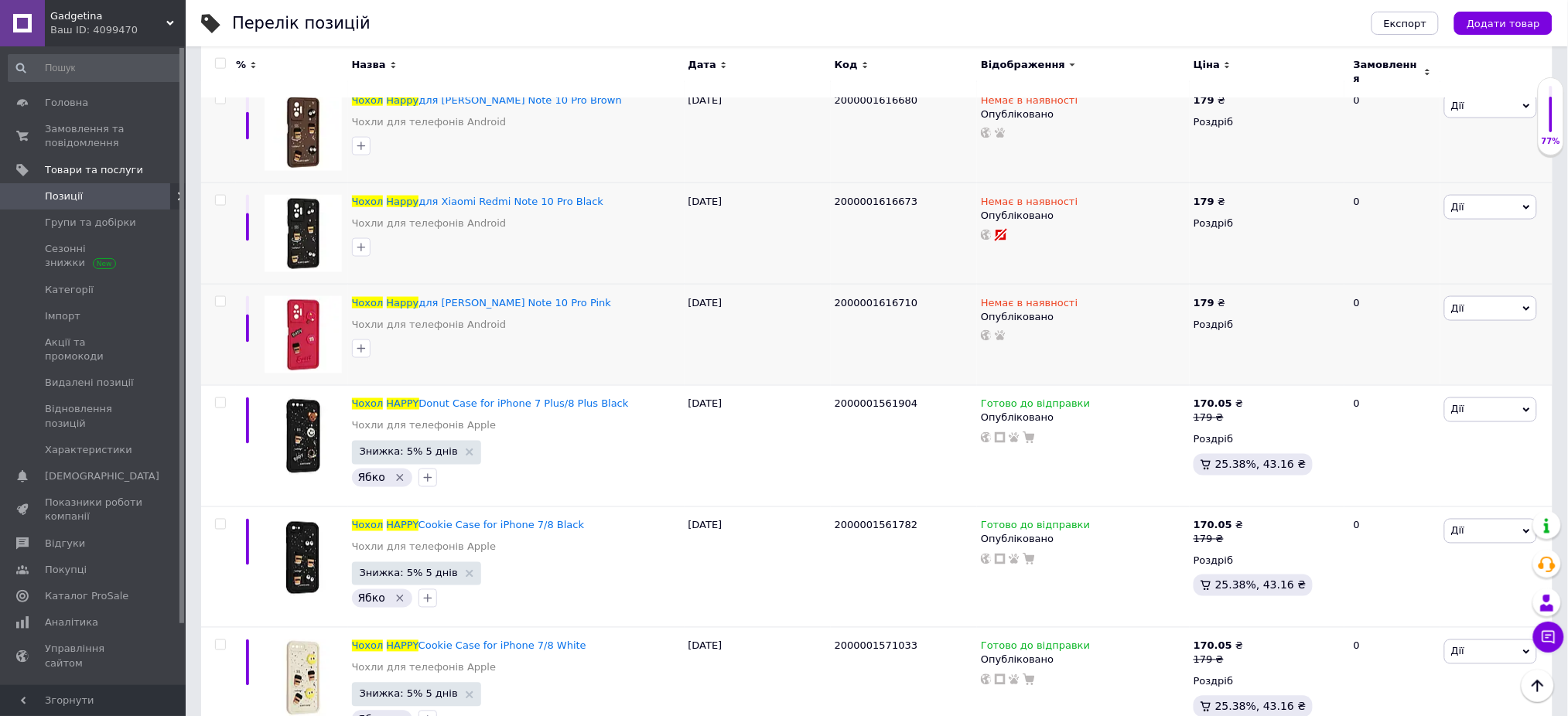
scroll to position [0, 0]
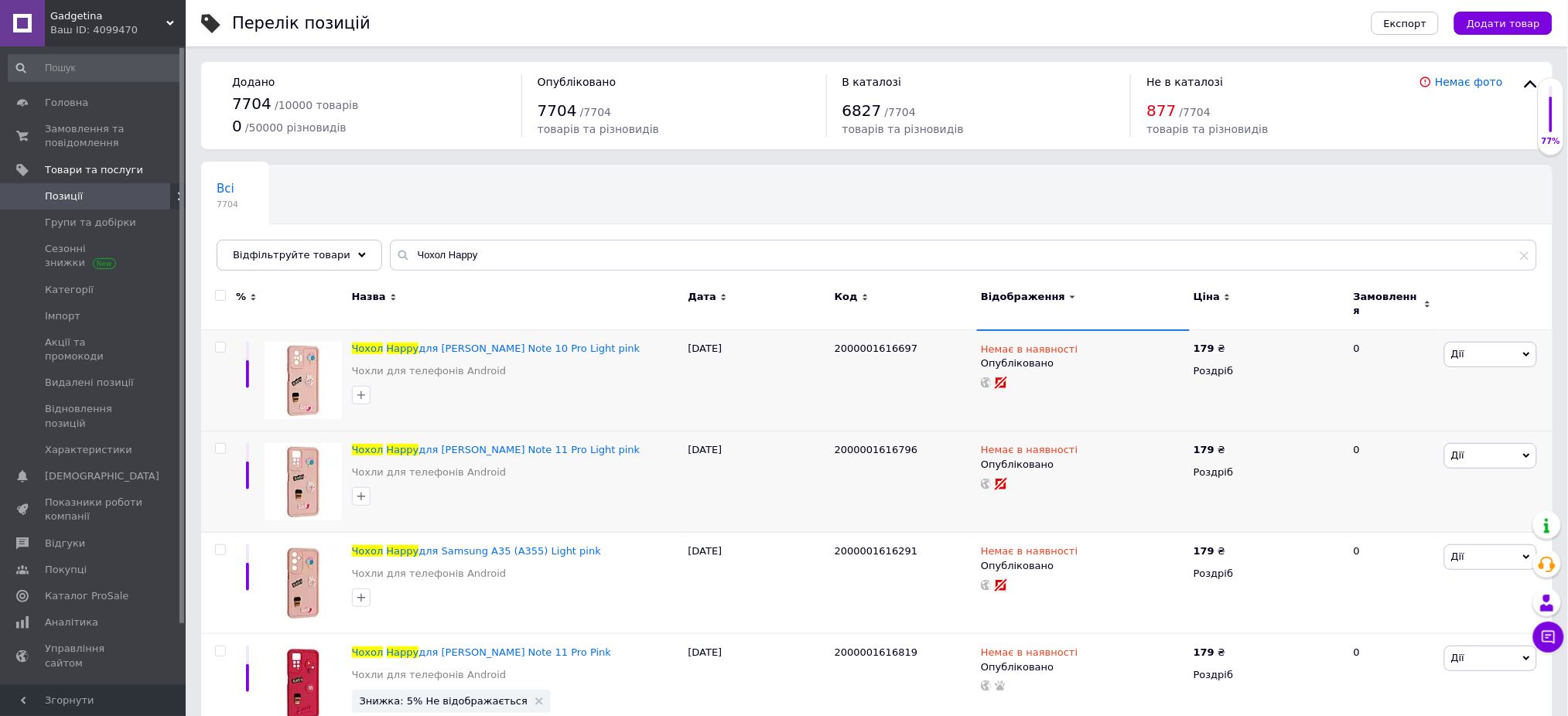
click at [217, 298] on input "checkbox" at bounding box center [220, 295] width 10 height 10
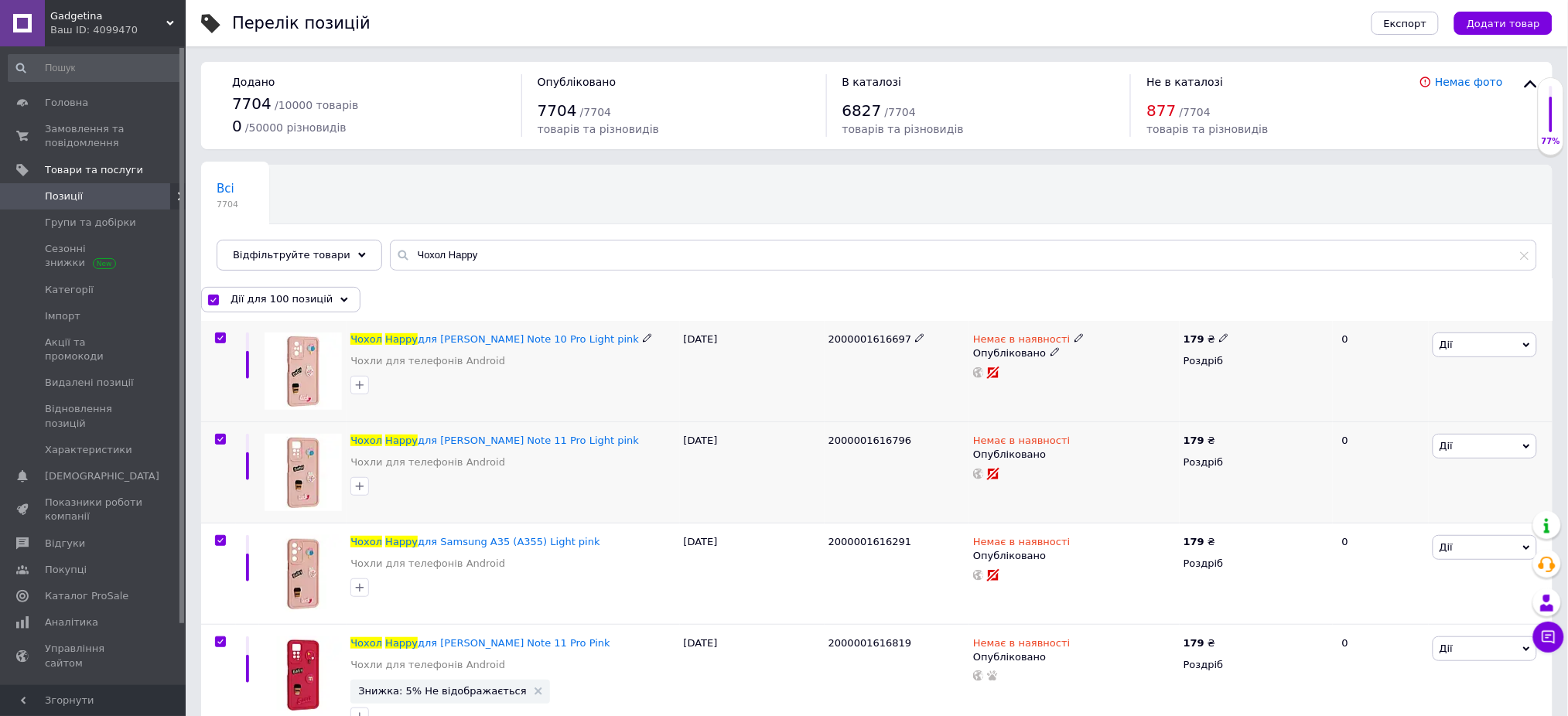
click at [217, 337] on input "checkbox" at bounding box center [220, 338] width 10 height 10
click at [216, 439] on input "checkbox" at bounding box center [220, 439] width 10 height 10
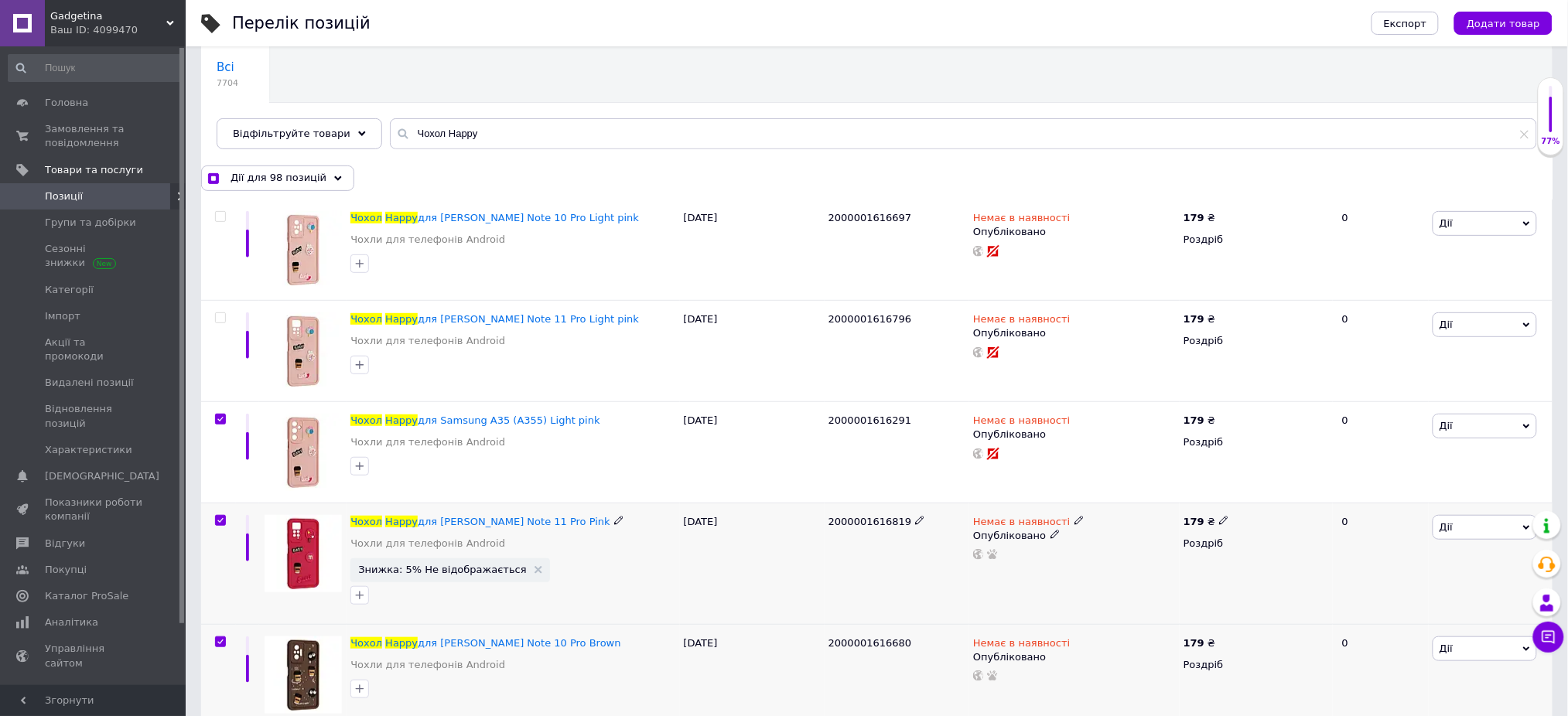
scroll to position [309, 0]
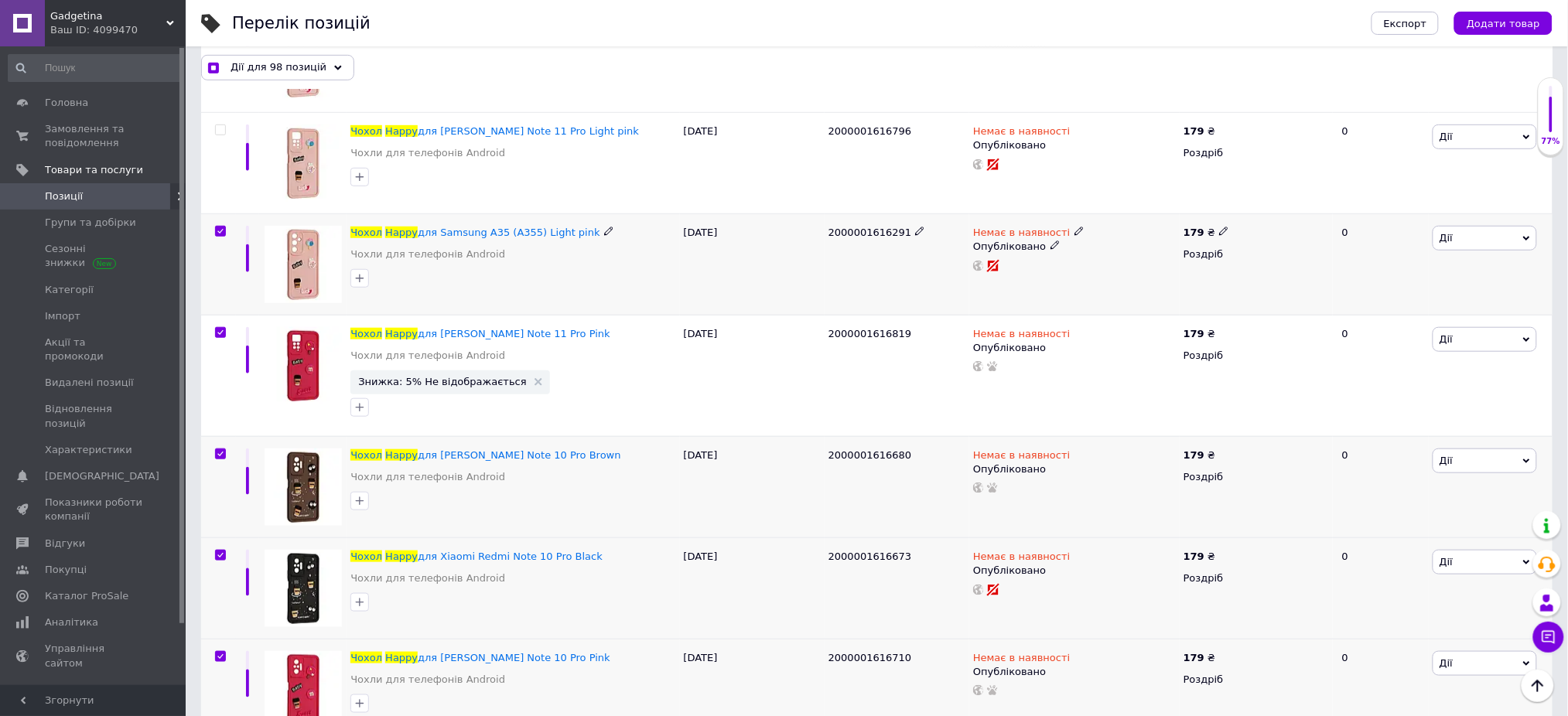
click at [219, 228] on input "checkbox" at bounding box center [220, 231] width 10 height 10
click at [215, 327] on input "checkbox" at bounding box center [220, 332] width 10 height 10
click at [214, 454] on div at bounding box center [220, 454] width 31 height 11
click at [217, 451] on input "checkbox" at bounding box center [220, 454] width 10 height 10
click at [221, 549] on div at bounding box center [218, 587] width 35 height 101
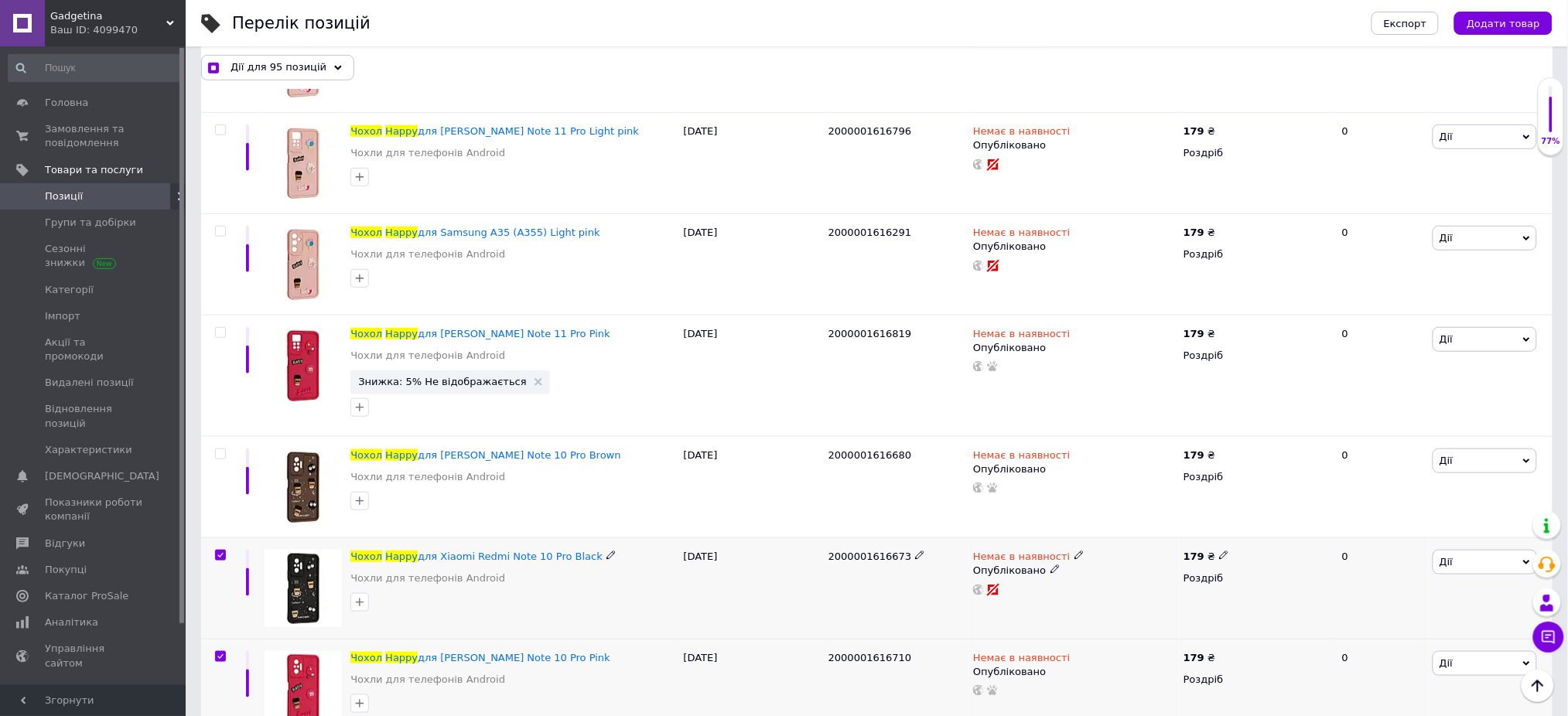
click at [217, 557] on input "checkbox" at bounding box center [220, 555] width 10 height 10
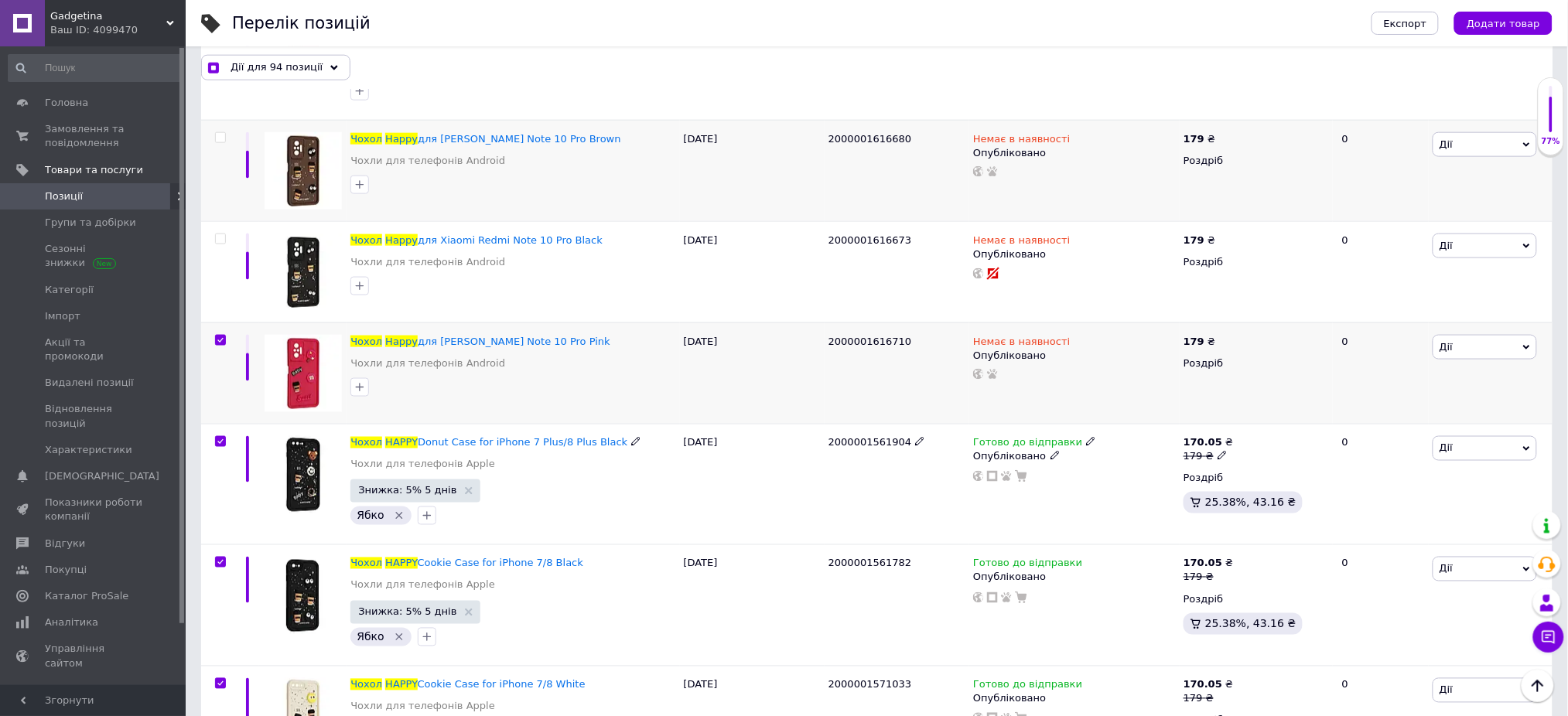
scroll to position [721, 0]
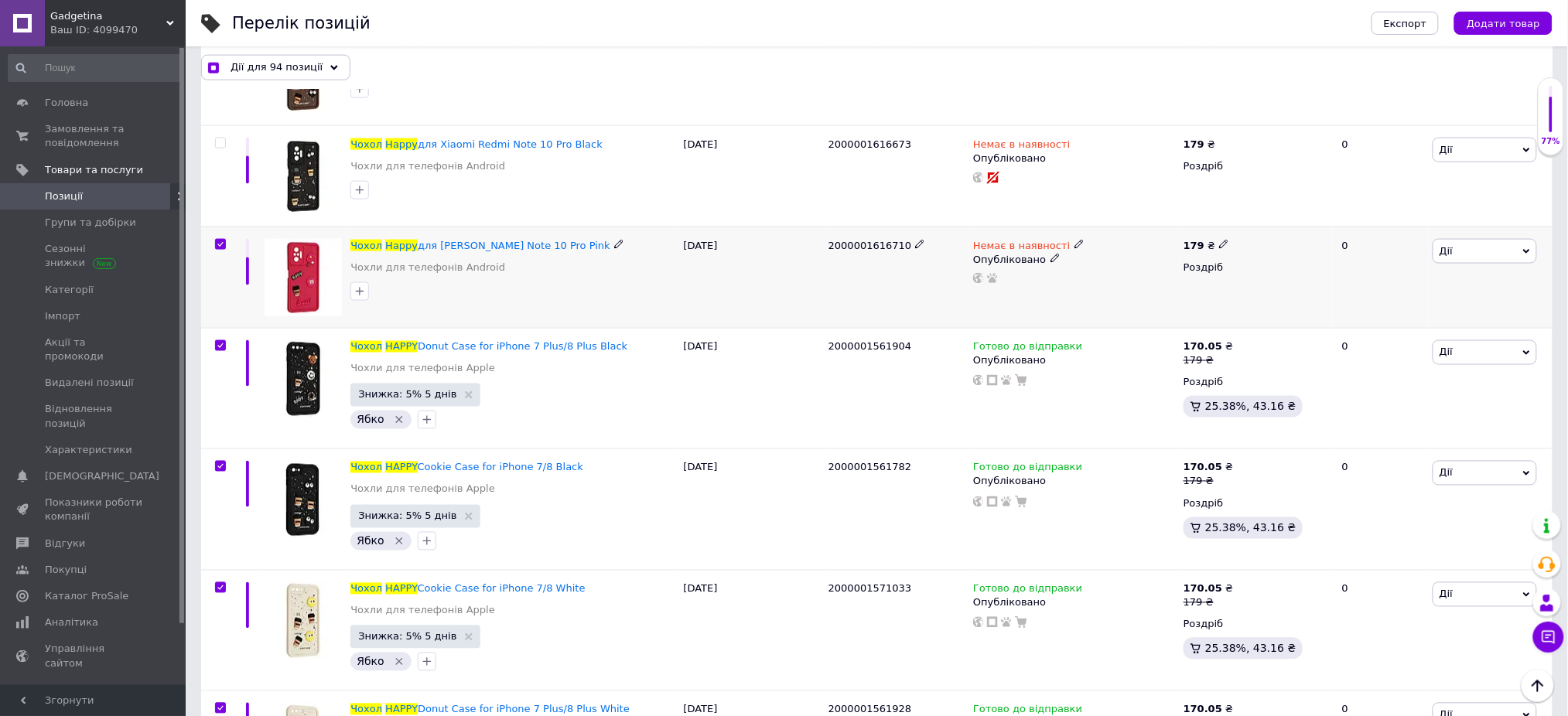
click at [218, 241] on input "checkbox" at bounding box center [220, 244] width 10 height 10
click at [258, 68] on span "Дії для 93 позиції" at bounding box center [276, 68] width 92 height 14
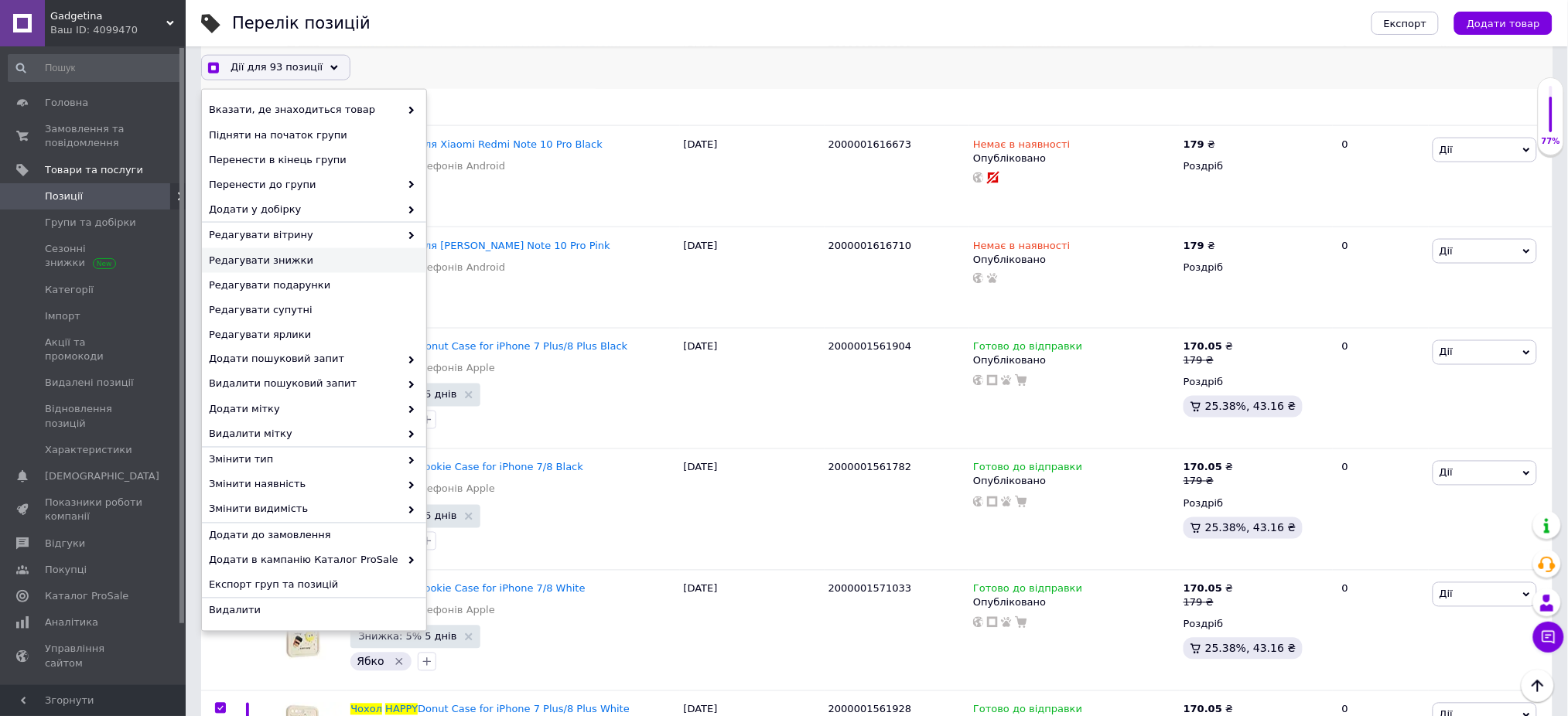
click at [332, 259] on span "Редагувати знижки" at bounding box center [312, 261] width 207 height 14
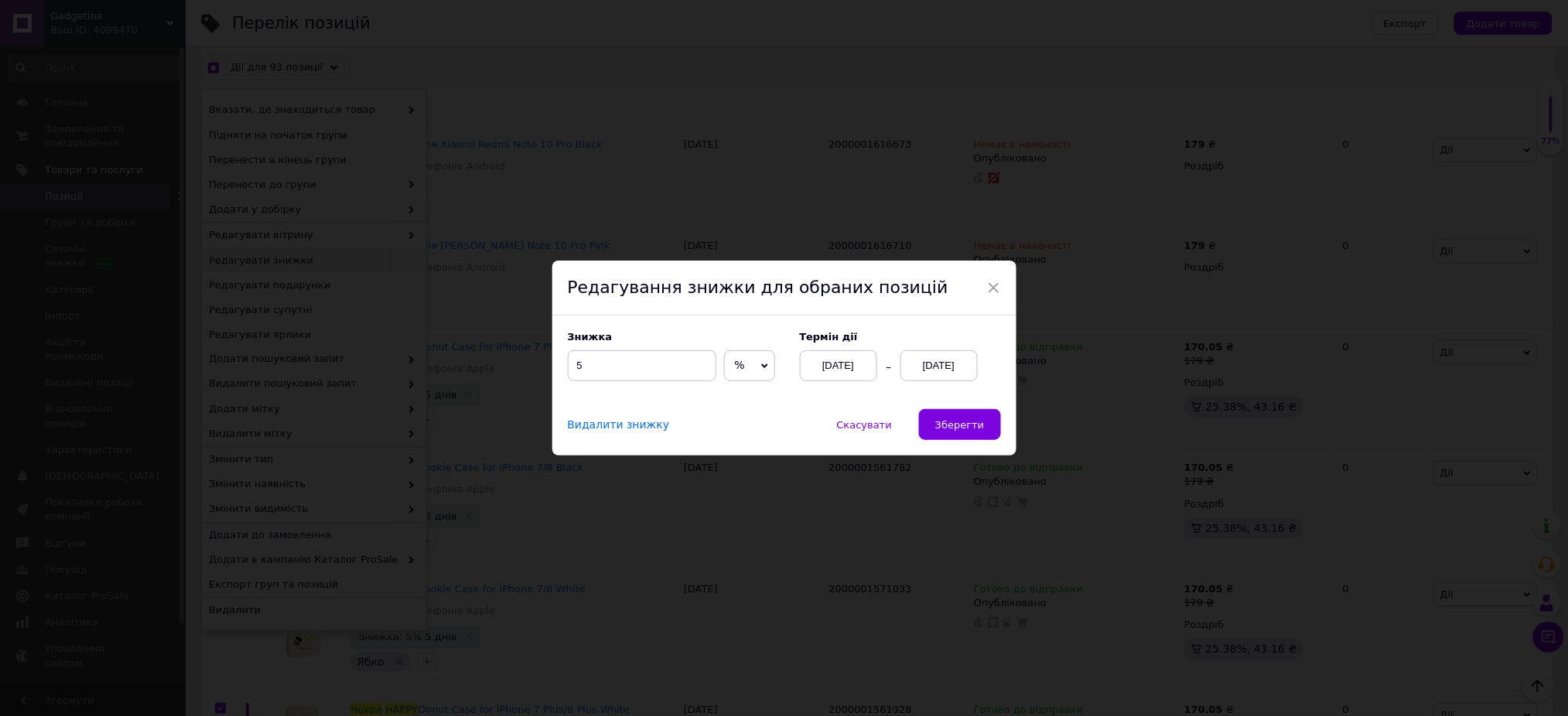
scroll to position [658, 0]
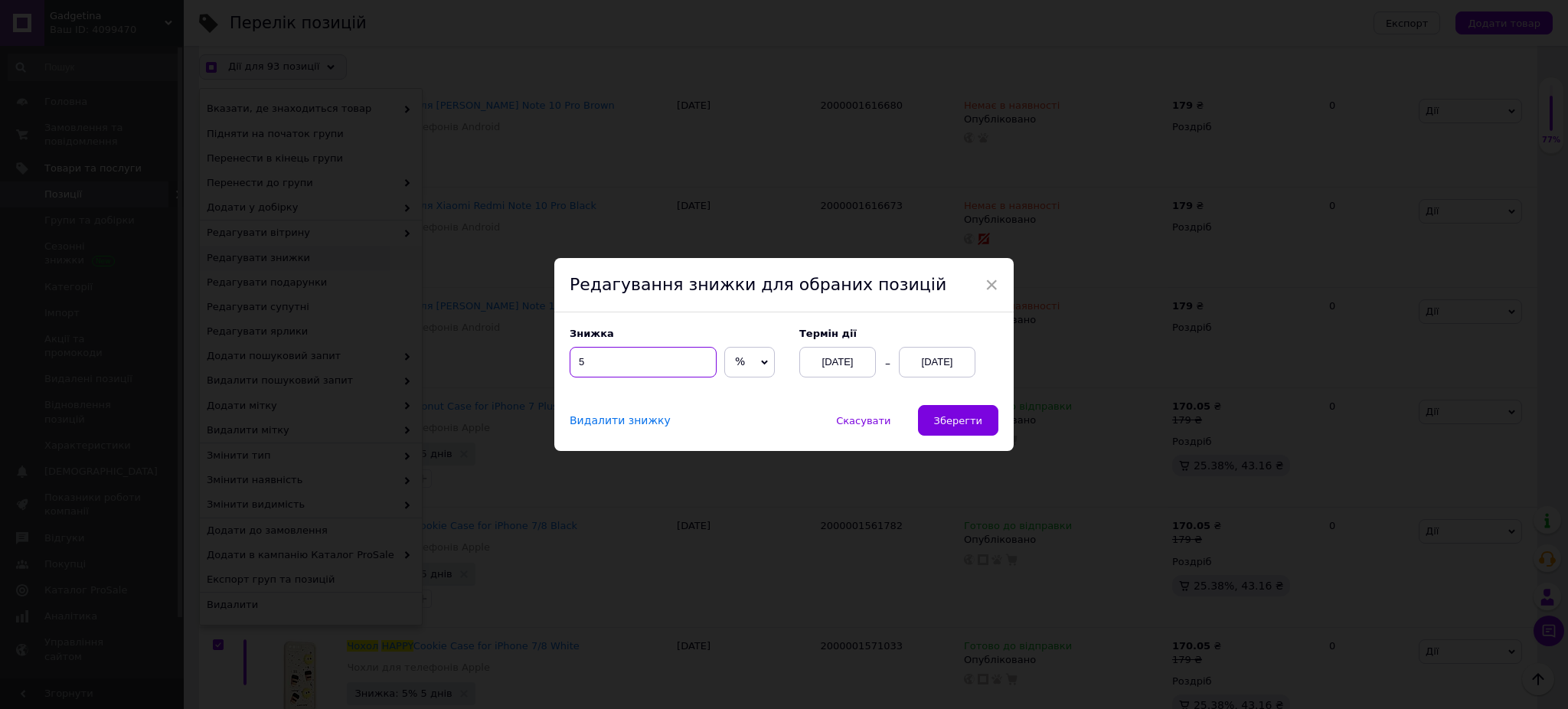
click at [654, 366] on input "5" at bounding box center [643, 361] width 147 height 30
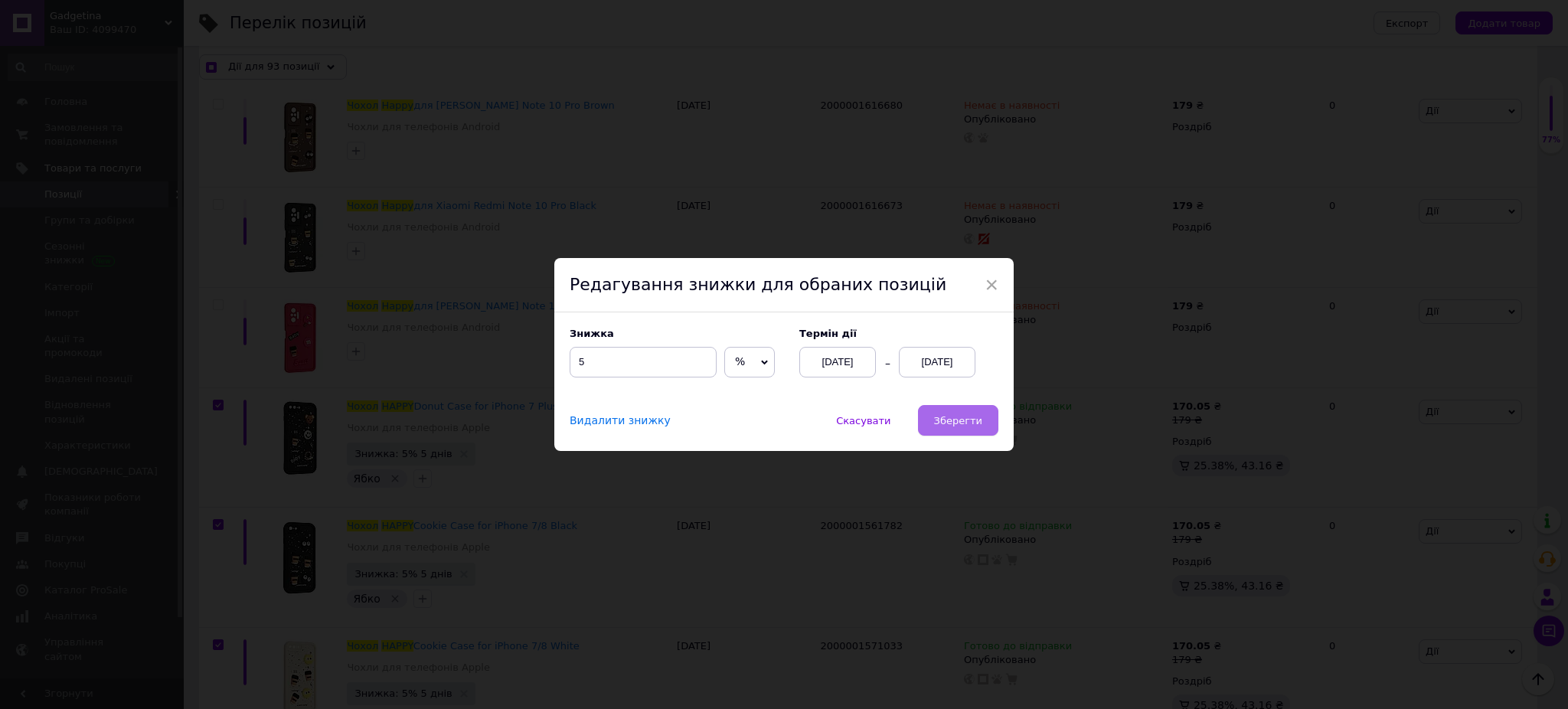
click at [956, 422] on span "Зберегти" at bounding box center [958, 421] width 48 height 12
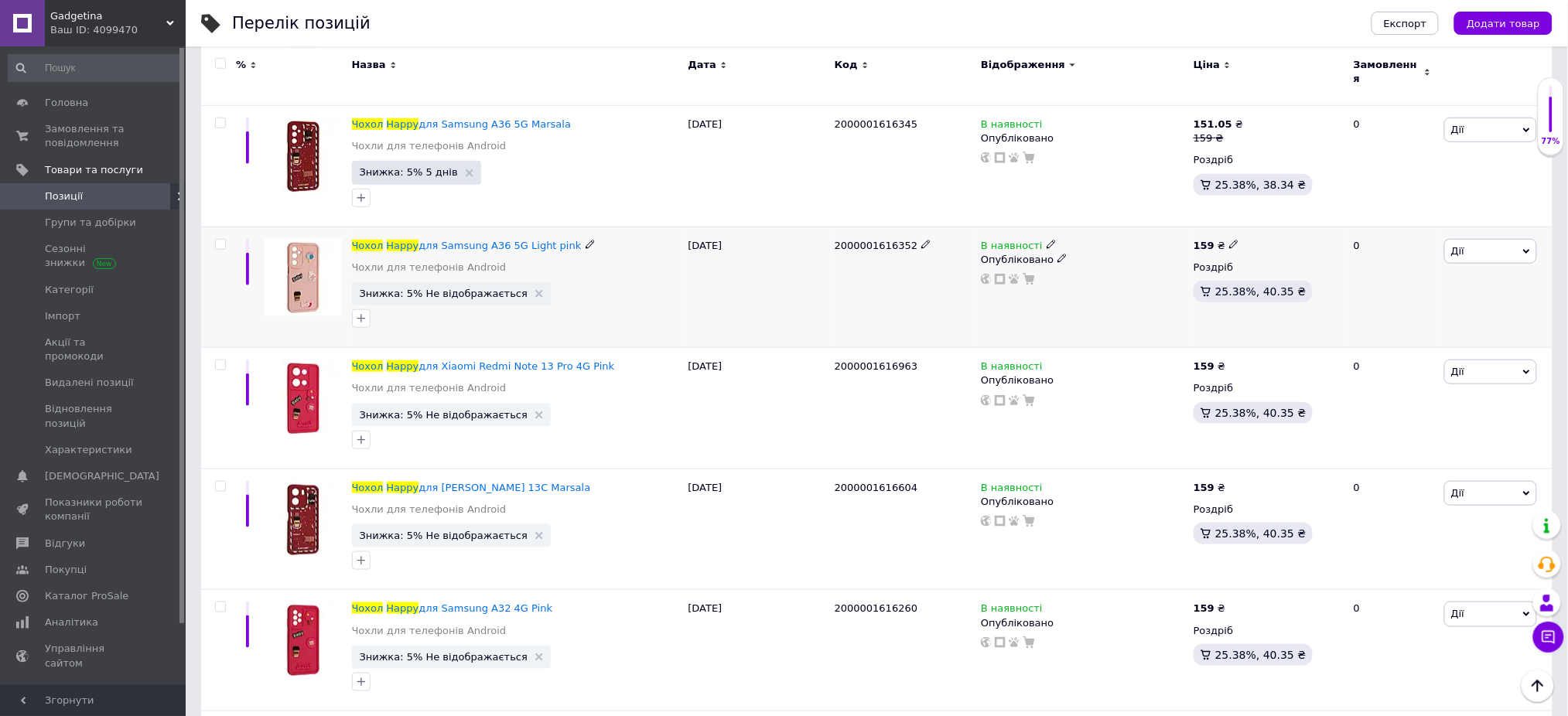
scroll to position [8964, 0]
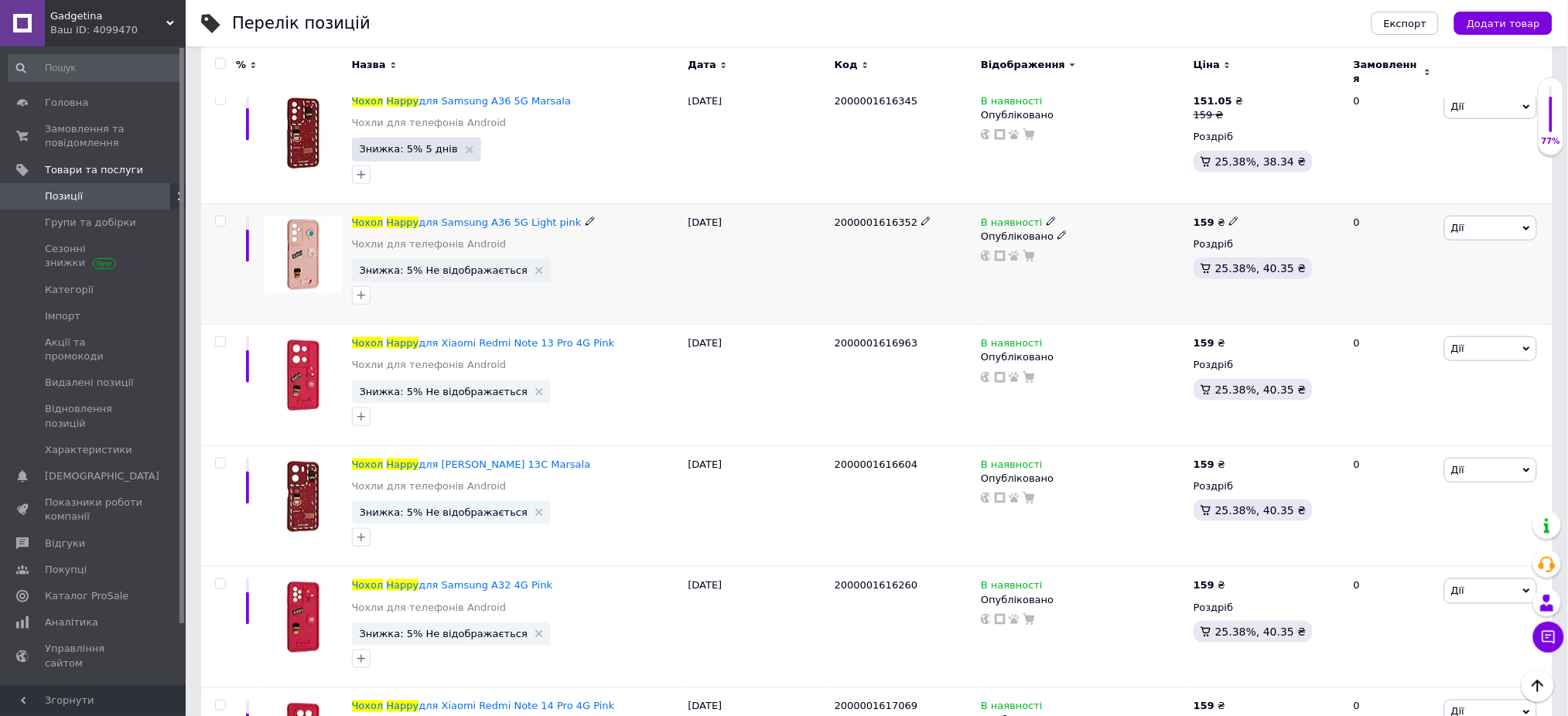
click at [222, 217] on input "checkbox" at bounding box center [220, 221] width 10 height 10
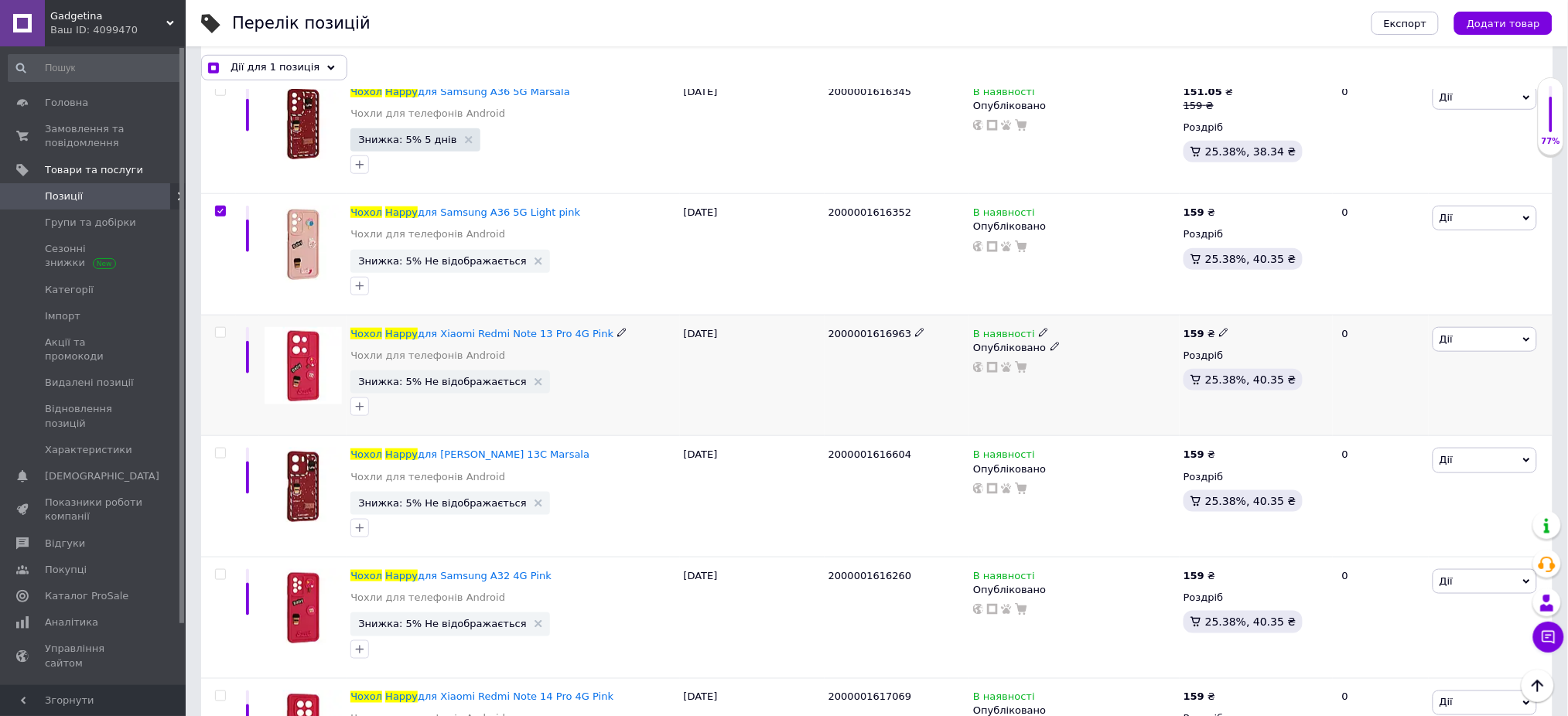
click at [223, 333] on input "checkbox" at bounding box center [220, 332] width 10 height 10
click at [216, 458] on input "checkbox" at bounding box center [220, 453] width 10 height 10
click at [219, 574] on div at bounding box center [218, 617] width 35 height 122
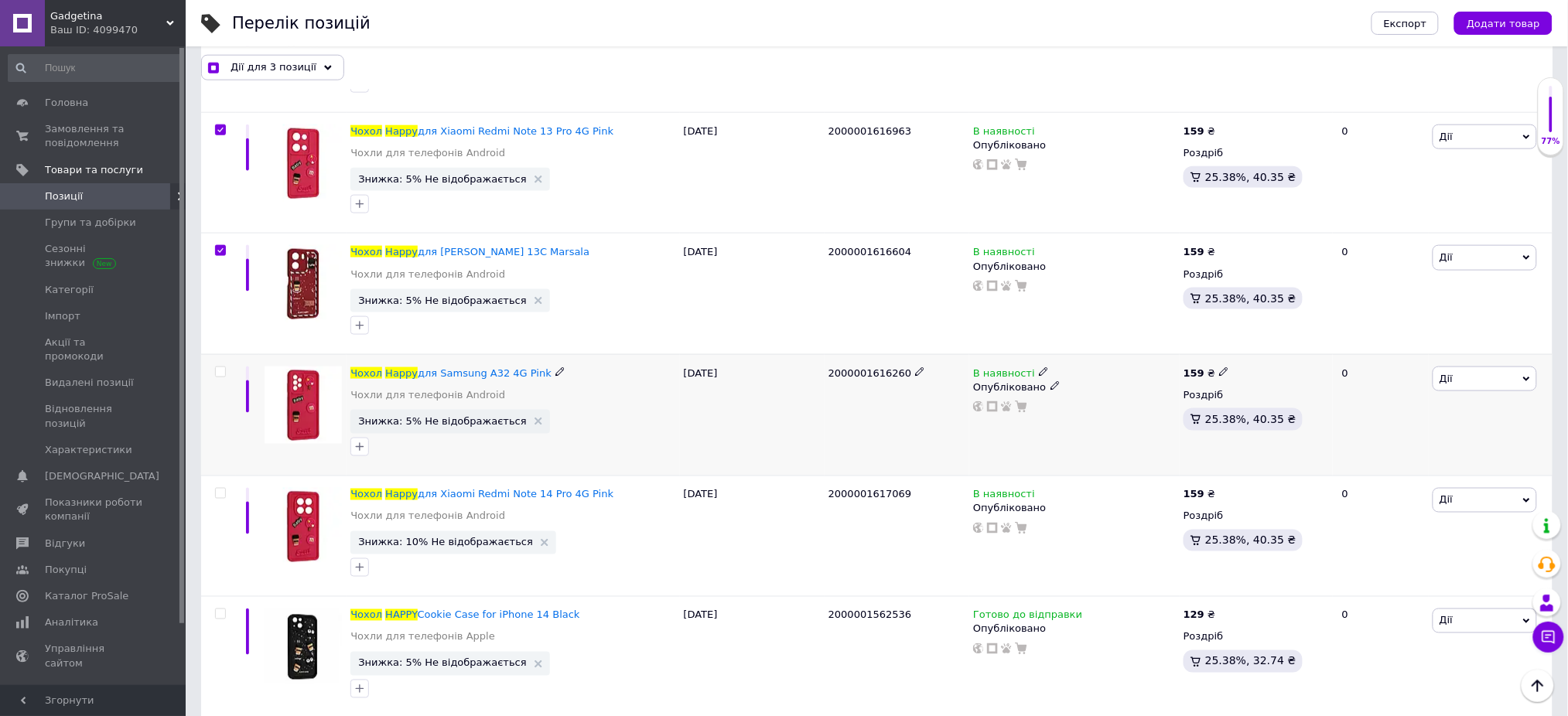
scroll to position [9170, 0]
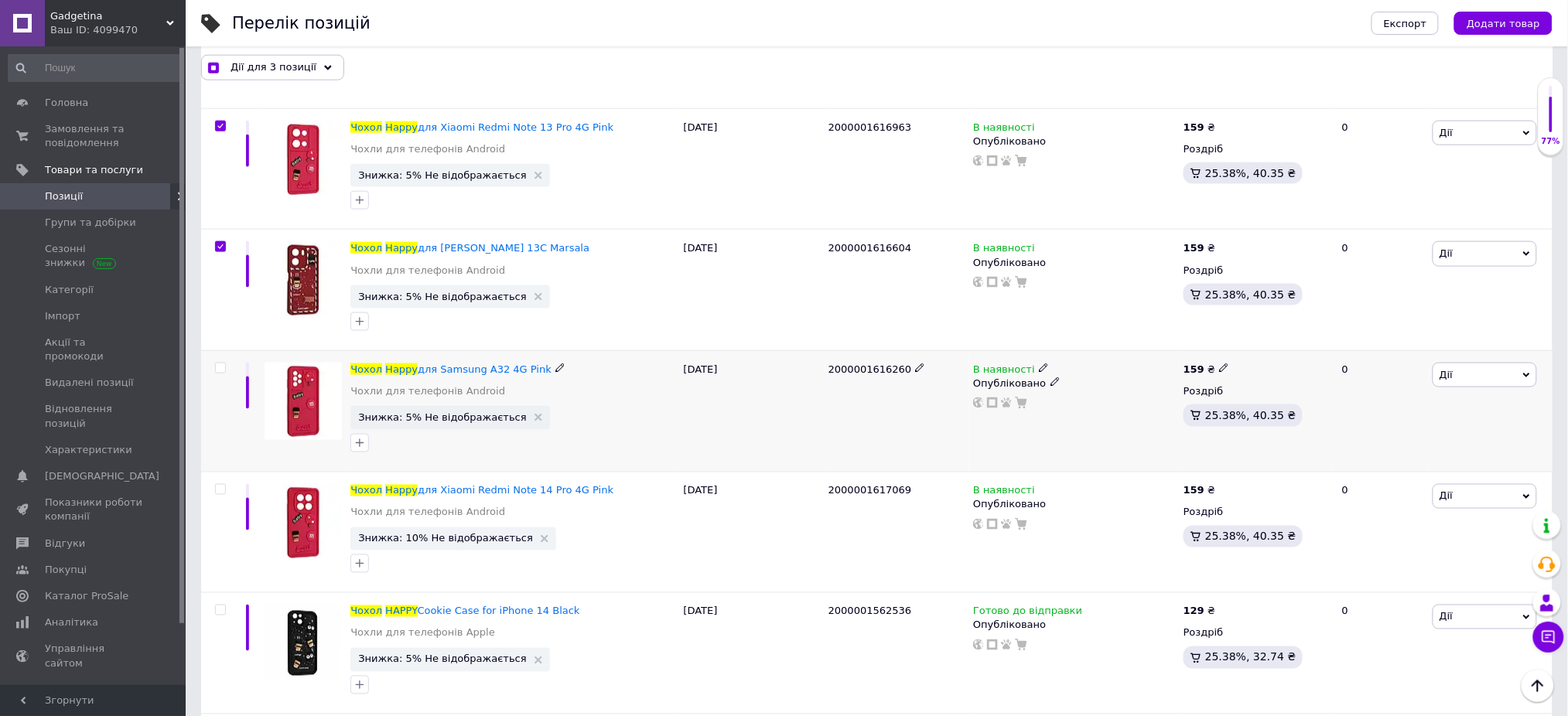
click at [215, 370] on input "checkbox" at bounding box center [220, 368] width 10 height 10
click at [218, 495] on input "checkbox" at bounding box center [220, 489] width 10 height 10
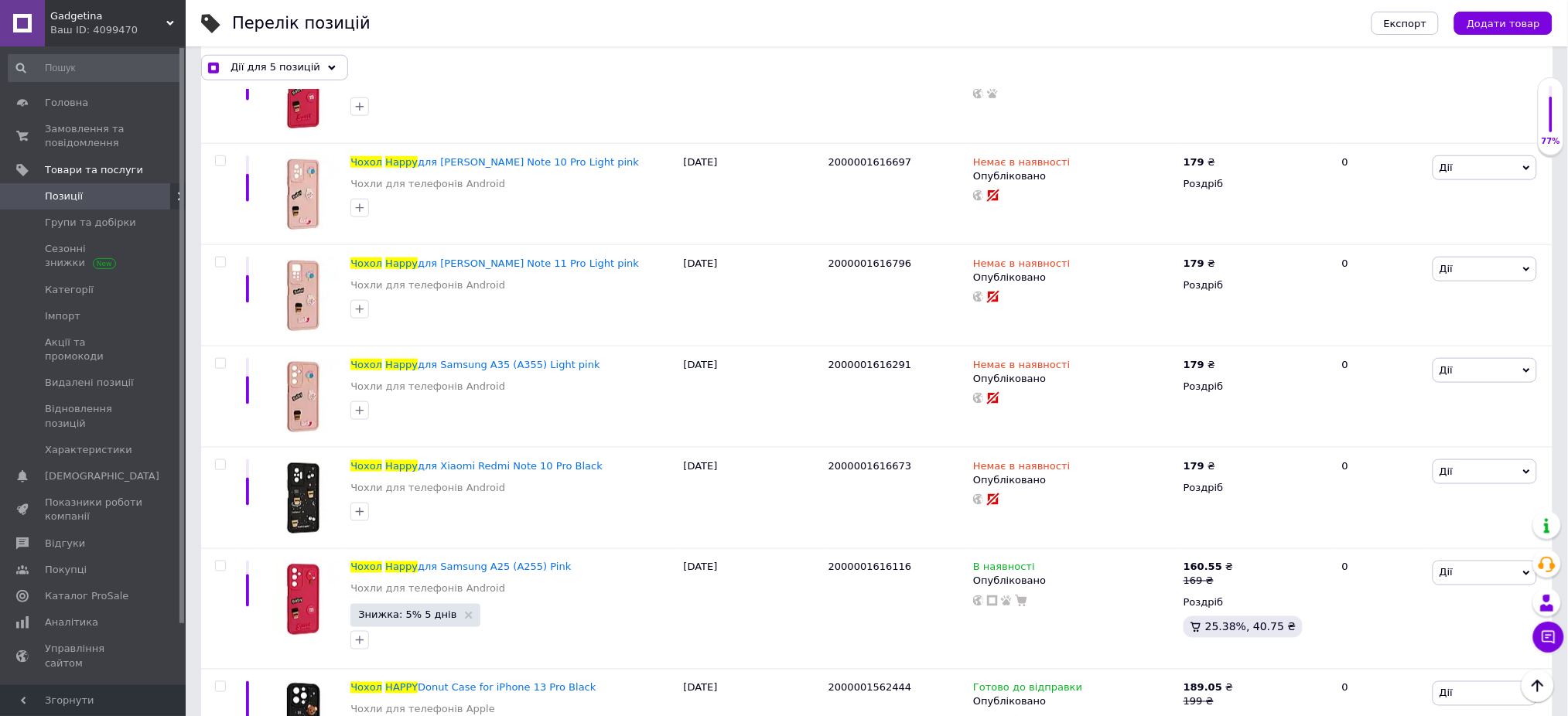
scroll to position [0, 0]
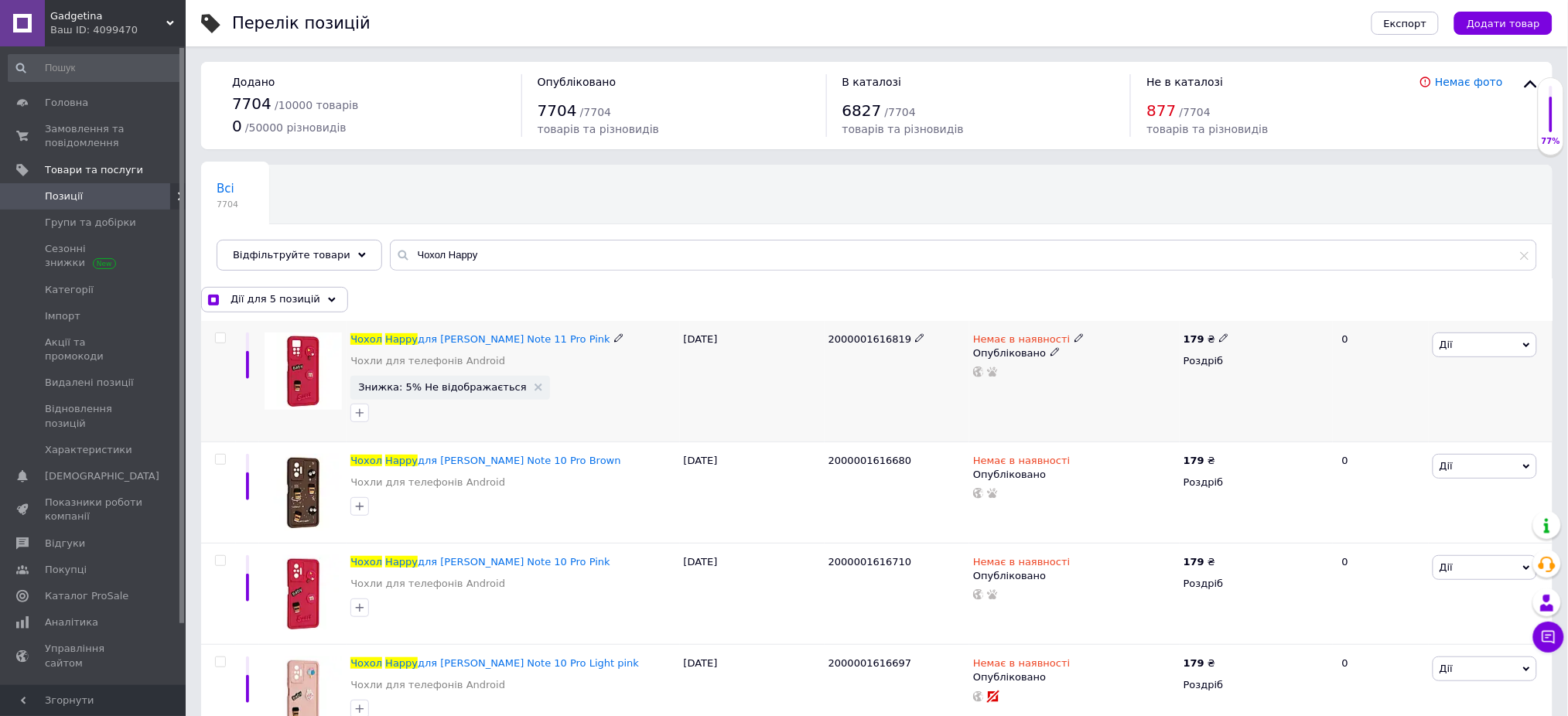
click at [219, 342] on input "checkbox" at bounding box center [220, 338] width 10 height 10
click at [256, 305] on span "Дії для 6 позицій" at bounding box center [275, 299] width 90 height 14
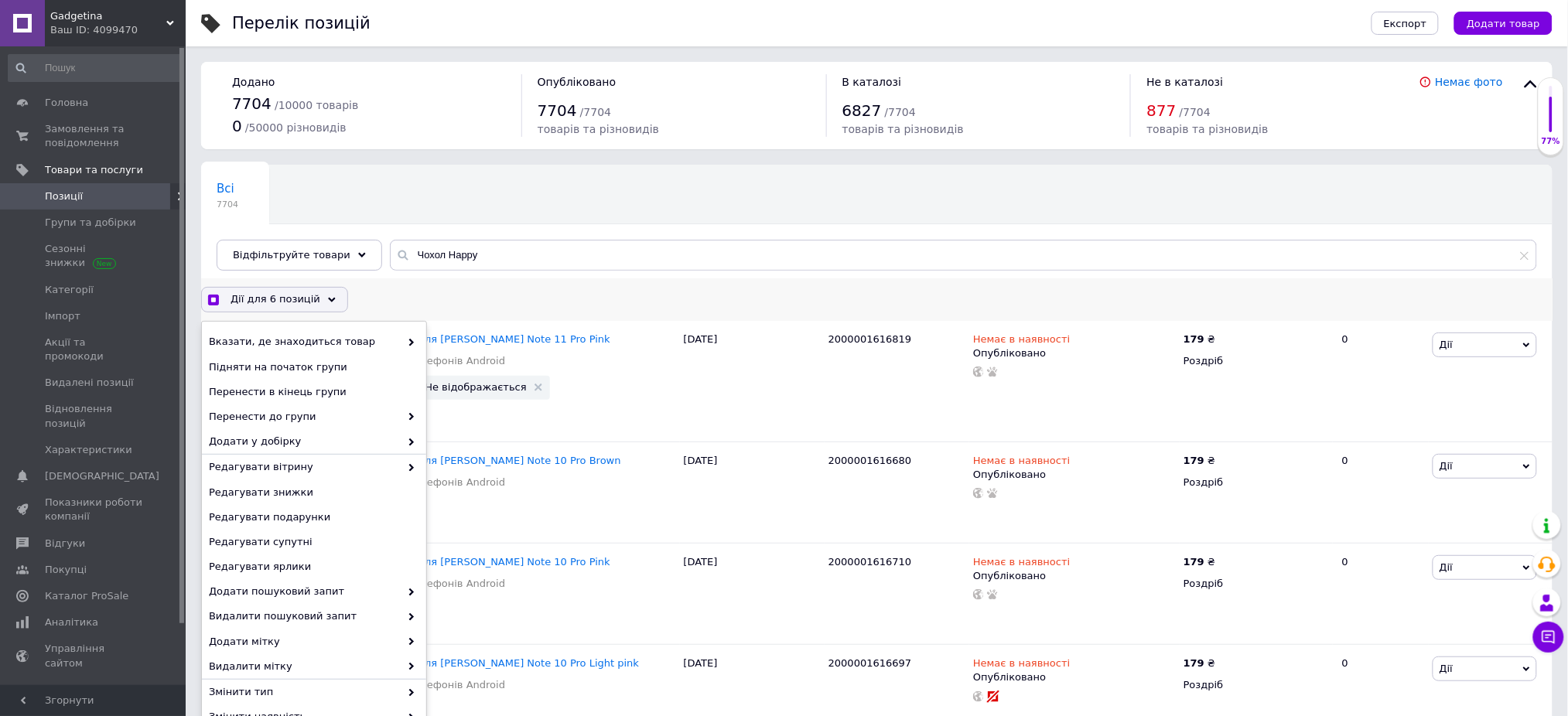
click at [256, 305] on span "Дії для 6 позицій" at bounding box center [275, 299] width 90 height 14
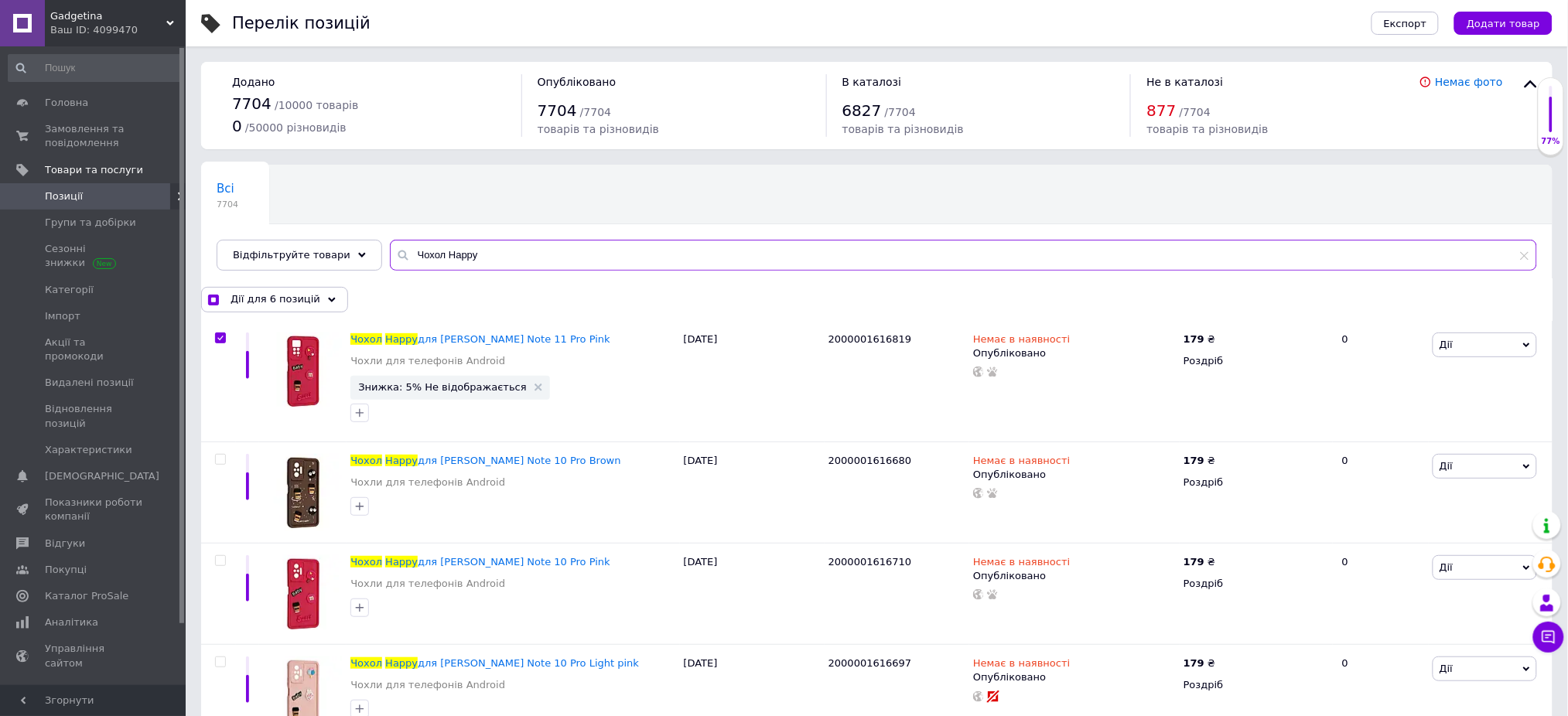
click at [483, 252] on input "Чохол Happy" at bounding box center [963, 254] width 1147 height 31
click at [313, 298] on div "Дії для 6 позицій" at bounding box center [274, 299] width 147 height 25
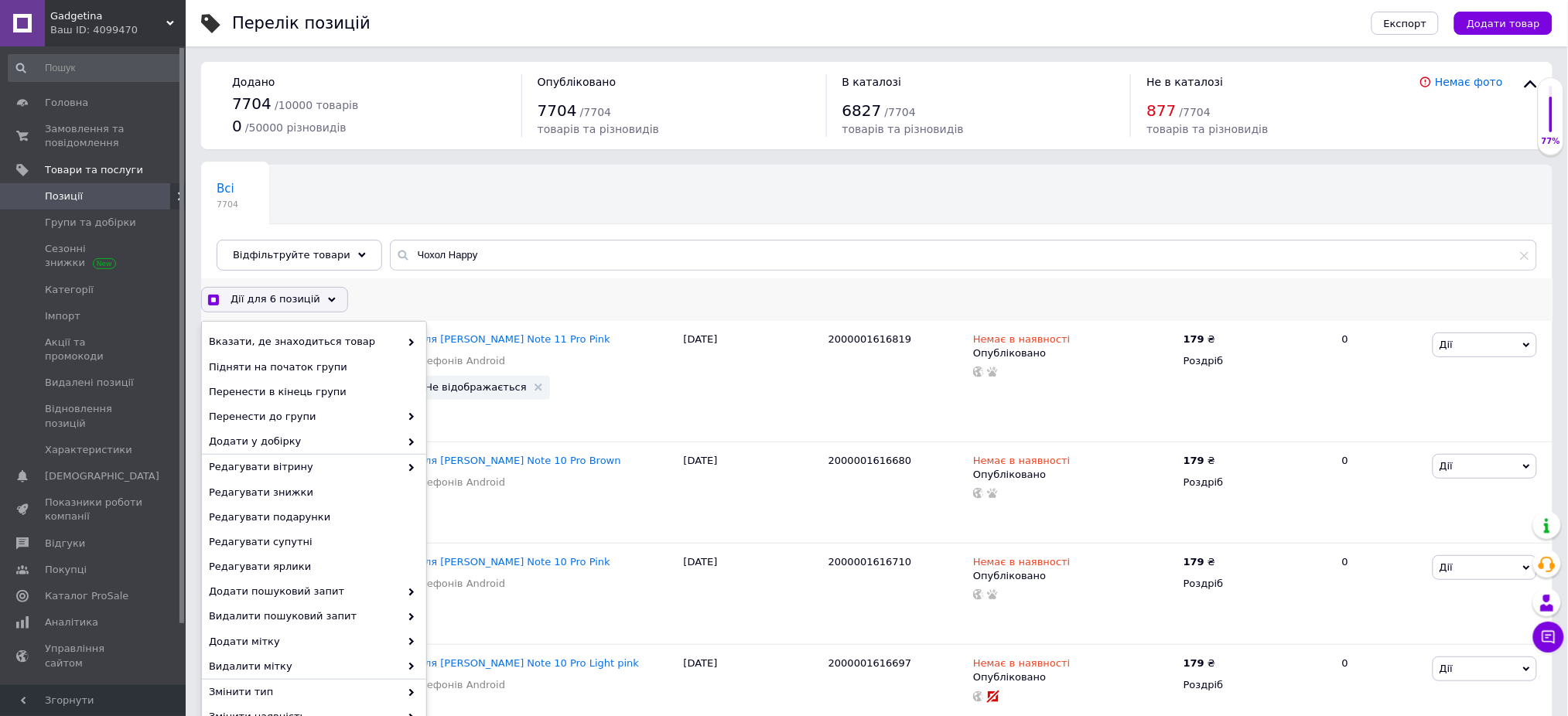
click at [313, 298] on div "Дії для 6 позицій" at bounding box center [274, 299] width 147 height 25
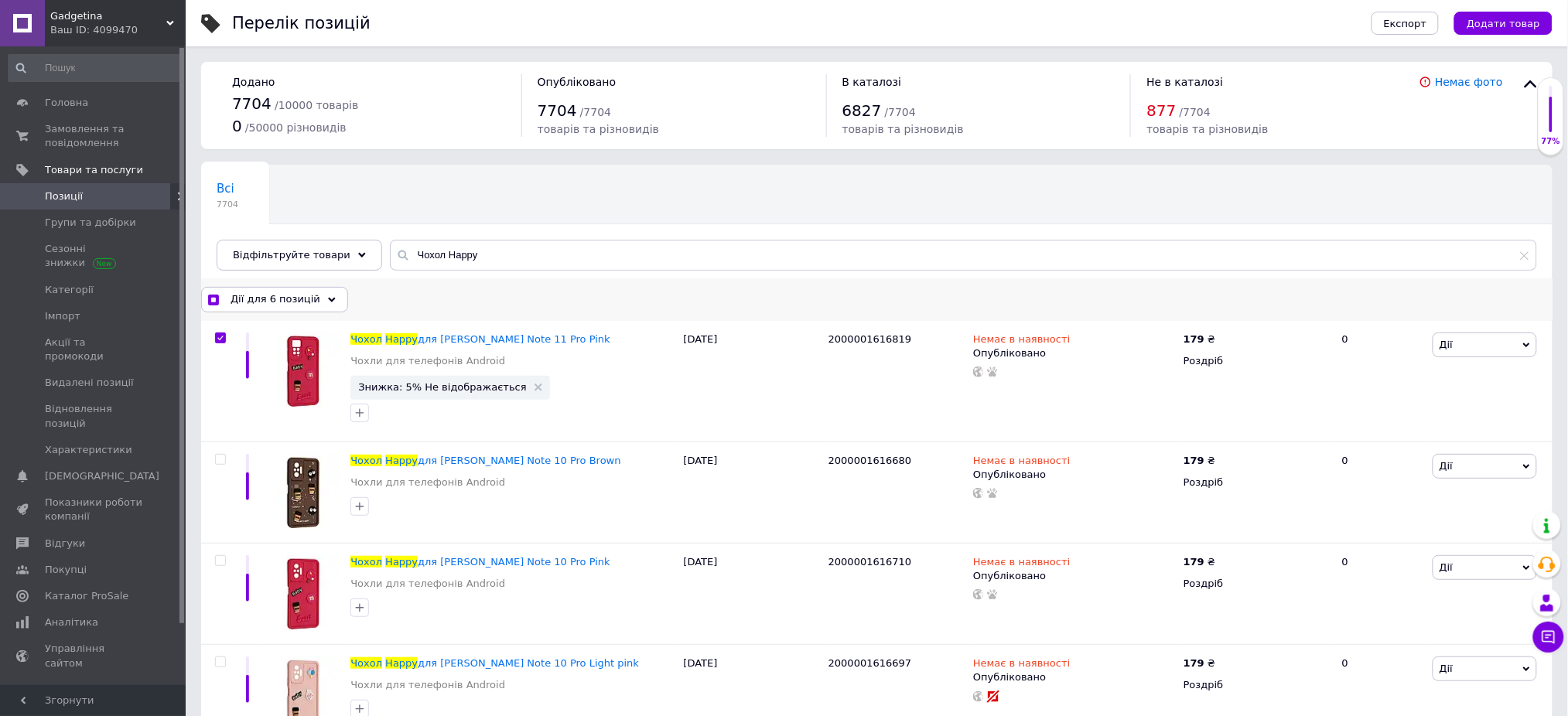
click at [427, 292] on div "Дії для 6 позицій Вибрати усі 256 позицій Вибрані всі 256 позицій Скасувати обр…" at bounding box center [877, 299] width 1351 height 25
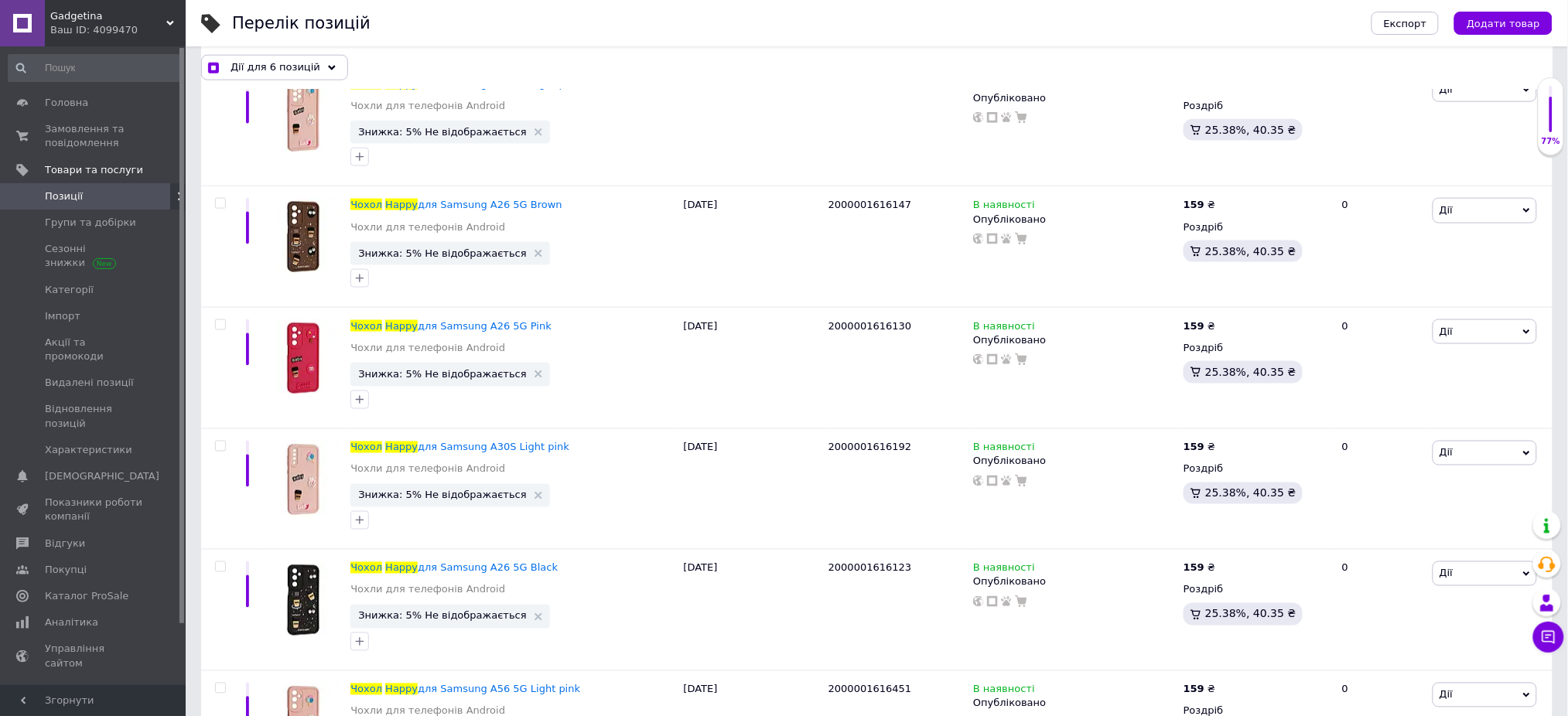
scroll to position [11619, 0]
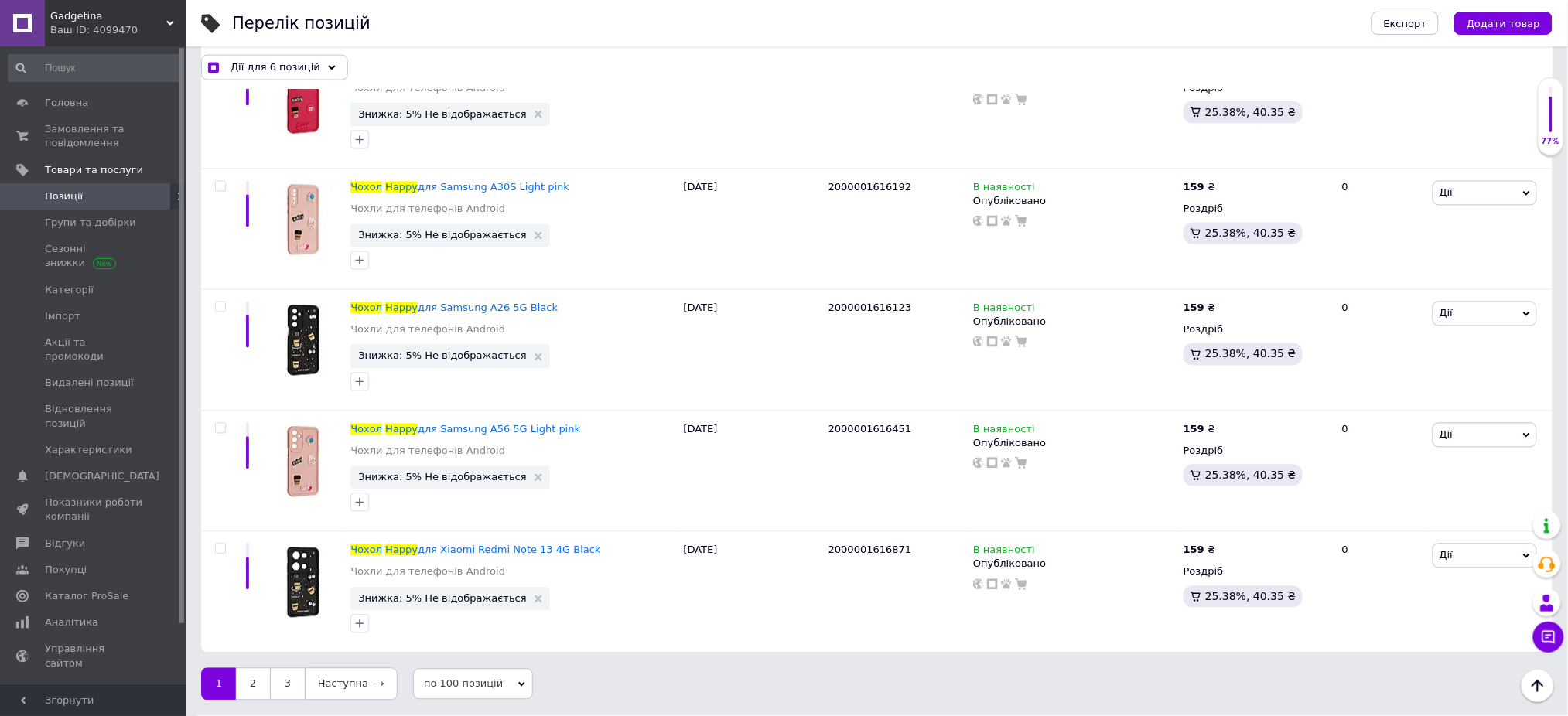
click at [214, 686] on link "1" at bounding box center [218, 684] width 35 height 32
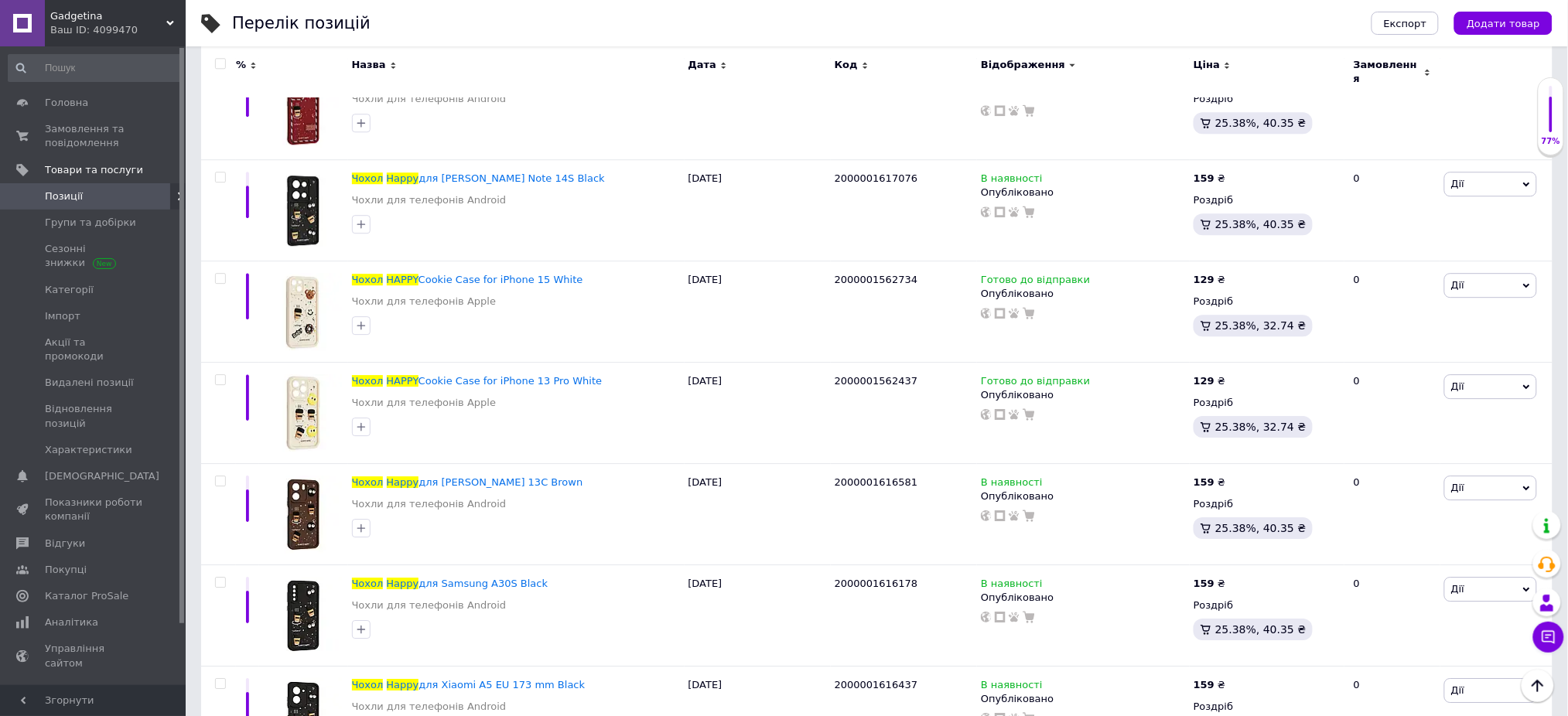
scroll to position [11046, 0]
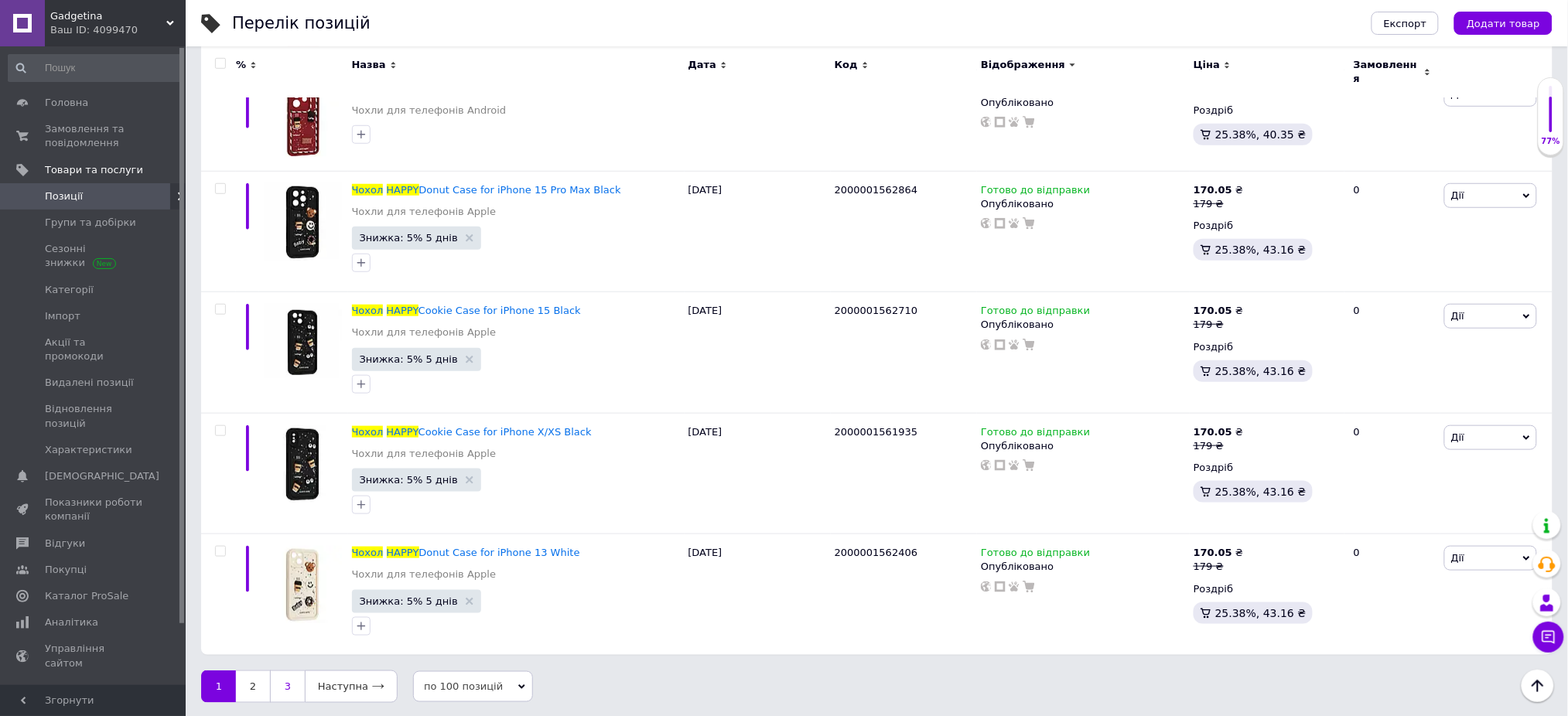
click at [284, 681] on link "3" at bounding box center [288, 686] width 35 height 32
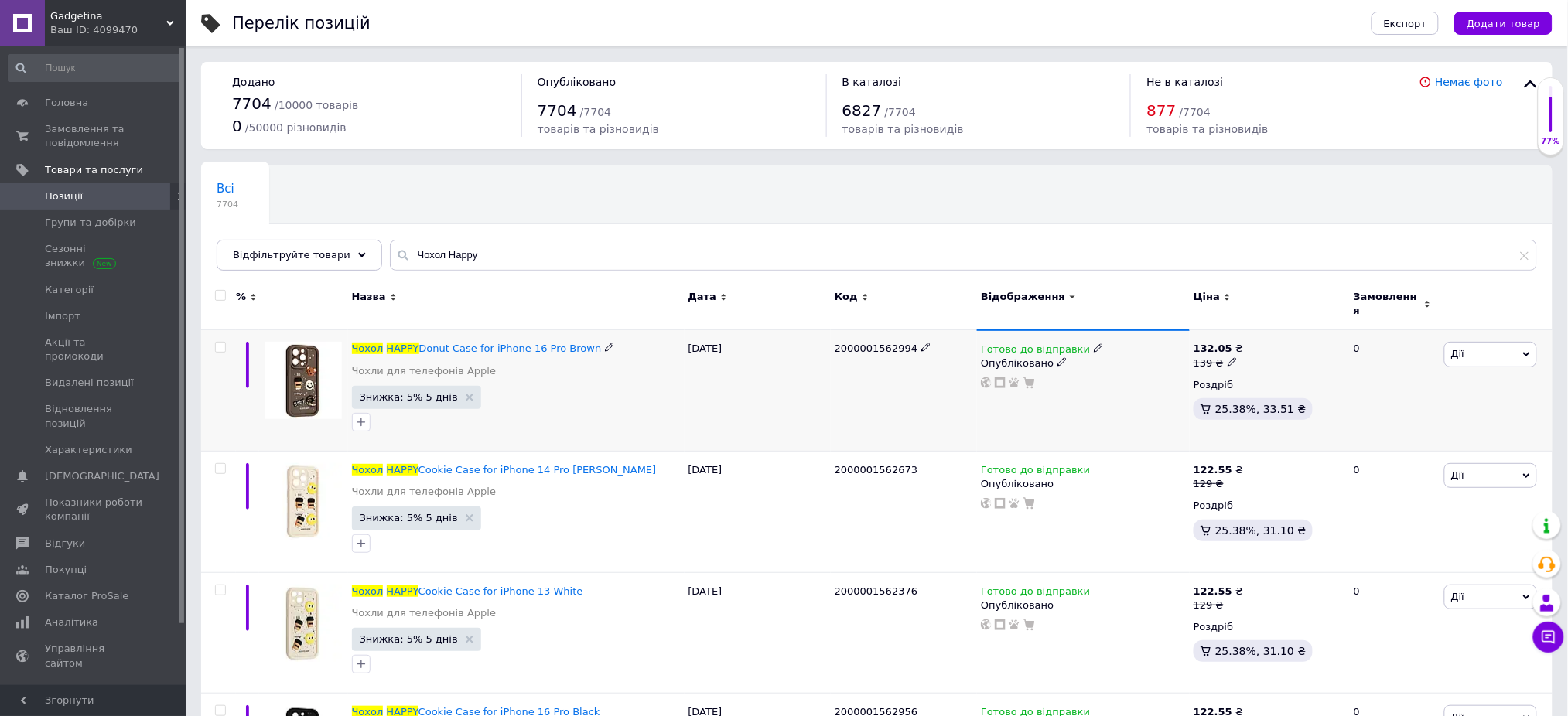
click at [1230, 357] on icon at bounding box center [1233, 362] width 9 height 9
click at [1230, 477] on icon at bounding box center [1233, 482] width 9 height 9
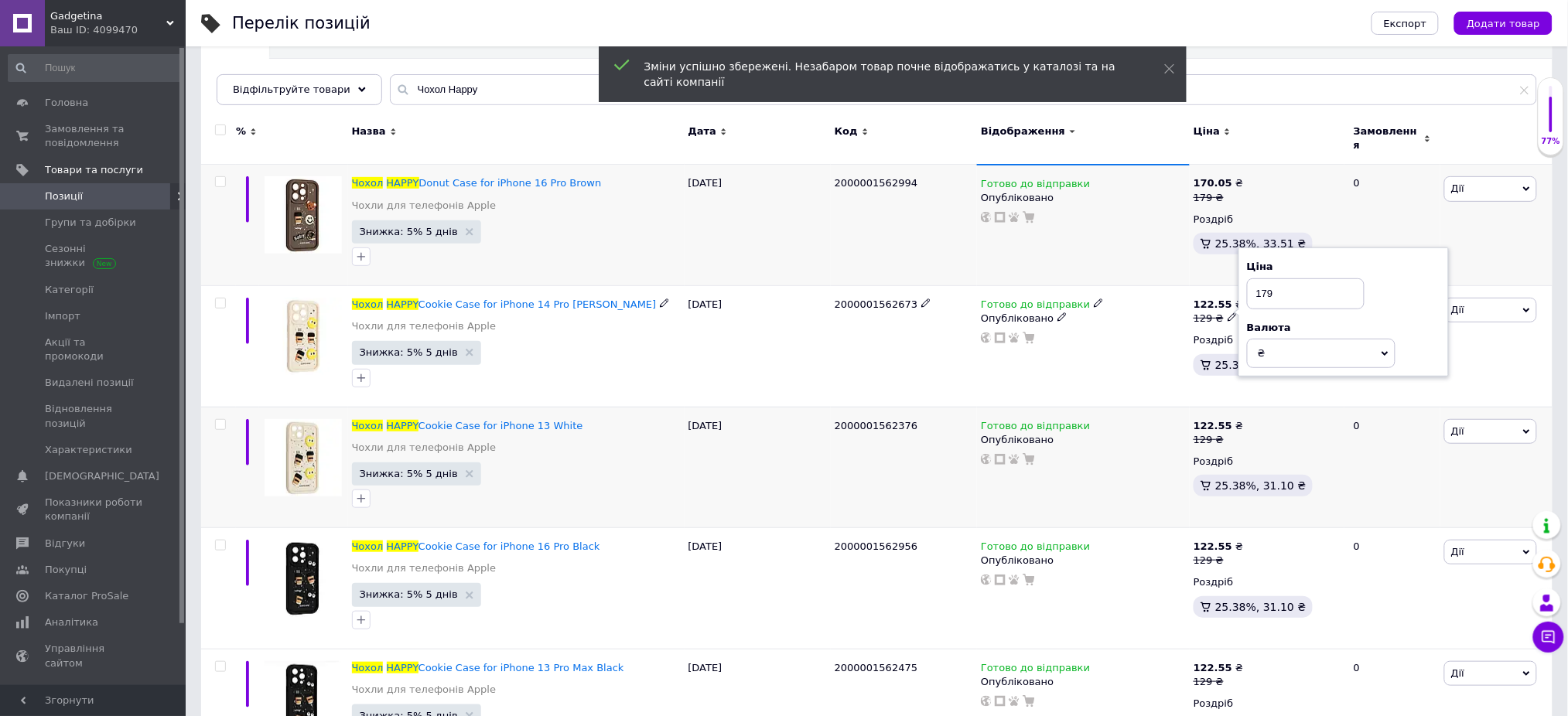
scroll to position [206, 0]
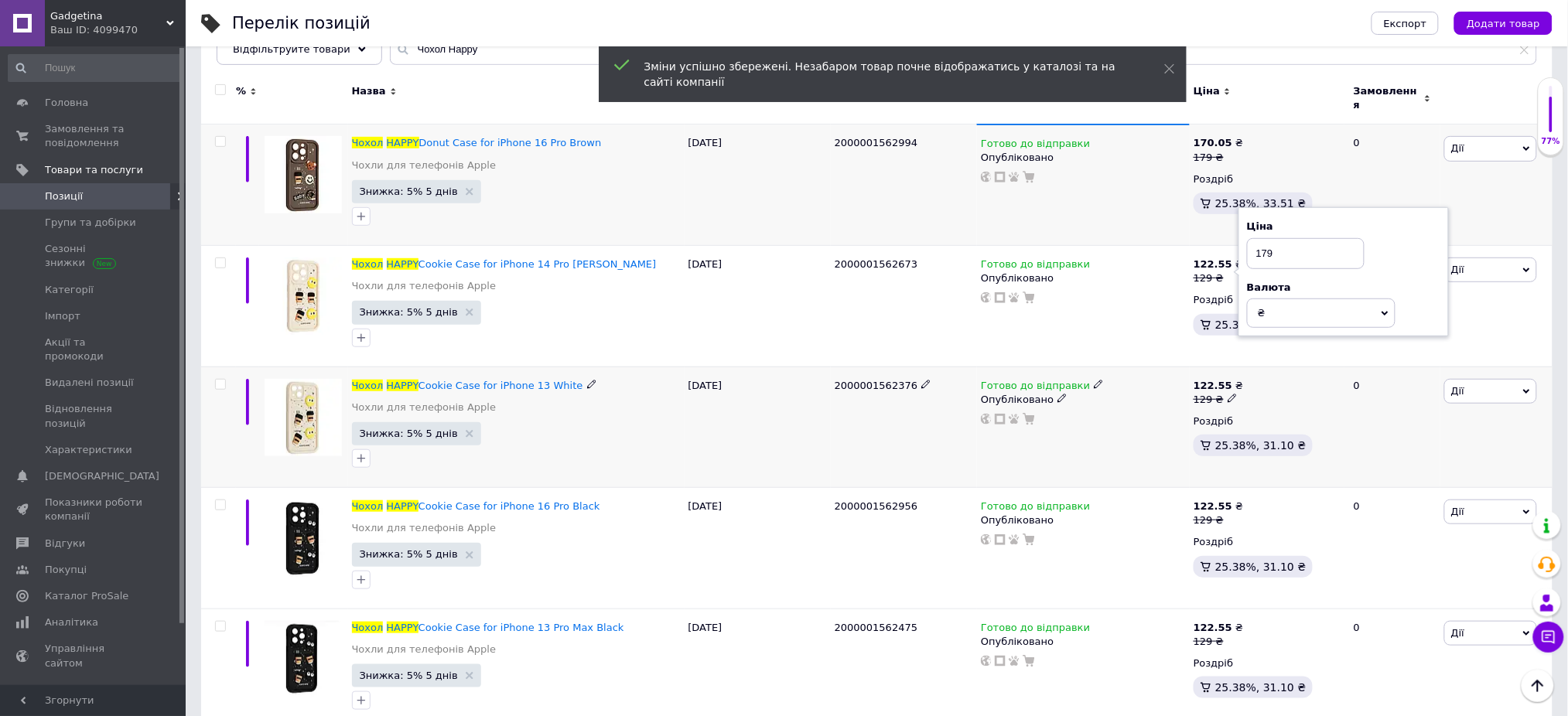
click at [1230, 393] on icon at bounding box center [1233, 398] width 9 height 9
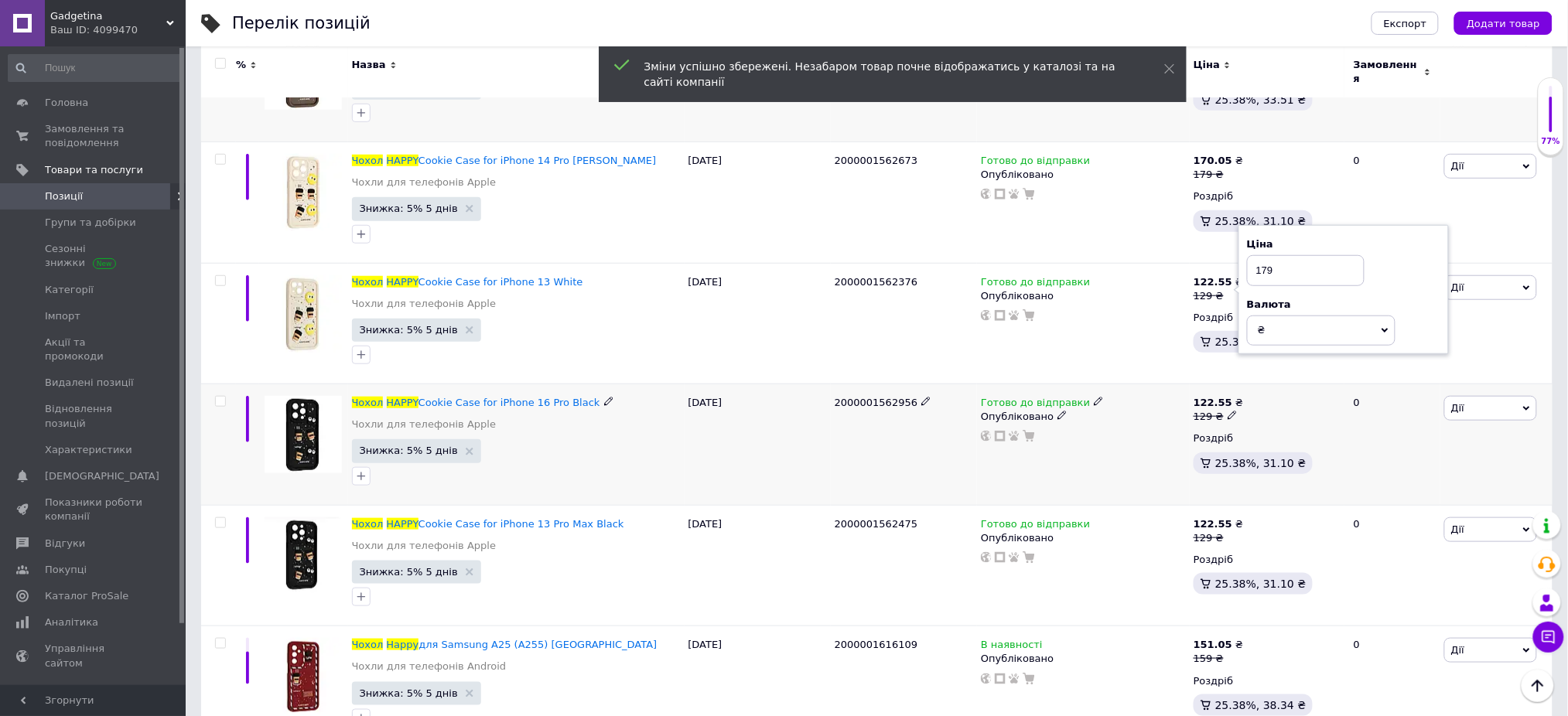
click at [1228, 411] on icon at bounding box center [1233, 415] width 9 height 9
click at [1229, 532] on icon at bounding box center [1233, 536] width 9 height 9
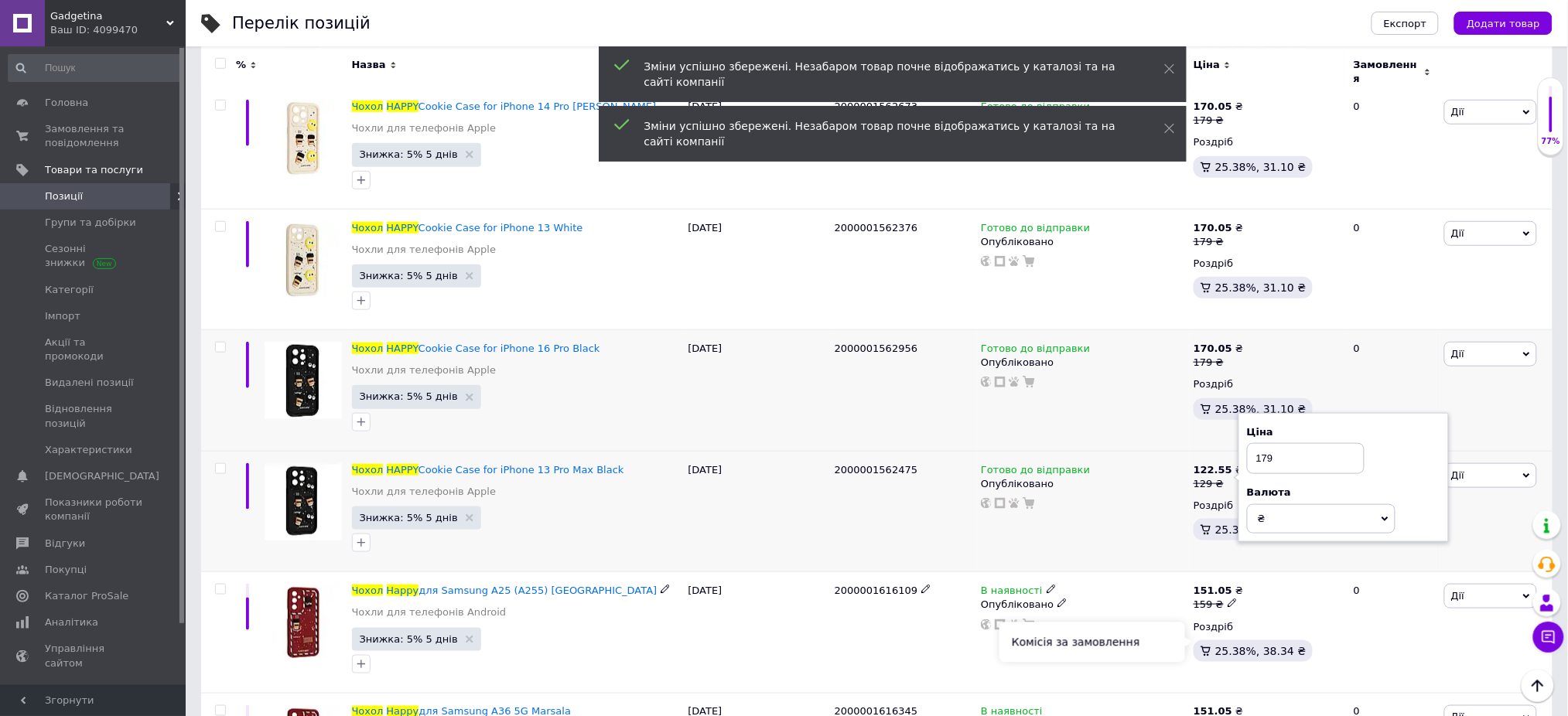
scroll to position [515, 0]
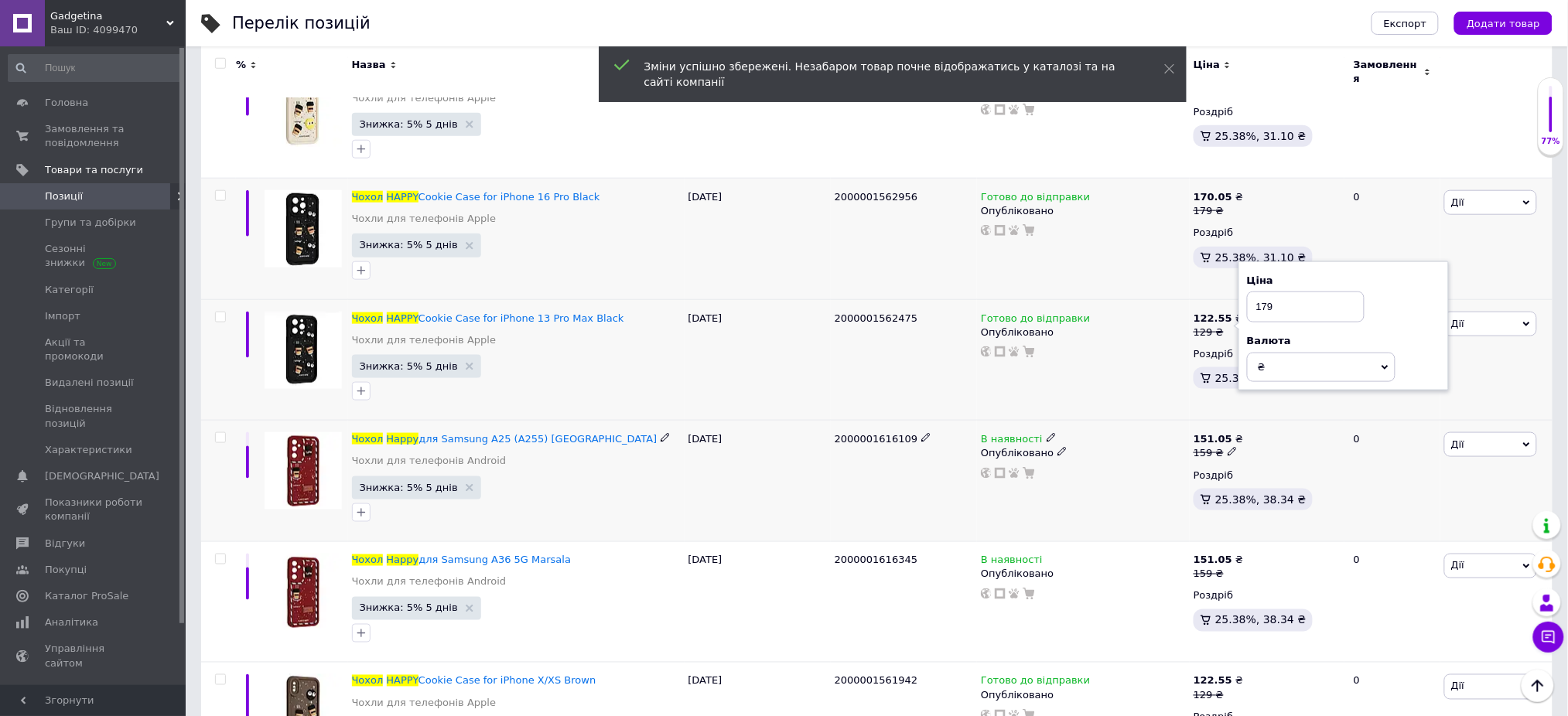
click at [1228, 447] on icon at bounding box center [1233, 451] width 9 height 9
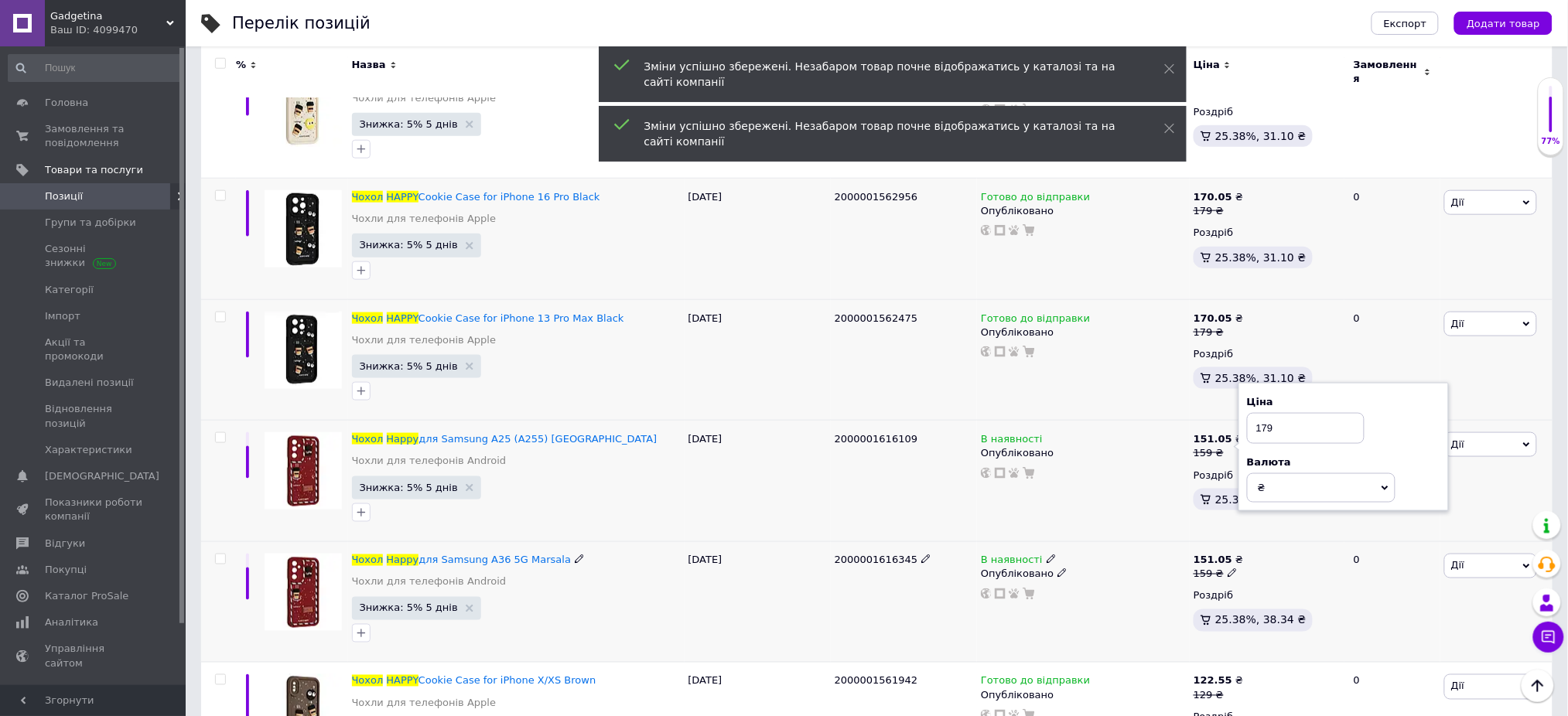
scroll to position [619, 0]
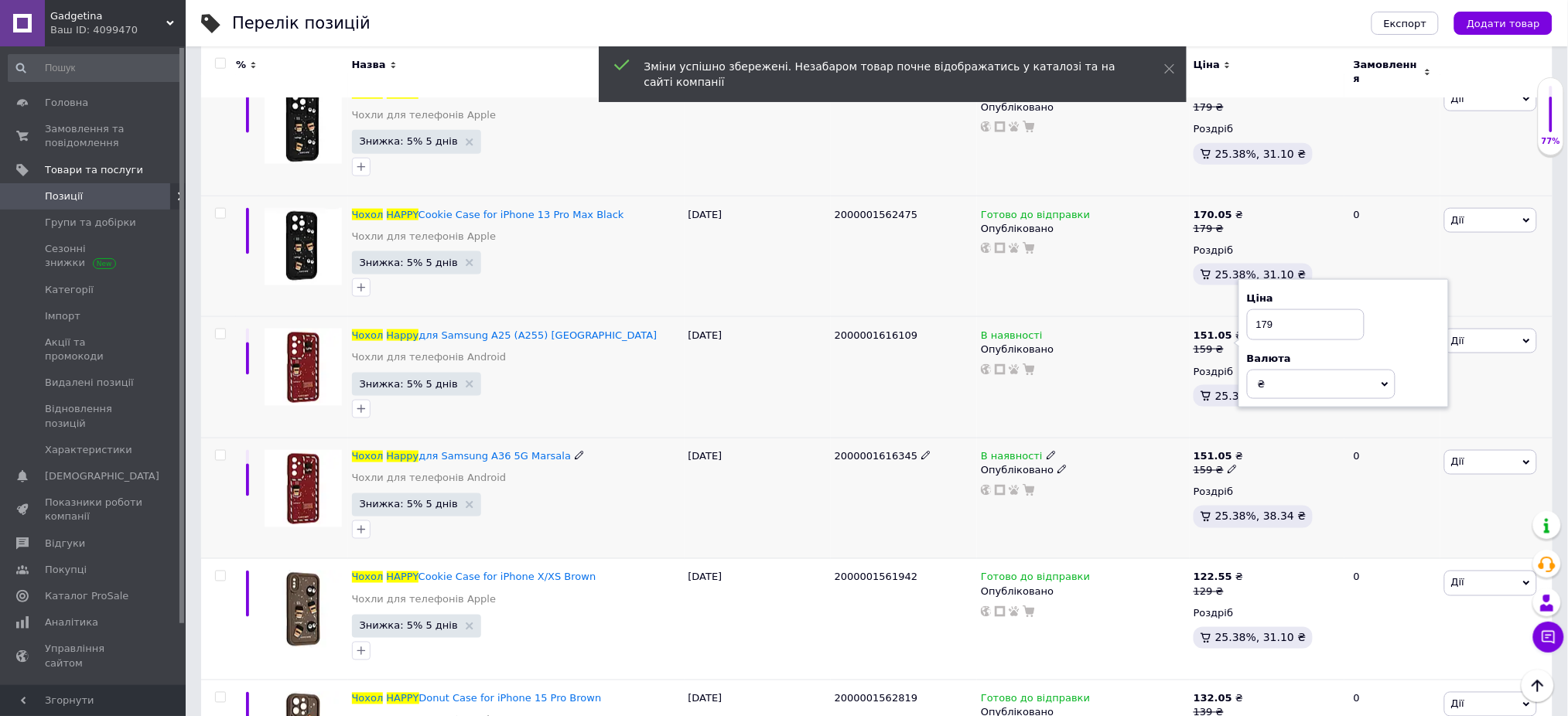
click at [1229, 465] on icon at bounding box center [1233, 469] width 9 height 9
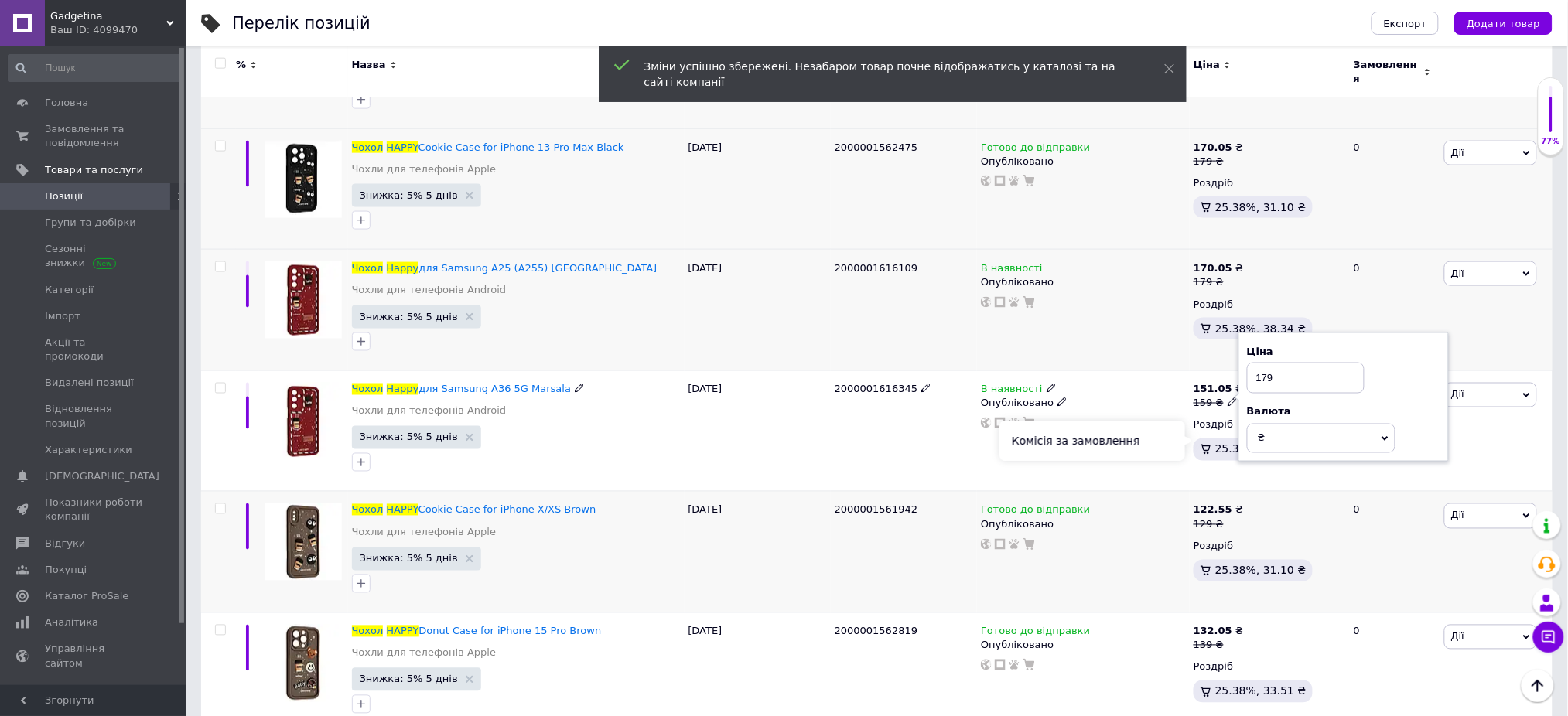
scroll to position [721, 0]
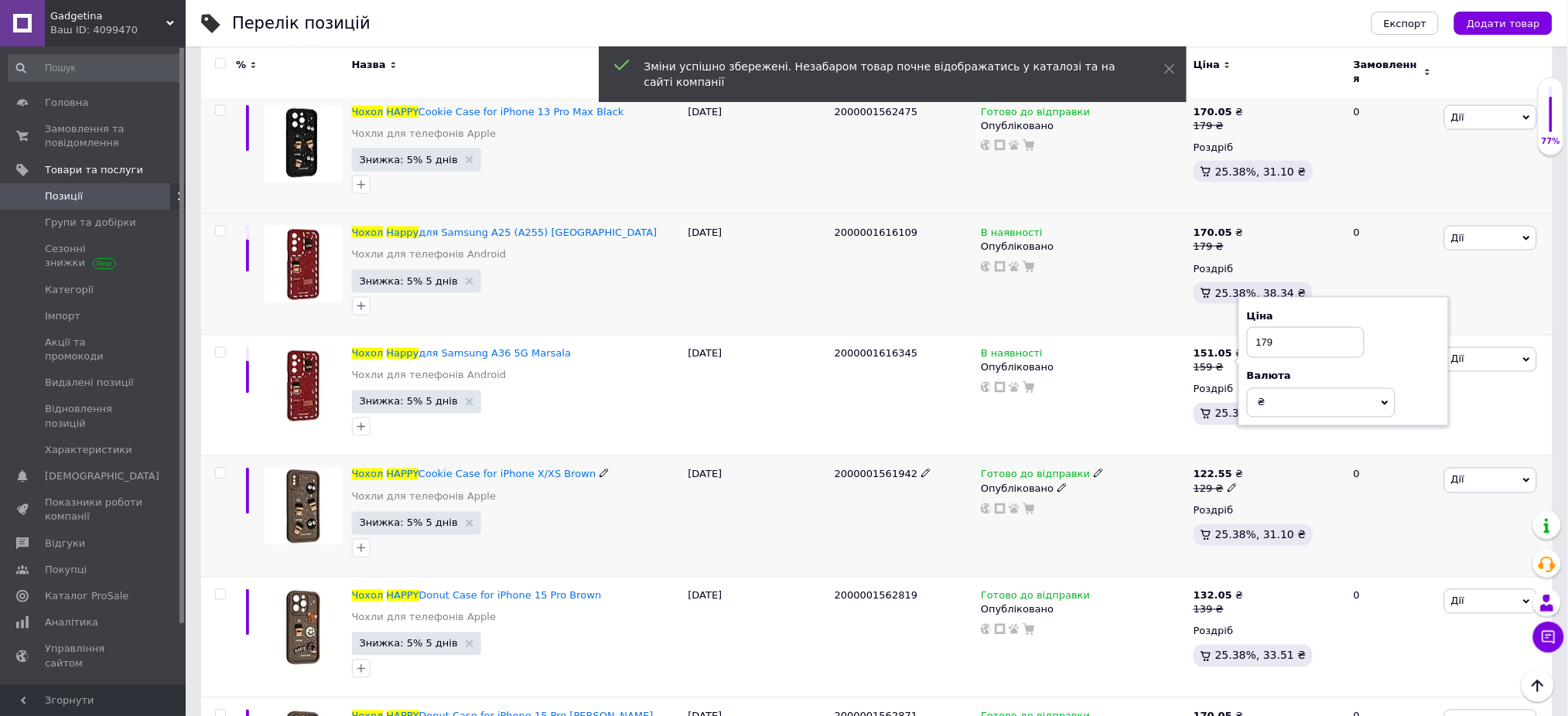
click at [1232, 482] on div "129 ₴" at bounding box center [1218, 489] width 49 height 14
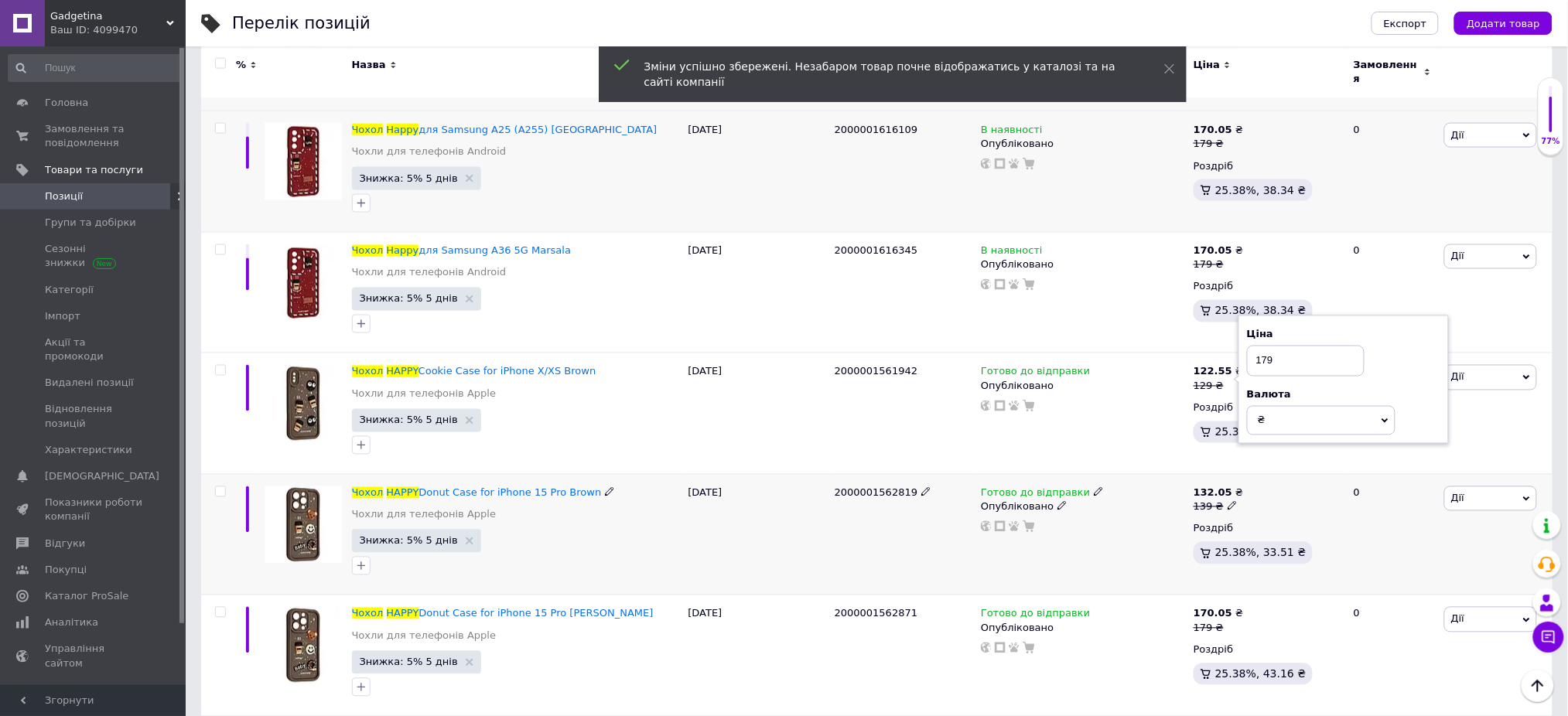
click at [1228, 502] on use at bounding box center [1232, 506] width 9 height 9
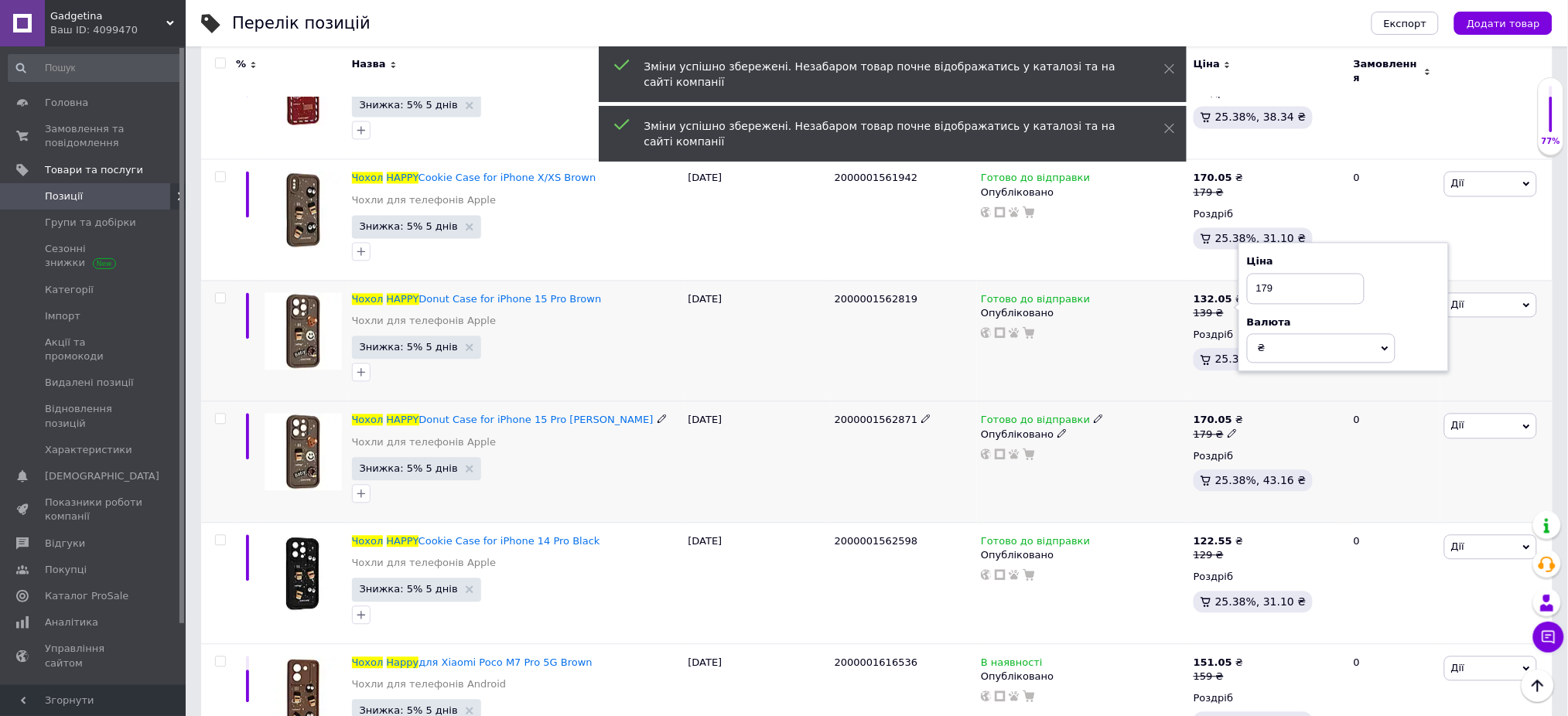
scroll to position [1030, 0]
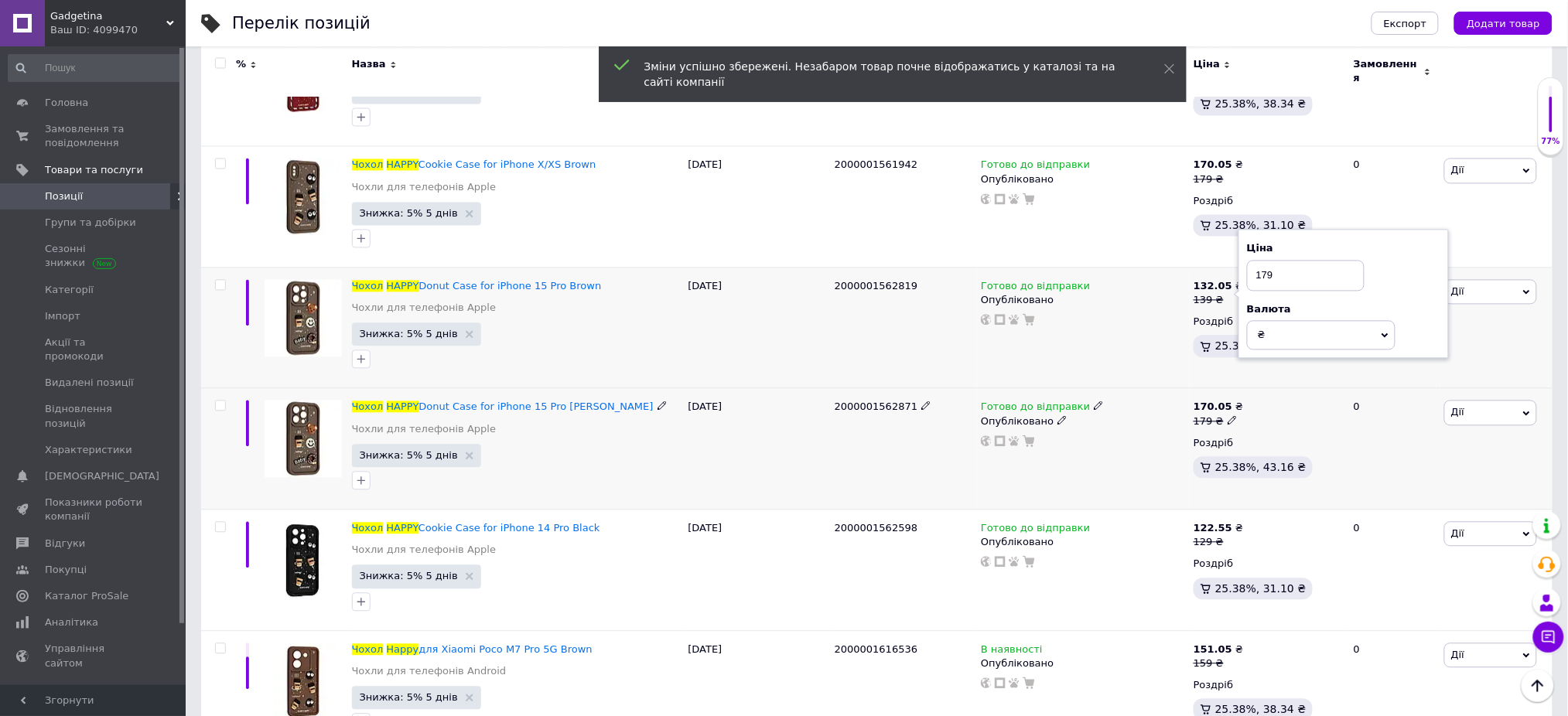
click at [1229, 416] on icon at bounding box center [1233, 421] width 9 height 9
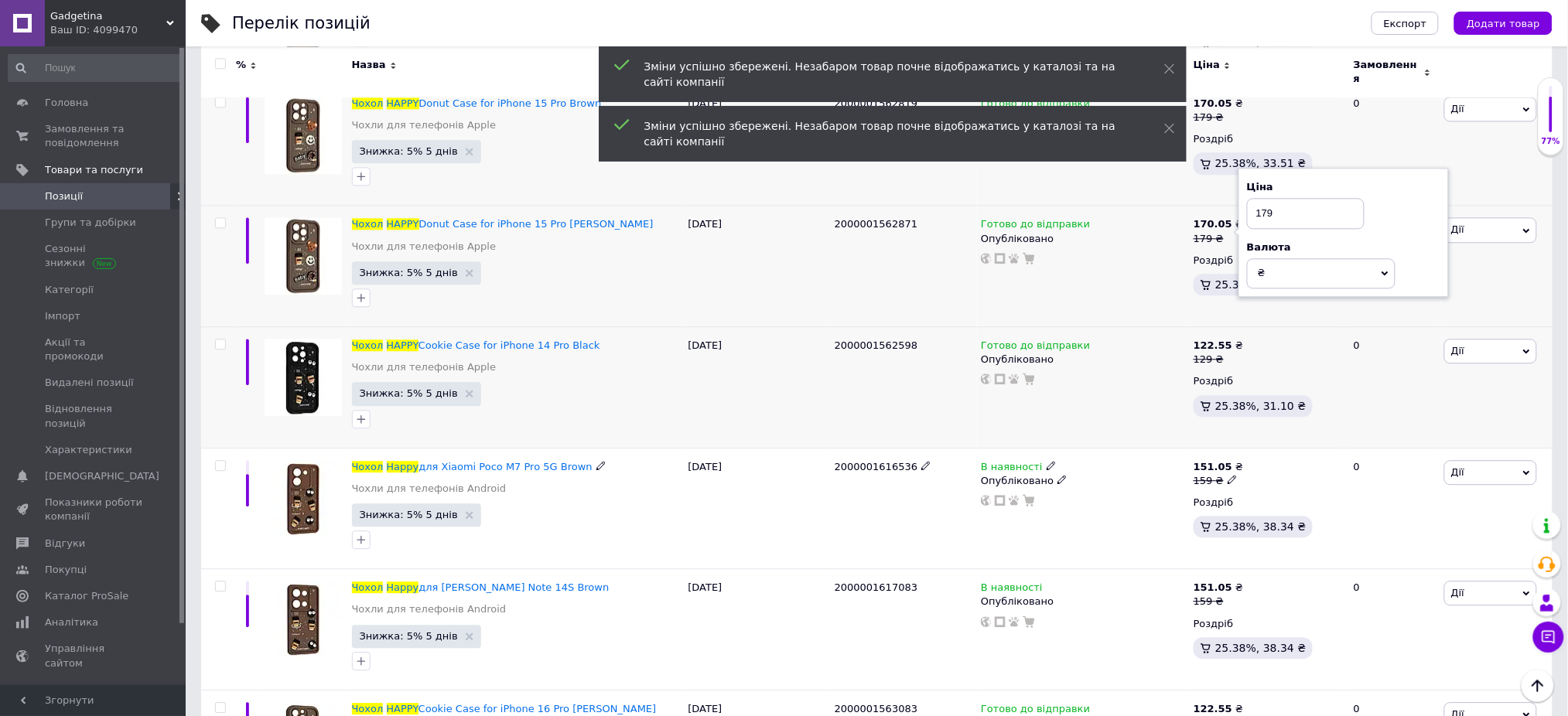
scroll to position [1237, 0]
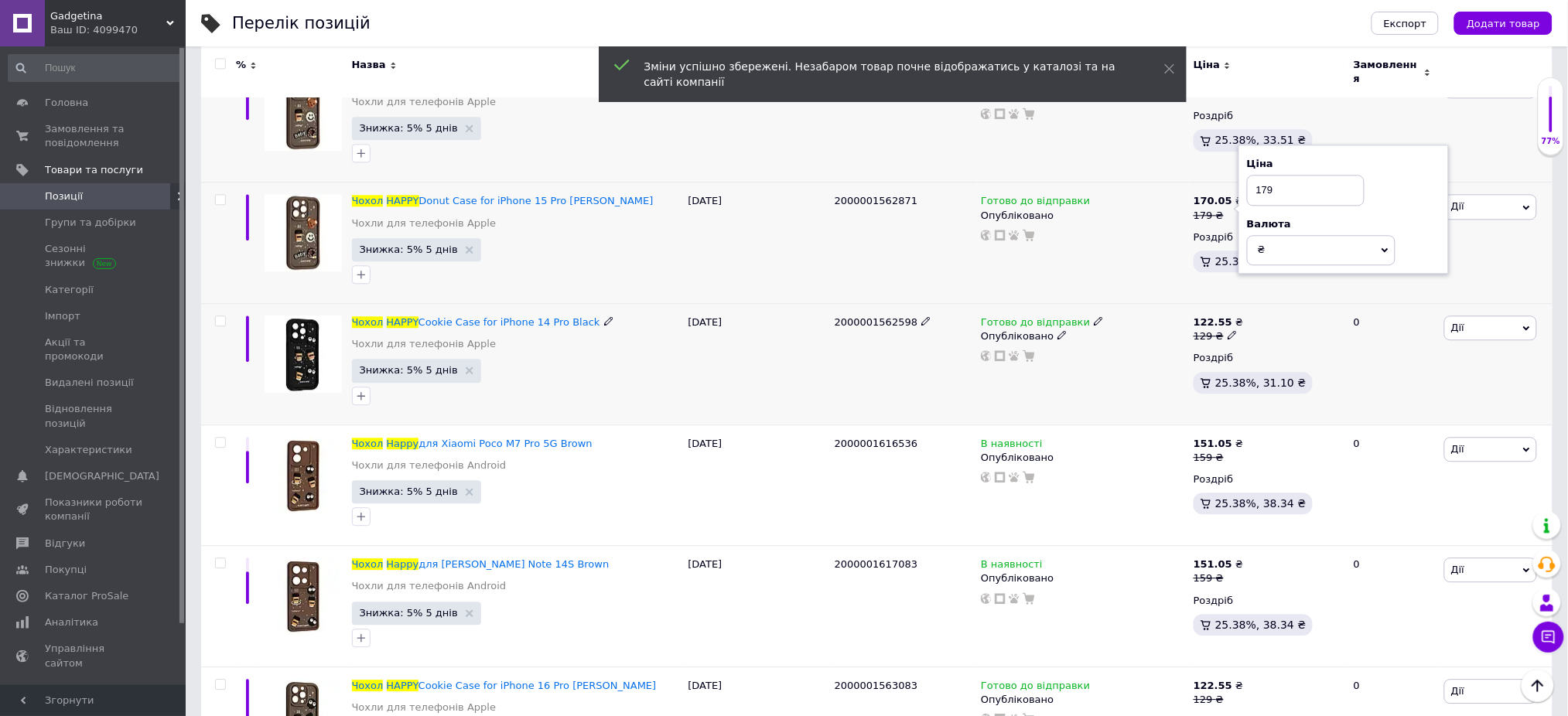
click at [1228, 331] on use at bounding box center [1232, 334] width 9 height 9
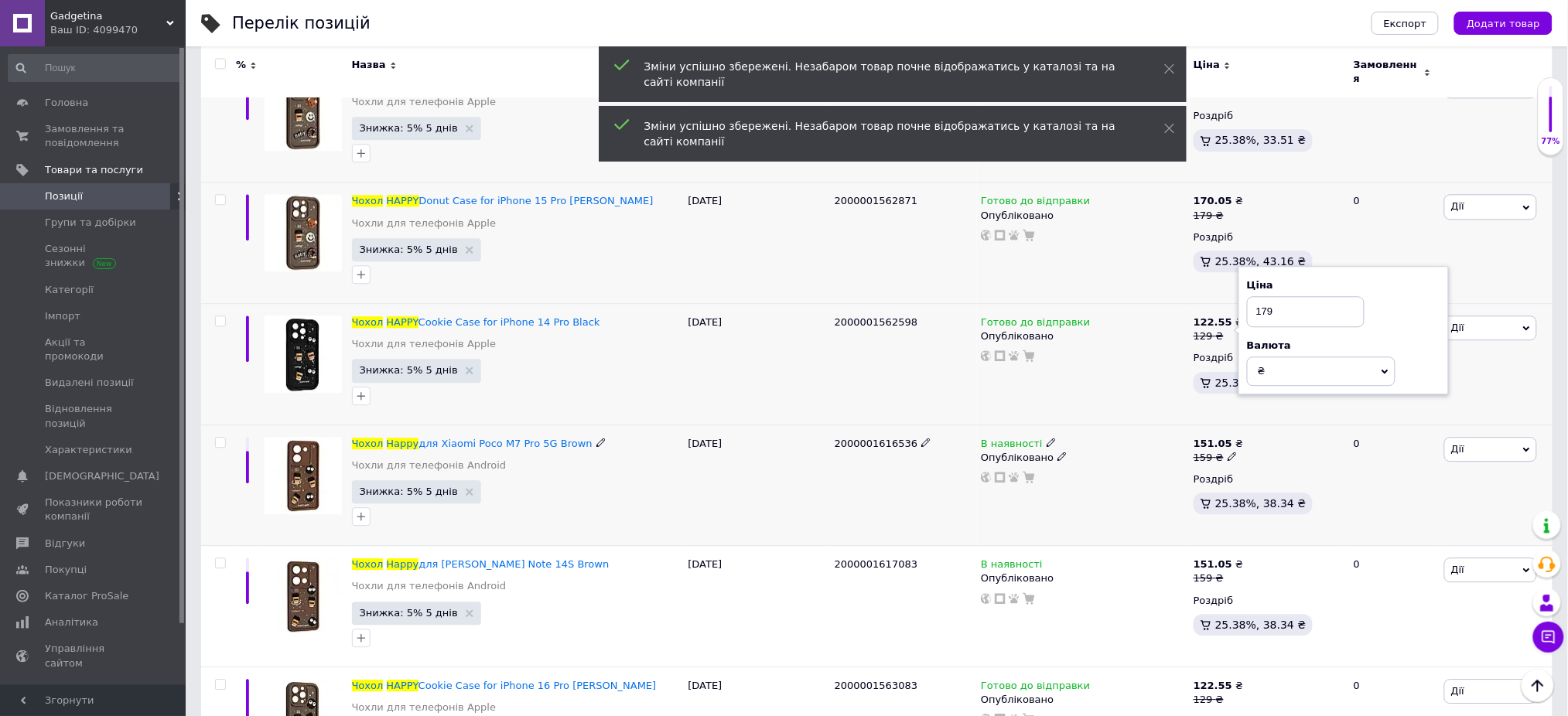
click at [1230, 451] on icon at bounding box center [1233, 456] width 9 height 9
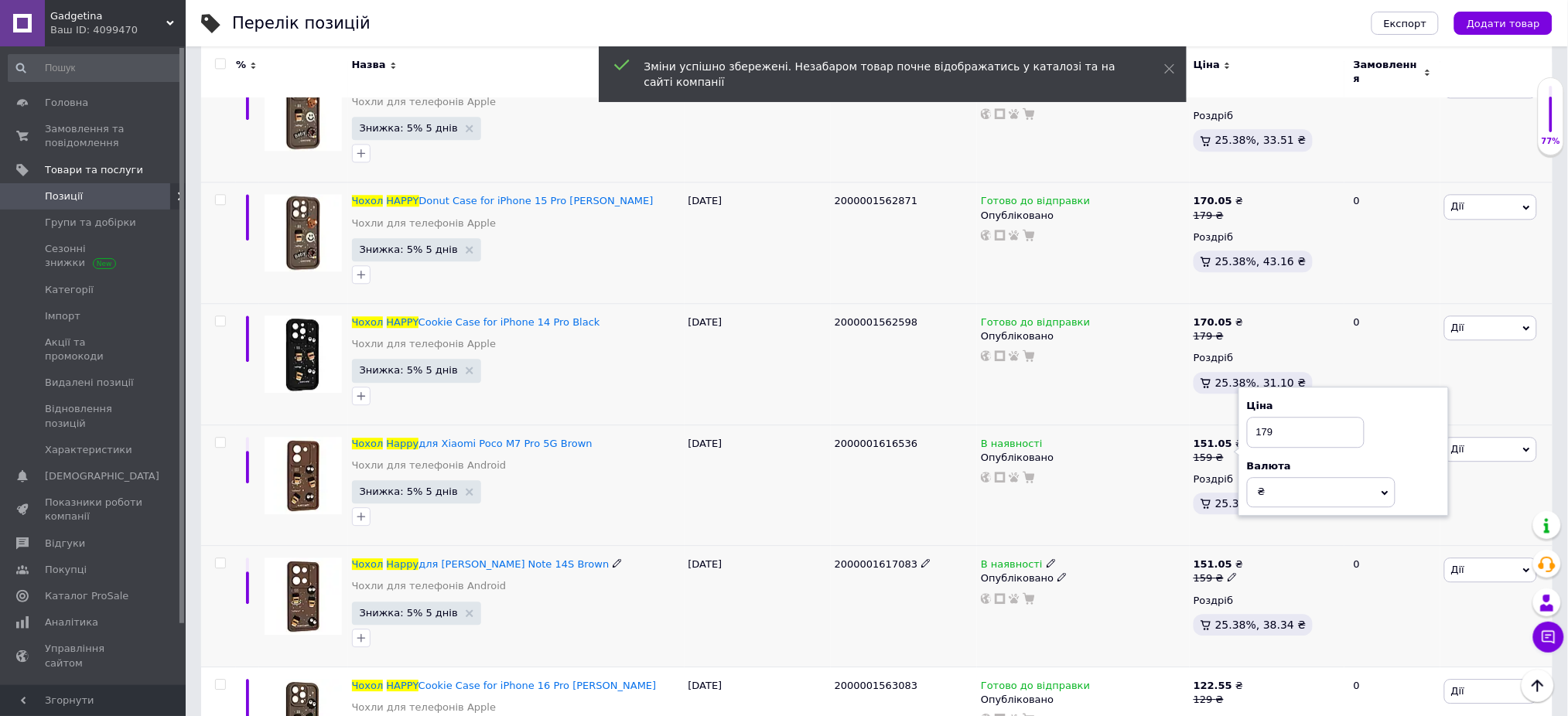
click at [1228, 572] on icon at bounding box center [1233, 577] width 9 height 9
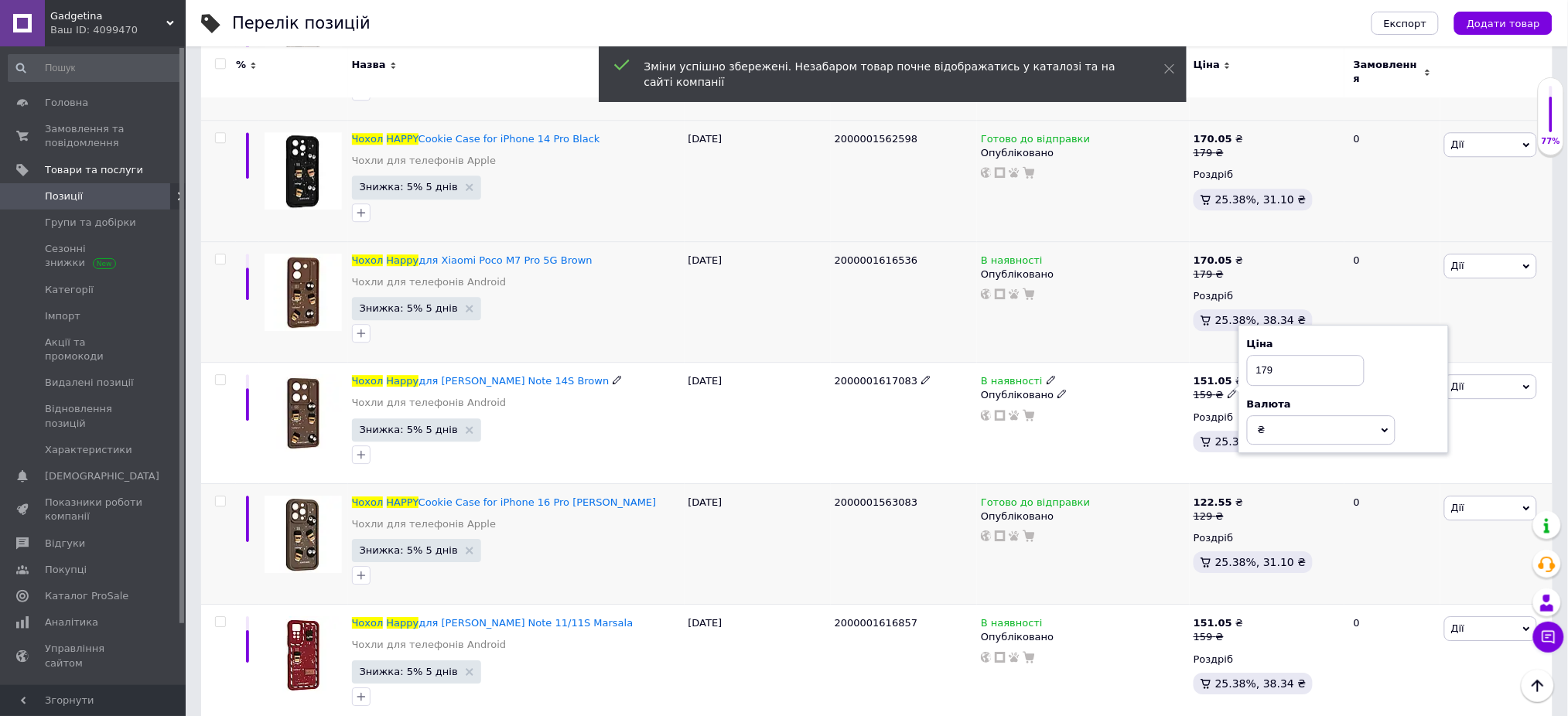
scroll to position [1442, 0]
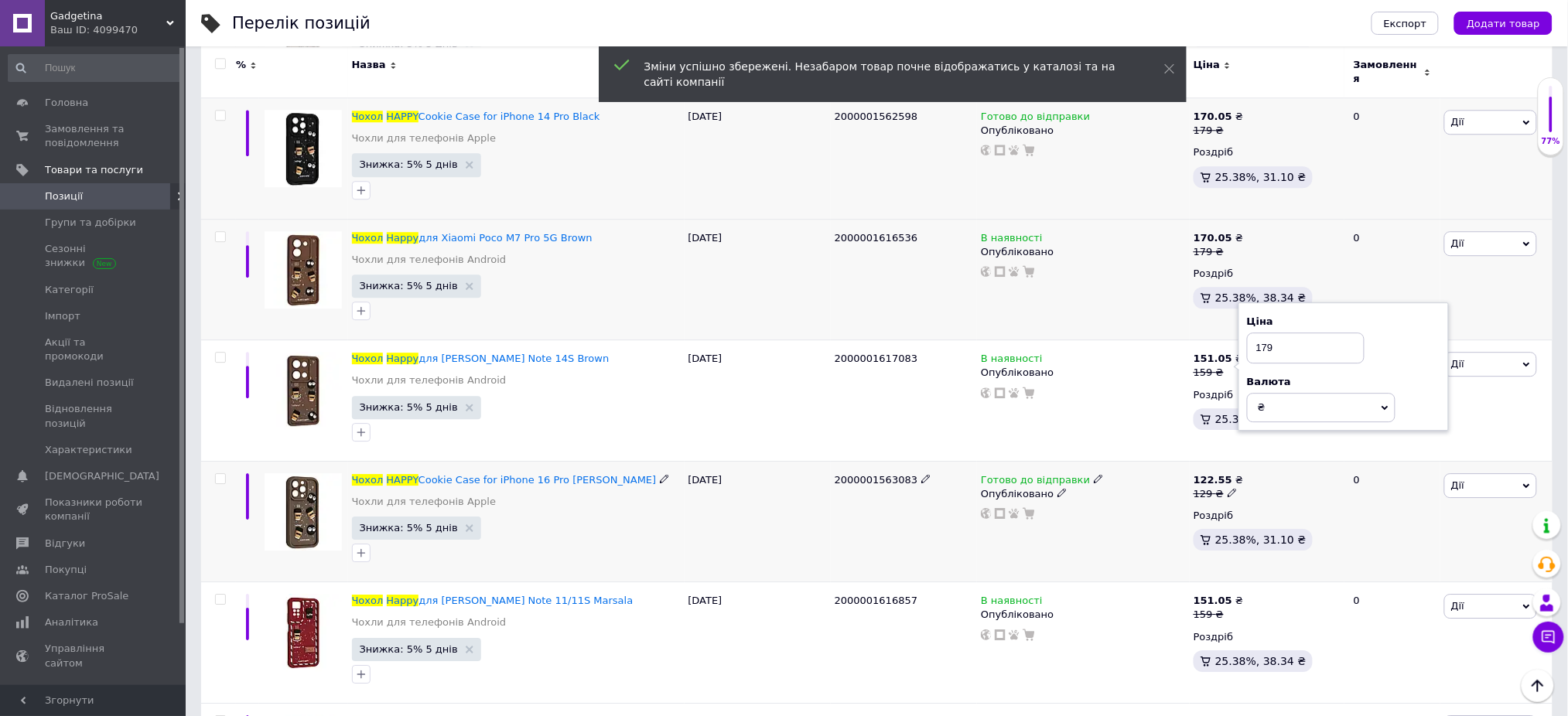
click at [1228, 488] on icon at bounding box center [1233, 492] width 9 height 9
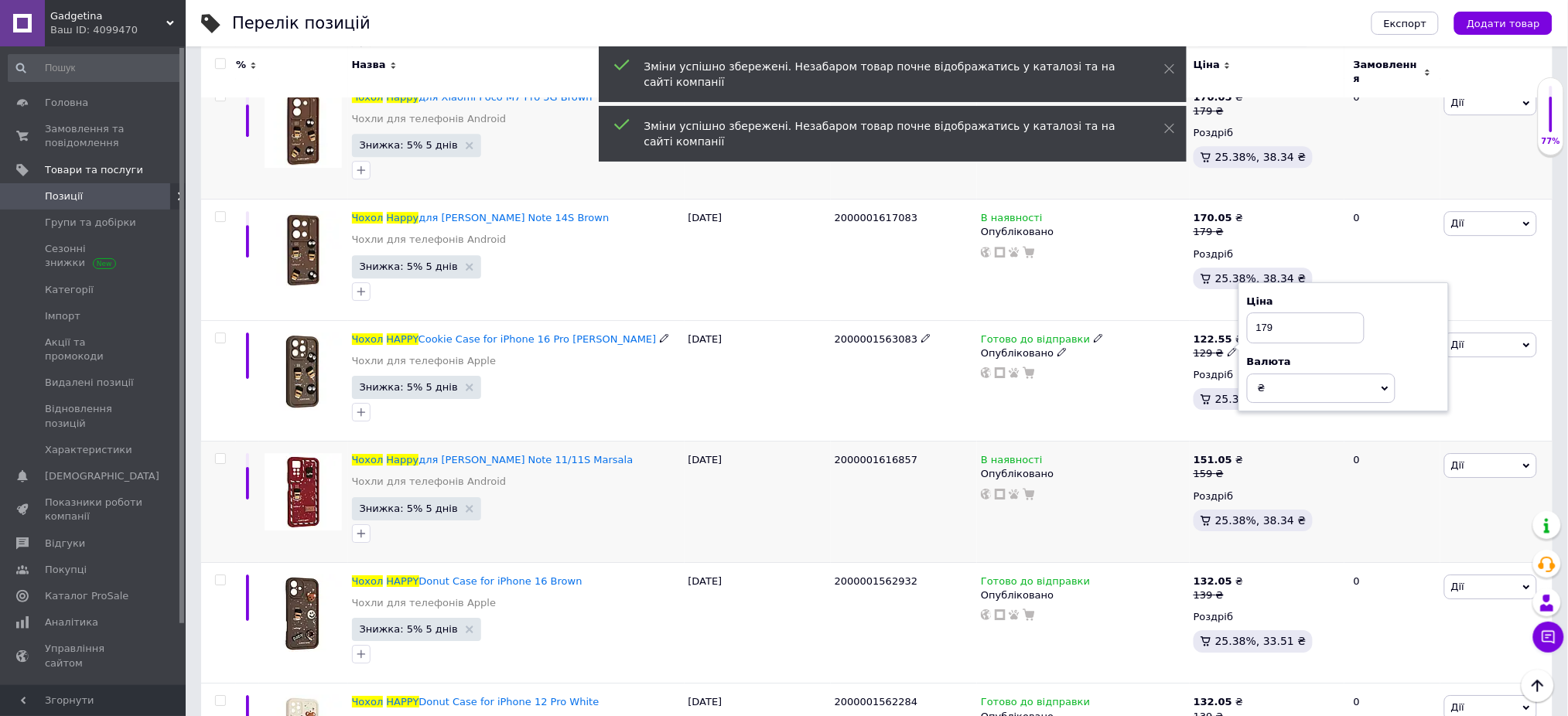
scroll to position [1649, 0]
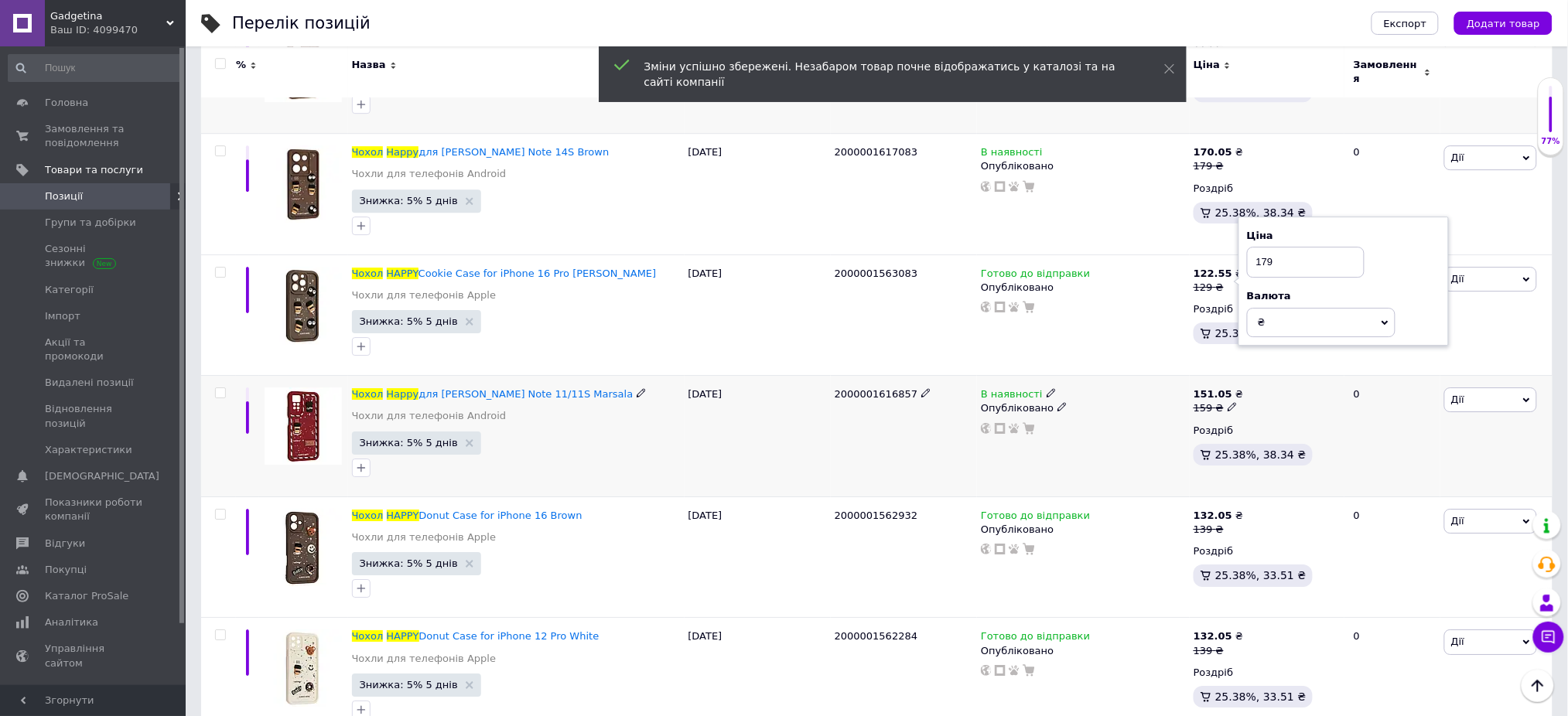
click at [1228, 402] on icon at bounding box center [1233, 407] width 9 height 9
click at [1228, 524] on use at bounding box center [1232, 528] width 9 height 9
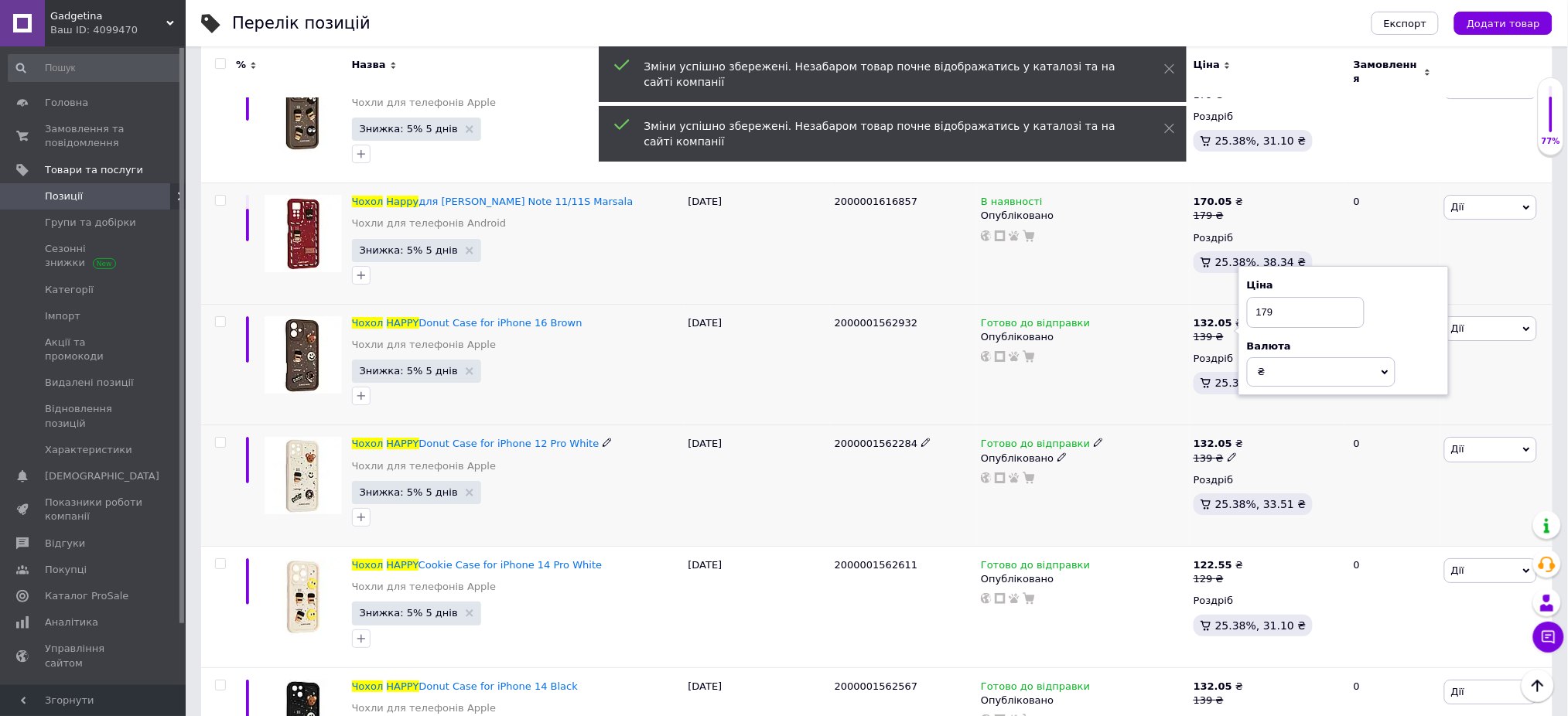
scroll to position [1855, 0]
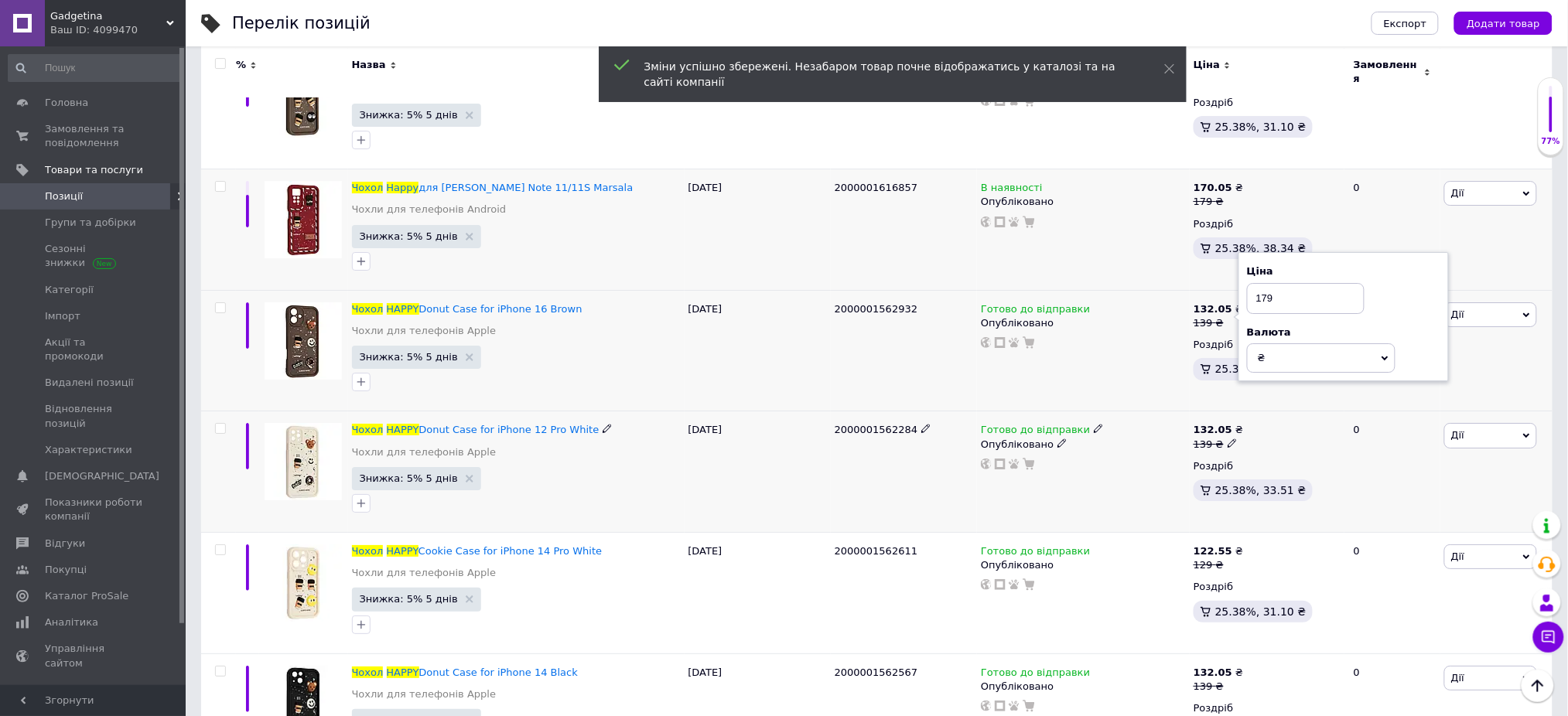
click at [1230, 438] on icon at bounding box center [1233, 443] width 9 height 9
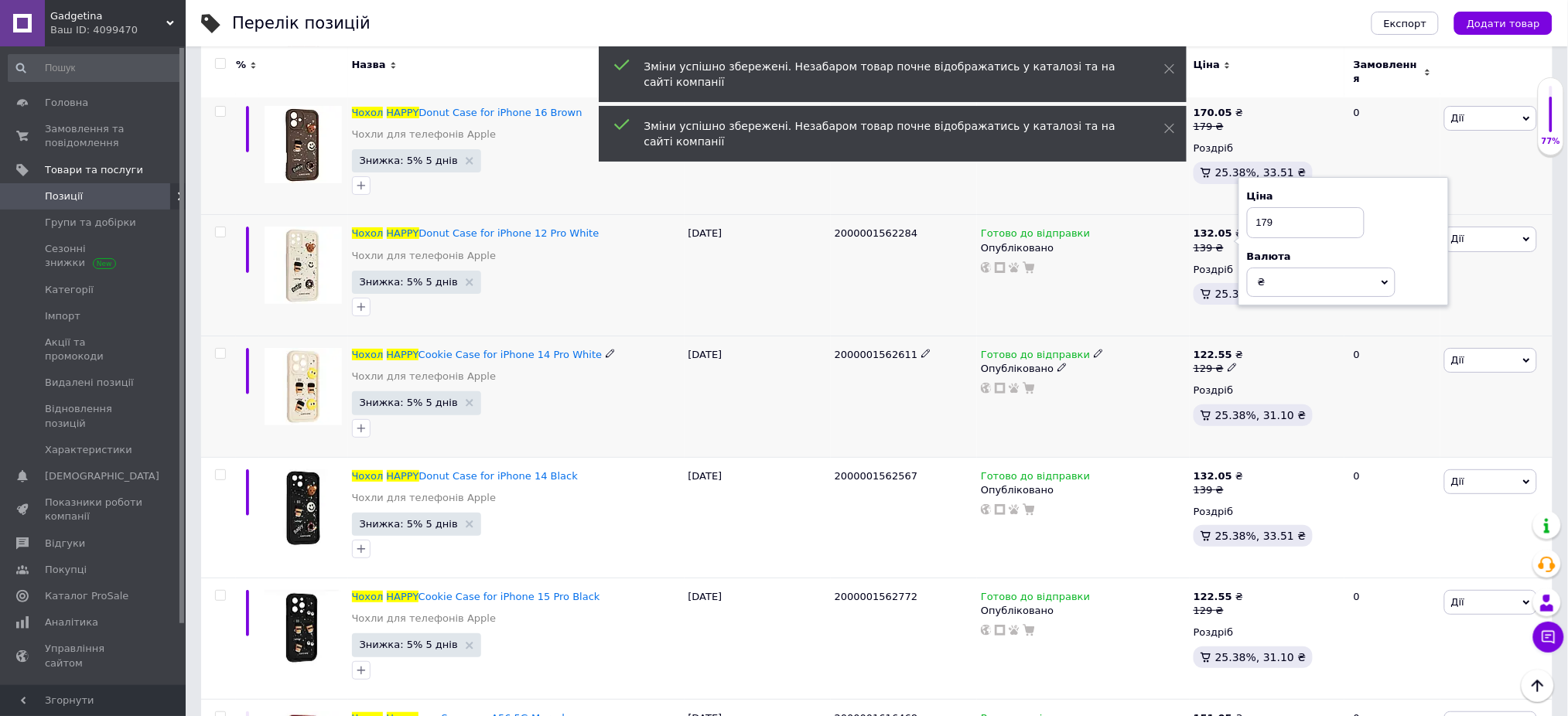
scroll to position [2061, 0]
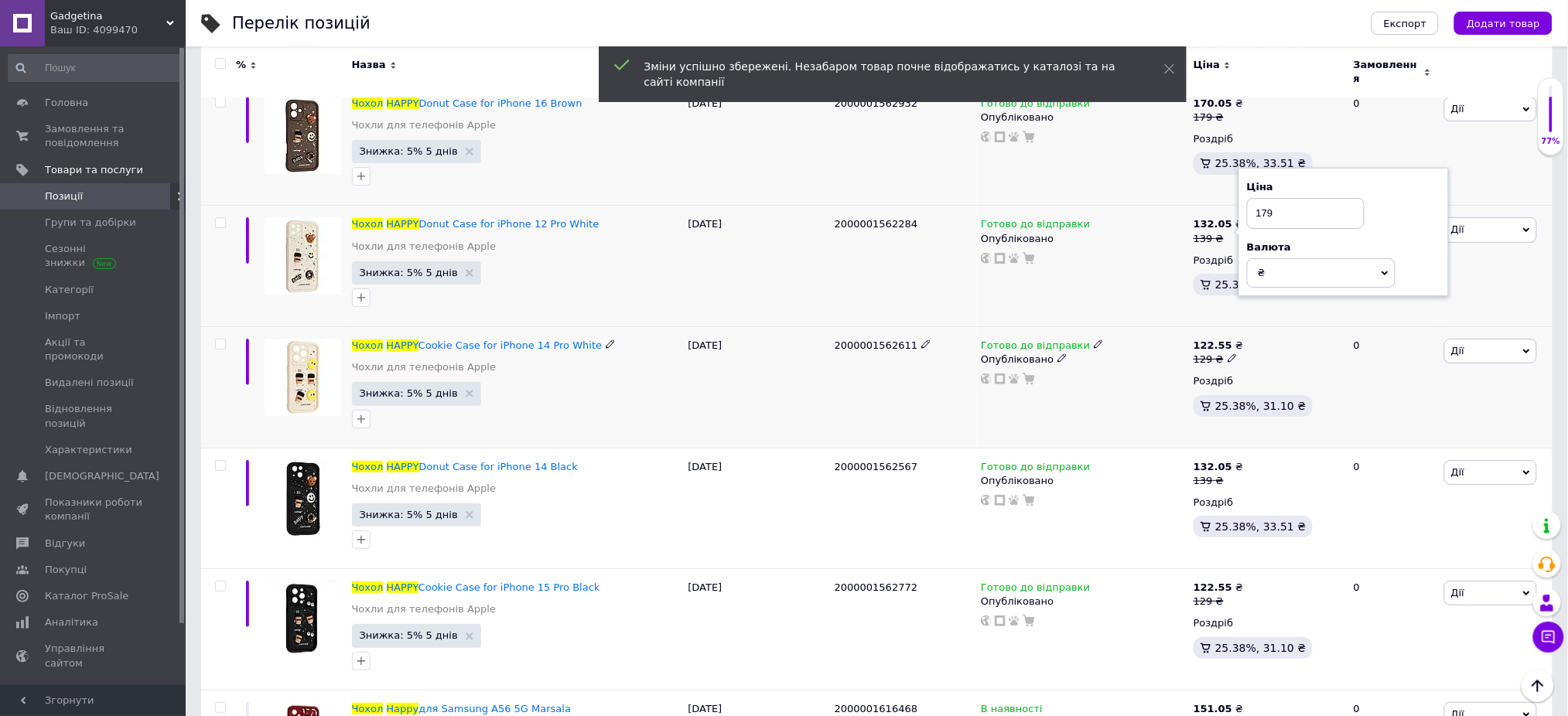
click at [1229, 354] on use at bounding box center [1232, 358] width 9 height 9
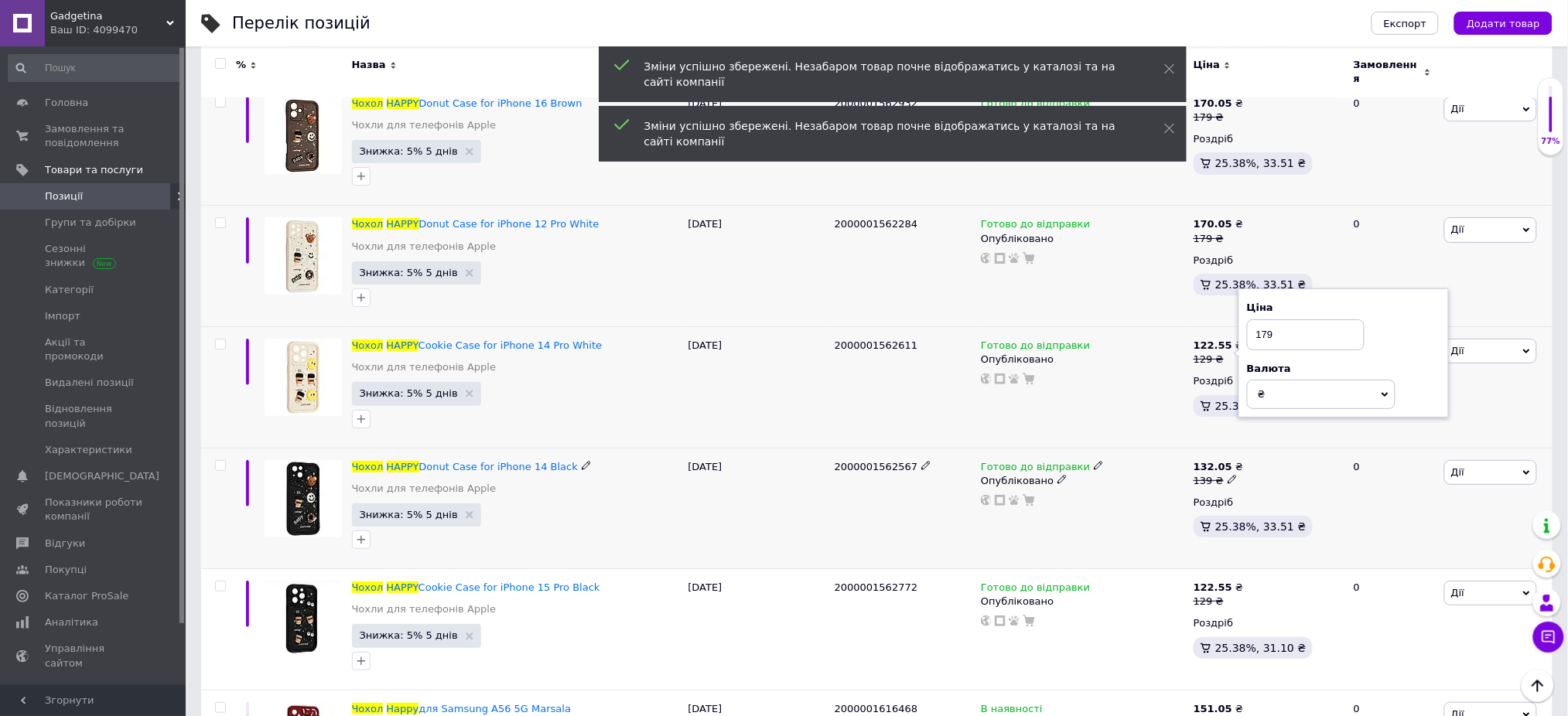
click at [1226, 478] on div "139 ₴" at bounding box center [1218, 481] width 49 height 14
click at [1228, 475] on icon at bounding box center [1233, 480] width 9 height 9
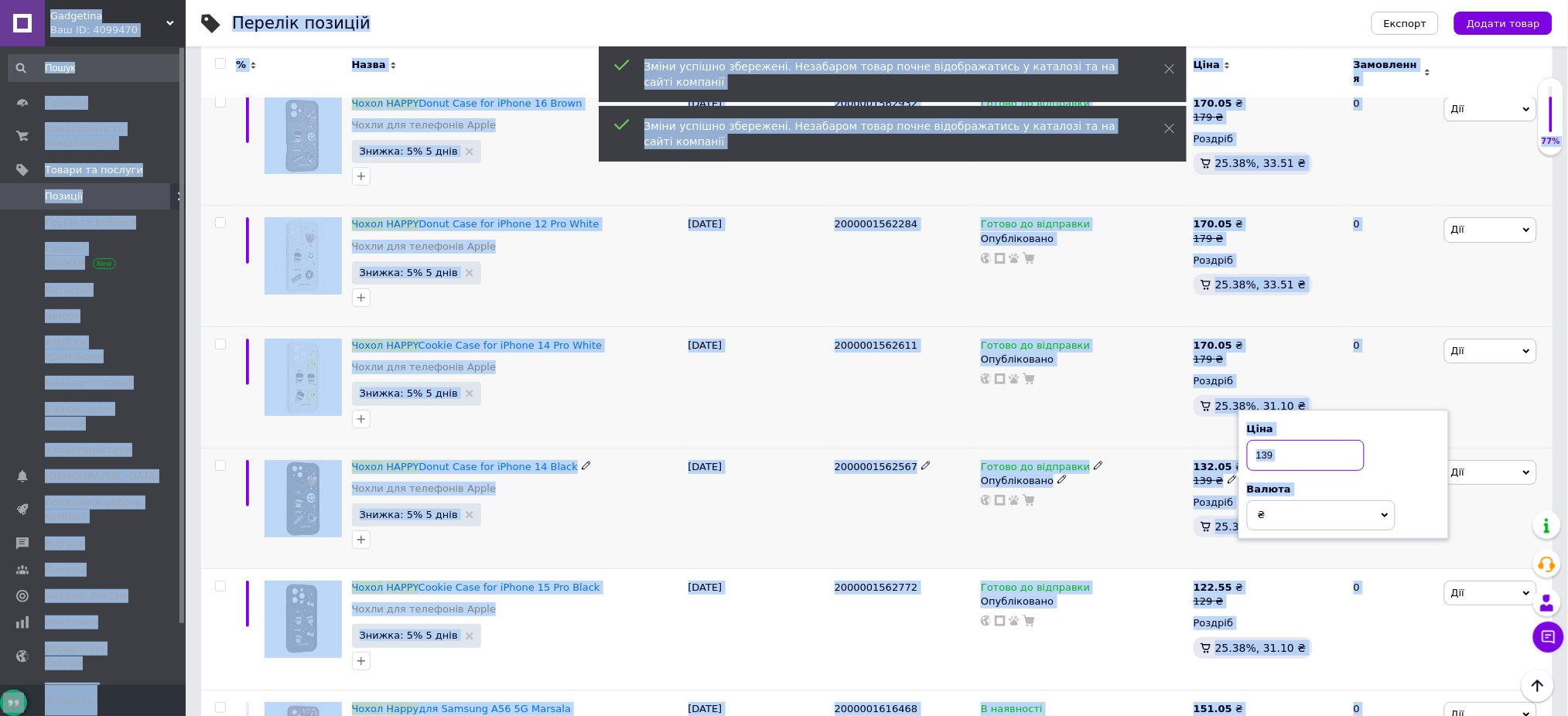
click at [1281, 455] on input "139" at bounding box center [1306, 455] width 118 height 31
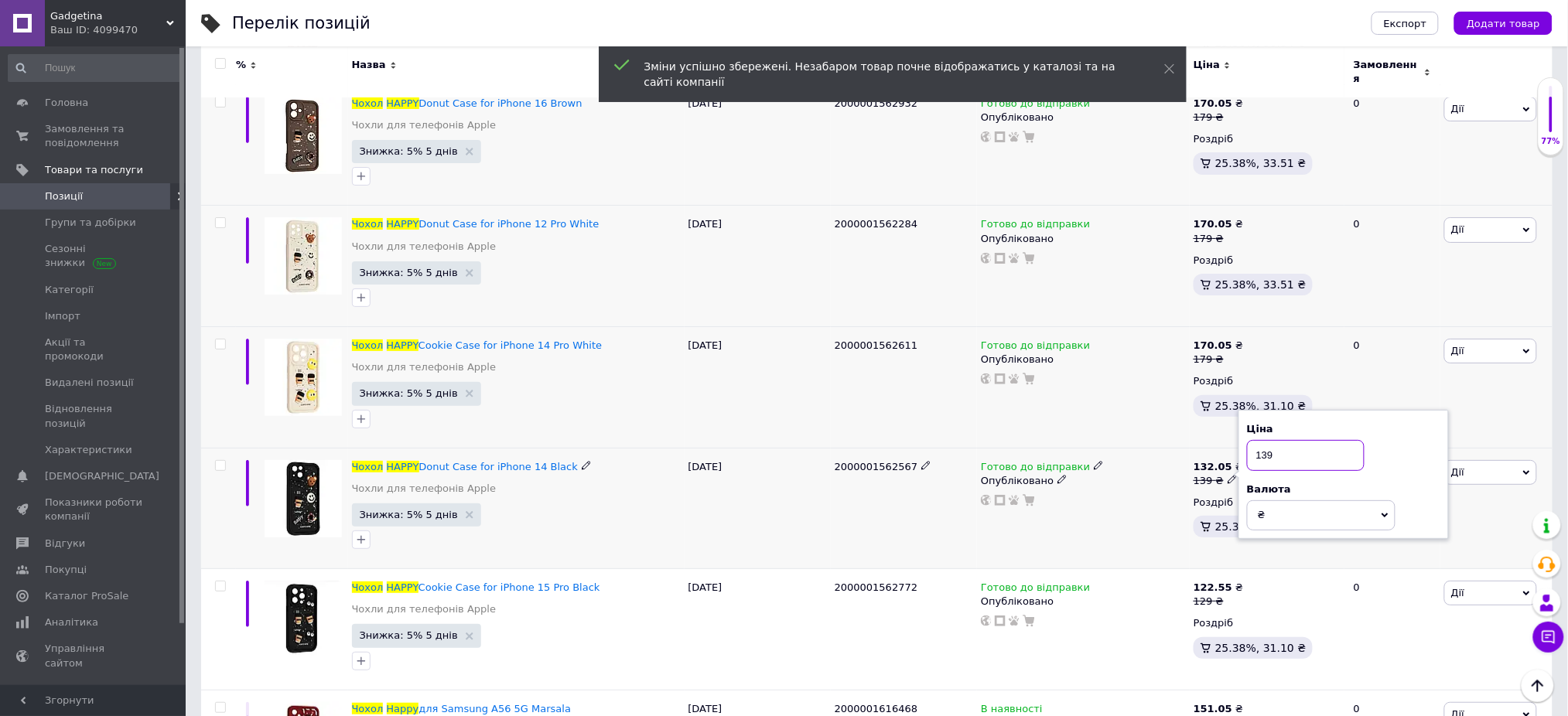
paste input "7"
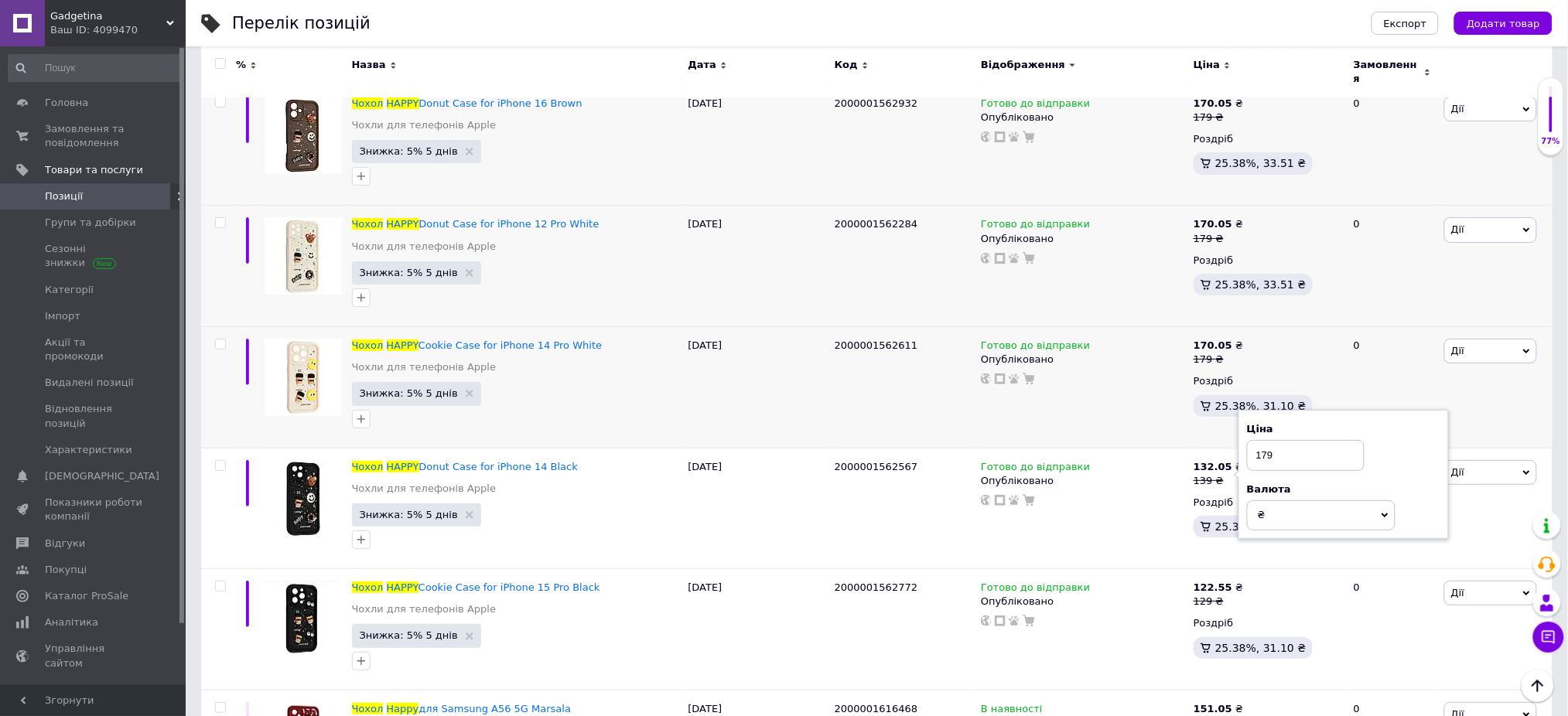
click at [1235, 25] on div "Перелік позицій" at bounding box center [786, 23] width 1108 height 46
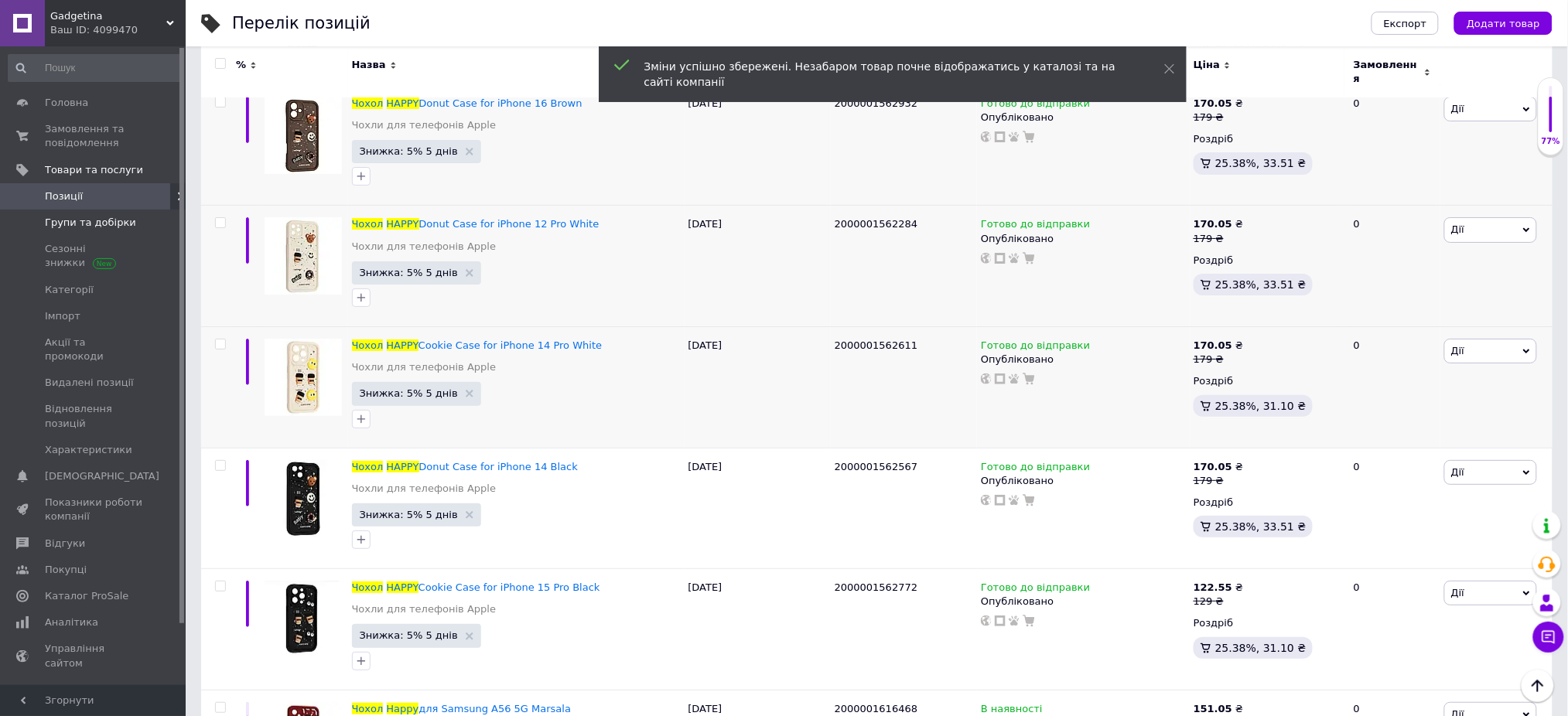
click at [71, 225] on span "Групи та добірки" at bounding box center [90, 223] width 91 height 14
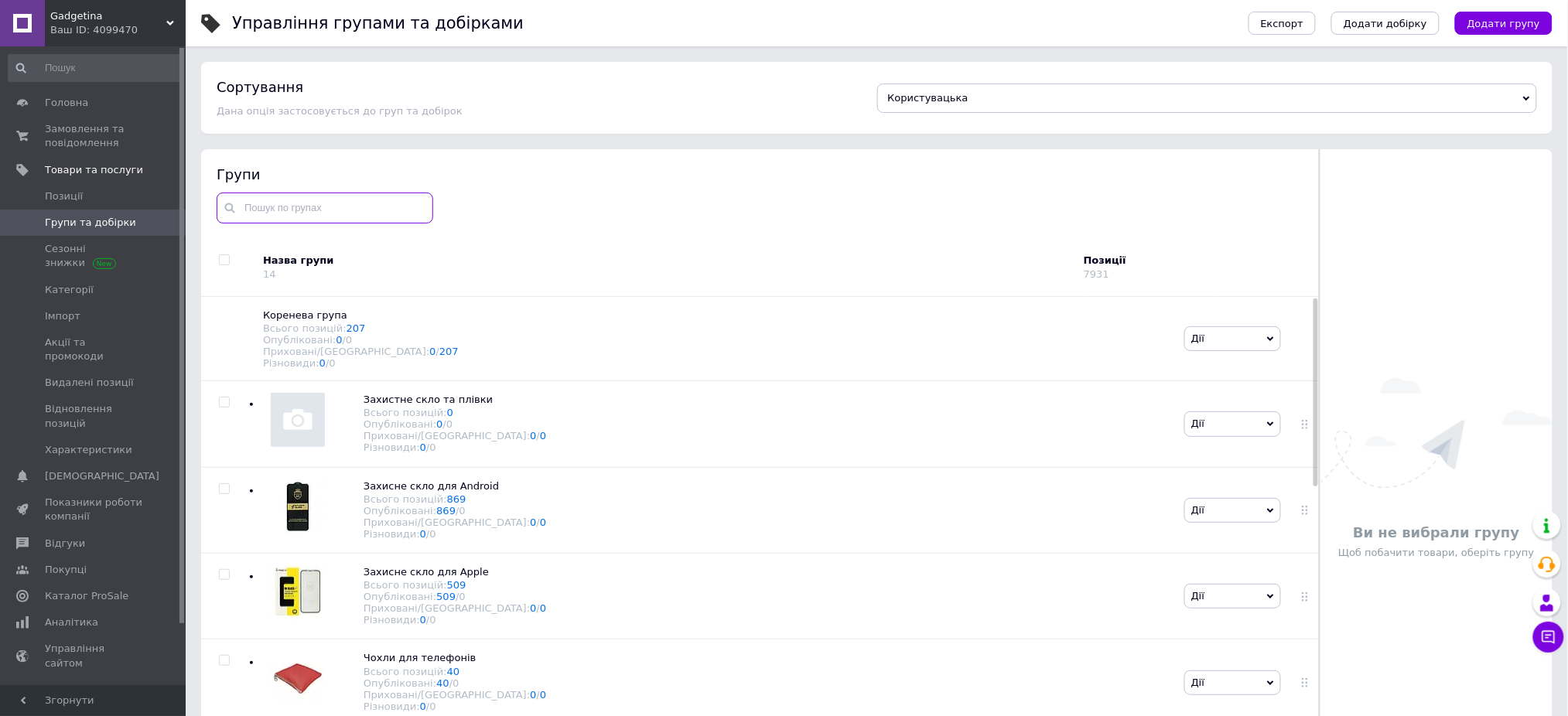
click at [351, 208] on input "text" at bounding box center [325, 207] width 217 height 31
click at [81, 298] on link "Категорії" at bounding box center [94, 289] width 189 height 26
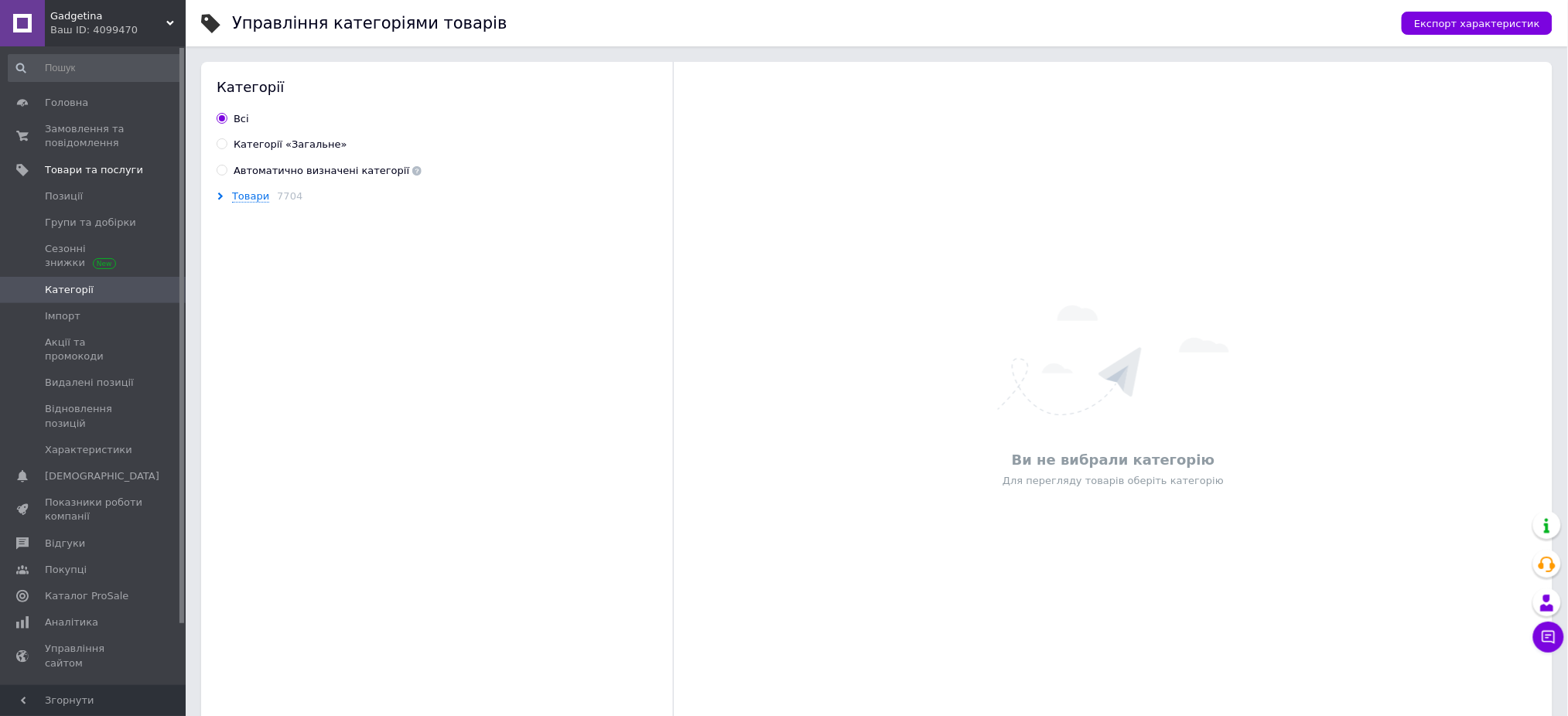
click at [223, 201] on div "Товари 7704" at bounding box center [447, 196] width 460 height 14
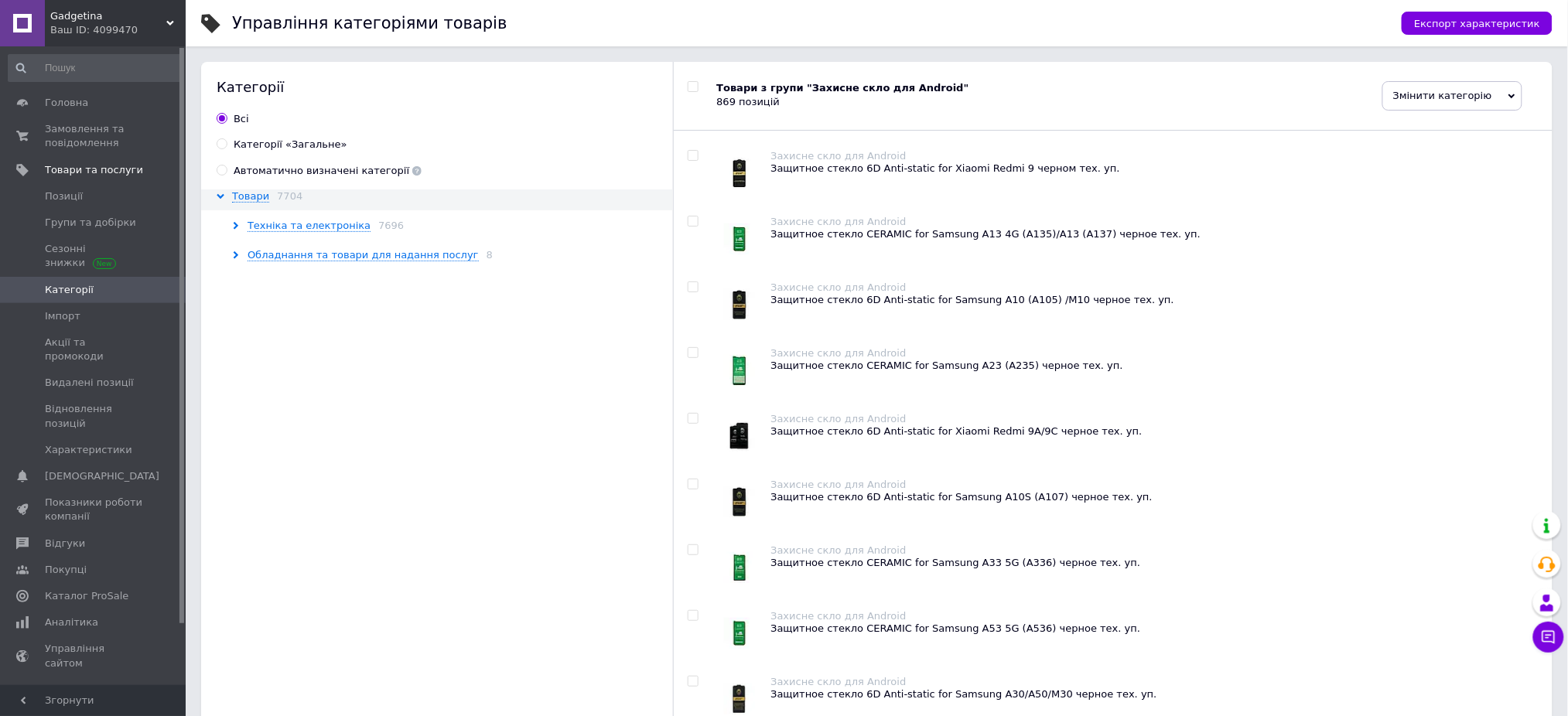
click at [235, 219] on div "Техніка та електроніка 7696" at bounding box center [454, 226] width 445 height 14
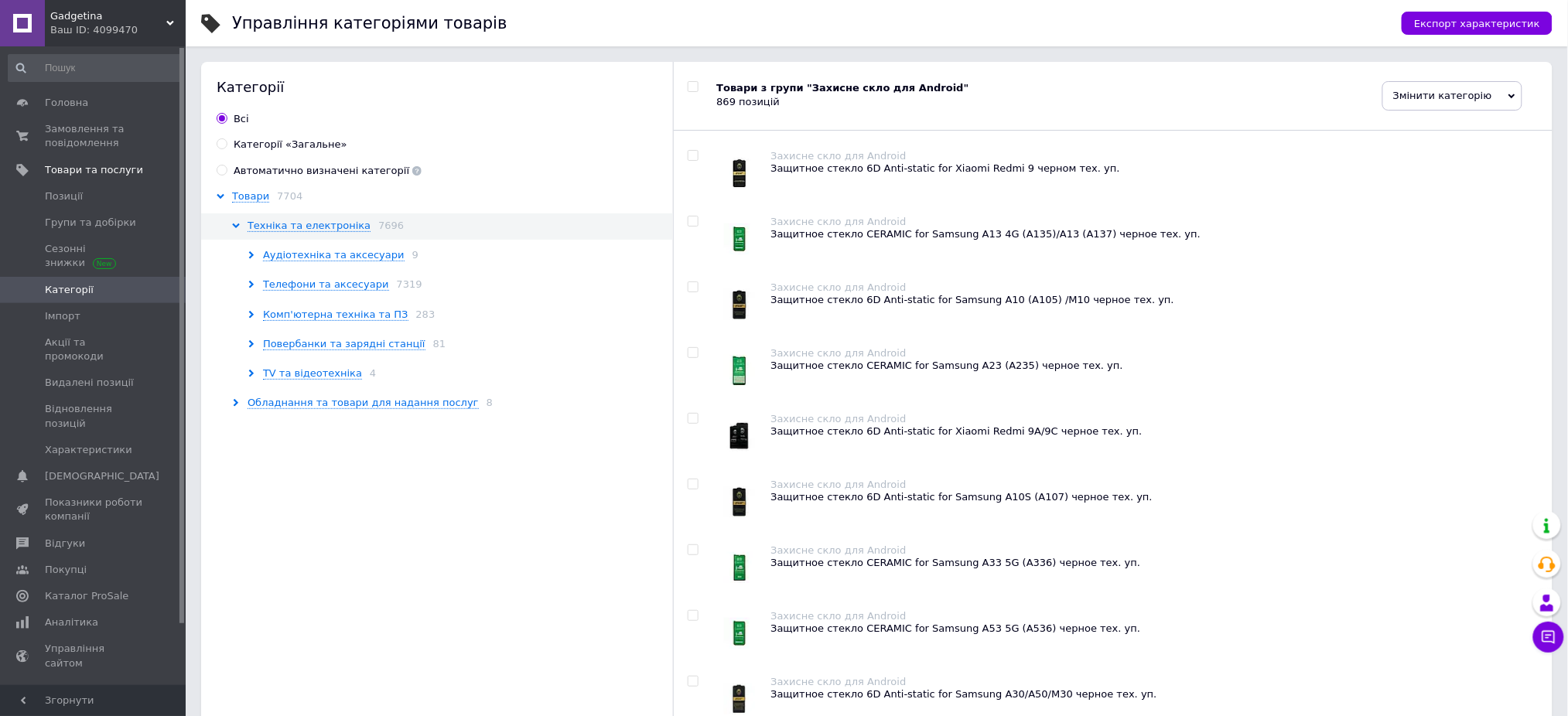
click at [251, 281] on icon at bounding box center [251, 284] width 8 height 8
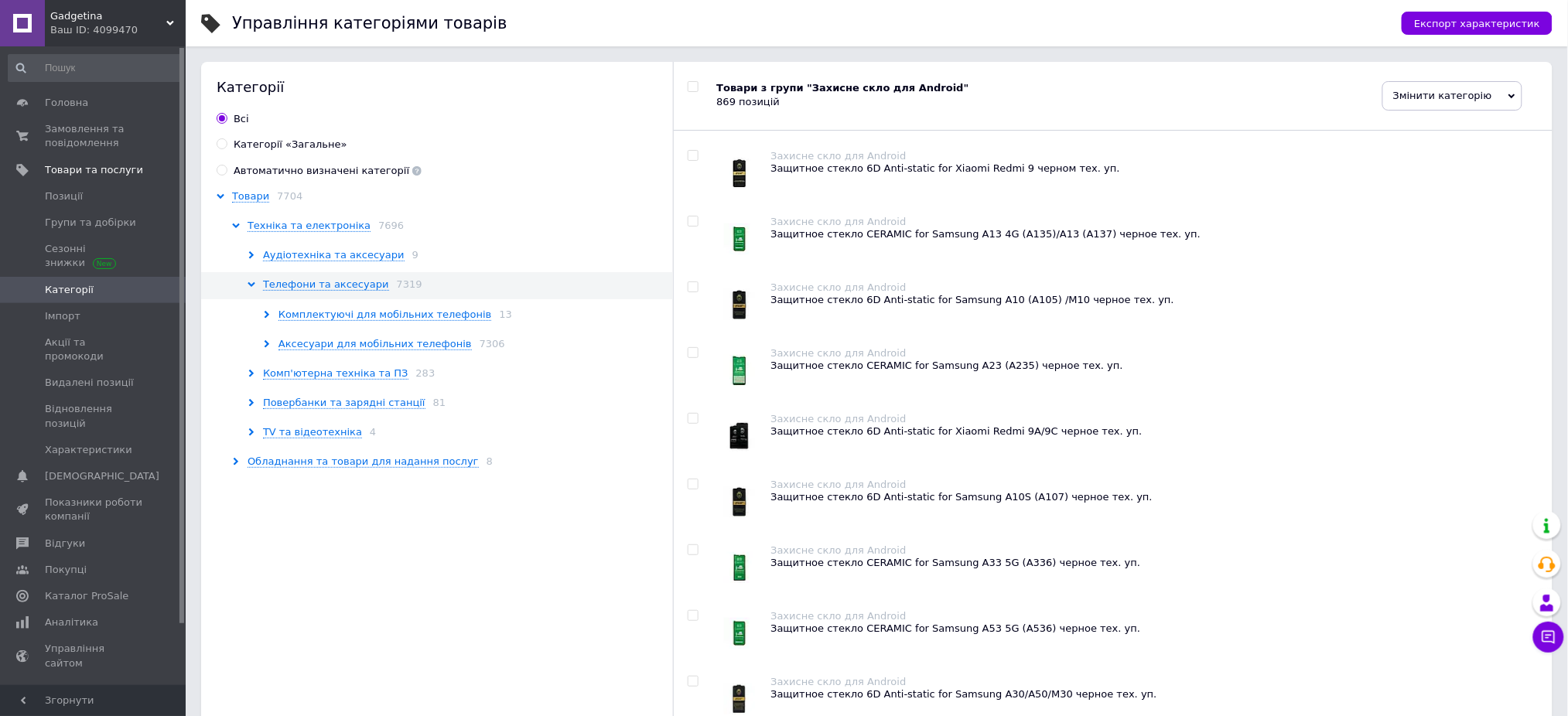
click at [265, 317] on icon at bounding box center [267, 315] width 8 height 8
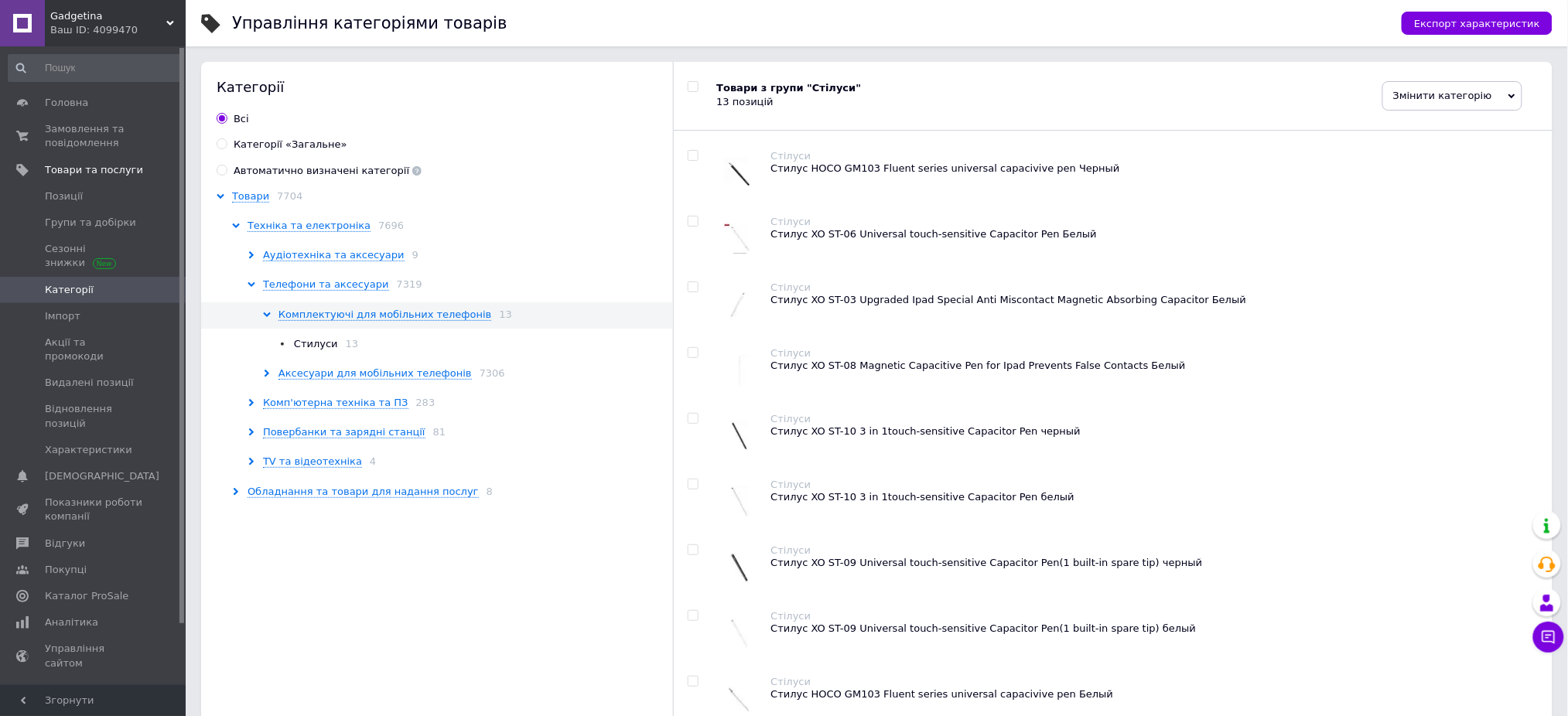
click at [266, 318] on icon at bounding box center [267, 315] width 8 height 8
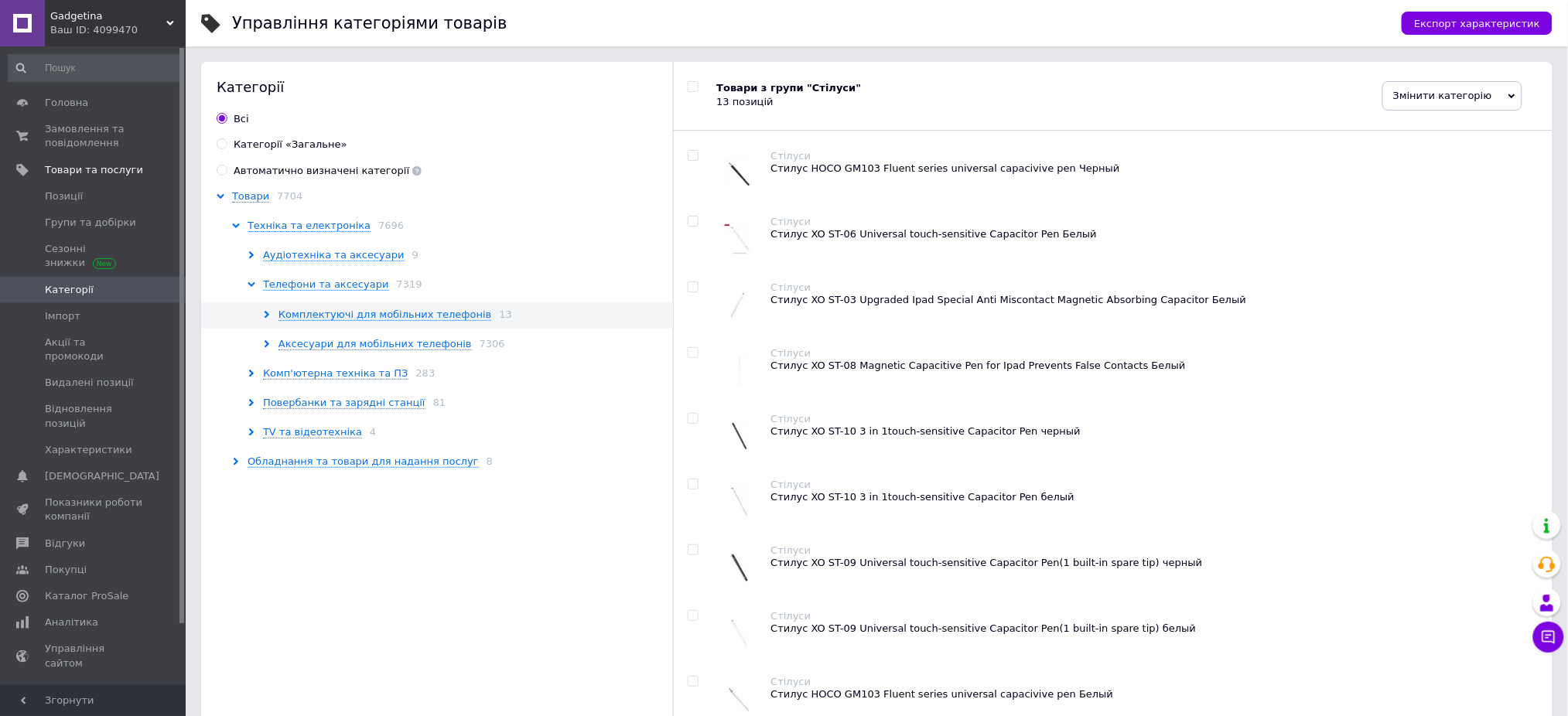
click at [265, 342] on icon at bounding box center [267, 344] width 8 height 8
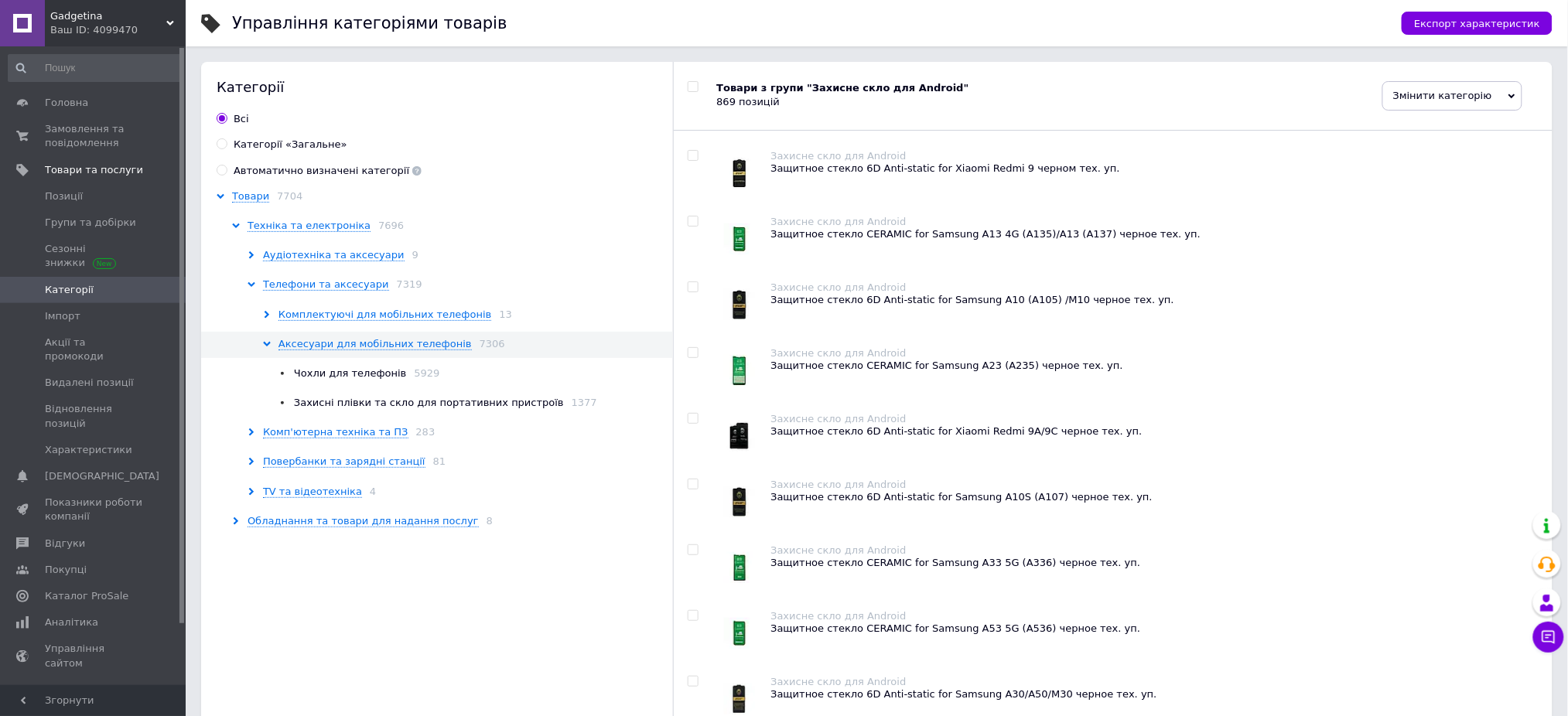
click at [321, 371] on span "Чохли для телефонів" at bounding box center [350, 373] width 112 height 12
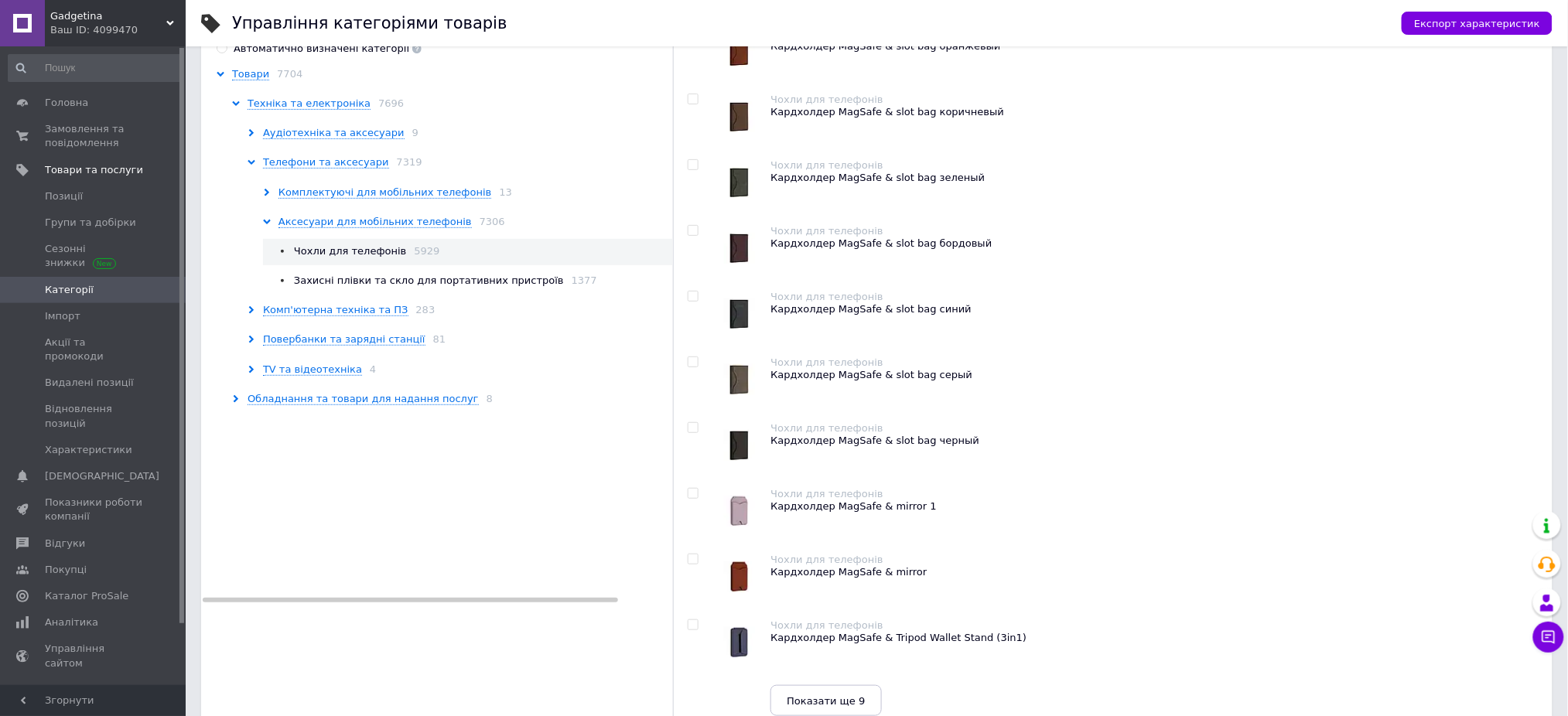
scroll to position [55, 0]
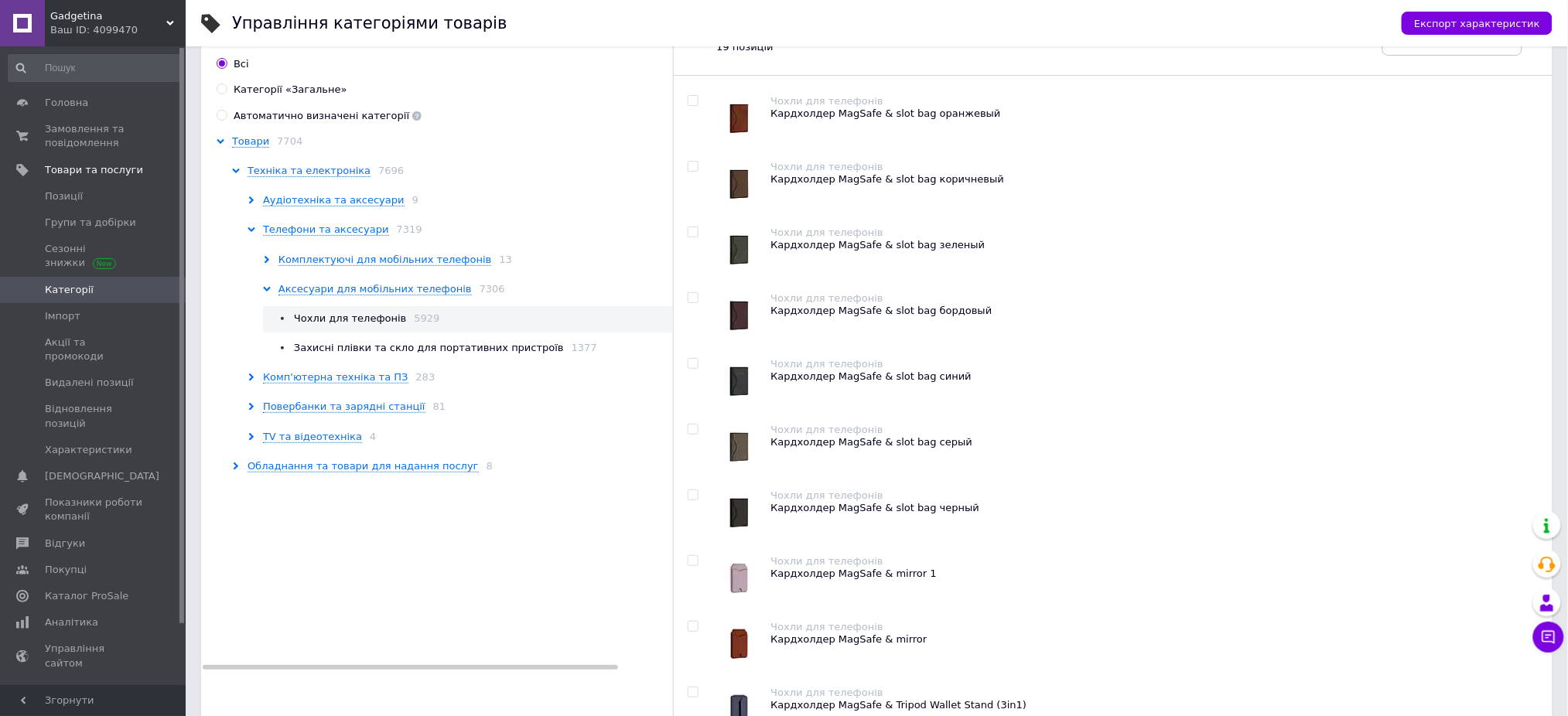
click at [221, 141] on use at bounding box center [221, 141] width 8 height 5
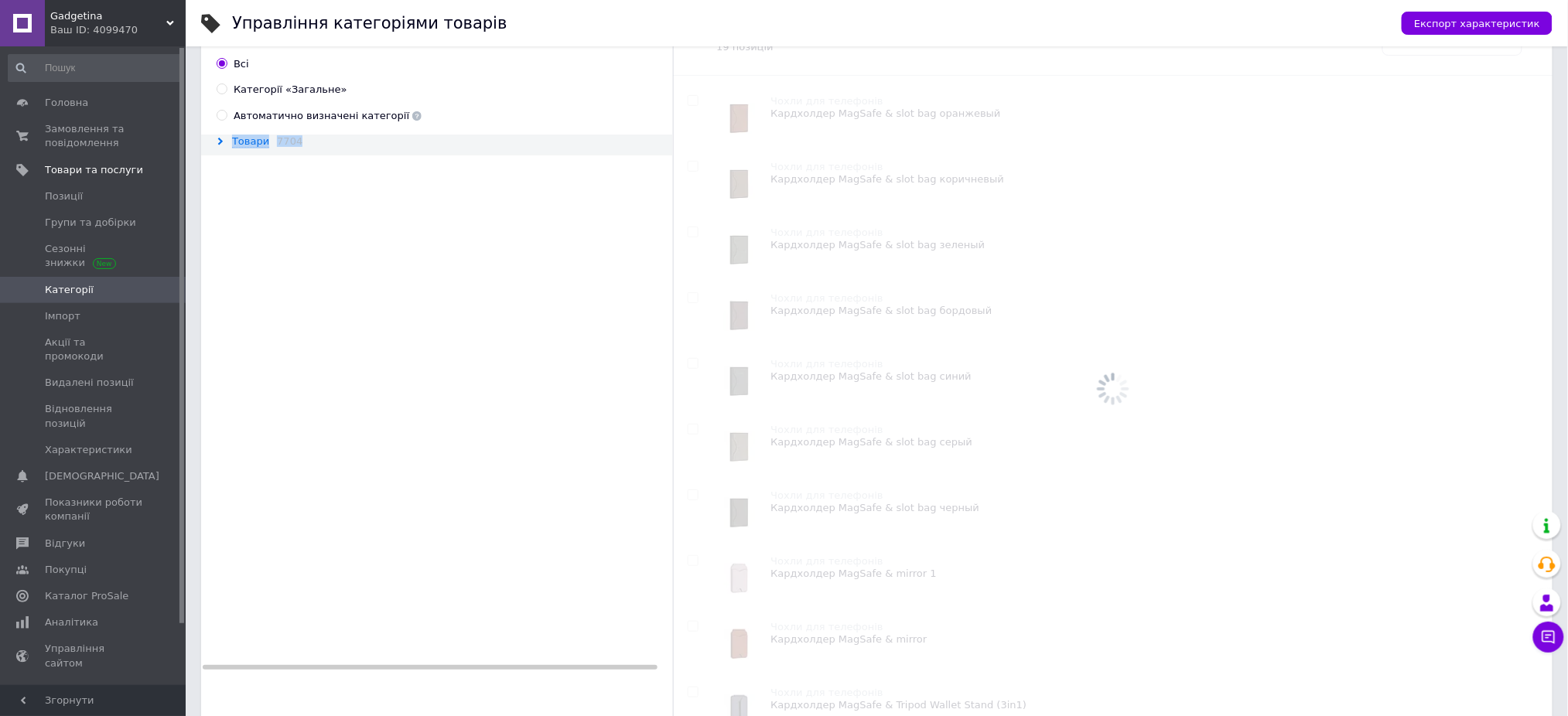
click at [221, 141] on use at bounding box center [221, 141] width 5 height 8
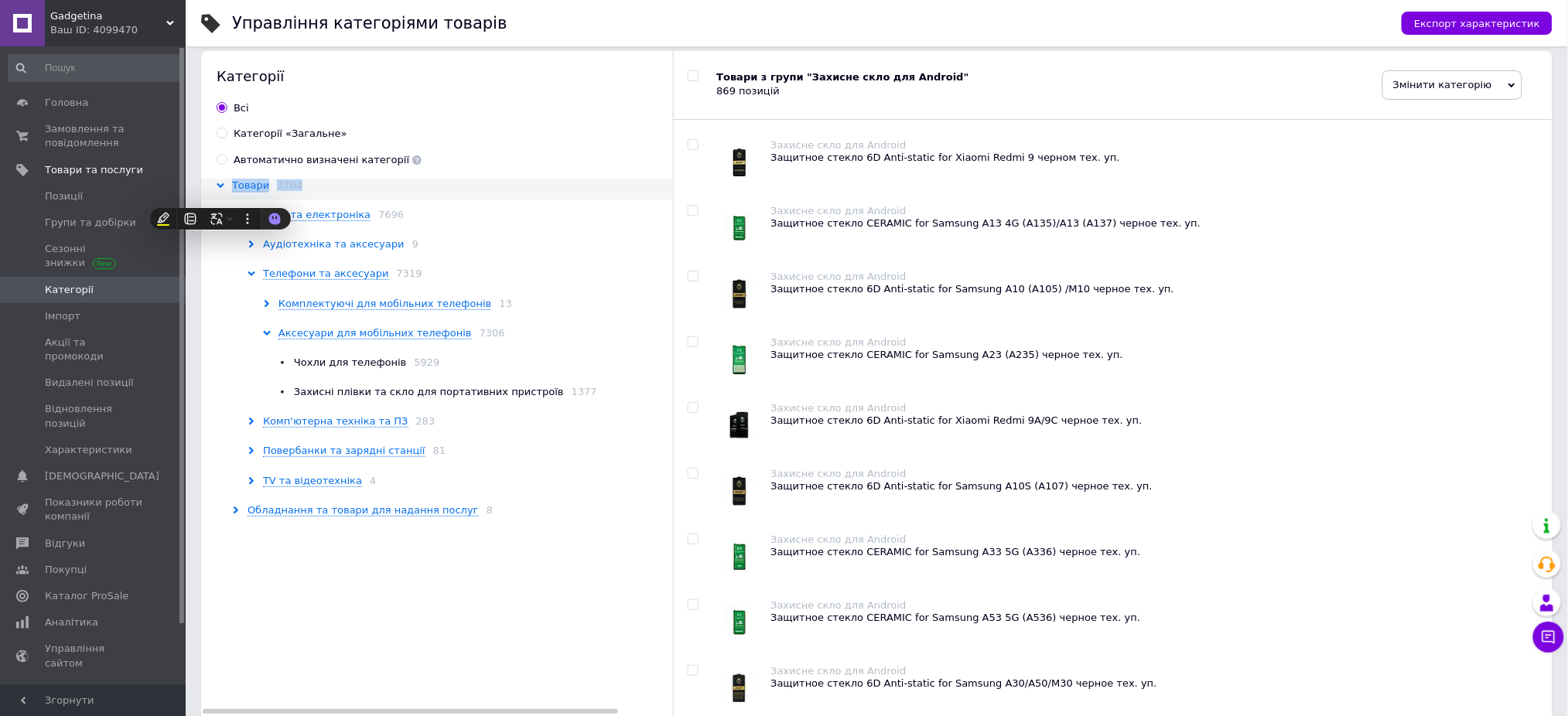
scroll to position [0, 0]
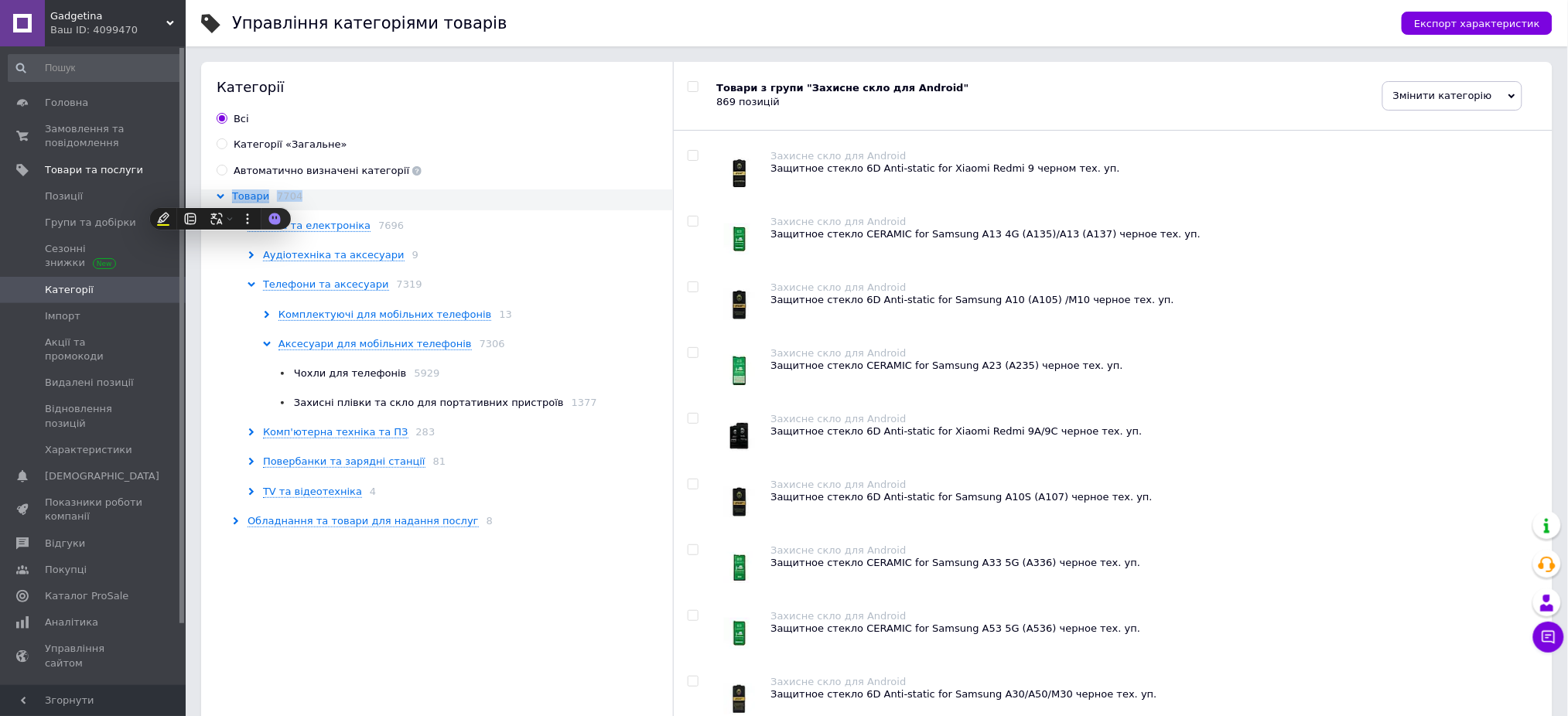
click at [222, 167] on input "Автоматично визначені категорії" at bounding box center [222, 170] width 10 height 10
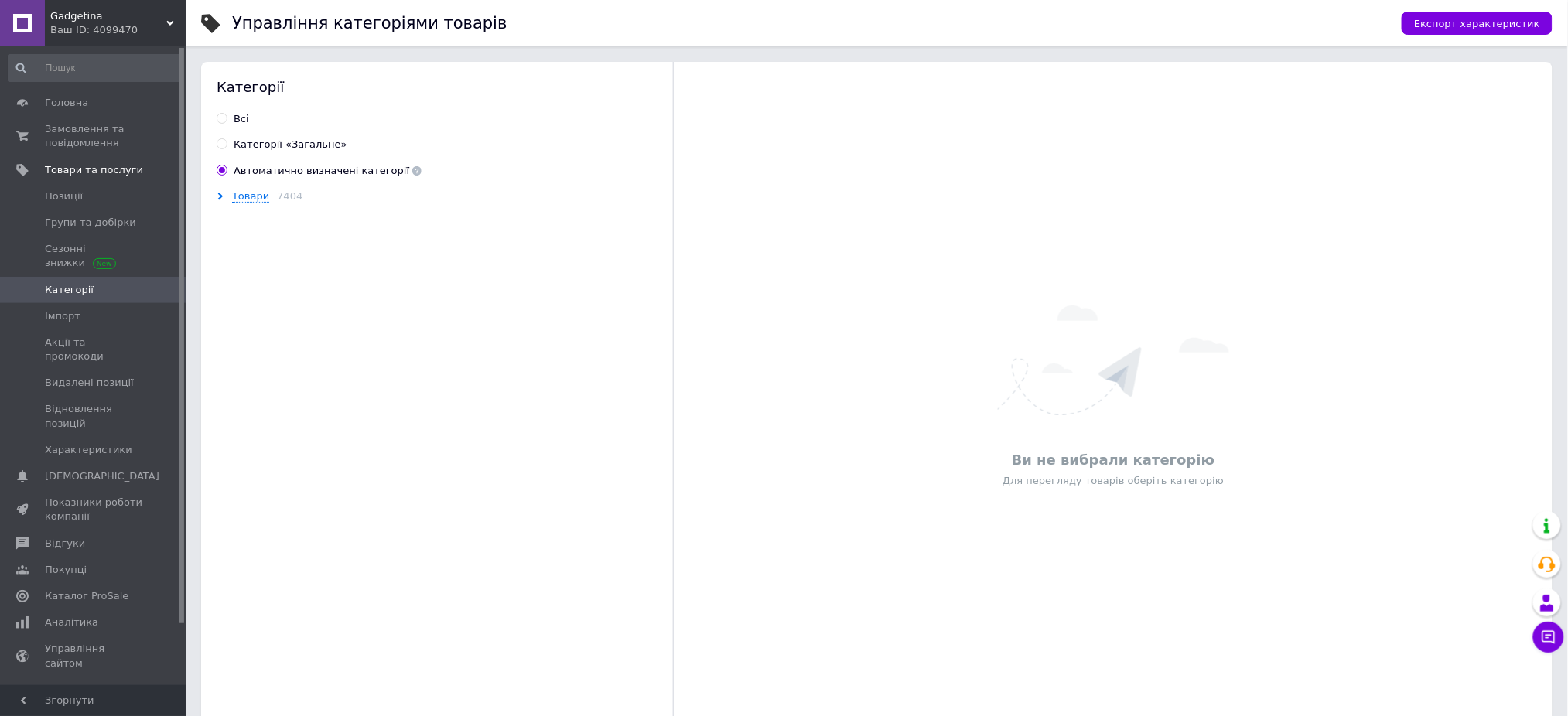
click at [217, 199] on div "Товари 7404" at bounding box center [447, 196] width 460 height 14
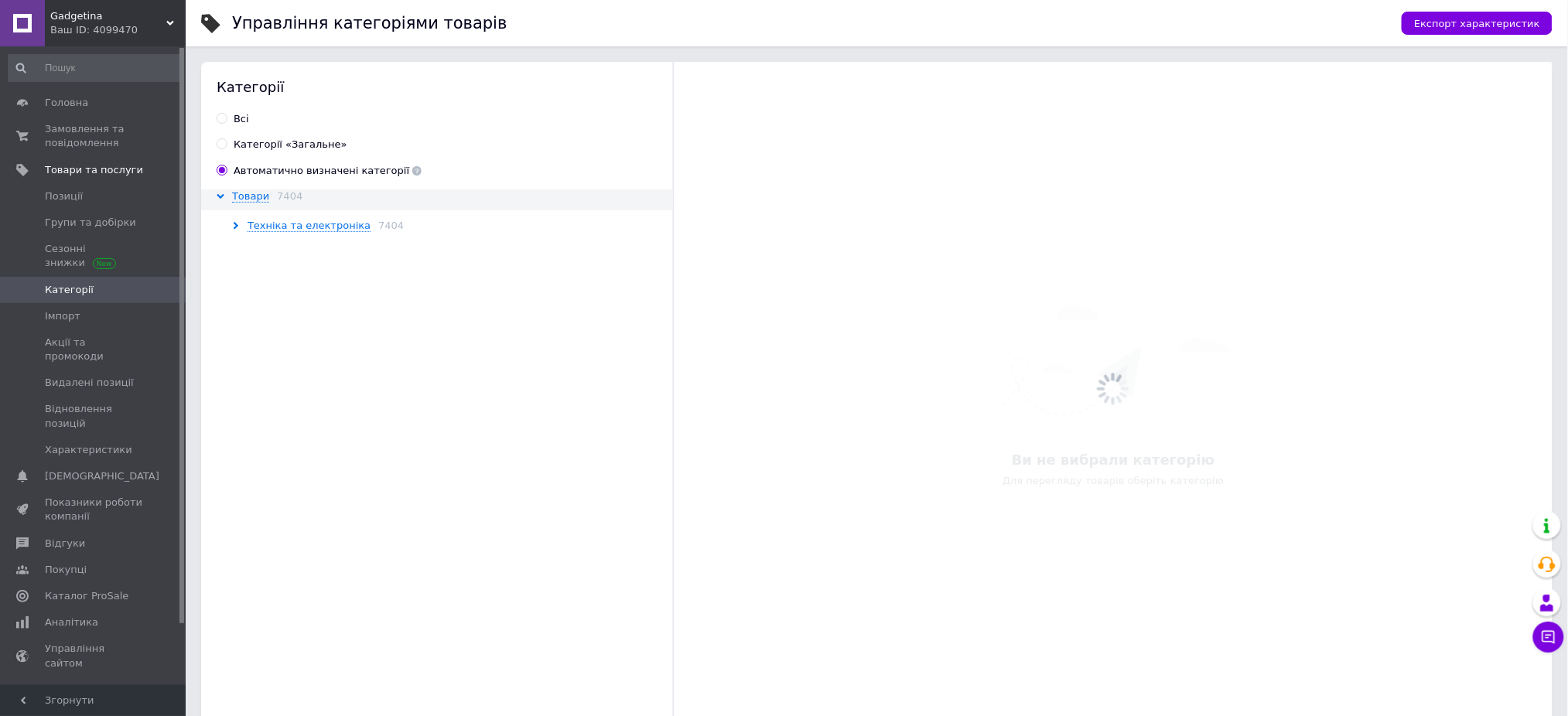
click at [237, 224] on icon at bounding box center [236, 226] width 8 height 8
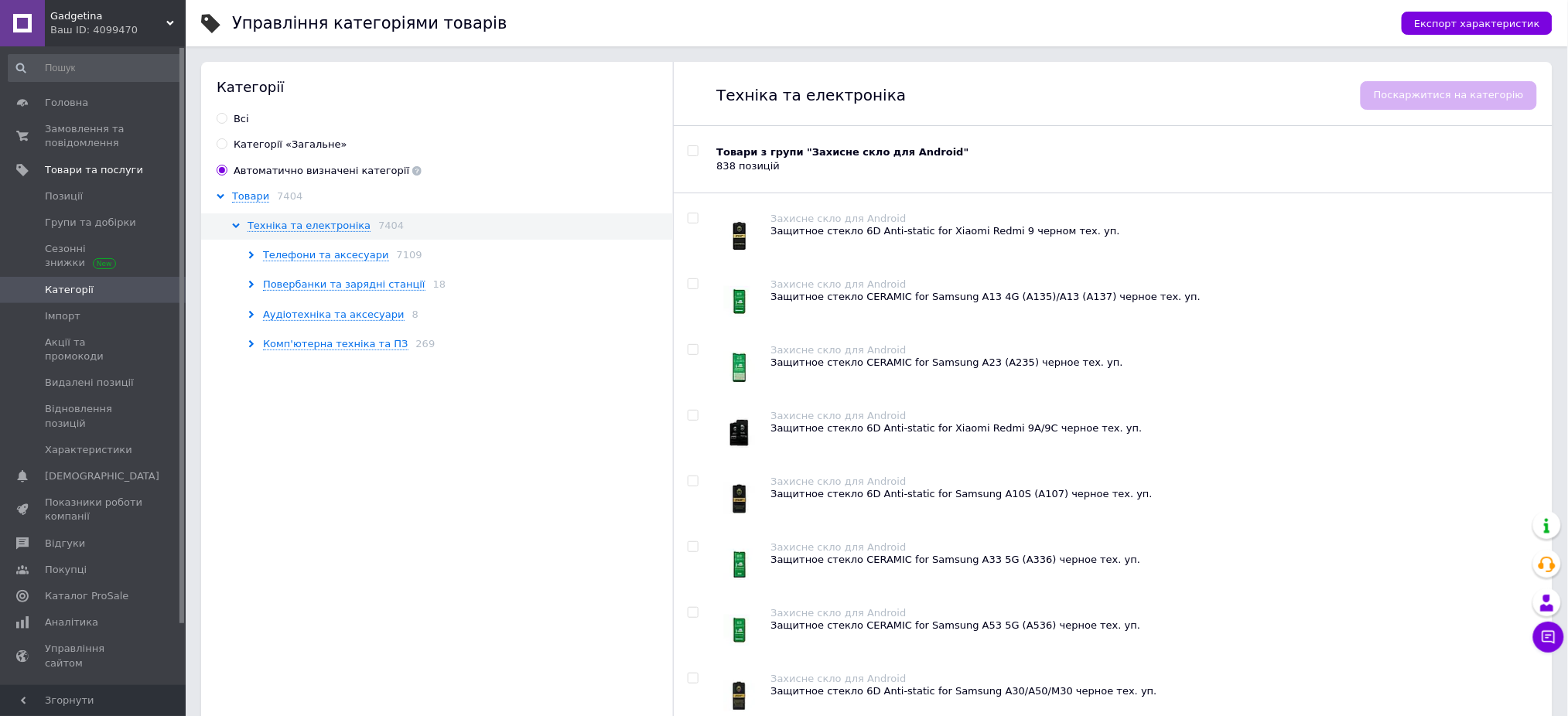
click at [253, 256] on icon at bounding box center [251, 255] width 8 height 8
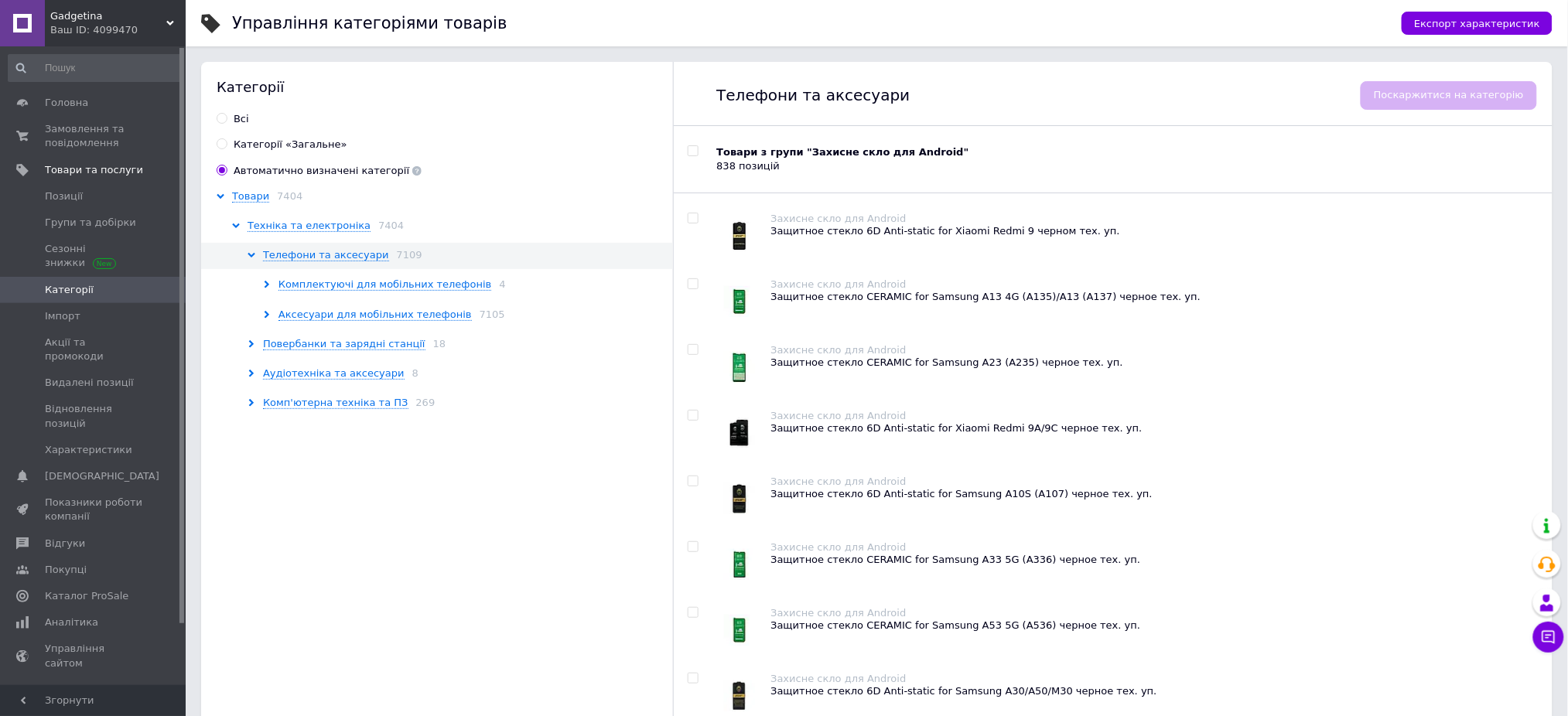
click at [268, 279] on div "Комплектуючі для мобільних телефонів 4" at bounding box center [470, 284] width 414 height 14
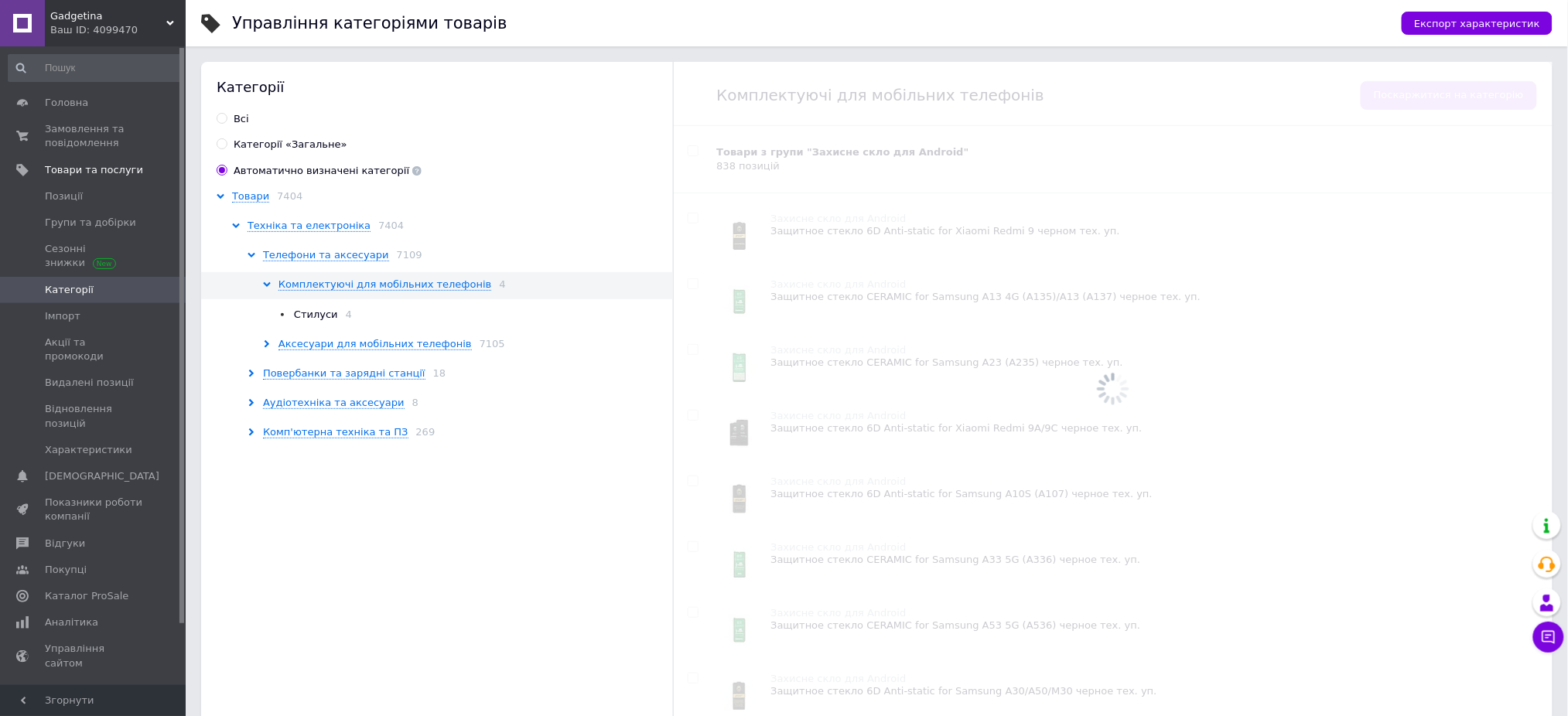
click at [268, 279] on div "Комплектуючі для мобільних телефонів 4" at bounding box center [470, 284] width 414 height 14
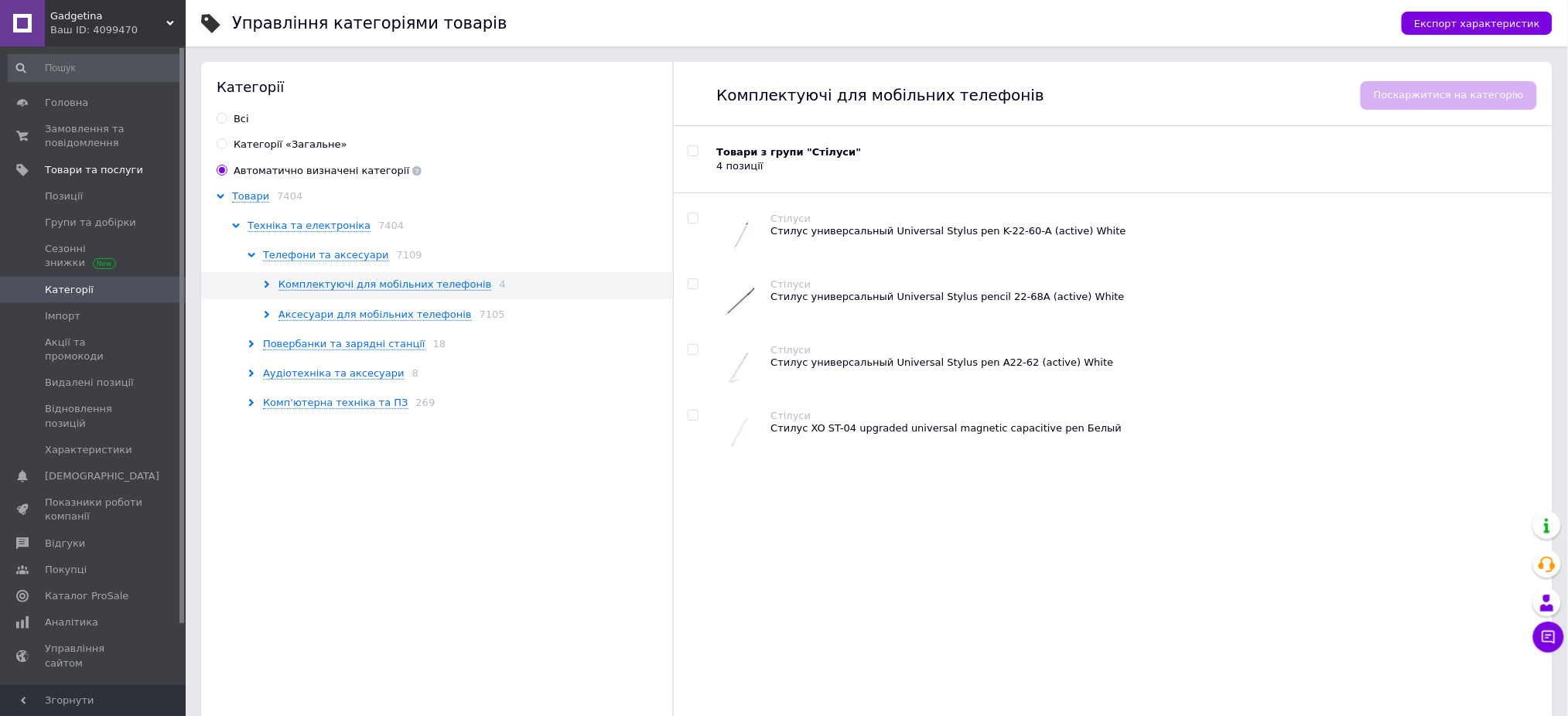
click at [266, 312] on use at bounding box center [267, 315] width 5 height 8
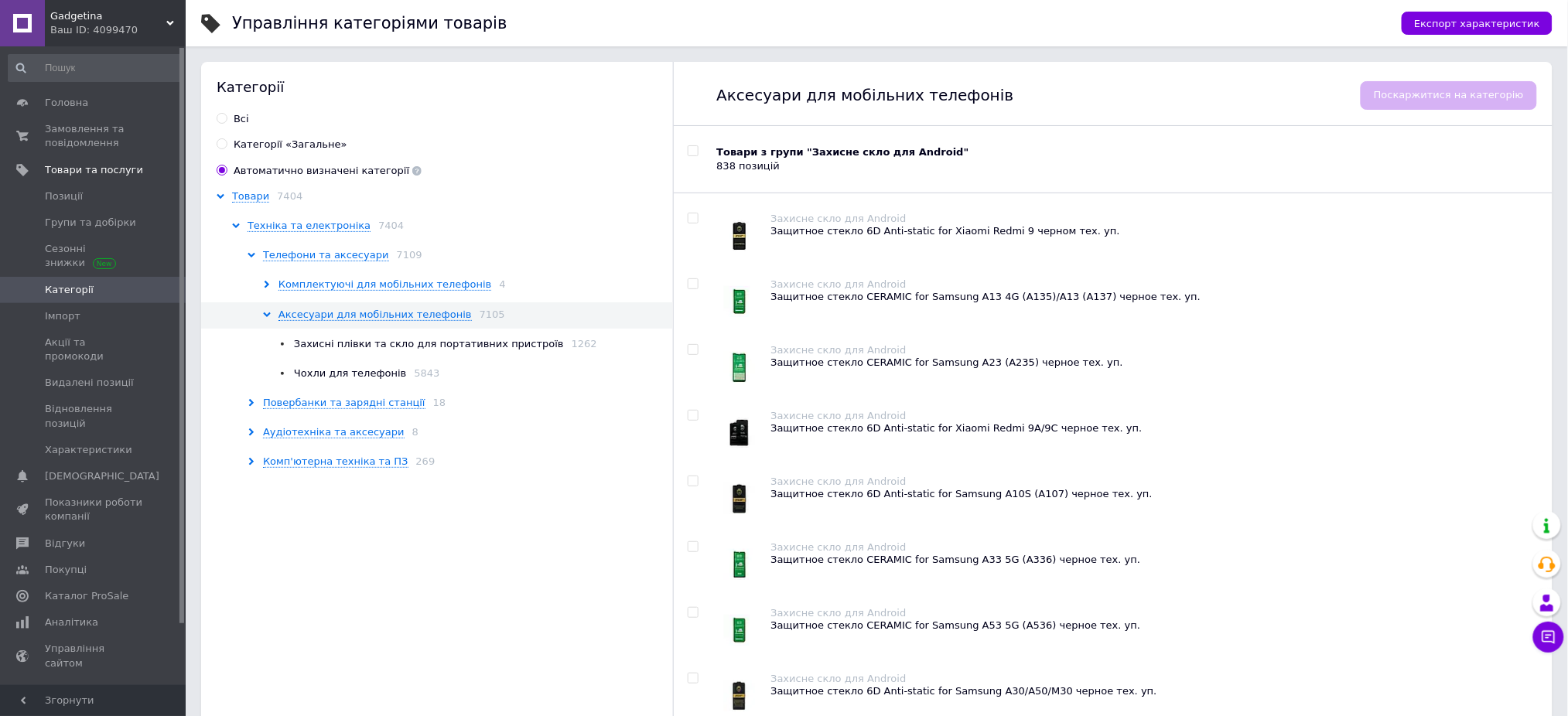
click at [369, 370] on span "Чохли для телефонів" at bounding box center [350, 373] width 112 height 12
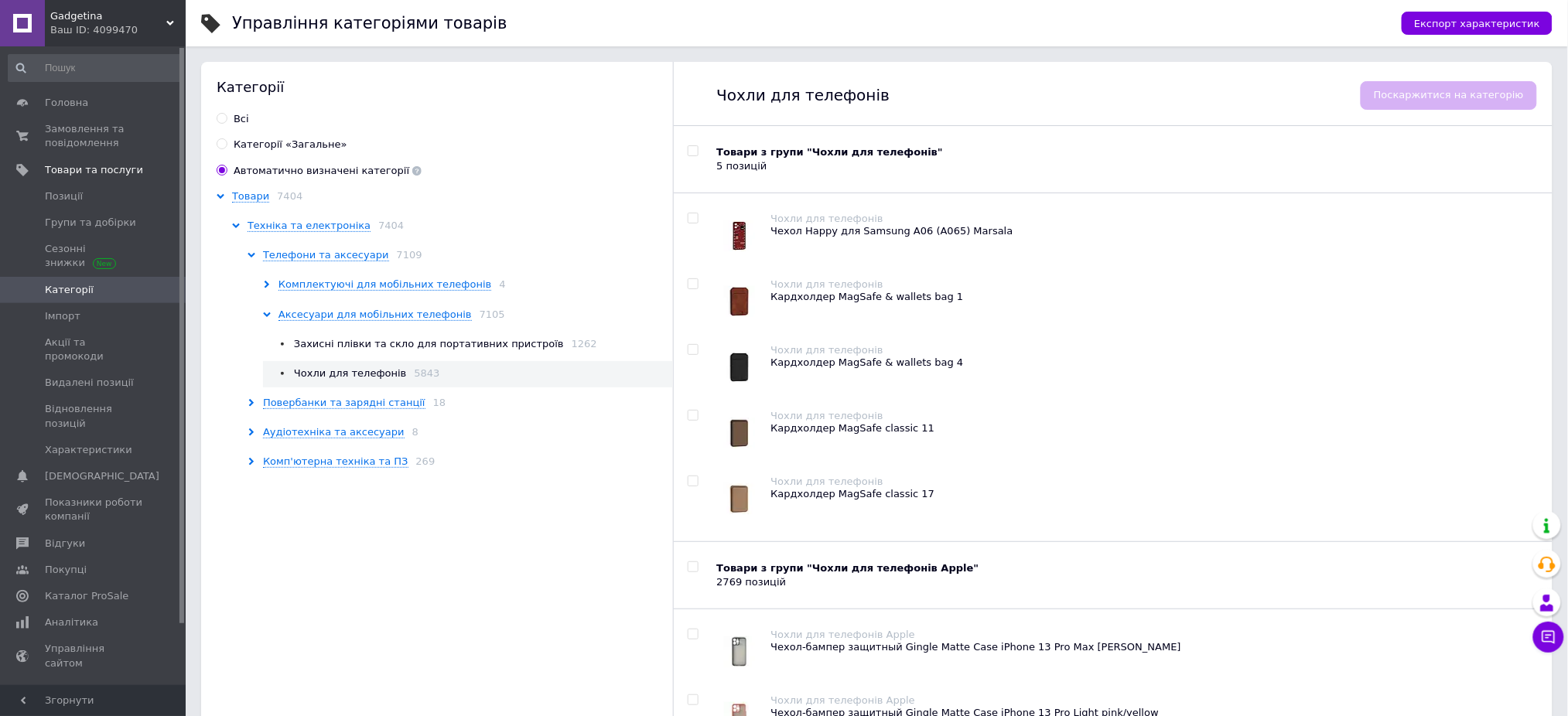
click at [223, 115] on input "Всi" at bounding box center [222, 118] width 10 height 10
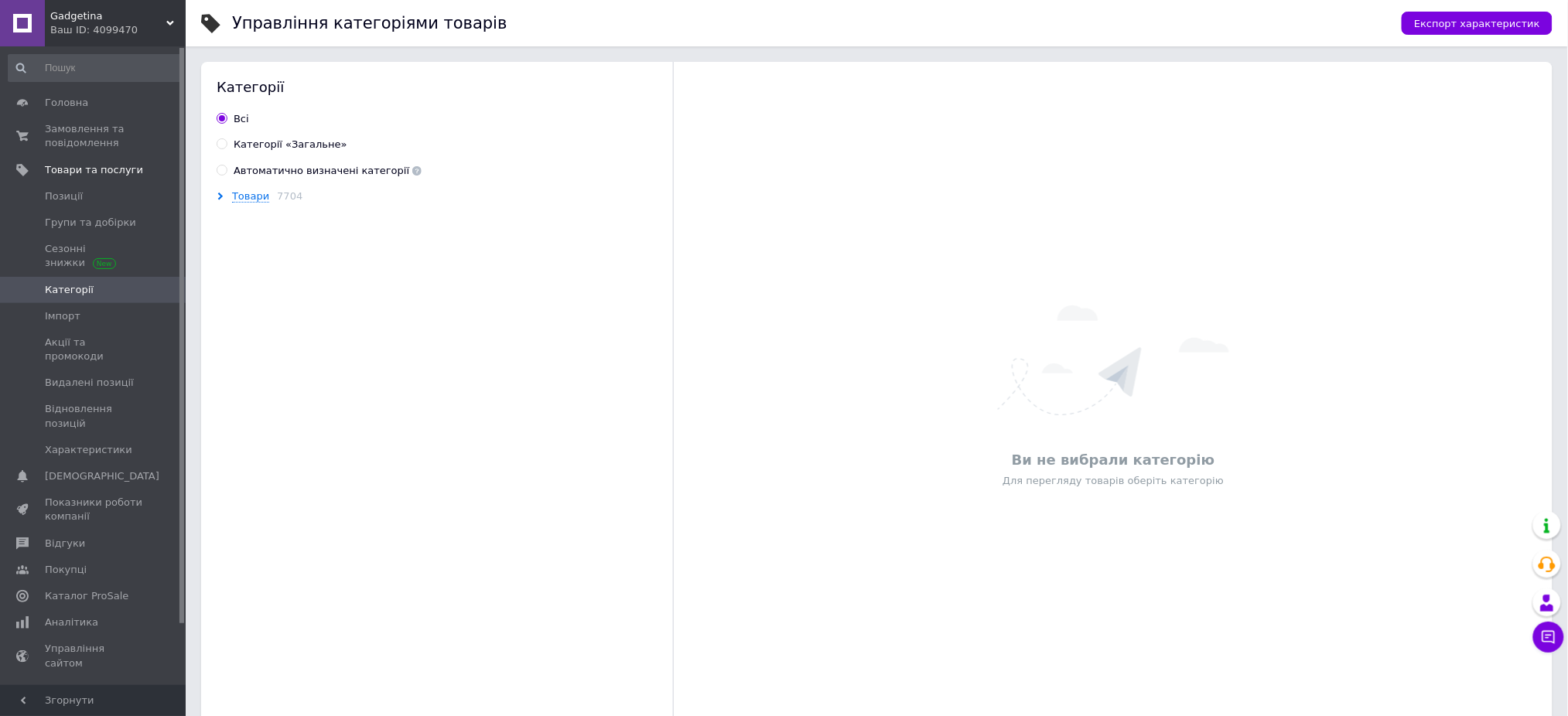
click at [226, 143] on span at bounding box center [222, 144] width 11 height 11
click at [226, 143] on input "Категорії «Загальне»" at bounding box center [222, 143] width 10 height 10
click at [224, 113] on input "Всi" at bounding box center [222, 118] width 10 height 10
click at [105, 443] on span "Характеристики" at bounding box center [88, 450] width 87 height 14
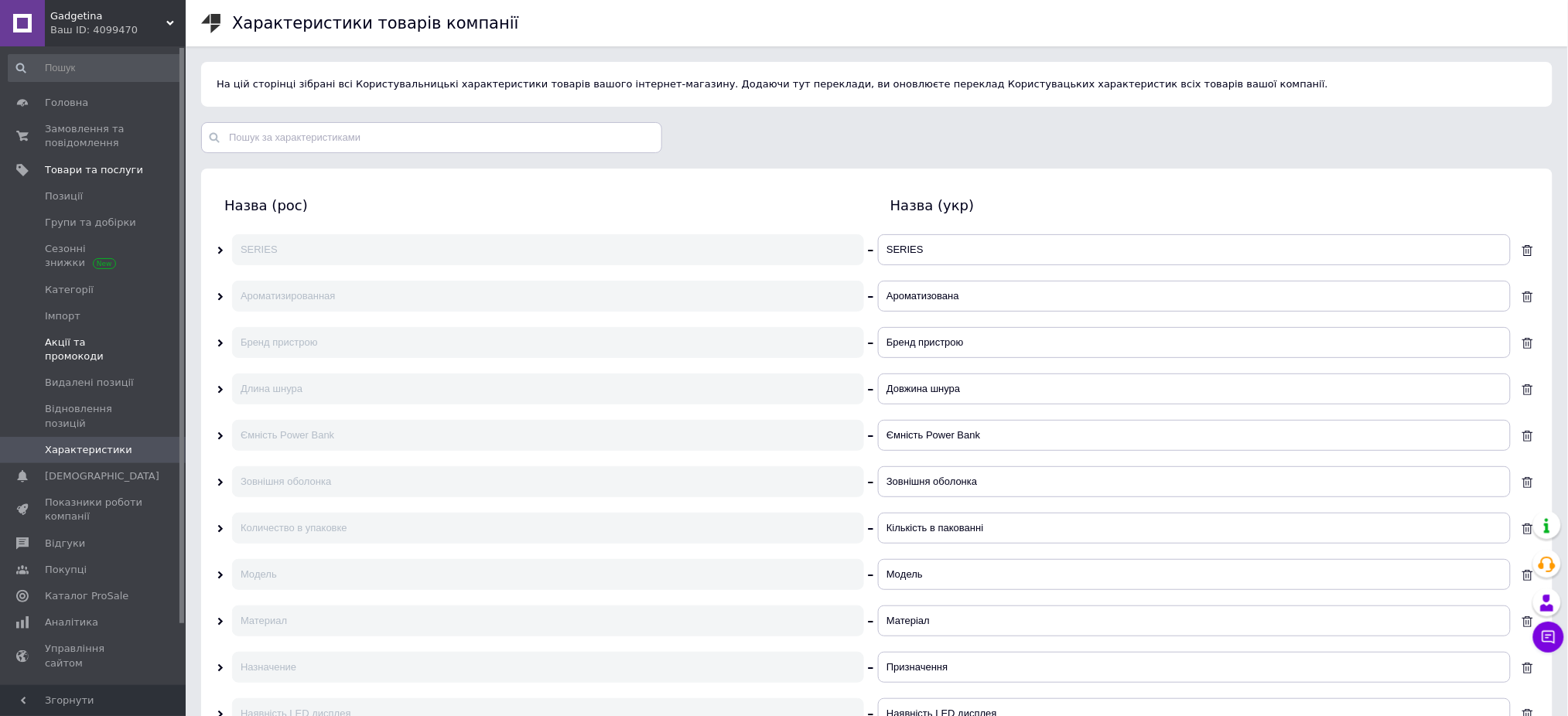
click at [93, 346] on span "Акції та промокоди" at bounding box center [93, 349] width 98 height 27
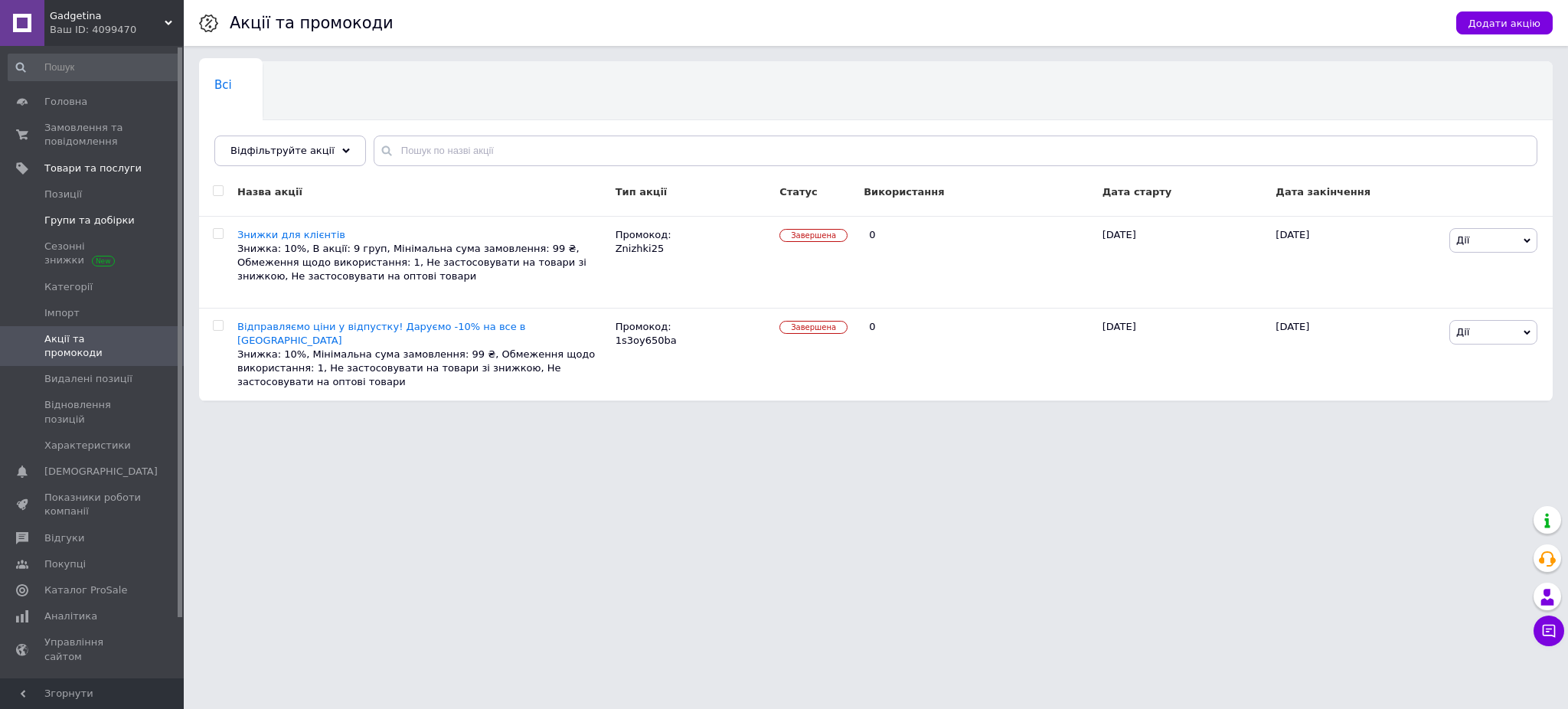
click at [59, 215] on span "Групи та добірки" at bounding box center [89, 221] width 90 height 14
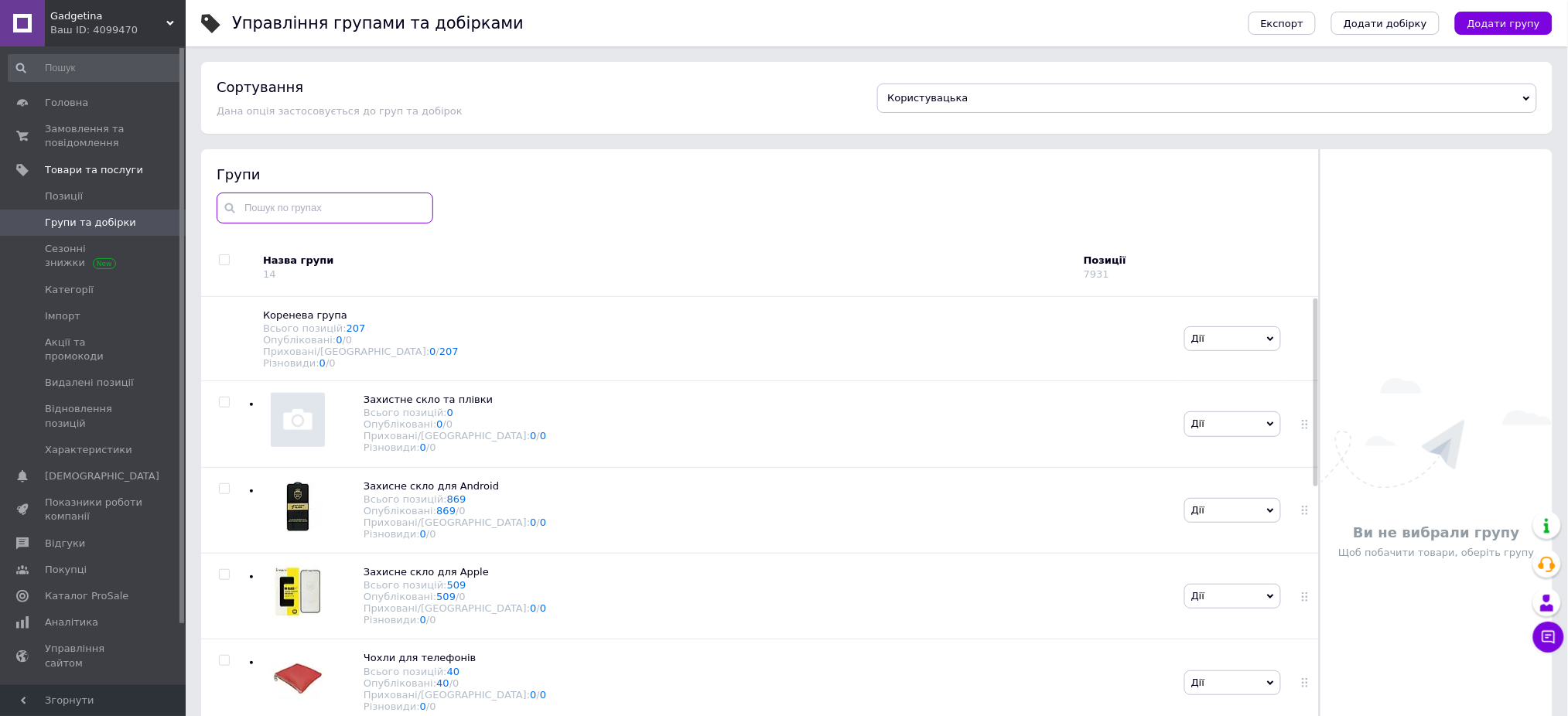
click at [310, 208] on input "text" at bounding box center [325, 207] width 217 height 31
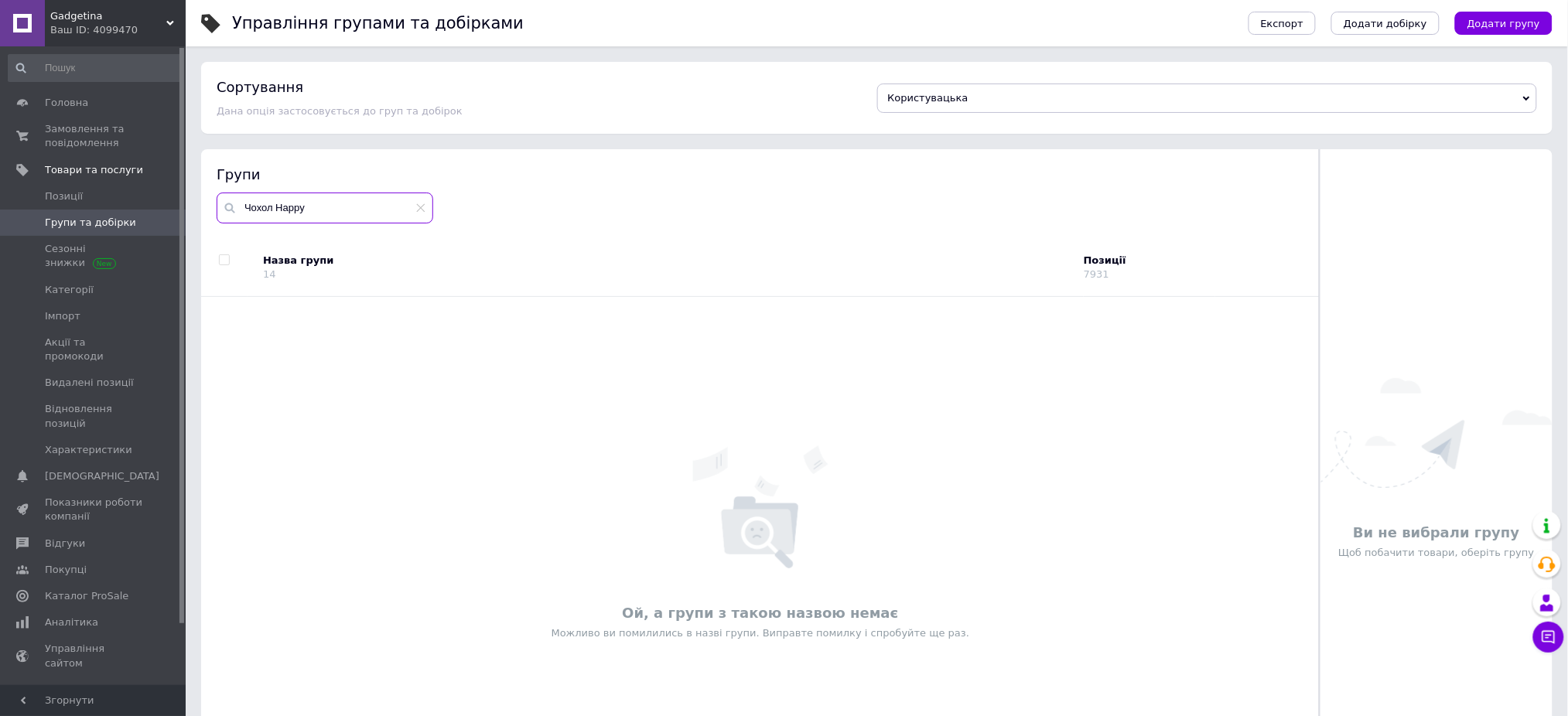
drag, startPoint x: 317, startPoint y: 203, endPoint x: 233, endPoint y: 204, distance: 84.0
click at [233, 204] on div "Чохол Happy" at bounding box center [325, 207] width 217 height 31
click at [422, 207] on use at bounding box center [421, 208] width 9 height 9
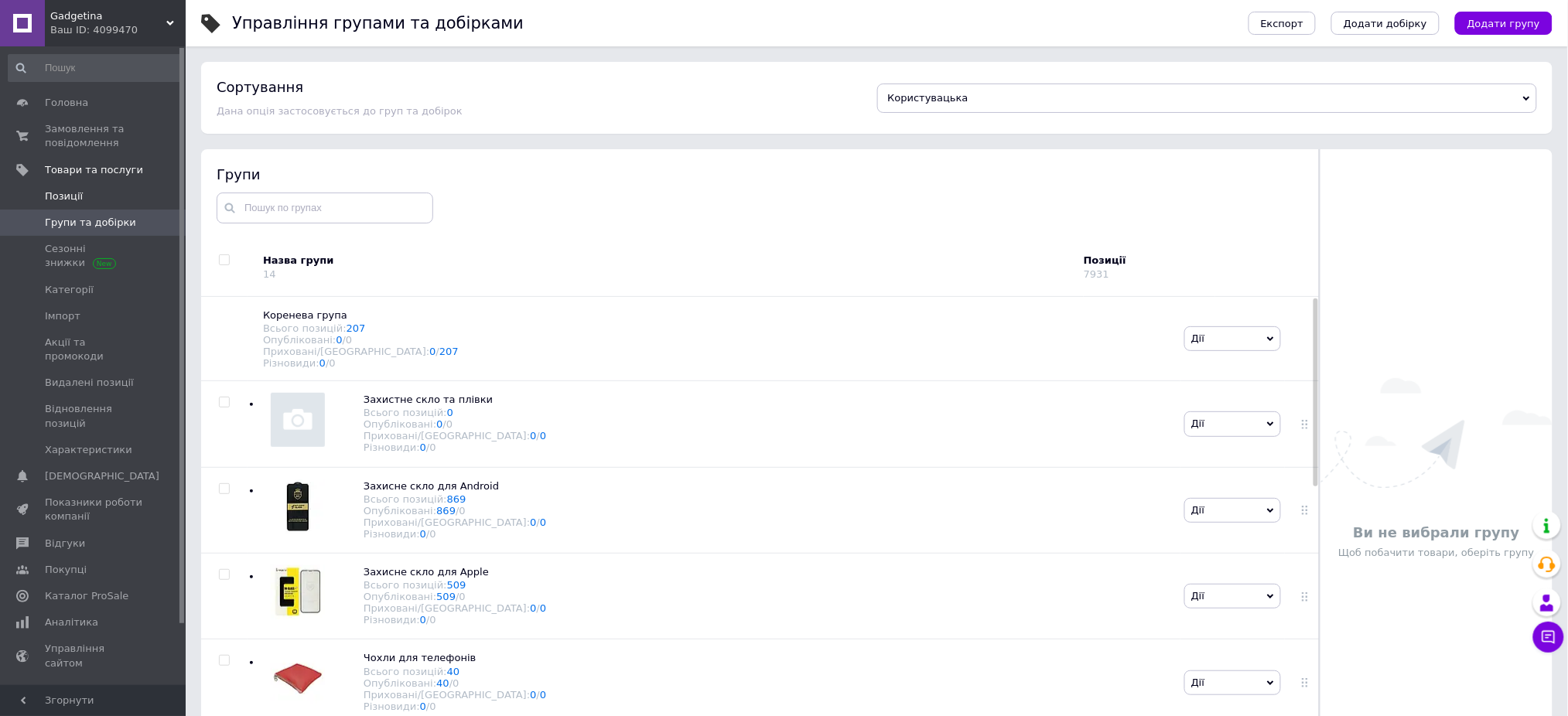
click at [117, 202] on span "Позиції" at bounding box center [93, 196] width 98 height 14
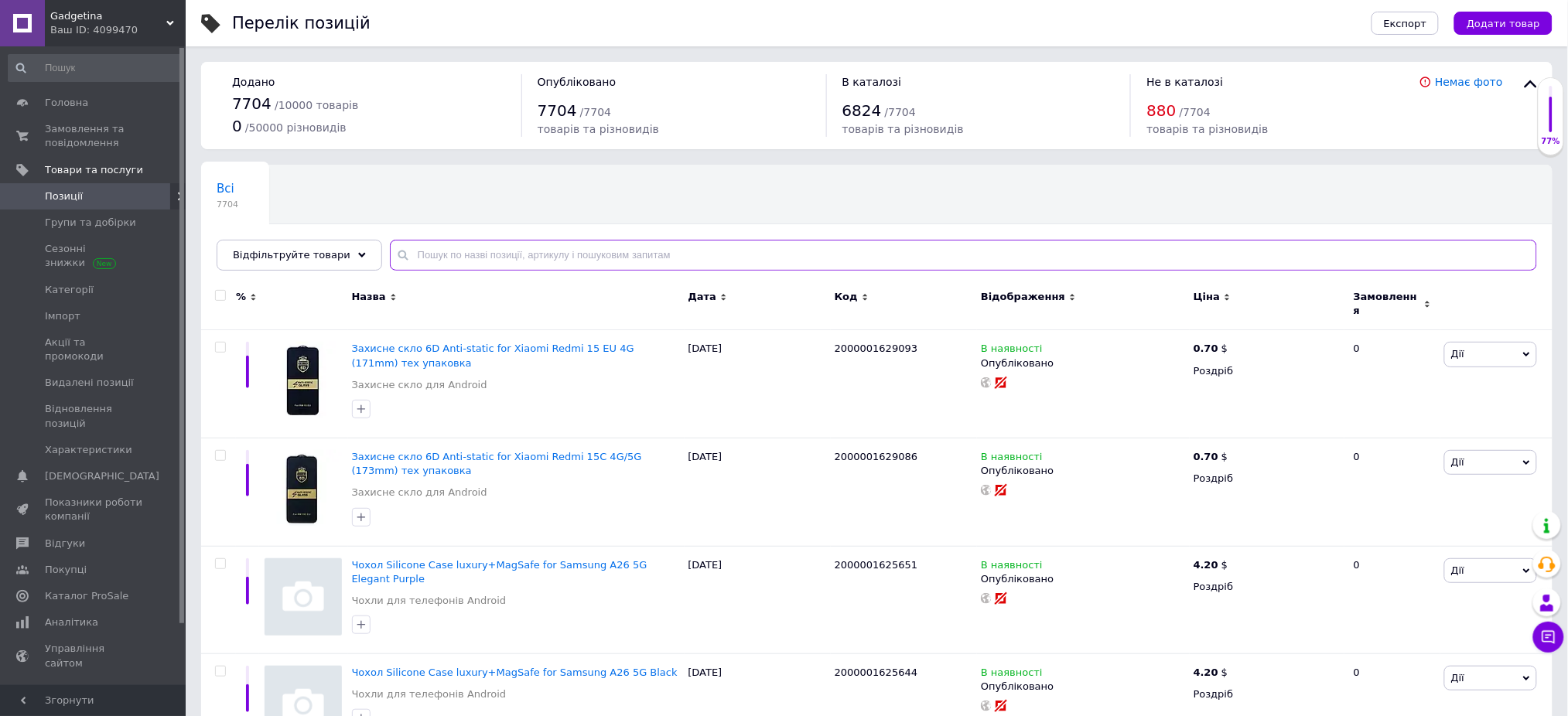
click at [592, 255] on input "text" at bounding box center [963, 254] width 1147 height 31
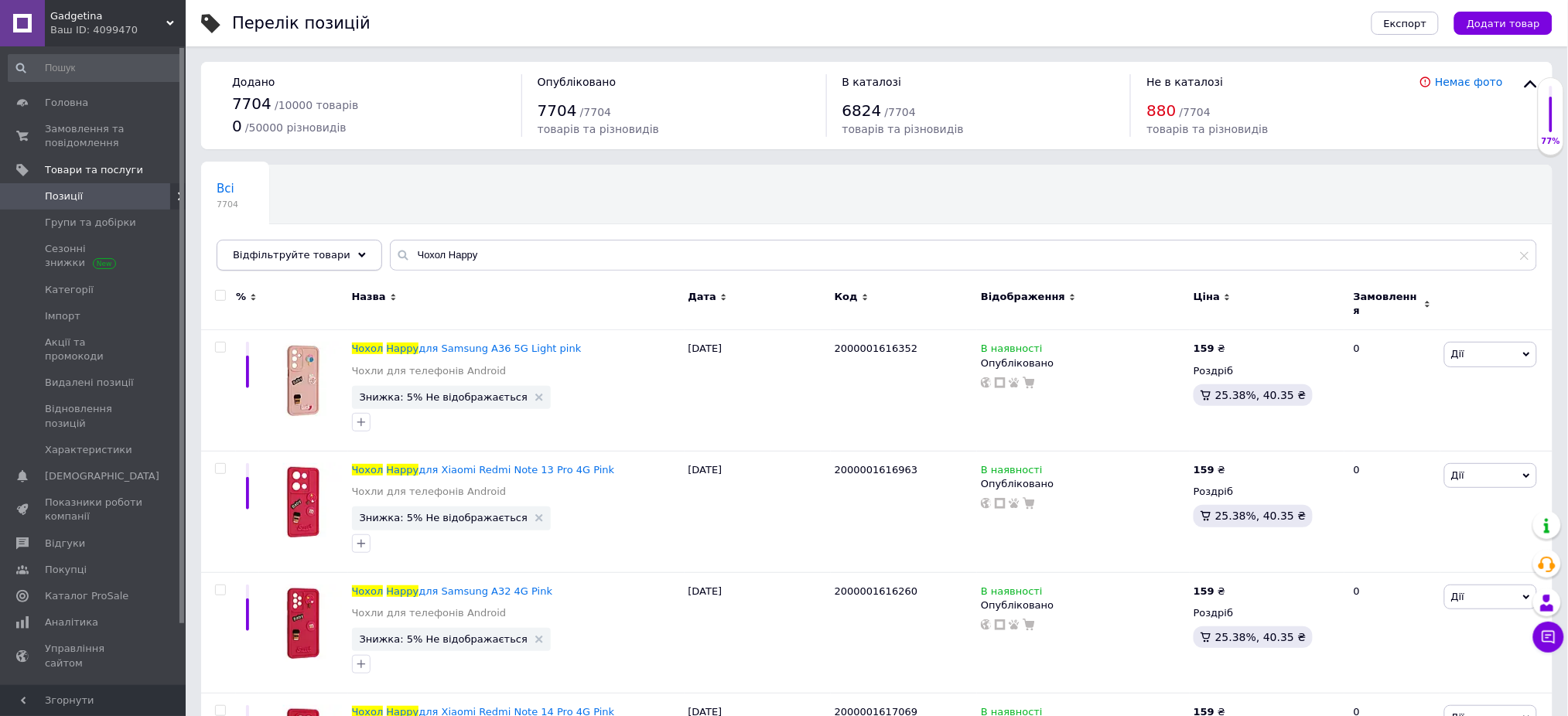
click at [300, 257] on span "Відфільтруйте товари" at bounding box center [291, 254] width 118 height 12
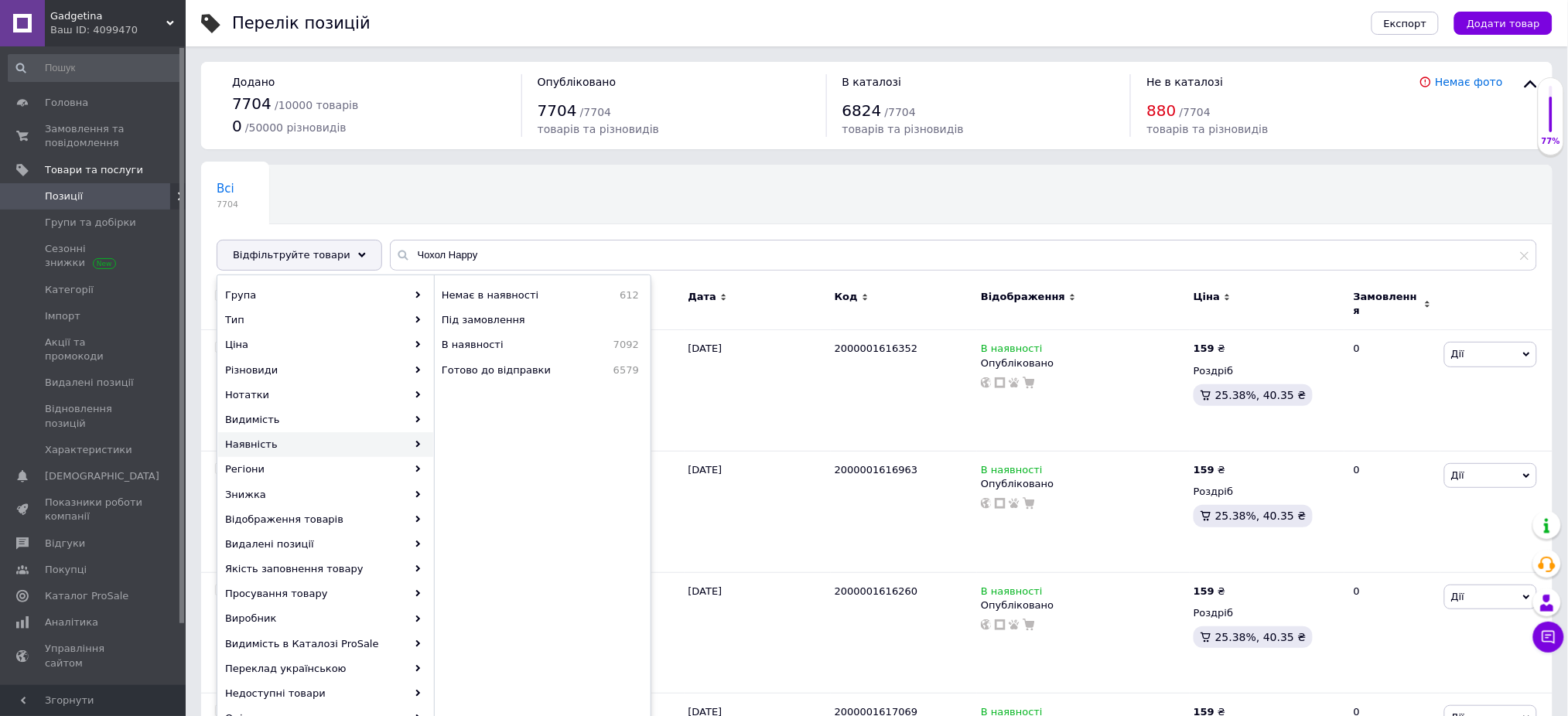
click at [489, 196] on div "Всі 7704 Ok Відфільтровано... Зберегти" at bounding box center [877, 225] width 1351 height 127
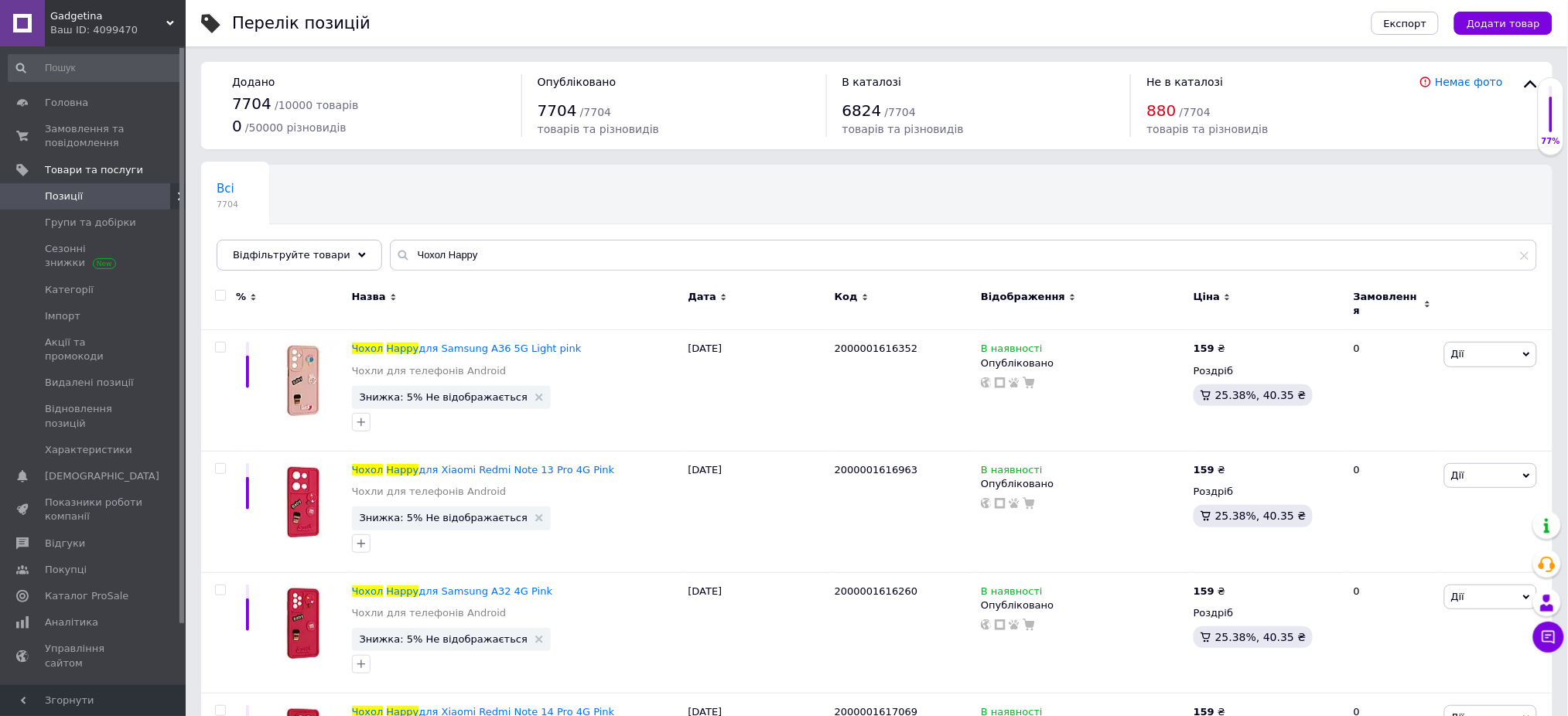
click at [1069, 294] on icon at bounding box center [1072, 297] width 7 height 7
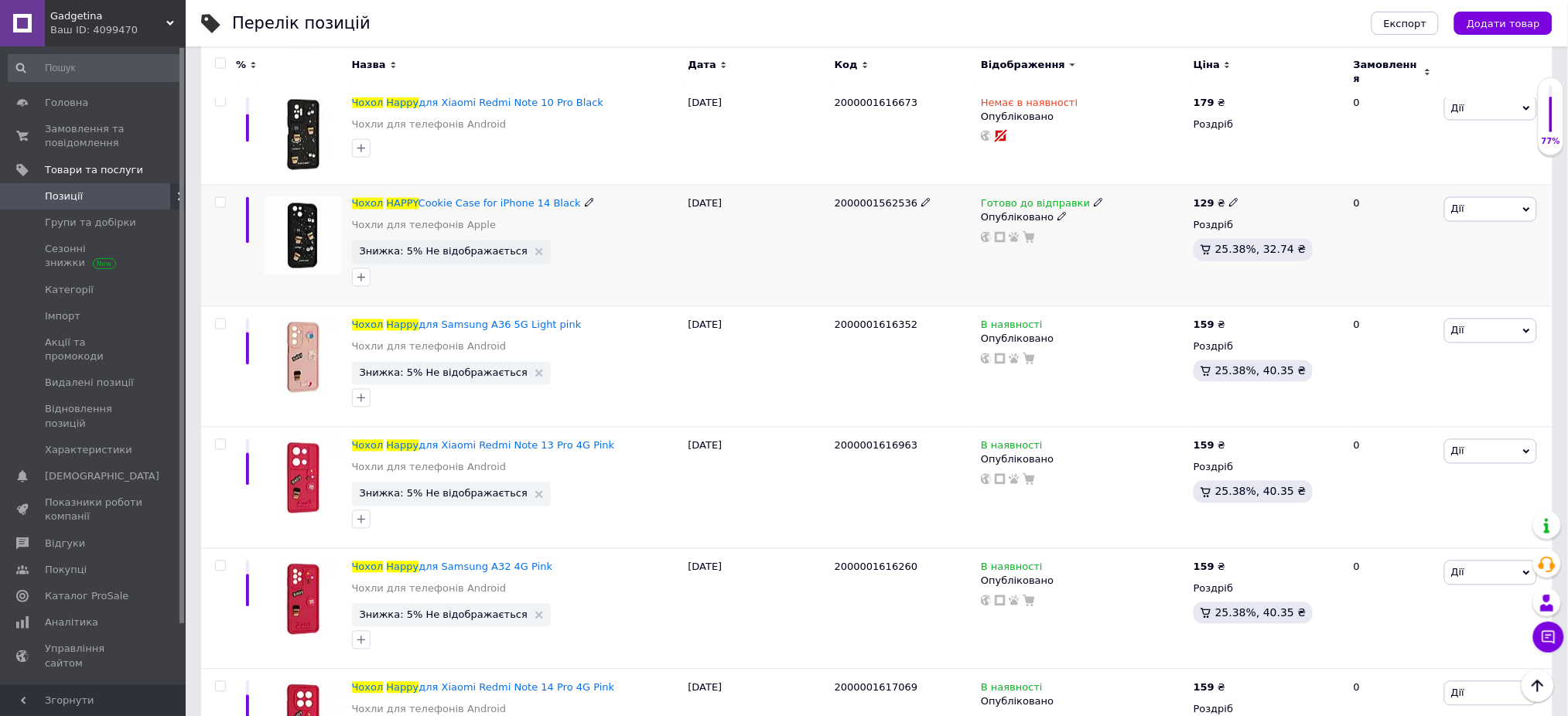
scroll to position [875, 0]
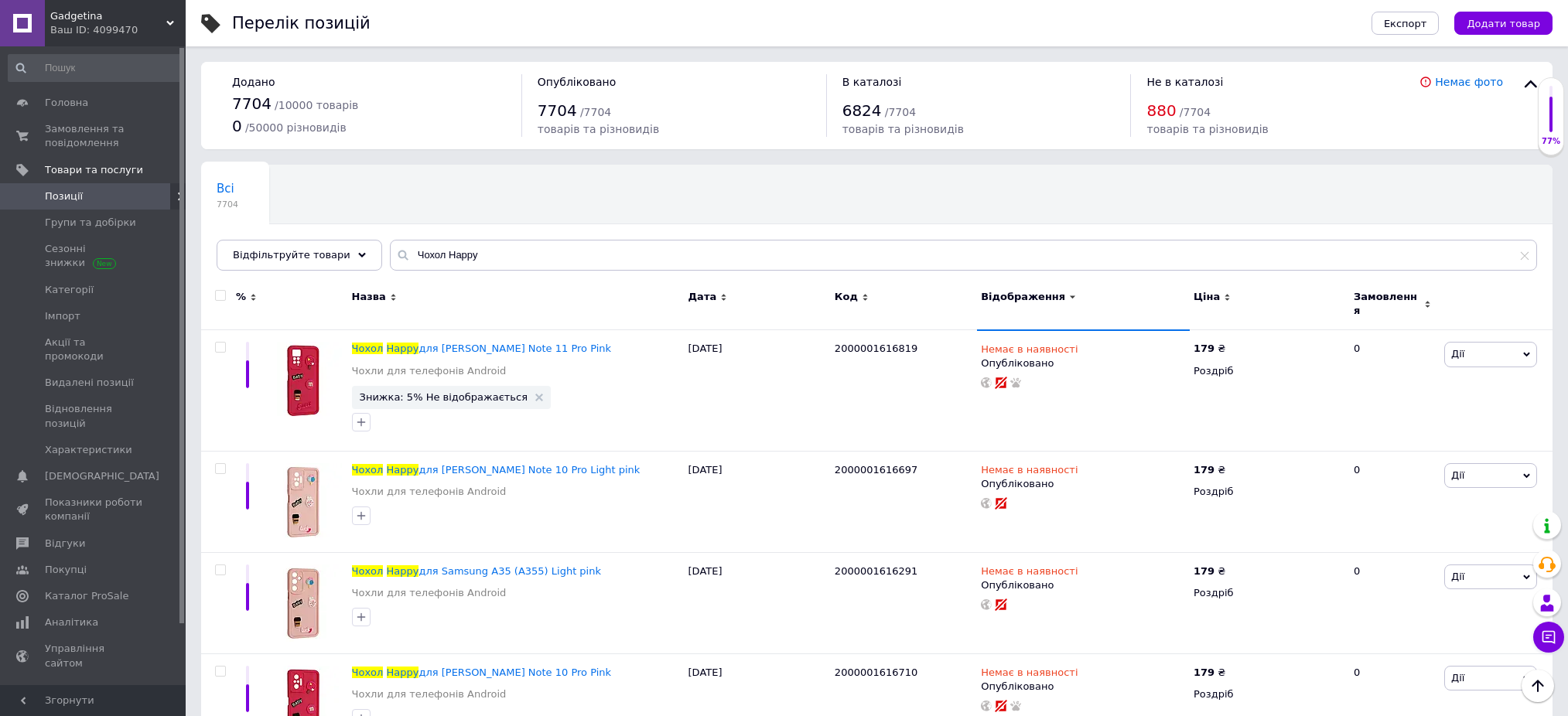
scroll to position [875, 0]
